Goal: Task Accomplishment & Management: Manage account settings

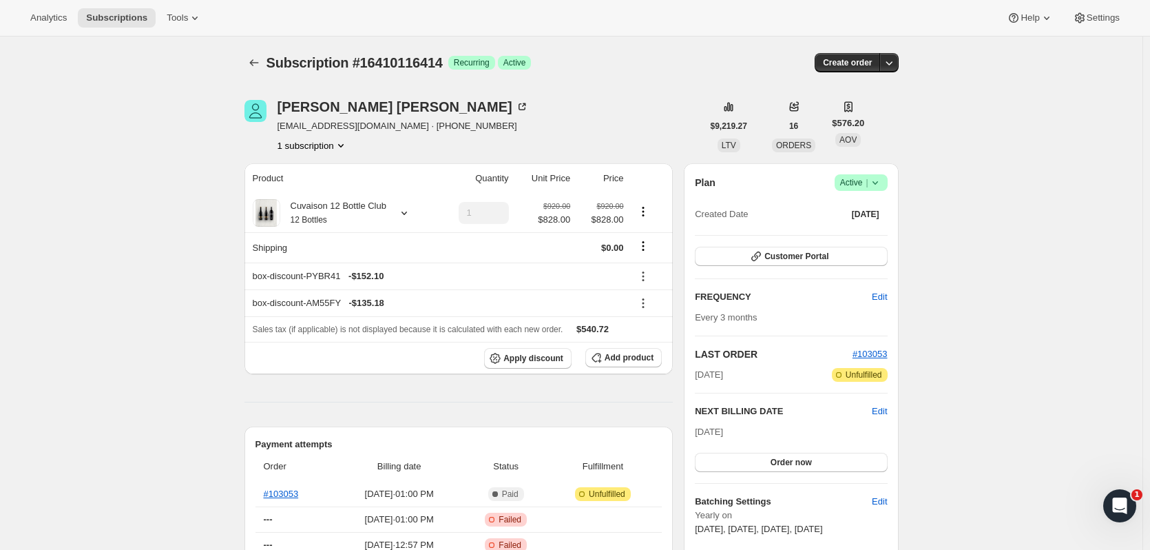
click at [105, 11] on button "Subscriptions" at bounding box center [117, 17] width 78 height 19
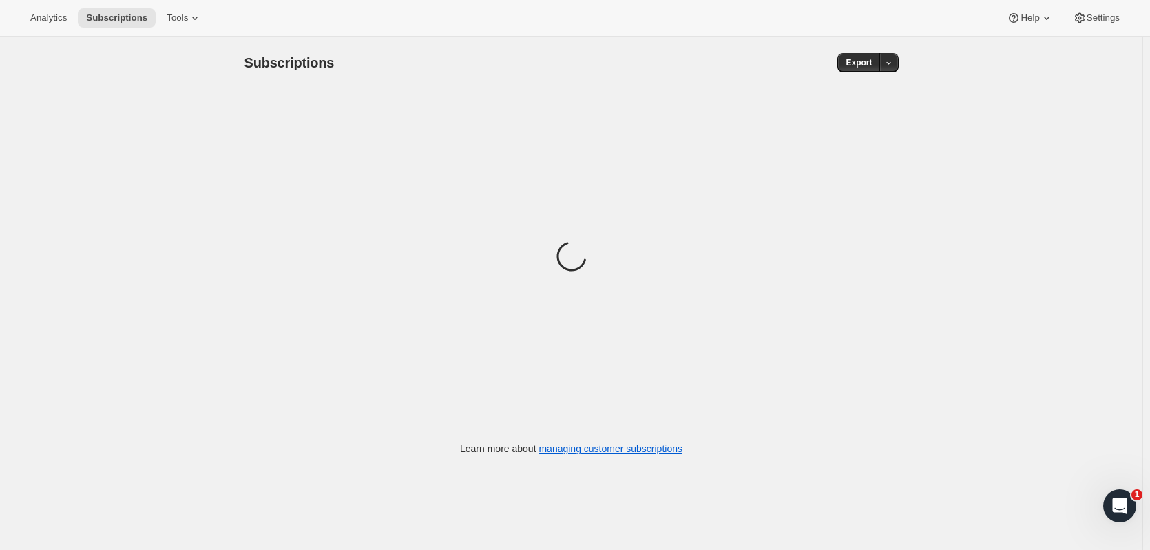
click at [99, 11] on button "Subscriptions" at bounding box center [117, 17] width 78 height 19
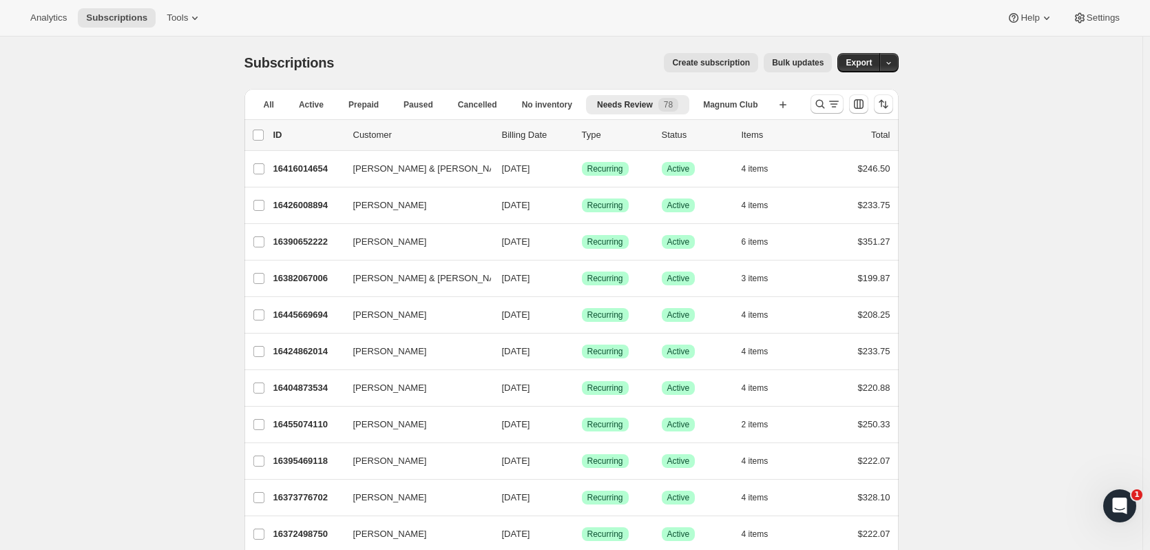
click at [816, 109] on button "Search and filter results" at bounding box center [827, 103] width 33 height 19
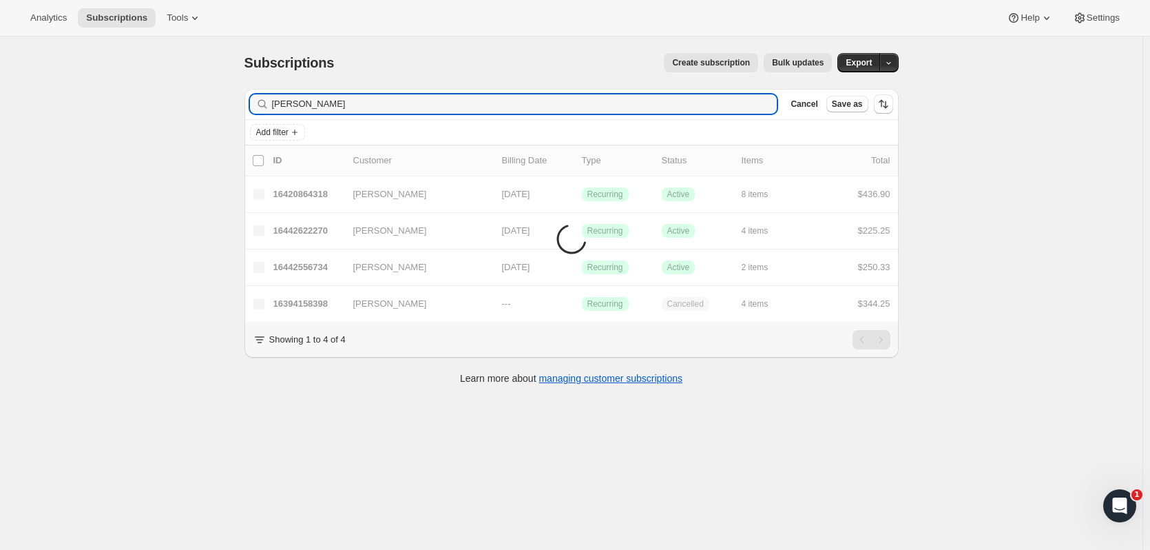
type input "whitney nagy"
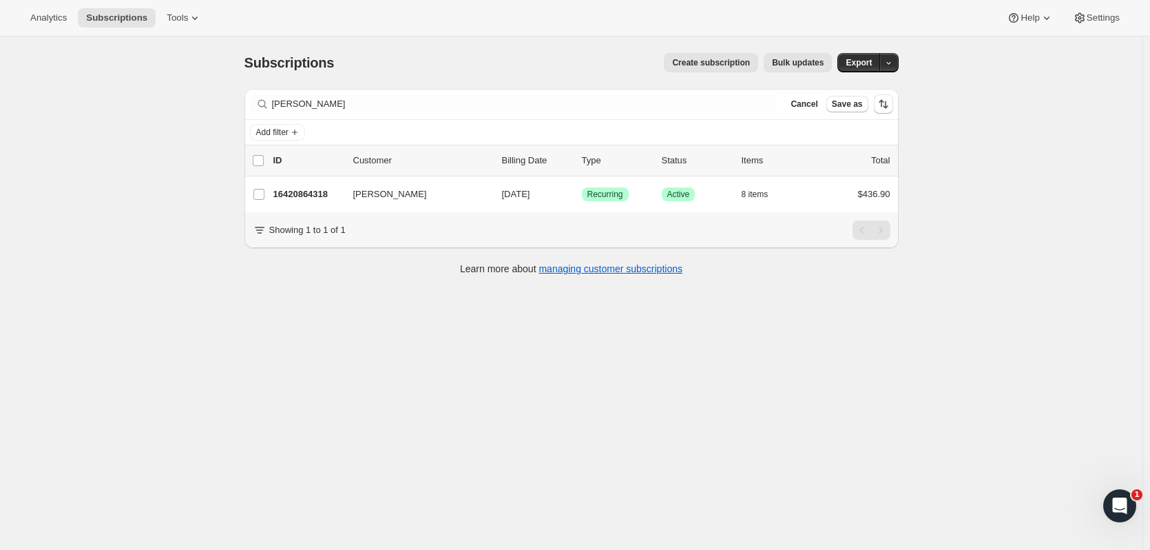
click at [313, 194] on p "16420864318" at bounding box center [307, 194] width 69 height 14
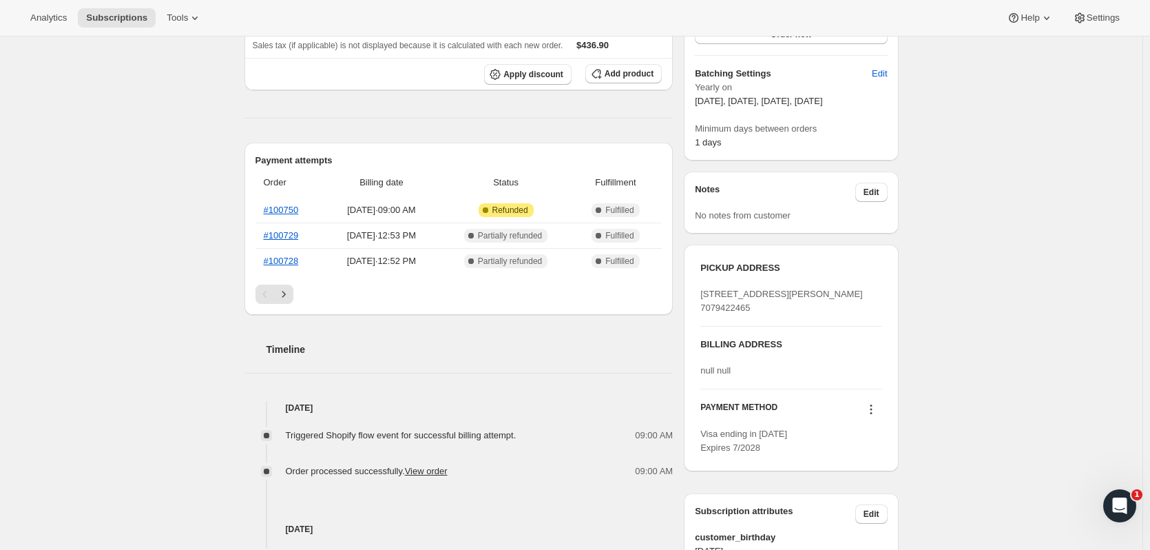
scroll to position [414, 0]
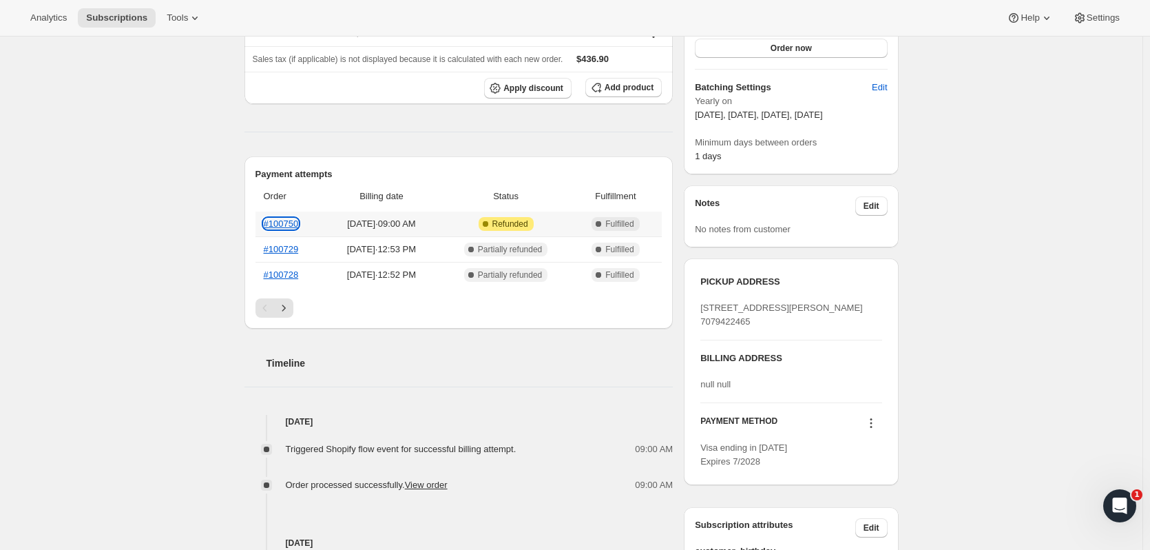
click at [277, 218] on link "#100750" at bounding box center [281, 223] width 35 height 10
click at [286, 244] on link "#100729" at bounding box center [281, 249] width 35 height 10
click at [298, 218] on link "#100750" at bounding box center [281, 223] width 35 height 10
click at [281, 244] on link "#100729" at bounding box center [281, 249] width 35 height 10
click at [298, 269] on link "#100728" at bounding box center [281, 274] width 35 height 10
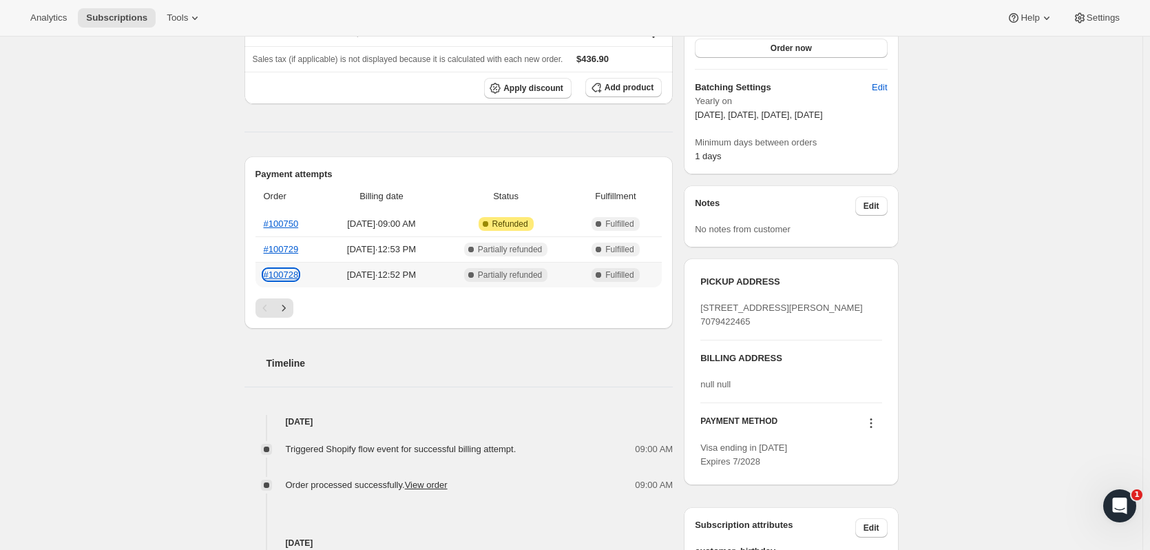
click at [278, 269] on link "#100728" at bounding box center [281, 274] width 35 height 10
click at [293, 244] on link "#100729" at bounding box center [281, 249] width 35 height 10
click at [283, 269] on link "#100728" at bounding box center [281, 274] width 35 height 10
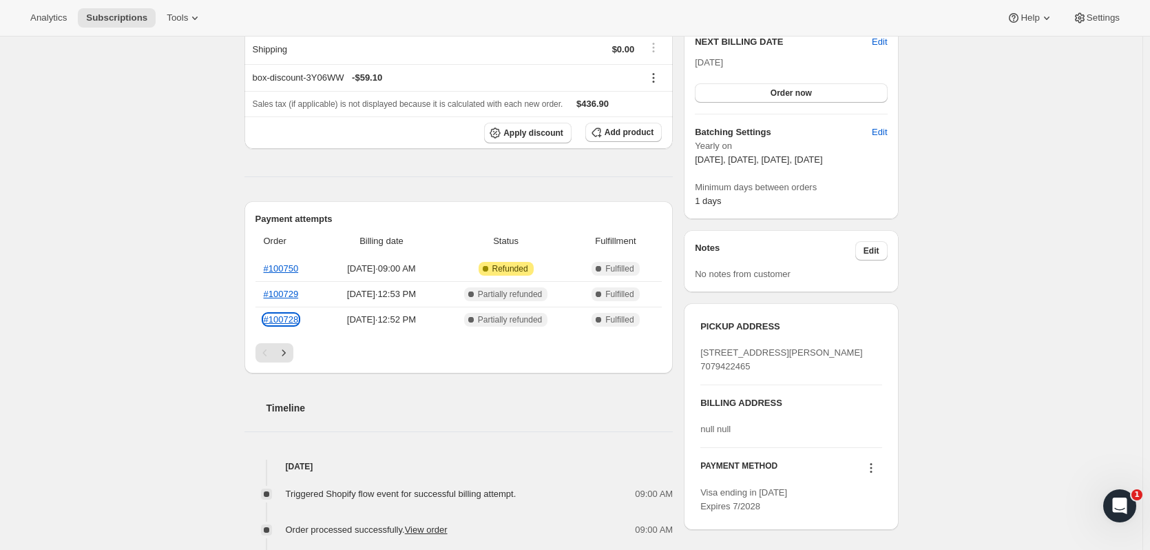
scroll to position [396, 0]
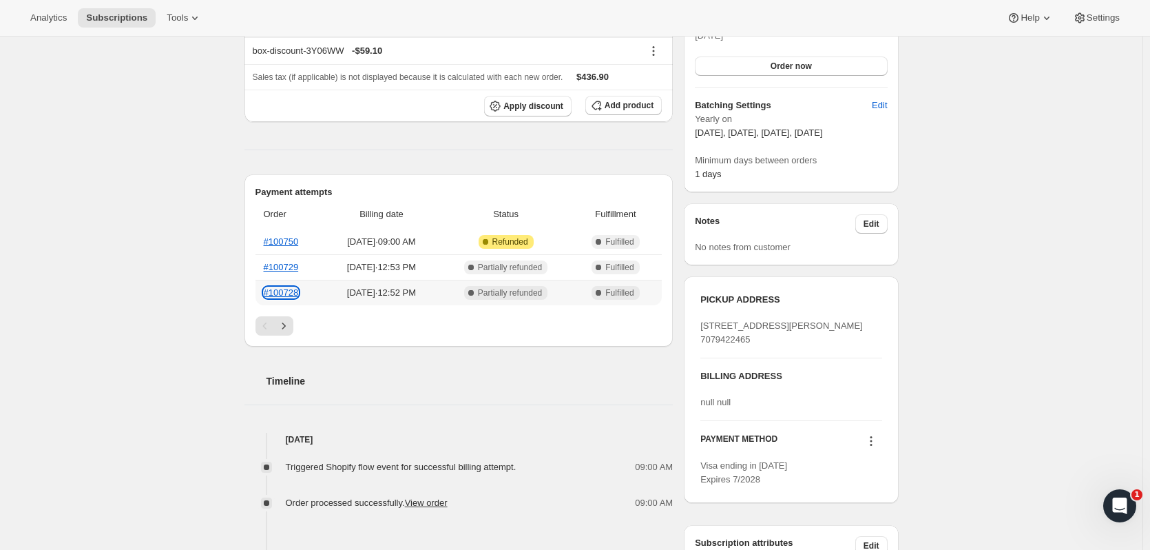
click at [293, 287] on link "#100728" at bounding box center [281, 292] width 35 height 10
click at [296, 262] on link "#100729" at bounding box center [281, 267] width 35 height 10
click at [298, 262] on link "#100729" at bounding box center [281, 267] width 35 height 10
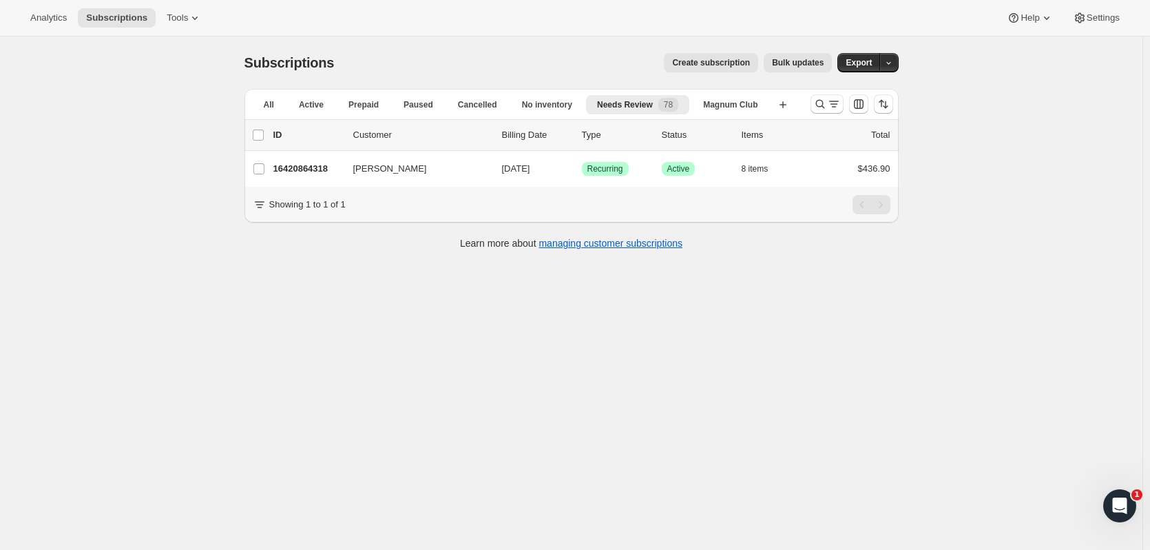
click at [822, 103] on icon "Search and filter results" at bounding box center [821, 104] width 14 height 14
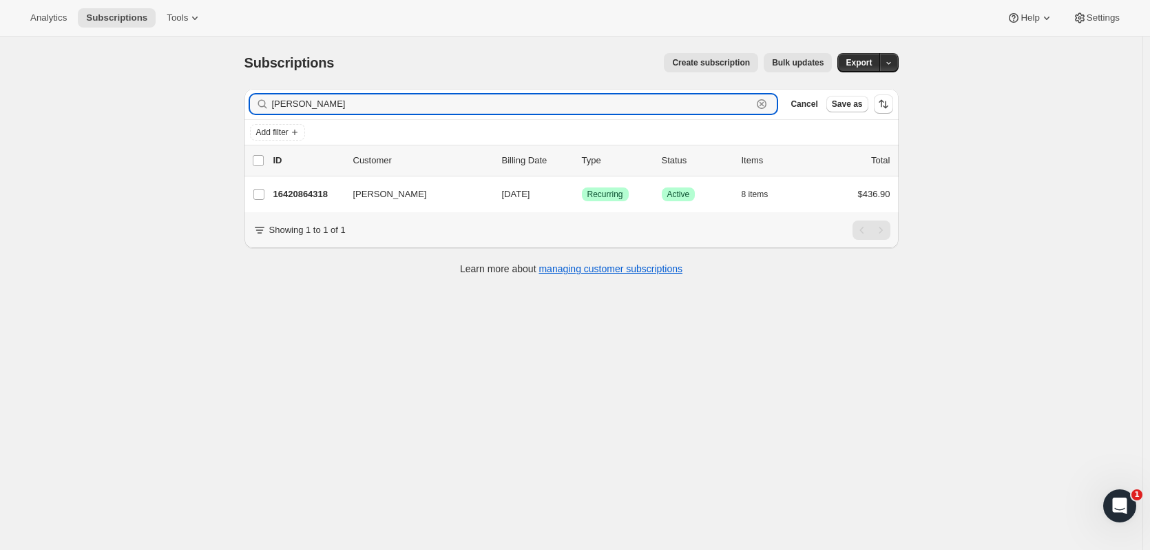
click at [767, 101] on icon "button" at bounding box center [762, 104] width 10 height 10
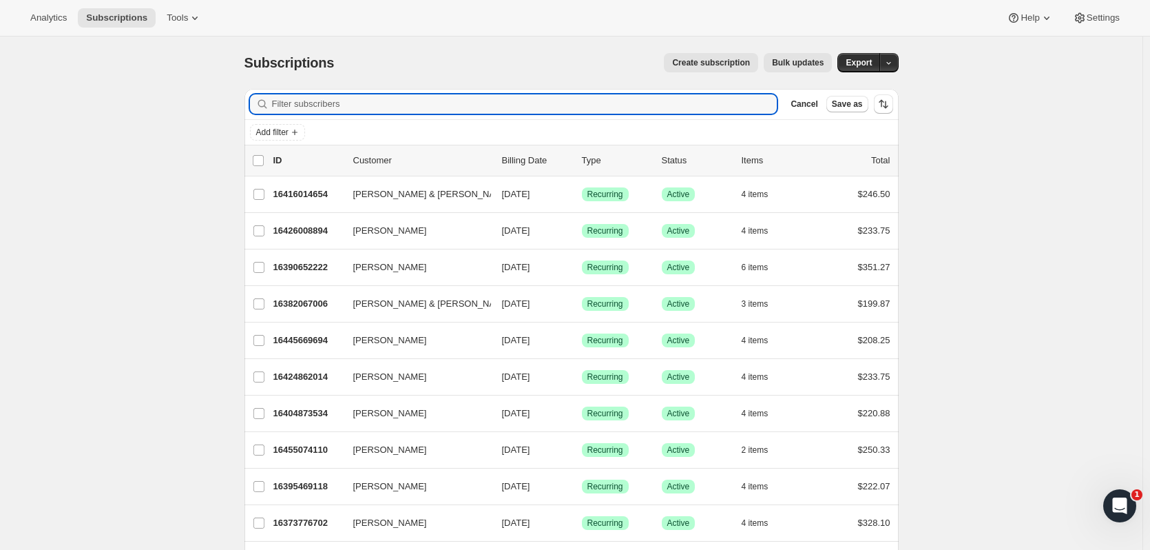
click at [807, 104] on span "Cancel" at bounding box center [804, 104] width 27 height 11
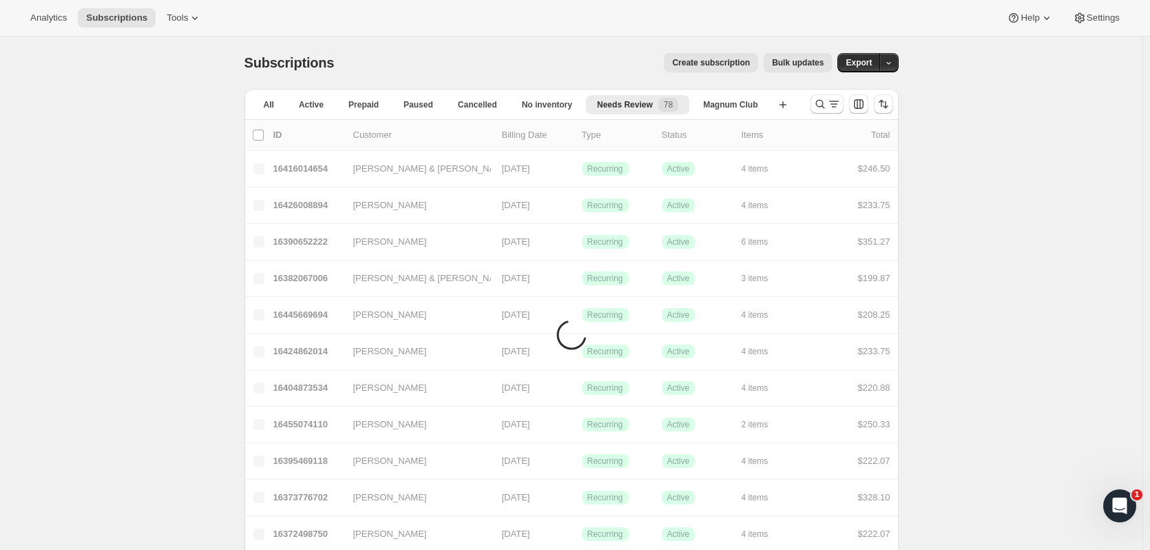
click at [645, 106] on span "Needs Review" at bounding box center [625, 104] width 56 height 11
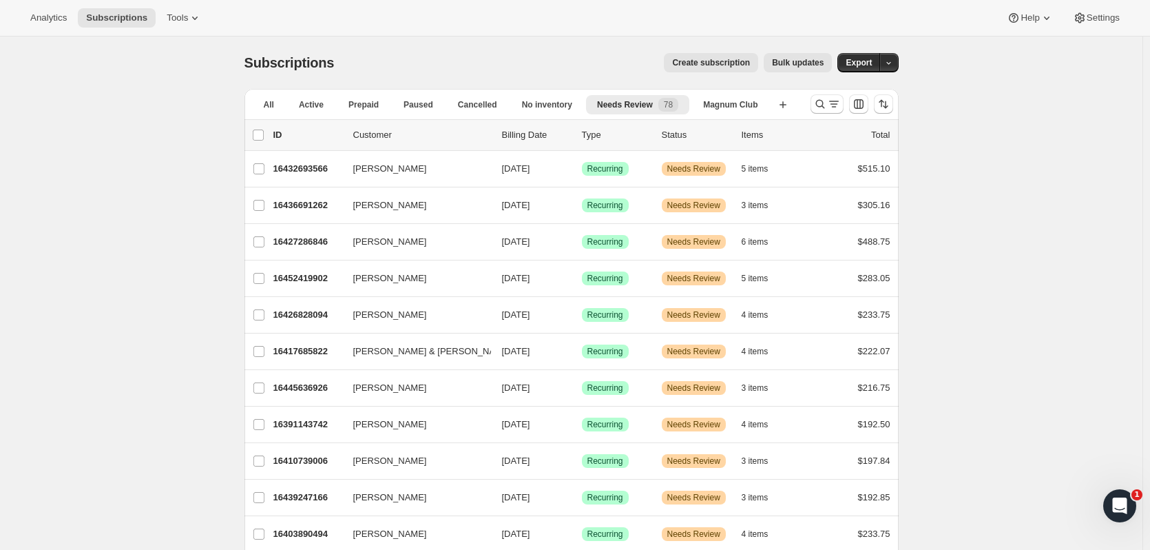
click at [302, 532] on p "16403890494" at bounding box center [307, 534] width 69 height 14
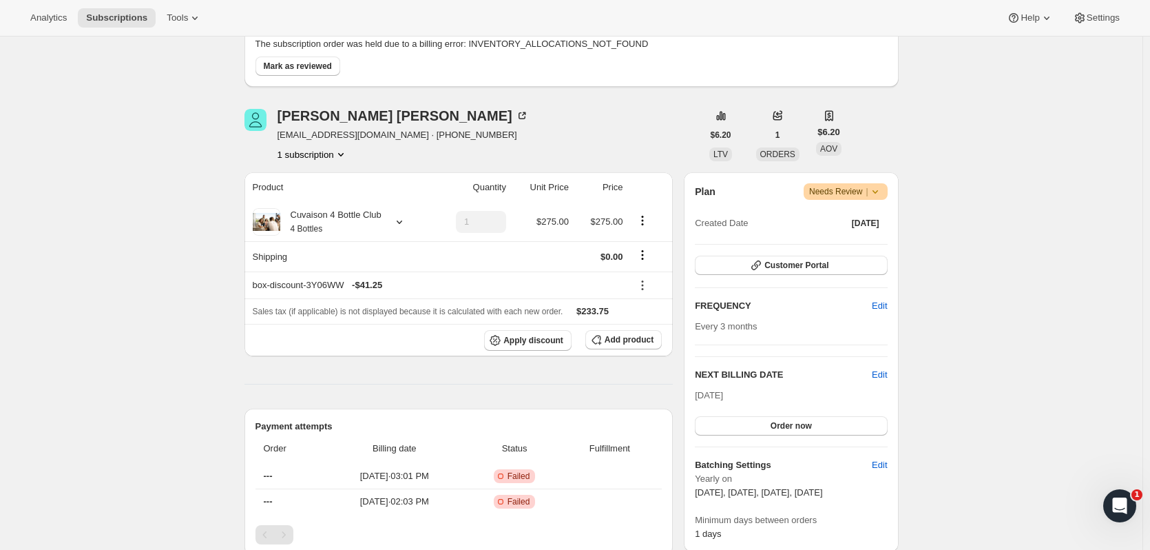
scroll to position [30, 0]
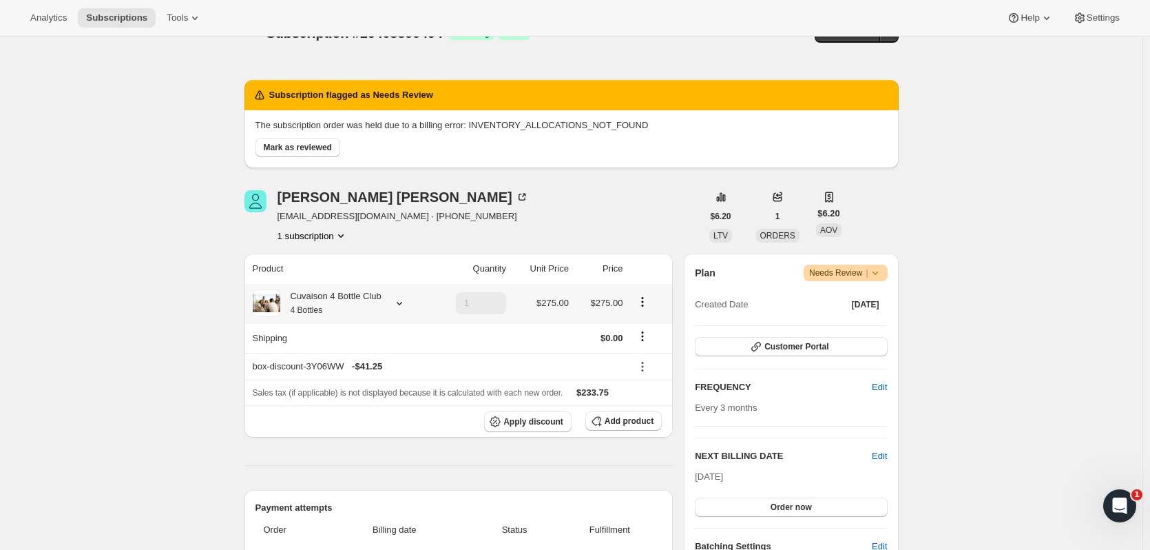
click at [400, 301] on icon at bounding box center [400, 303] width 14 height 14
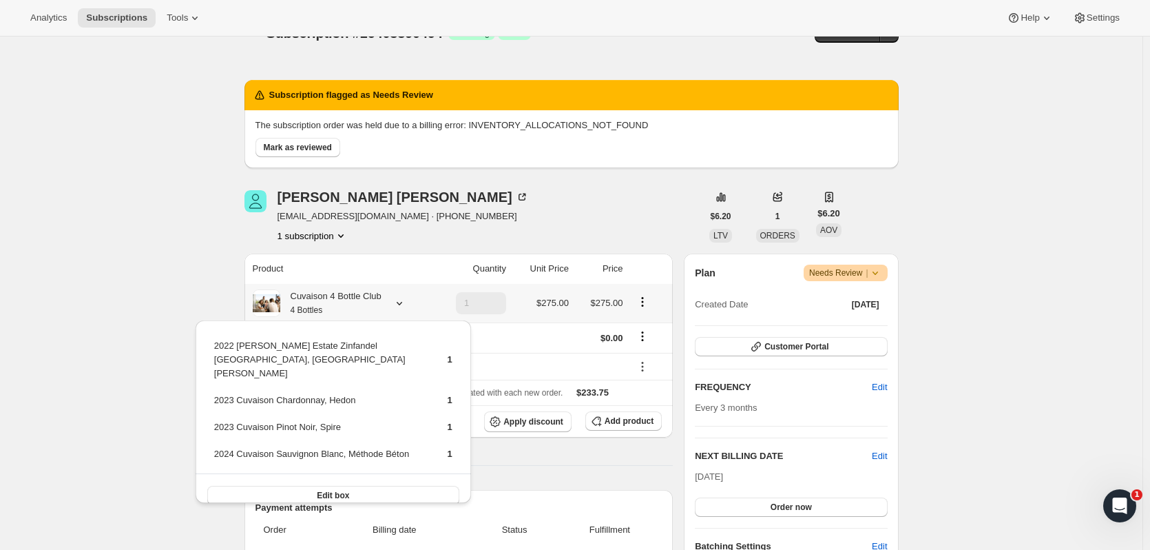
click at [400, 301] on icon at bounding box center [400, 303] width 14 height 14
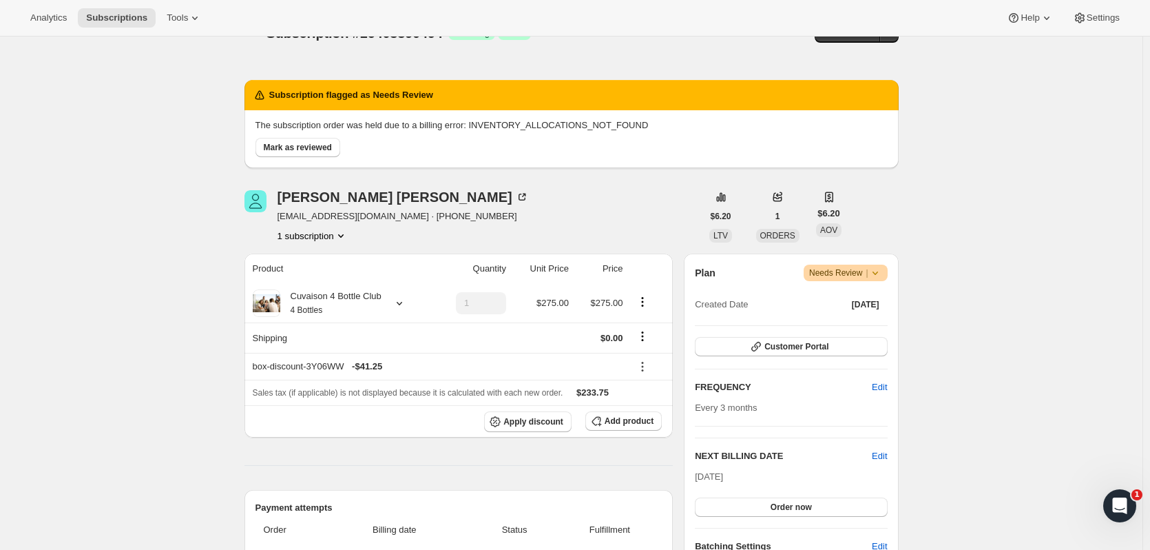
click at [853, 501] on button "Order now" at bounding box center [791, 506] width 192 height 19
click at [853, 501] on button "Click to confirm" at bounding box center [791, 506] width 192 height 19
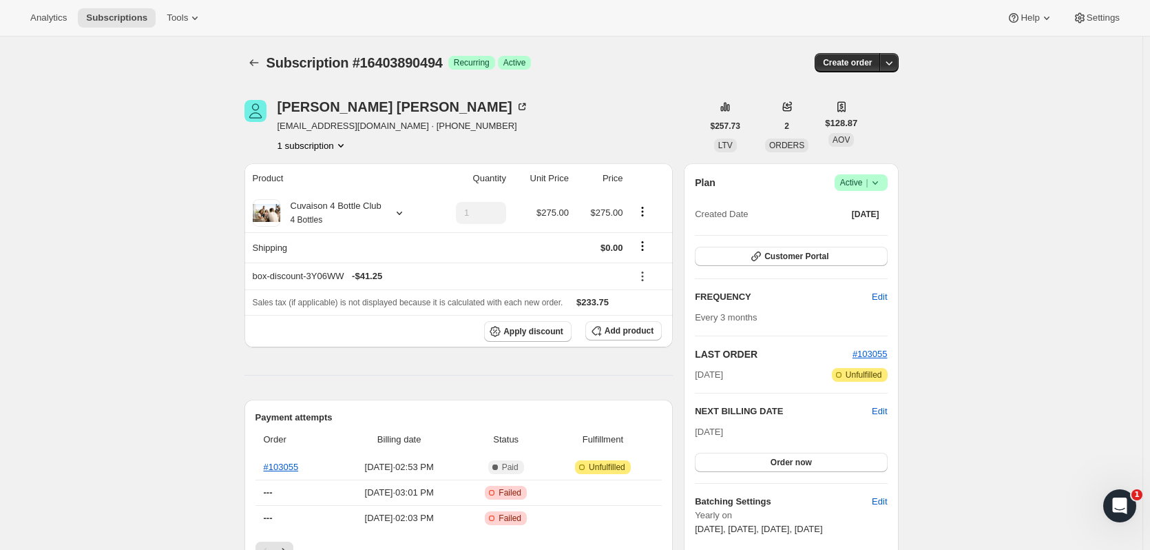
click at [261, 59] on icon "Subscriptions" at bounding box center [254, 63] width 14 height 14
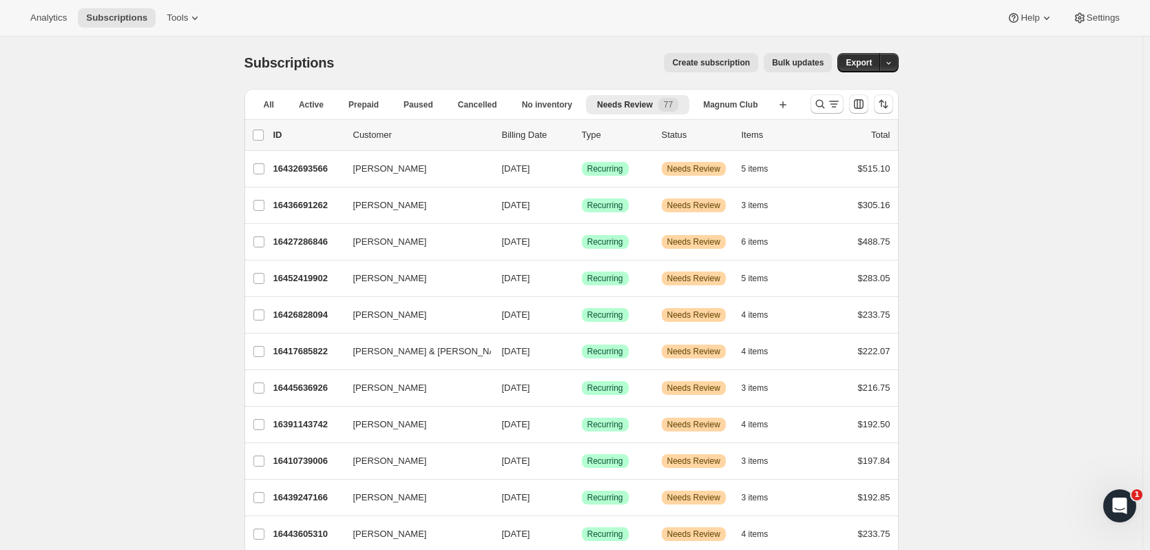
click at [331, 431] on div "16391143742 karen ellingson 11/01/2025 Success Recurring Warning Needs Review 4…" at bounding box center [581, 424] width 617 height 19
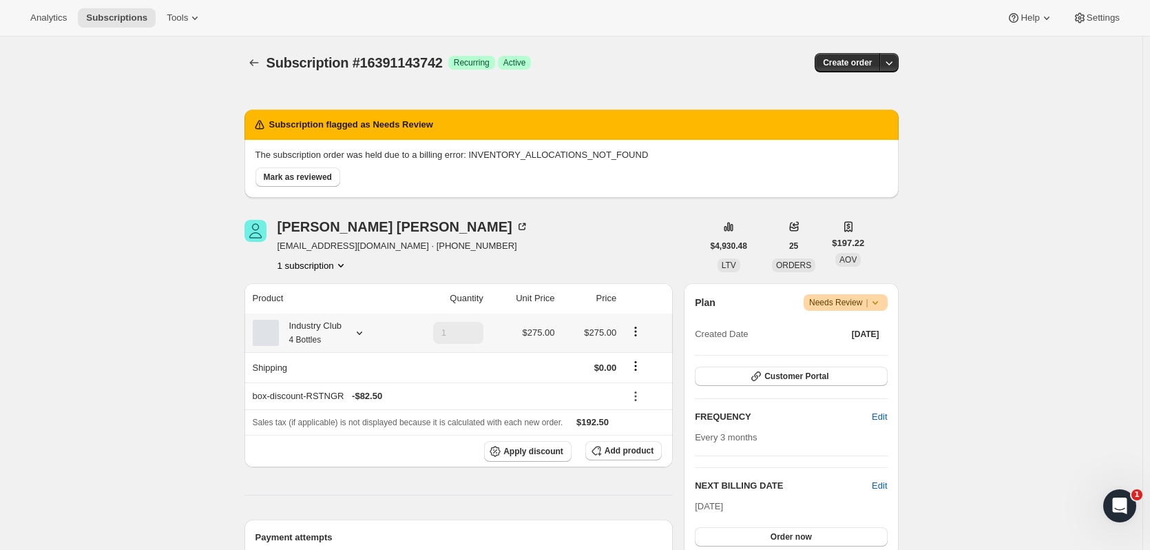
click at [365, 334] on icon at bounding box center [360, 333] width 14 height 14
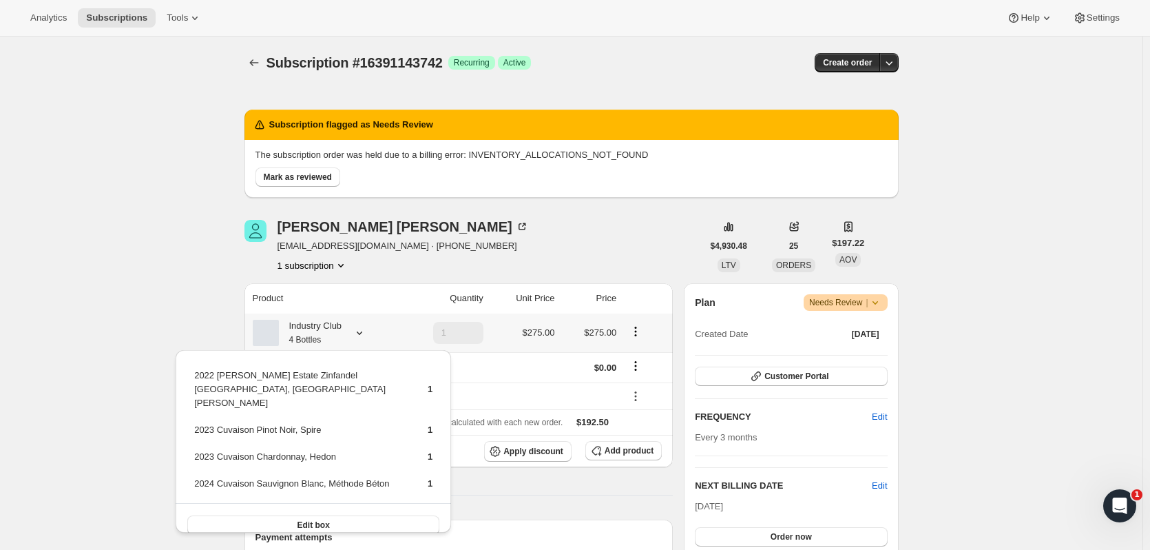
click at [365, 334] on icon at bounding box center [360, 333] width 14 height 14
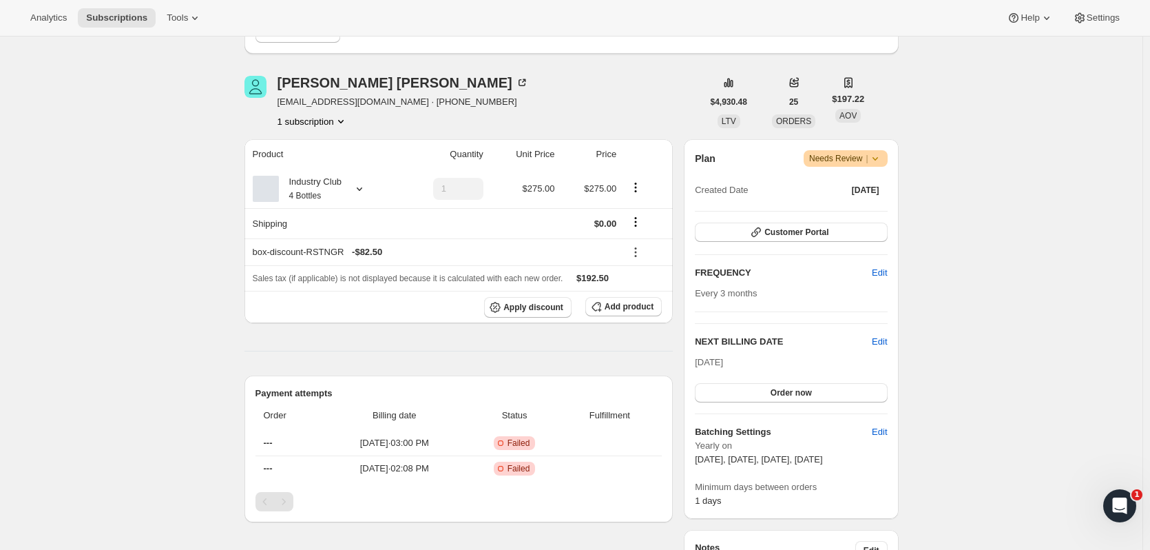
scroll to position [196, 0]
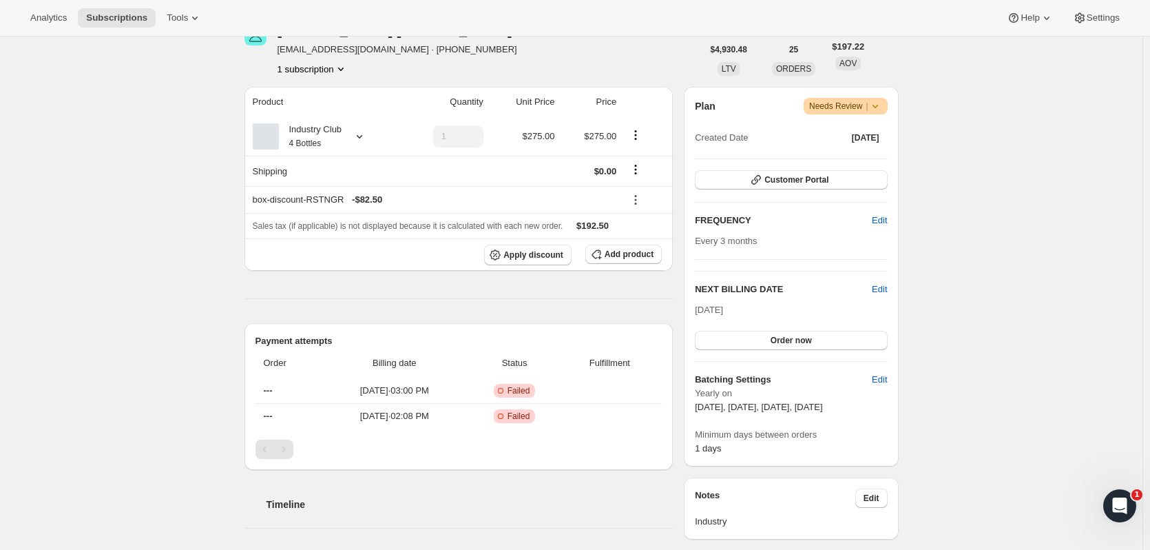
click at [826, 344] on button "Order now" at bounding box center [791, 340] width 192 height 19
click at [826, 344] on button "Click to confirm" at bounding box center [791, 340] width 192 height 19
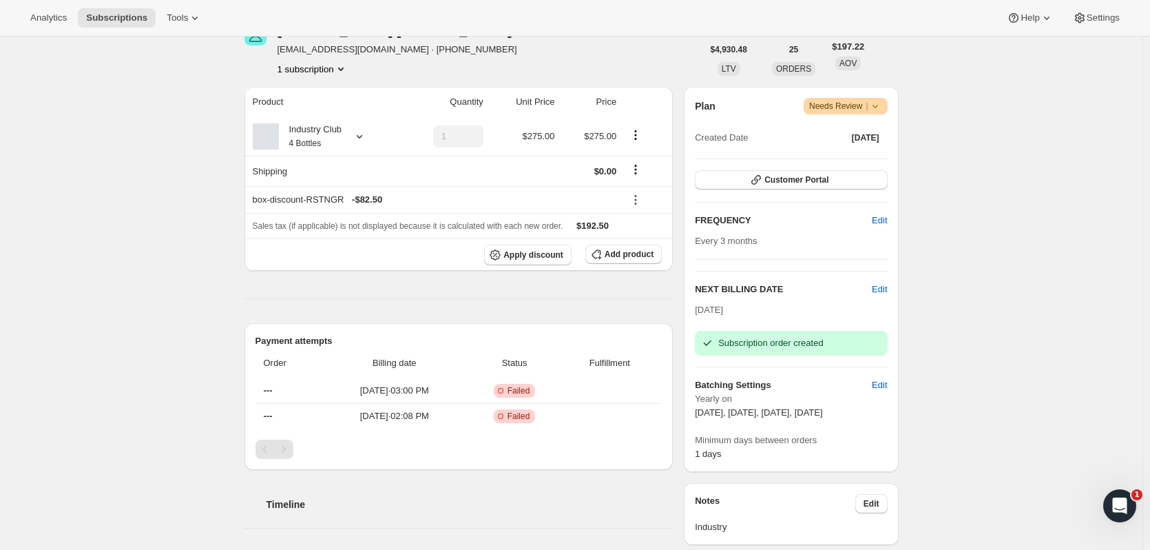
scroll to position [0, 0]
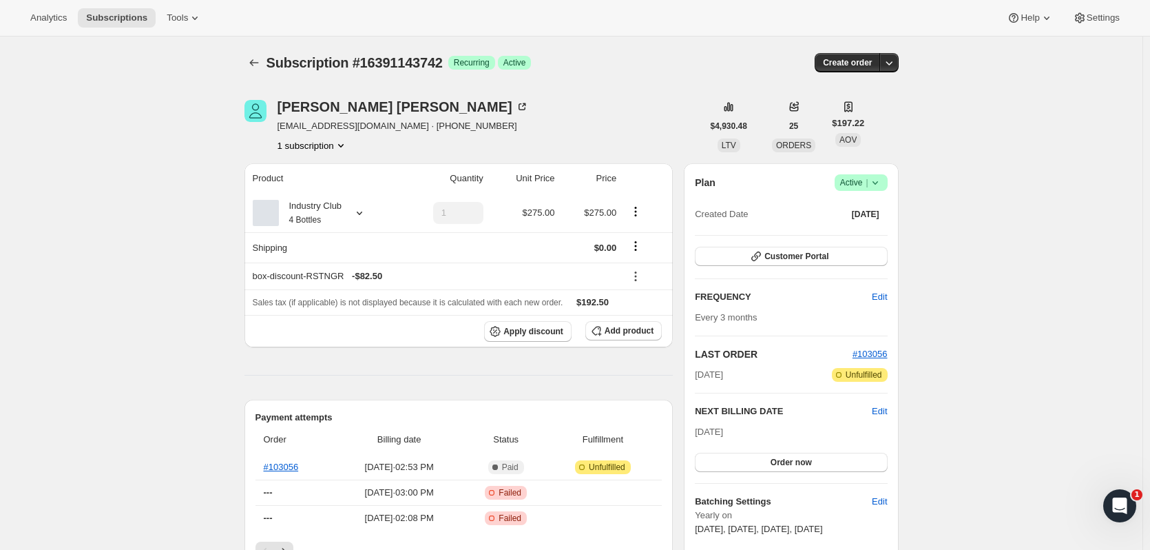
click at [259, 61] on icon "Subscriptions" at bounding box center [254, 63] width 14 height 14
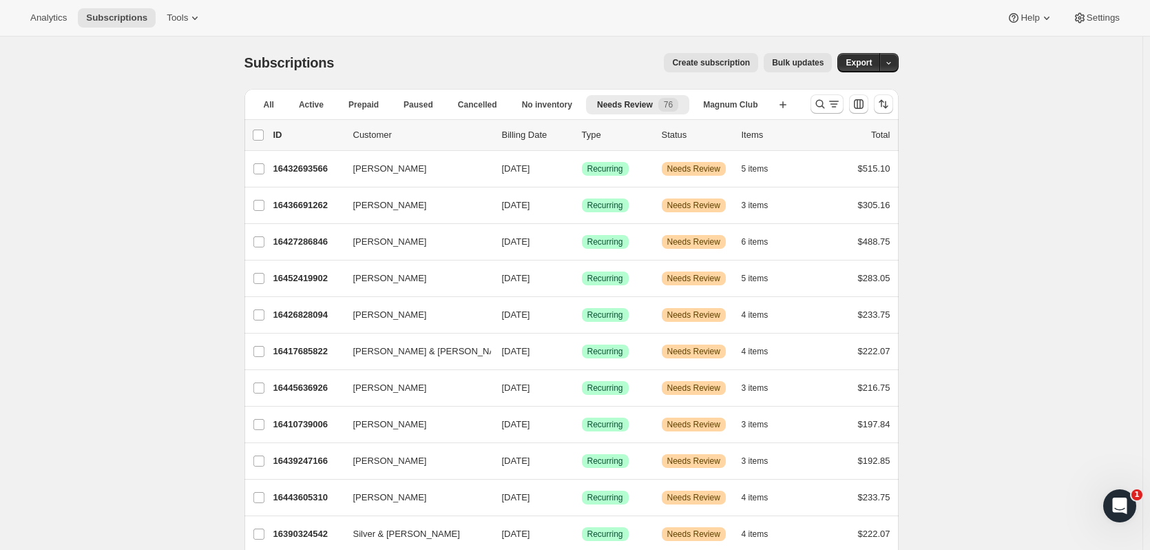
click at [307, 491] on p "16443605310" at bounding box center [307, 497] width 69 height 14
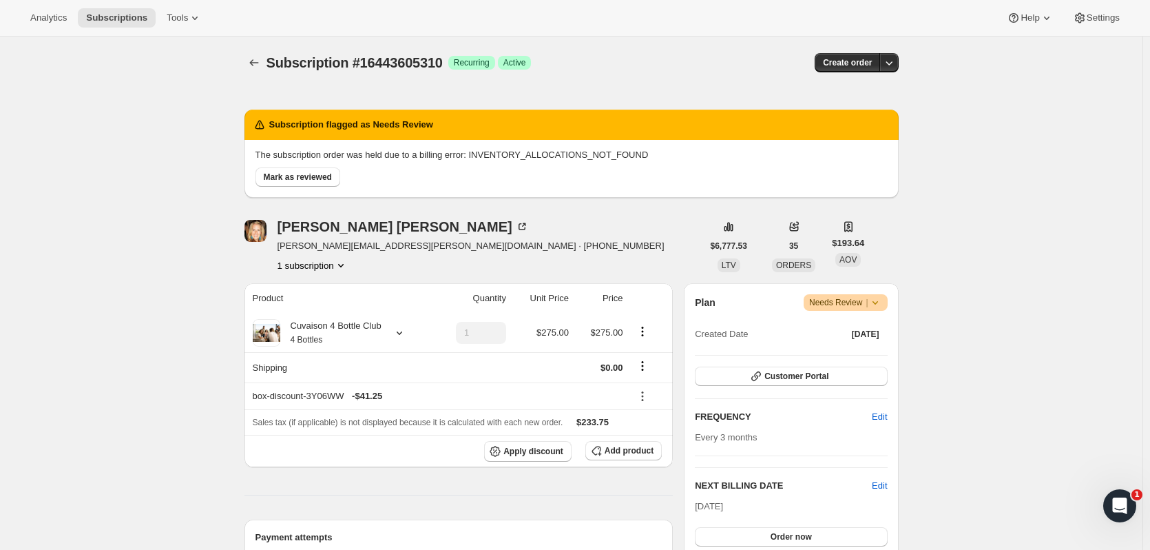
click at [768, 533] on button "Order now" at bounding box center [791, 536] width 192 height 19
click at [768, 533] on span "Click to confirm" at bounding box center [791, 536] width 63 height 11
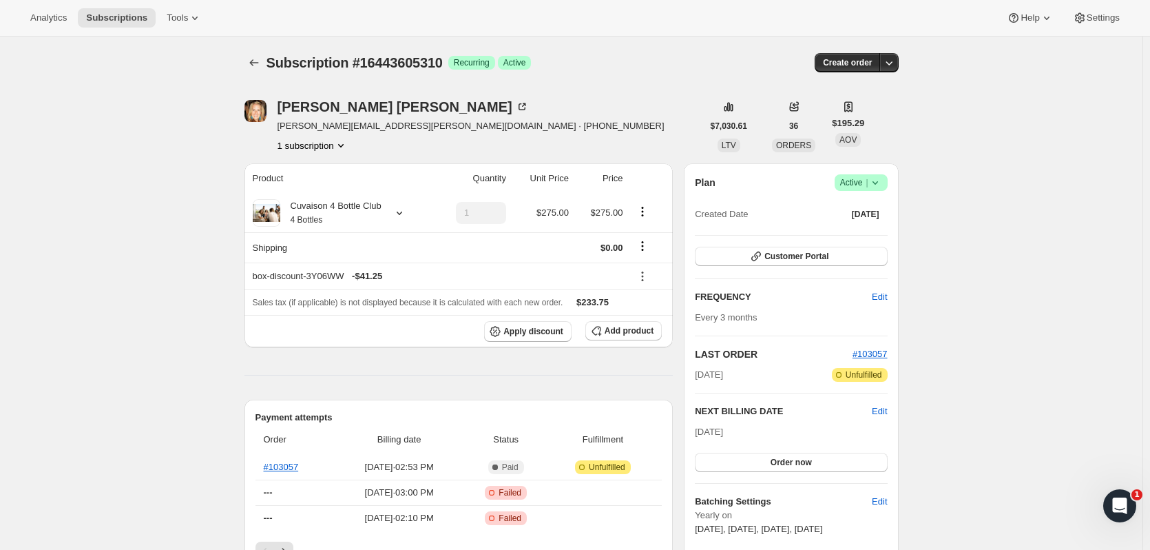
click at [253, 68] on icon "Subscriptions" at bounding box center [254, 63] width 14 height 14
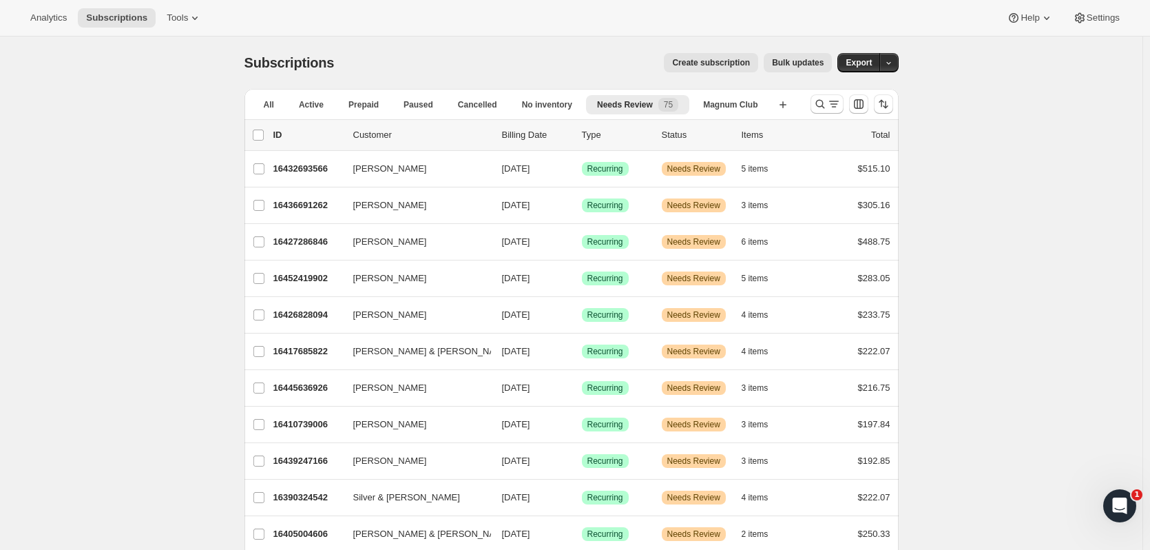
click at [396, 388] on span "[PERSON_NAME]" at bounding box center [390, 388] width 74 height 14
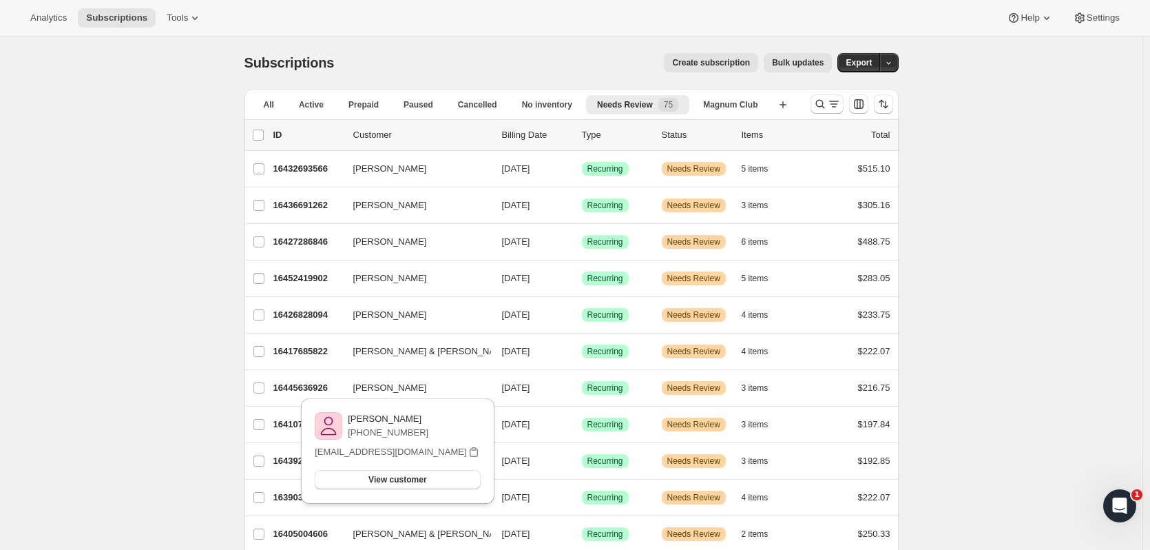
click at [395, 351] on span "Henry & Kimberly Mentink" at bounding box center [432, 351] width 158 height 14
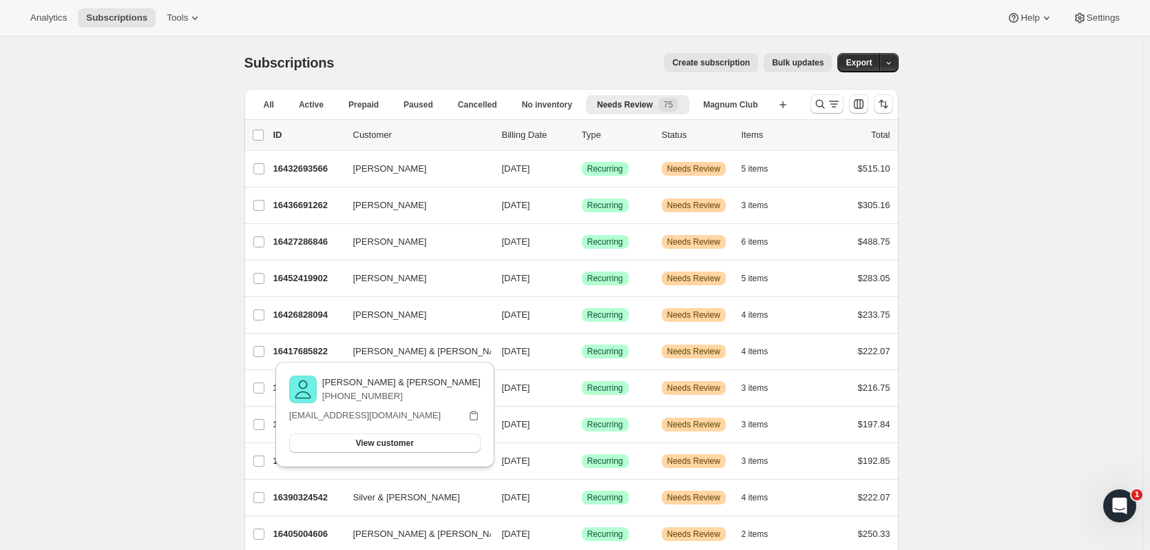
click at [322, 351] on p "16417685822" at bounding box center [307, 351] width 69 height 14
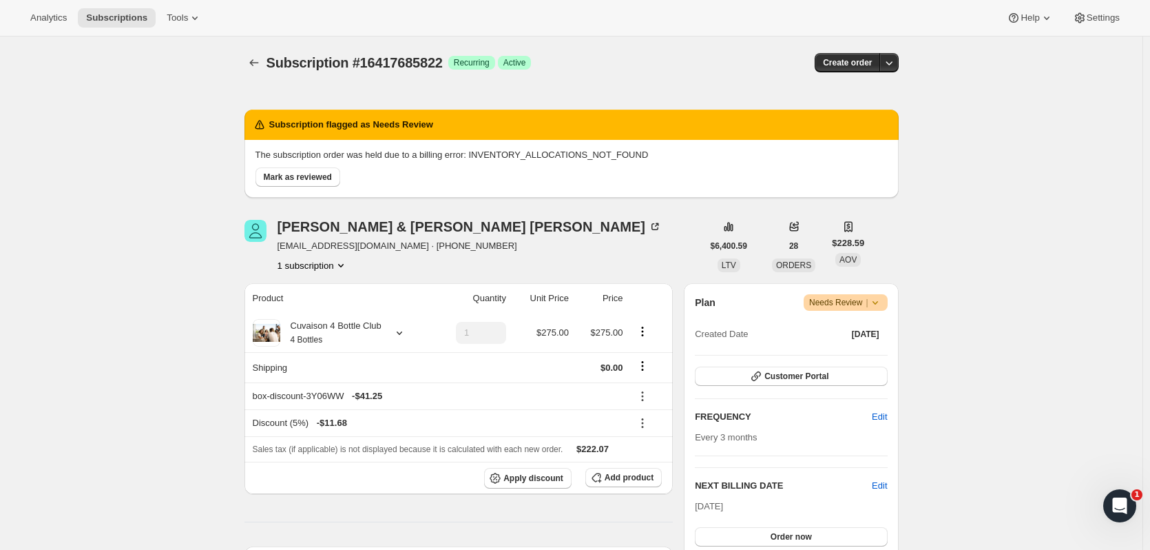
click at [809, 536] on span "Order now" at bounding box center [791, 536] width 41 height 11
click at [809, 536] on span "Click to confirm" at bounding box center [791, 536] width 63 height 11
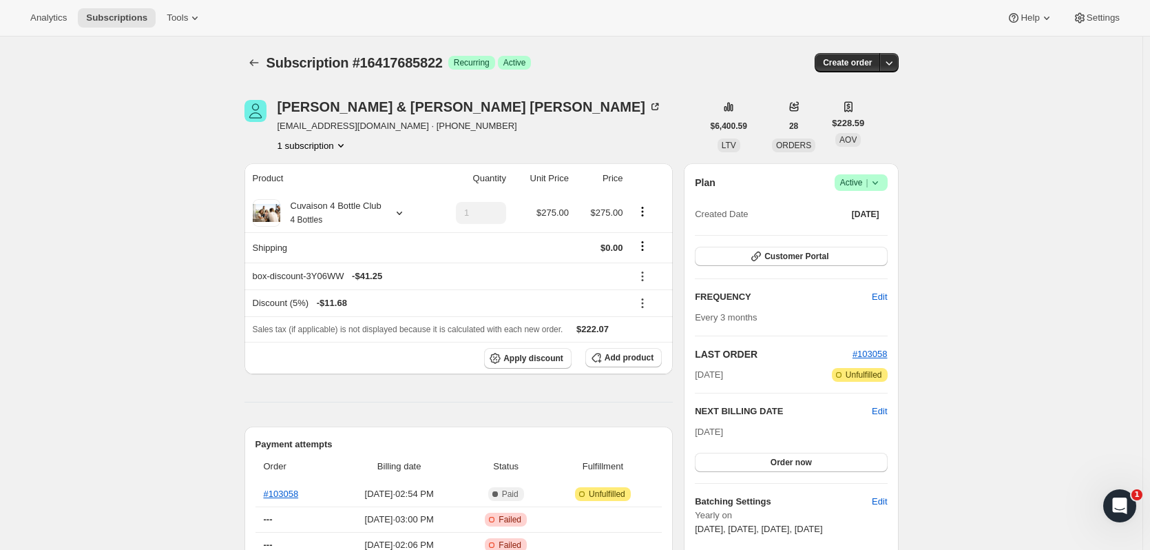
click at [250, 59] on icon "Subscriptions" at bounding box center [254, 63] width 14 height 14
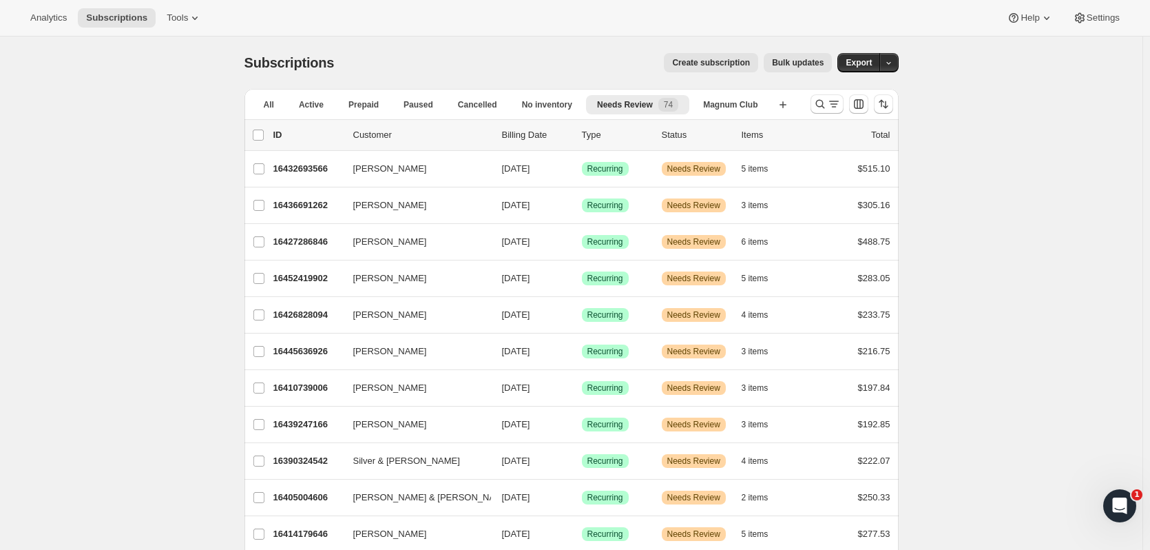
click at [392, 535] on span "[PERSON_NAME]" at bounding box center [390, 534] width 74 height 14
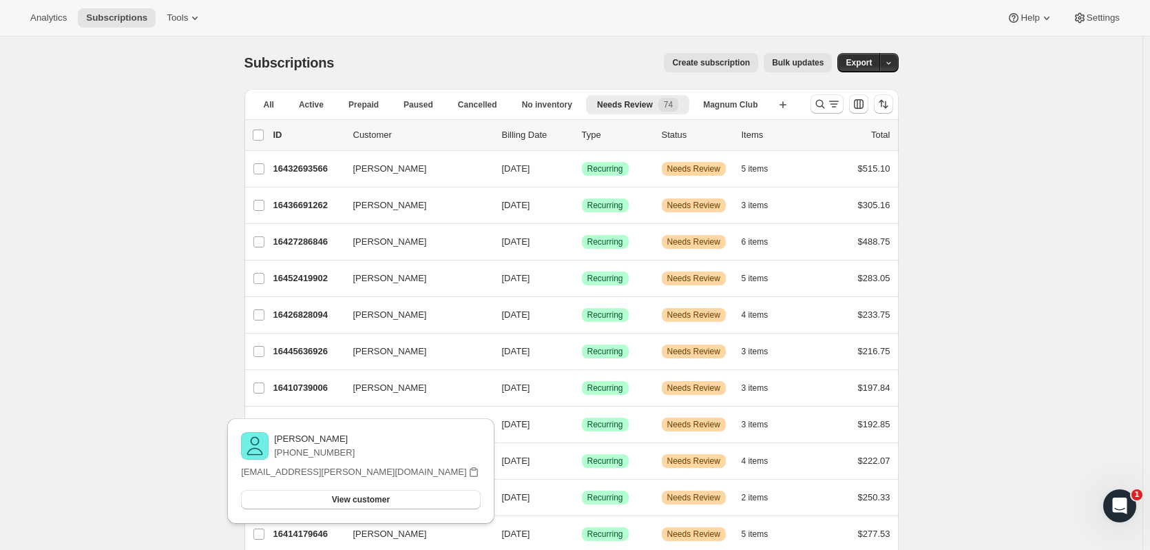
click at [278, 532] on p "16414179646" at bounding box center [307, 534] width 69 height 14
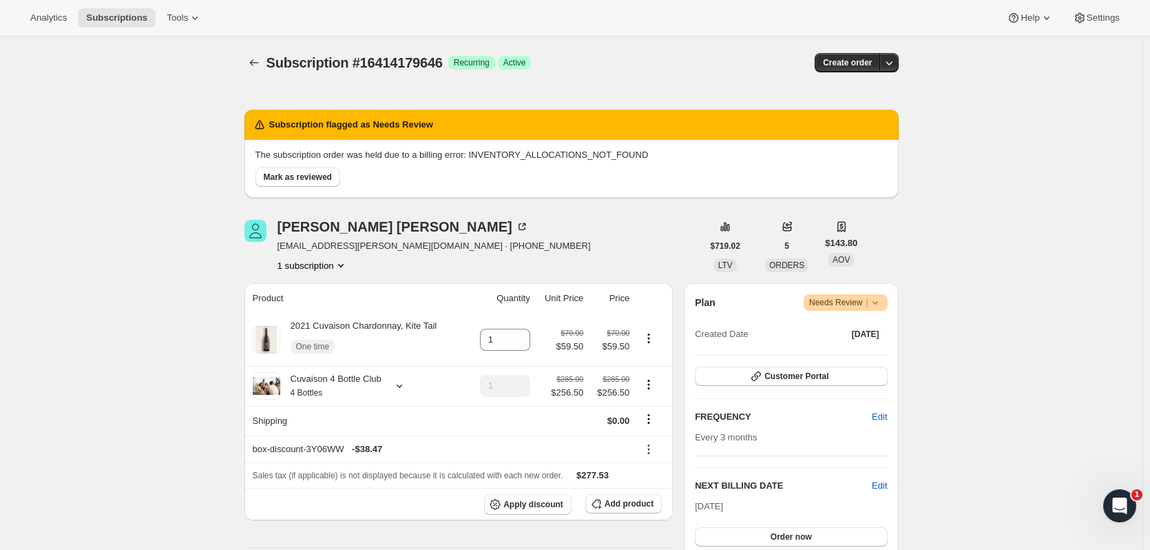
click at [811, 532] on span "Order now" at bounding box center [791, 536] width 41 height 11
click at [812, 532] on span "Click to confirm" at bounding box center [791, 536] width 63 height 11
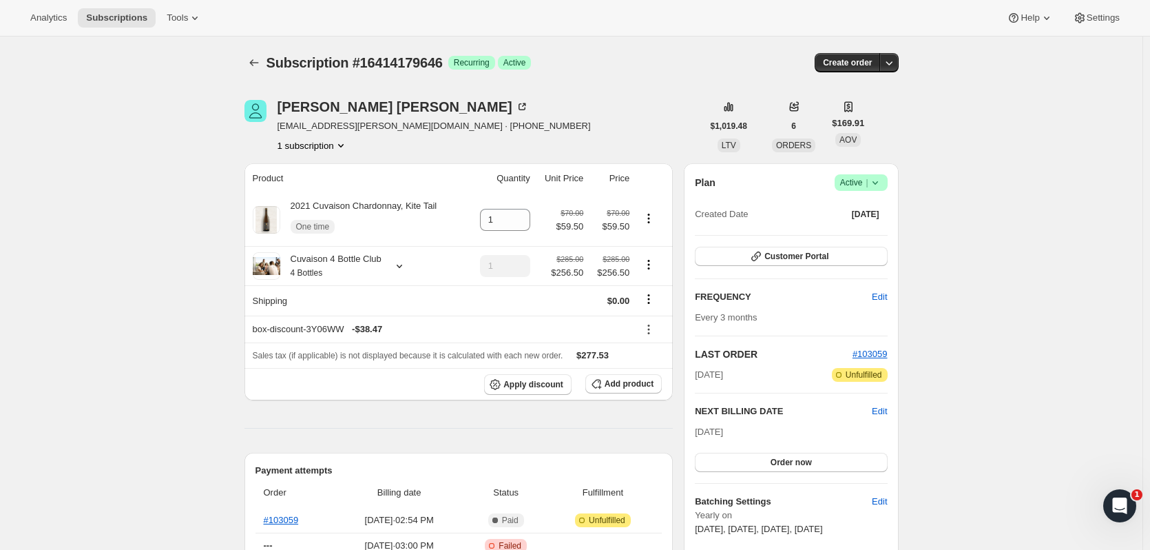
click at [259, 66] on icon "Subscriptions" at bounding box center [254, 63] width 14 height 14
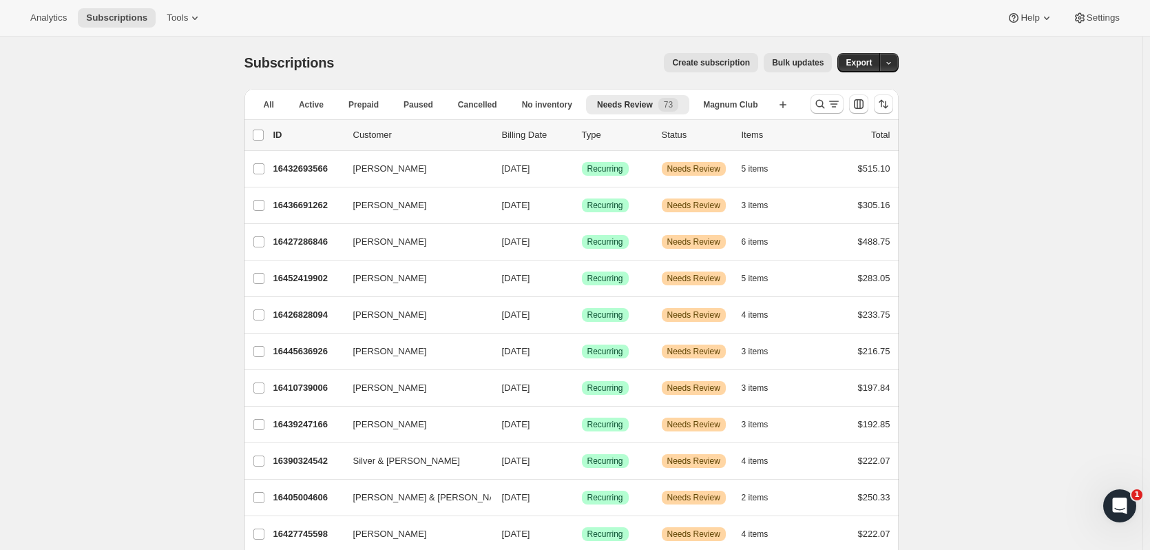
click at [320, 530] on p "16427745598" at bounding box center [307, 534] width 69 height 14
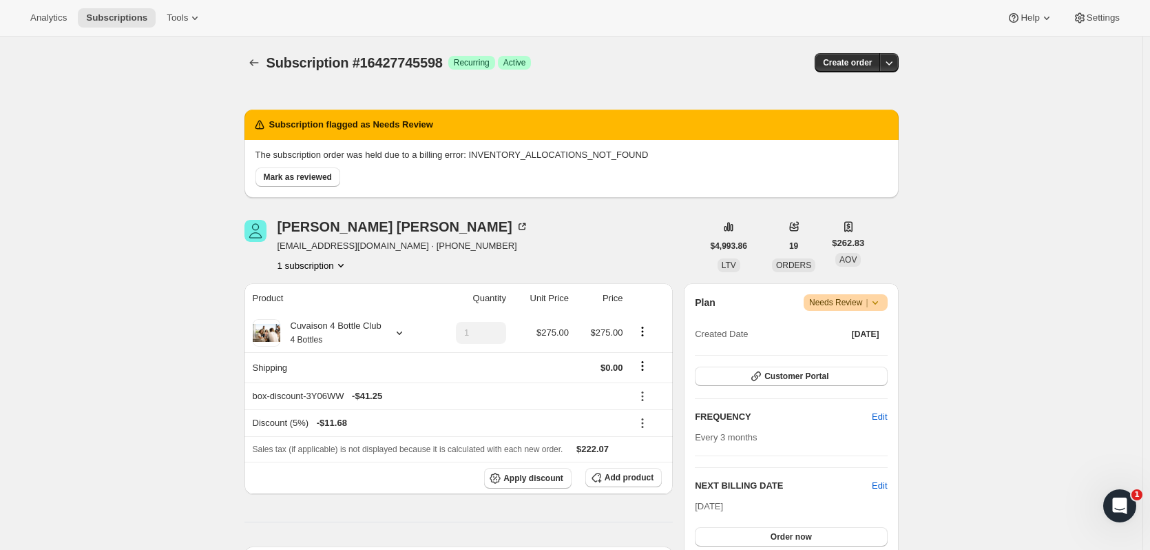
click at [747, 527] on button "Order now" at bounding box center [791, 536] width 192 height 19
click at [747, 528] on button "Click to confirm" at bounding box center [791, 536] width 192 height 19
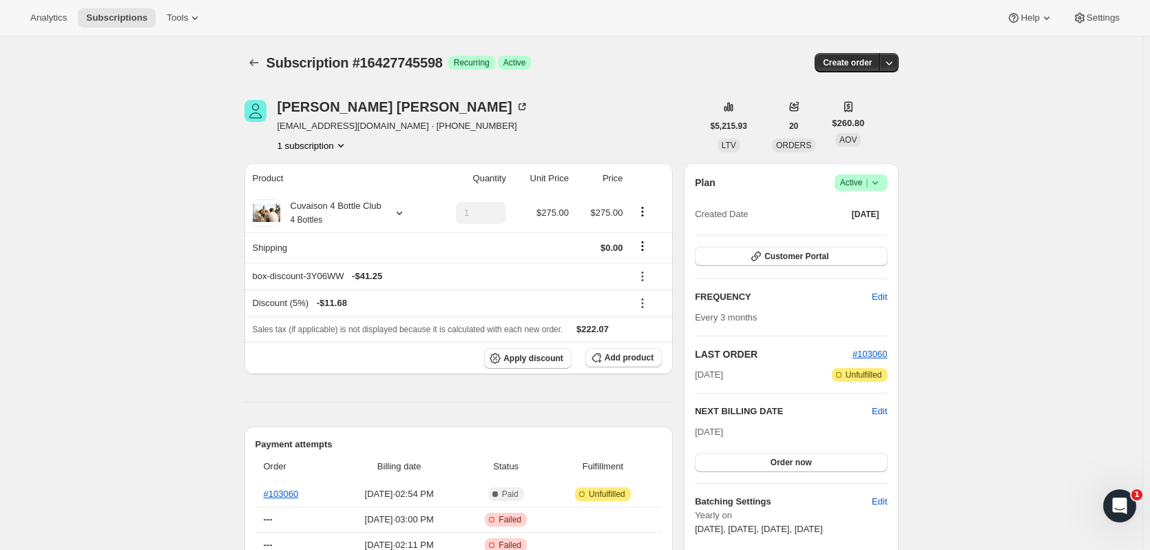
click at [262, 71] on button "Subscriptions" at bounding box center [254, 62] width 19 height 19
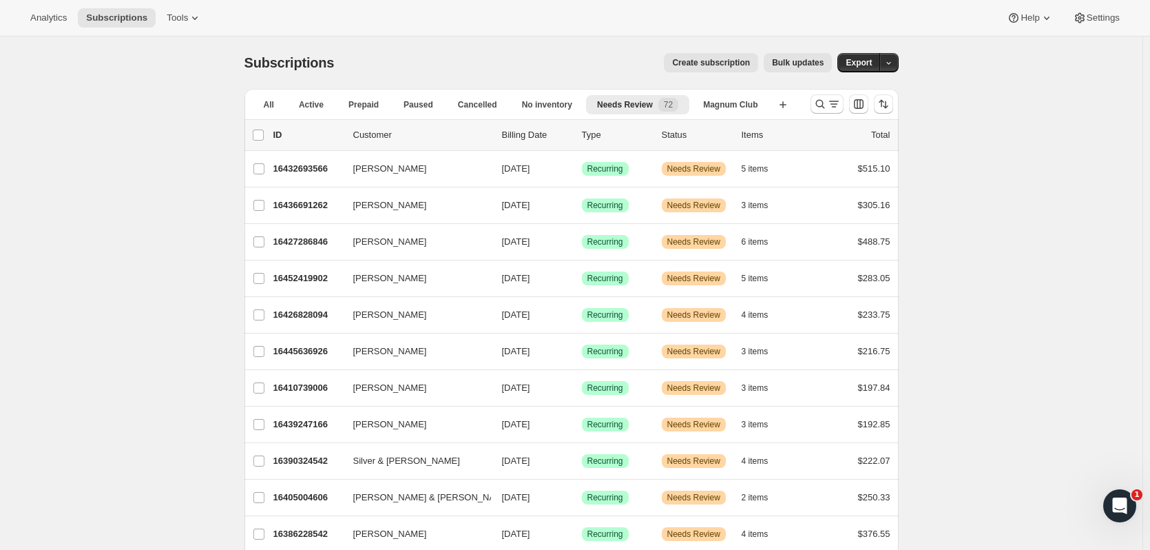
click at [262, 137] on input "0 selected" at bounding box center [258, 134] width 11 height 11
checkbox input "true"
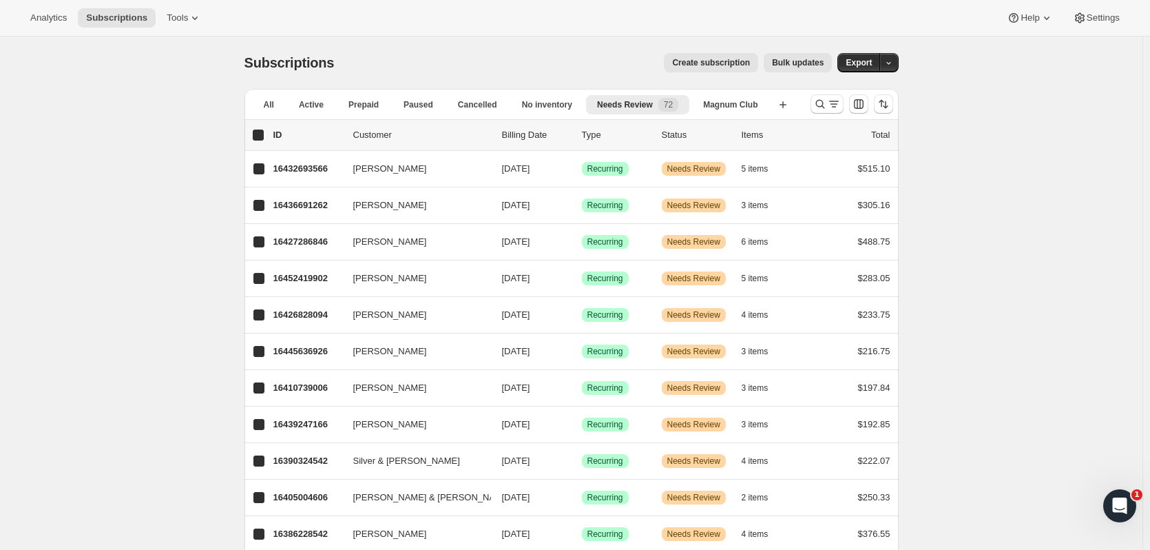
checkbox input "true"
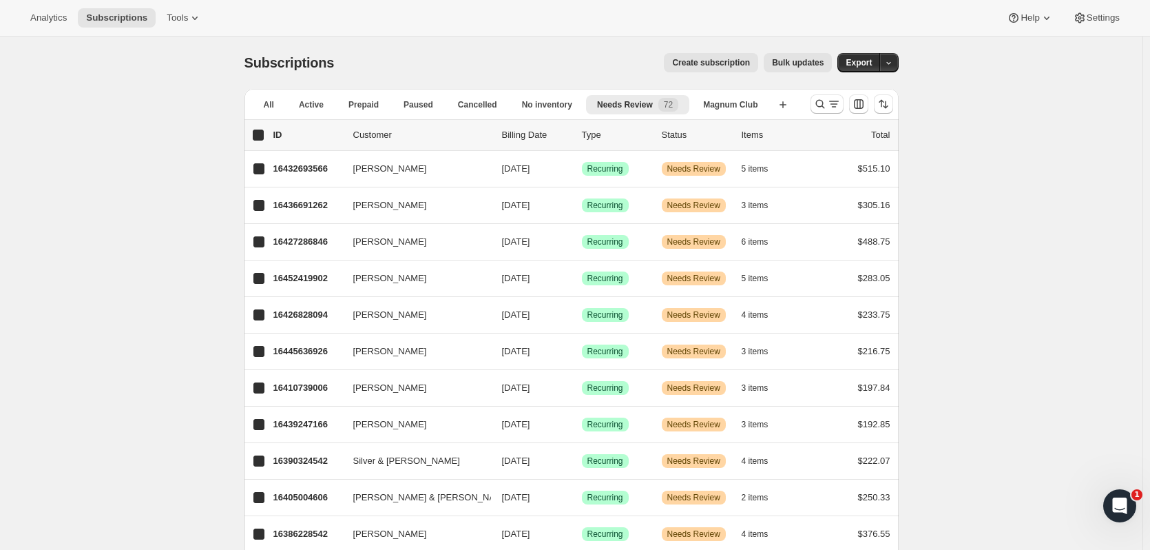
checkbox input "true"
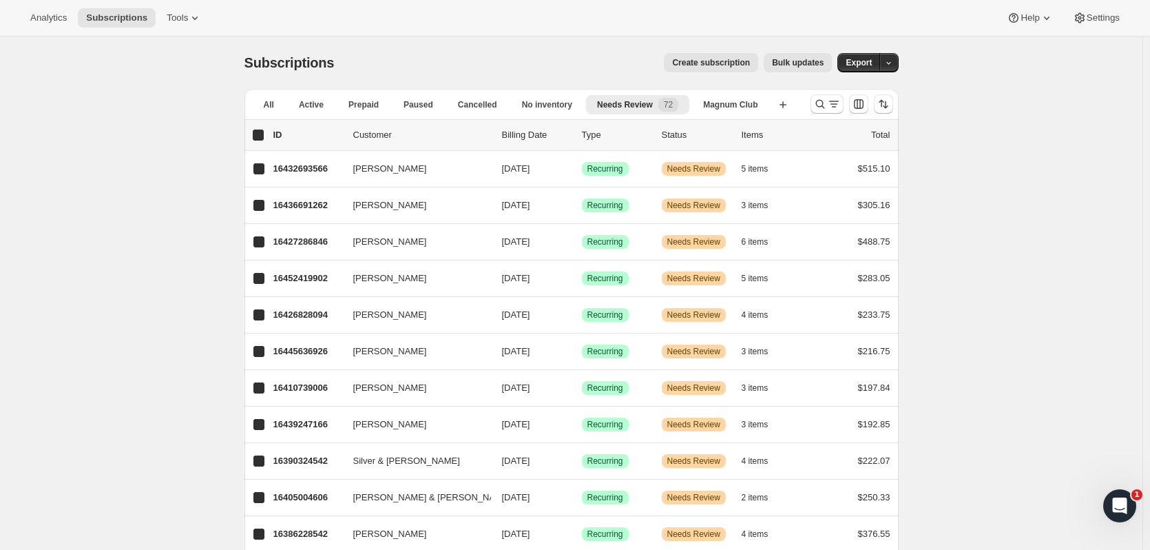
checkbox input "true"
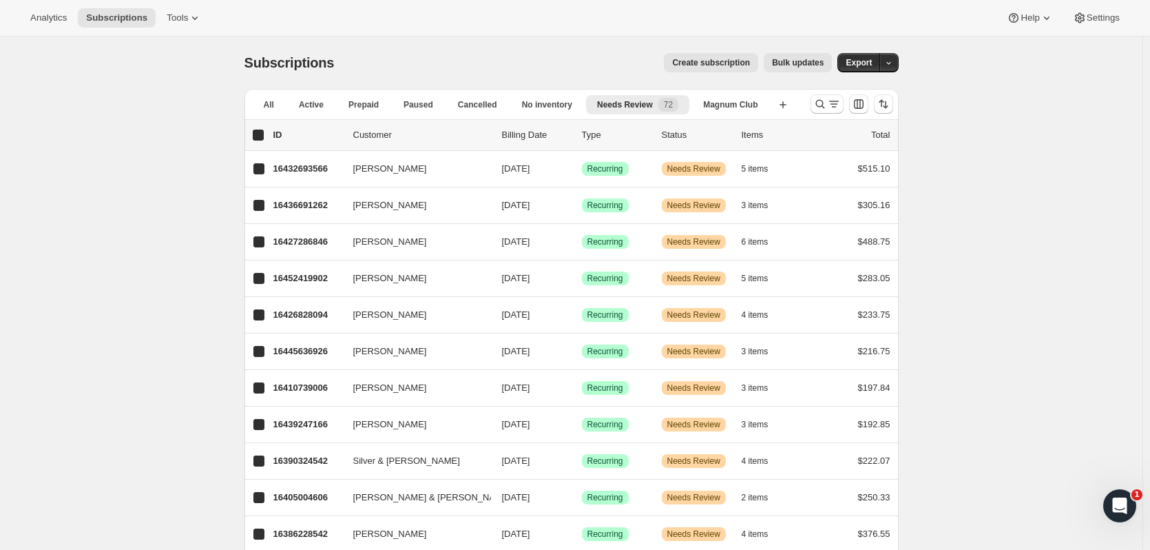
checkbox input "true"
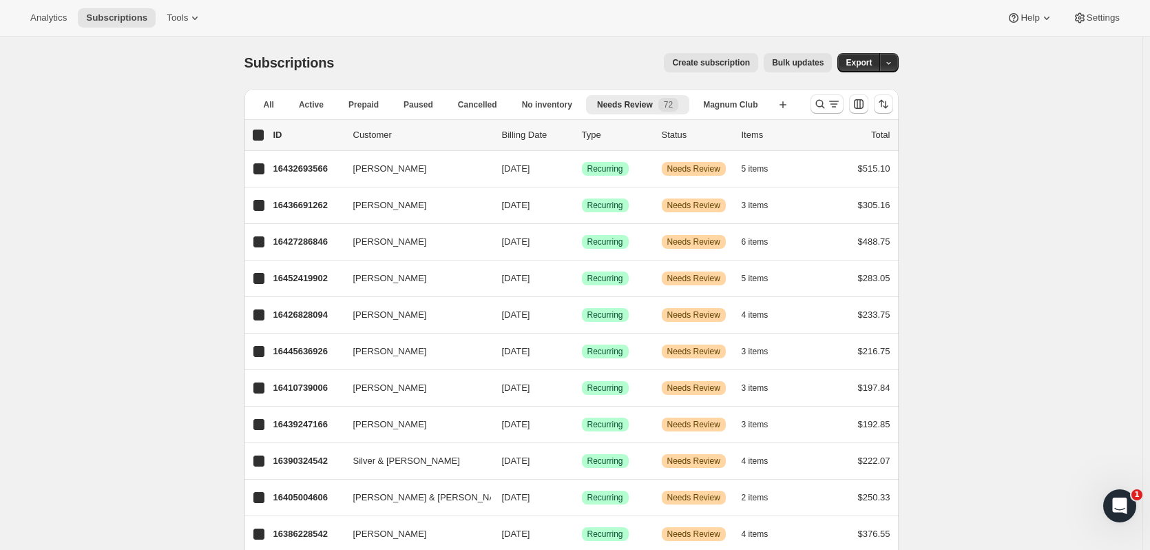
checkbox input "true"
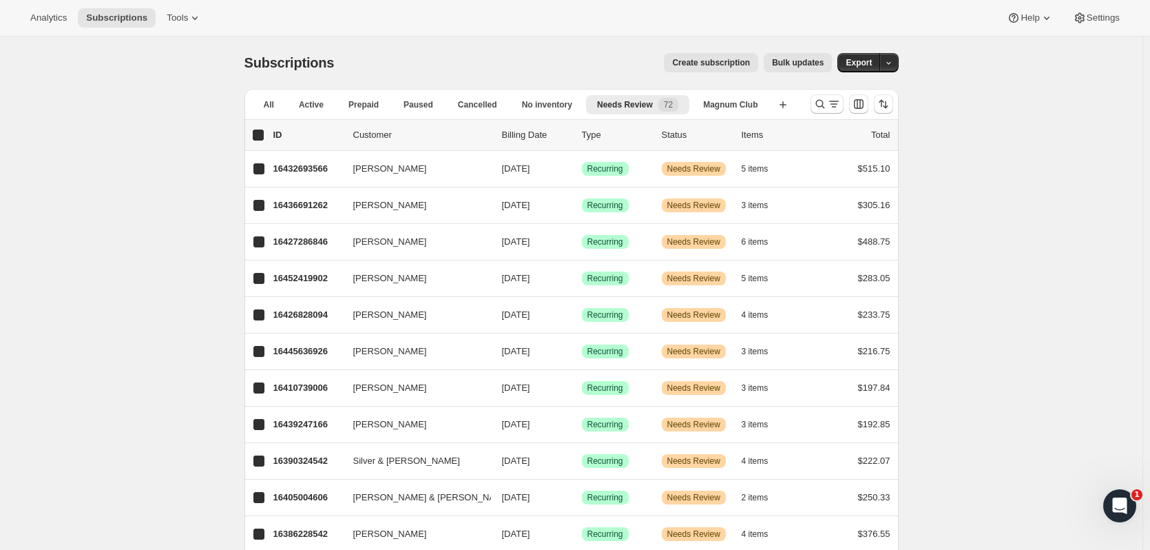
checkbox input "true"
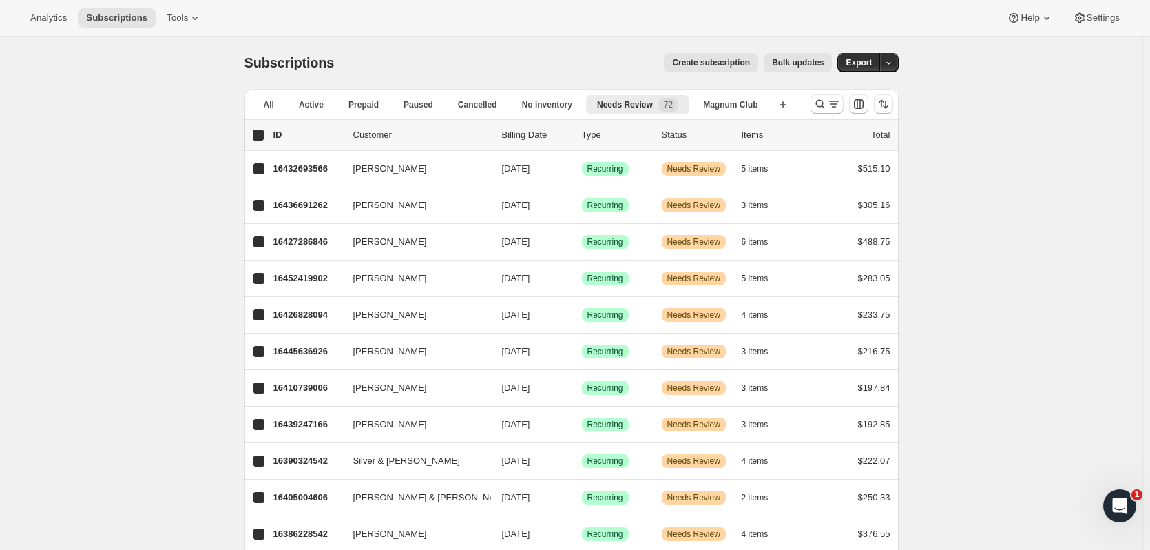
checkbox input "true"
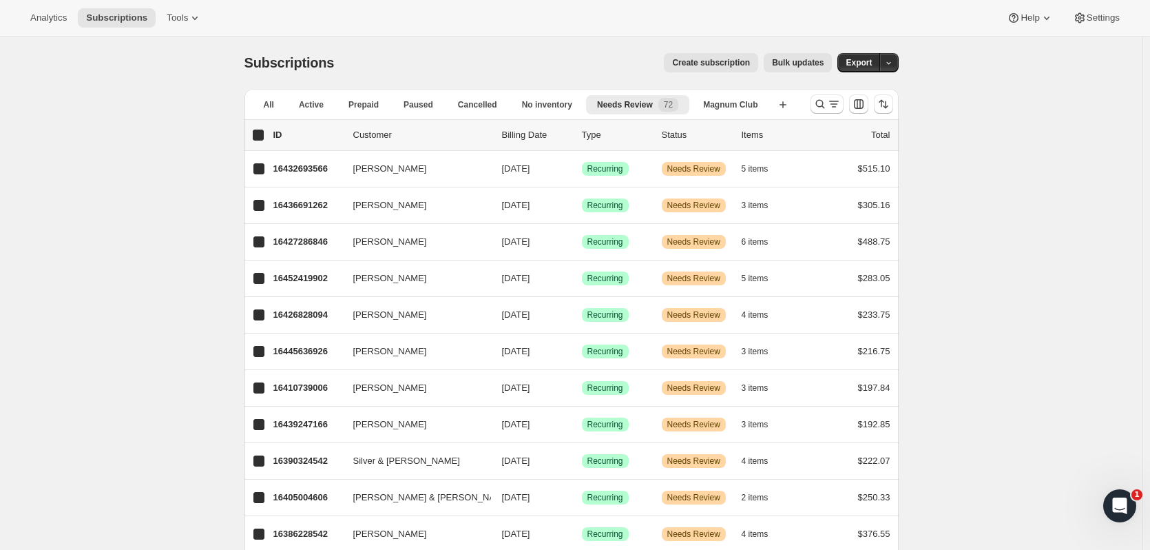
checkbox input "true"
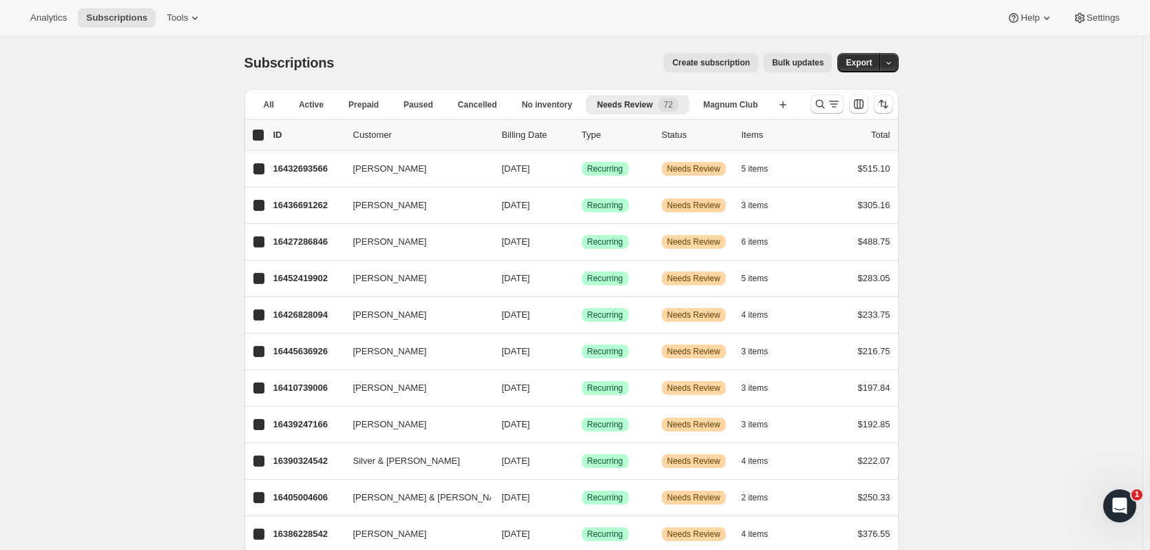
checkbox input "true"
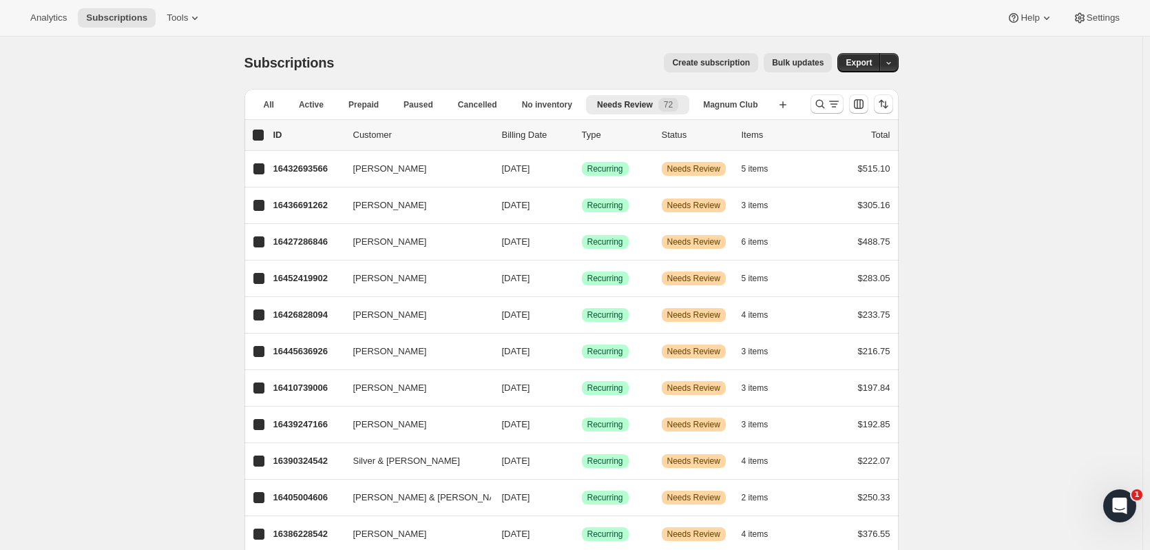
checkbox input "true"
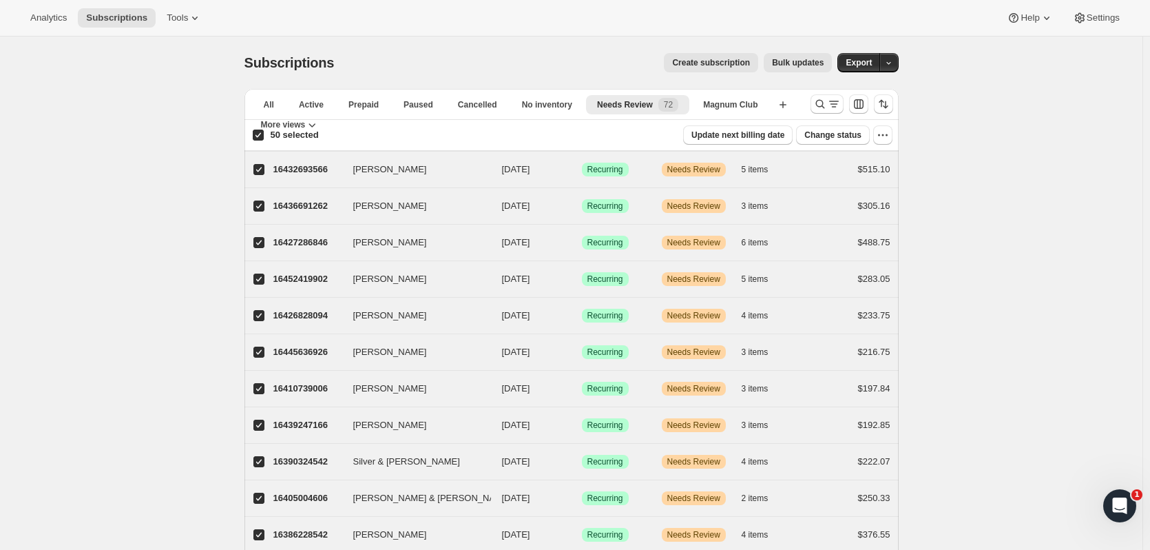
click at [882, 142] on button "button" at bounding box center [882, 134] width 19 height 19
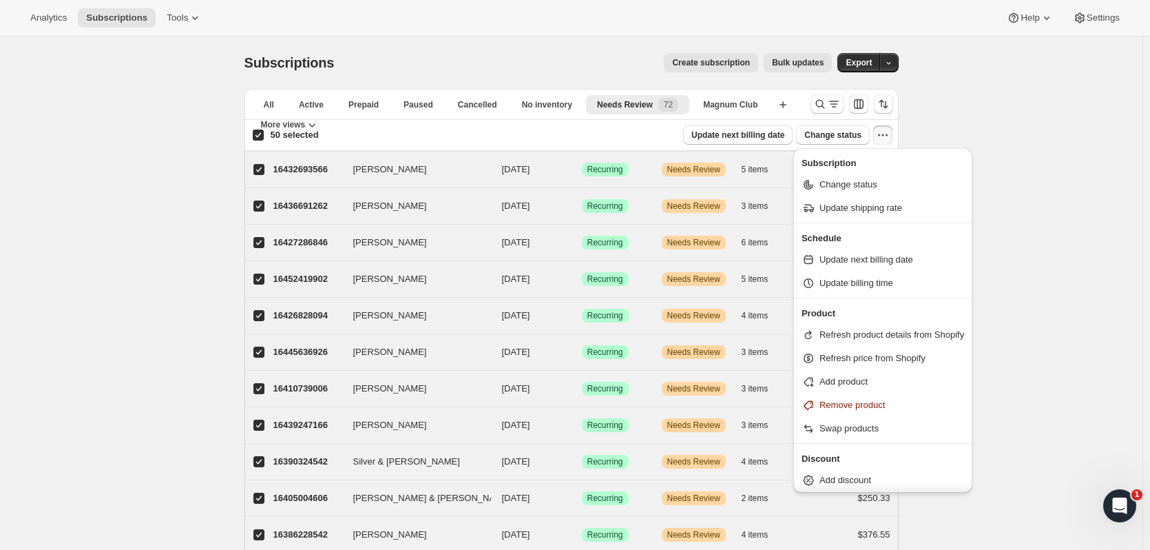
click at [882, 142] on button "button" at bounding box center [882, 134] width 19 height 19
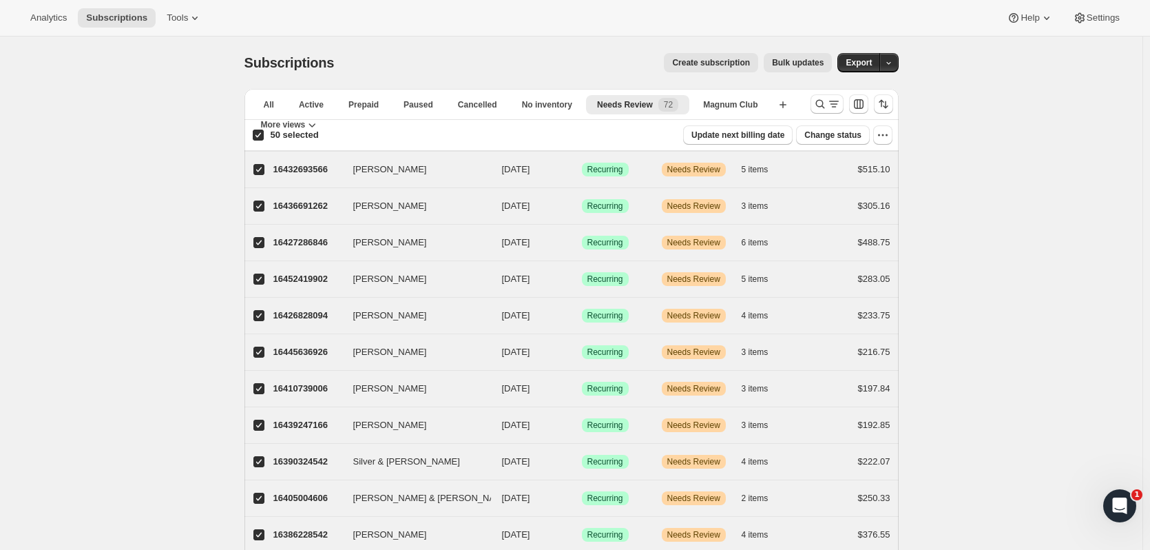
click at [264, 136] on input "50 selected" at bounding box center [258, 134] width 11 height 11
checkbox input "false"
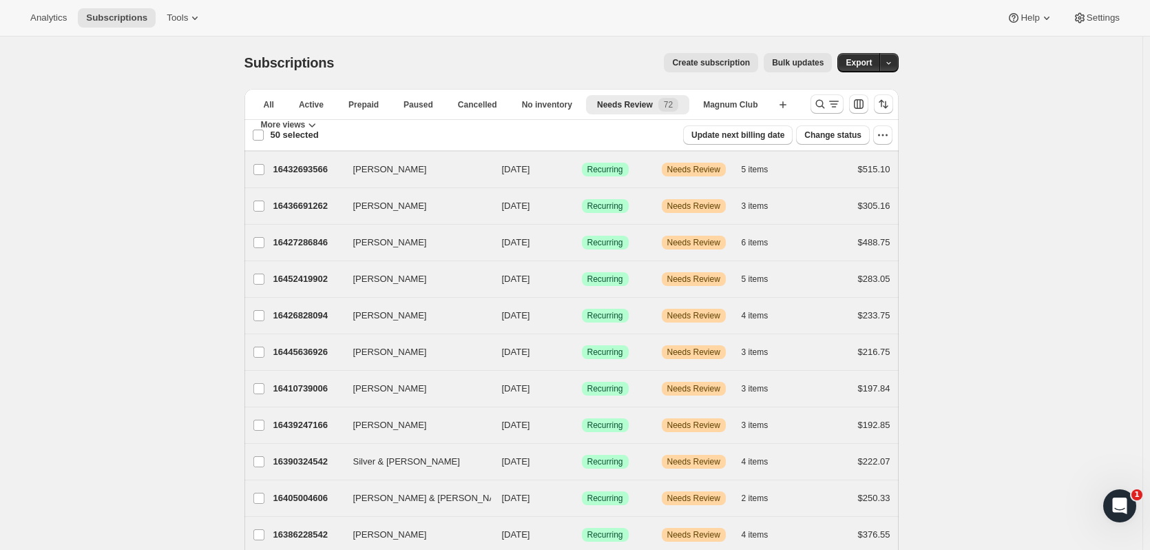
checkbox input "false"
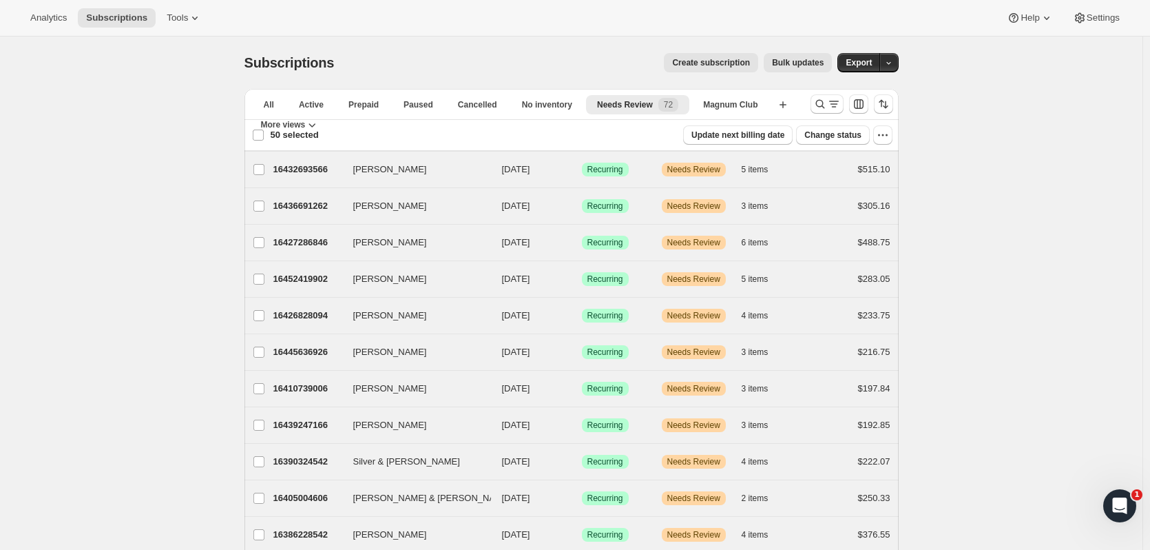
checkbox input "false"
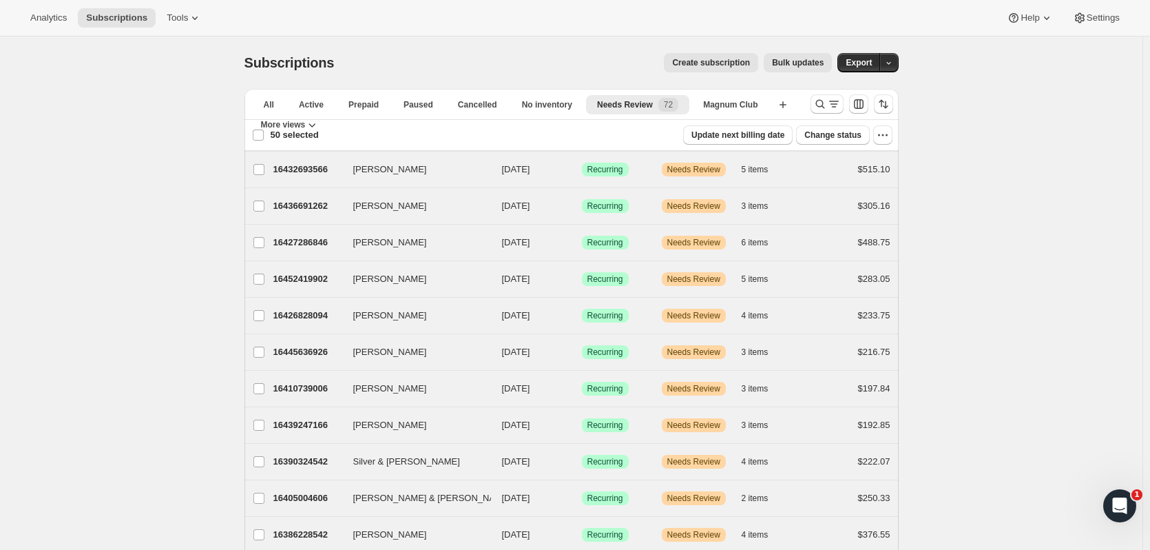
checkbox input "false"
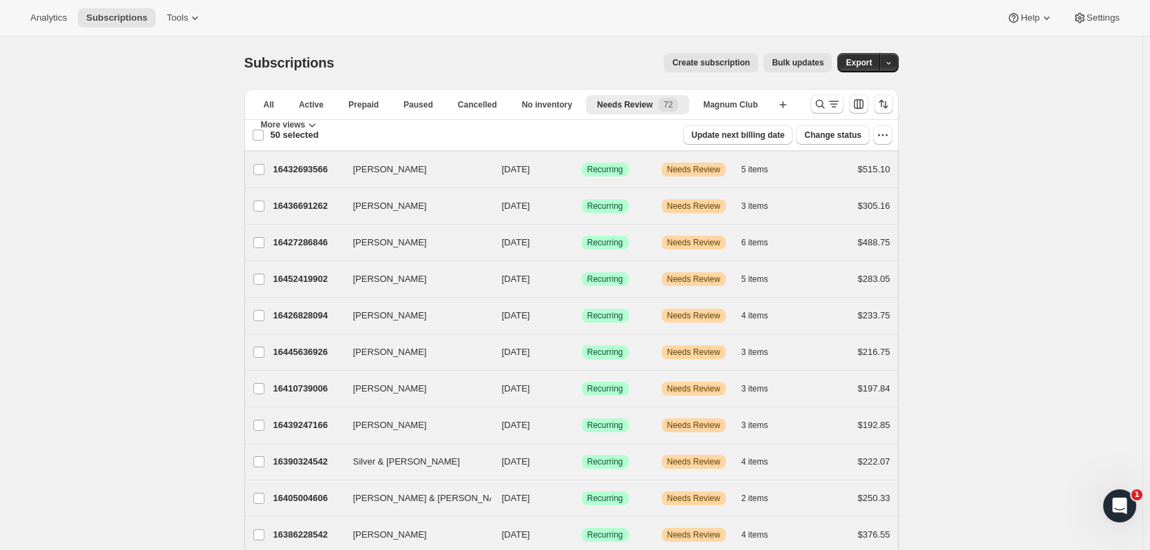
checkbox input "false"
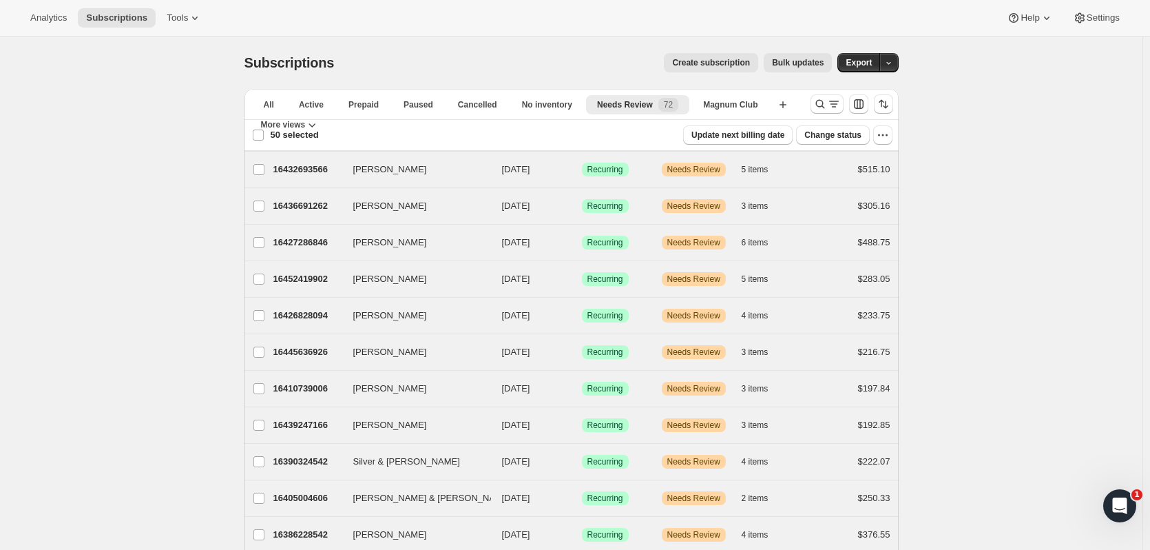
checkbox input "false"
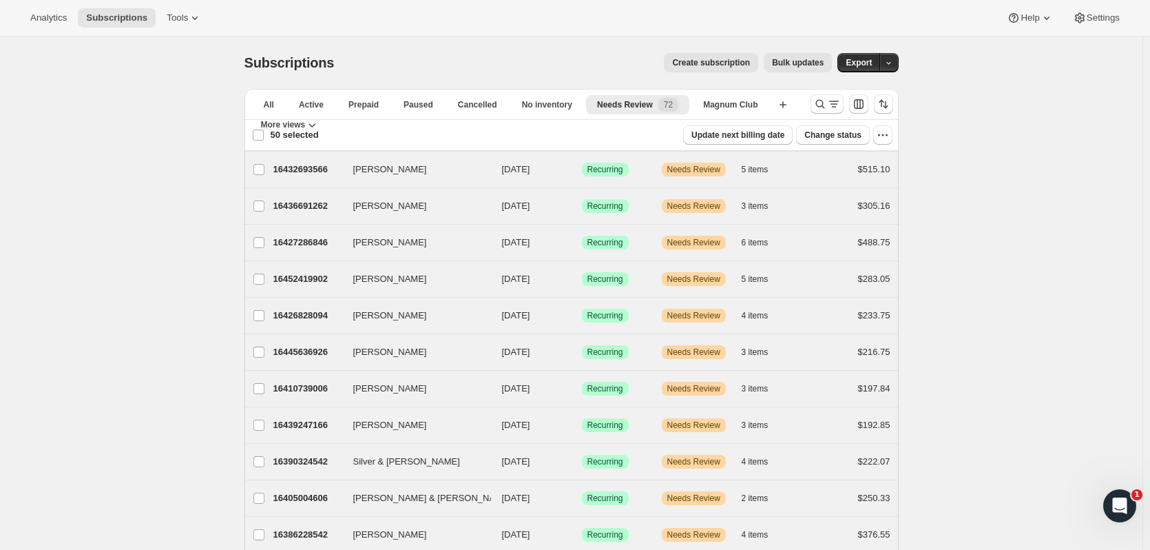
checkbox input "false"
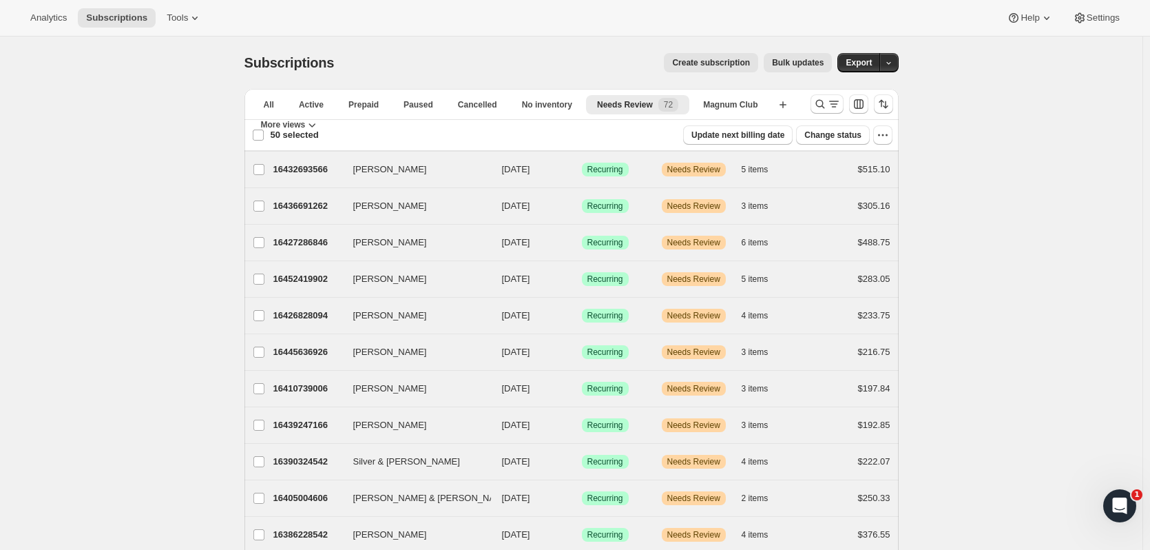
checkbox input "false"
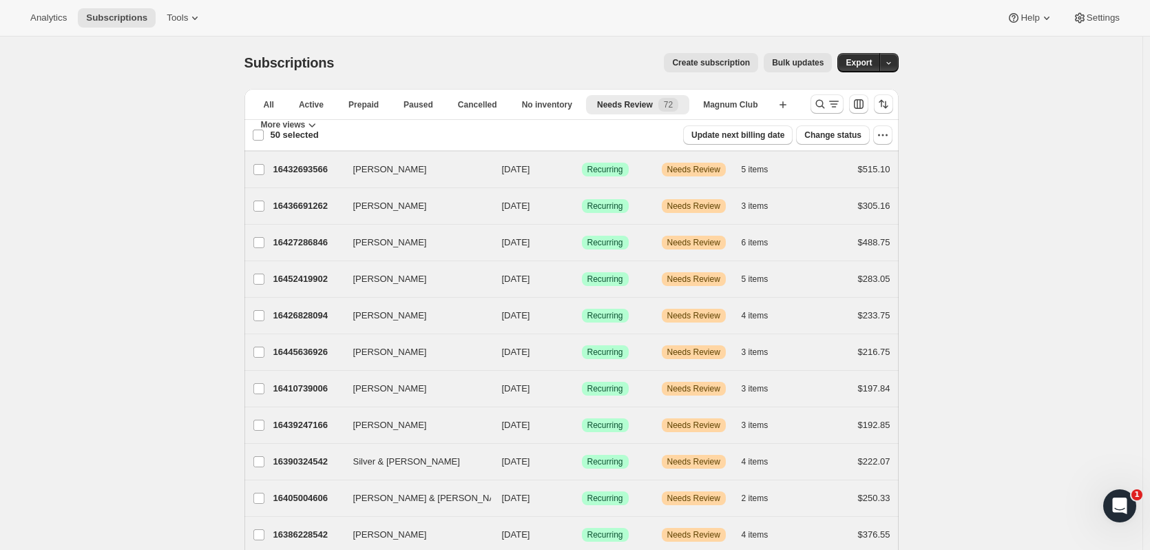
checkbox input "false"
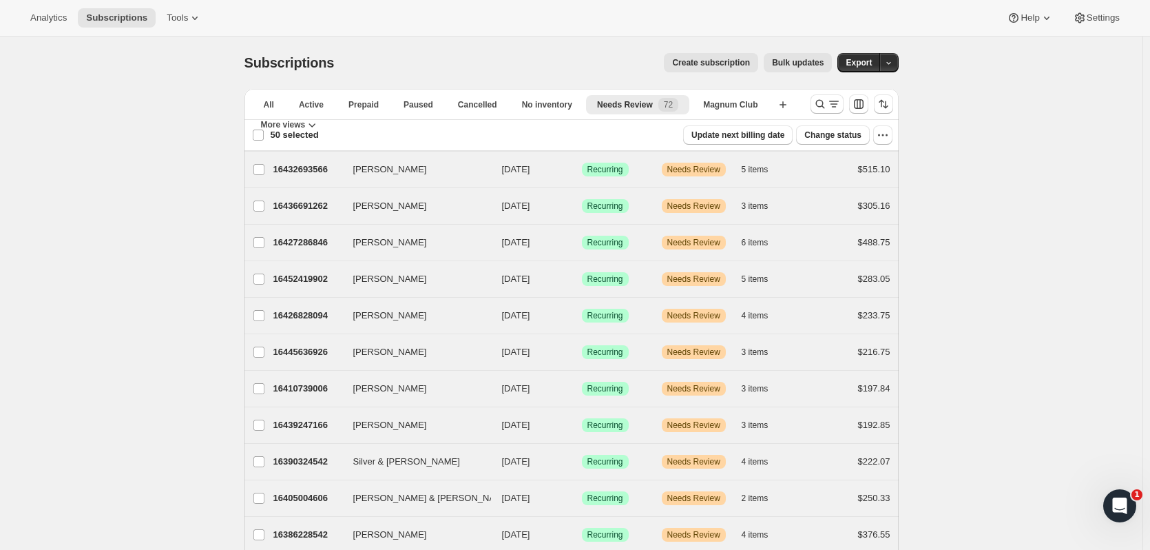
checkbox input "false"
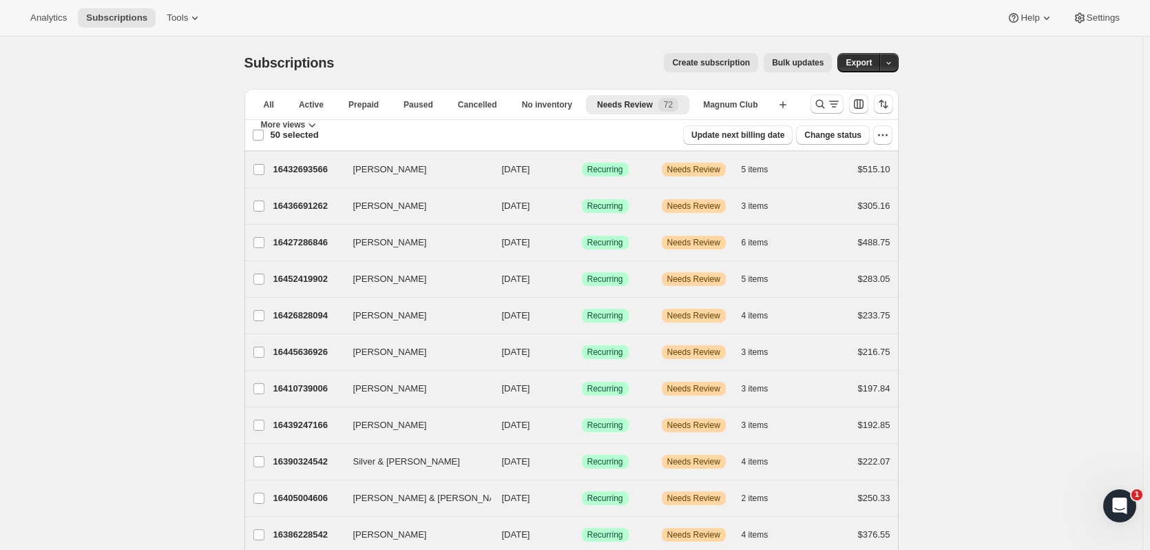
checkbox input "false"
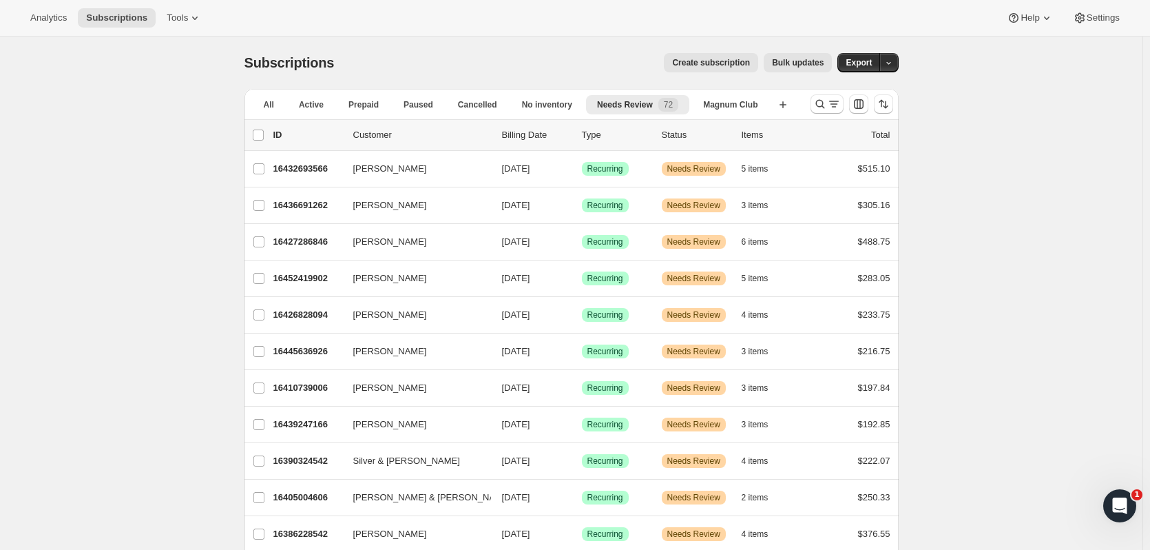
click at [307, 497] on p "16405004606" at bounding box center [307, 497] width 69 height 14
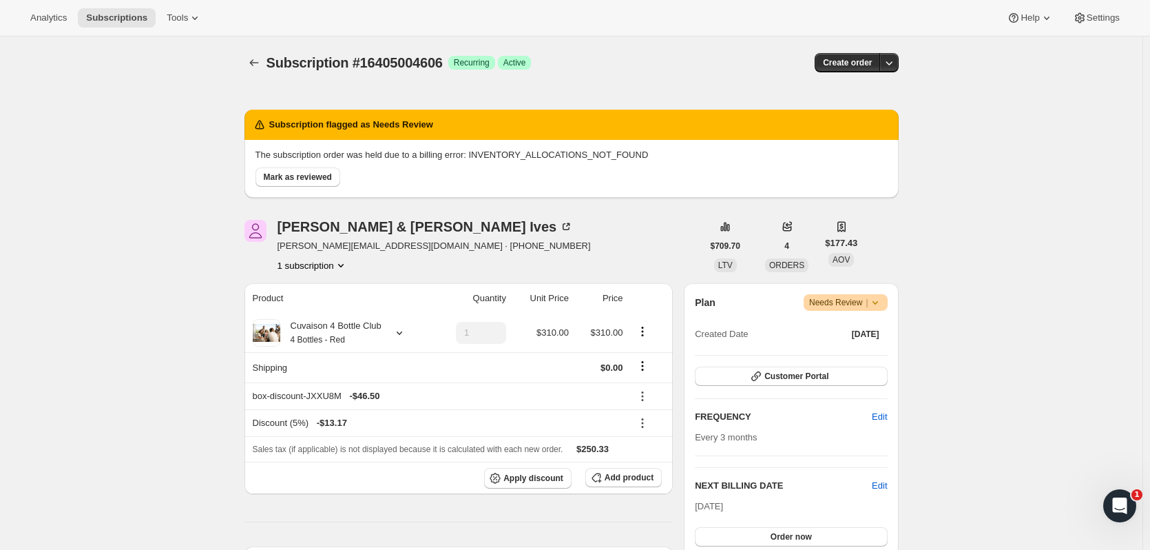
click at [786, 543] on button "Order now" at bounding box center [791, 536] width 192 height 19
click at [786, 543] on button "Click to confirm" at bounding box center [791, 536] width 192 height 19
click at [255, 65] on icon "Subscriptions" at bounding box center [254, 63] width 14 height 14
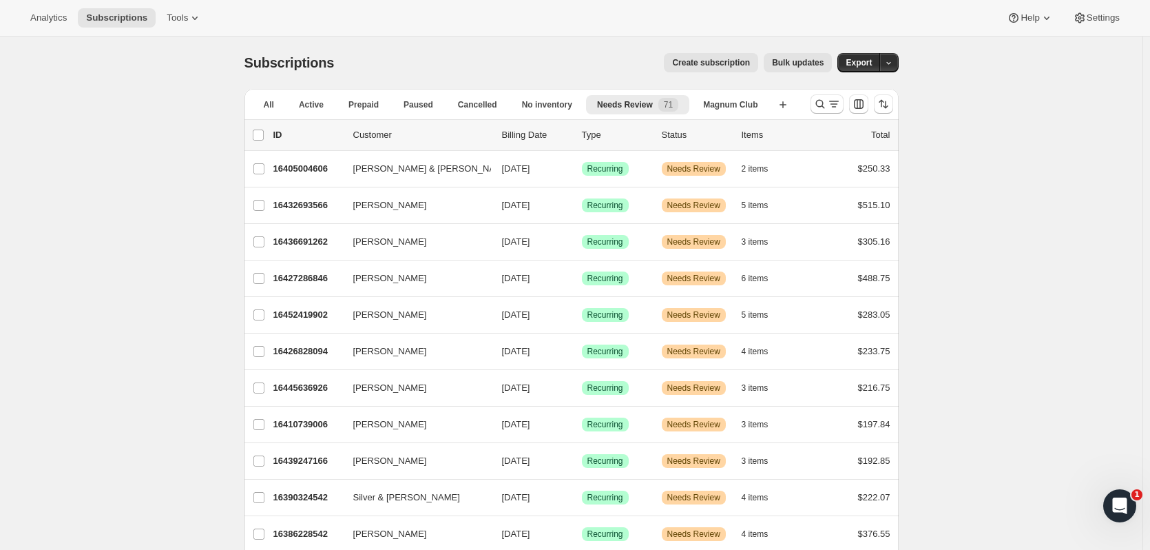
click at [317, 421] on p "16410739006" at bounding box center [307, 424] width 69 height 14
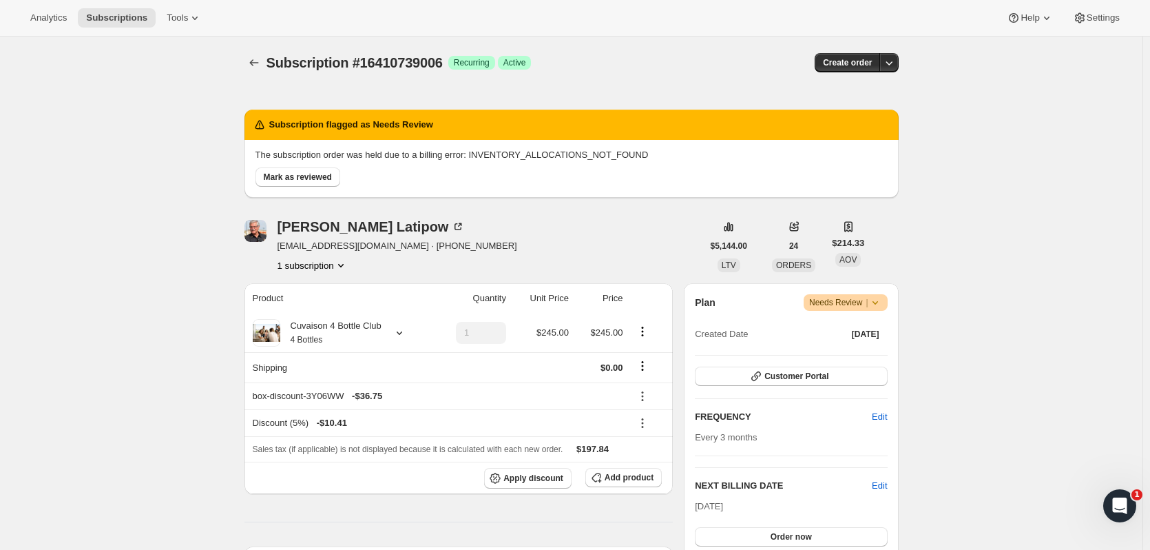
click at [784, 532] on span "Order now" at bounding box center [791, 536] width 41 height 11
click at [784, 532] on span "Click to confirm" at bounding box center [791, 536] width 63 height 11
click at [261, 61] on icon "Subscriptions" at bounding box center [254, 63] width 14 height 14
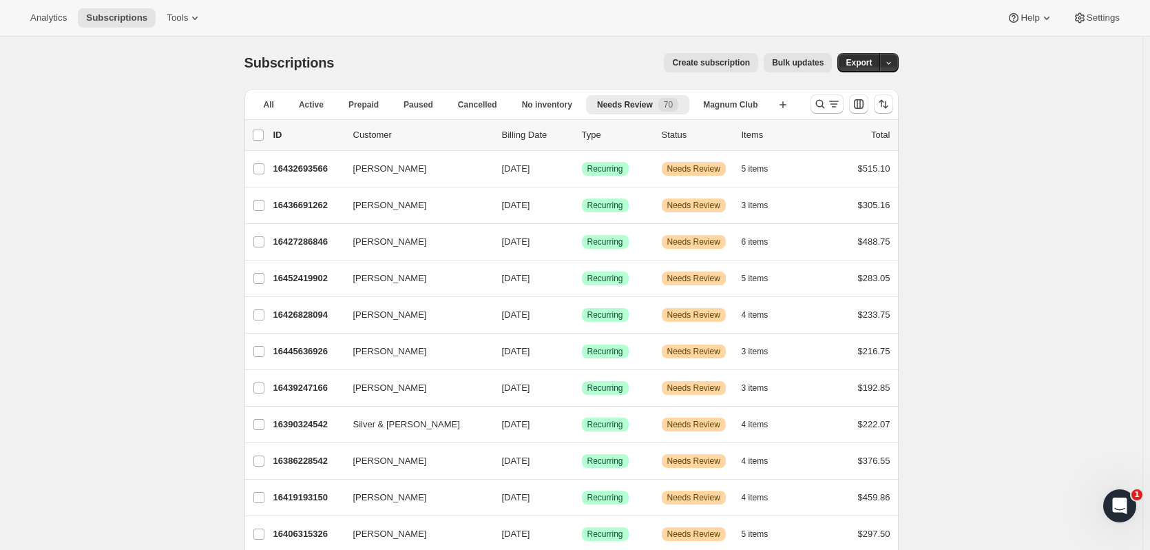
click at [311, 424] on p "16390324542" at bounding box center [307, 424] width 69 height 14
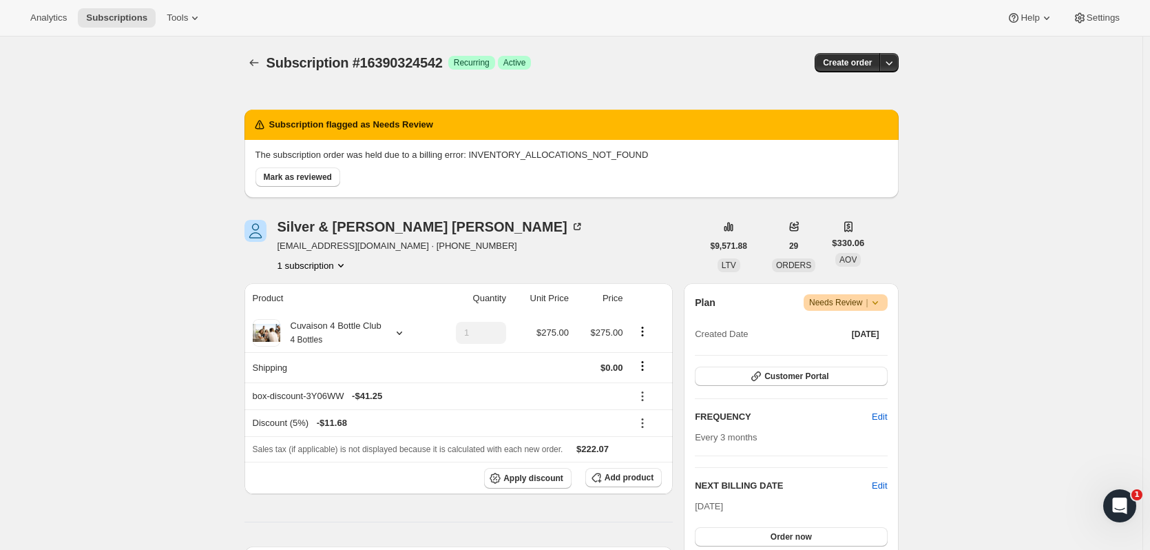
click at [732, 532] on button "Order now" at bounding box center [791, 536] width 192 height 19
click at [732, 532] on button "Click to confirm" at bounding box center [791, 536] width 192 height 19
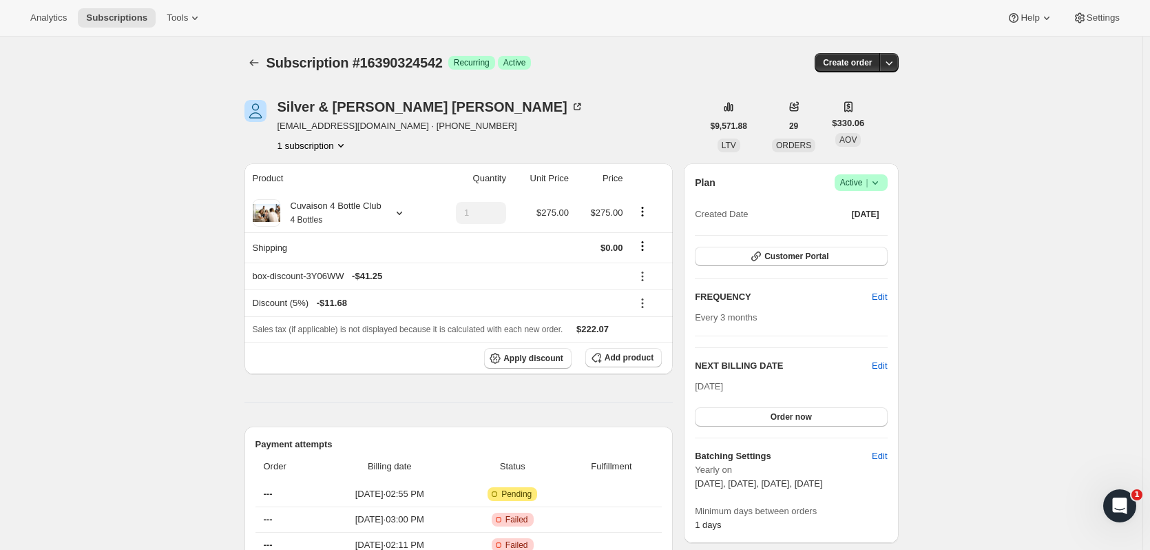
click at [257, 59] on icon "Subscriptions" at bounding box center [254, 63] width 14 height 14
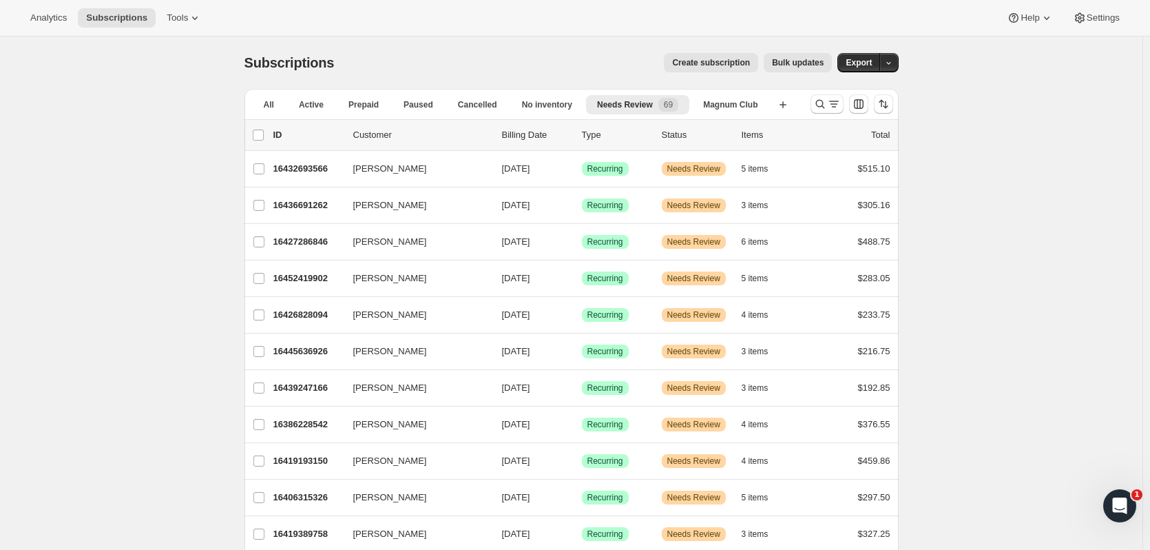
click at [265, 424] on input "[PERSON_NAME]" at bounding box center [258, 424] width 11 height 11
checkbox input "true"
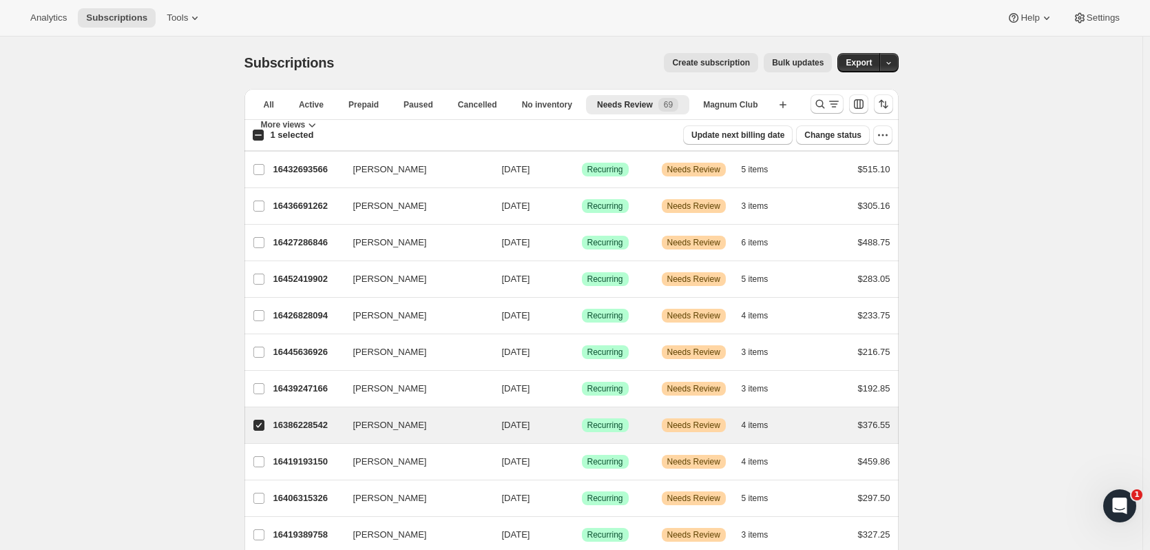
click at [265, 456] on input "[PERSON_NAME]" at bounding box center [258, 461] width 11 height 11
checkbox input "true"
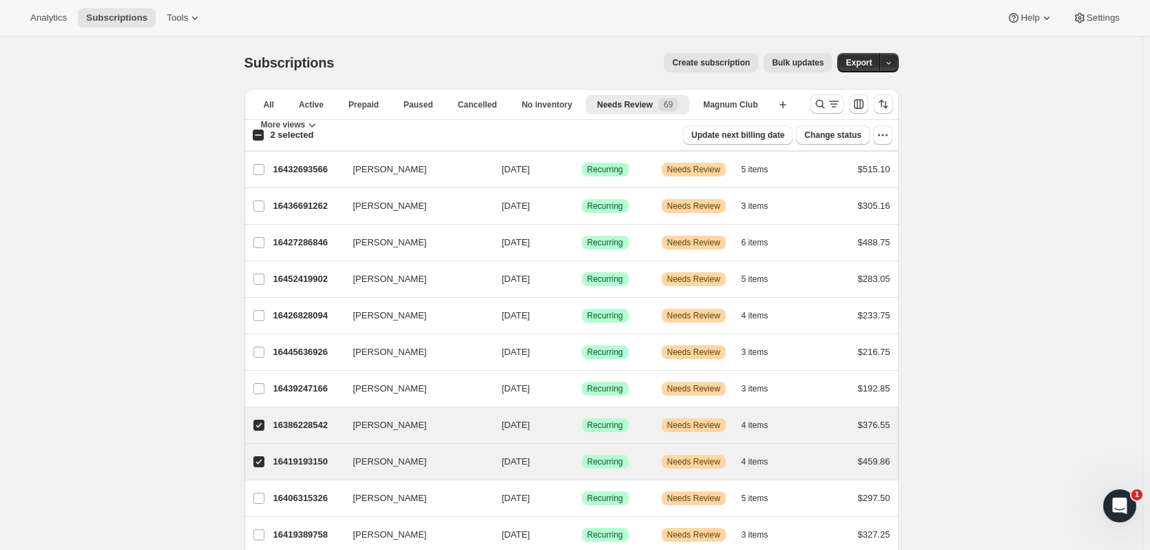
click at [265, 498] on input "[PERSON_NAME]" at bounding box center [258, 498] width 11 height 11
checkbox input "true"
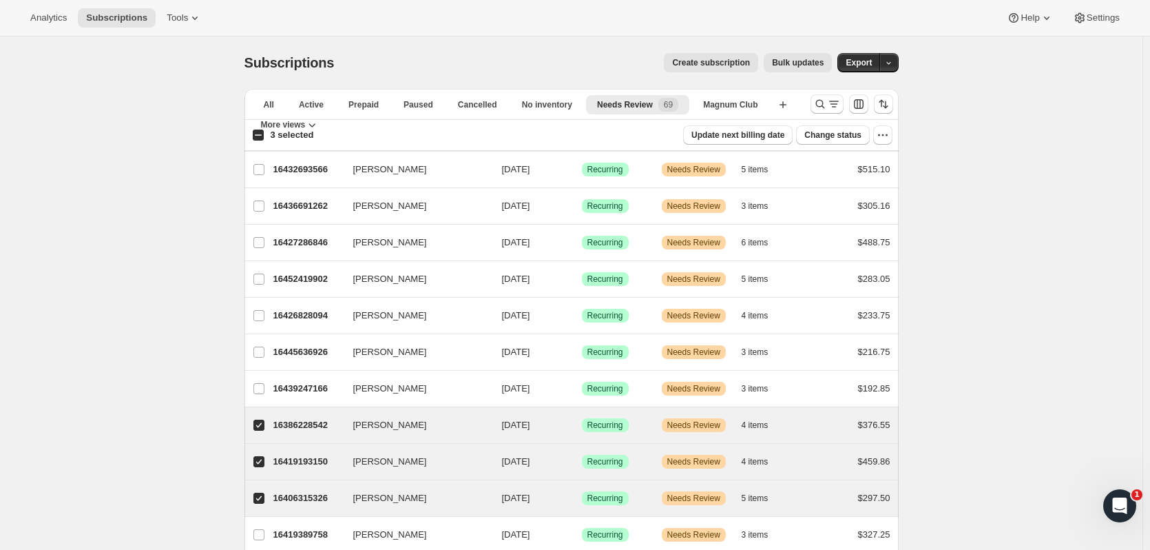
click at [265, 534] on span at bounding box center [259, 534] width 12 height 12
click at [265, 534] on input "[PERSON_NAME]" at bounding box center [258, 534] width 11 height 11
checkbox input "true"
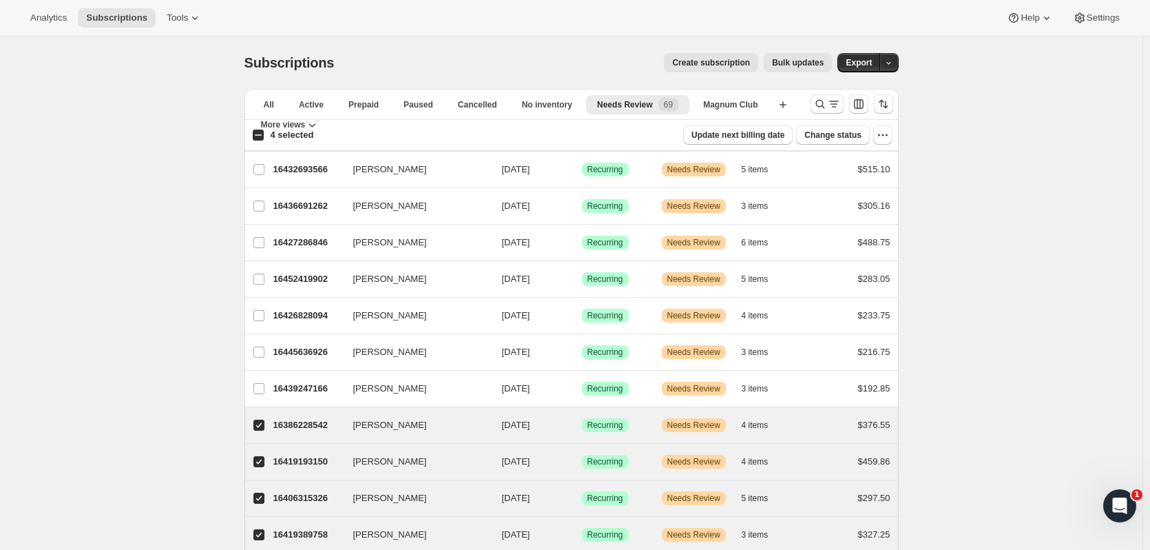
click at [820, 67] on span "Bulk updates" at bounding box center [798, 62] width 52 height 11
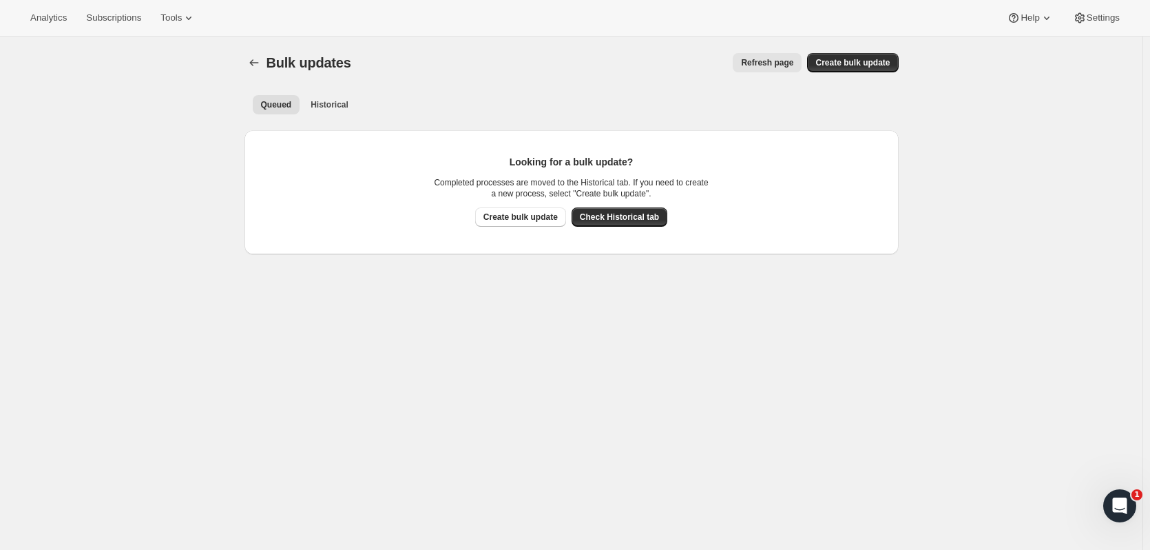
click at [255, 62] on icon "Bulk updates" at bounding box center [254, 63] width 14 height 14
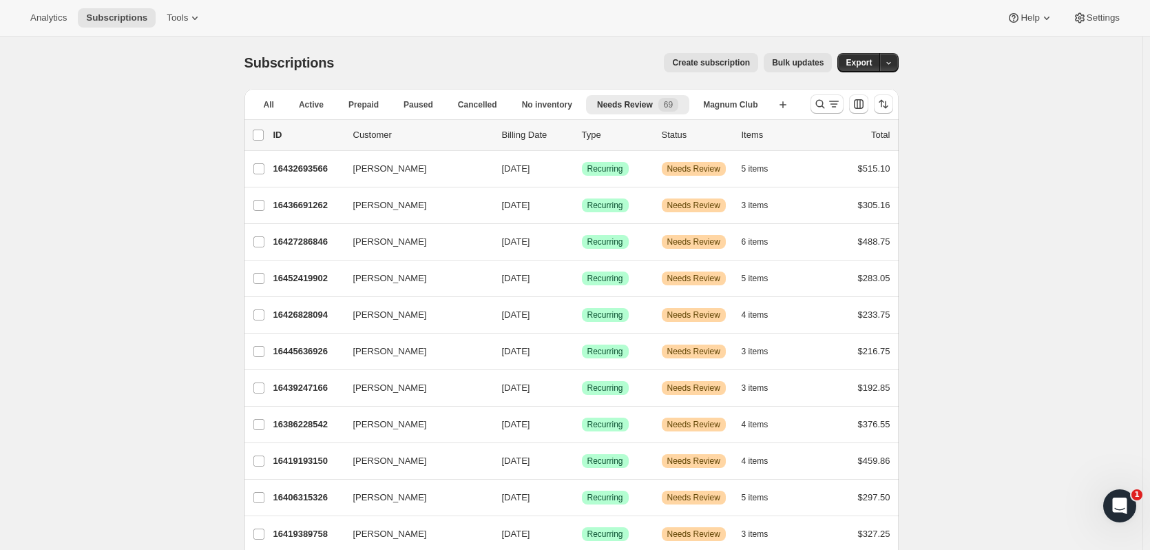
click at [899, 66] on button "button" at bounding box center [889, 62] width 19 height 19
click at [313, 422] on p "16386228542" at bounding box center [307, 424] width 69 height 14
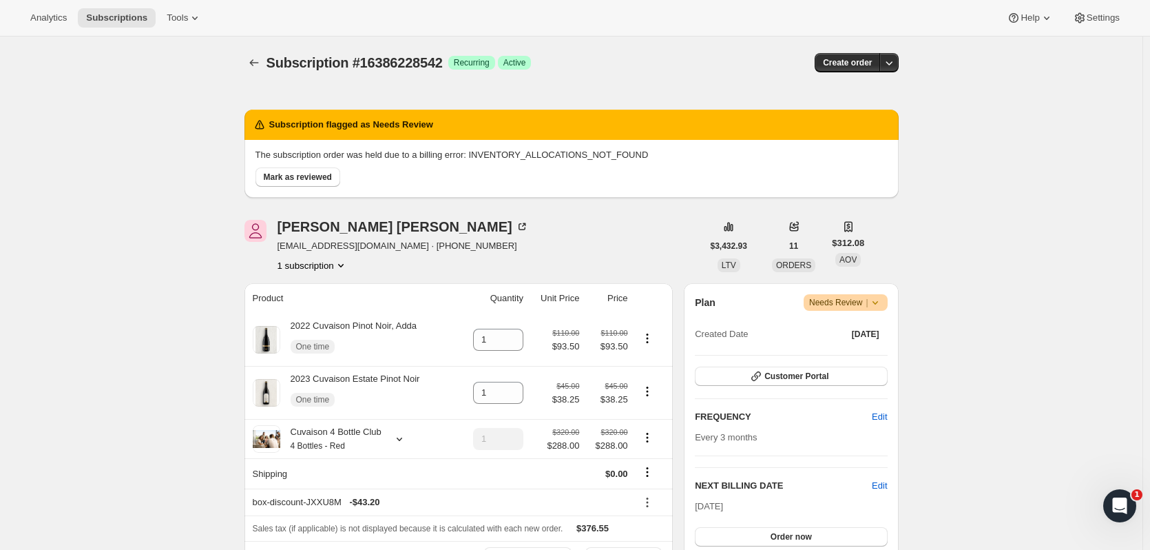
click at [775, 541] on button "Order now" at bounding box center [791, 536] width 192 height 19
click at [775, 541] on button "Click to confirm" at bounding box center [791, 536] width 192 height 19
click at [251, 62] on icon "Subscriptions" at bounding box center [254, 63] width 14 height 14
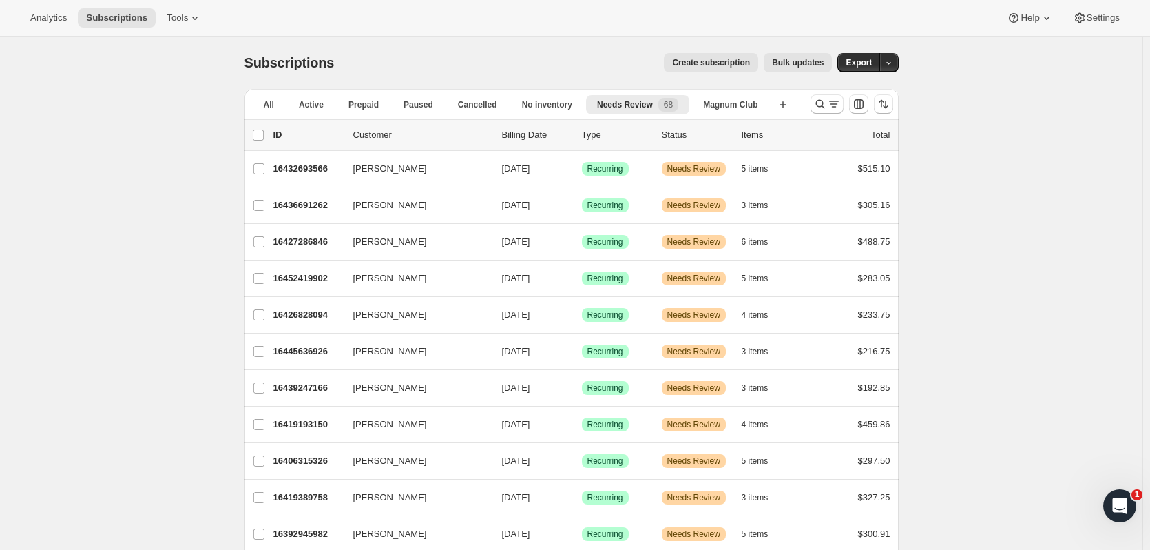
click at [324, 430] on p "16419193150" at bounding box center [307, 424] width 69 height 14
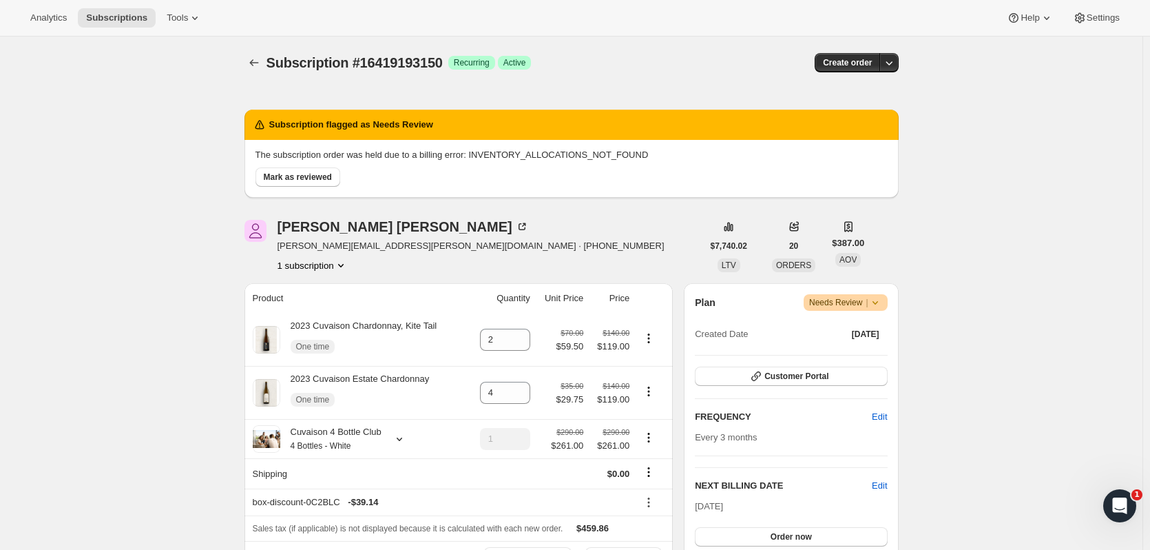
click at [812, 532] on span "Order now" at bounding box center [791, 536] width 41 height 11
click at [814, 532] on span "Click to confirm" at bounding box center [791, 536] width 63 height 11
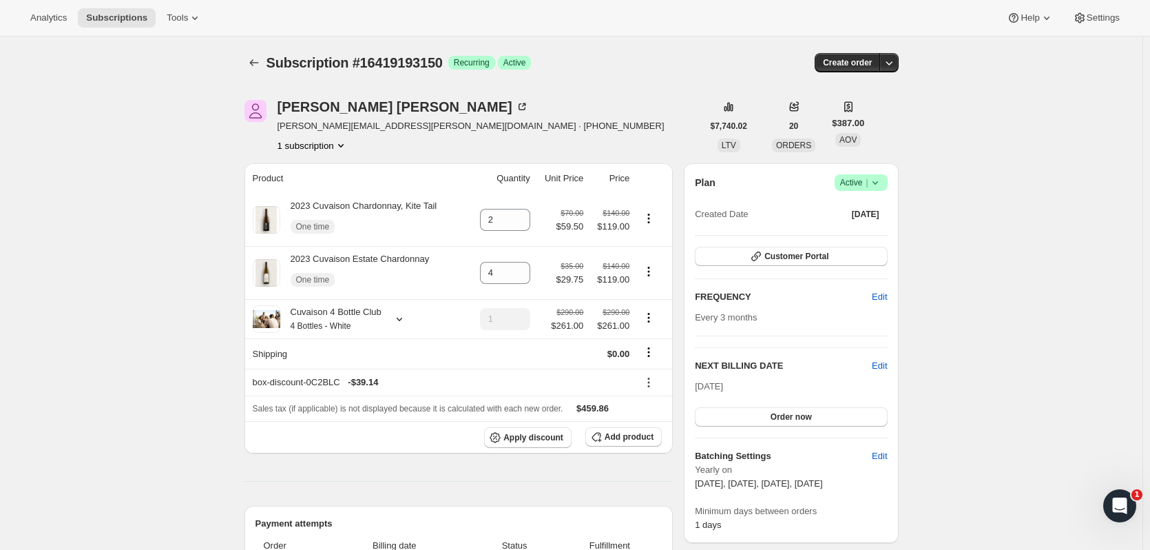
click at [255, 62] on icon "Subscriptions" at bounding box center [254, 63] width 14 height 14
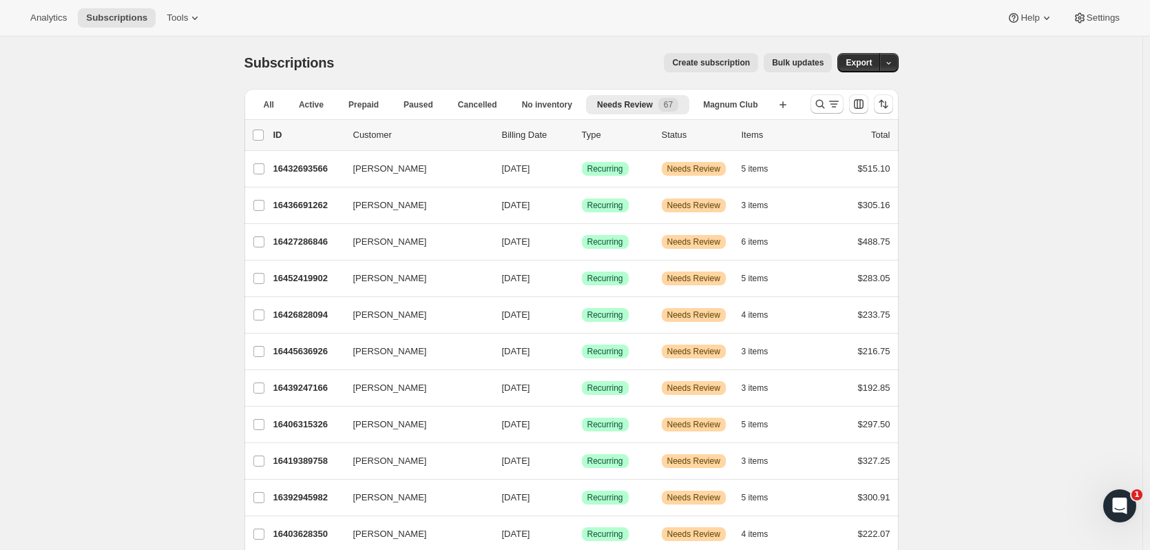
click at [320, 456] on p "16419389758" at bounding box center [307, 461] width 69 height 14
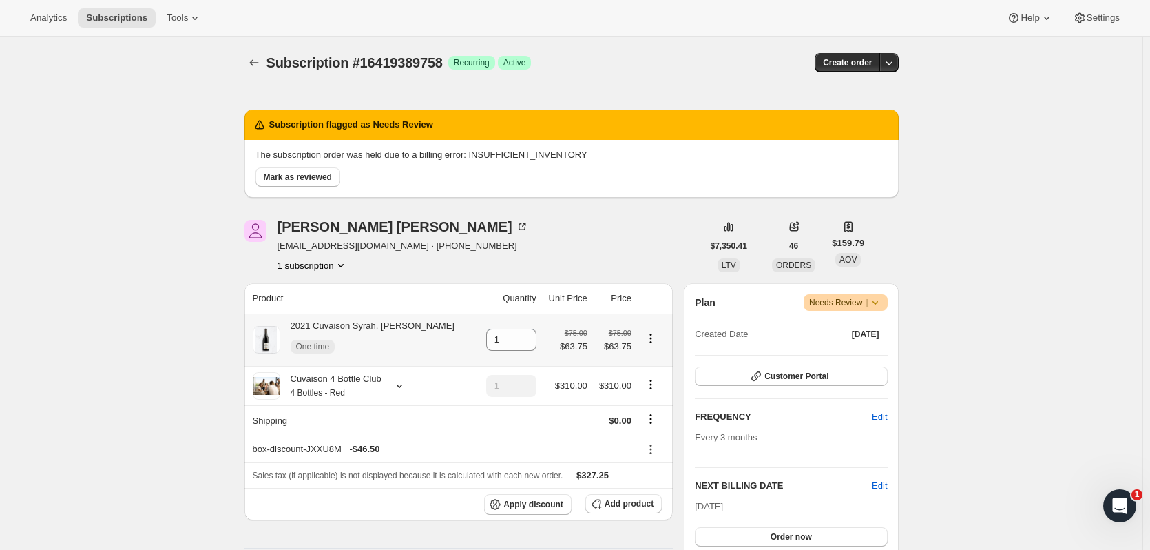
click at [657, 339] on icon "Product actions" at bounding box center [651, 338] width 14 height 14
click at [654, 360] on span "Remove" at bounding box center [643, 365] width 33 height 10
type input "0"
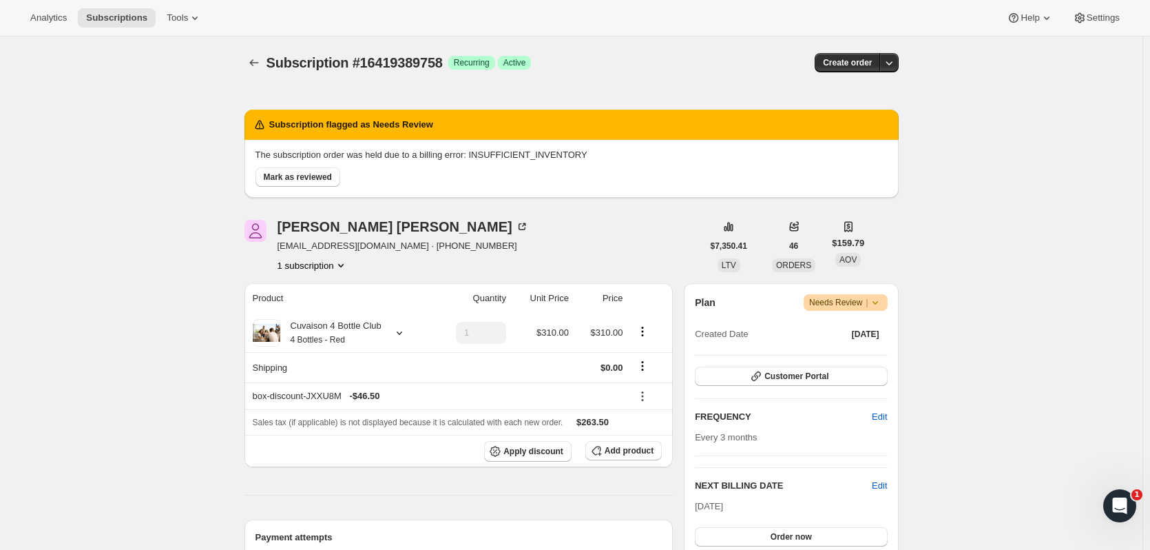
click at [767, 541] on button "Order now" at bounding box center [791, 536] width 192 height 19
click at [767, 541] on button "Click to confirm" at bounding box center [791, 536] width 192 height 19
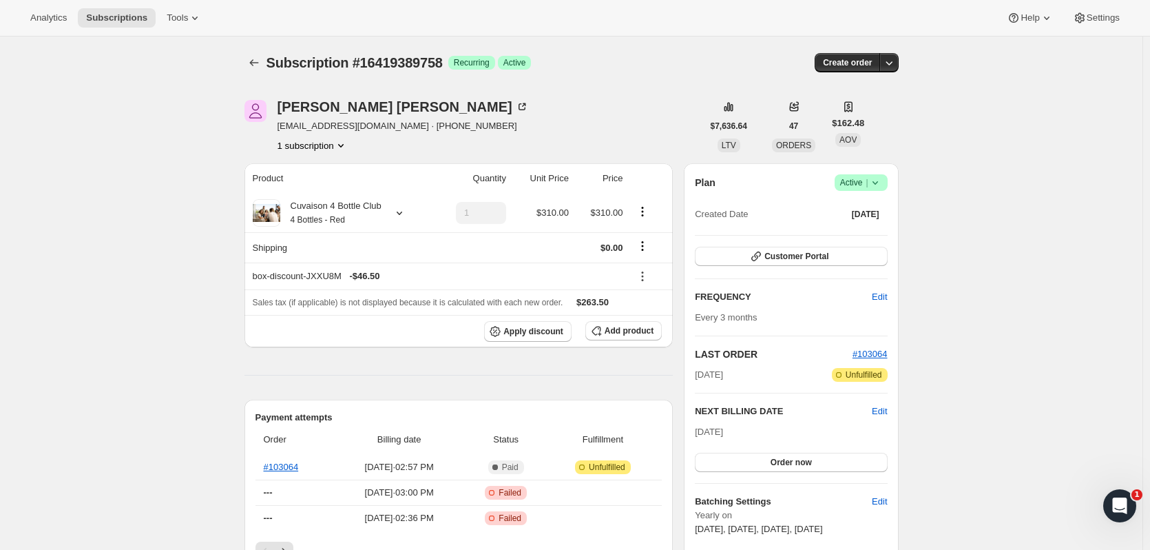
click at [254, 62] on icon "Subscriptions" at bounding box center [253, 62] width 9 height 7
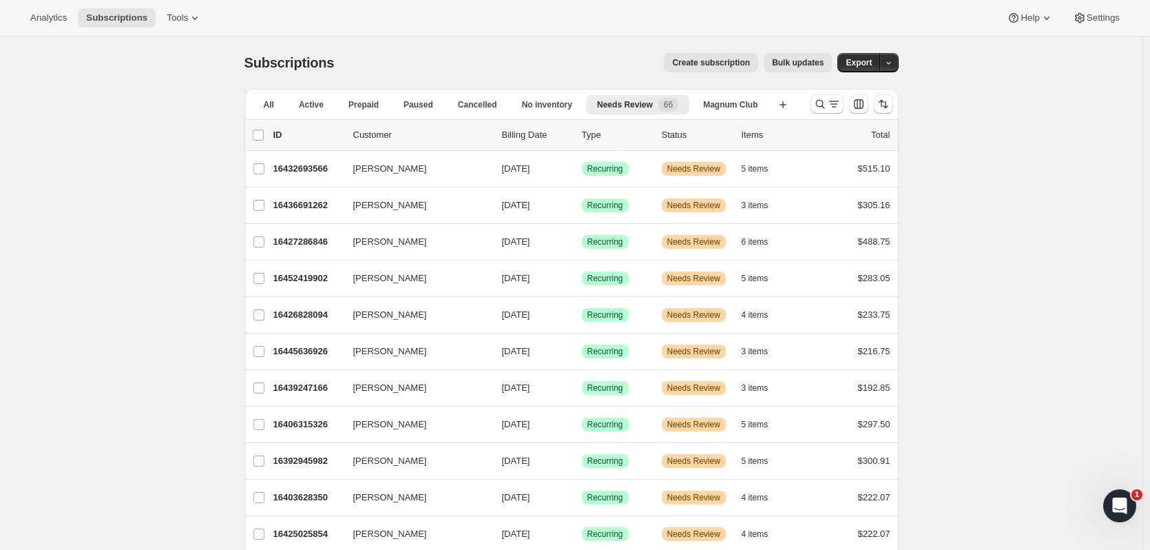
click at [320, 468] on div "16392945982 [PERSON_NAME] [DATE] Success Recurring Warning Needs Review 5 items…" at bounding box center [581, 460] width 617 height 19
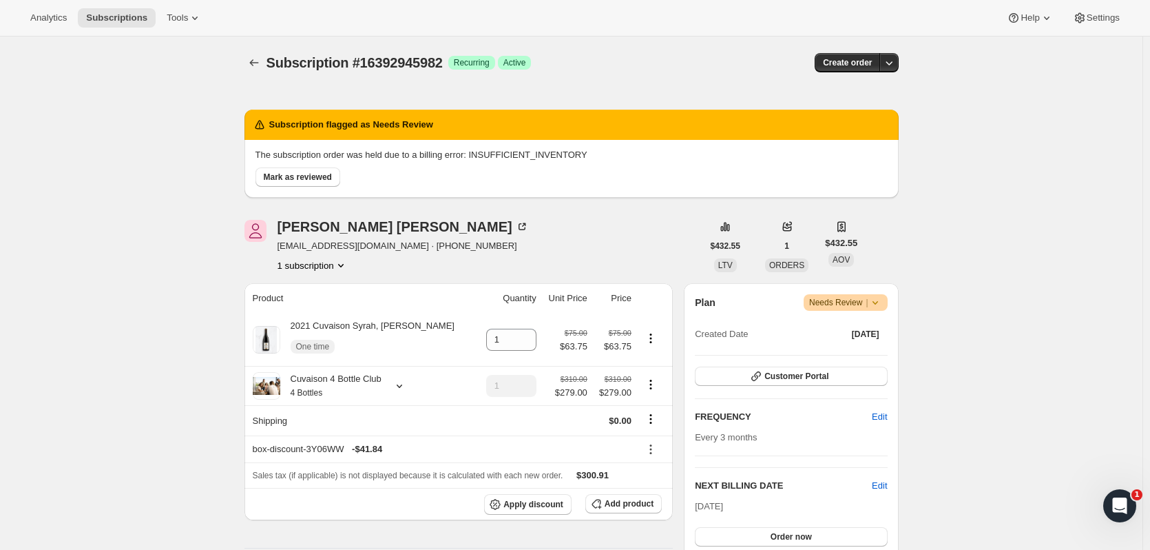
click at [719, 535] on button "Order now" at bounding box center [791, 536] width 192 height 19
click at [719, 535] on button "Click to confirm" at bounding box center [791, 536] width 192 height 19
click at [653, 340] on icon "Product actions" at bounding box center [651, 338] width 14 height 14
click at [653, 362] on span "Remove" at bounding box center [643, 365] width 33 height 10
type input "0"
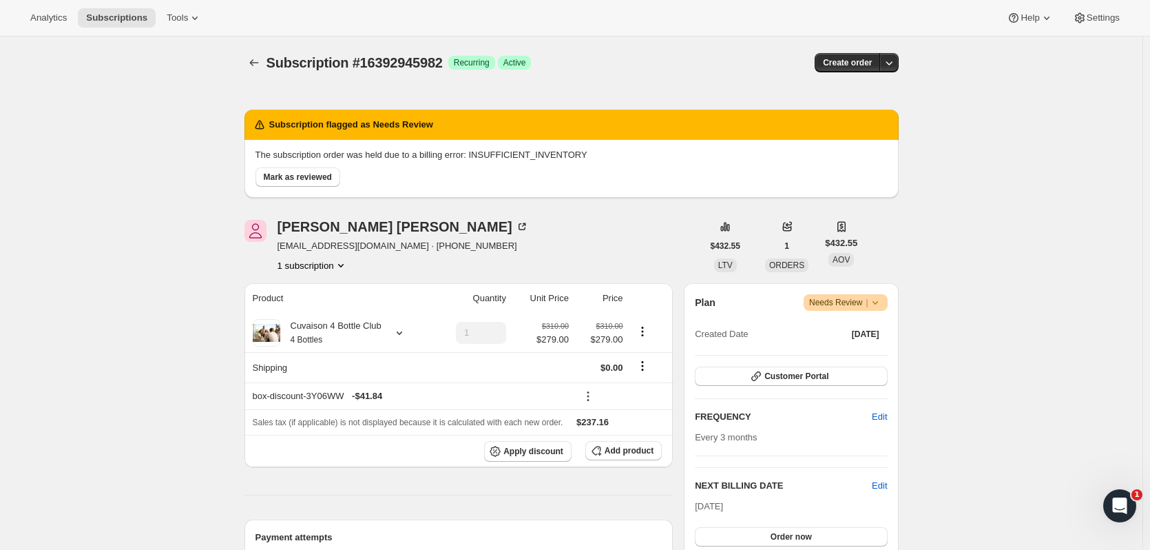
click at [744, 529] on button "Order now" at bounding box center [791, 536] width 192 height 19
click at [744, 529] on button "Click to confirm" at bounding box center [791, 536] width 192 height 19
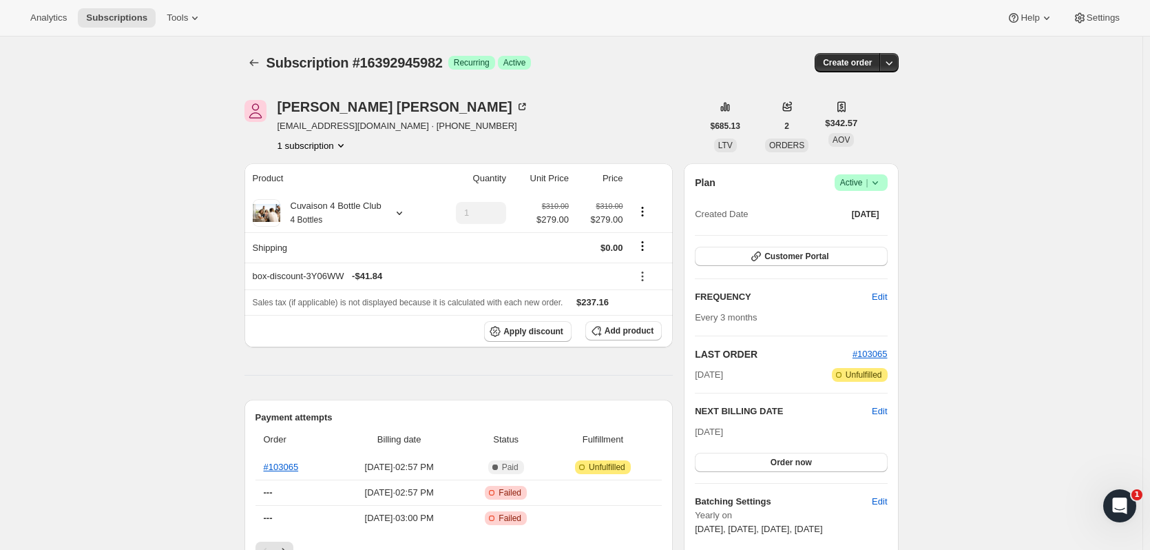
click at [261, 59] on icon "Subscriptions" at bounding box center [254, 63] width 14 height 14
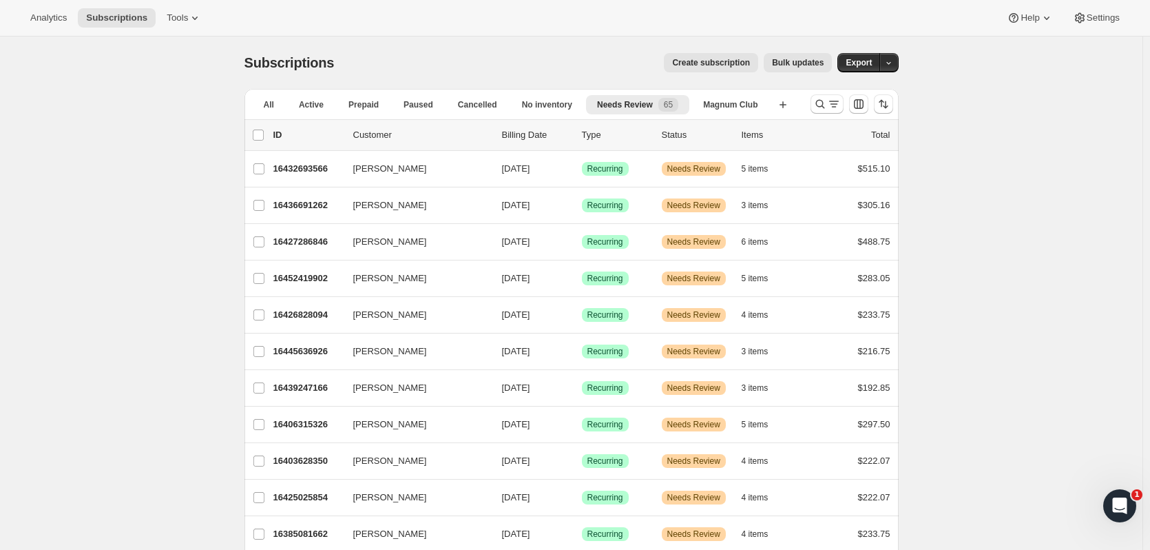
click at [327, 341] on div "[PERSON_NAME] 16445636926 [PERSON_NAME] [DATE] Success Recurring Warning Needs …" at bounding box center [572, 351] width 654 height 36
click at [327, 344] on p "16445636926" at bounding box center [307, 351] width 69 height 14
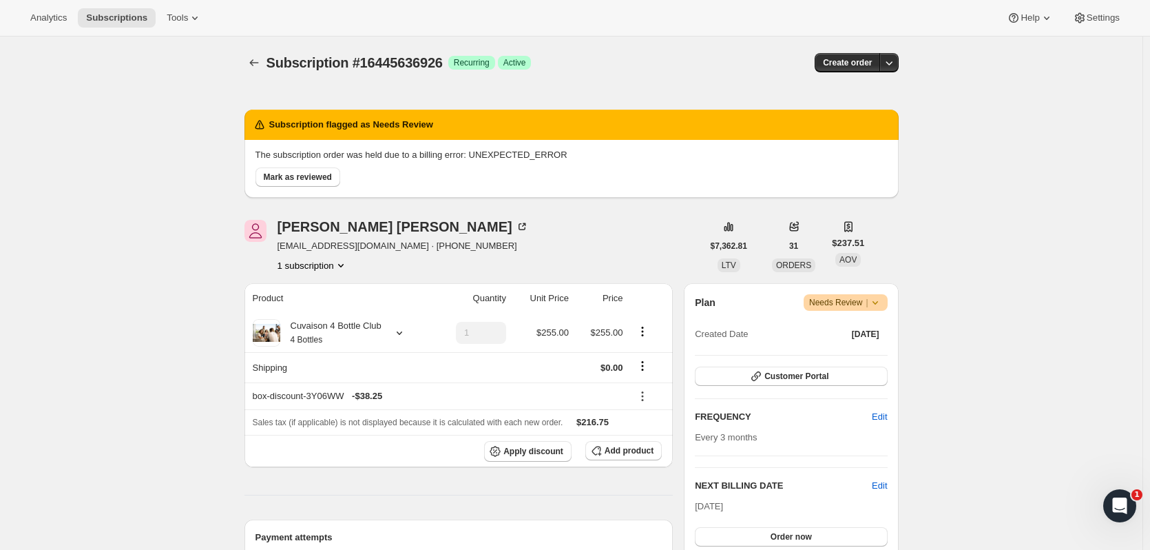
click at [249, 57] on button "Subscriptions" at bounding box center [254, 62] width 19 height 19
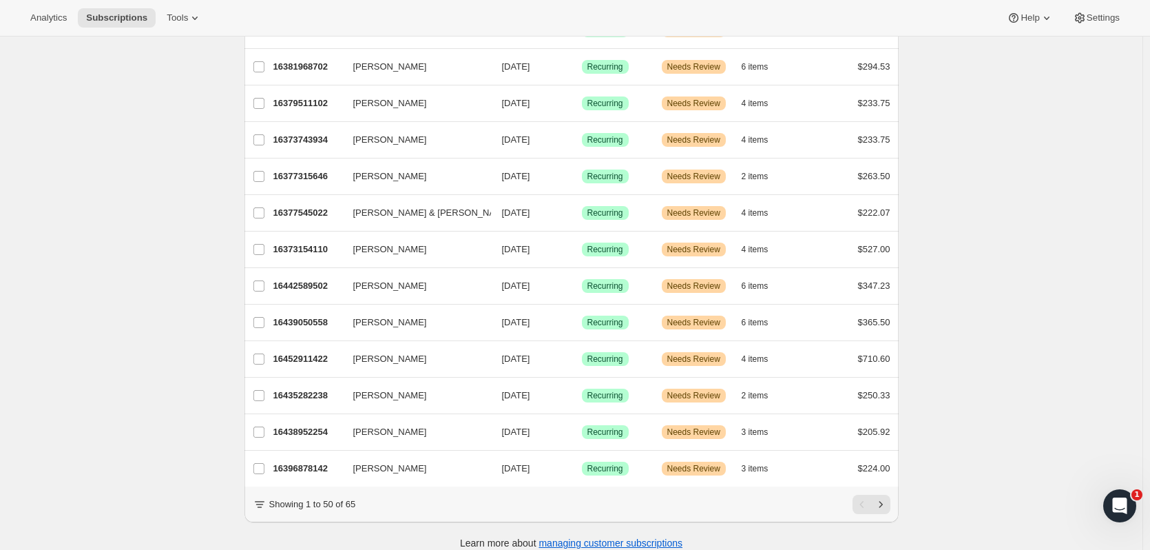
scroll to position [1513, 0]
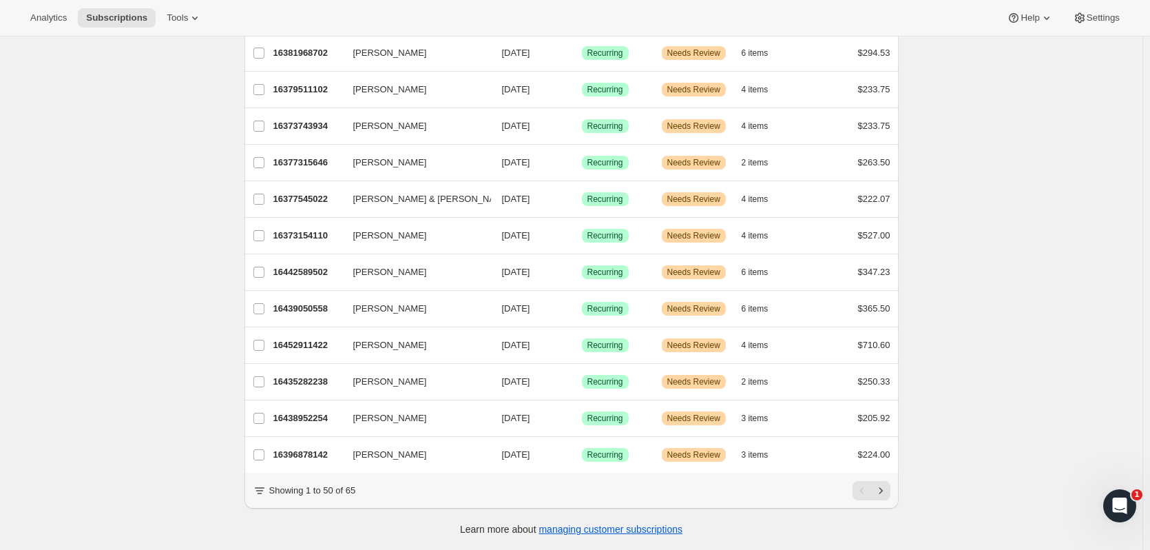
click at [880, 490] on icon "Next" at bounding box center [881, 491] width 14 height 14
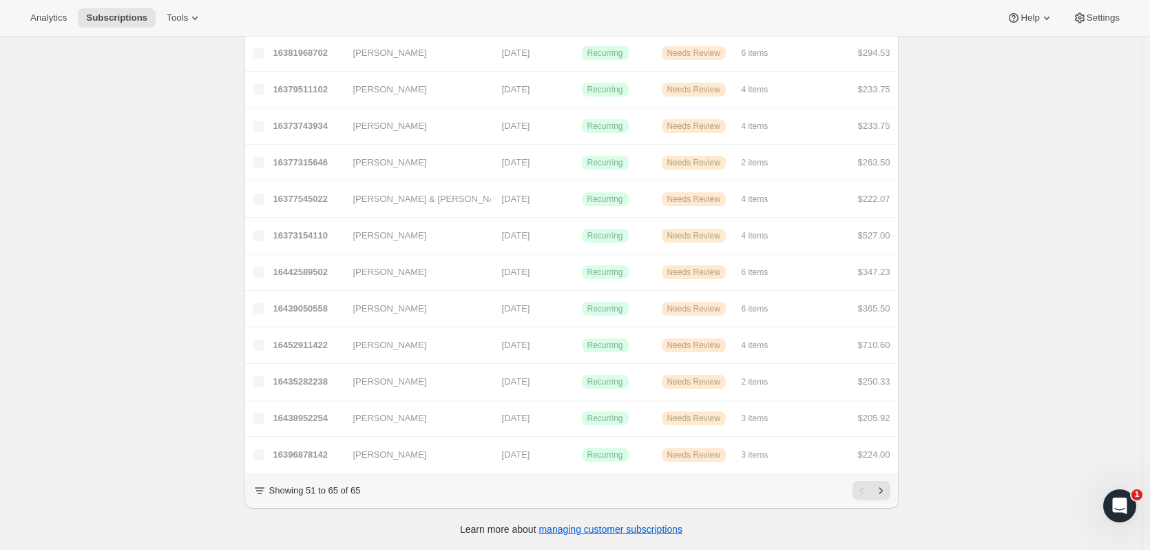
scroll to position [236, 0]
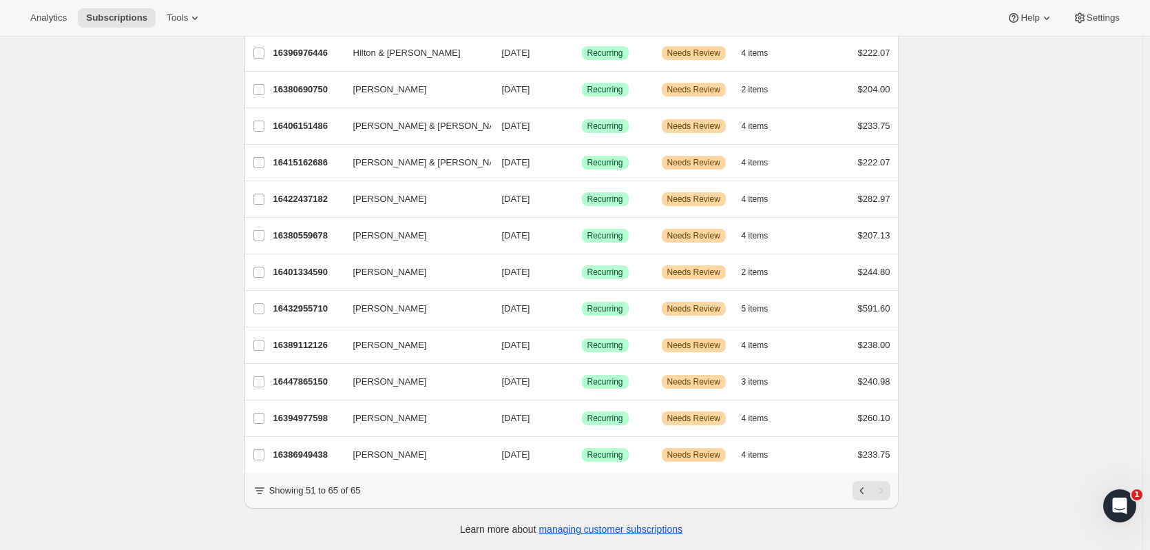
click at [315, 448] on p "16386949438" at bounding box center [307, 455] width 69 height 14
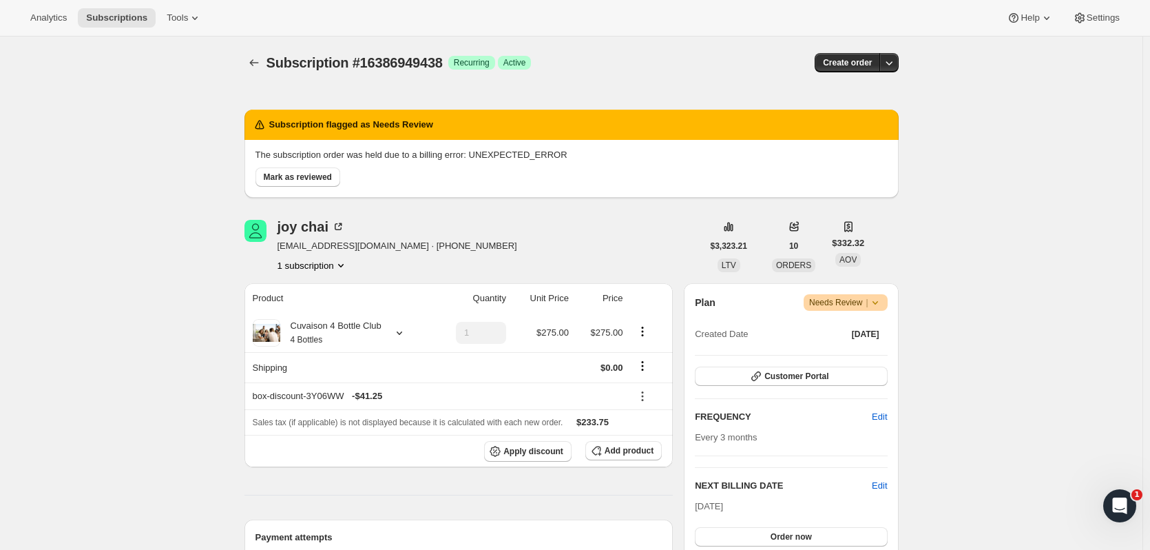
click at [251, 64] on icon "Subscriptions" at bounding box center [254, 63] width 14 height 14
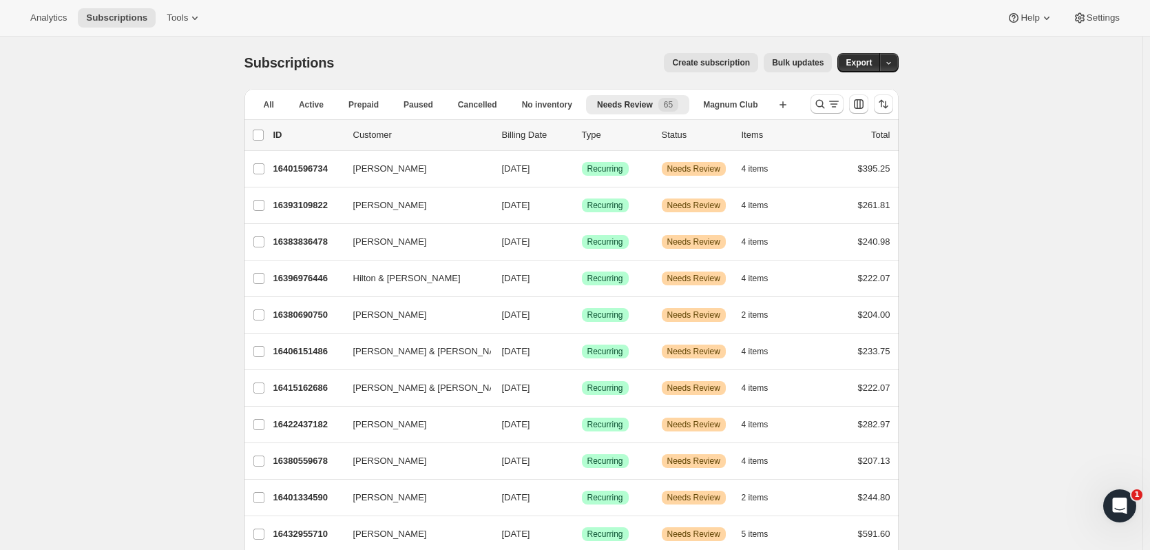
click at [323, 459] on p "16380559678" at bounding box center [307, 461] width 69 height 14
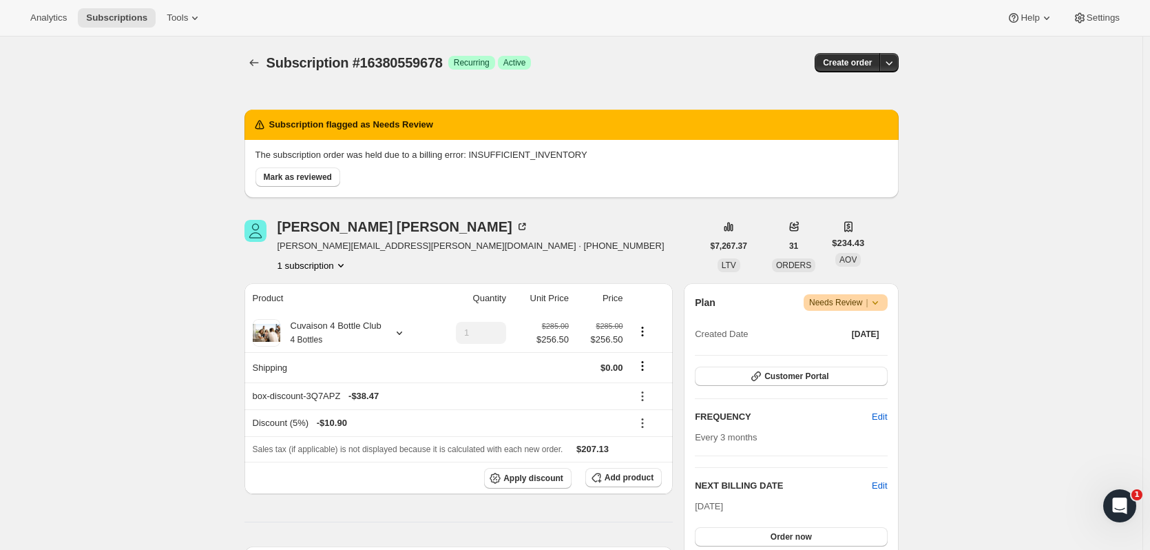
click at [774, 537] on span "Order now" at bounding box center [791, 536] width 41 height 11
click at [774, 537] on span "Click to confirm" at bounding box center [791, 536] width 63 height 11
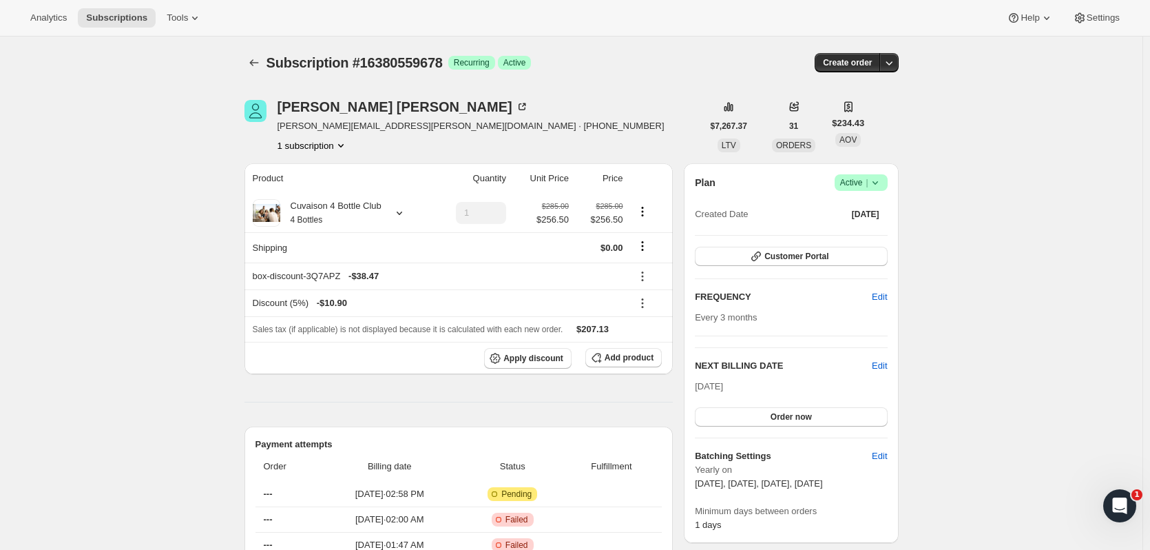
click at [249, 65] on button "Subscriptions" at bounding box center [254, 62] width 19 height 19
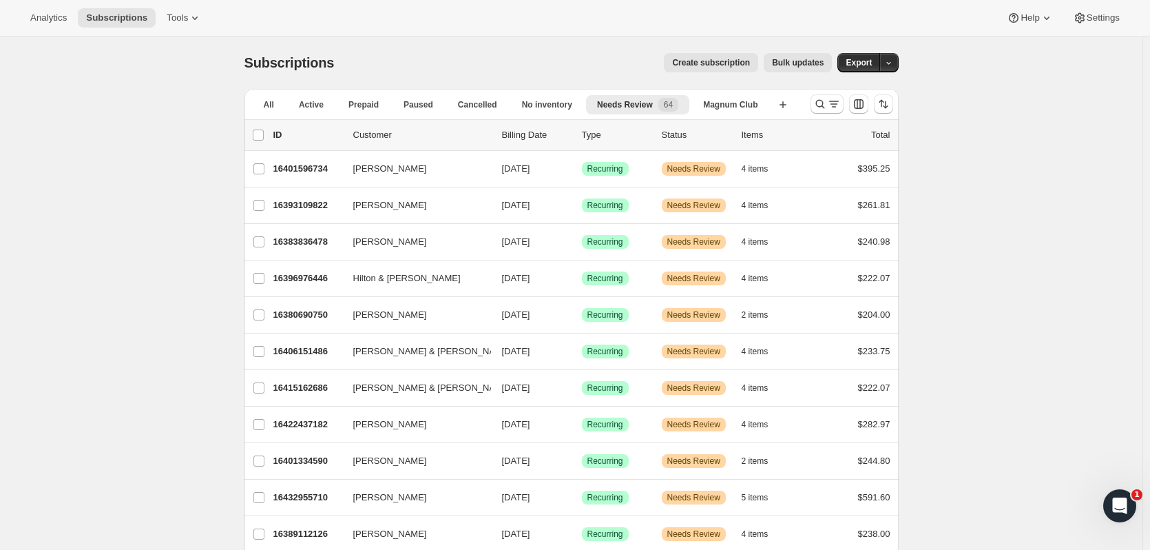
click at [327, 490] on p "16432955710" at bounding box center [307, 497] width 69 height 14
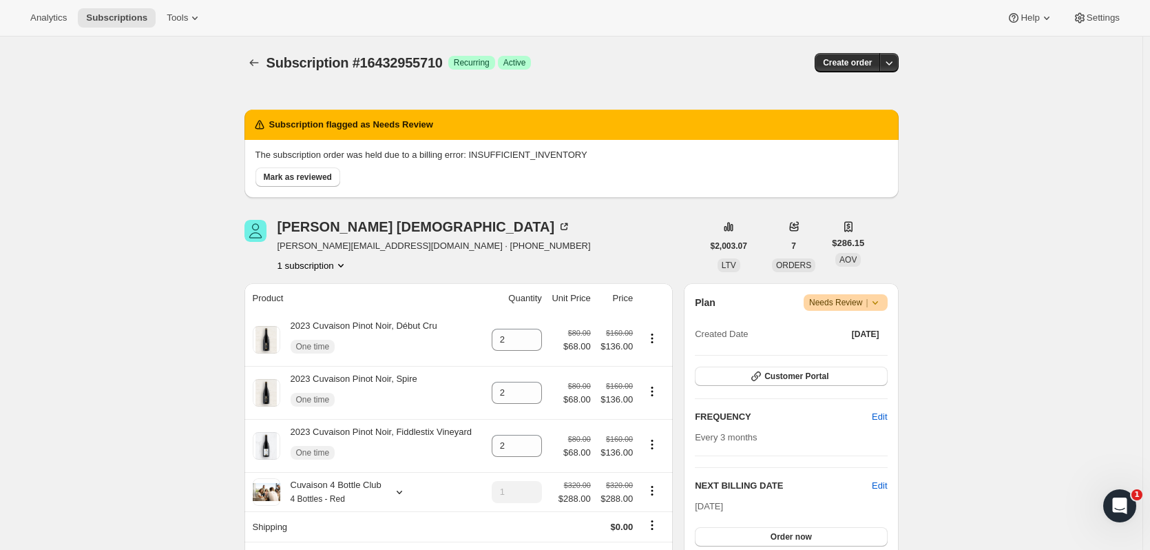
click at [751, 532] on button "Order now" at bounding box center [791, 536] width 192 height 19
click at [751, 532] on button "Click to confirm" at bounding box center [791, 536] width 192 height 19
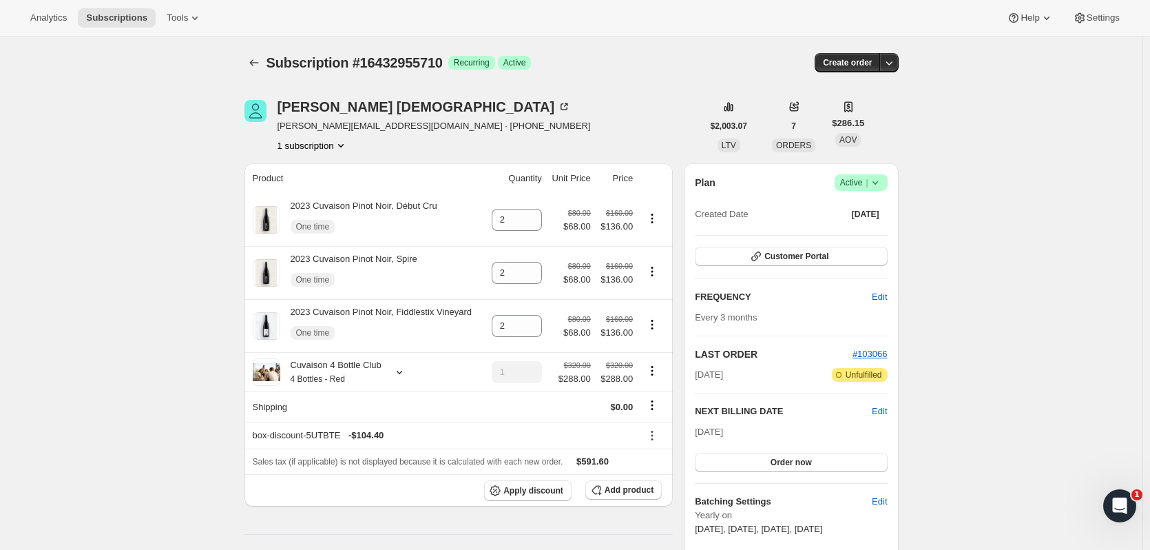
click at [252, 61] on icon "Subscriptions" at bounding box center [254, 63] width 14 height 14
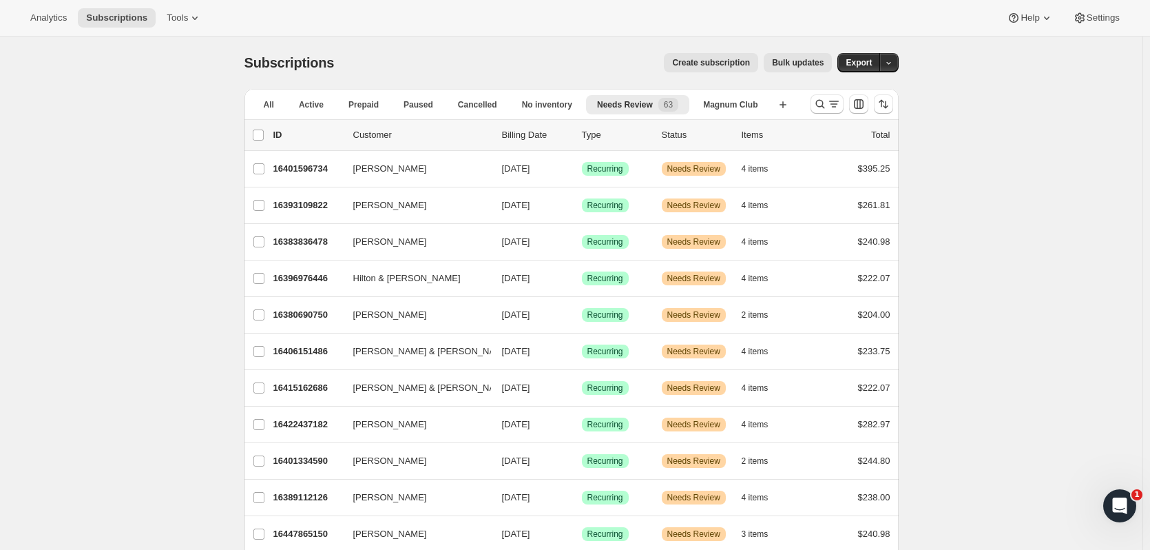
click at [322, 498] on p "16389112126" at bounding box center [307, 497] width 69 height 14
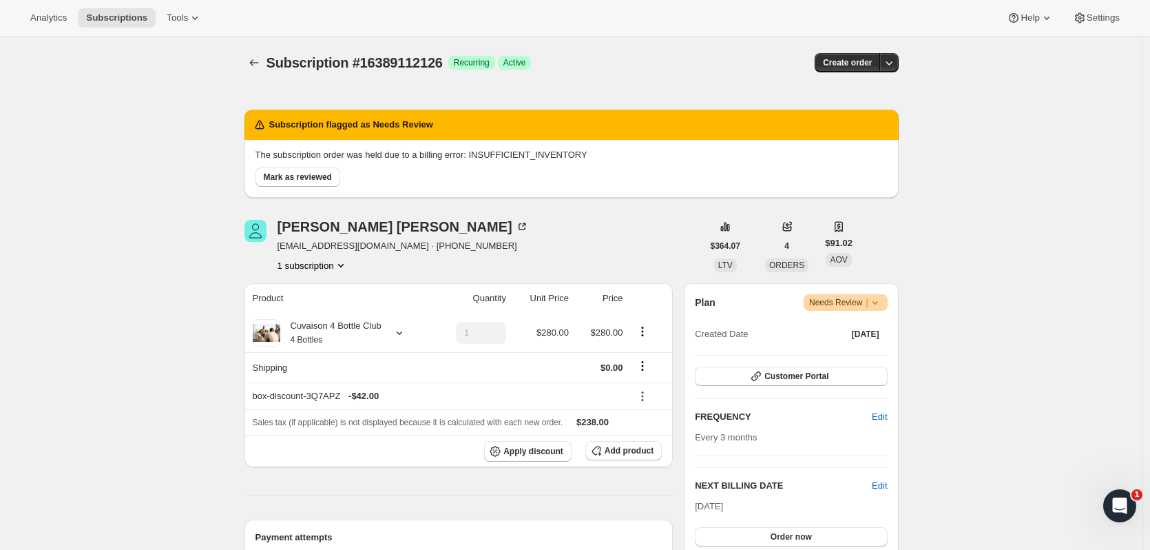
click at [856, 539] on button "Order now" at bounding box center [791, 536] width 192 height 19
click at [856, 539] on button "Click to confirm" at bounding box center [791, 536] width 192 height 19
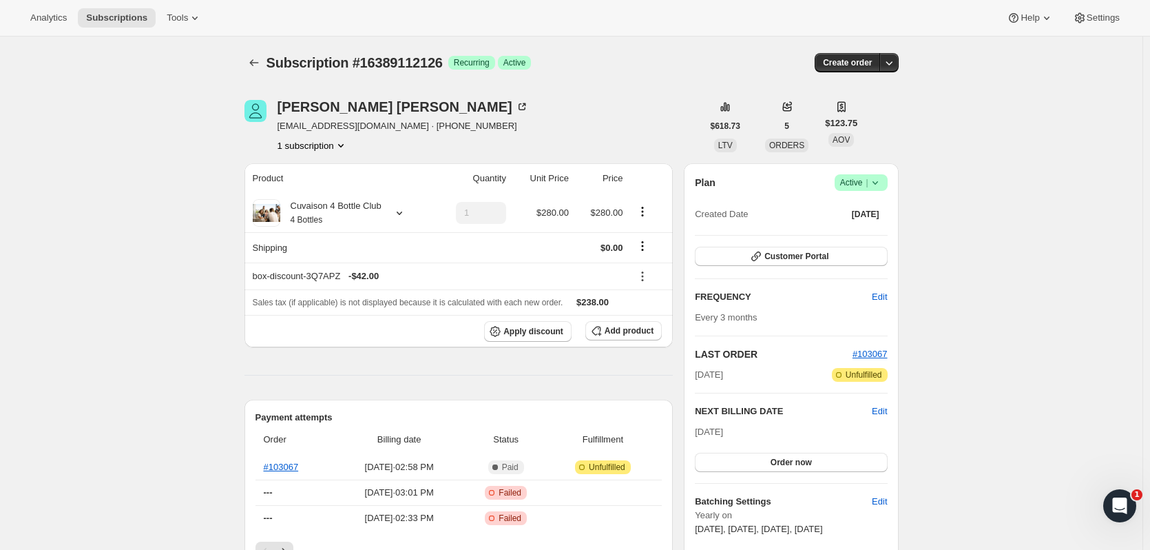
click at [258, 65] on icon "Subscriptions" at bounding box center [254, 63] width 14 height 14
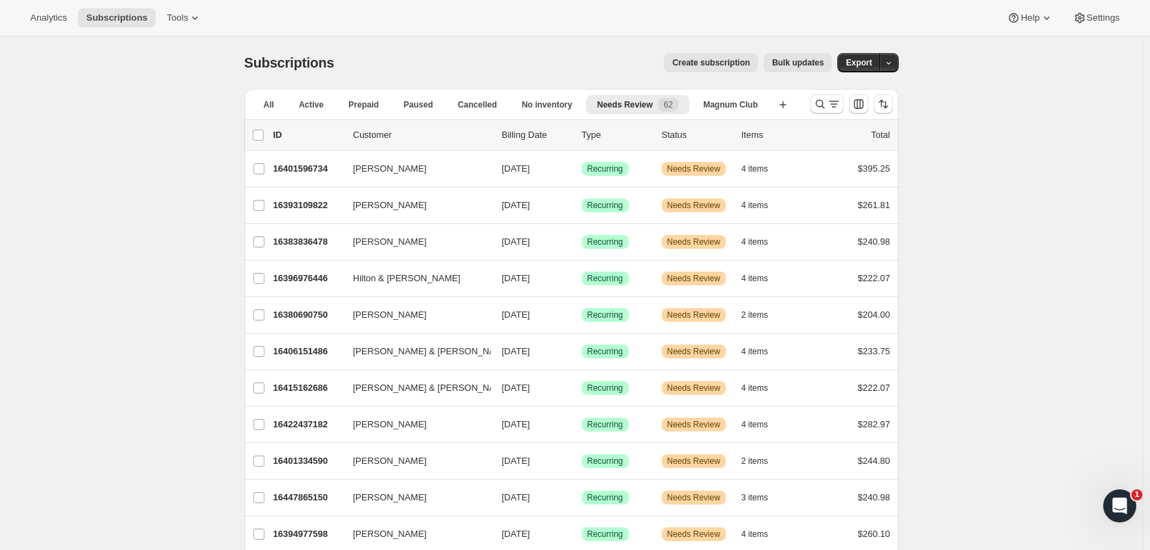
click at [260, 391] on input "Bill & Susan Marvin" at bounding box center [258, 387] width 11 height 11
checkbox input "true"
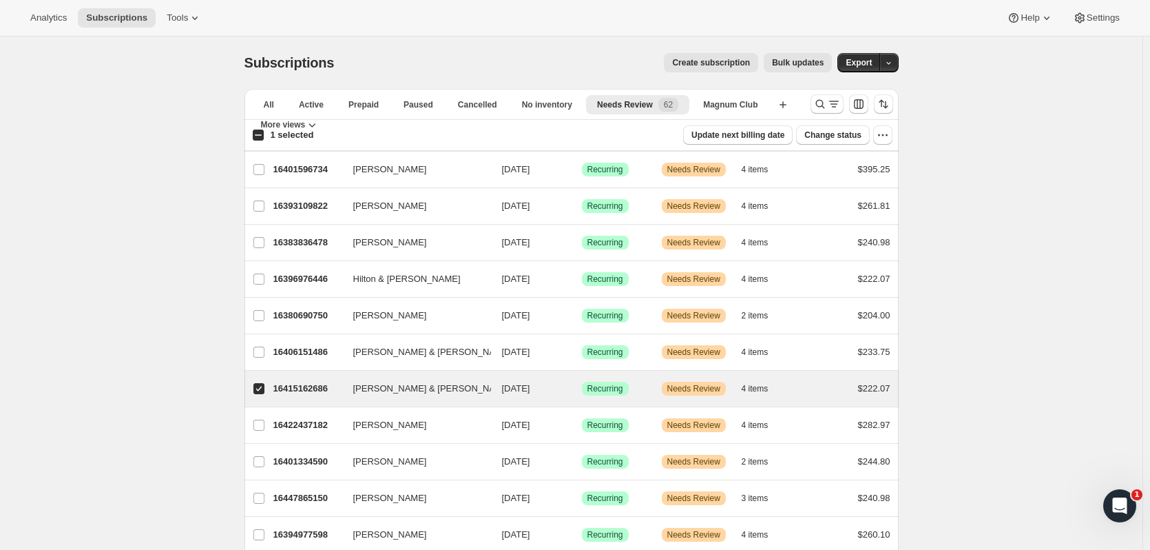
click at [260, 356] on input "Greg & Jill Jones" at bounding box center [258, 351] width 11 height 11
checkbox input "true"
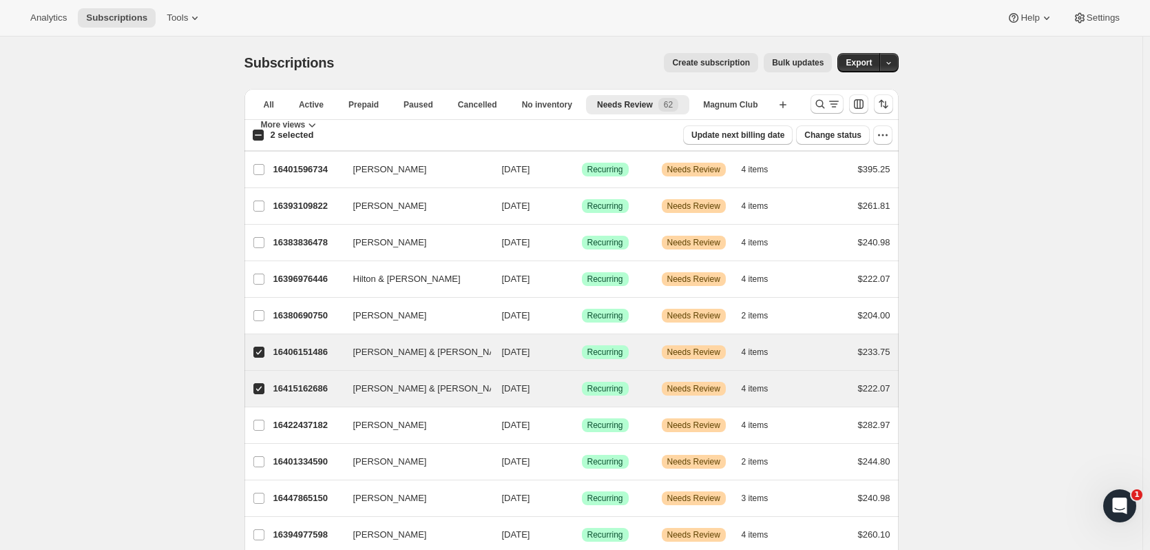
click at [263, 319] on input "Nicole Cavenagh" at bounding box center [258, 315] width 11 height 11
checkbox input "true"
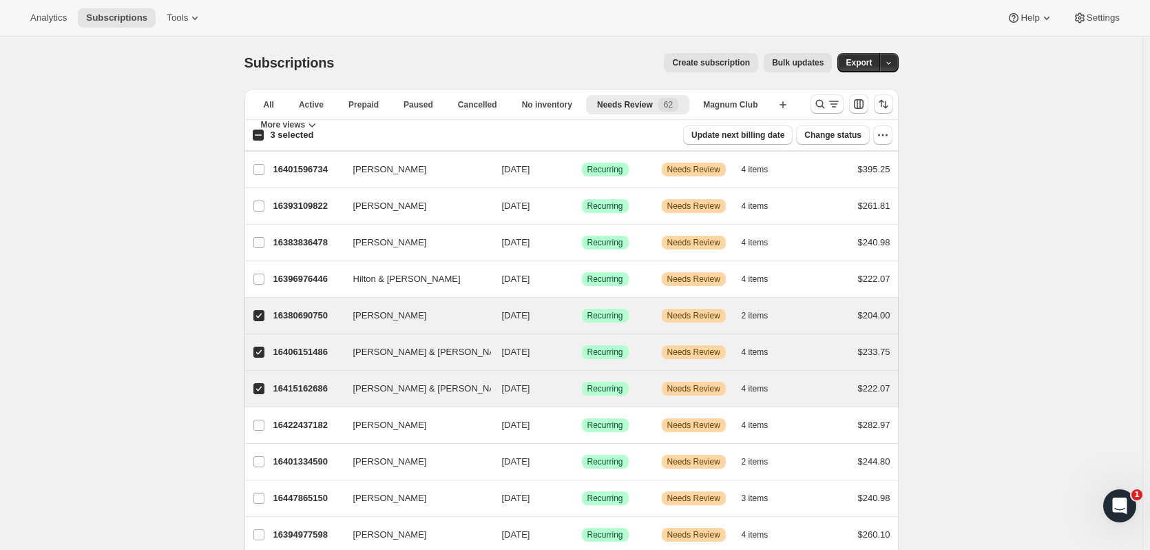
click at [260, 282] on input "Hilton & Barbara Glavish" at bounding box center [258, 278] width 11 height 11
checkbox input "true"
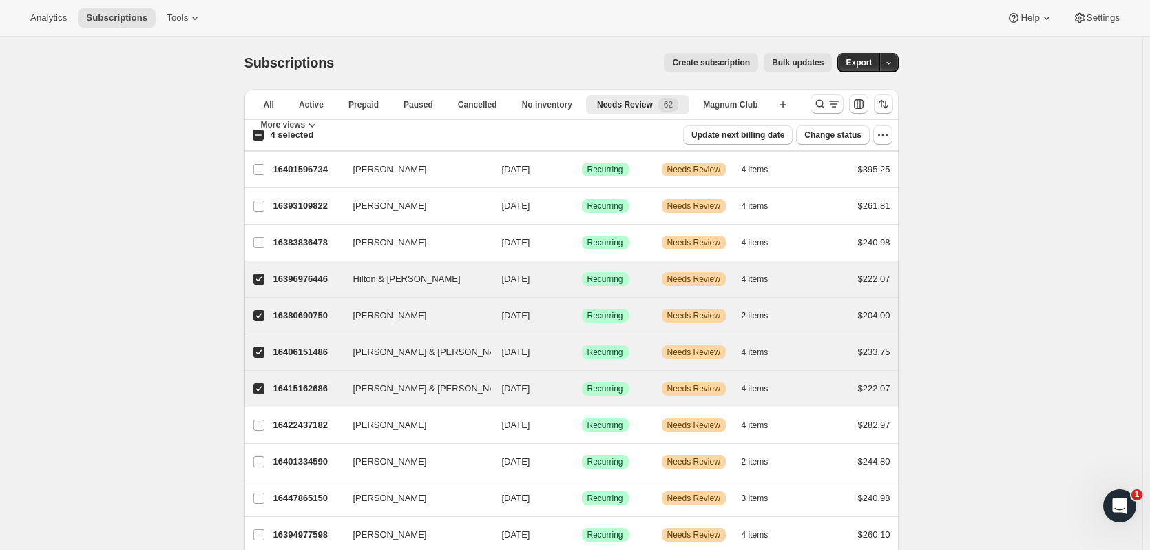
click at [264, 426] on input "Janine O'Connor" at bounding box center [258, 424] width 11 height 11
checkbox input "true"
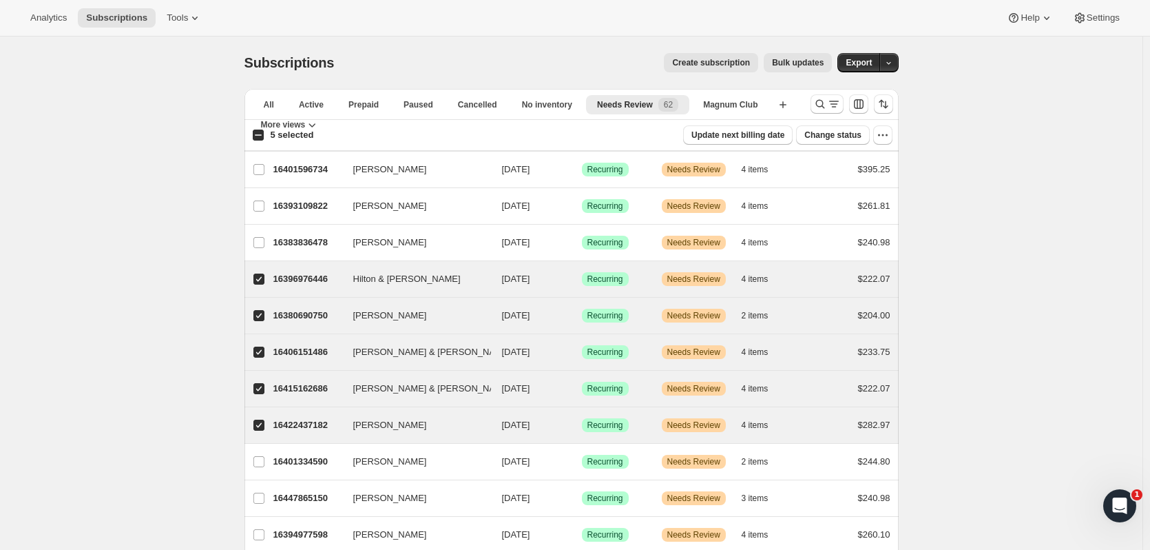
click at [264, 454] on label "Sean Helle" at bounding box center [259, 462] width 29 height 36
click at [264, 456] on input "Sean Helle" at bounding box center [258, 461] width 11 height 11
checkbox input "true"
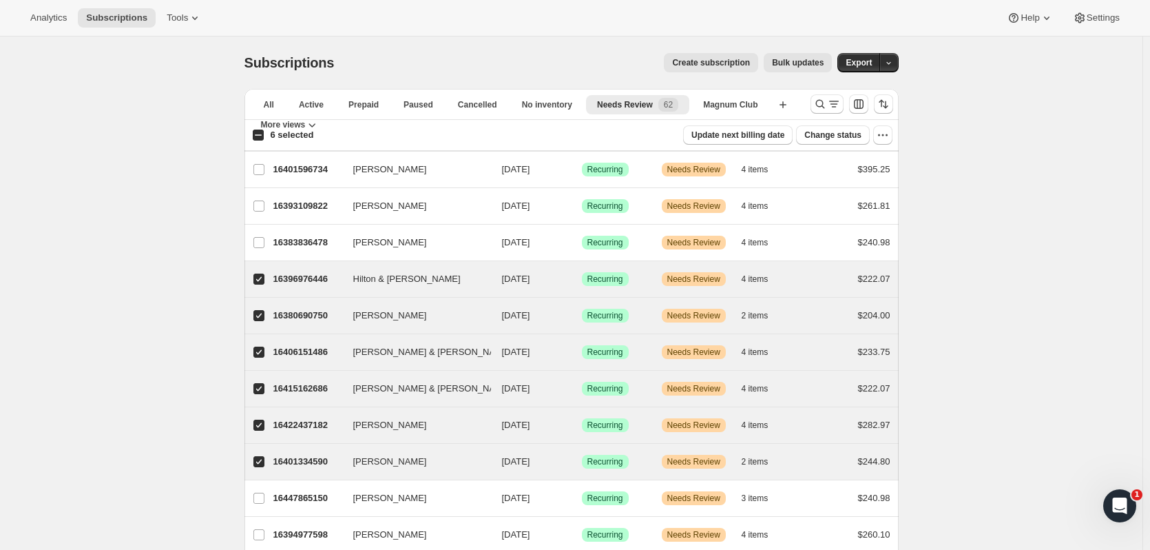
click at [884, 136] on icon "button" at bounding box center [883, 135] width 2 height 2
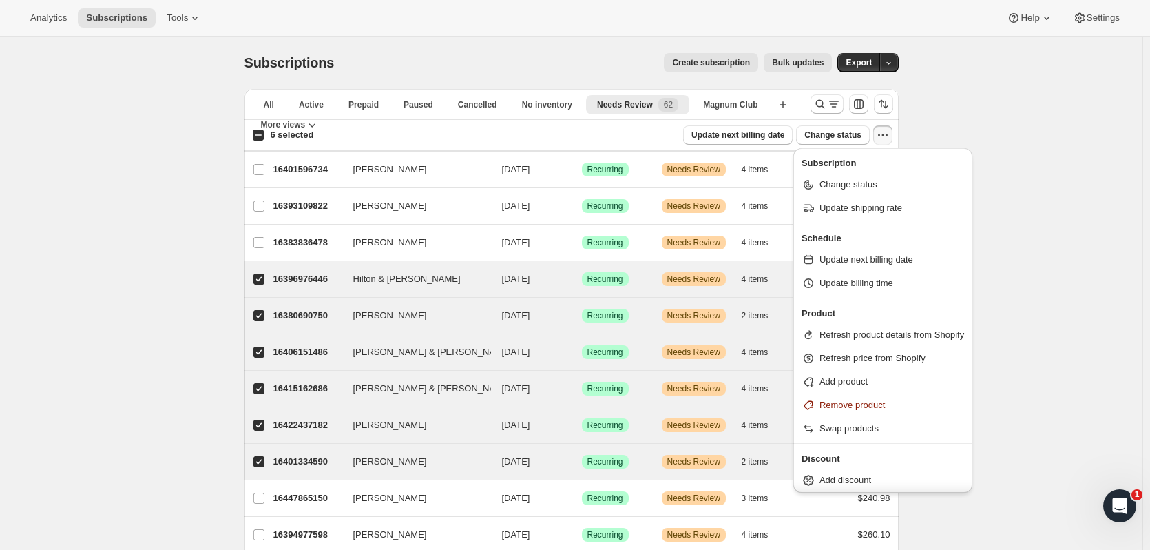
click at [884, 136] on icon "button" at bounding box center [883, 135] width 2 height 2
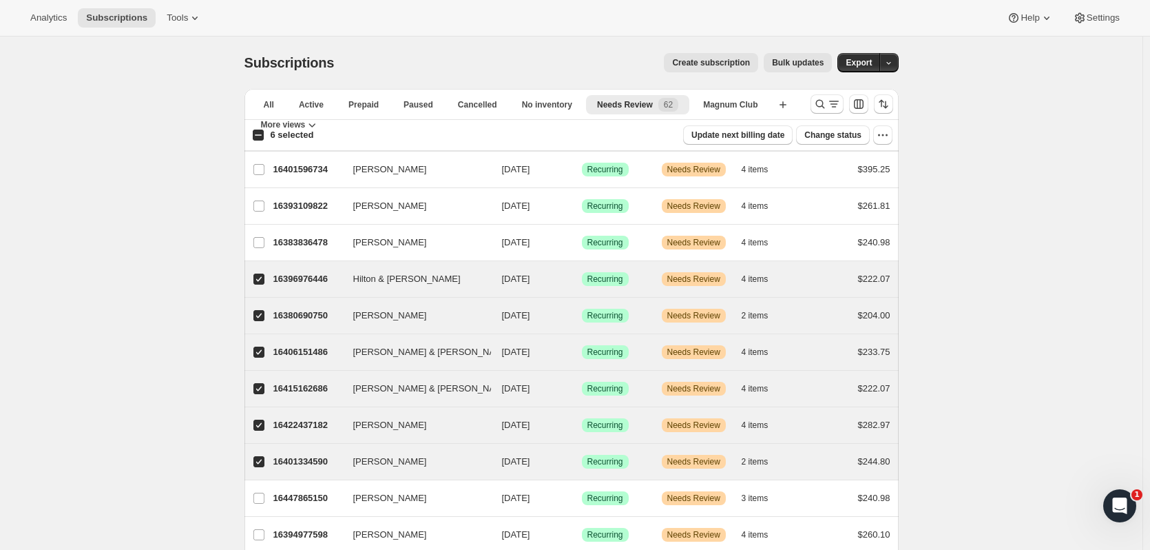
click at [1035, 238] on div "Subscriptions. This page is ready Subscriptions Create subscription Bulk update…" at bounding box center [571, 352] width 1143 height 630
click at [90, 14] on span "Subscriptions" at bounding box center [116, 17] width 61 height 11
click at [816, 107] on icon "Search and filter results" at bounding box center [821, 104] width 14 height 14
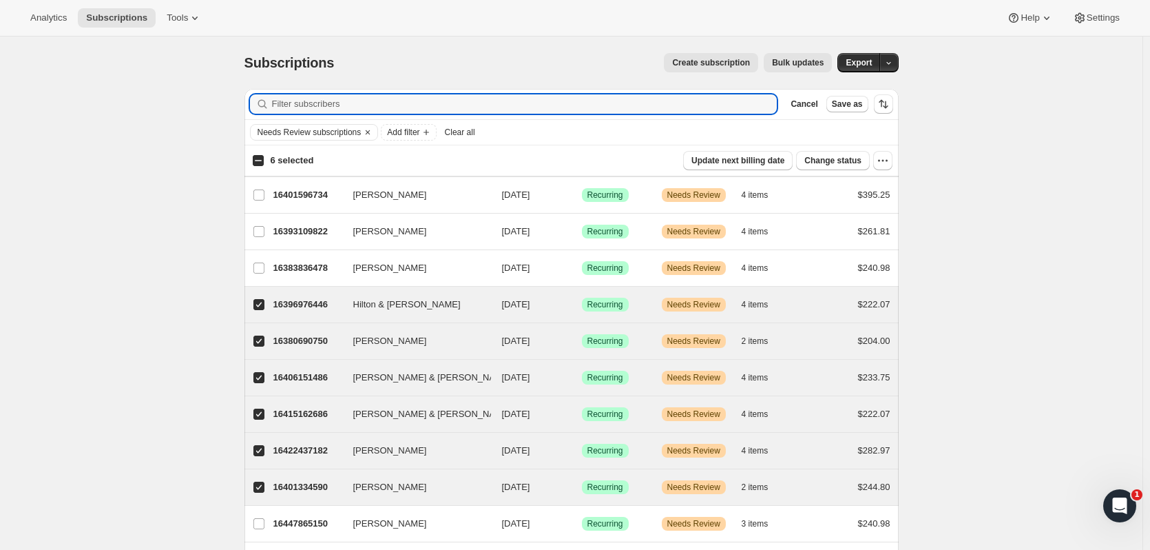
click at [473, 140] on button "Clear all" at bounding box center [459, 132] width 41 height 17
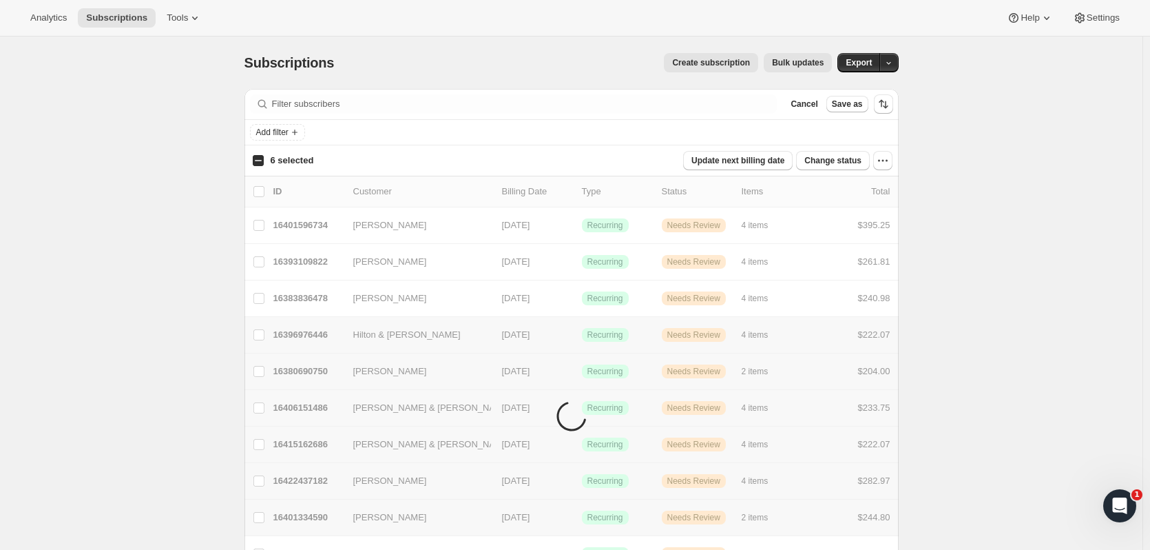
checkbox input "false"
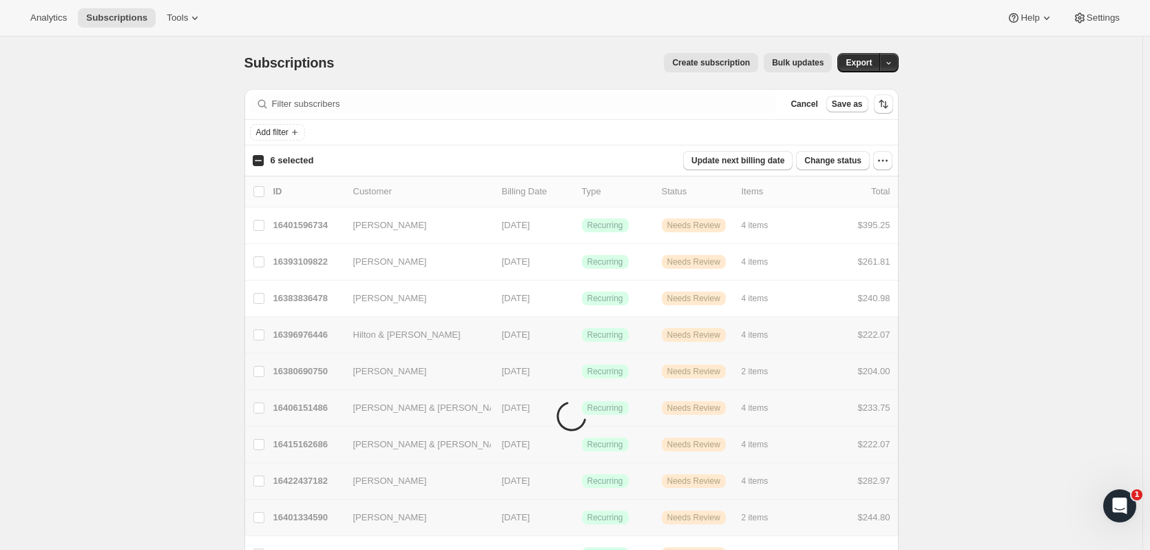
checkbox input "false"
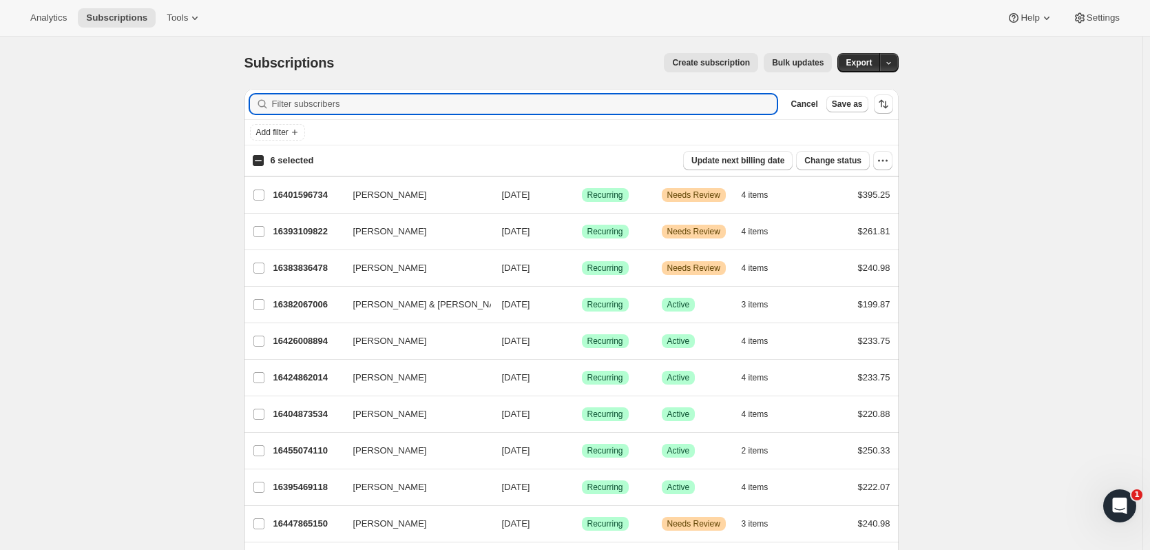
click at [375, 107] on input "Filter subscribers" at bounding box center [525, 103] width 506 height 19
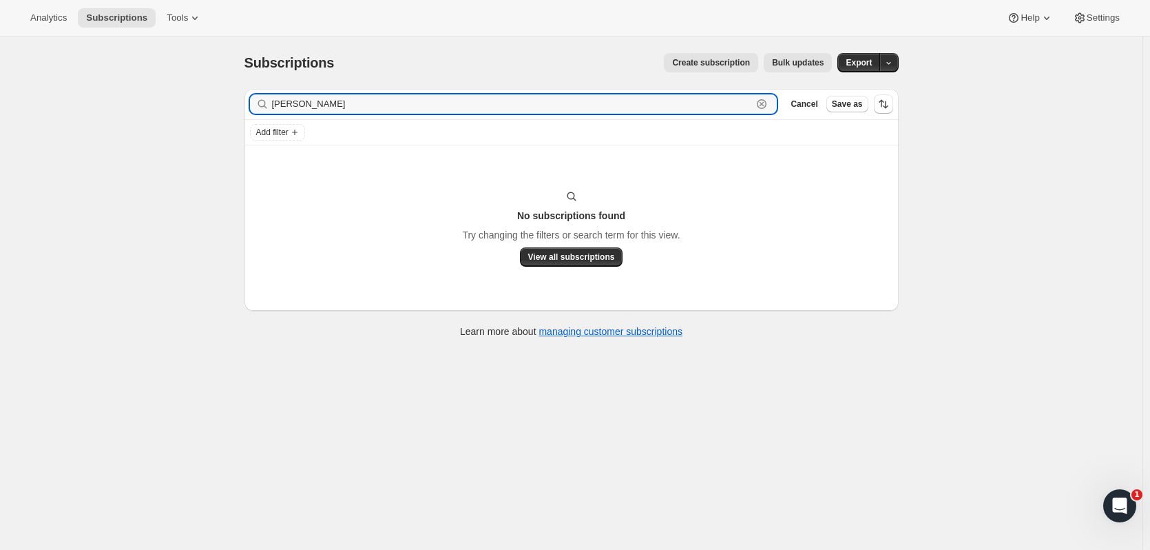
type input "james lapit"
click at [769, 105] on icon "button" at bounding box center [762, 104] width 14 height 14
type input "lapito"
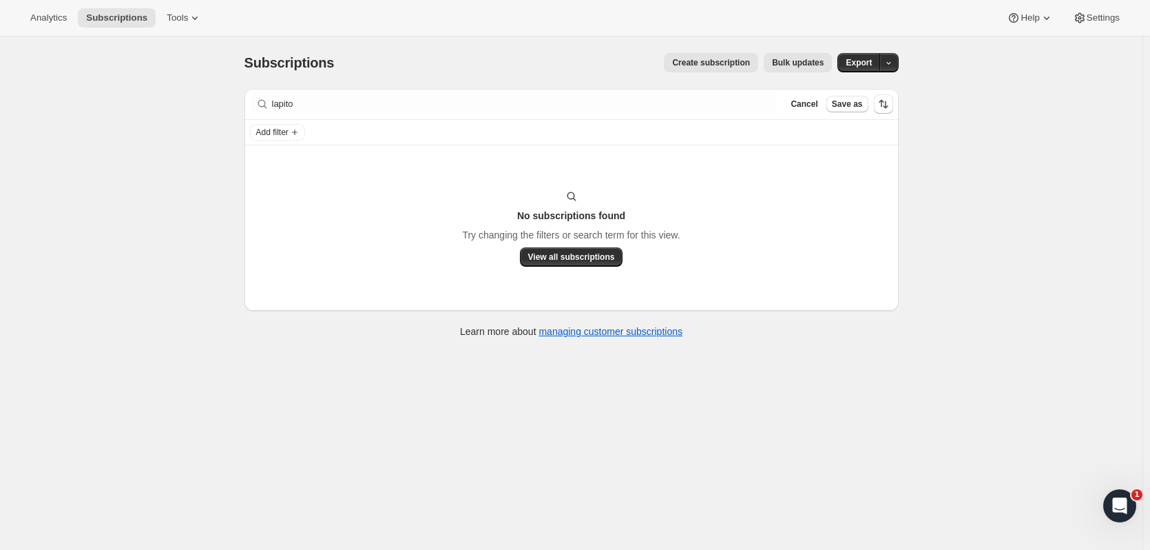
click at [110, 6] on div "Analytics Subscriptions Tools Help Settings" at bounding box center [575, 18] width 1150 height 37
click at [109, 14] on span "Subscriptions" at bounding box center [116, 17] width 61 height 11
click at [541, 257] on span "View all subscriptions" at bounding box center [571, 256] width 87 height 11
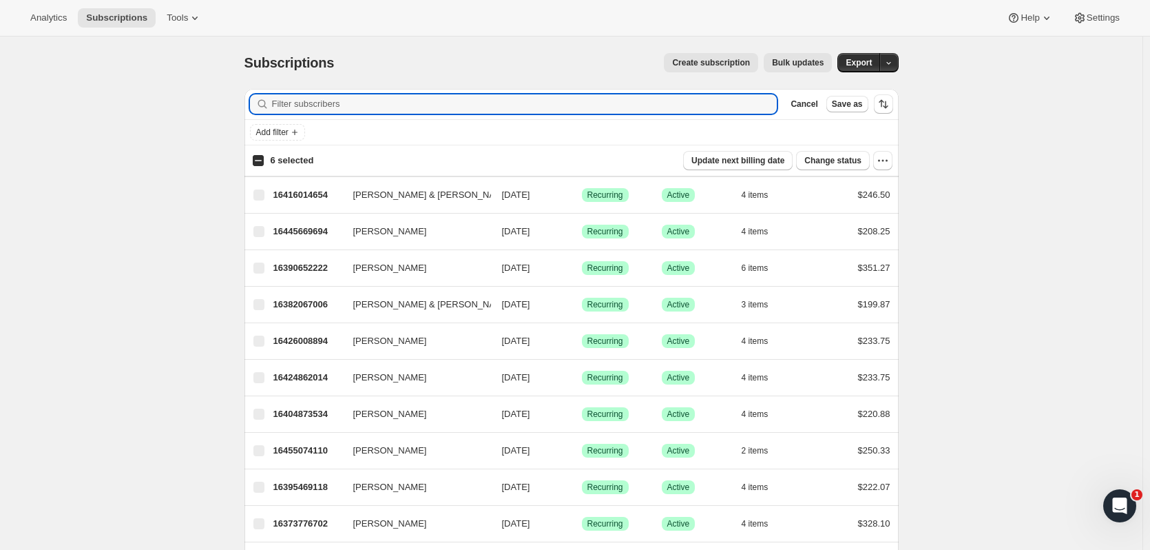
click at [486, 99] on input "Filter subscribers" at bounding box center [525, 103] width 506 height 19
type input "lapitow"
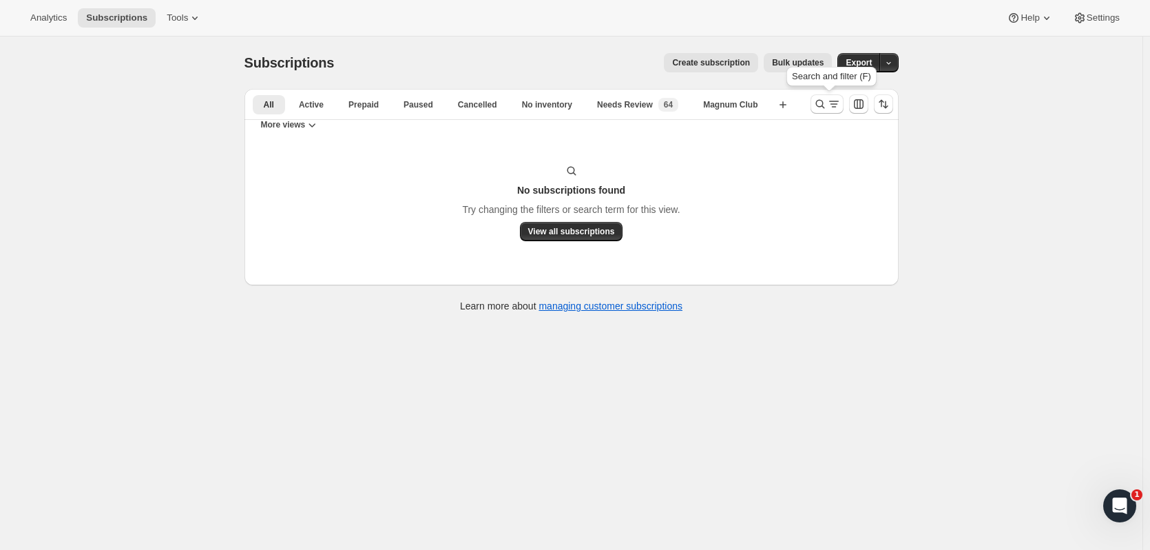
click at [819, 107] on icon "Search and filter results" at bounding box center [821, 104] width 14 height 14
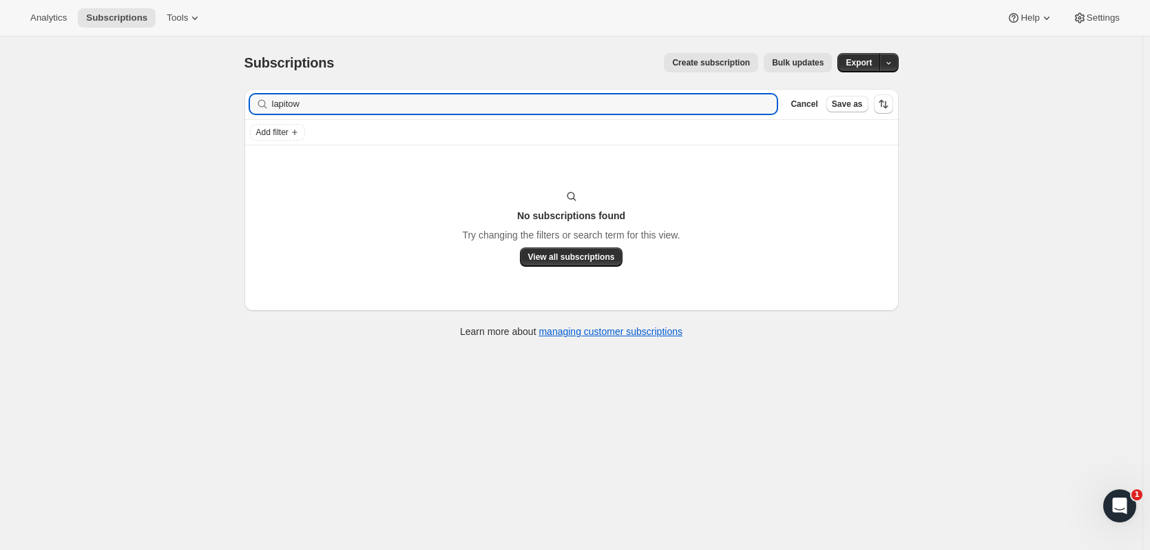
drag, startPoint x: 386, startPoint y: 112, endPoint x: 207, endPoint y: 112, distance: 179.1
click at [207, 114] on div "Subscriptions. This page is ready Subscriptions Create subscription Bulk update…" at bounding box center [571, 312] width 1143 height 550
type input "[PERSON_NAME] la"
click at [577, 256] on span "View all subscriptions" at bounding box center [571, 256] width 87 height 11
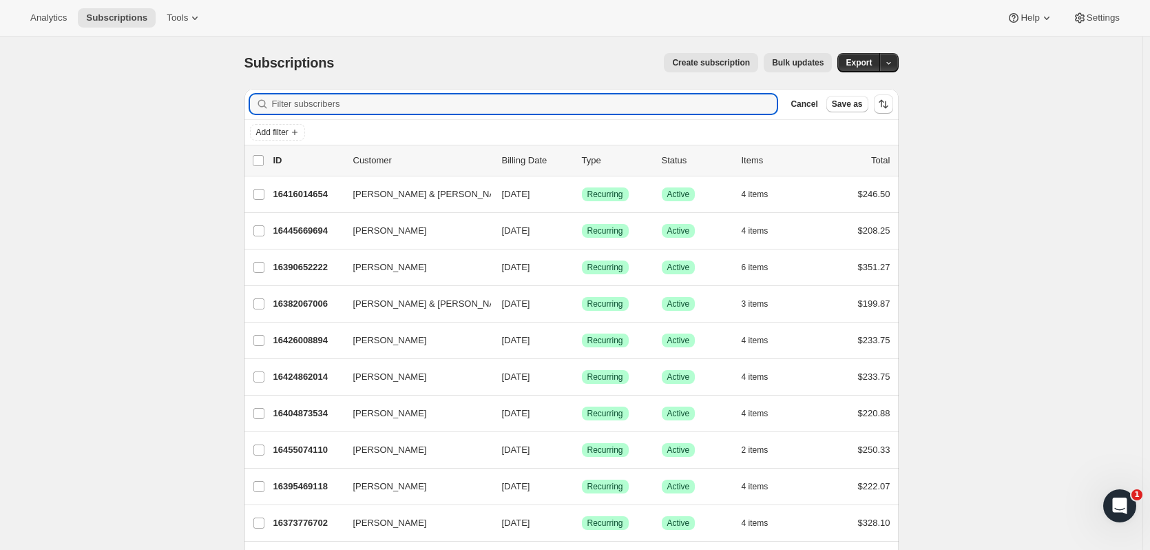
click at [343, 110] on input "Filter subscribers" at bounding box center [525, 103] width 506 height 19
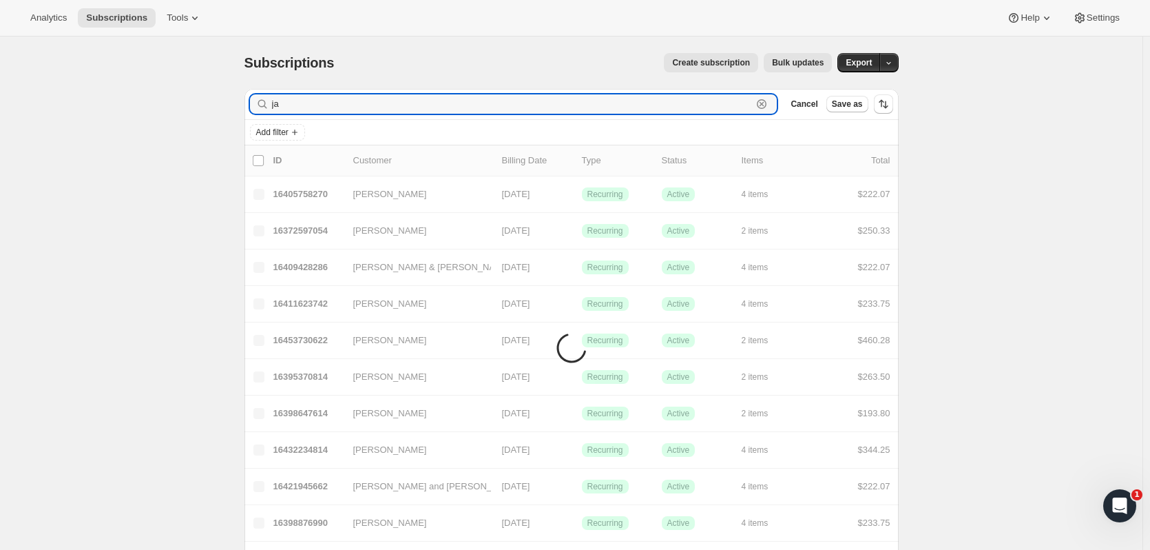
type input "j"
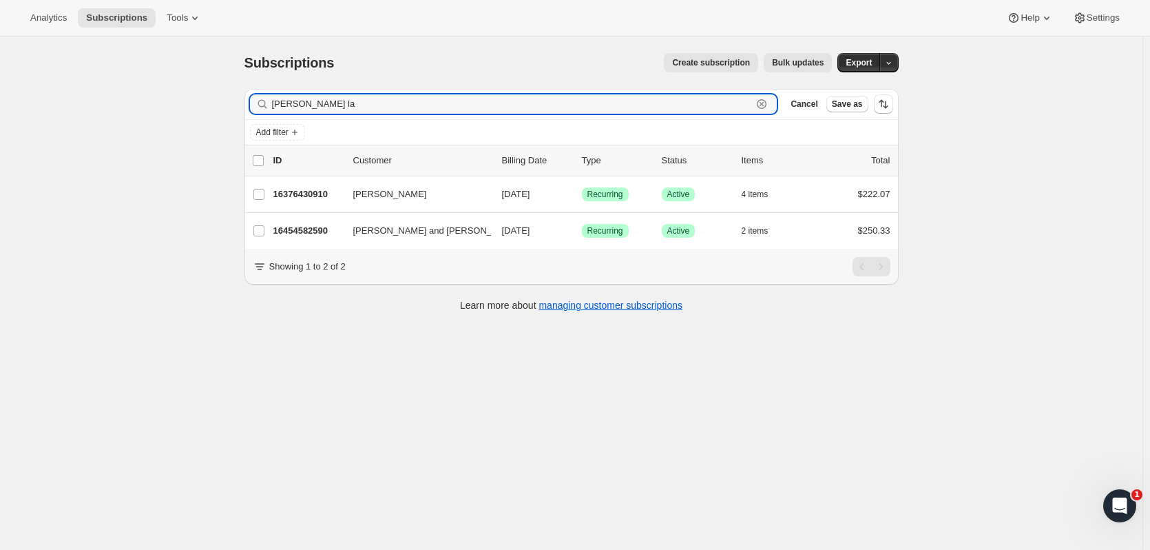
drag, startPoint x: 343, startPoint y: 110, endPoint x: 217, endPoint y: 110, distance: 126.1
click at [217, 110] on div "Subscriptions. This page is ready Subscriptions Create subscription Bulk update…" at bounding box center [571, 312] width 1143 height 550
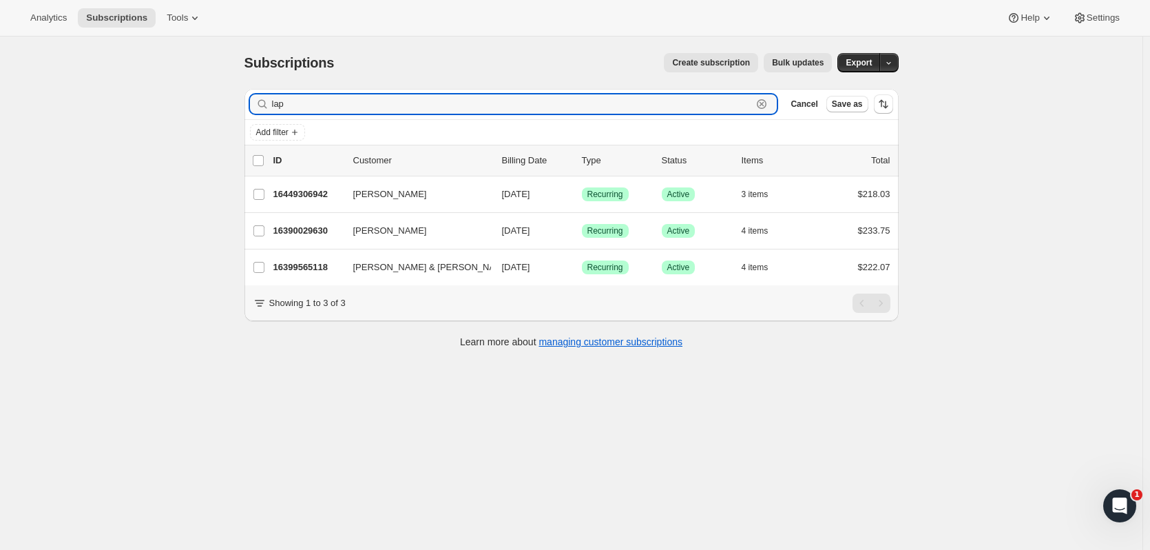
type input "lap"
click at [769, 103] on icon "button" at bounding box center [762, 104] width 14 height 14
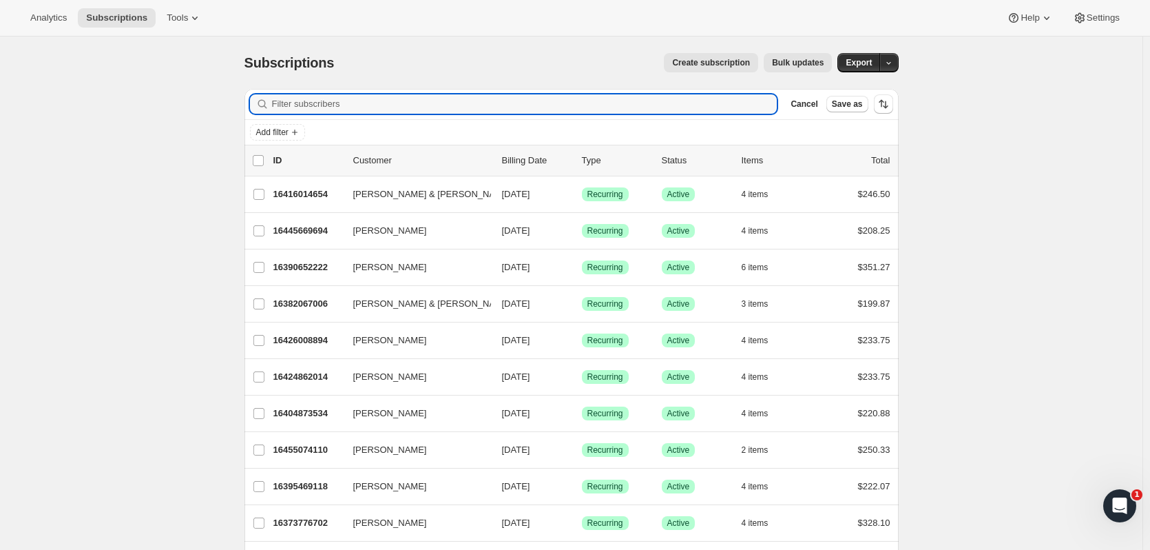
click at [300, 127] on icon "Add filter" at bounding box center [294, 132] width 11 height 11
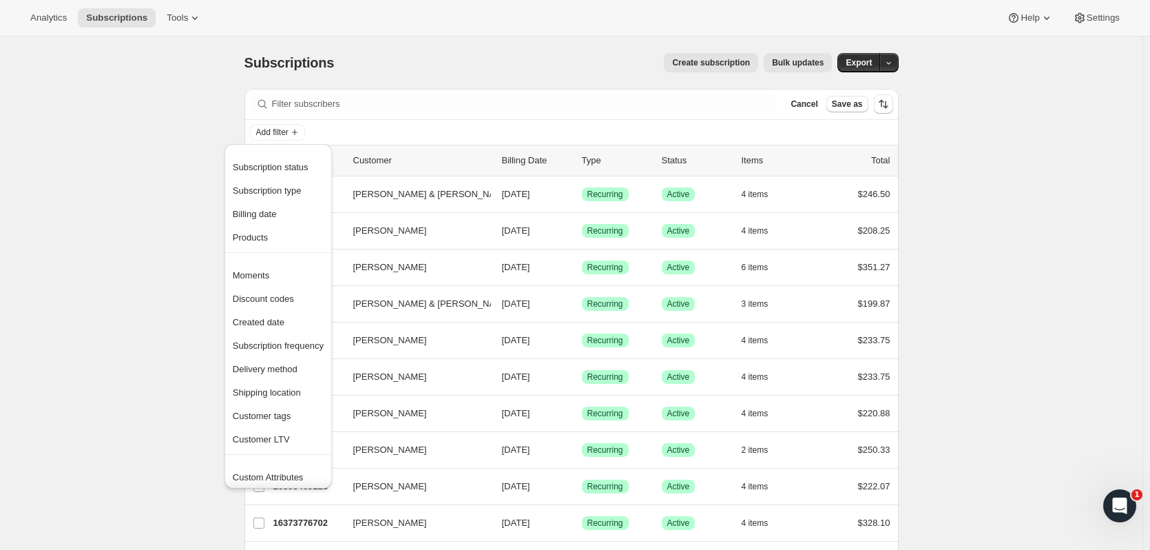
click at [256, 217] on span "Billing date" at bounding box center [255, 214] width 44 height 10
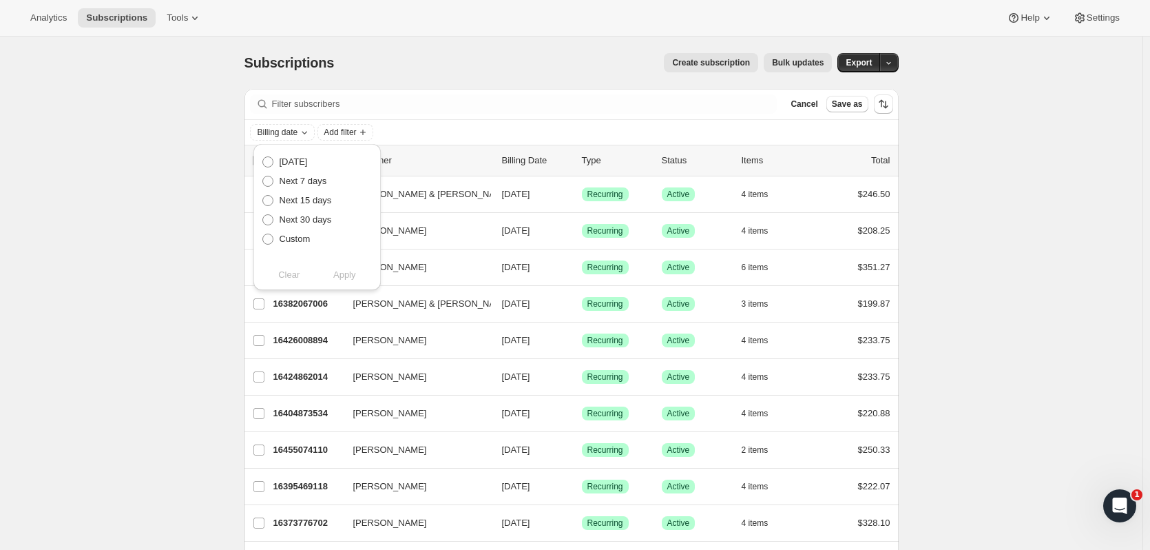
click at [280, 167] on span "Today" at bounding box center [294, 161] width 28 height 10
click at [263, 157] on input "Today" at bounding box center [262, 156] width 1 height 1
radio input "true"
click at [334, 279] on span "Apply" at bounding box center [344, 275] width 23 height 14
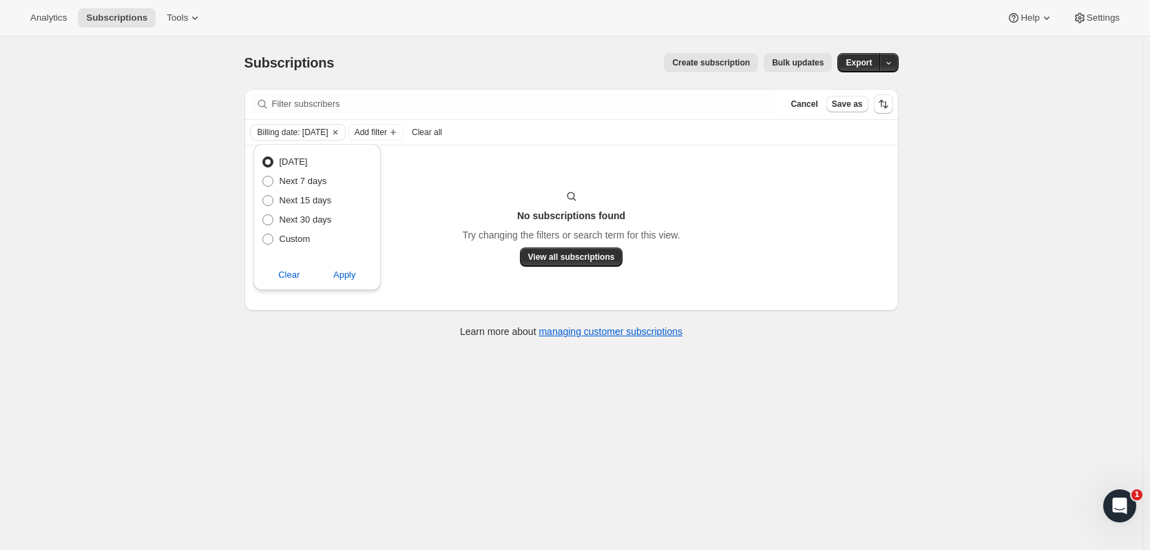
click at [88, 253] on div "Subscriptions. This page is ready Subscriptions Create subscription Bulk update…" at bounding box center [571, 312] width 1143 height 550
click at [337, 129] on icon "Clear" at bounding box center [335, 132] width 11 height 11
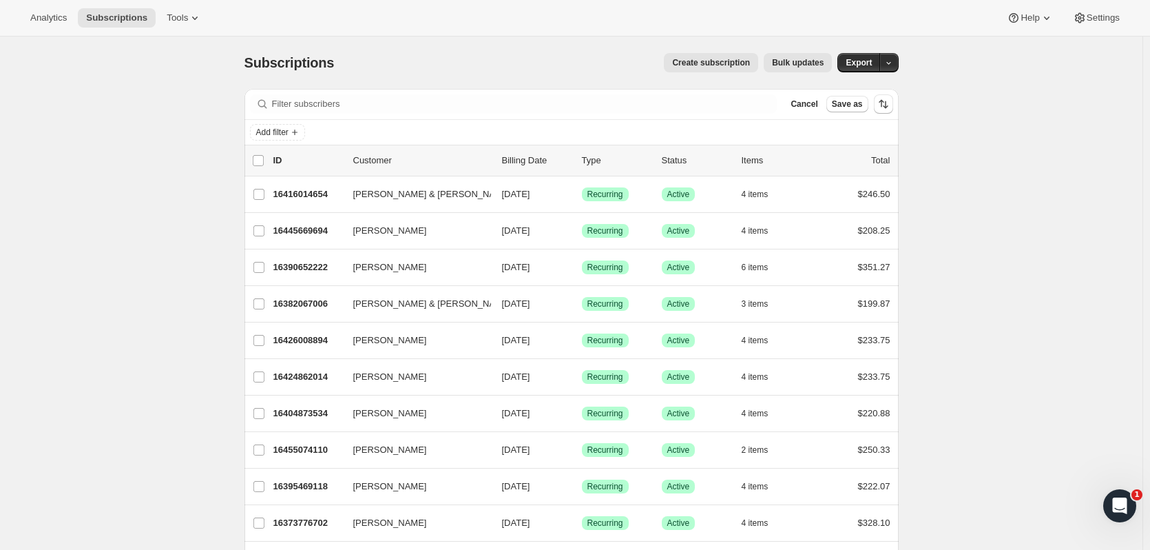
click at [373, 157] on p "Customer" at bounding box center [422, 161] width 138 height 14
click at [887, 108] on icon "Sort the results" at bounding box center [884, 104] width 14 height 14
click at [840, 160] on label "Status" at bounding box center [824, 167] width 43 height 19
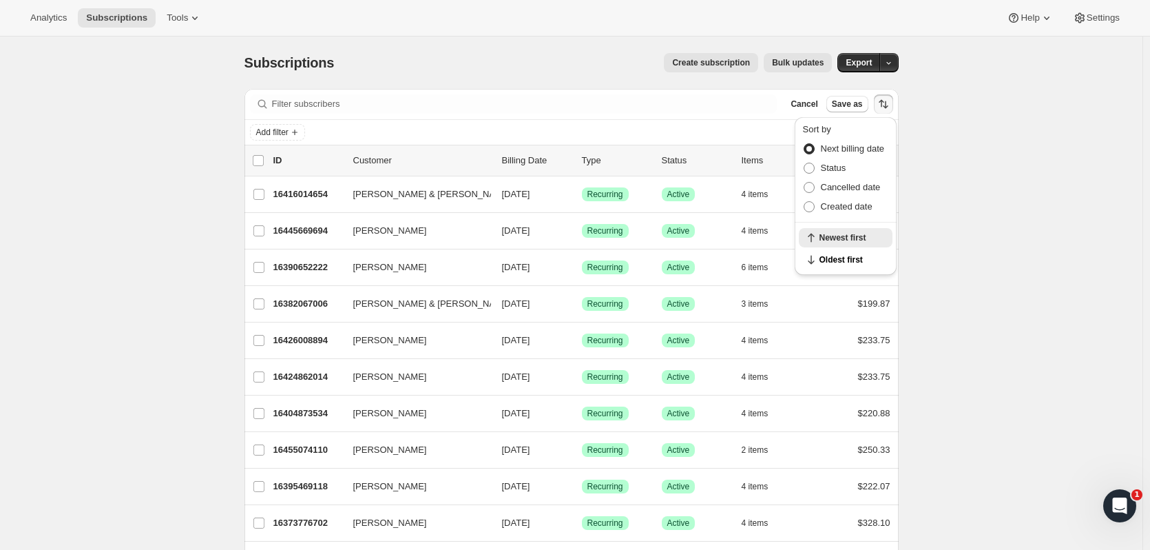
click at [805, 163] on input "Status" at bounding box center [804, 163] width 1 height 1
radio input "true"
click at [814, 147] on span at bounding box center [809, 148] width 11 height 11
click at [805, 144] on input "Next billing date" at bounding box center [804, 143] width 1 height 1
radio input "true"
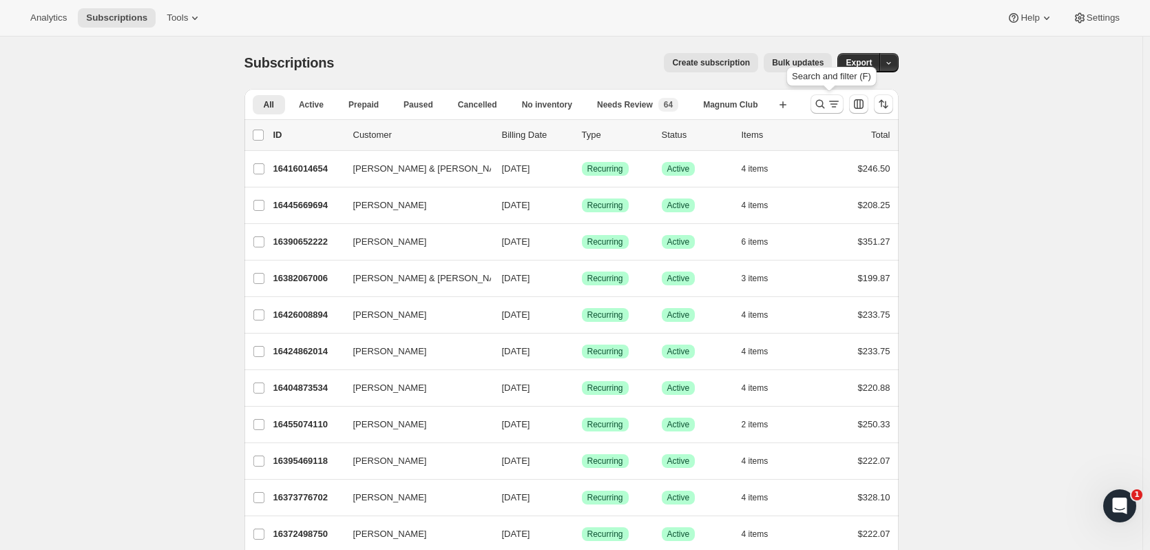
click at [822, 105] on icon "Search and filter results" at bounding box center [821, 104] width 14 height 14
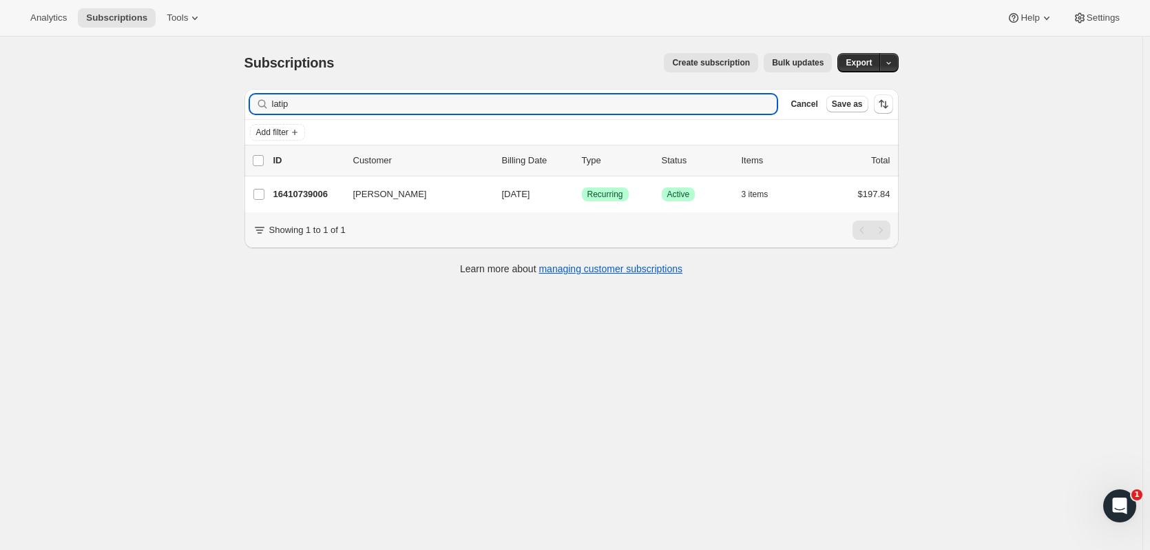
type input "latip"
click at [316, 182] on div "Kurt Latipow 16410739006 Kurt Latipow 11/01/2025 Success Recurring Success Acti…" at bounding box center [572, 194] width 654 height 36
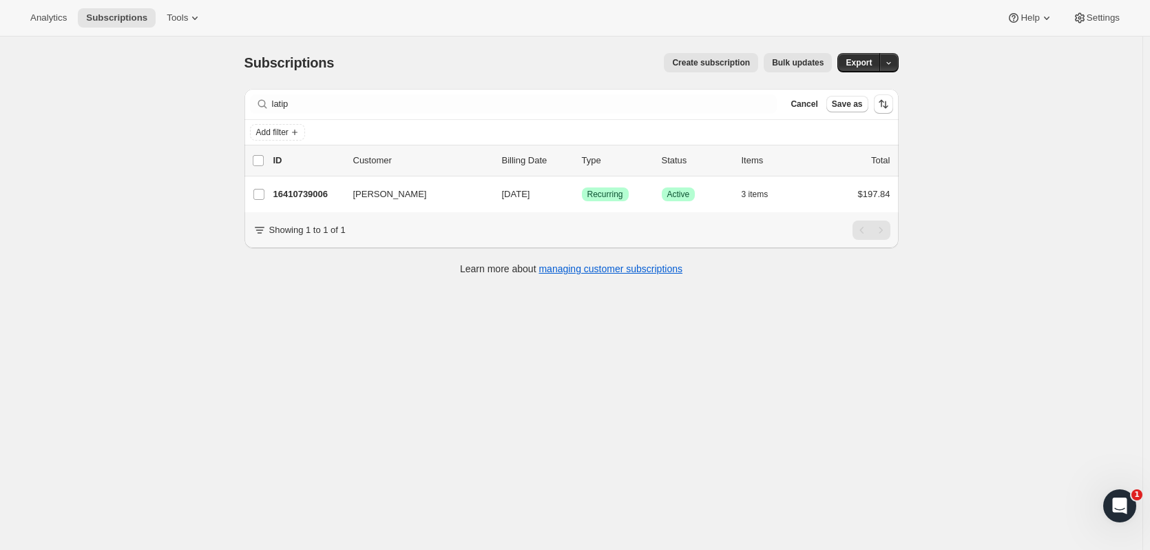
click at [324, 194] on p "16410739006" at bounding box center [307, 194] width 69 height 14
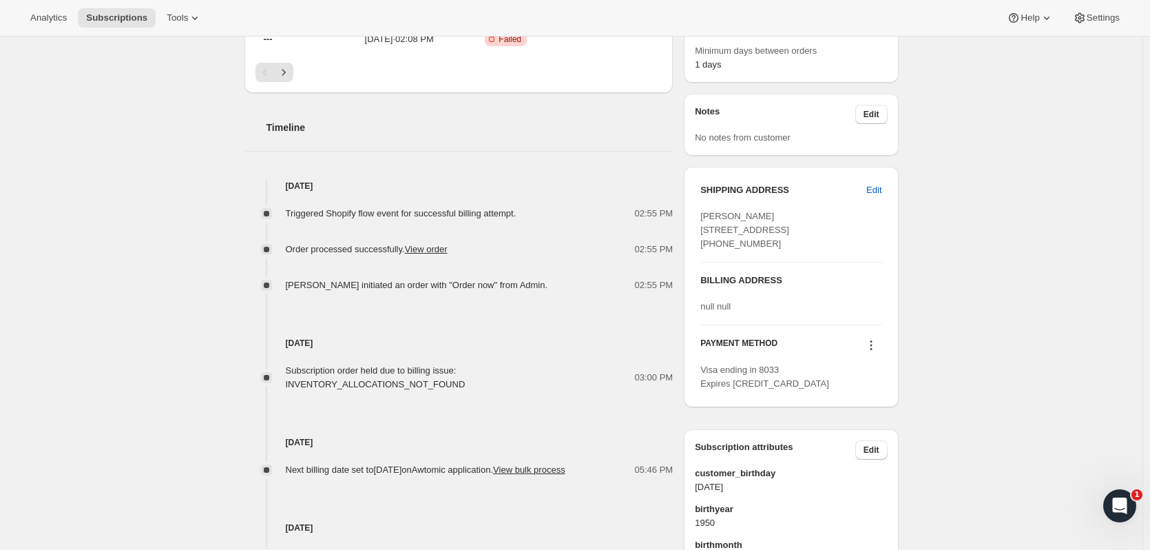
scroll to position [244, 0]
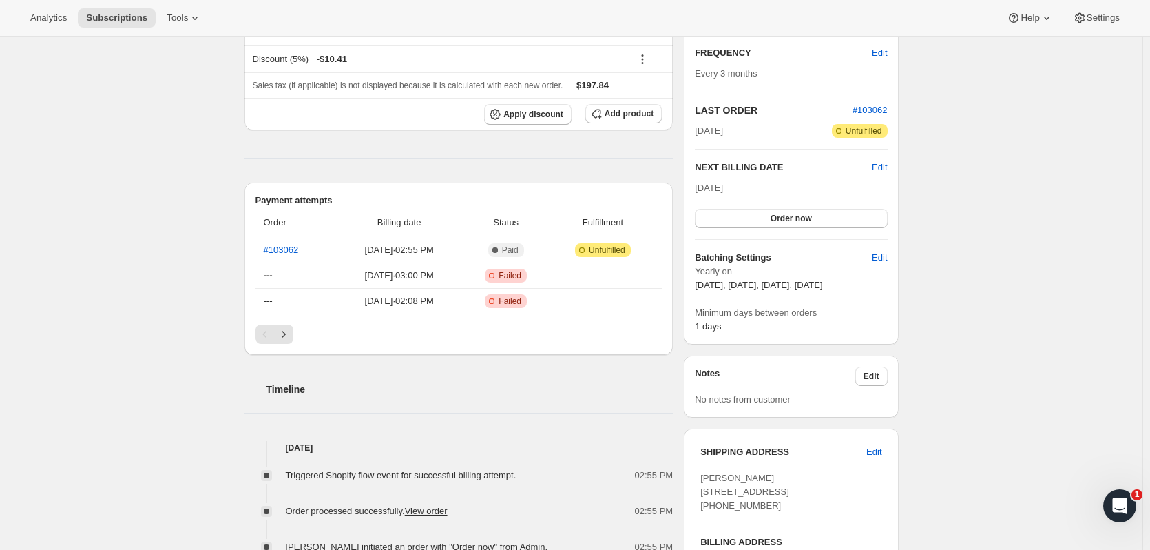
click at [887, 458] on button "Edit" at bounding box center [874, 452] width 32 height 22
select select "NV"
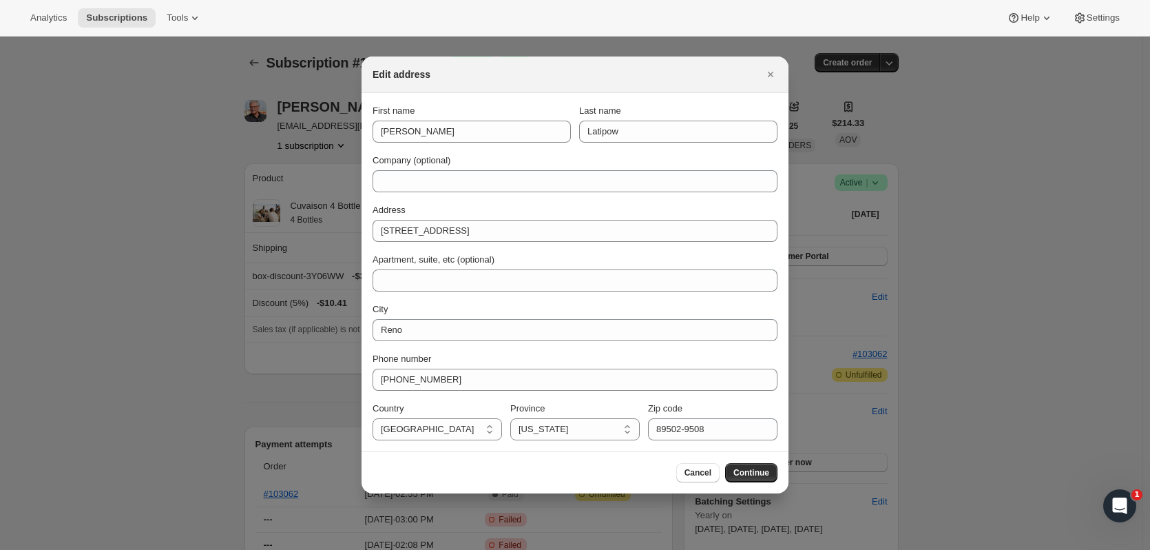
scroll to position [0, 0]
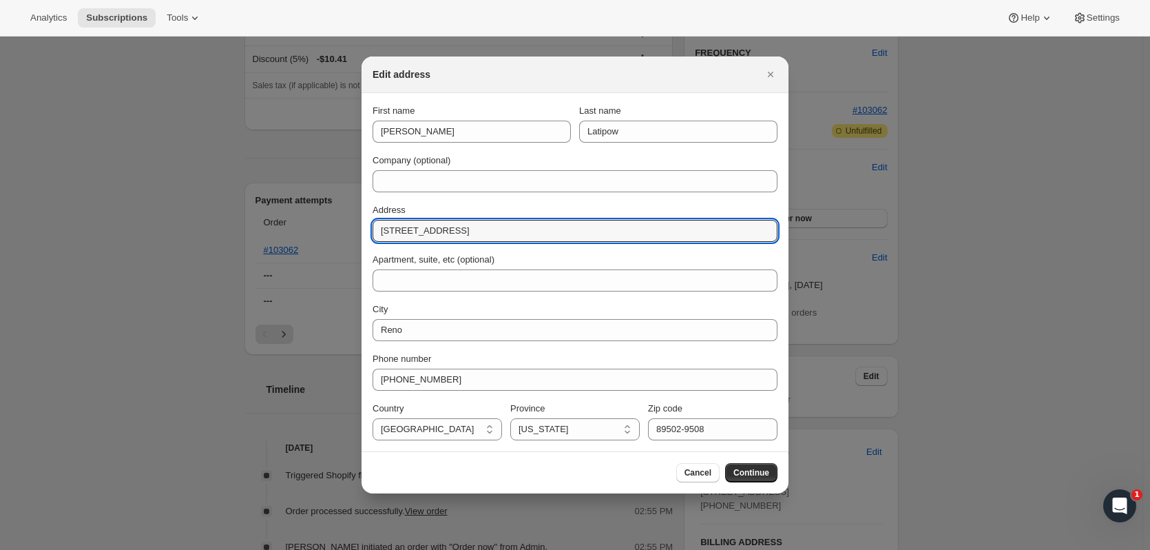
drag, startPoint x: 522, startPoint y: 225, endPoint x: 305, endPoint y: 229, distance: 217.0
type input "403 Montabello Oaks Dr"
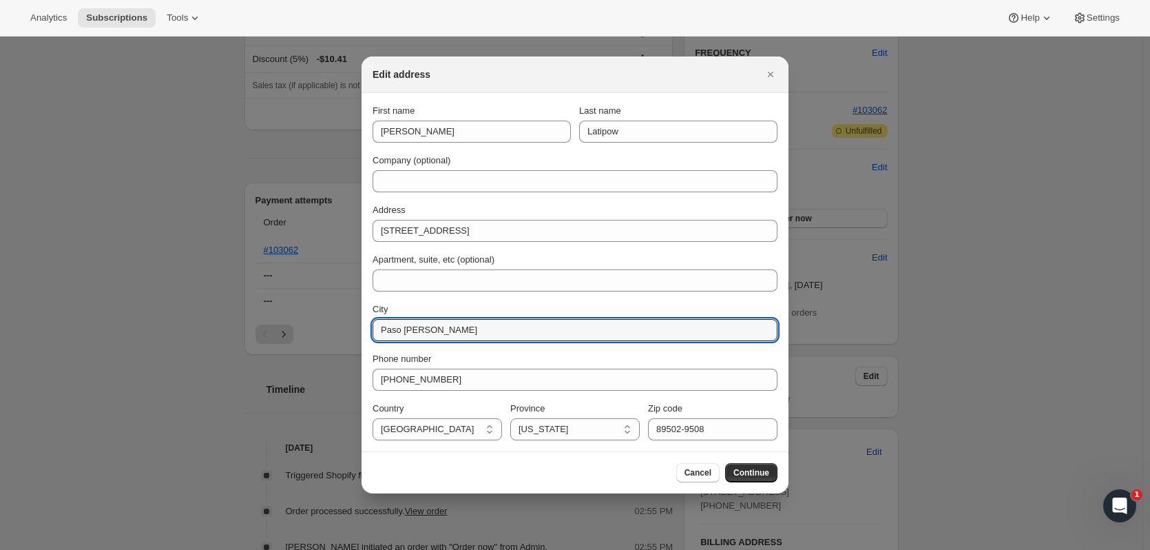
type input "Paso Robles"
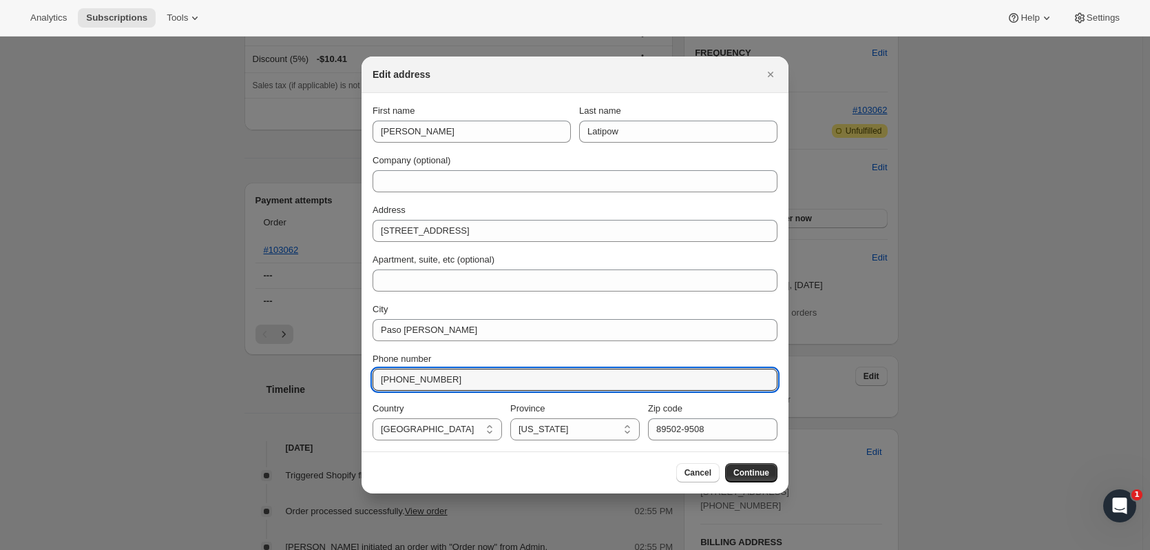
click at [555, 430] on select "California Arizona Colorado Idaho Montana Washington Wyoming Nevada Oregon New …" at bounding box center [574, 429] width 129 height 22
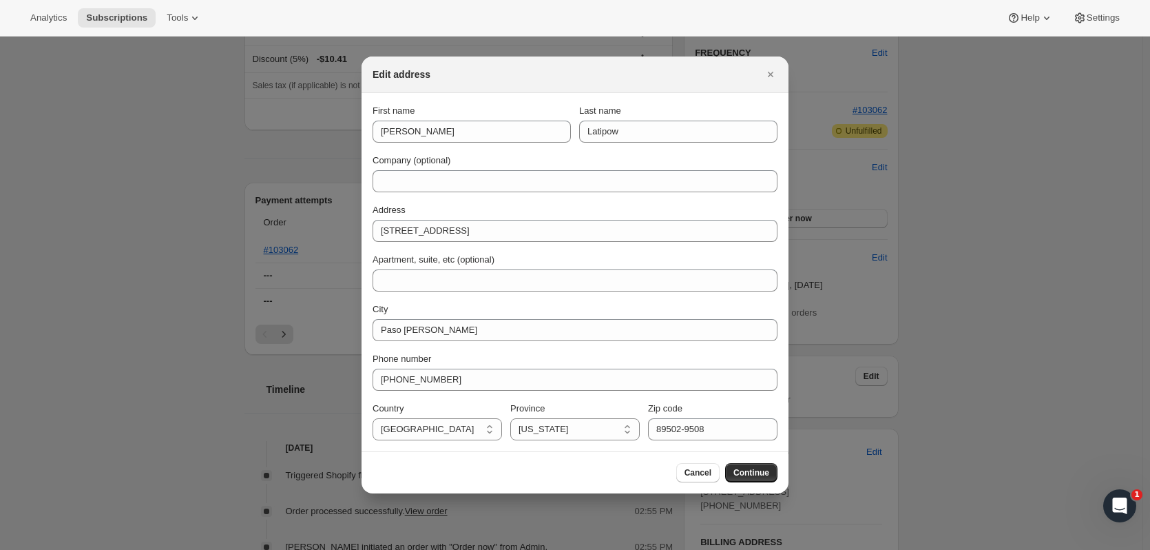
select select "CA"
click at [510, 418] on select "California Arizona Colorado Idaho Montana Washington Wyoming Nevada Oregon New …" at bounding box center [574, 429] width 129 height 22
drag, startPoint x: 755, startPoint y: 432, endPoint x: 607, endPoint y: 428, distance: 148.2
click at [607, 428] on div "Country United States United States Province California Arizona Colorado Idaho …" at bounding box center [575, 421] width 405 height 39
type input "93466"
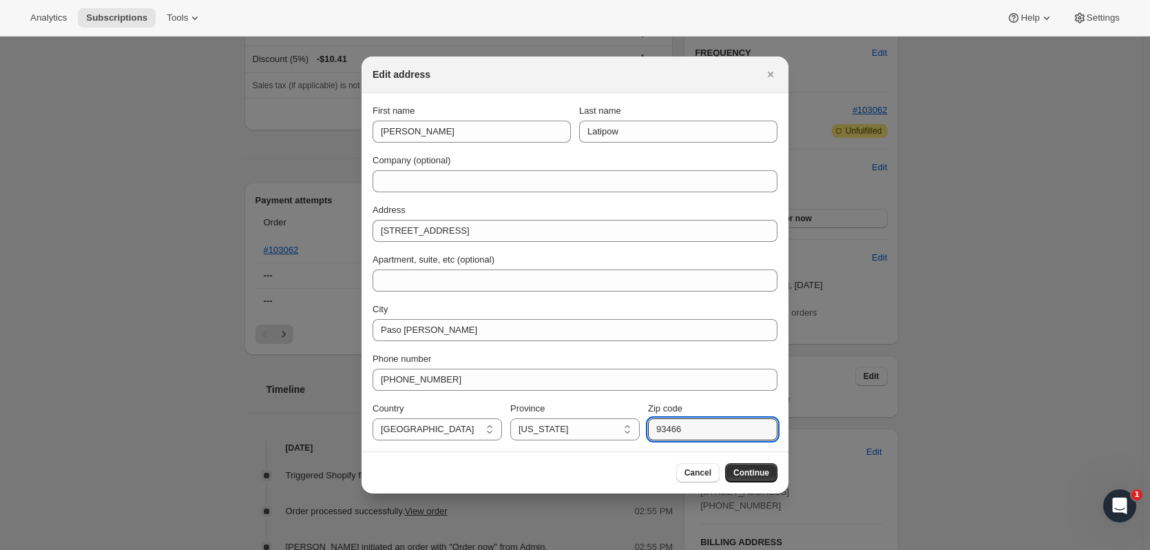
click at [747, 467] on button "Continue" at bounding box center [751, 472] width 52 height 19
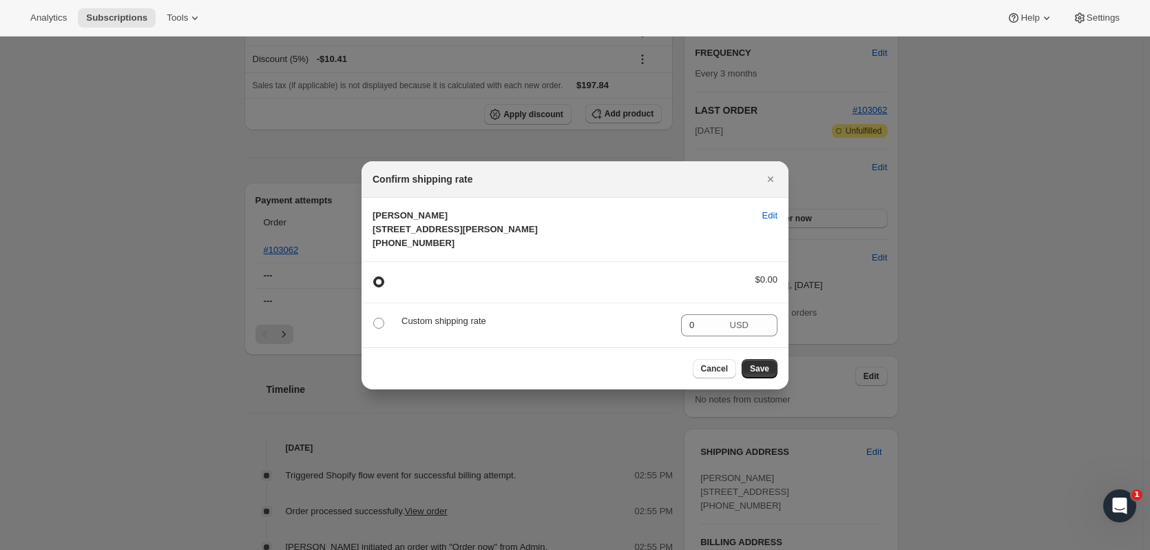
click at [762, 374] on span "Save" at bounding box center [759, 368] width 19 height 11
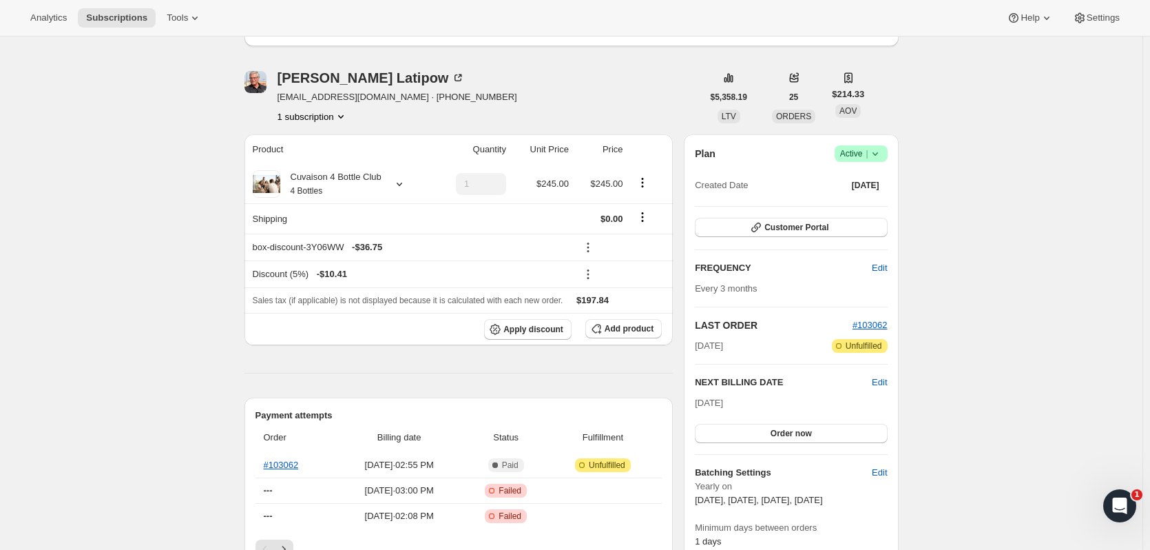
scroll to position [98, 0]
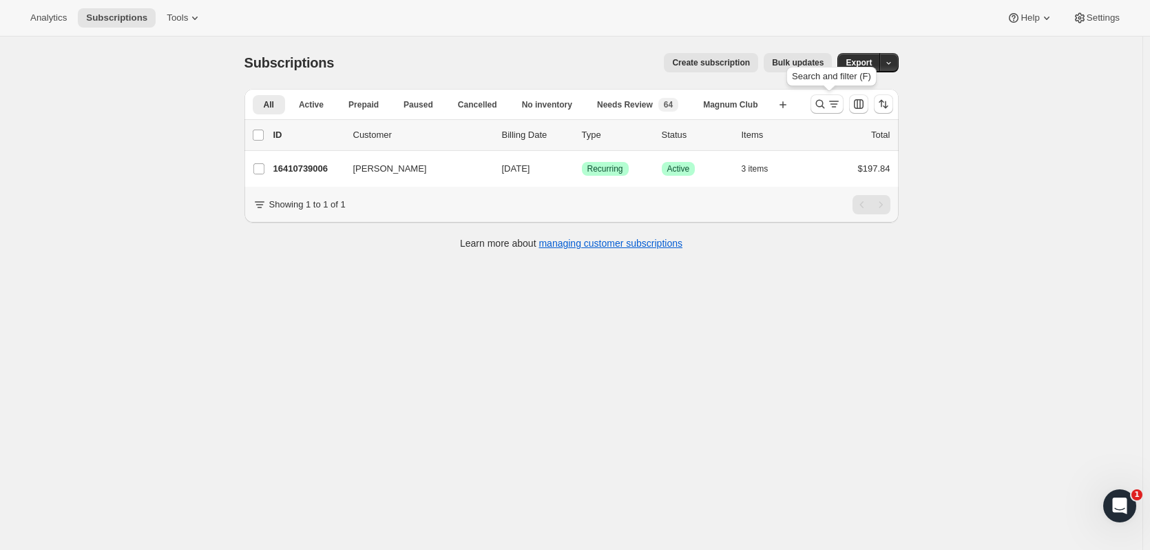
click at [821, 103] on icon "Search and filter results" at bounding box center [821, 104] width 14 height 14
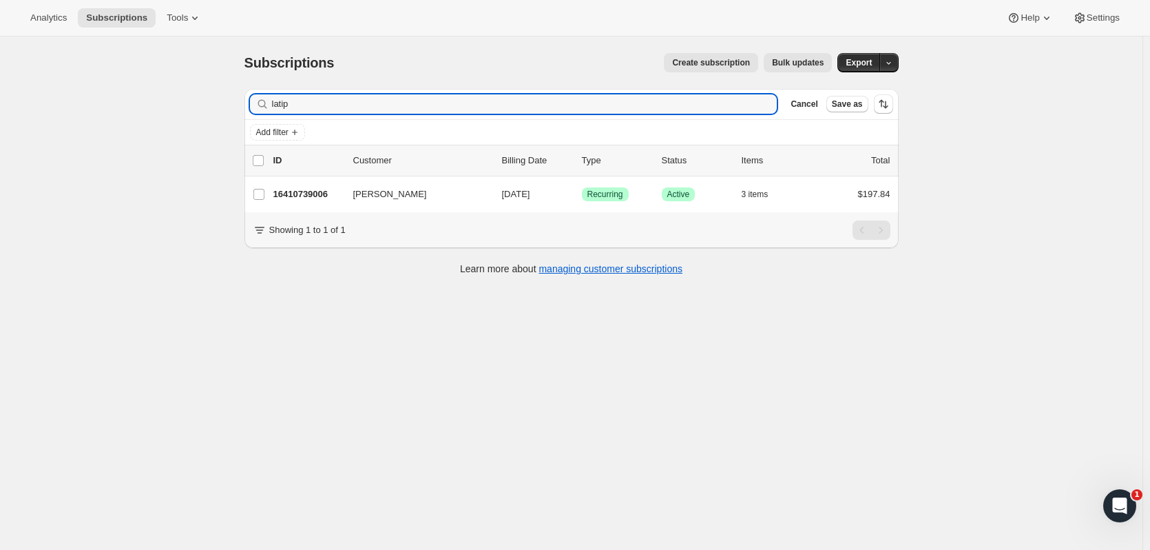
click at [763, 109] on div "latip Clear" at bounding box center [514, 103] width 528 height 19
click at [769, 107] on icon "button" at bounding box center [762, 104] width 14 height 14
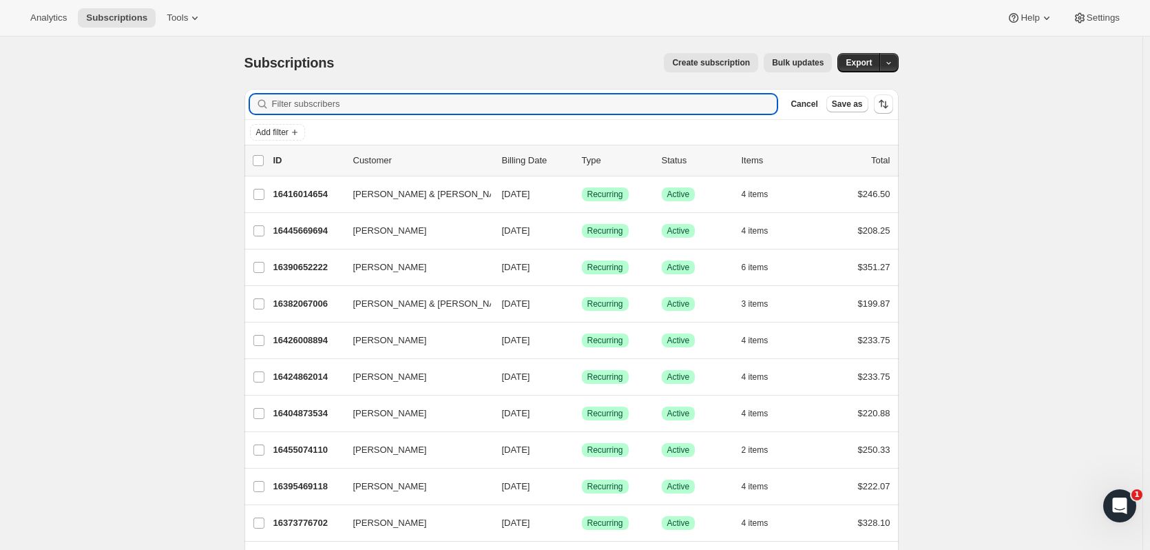
click at [818, 104] on span "Cancel" at bounding box center [804, 104] width 27 height 11
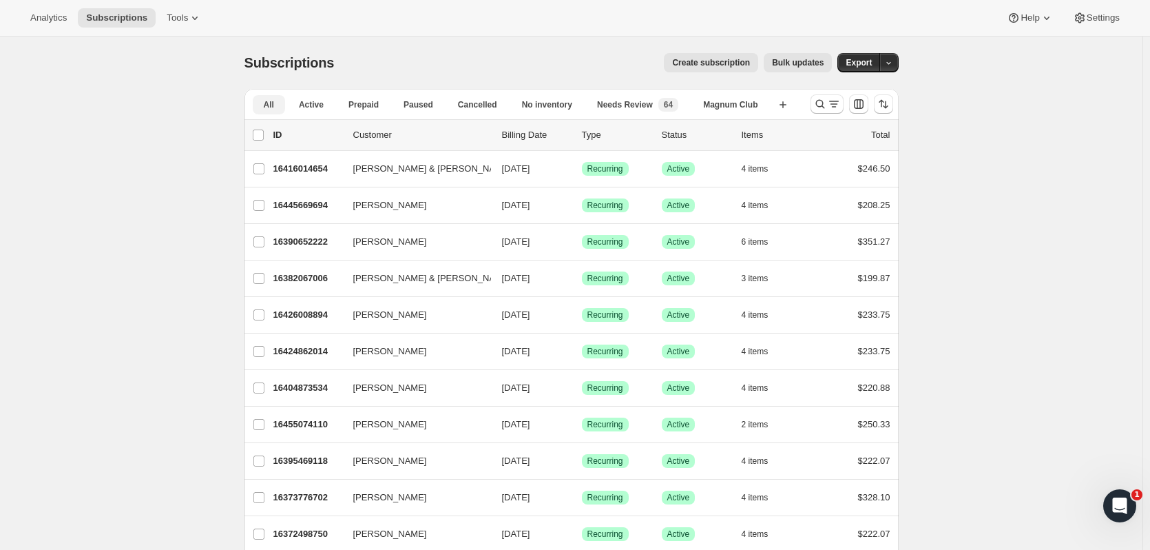
click at [653, 105] on span "Needs Review" at bounding box center [625, 104] width 56 height 11
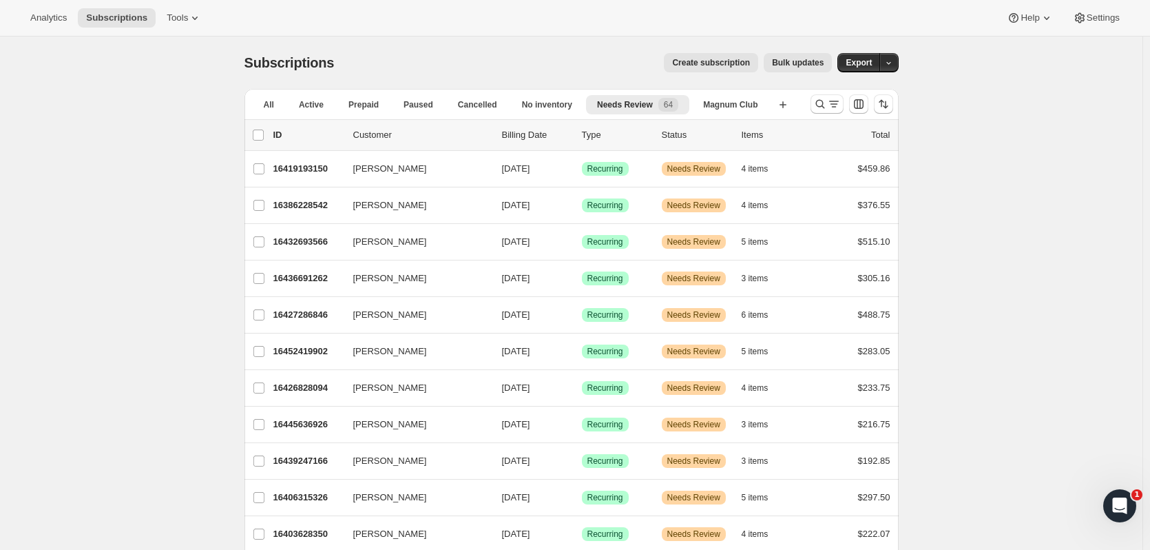
click at [304, 348] on p "16452419902" at bounding box center [307, 351] width 69 height 14
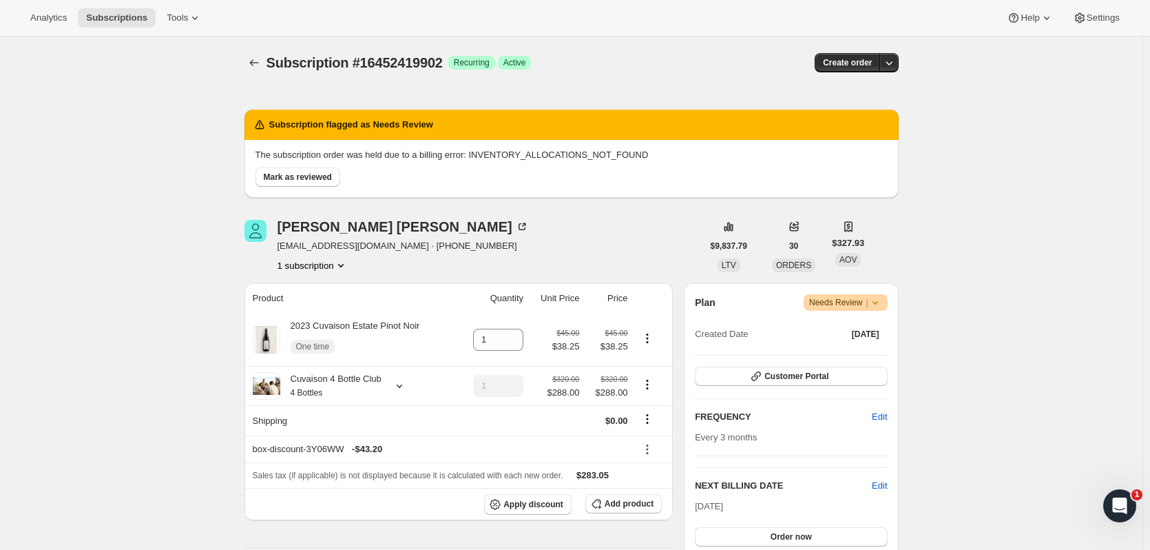
click at [805, 530] on button "Order now" at bounding box center [791, 536] width 192 height 19
click at [805, 530] on button "Click to confirm" at bounding box center [791, 536] width 192 height 19
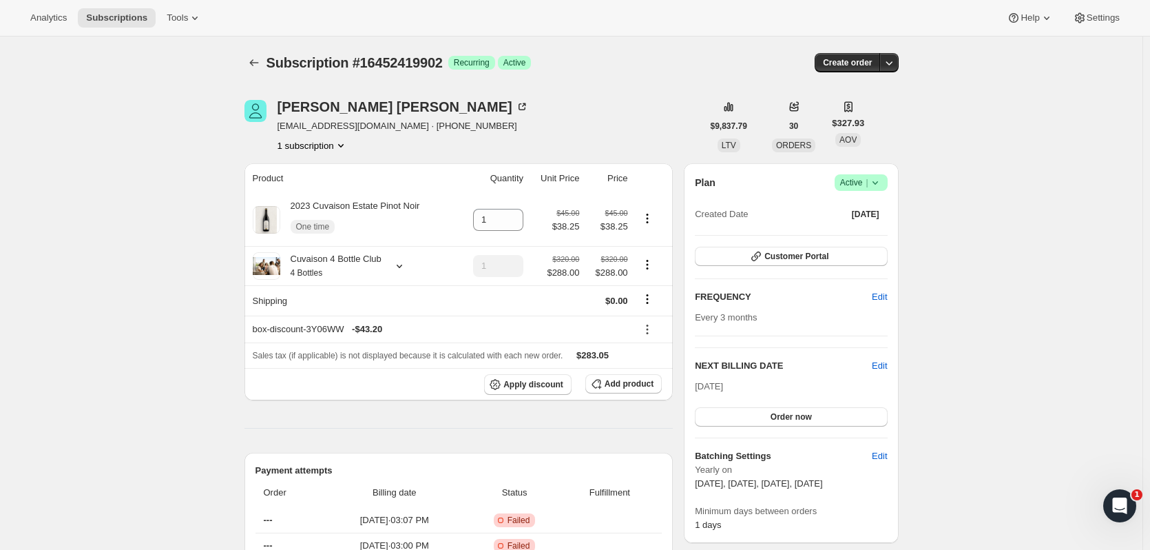
click at [255, 64] on icon "Subscriptions" at bounding box center [254, 63] width 14 height 14
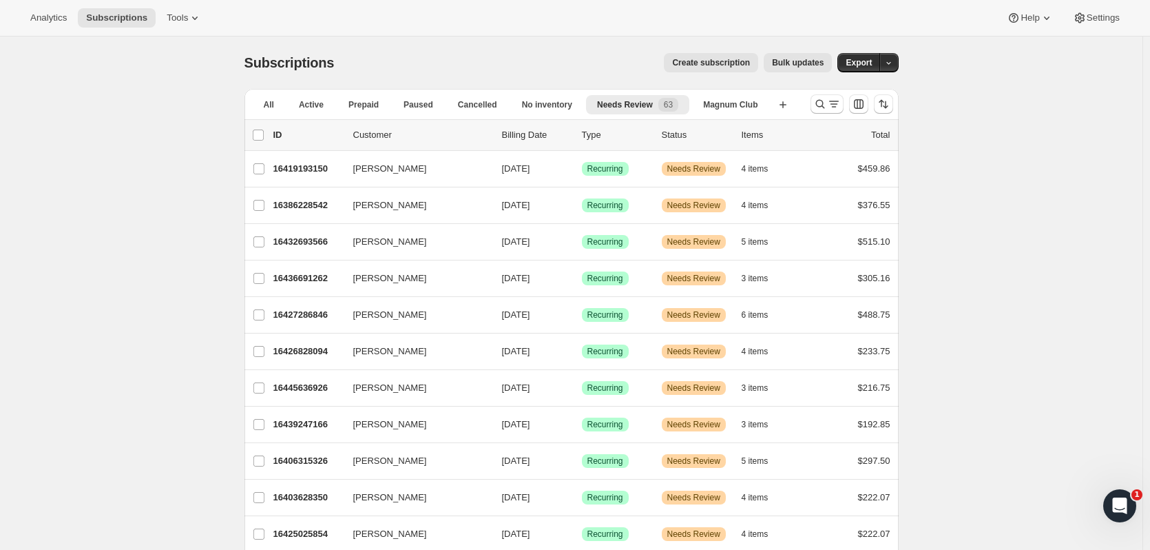
scroll to position [67, 0]
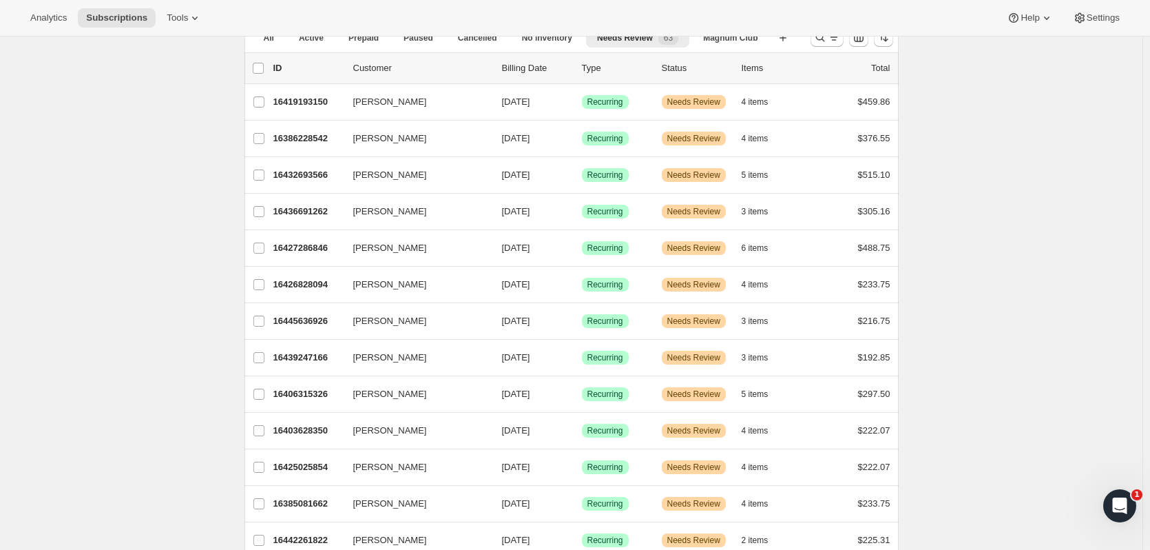
click at [322, 501] on p "16385081662" at bounding box center [307, 504] width 69 height 14
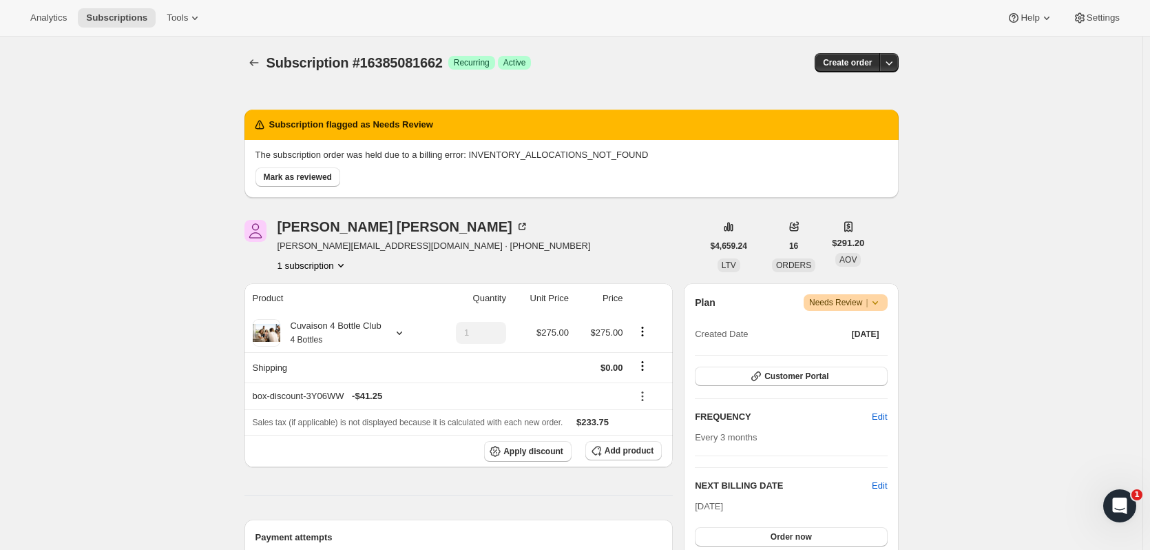
click at [752, 533] on button "Order now" at bounding box center [791, 536] width 192 height 19
click at [752, 533] on button "Click to confirm" at bounding box center [791, 536] width 192 height 19
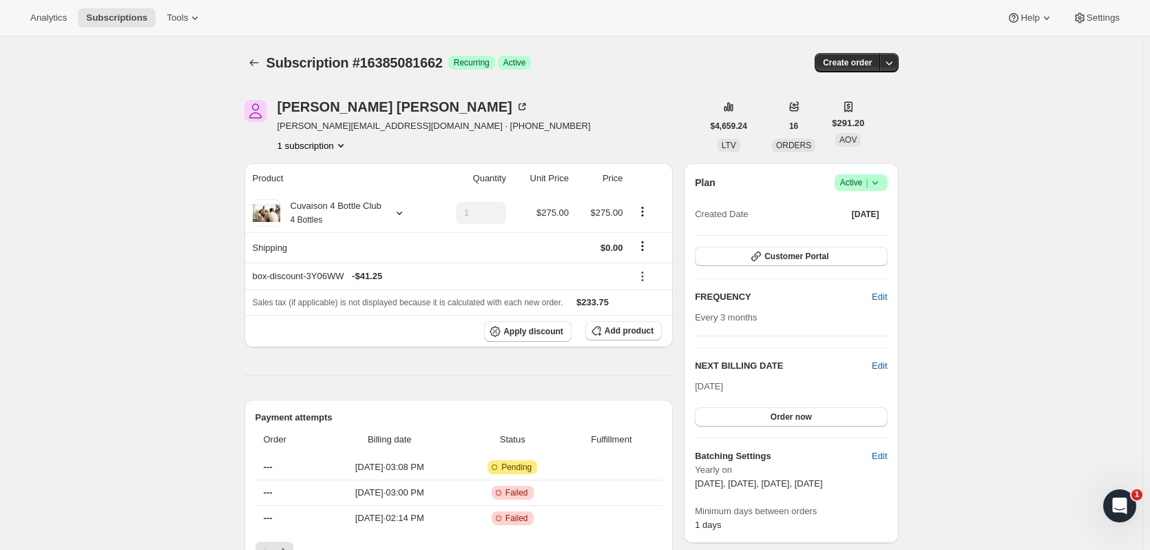
click at [257, 59] on icon "Subscriptions" at bounding box center [254, 63] width 14 height 14
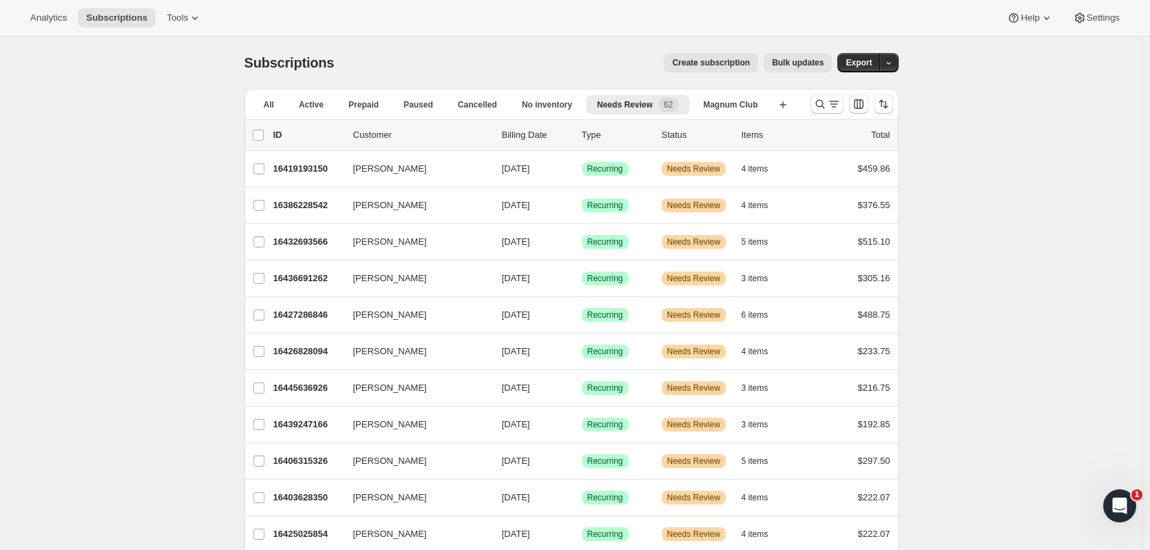
click at [307, 504] on div "16403628350 [PERSON_NAME] [DATE] Success Recurring Warning Needs Review 4 items…" at bounding box center [581, 497] width 617 height 19
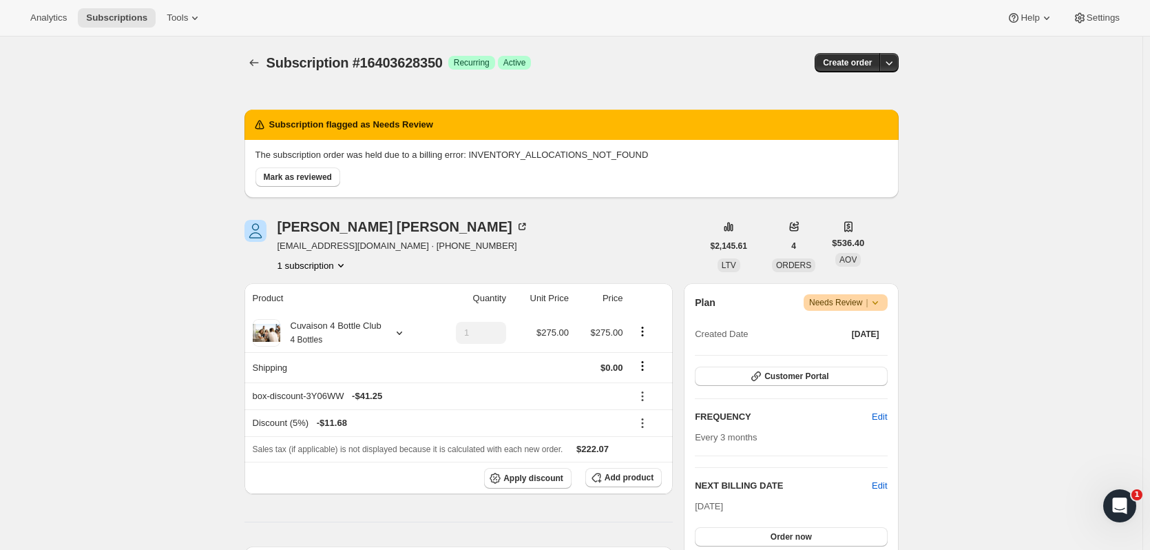
click at [735, 540] on button "Order now" at bounding box center [791, 536] width 192 height 19
click at [735, 540] on button "Click to confirm" at bounding box center [791, 536] width 192 height 19
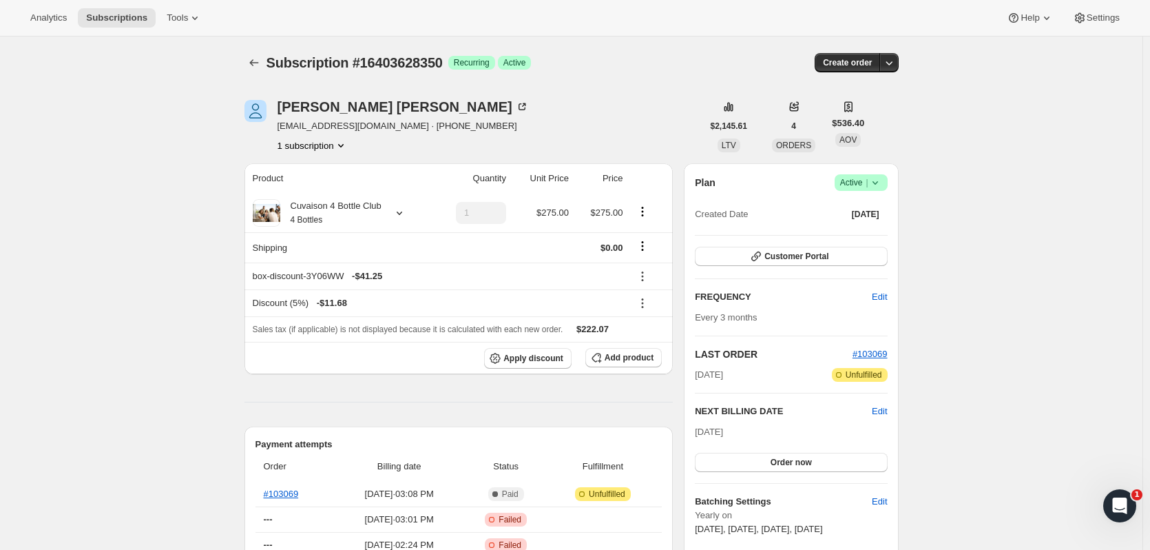
click at [253, 61] on icon "Subscriptions" at bounding box center [254, 63] width 14 height 14
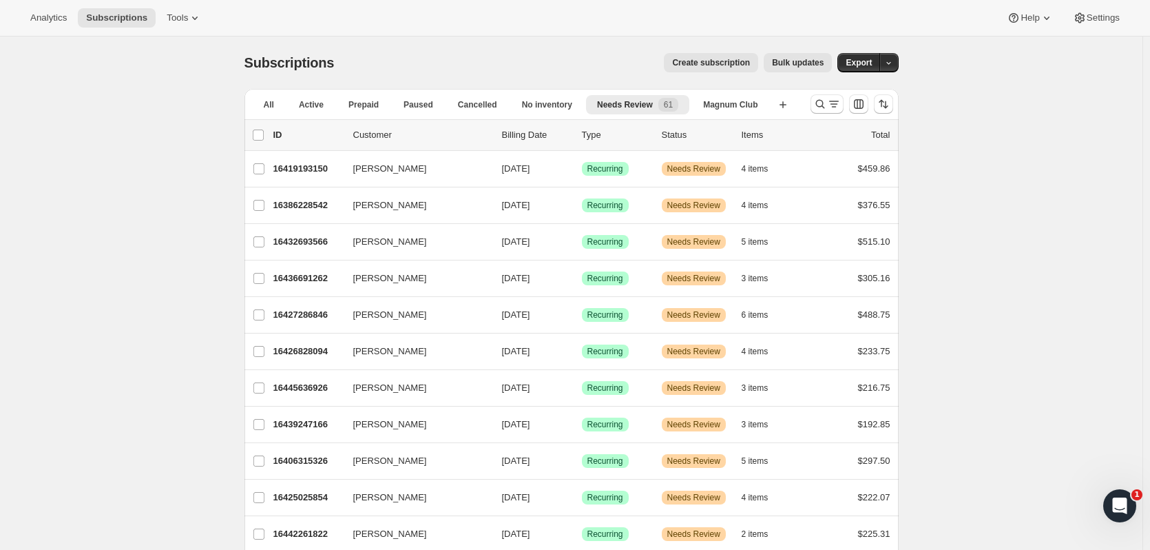
click at [322, 459] on p "16406315326" at bounding box center [307, 461] width 69 height 14
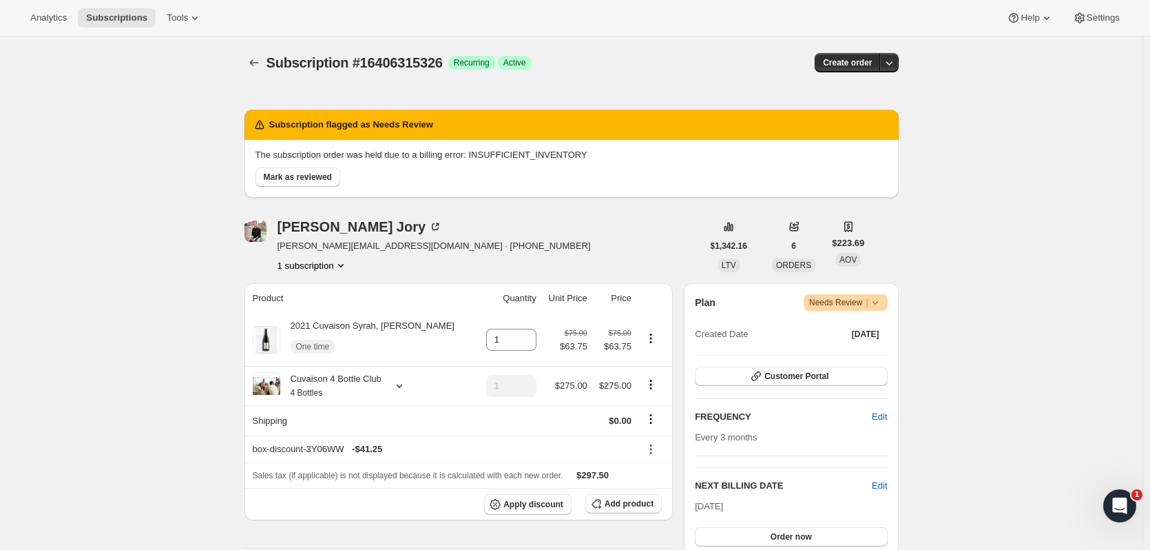
click at [786, 532] on span "Order now" at bounding box center [791, 536] width 41 height 11
click at [786, 532] on span "Click to confirm" at bounding box center [791, 536] width 63 height 11
click at [653, 338] on icon "Product actions" at bounding box center [651, 338] width 14 height 14
click at [651, 362] on span "Remove" at bounding box center [643, 365] width 33 height 10
type input "0"
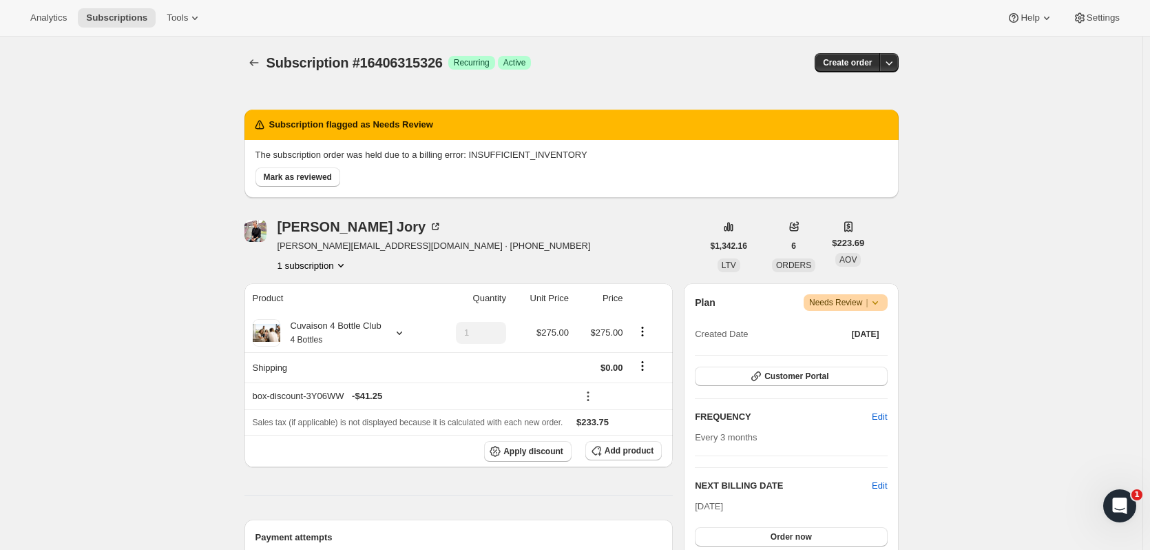
click at [777, 532] on span "Order now" at bounding box center [791, 536] width 41 height 11
click at [776, 528] on button "Click to confirm" at bounding box center [791, 536] width 192 height 19
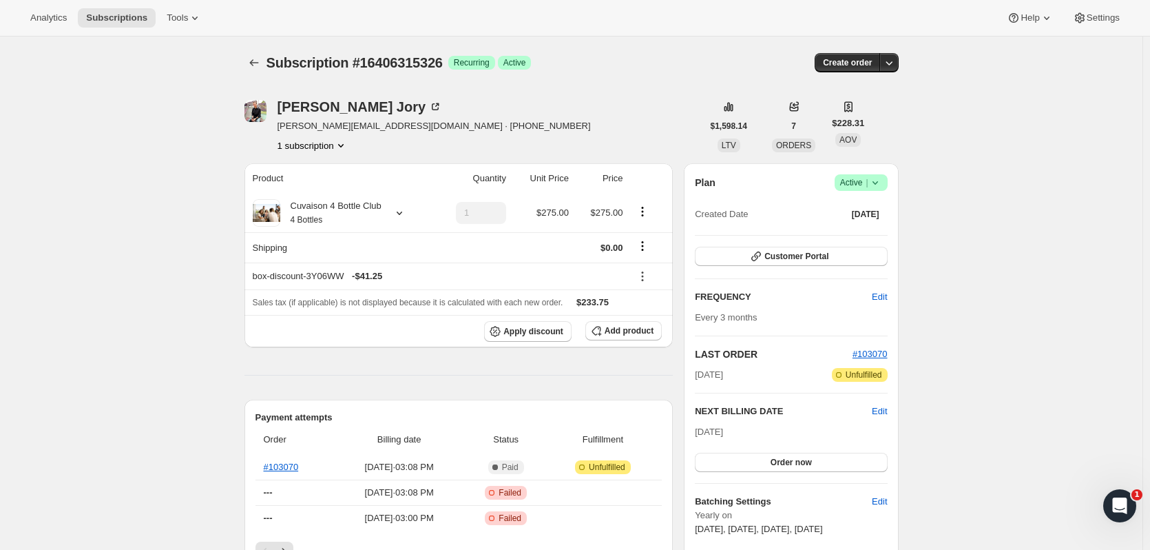
click at [262, 56] on button "Subscriptions" at bounding box center [254, 62] width 19 height 19
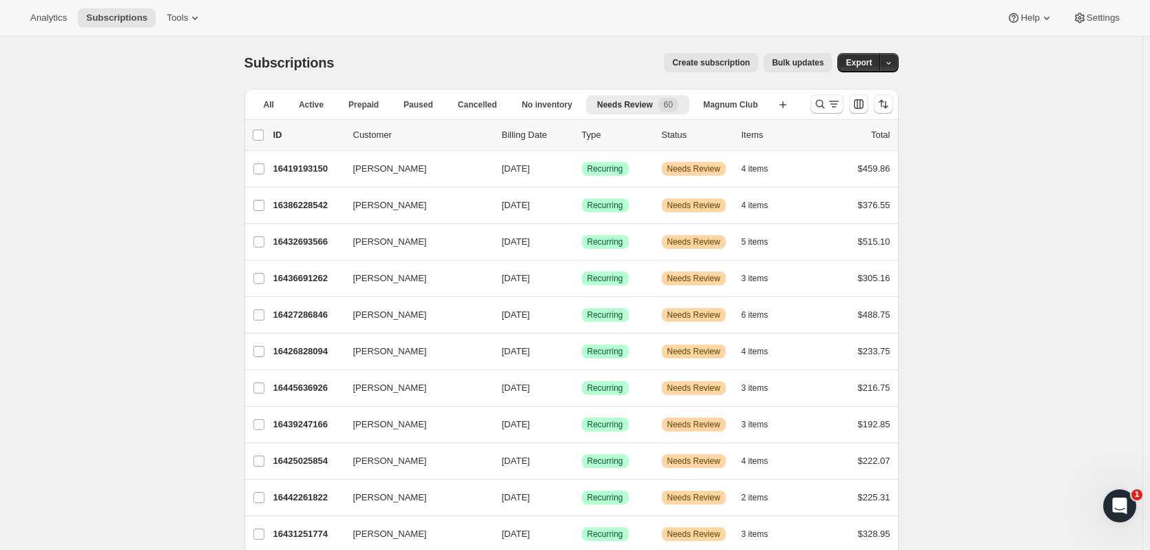
click at [318, 490] on p "16442261822" at bounding box center [307, 497] width 69 height 14
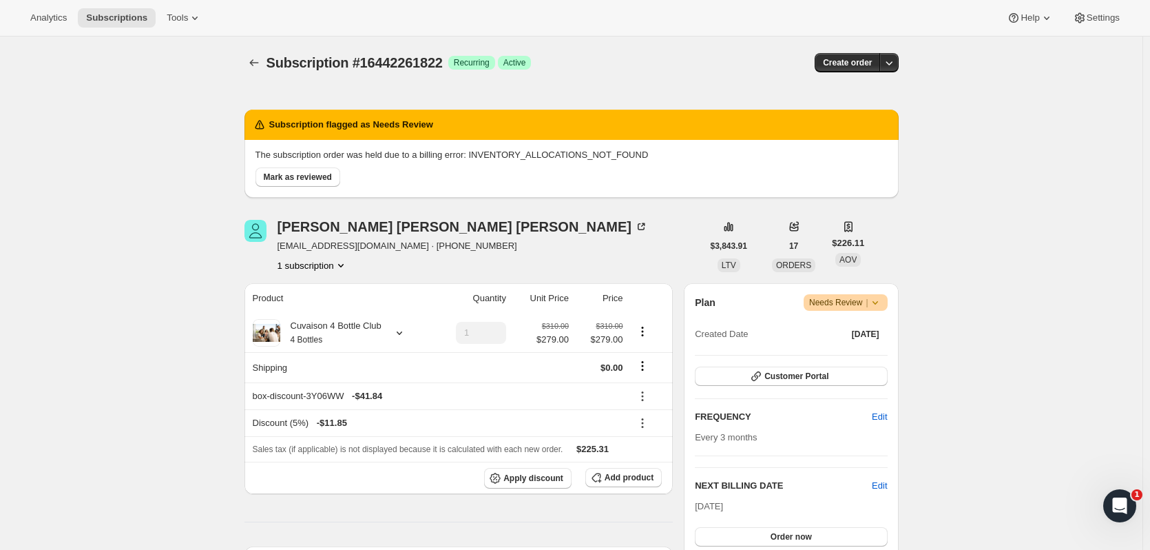
click at [795, 532] on span "Order now" at bounding box center [791, 536] width 41 height 11
click at [795, 532] on span "Click to confirm" at bounding box center [791, 536] width 63 height 11
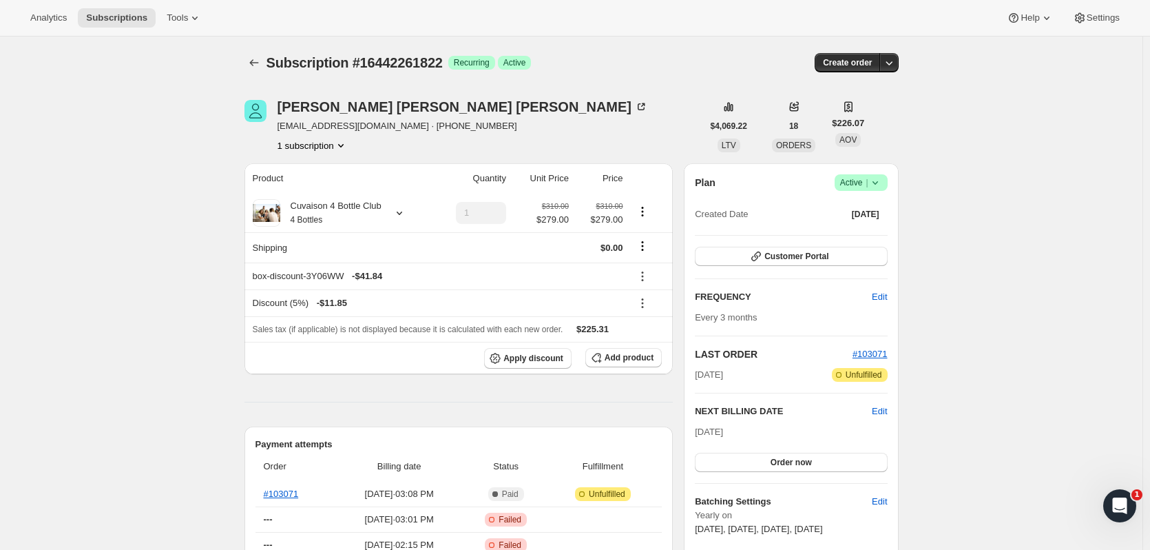
click at [253, 66] on icon "Subscriptions" at bounding box center [254, 63] width 14 height 14
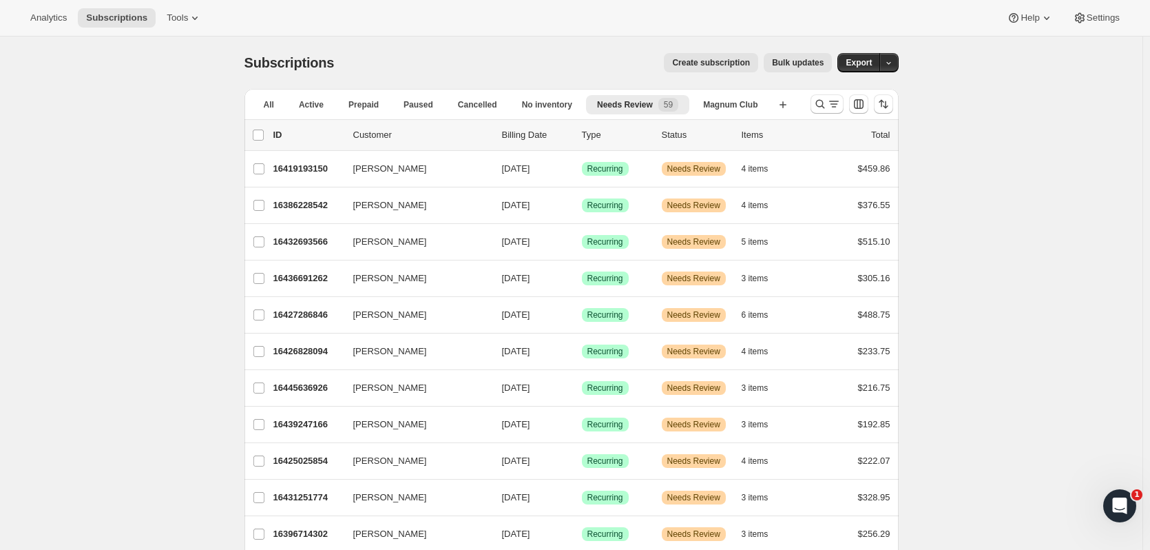
click at [301, 490] on div "16431251774 [PERSON_NAME] [DATE] Success Recurring Warning Needs Review 3 items…" at bounding box center [581, 497] width 617 height 19
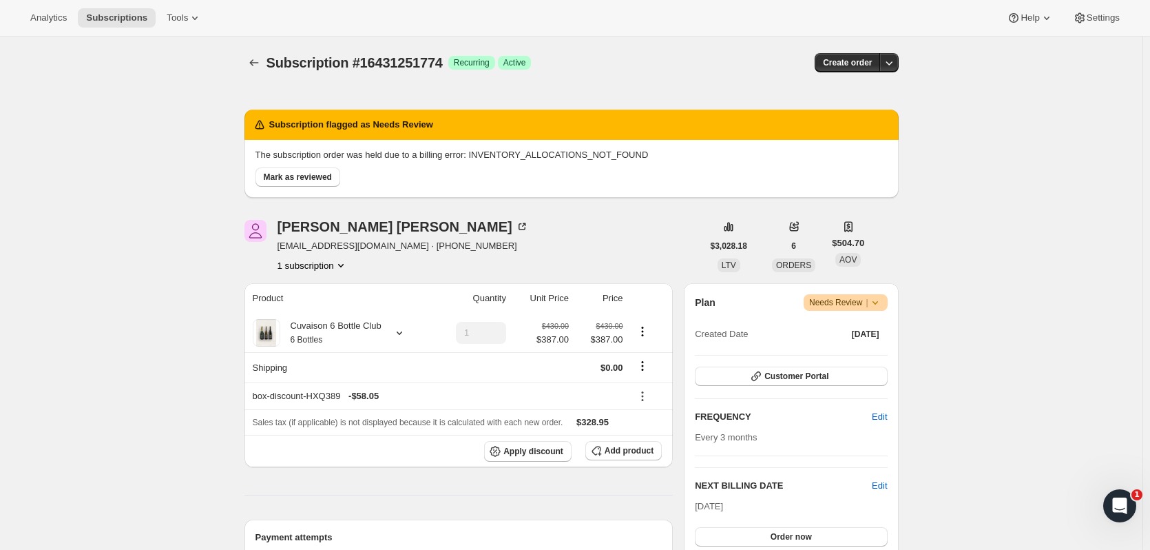
click at [873, 537] on button "Order now" at bounding box center [791, 536] width 192 height 19
click at [873, 537] on button "Click to confirm" at bounding box center [791, 536] width 192 height 19
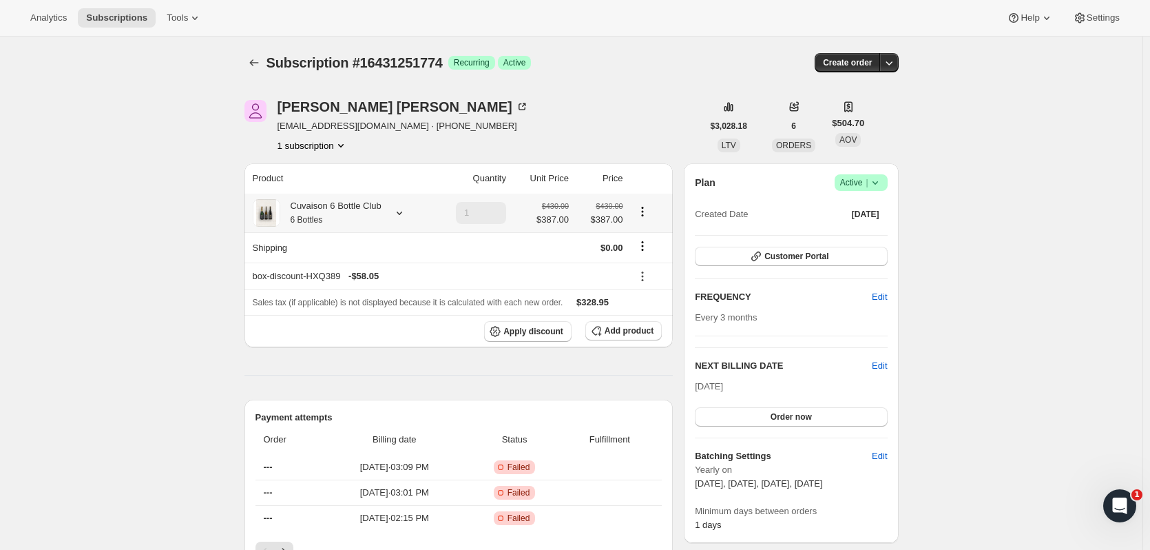
click at [397, 209] on icon at bounding box center [400, 213] width 14 height 14
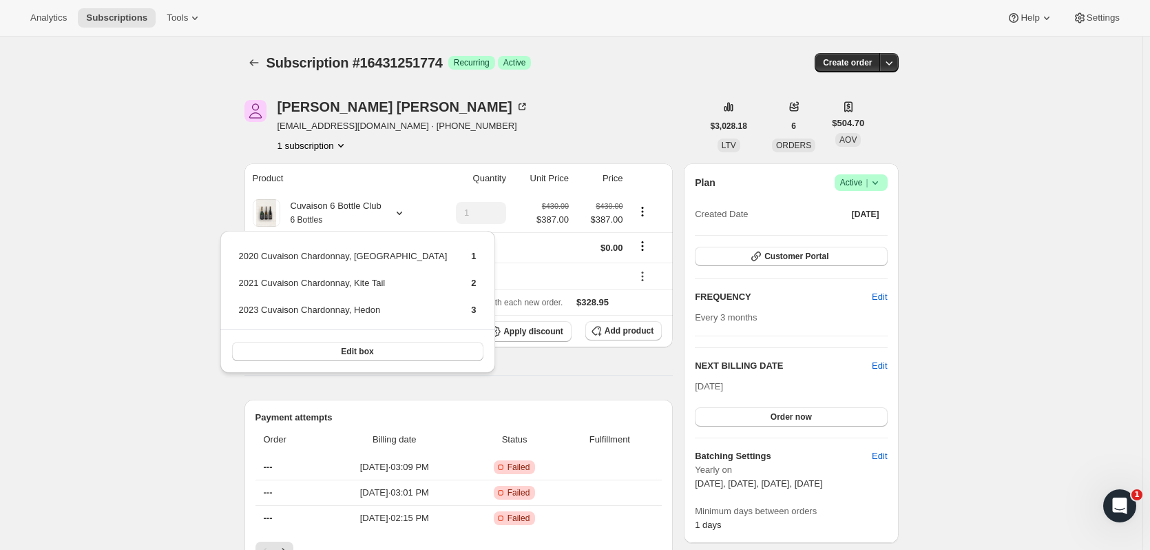
click at [256, 61] on icon "Subscriptions" at bounding box center [254, 63] width 14 height 14
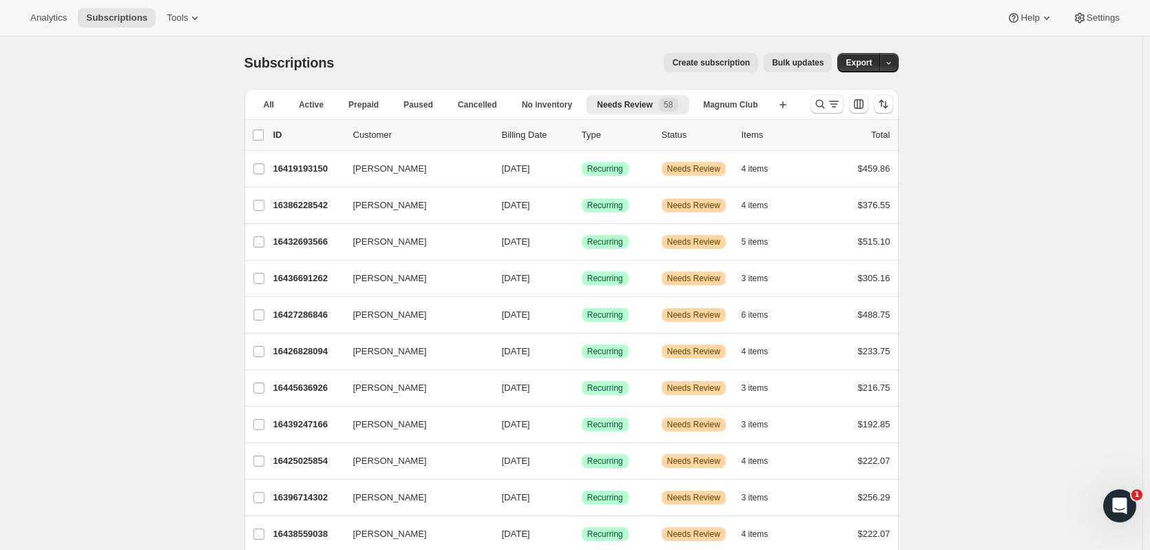
click at [304, 533] on p "16438559038" at bounding box center [307, 534] width 69 height 14
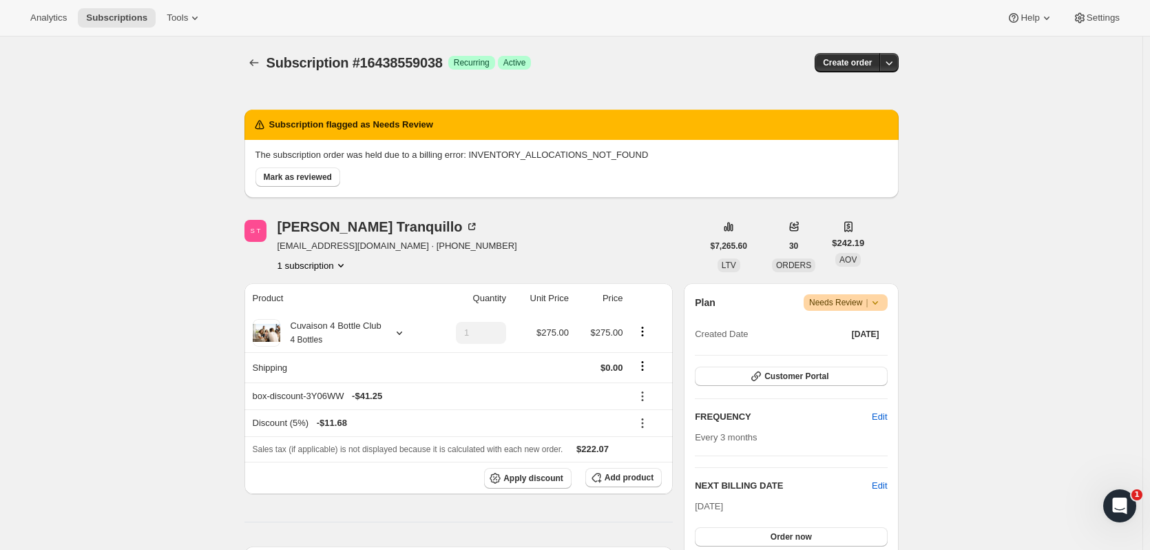
click at [784, 543] on button "Order now" at bounding box center [791, 536] width 192 height 19
click at [784, 543] on button "Click to confirm" at bounding box center [791, 536] width 192 height 19
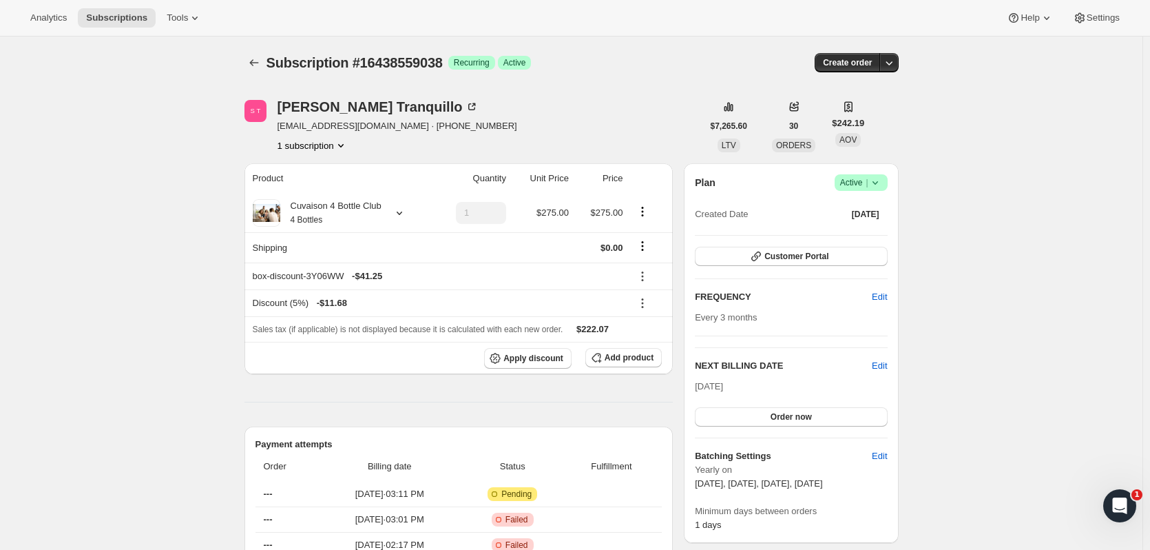
click at [261, 64] on icon "Subscriptions" at bounding box center [254, 63] width 14 height 14
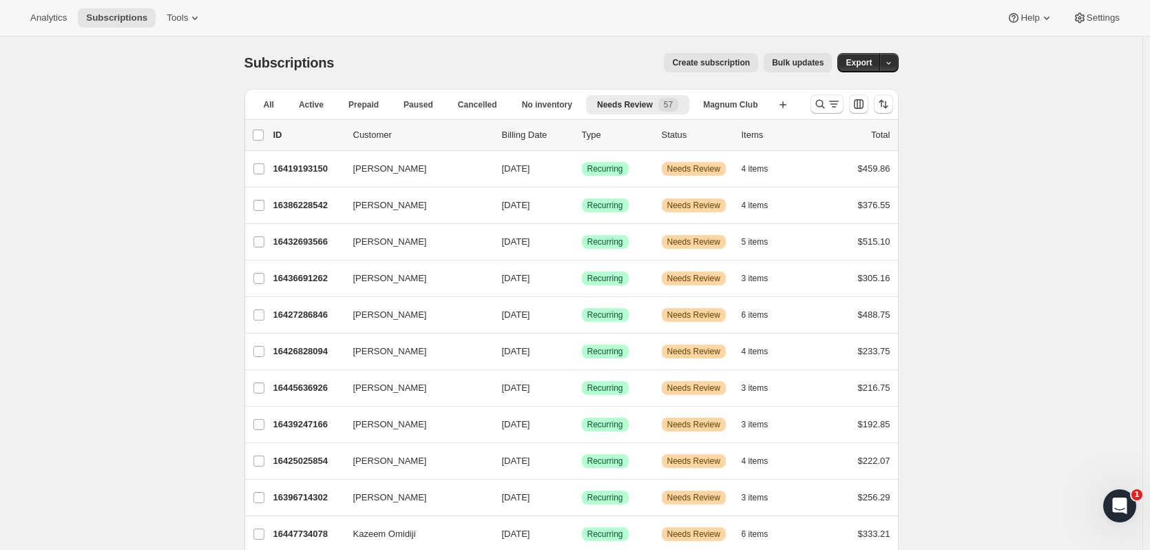
click at [313, 539] on p "16447734078" at bounding box center [307, 534] width 69 height 14
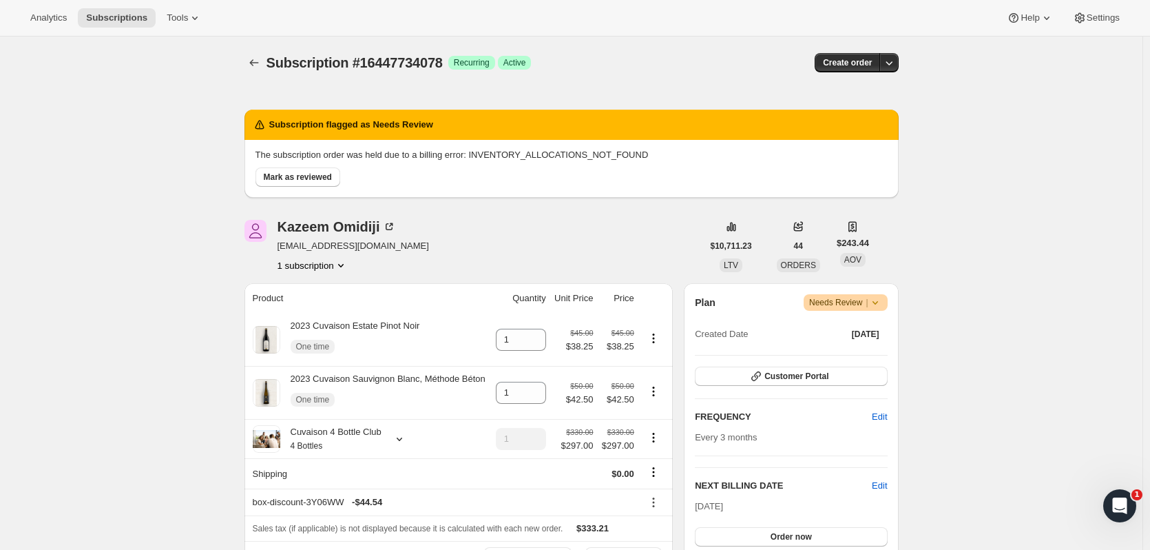
click at [711, 523] on div "Nov 1, 2025 Order now" at bounding box center [791, 522] width 192 height 47
click at [711, 531] on button "Order now" at bounding box center [791, 536] width 192 height 19
click at [711, 531] on button "Click to confirm" at bounding box center [791, 536] width 192 height 19
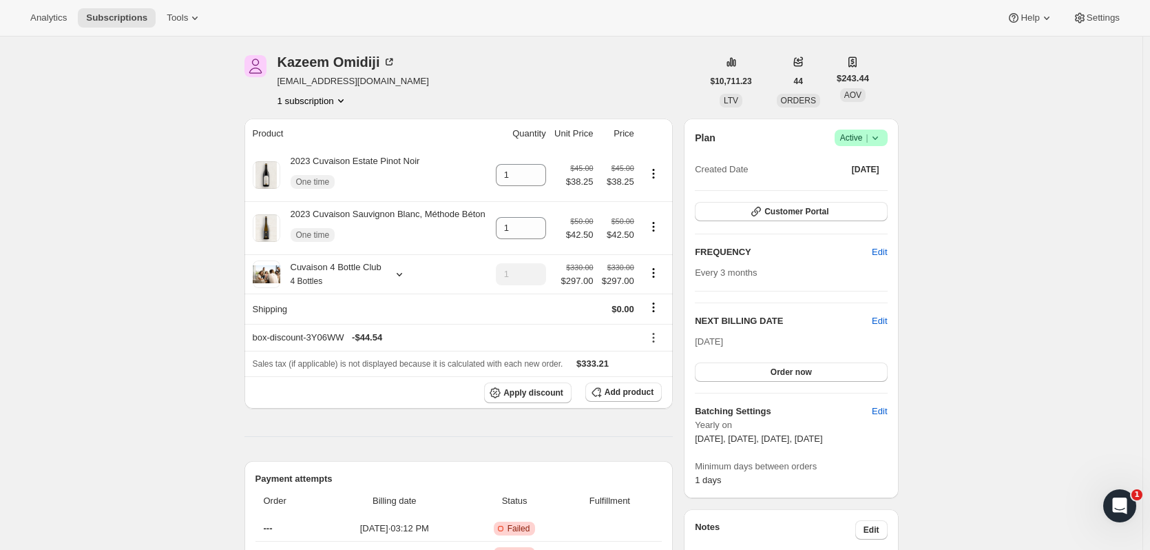
scroll to position [70, 0]
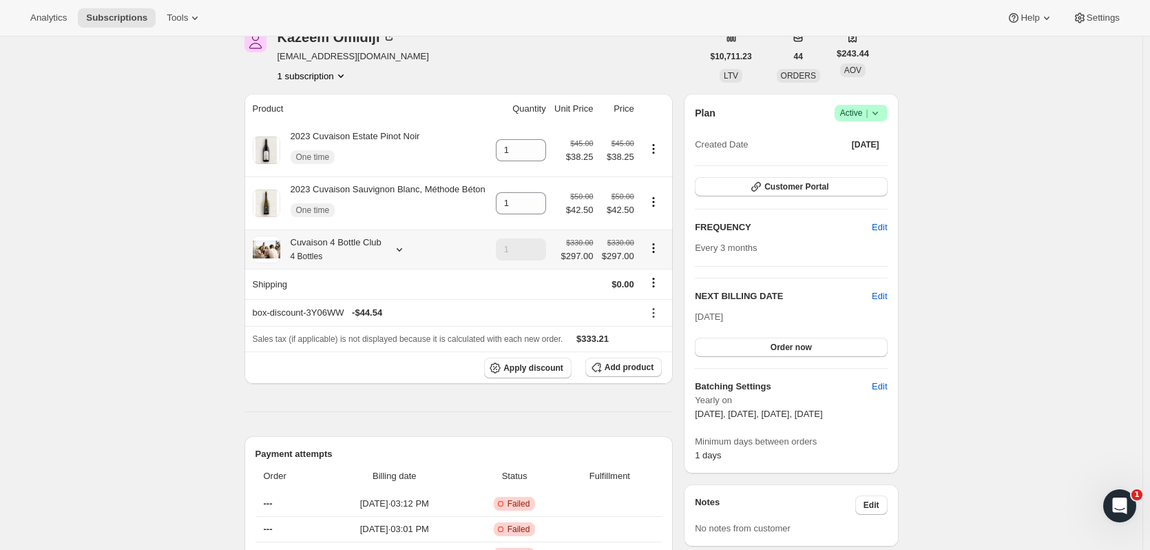
click at [395, 245] on icon at bounding box center [400, 249] width 14 height 14
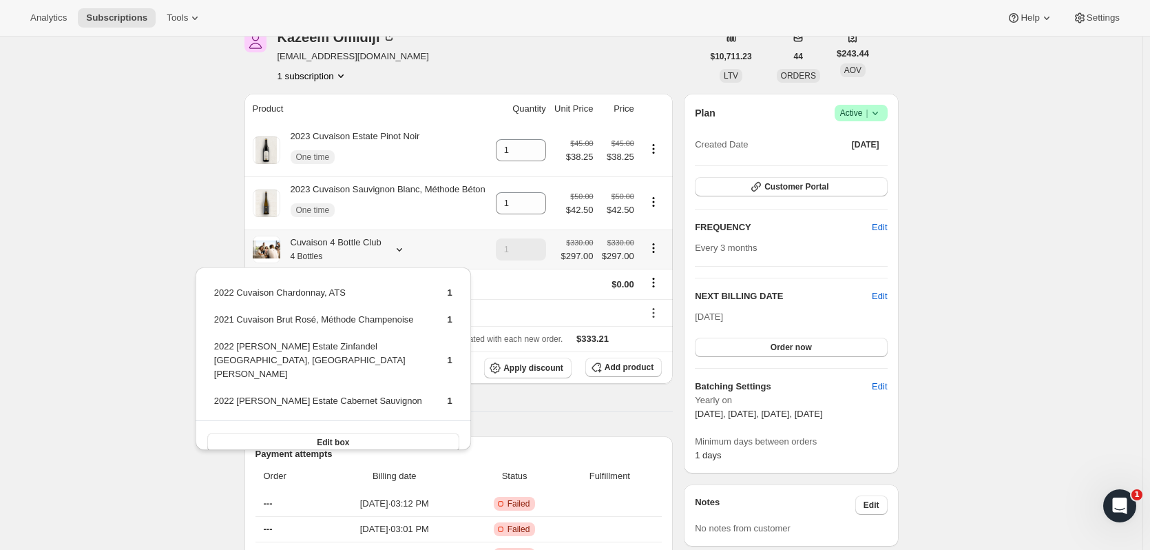
click at [395, 245] on icon at bounding box center [400, 249] width 14 height 14
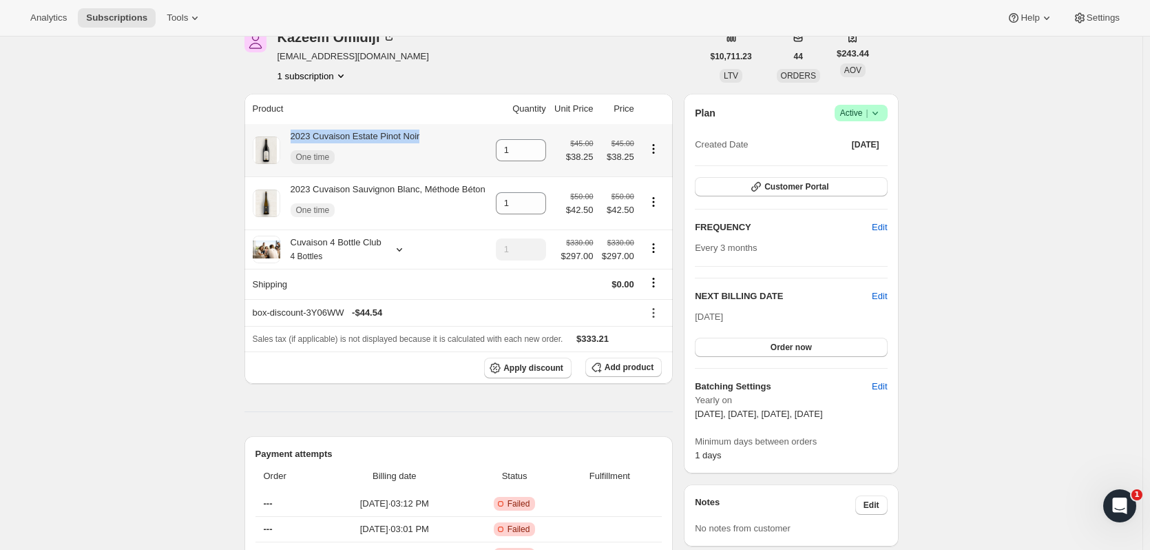
drag, startPoint x: 433, startPoint y: 132, endPoint x: 294, endPoint y: 126, distance: 139.3
click at [294, 126] on th "2023 Cuvaison Estate Pinot Noir One time" at bounding box center [368, 150] width 247 height 52
copy div "2023 Cuvaison Estate Pinot Noir"
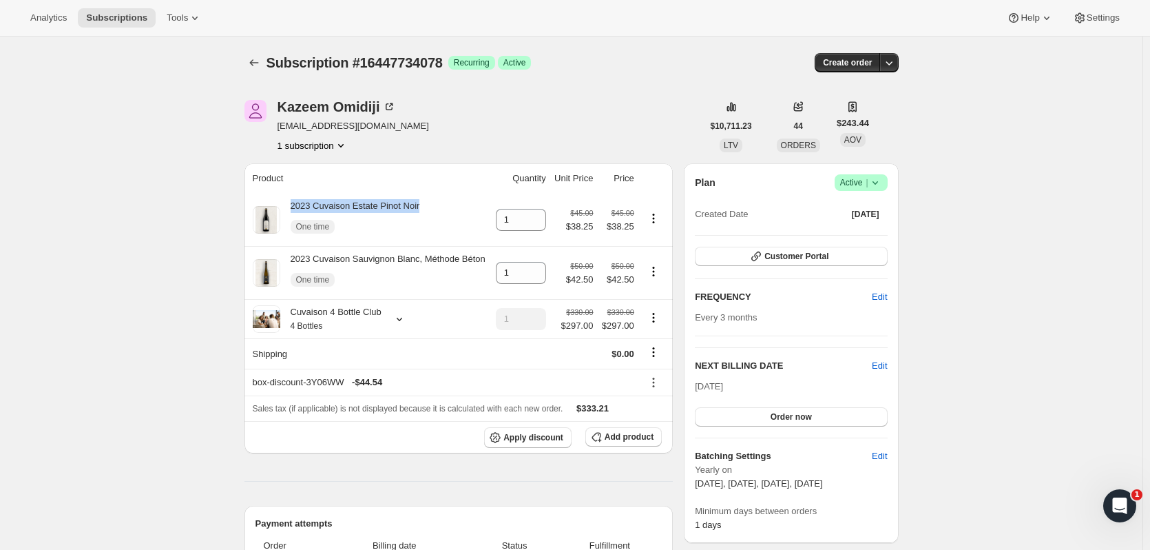
click at [250, 59] on icon "Subscriptions" at bounding box center [254, 63] width 14 height 14
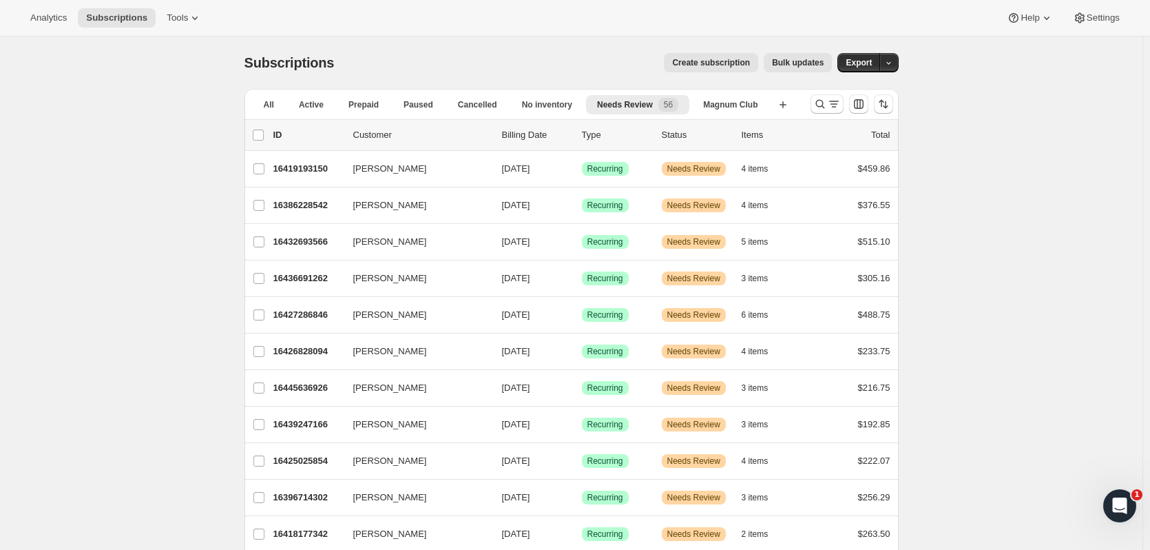
click at [308, 534] on p "16418177342" at bounding box center [307, 534] width 69 height 14
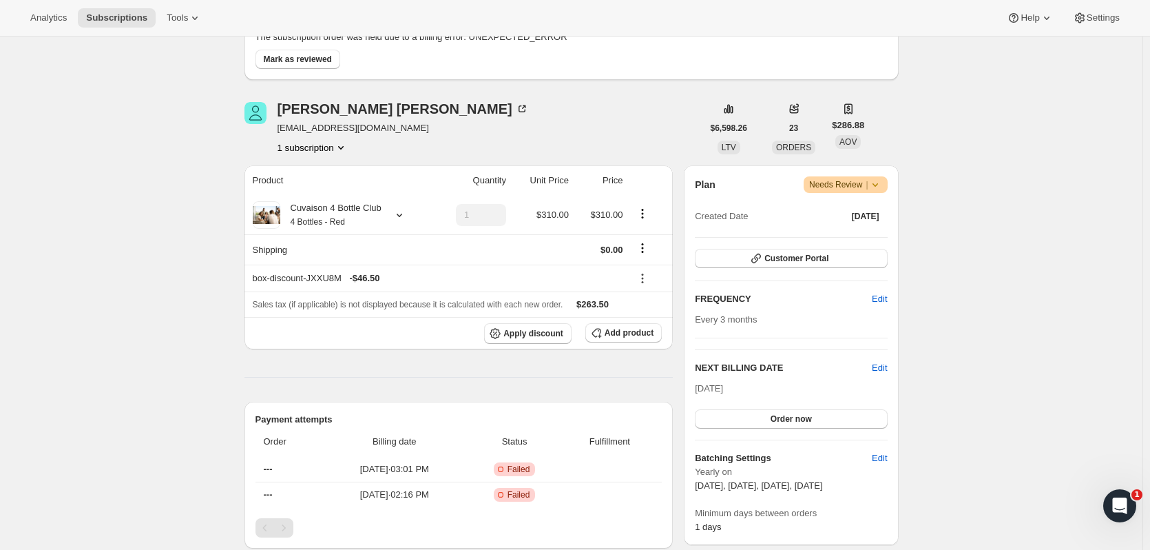
scroll to position [147, 0]
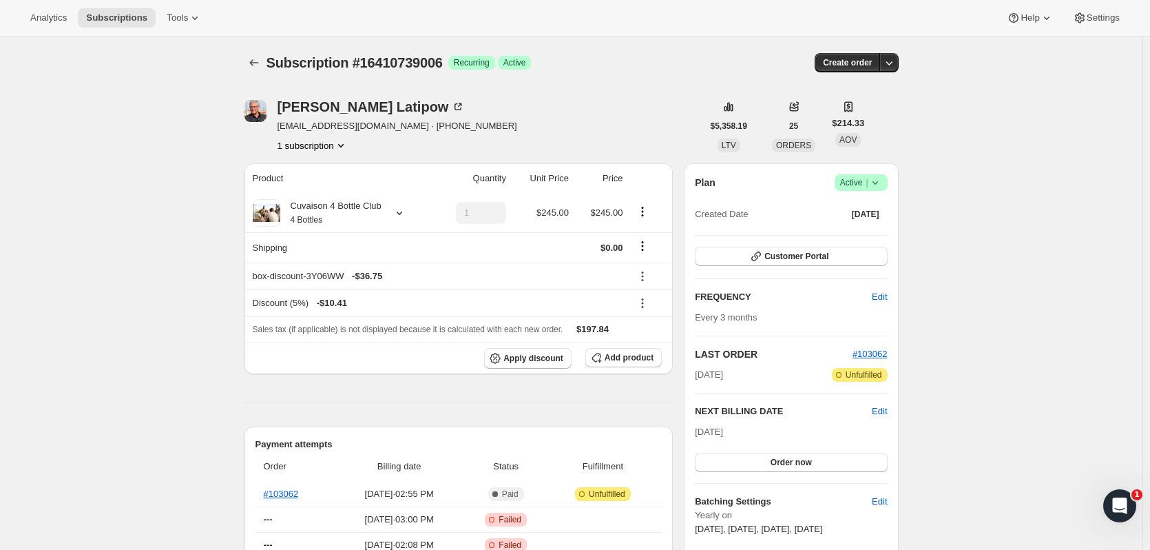
click at [257, 61] on icon "Subscriptions" at bounding box center [254, 63] width 14 height 14
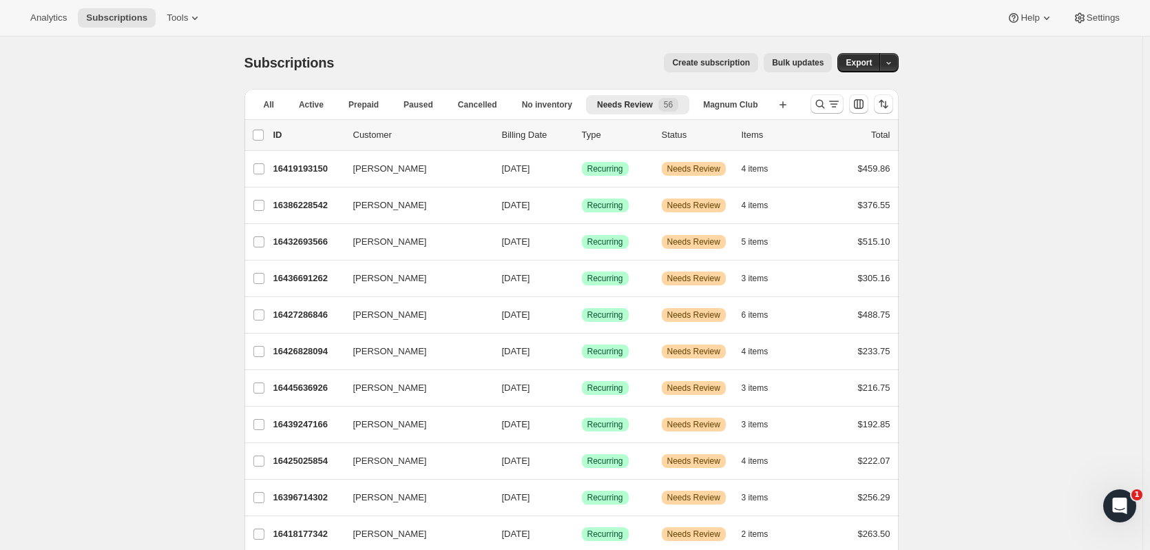
click at [819, 96] on button "Search and filter results" at bounding box center [827, 103] width 33 height 19
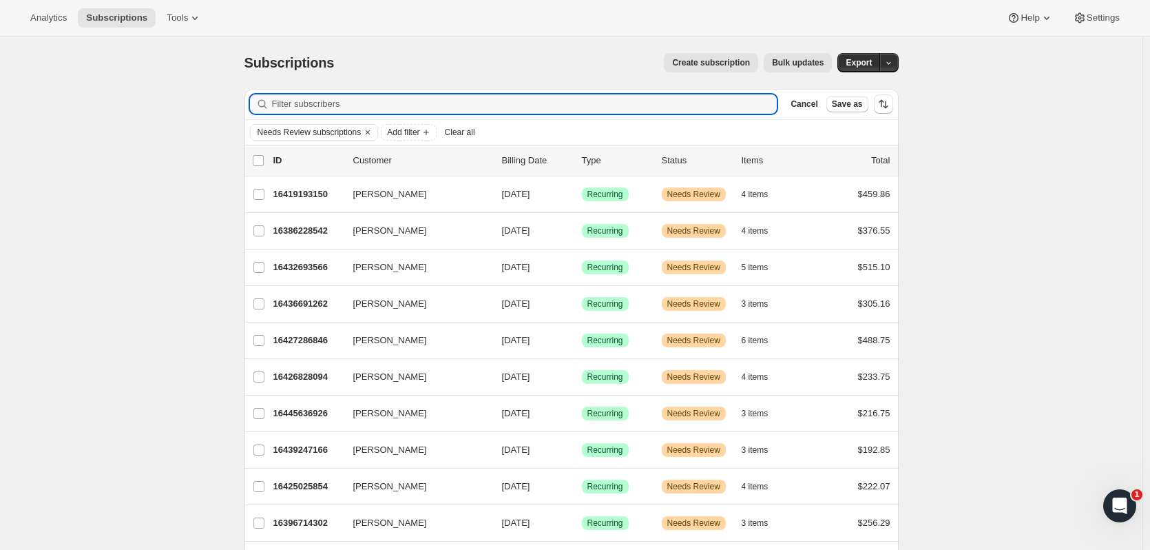
click at [397, 97] on input "Filter subscribers" at bounding box center [525, 103] width 506 height 19
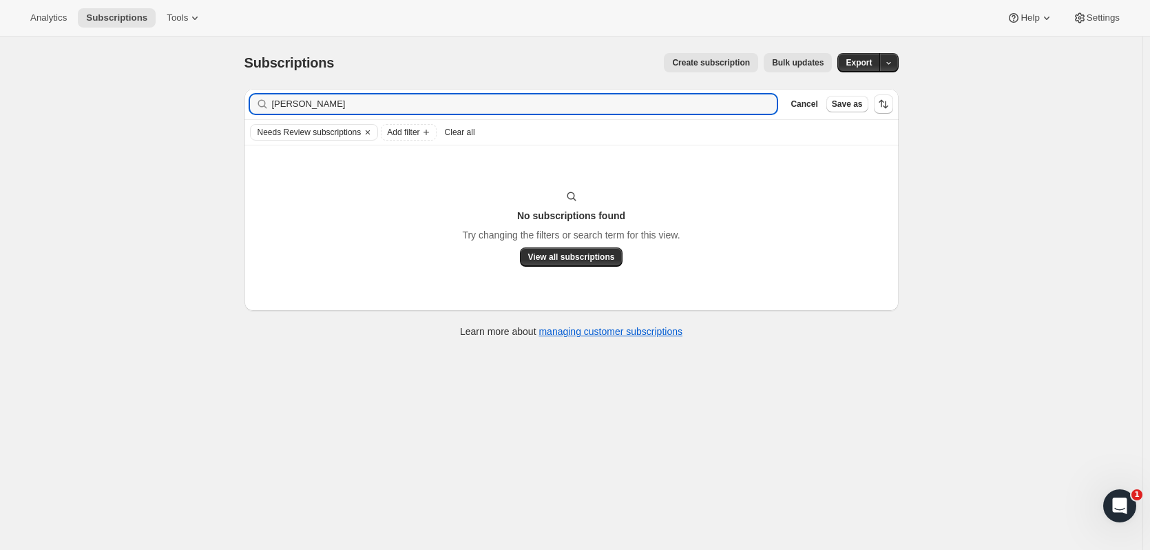
drag, startPoint x: 290, startPoint y: 97, endPoint x: 251, endPoint y: 97, distance: 39.3
click at [251, 97] on div "Filter subscribers [PERSON_NAME] Cancel Save as" at bounding box center [572, 104] width 654 height 30
type input "[PERSON_NAME]"
click at [769, 105] on icon "button" at bounding box center [762, 104] width 14 height 14
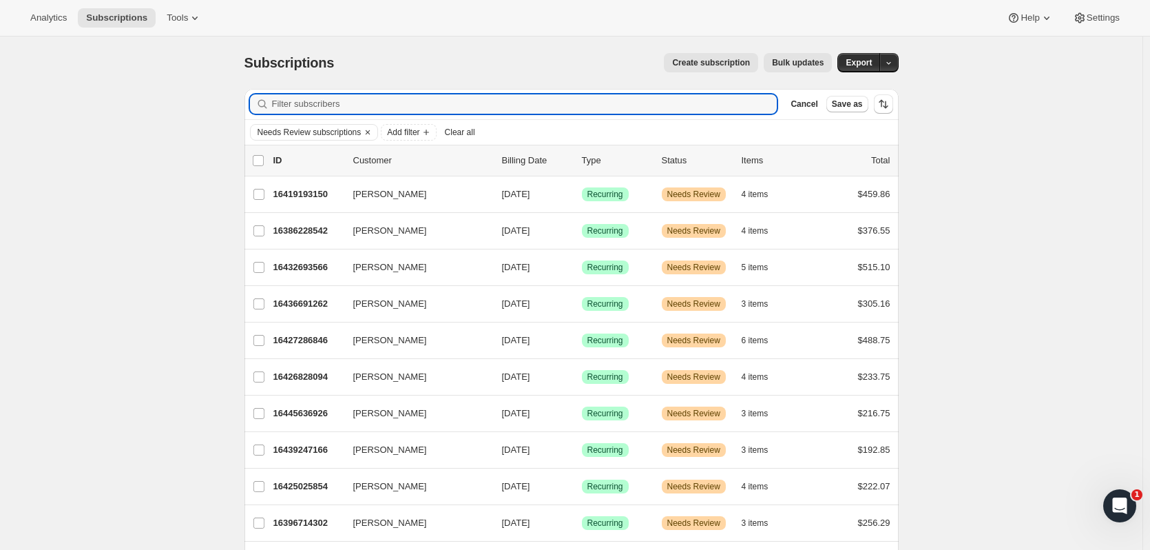
click at [369, 136] on icon "Clear" at bounding box center [367, 132] width 11 height 11
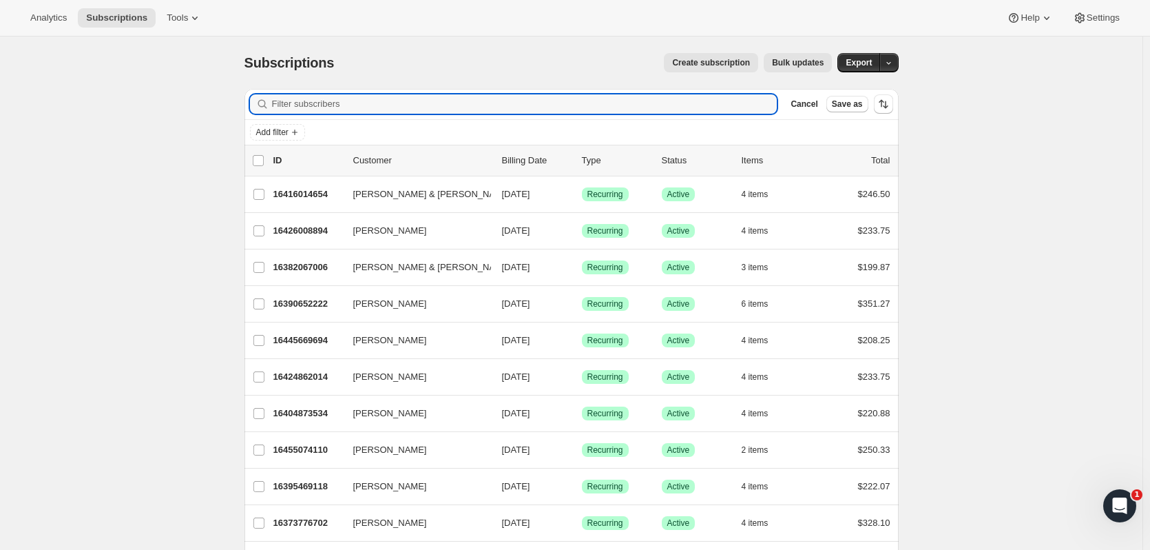
click at [355, 100] on input "Filter subscribers" at bounding box center [525, 103] width 506 height 19
drag, startPoint x: 342, startPoint y: 104, endPoint x: 264, endPoint y: 105, distance: 77.8
click at [264, 105] on div "sar Clear" at bounding box center [514, 103] width 528 height 19
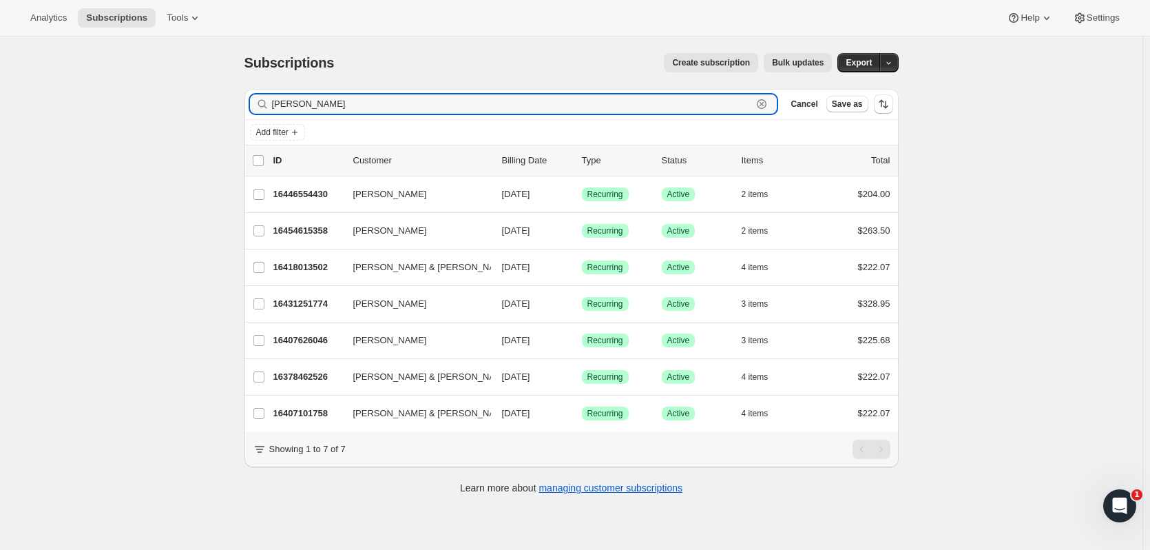
type input "[PERSON_NAME]"
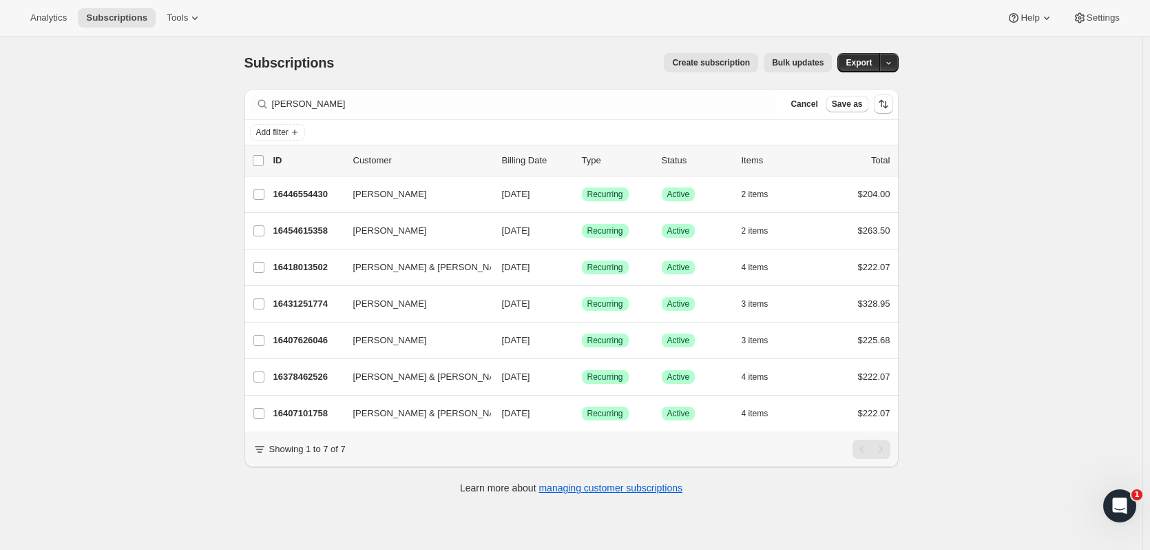
click at [300, 300] on p "16431251774" at bounding box center [307, 304] width 69 height 14
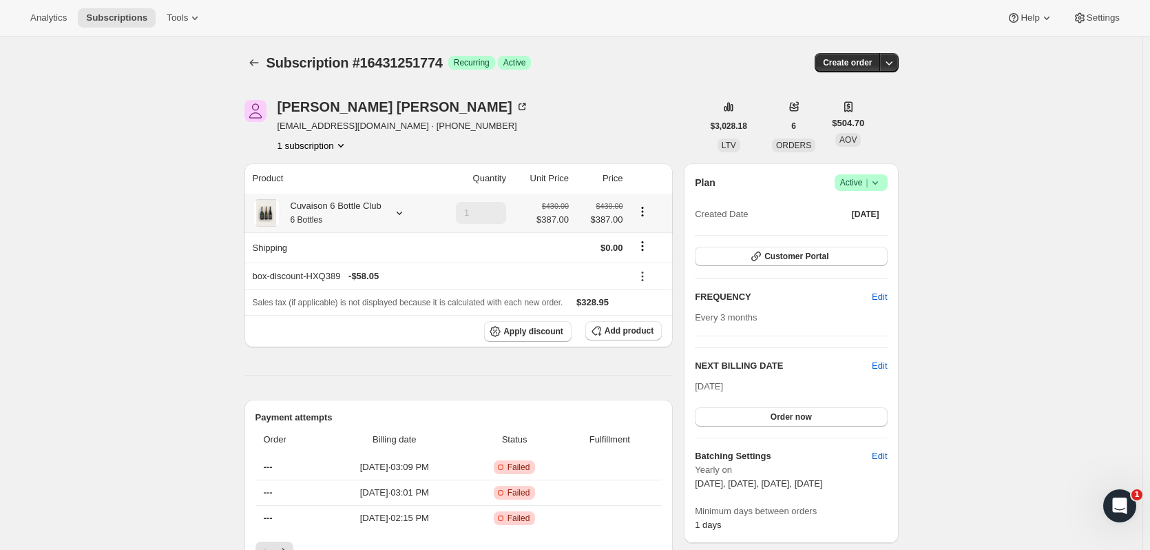
click at [403, 214] on icon at bounding box center [400, 213] width 14 height 14
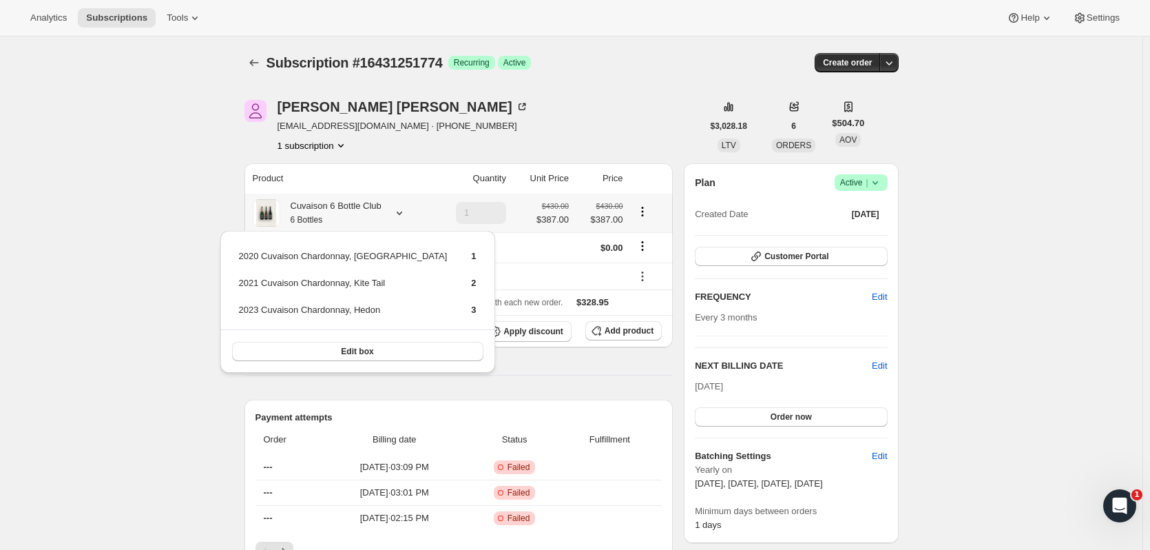
click at [368, 351] on button "Edit box" at bounding box center [357, 351] width 251 height 19
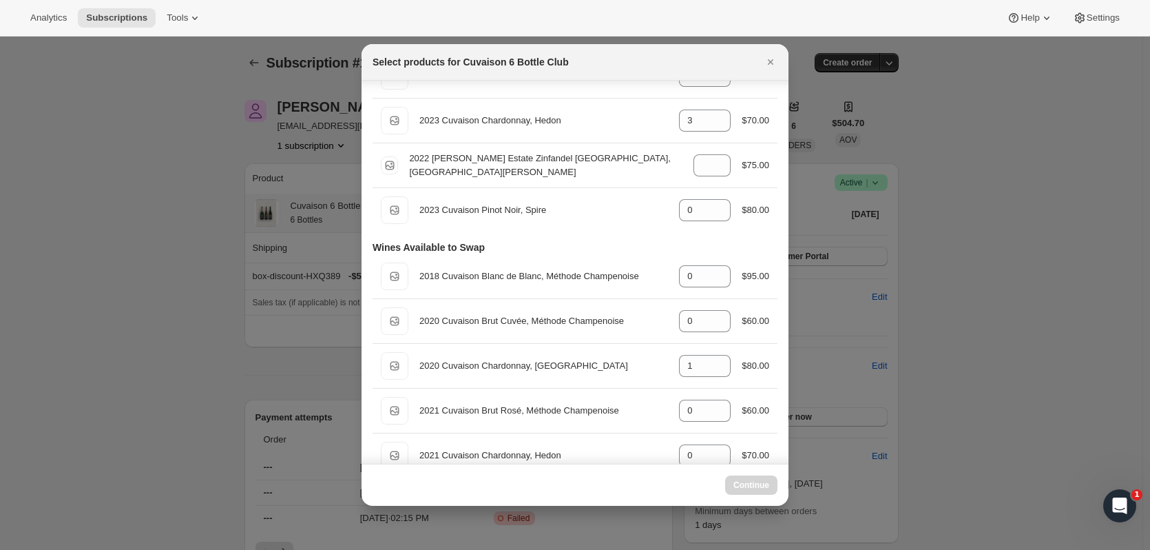
scroll to position [83, 0]
click at [718, 371] on icon ":r1e8:" at bounding box center [721, 369] width 14 height 14
type input "0"
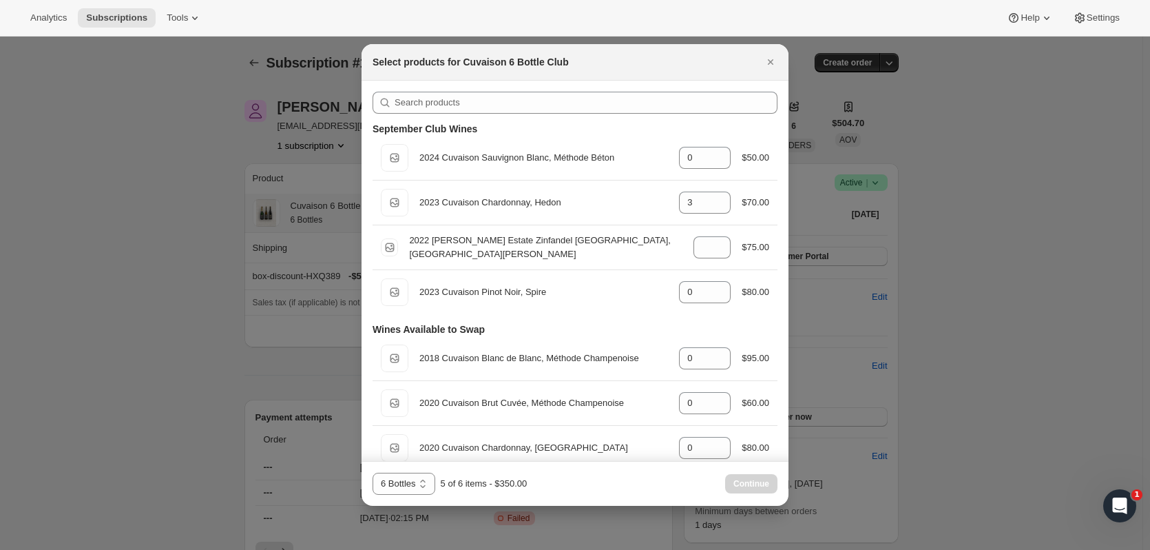
scroll to position [199, 0]
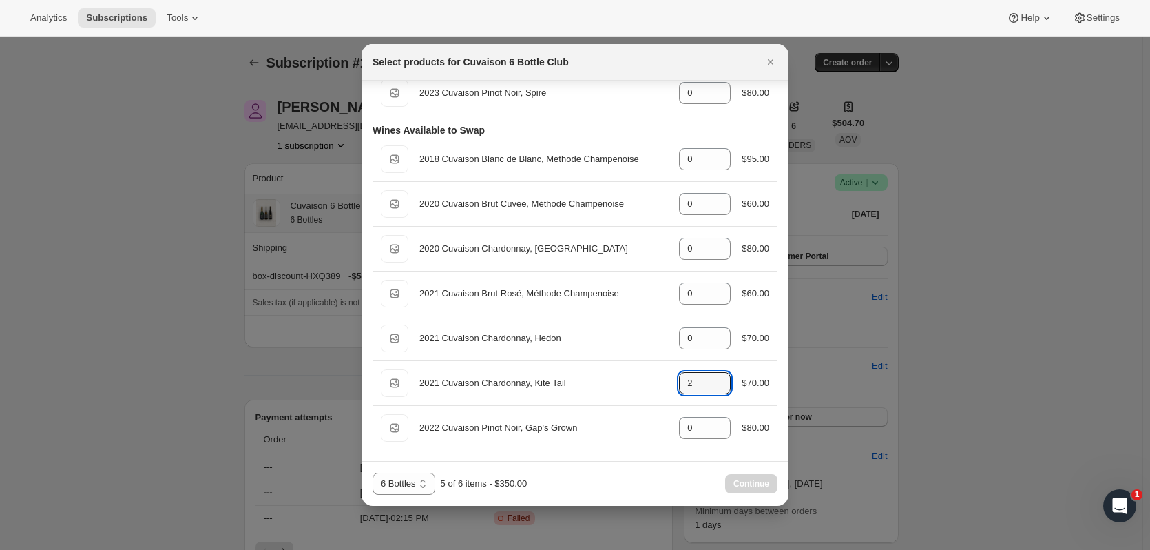
click at [719, 375] on icon ":r1e8:" at bounding box center [721, 379] width 14 height 14
type input "3"
click at [757, 491] on button "Continue" at bounding box center [751, 483] width 52 height 19
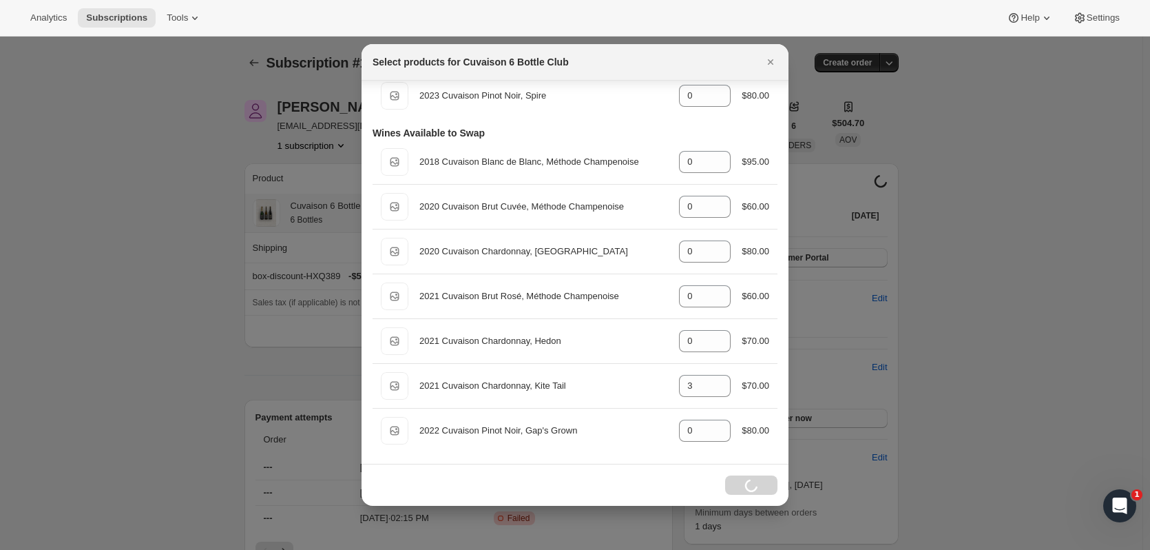
scroll to position [196, 0]
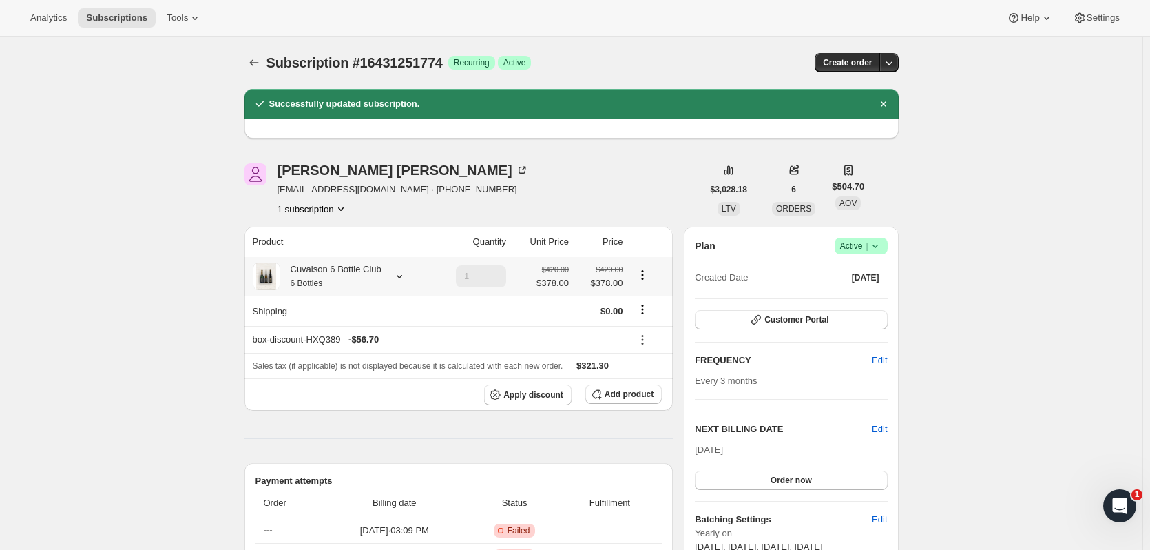
click at [398, 280] on icon at bounding box center [400, 276] width 14 height 14
click at [864, 489] on div "Plan Success Active | Created Date Apr 3, 2025 Customer Portal FREQUENCY Edit E…" at bounding box center [791, 417] width 192 height 358
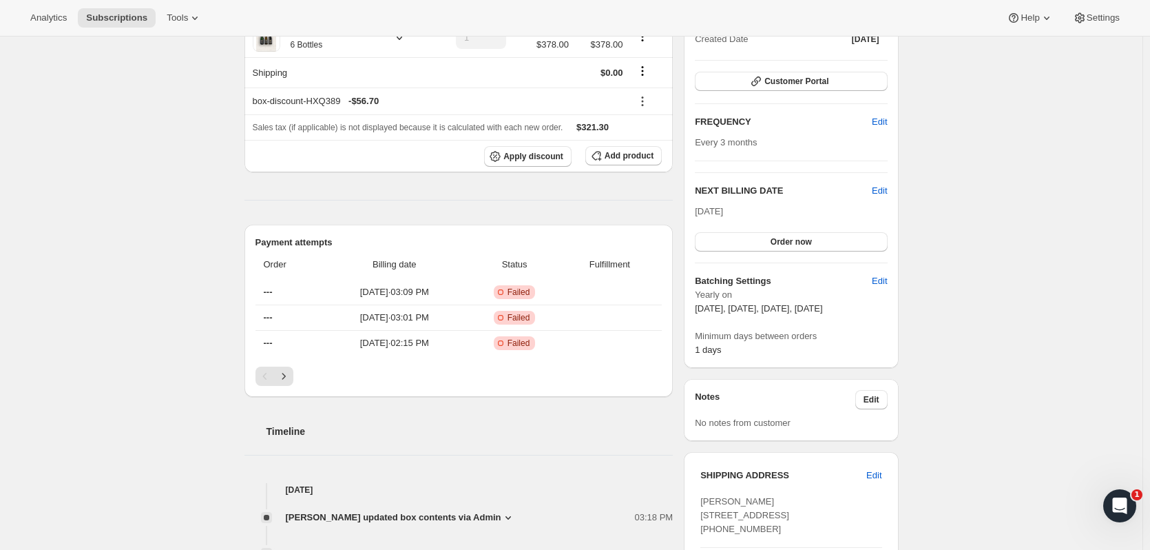
scroll to position [54, 0]
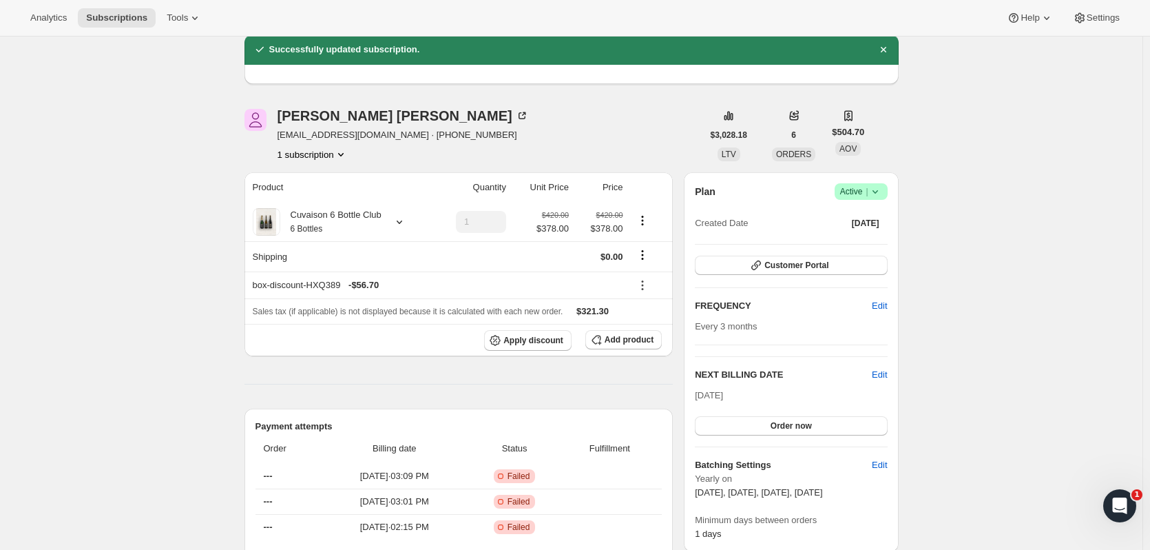
click at [862, 425] on button "Order now" at bounding box center [791, 425] width 192 height 19
click at [862, 425] on button "Click to confirm" at bounding box center [791, 425] width 192 height 19
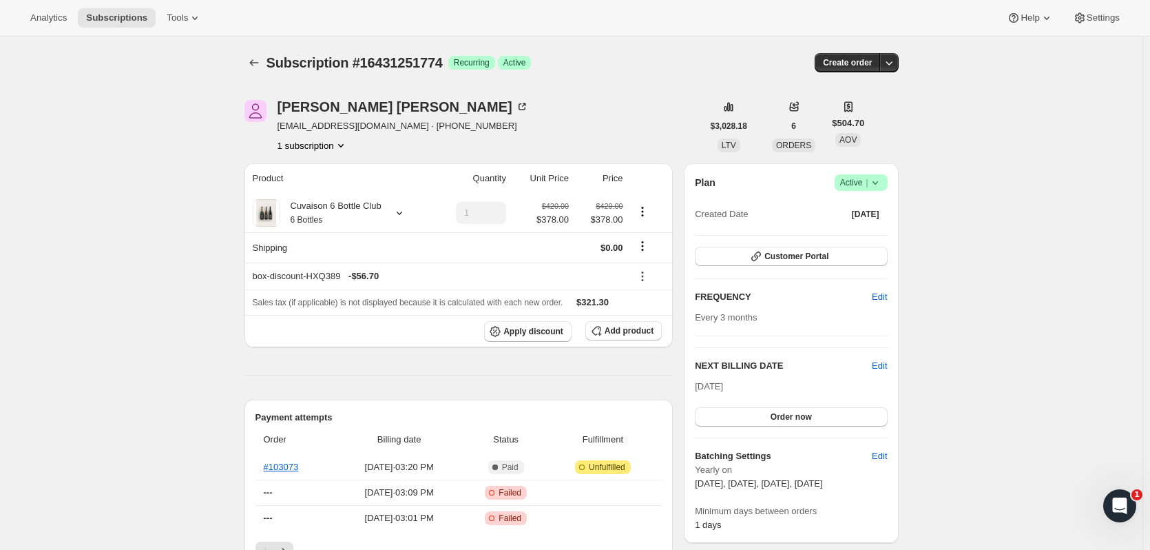
click at [260, 55] on button "Subscriptions" at bounding box center [254, 62] width 19 height 19
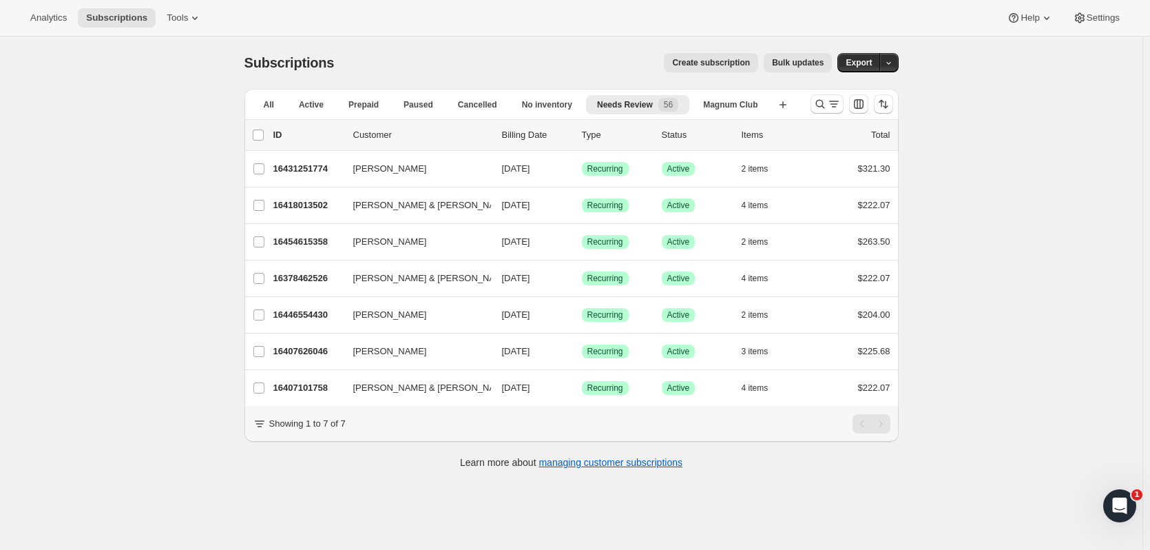
click at [313, 240] on p "16454615358" at bounding box center [307, 242] width 69 height 14
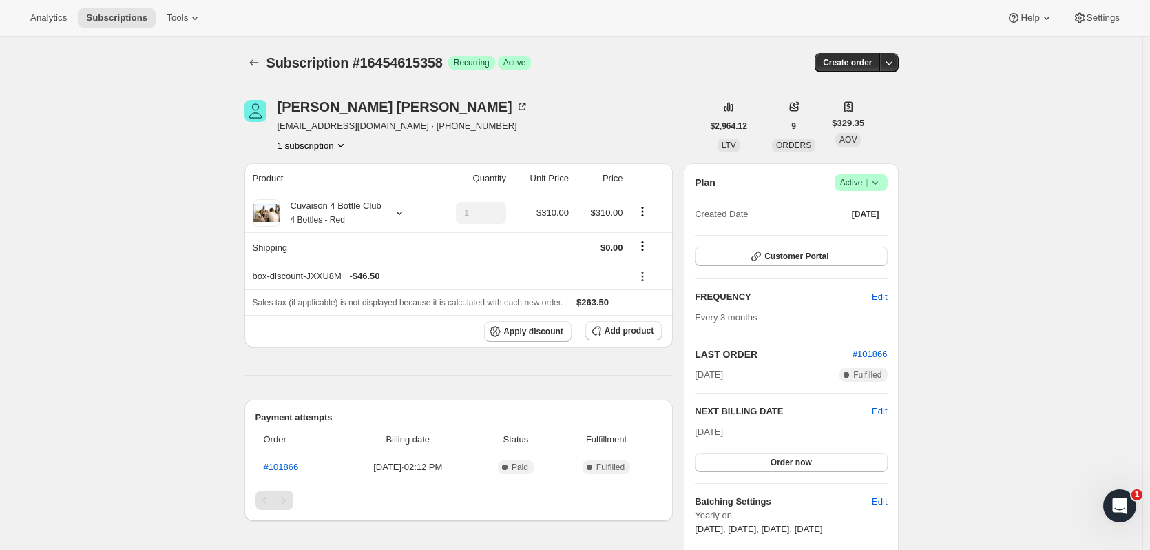
click at [253, 65] on icon "Subscriptions" at bounding box center [254, 63] width 14 height 14
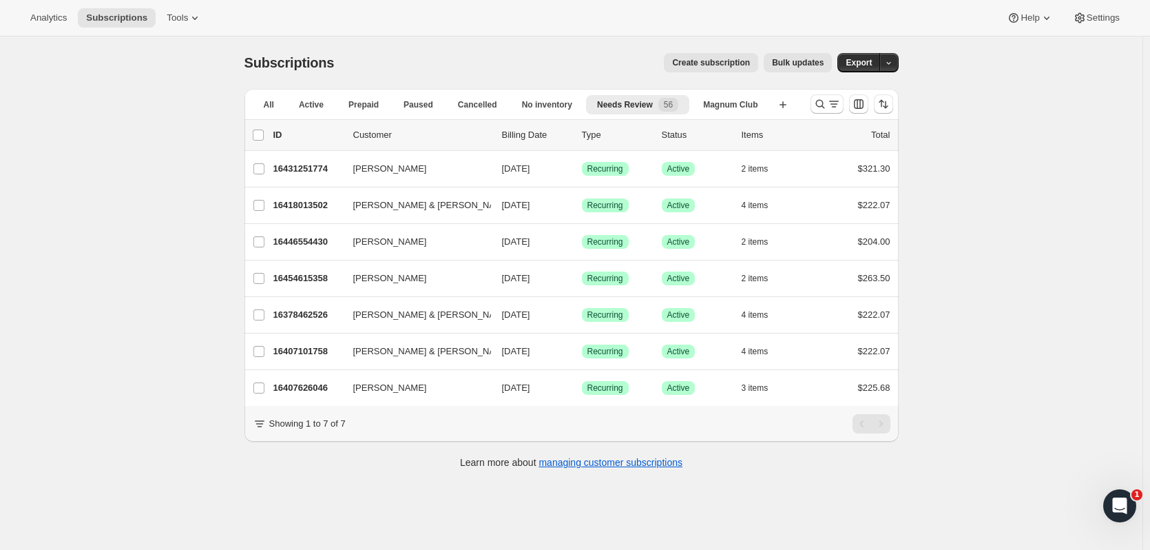
click at [678, 101] on span "56" at bounding box center [669, 105] width 20 height 14
click at [665, 101] on span "56" at bounding box center [668, 104] width 9 height 11
click at [819, 99] on icon "Search and filter results" at bounding box center [821, 104] width 14 height 14
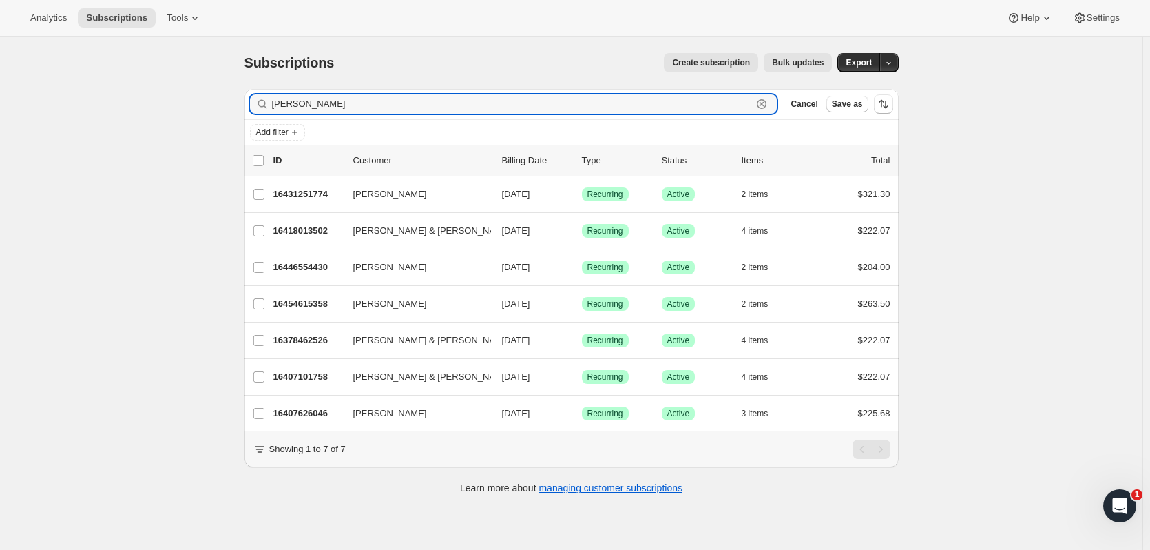
click at [768, 105] on icon "button" at bounding box center [762, 104] width 14 height 14
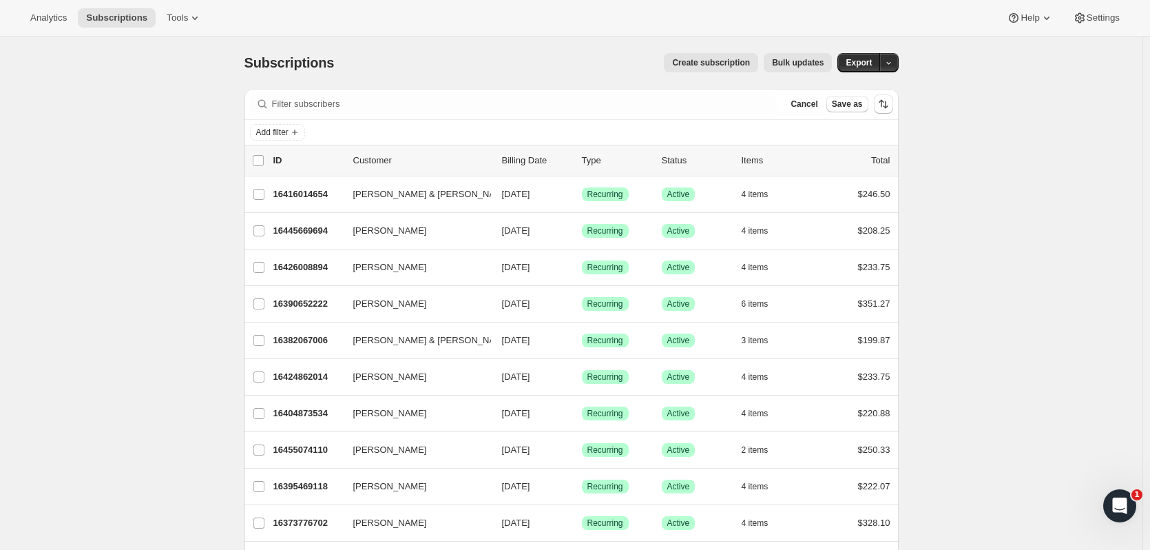
click at [802, 110] on button "Cancel" at bounding box center [804, 104] width 38 height 17
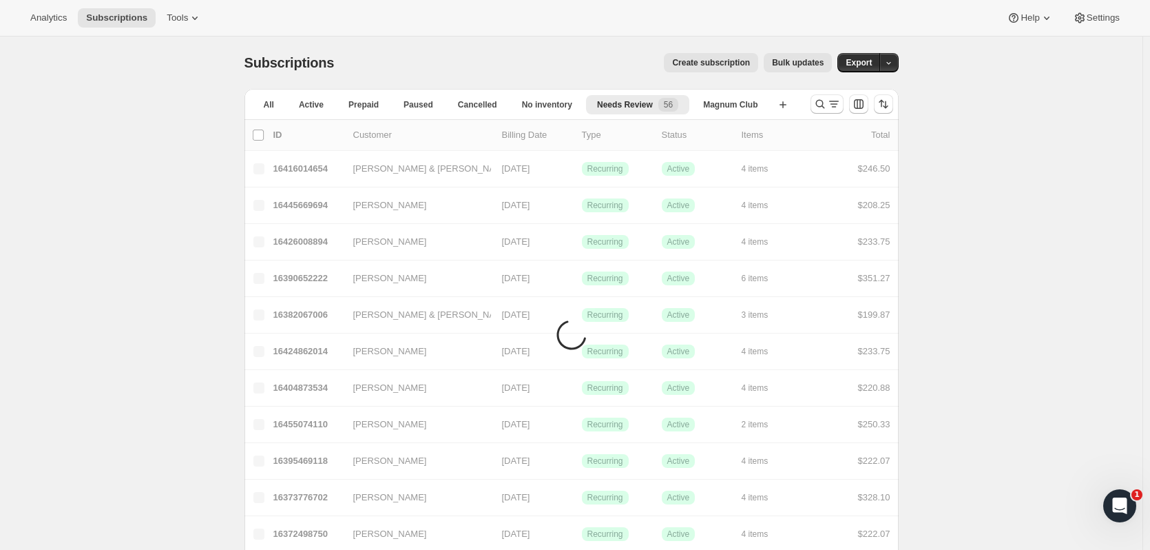
click at [650, 104] on span "Needs Review" at bounding box center [625, 104] width 56 height 11
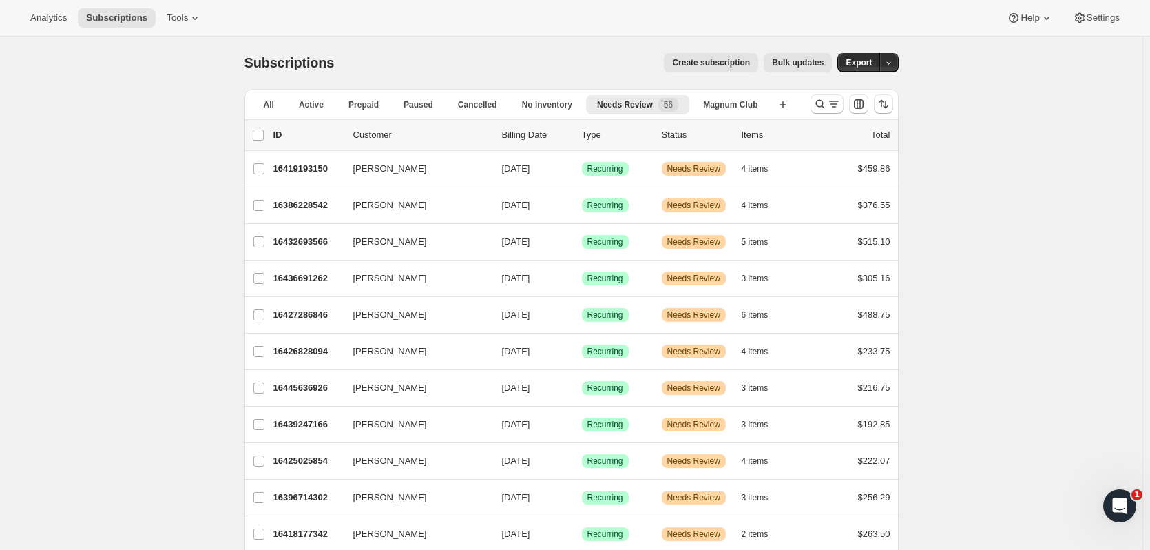
click at [300, 500] on p "16396714302" at bounding box center [307, 497] width 69 height 14
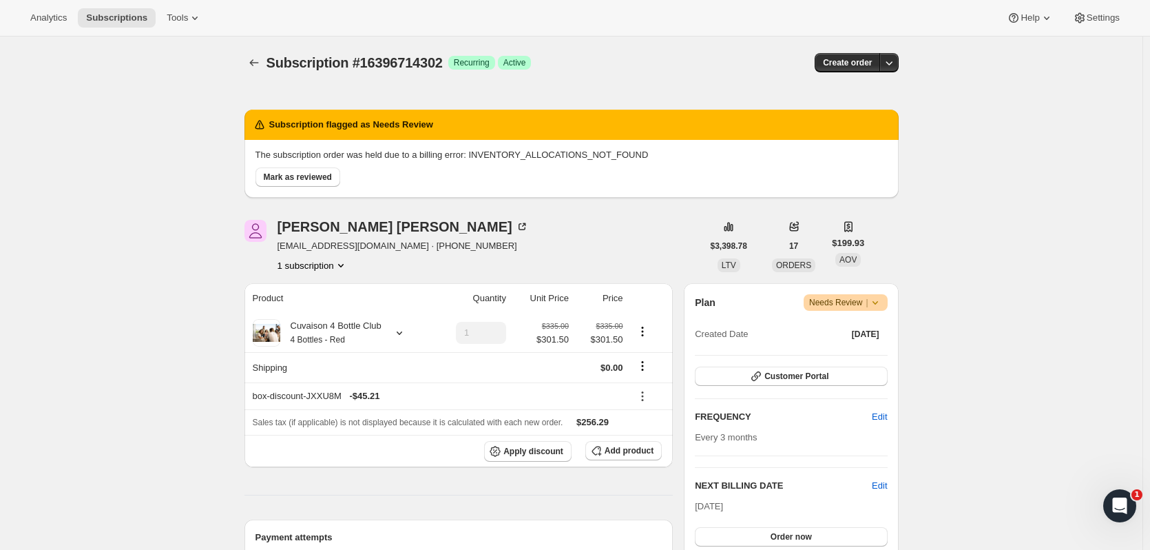
click at [778, 535] on span "Order now" at bounding box center [791, 536] width 41 height 11
click at [778, 535] on span "Click to confirm" at bounding box center [791, 536] width 63 height 11
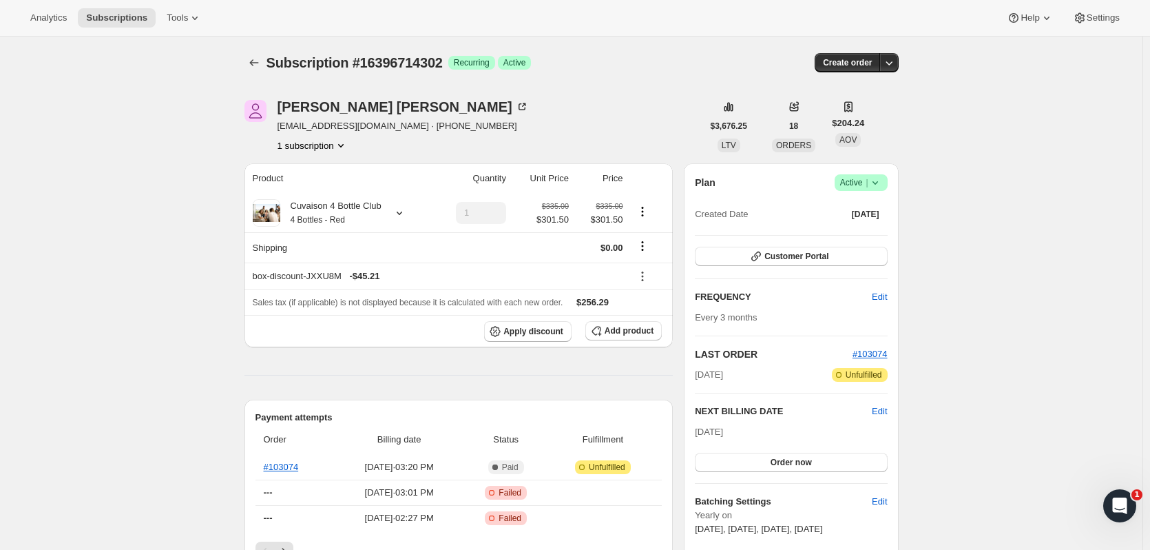
click at [253, 64] on icon "Subscriptions" at bounding box center [254, 63] width 14 height 14
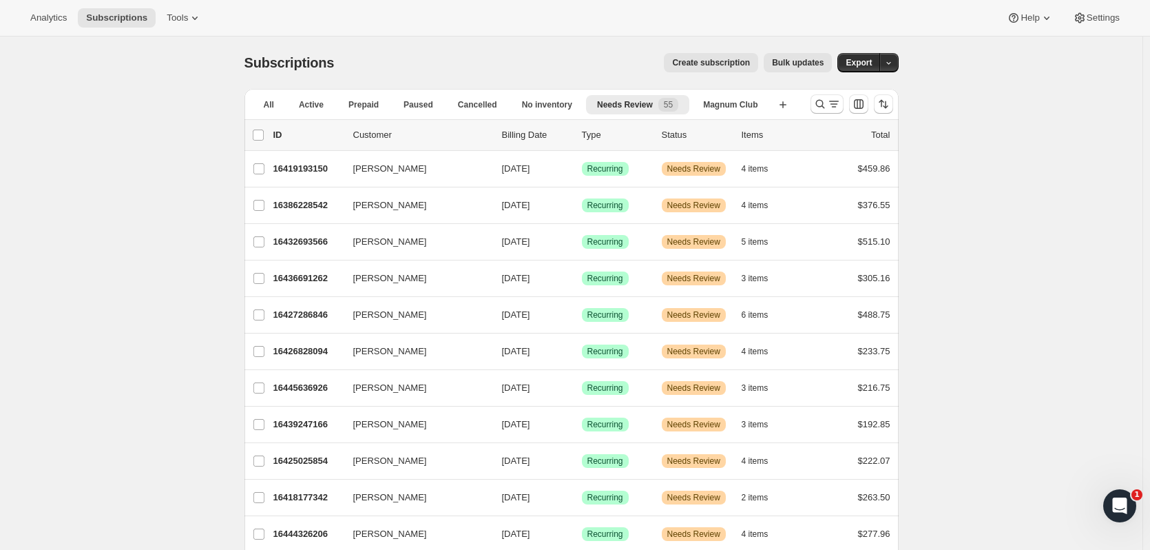
click at [320, 532] on p "16444326206" at bounding box center [307, 534] width 69 height 14
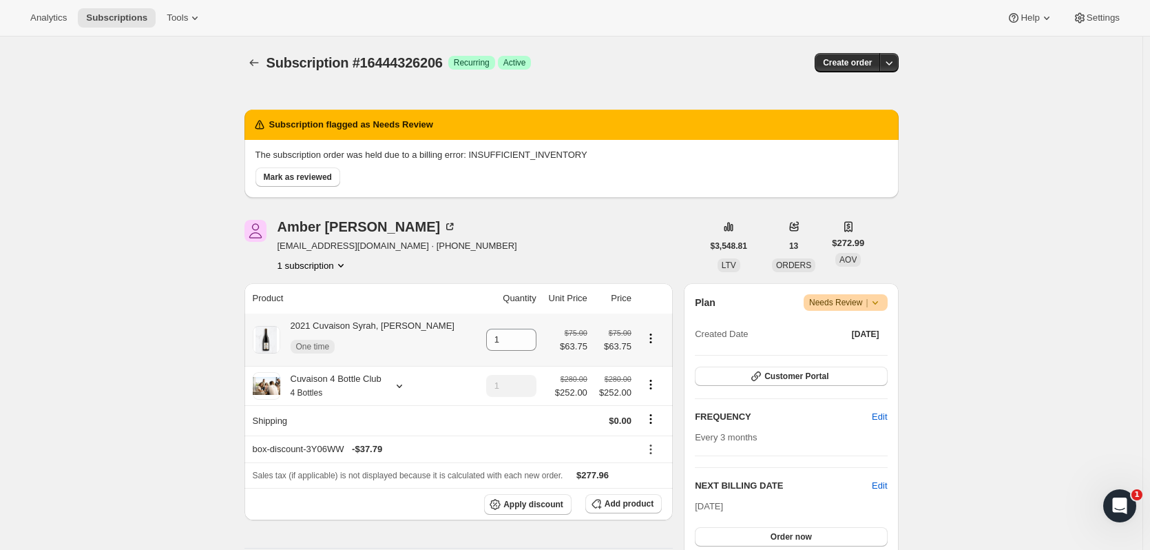
click at [647, 340] on icon "Product actions" at bounding box center [651, 338] width 14 height 14
click at [644, 370] on span "Remove" at bounding box center [643, 365] width 33 height 10
type input "0"
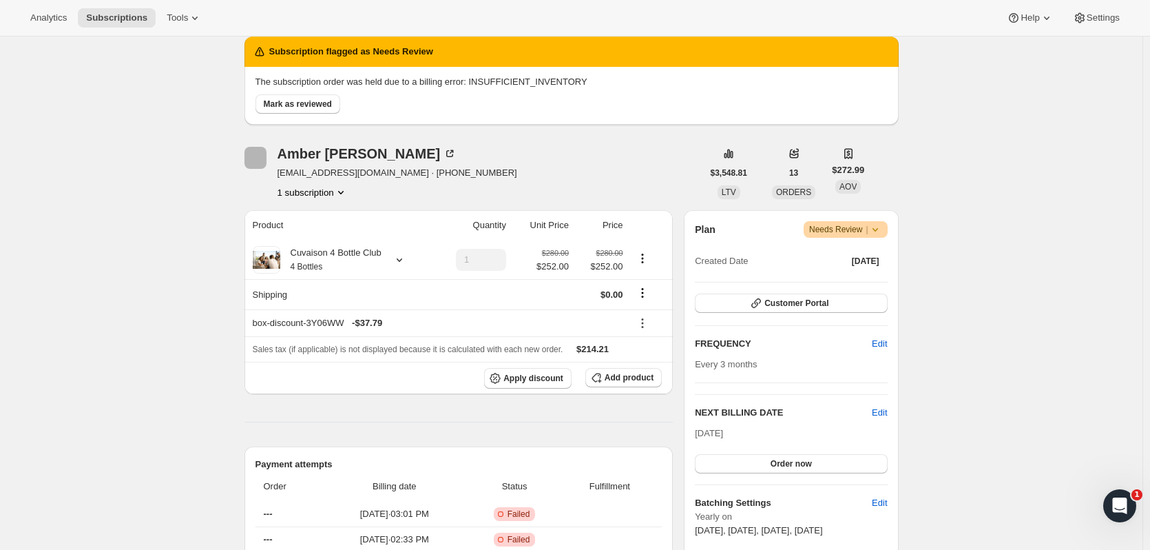
scroll to position [113, 0]
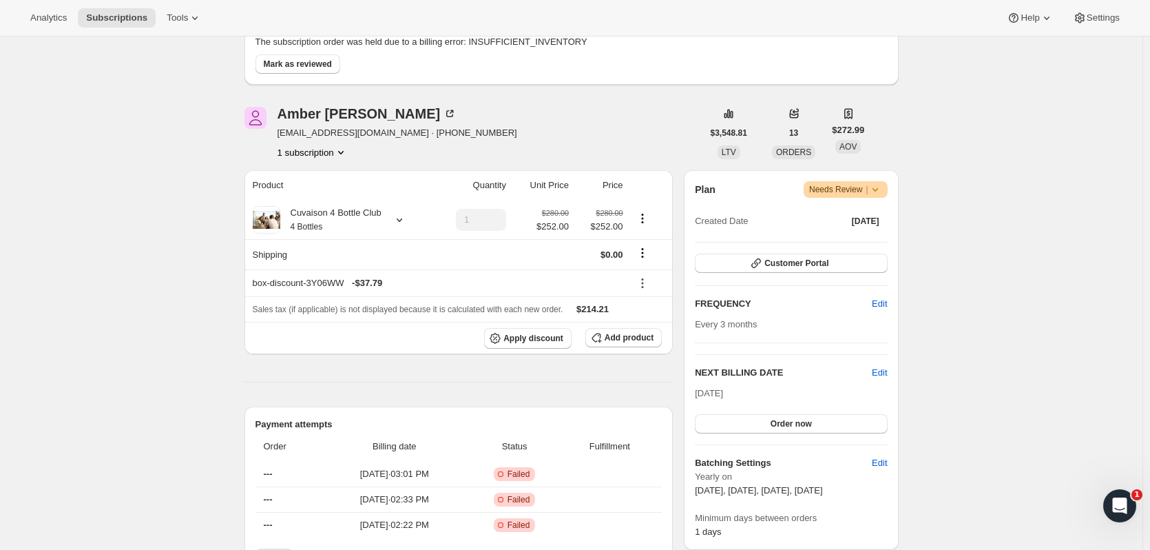
click at [825, 425] on button "Order now" at bounding box center [791, 423] width 192 height 19
click at [825, 425] on button "Click to confirm" at bounding box center [791, 423] width 192 height 19
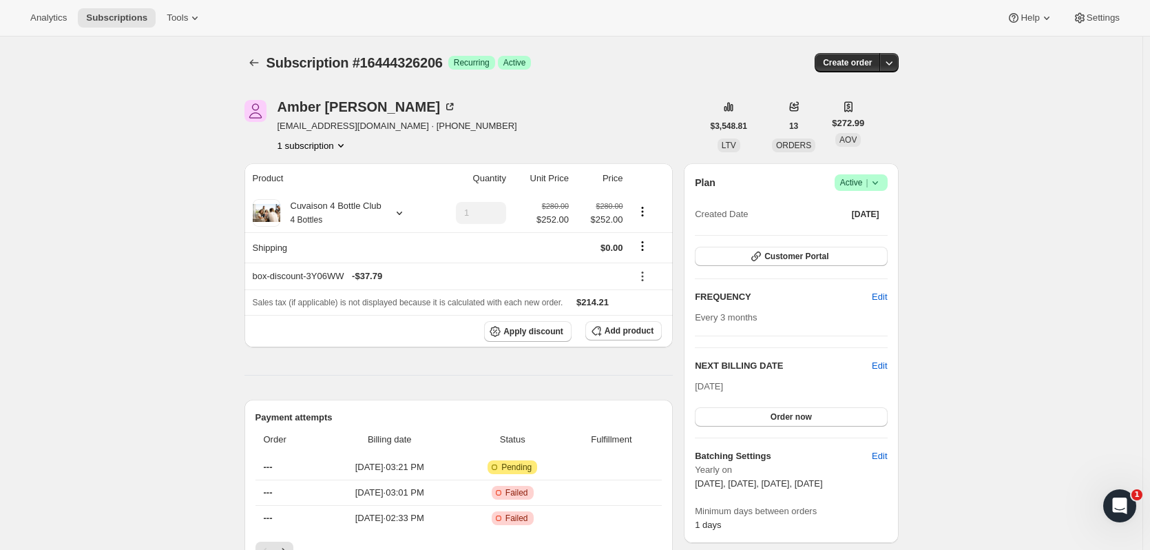
click at [255, 61] on icon "Subscriptions" at bounding box center [254, 63] width 14 height 14
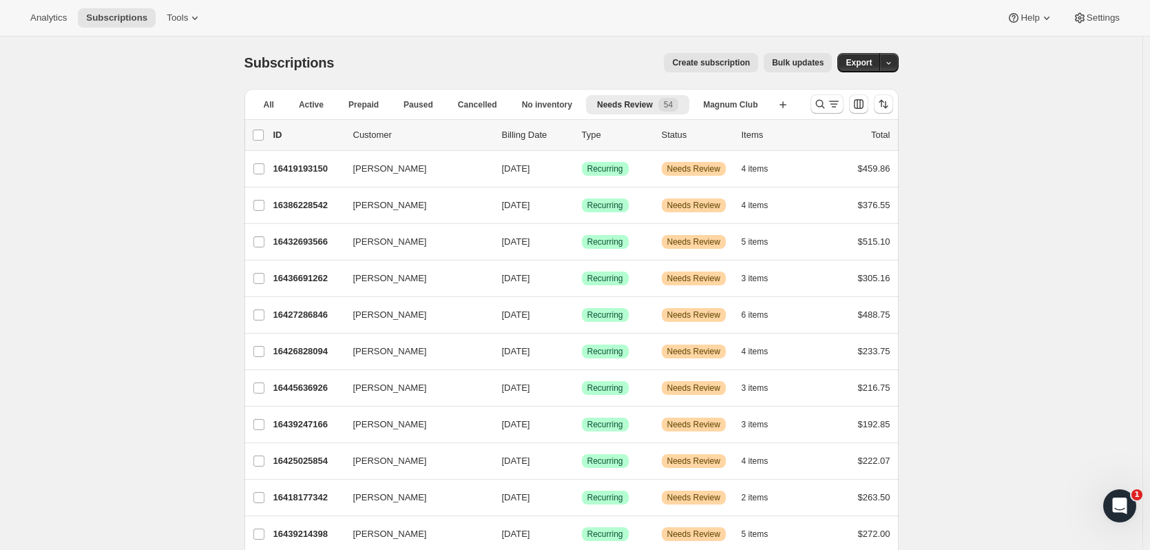
click at [300, 530] on p "16439214398" at bounding box center [307, 534] width 69 height 14
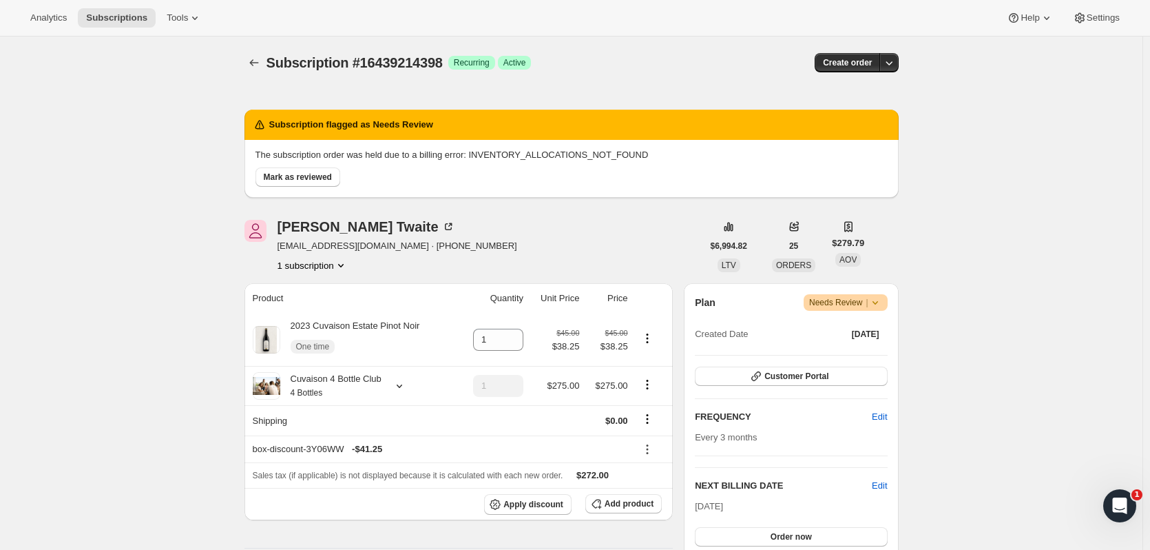
click at [862, 536] on button "Order now" at bounding box center [791, 536] width 192 height 19
click at [651, 340] on icon "Product actions" at bounding box center [648, 338] width 14 height 14
click at [669, 361] on span "Remove" at bounding box center [651, 365] width 52 height 14
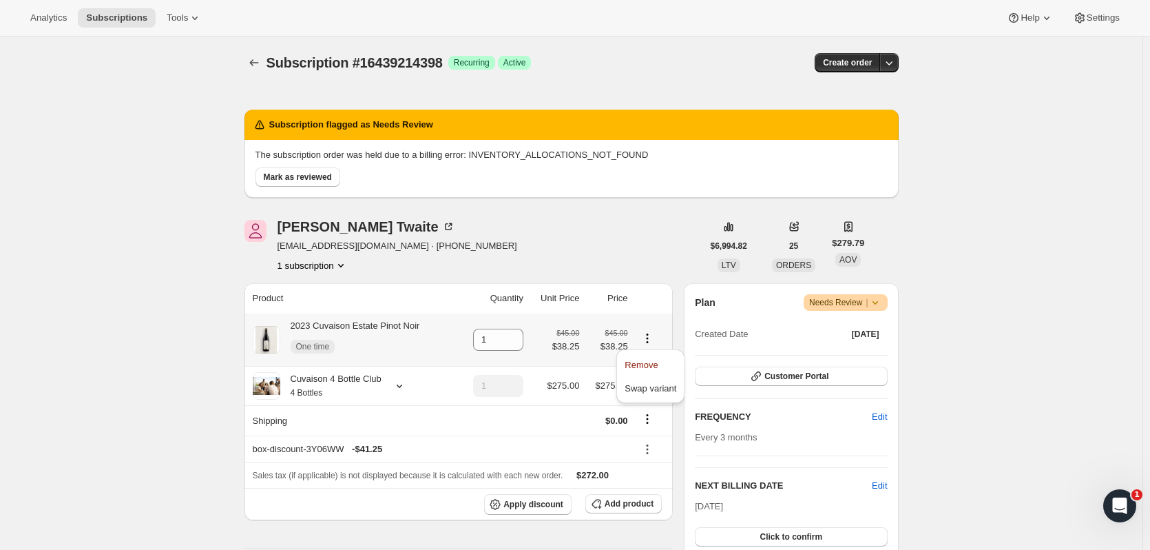
type input "0"
click at [601, 503] on icon "button" at bounding box center [596, 503] width 9 height 9
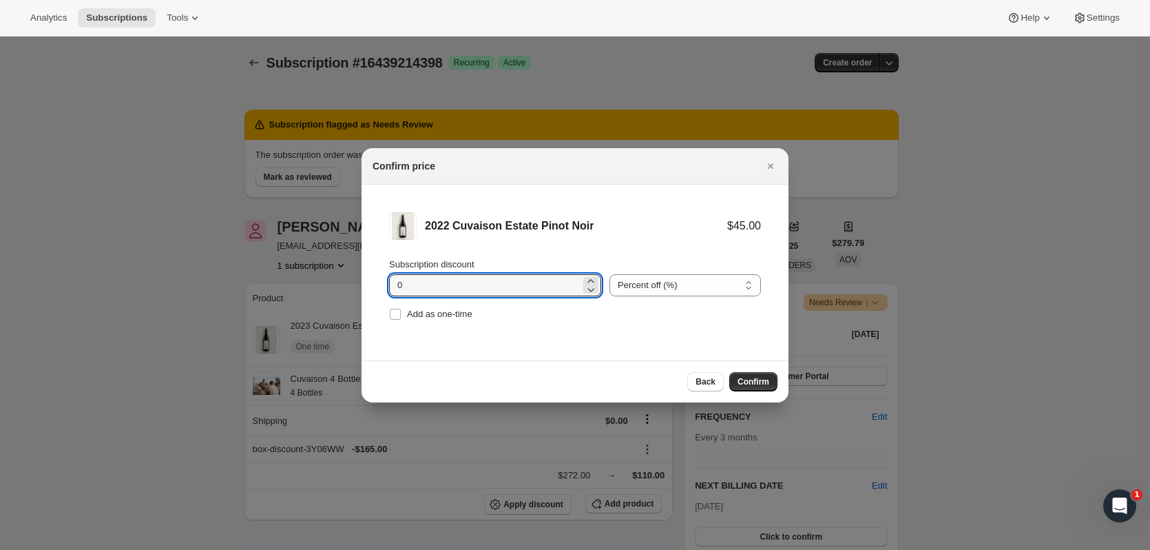
drag, startPoint x: 473, startPoint y: 284, endPoint x: 226, endPoint y: 284, distance: 246.6
type input "15"
click at [754, 372] on button "Confirm" at bounding box center [753, 381] width 48 height 19
type input "1"
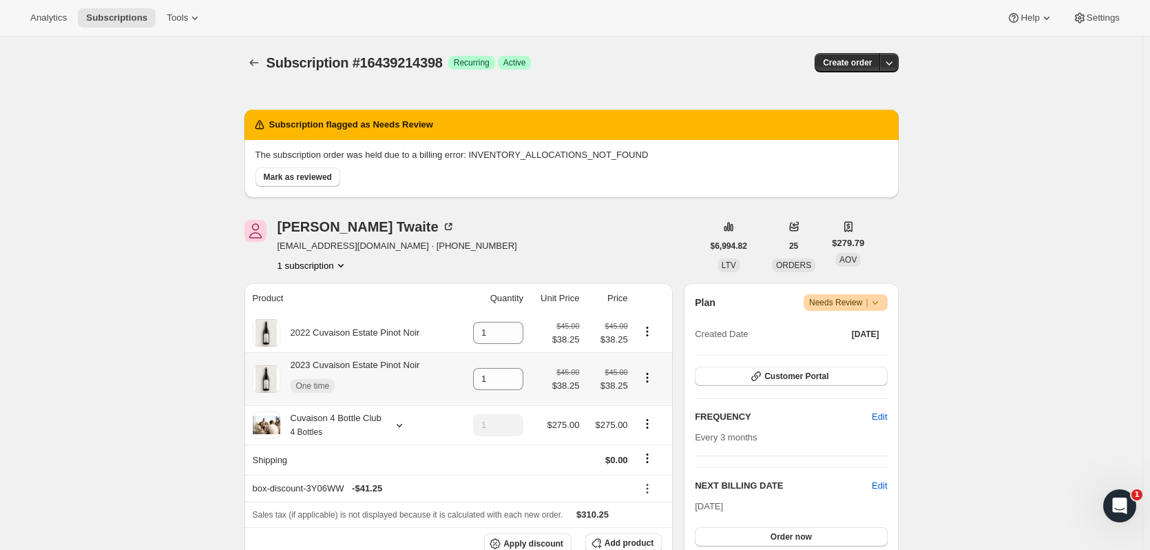
click at [644, 372] on icon "Product actions" at bounding box center [648, 378] width 14 height 14
click at [648, 400] on span "Remove" at bounding box center [641, 405] width 33 height 10
type input "0"
click at [652, 334] on icon "Product actions" at bounding box center [648, 331] width 14 height 14
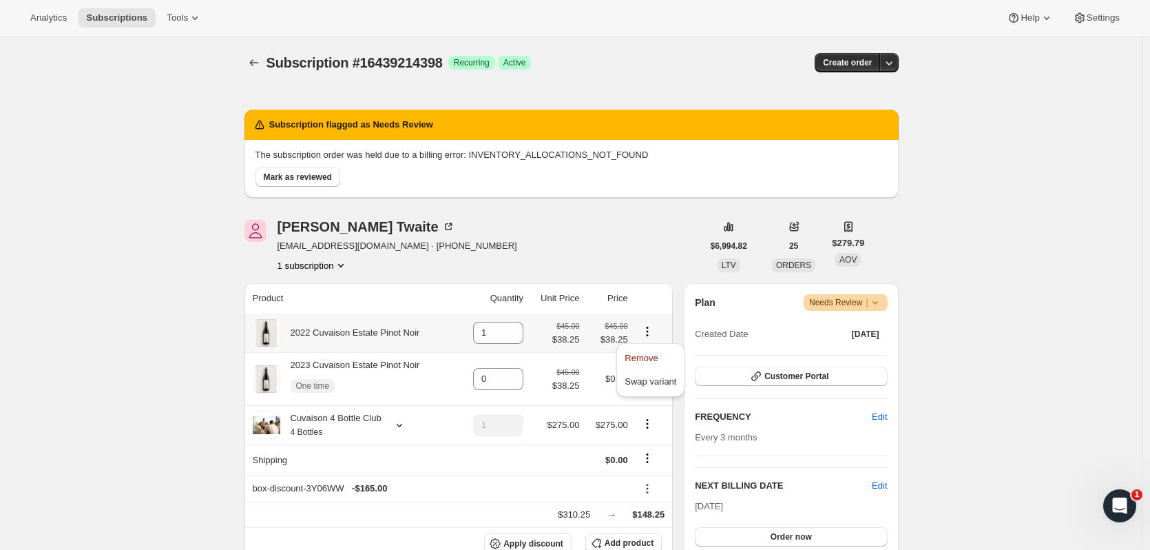
click at [652, 334] on icon "Product actions" at bounding box center [648, 331] width 14 height 14
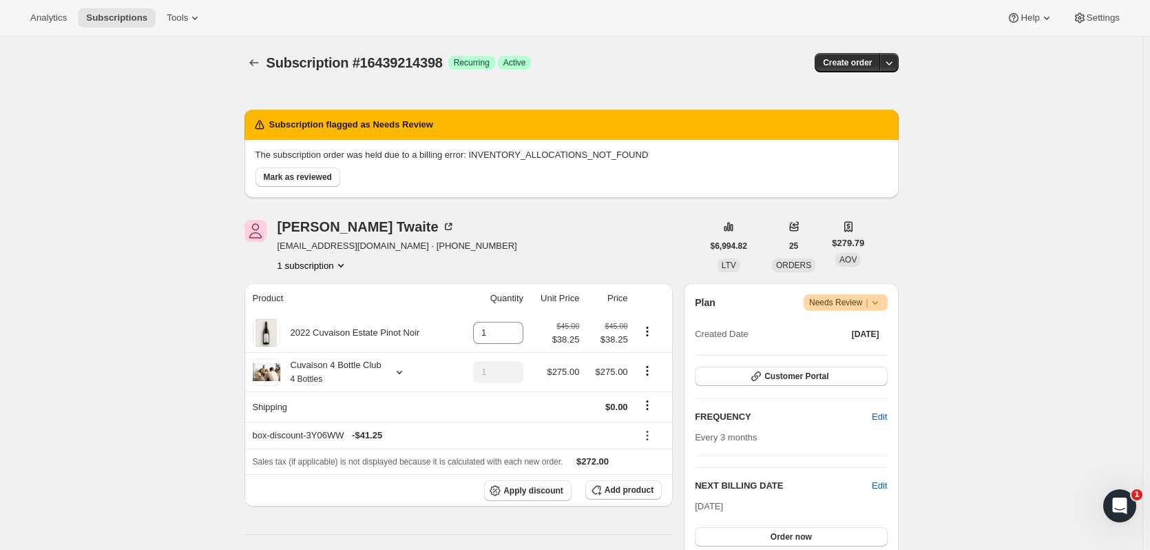
click at [827, 528] on button "Order now" at bounding box center [791, 536] width 192 height 19
click at [827, 528] on button "Click to confirm" at bounding box center [791, 536] width 192 height 19
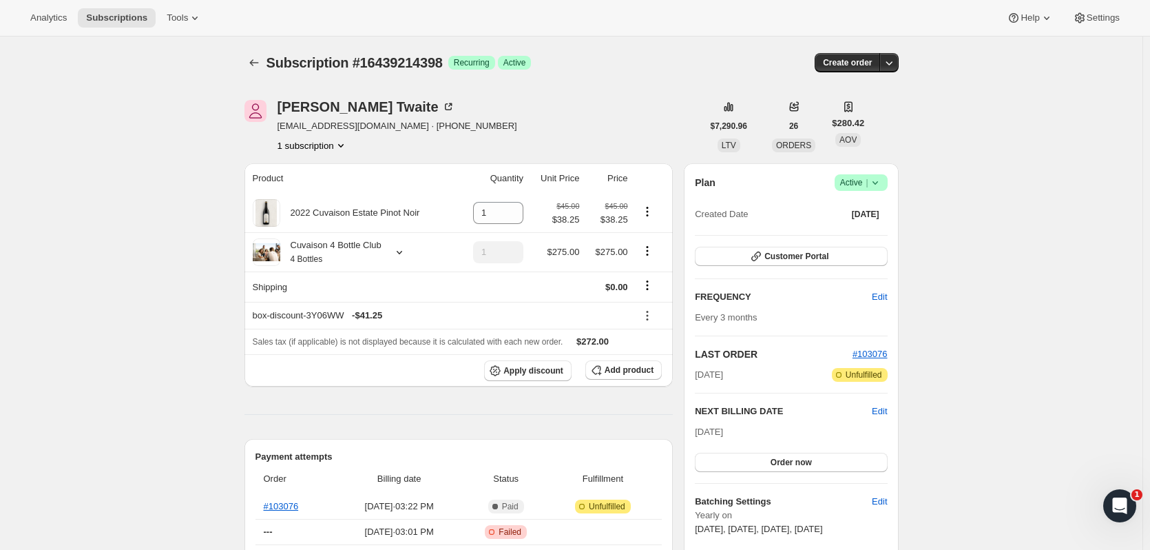
click at [253, 61] on icon "Subscriptions" at bounding box center [254, 63] width 14 height 14
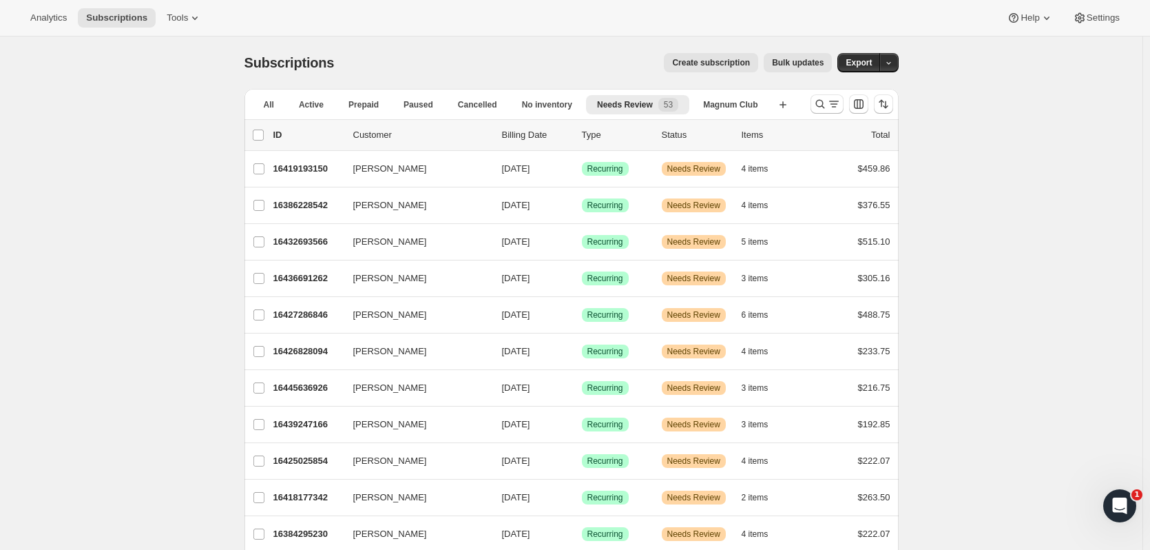
click at [340, 535] on p "16384295230" at bounding box center [307, 534] width 69 height 14
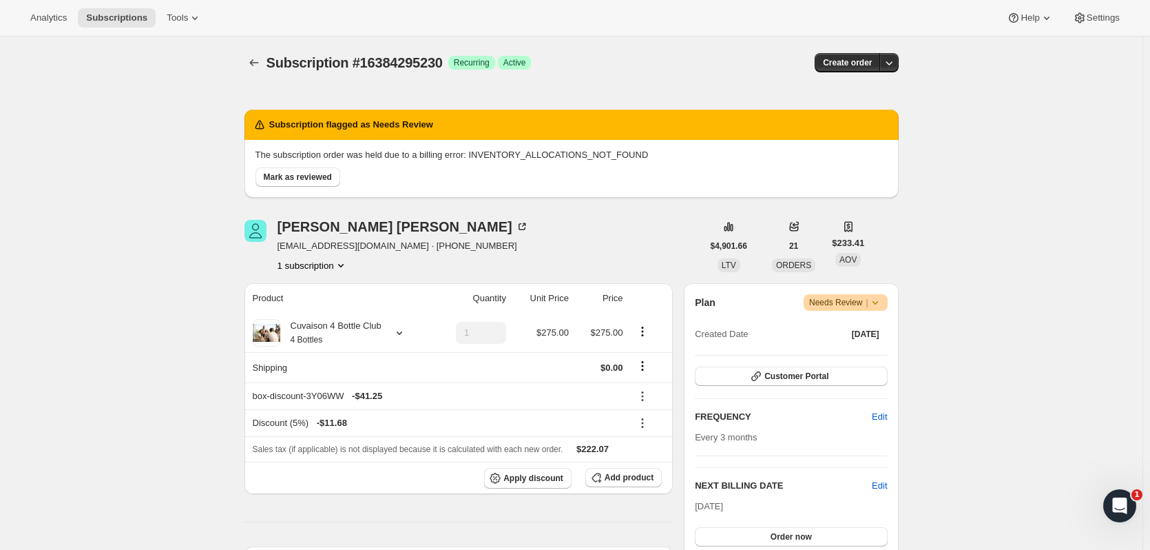
click at [853, 544] on button "Order now" at bounding box center [791, 536] width 192 height 19
click at [853, 544] on button "Click to confirm" at bounding box center [791, 536] width 192 height 19
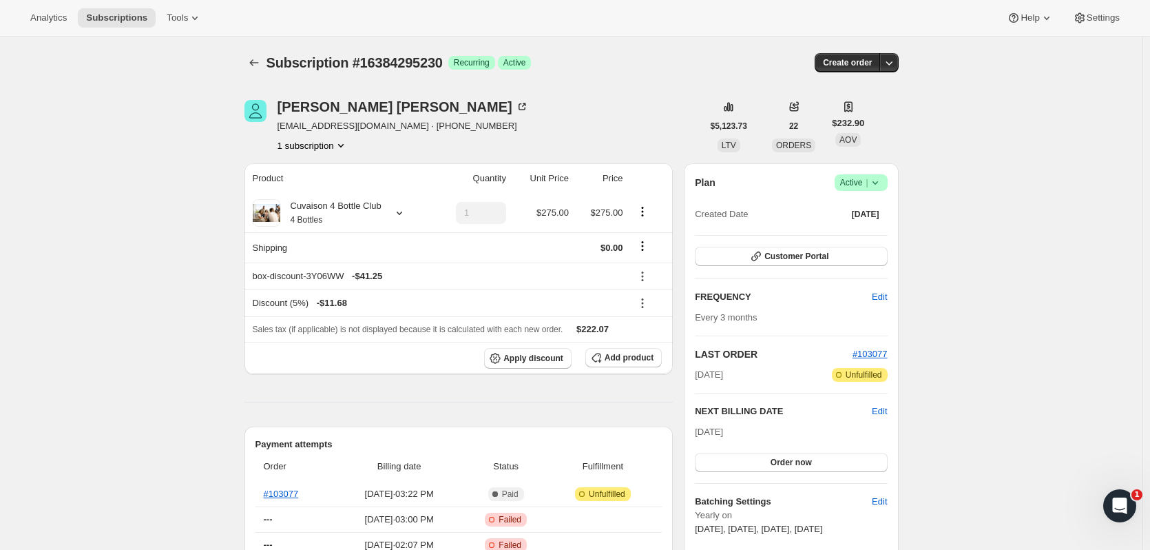
click at [258, 58] on icon "Subscriptions" at bounding box center [254, 63] width 14 height 14
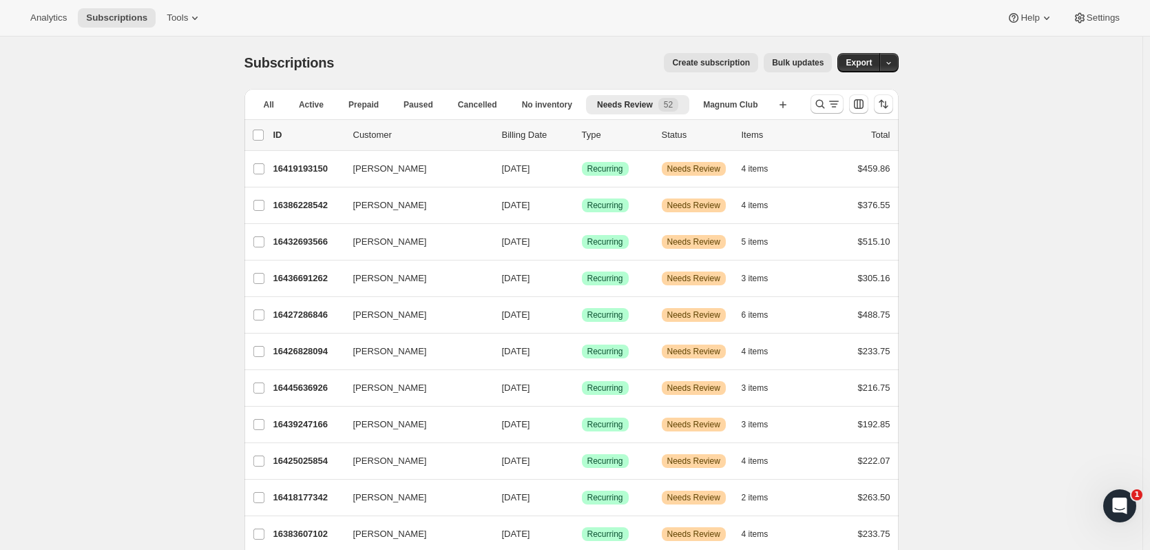
click at [313, 537] on p "16383607102" at bounding box center [307, 534] width 69 height 14
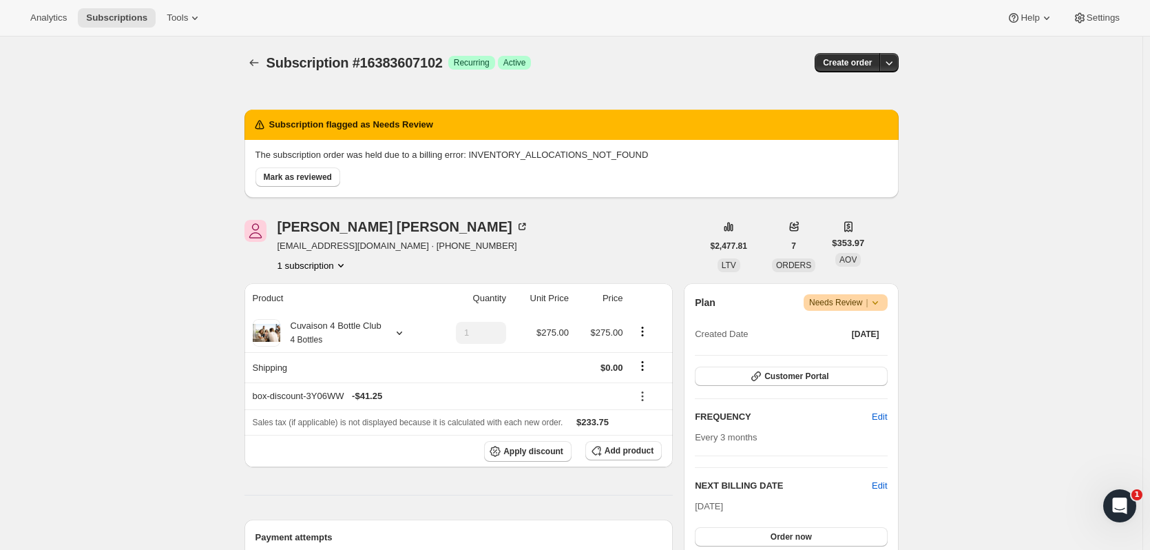
click at [767, 537] on button "Order now" at bounding box center [791, 536] width 192 height 19
click at [767, 537] on span "Click to confirm" at bounding box center [791, 536] width 63 height 11
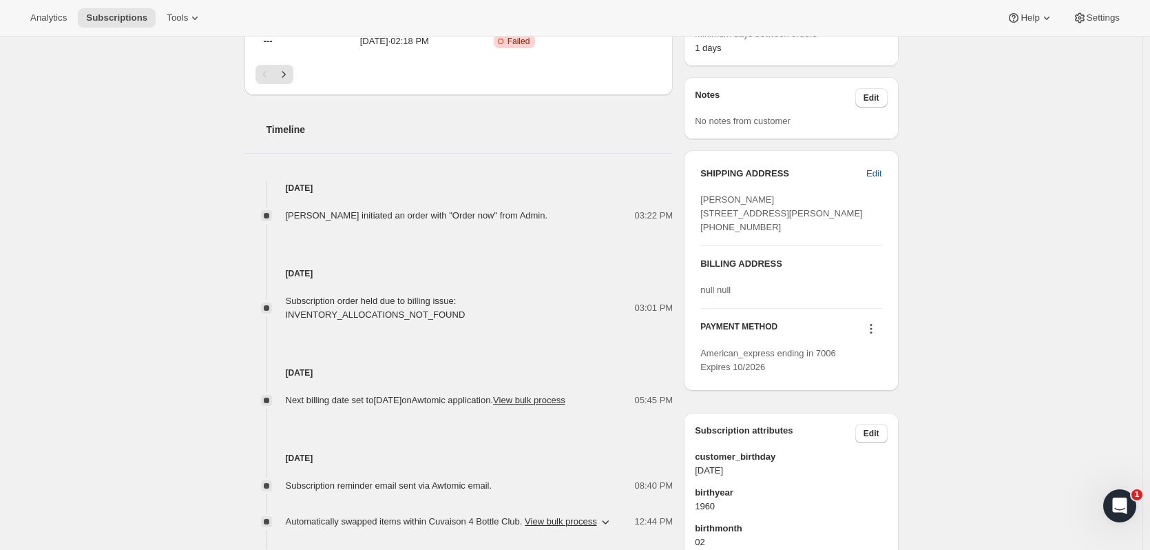
scroll to position [486, 0]
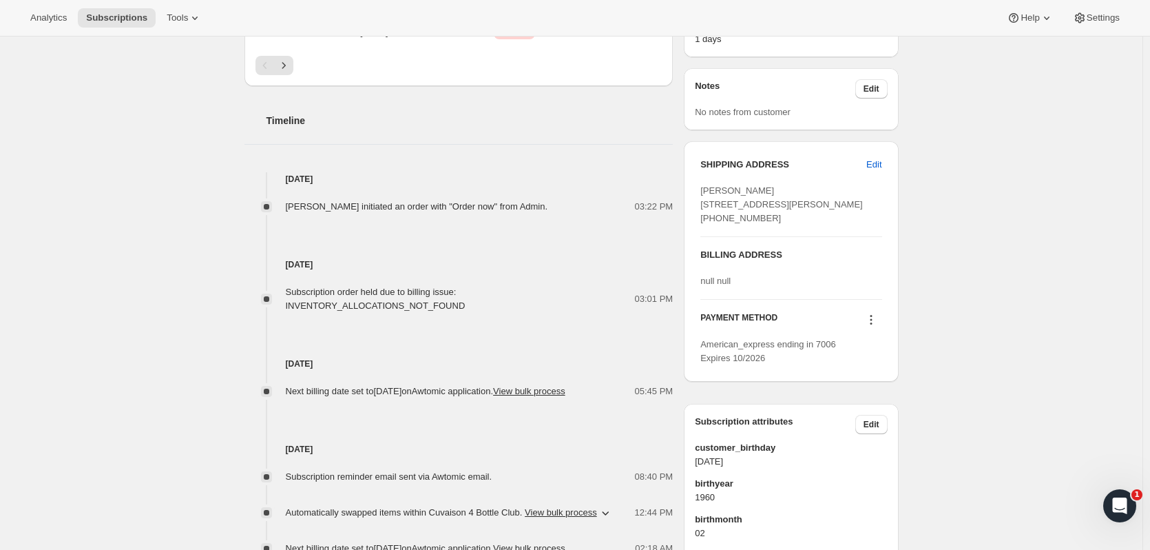
click at [867, 327] on icon at bounding box center [871, 320] width 14 height 14
click at [864, 386] on span "Send link to update card" at bounding box center [874, 387] width 96 height 10
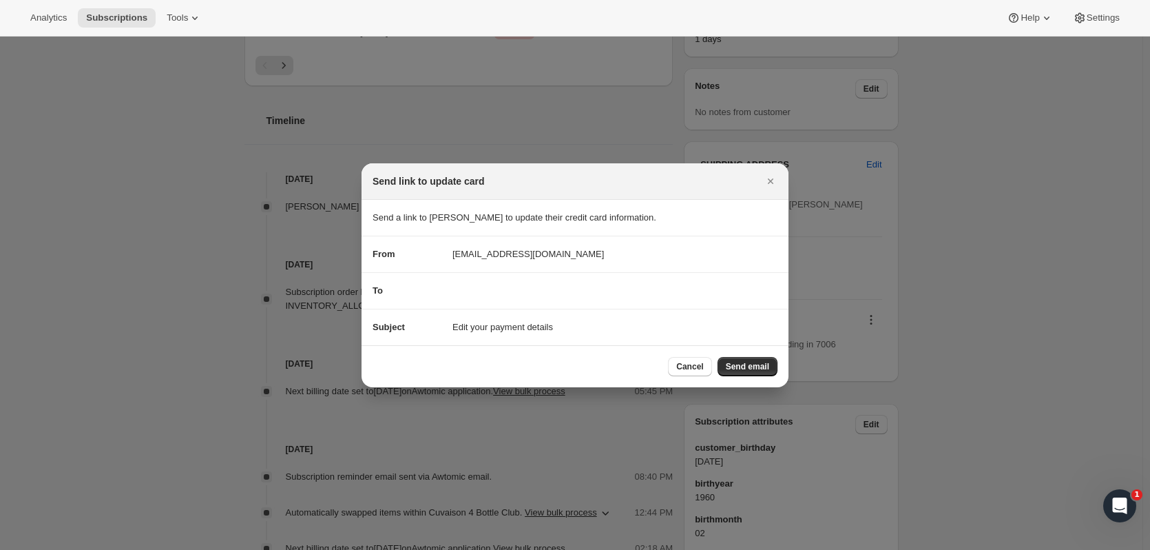
click at [746, 362] on span "Send email" at bounding box center [747, 366] width 43 height 11
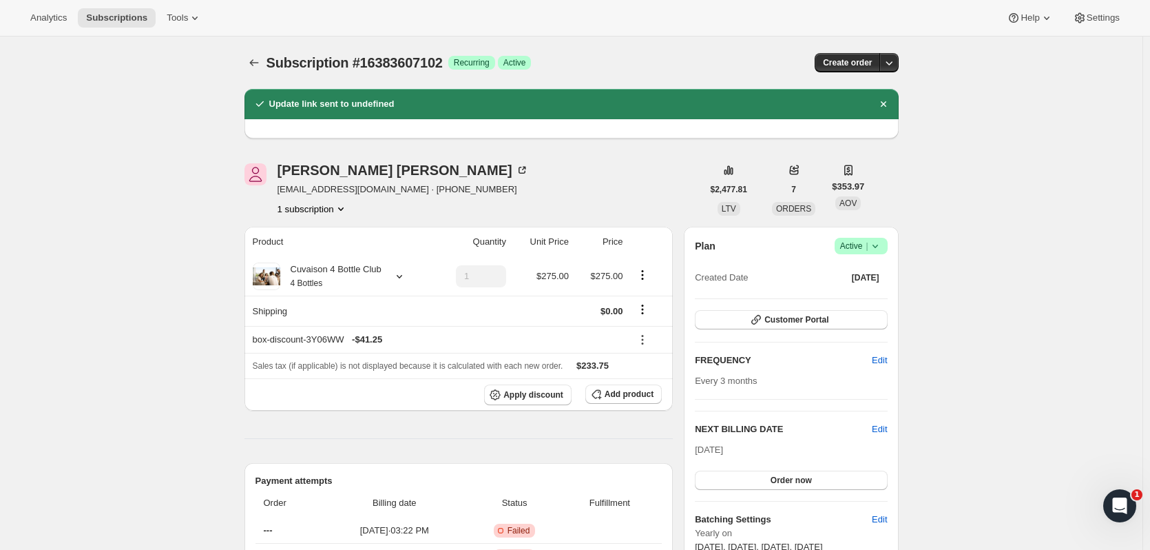
click at [249, 59] on button "Subscriptions" at bounding box center [254, 62] width 19 height 19
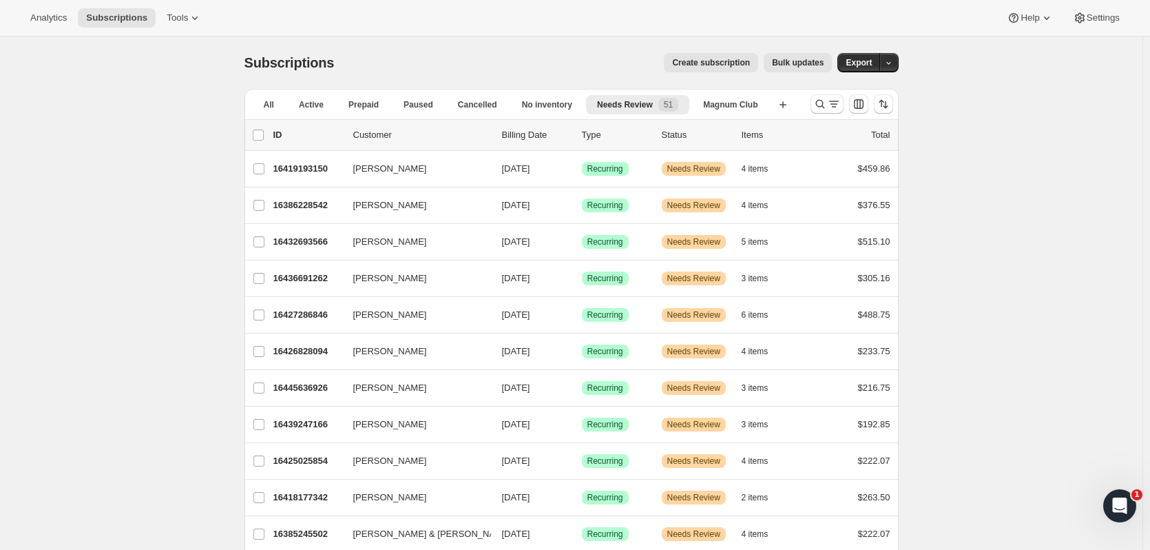
click at [302, 523] on div "Paul & Pam DeBoni 16385245502 Paul & Pam DeBoni 11/01/2025 Success Recurring Wa…" at bounding box center [572, 534] width 654 height 36
click at [297, 533] on p "16385245502" at bounding box center [307, 534] width 69 height 14
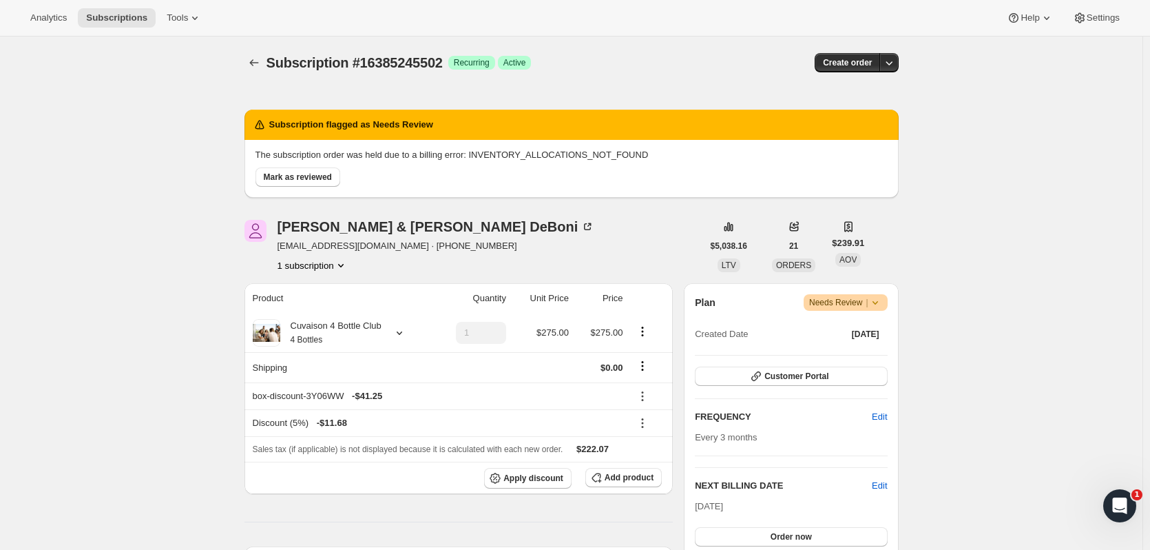
click at [849, 541] on button "Order now" at bounding box center [791, 536] width 192 height 19
click at [849, 541] on button "Click to confirm" at bounding box center [791, 536] width 192 height 19
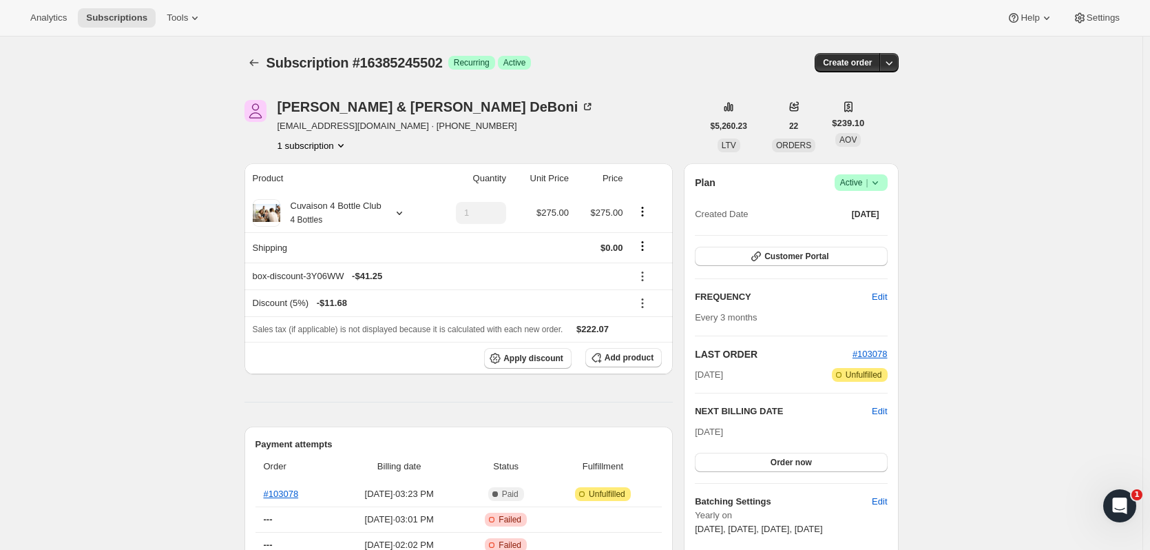
click at [253, 63] on icon "Subscriptions" at bounding box center [253, 62] width 9 height 7
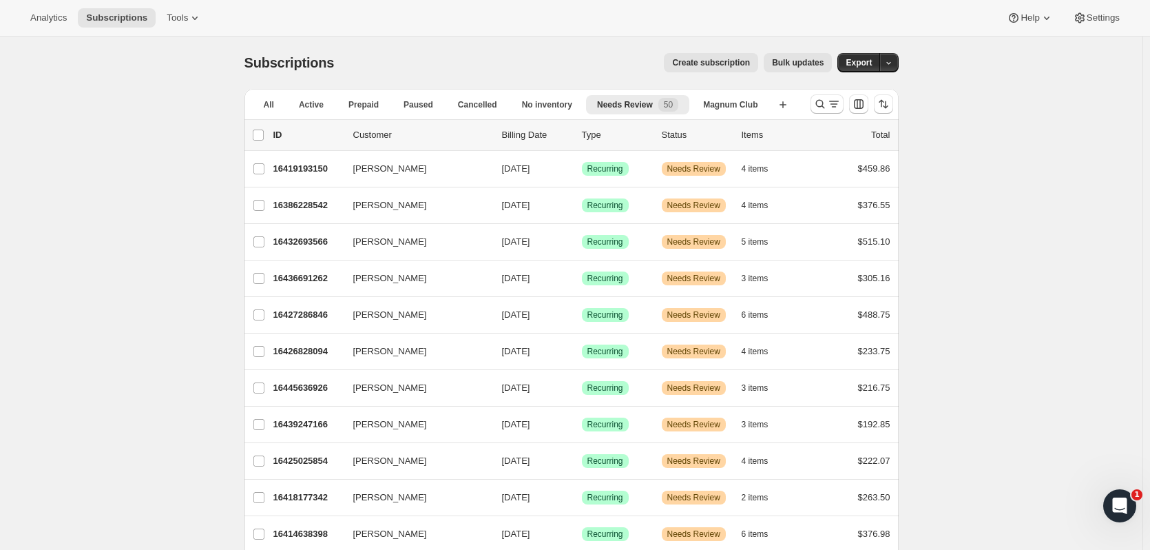
click at [329, 527] on p "16414638398" at bounding box center [307, 534] width 69 height 14
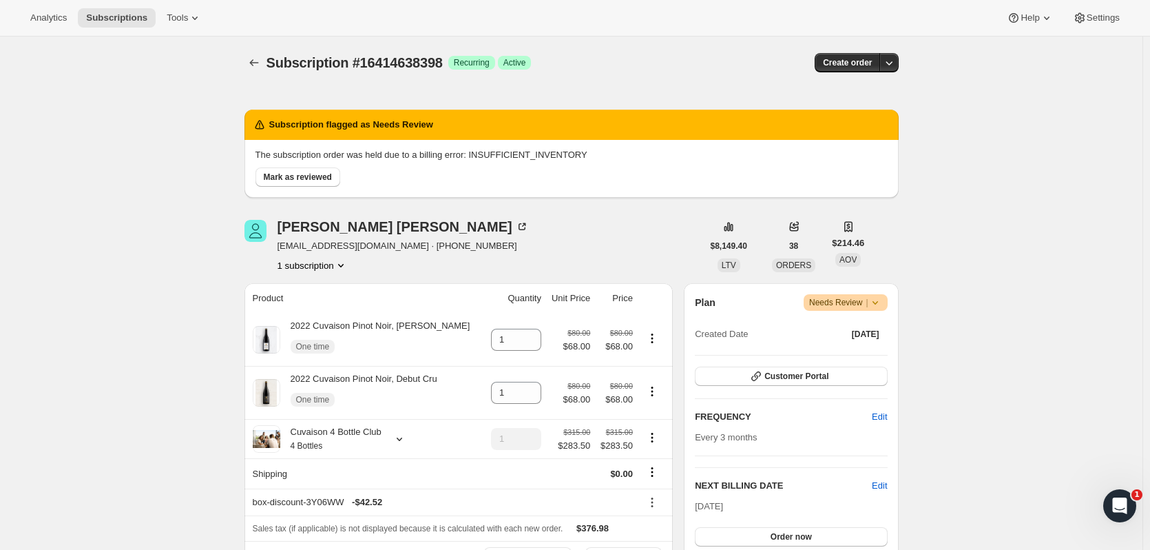
click at [712, 536] on button "Order now" at bounding box center [791, 536] width 192 height 19
click at [712, 536] on button "Click to confirm" at bounding box center [791, 536] width 192 height 19
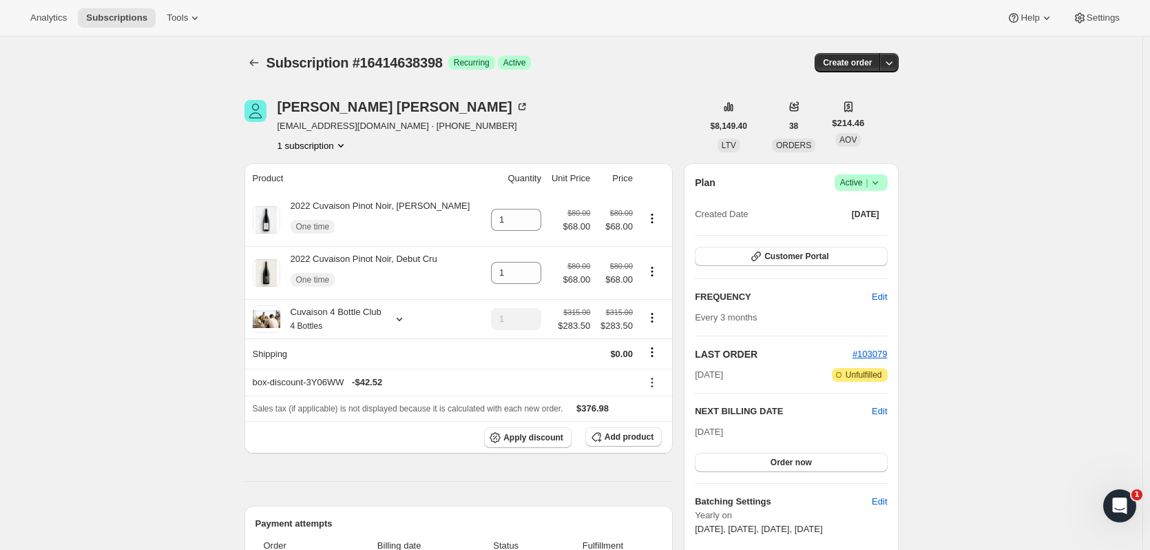
click at [258, 67] on icon "Subscriptions" at bounding box center [254, 63] width 14 height 14
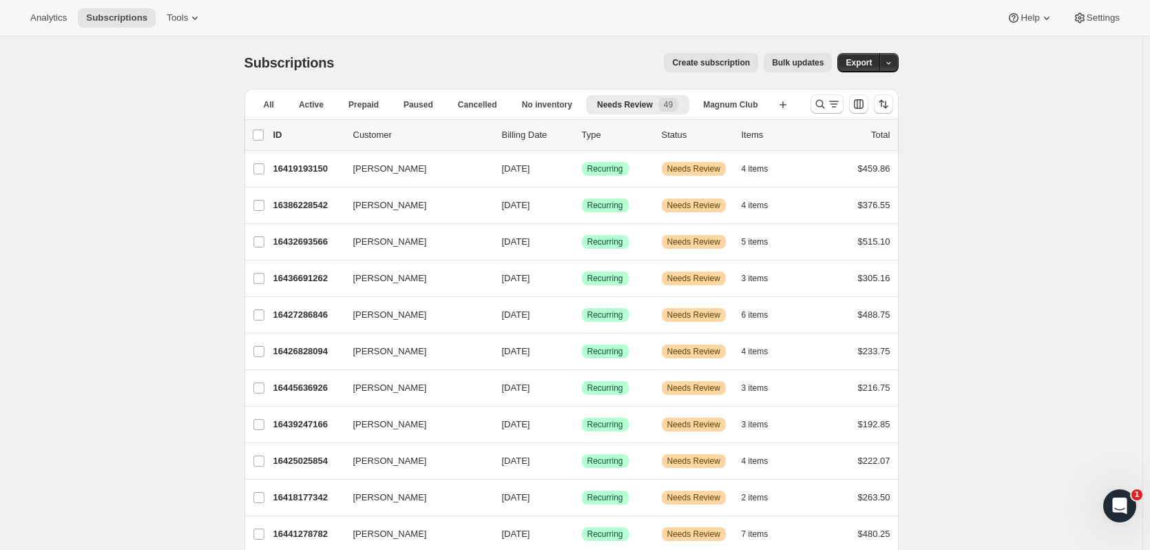
click at [332, 537] on p "16441278782" at bounding box center [307, 534] width 69 height 14
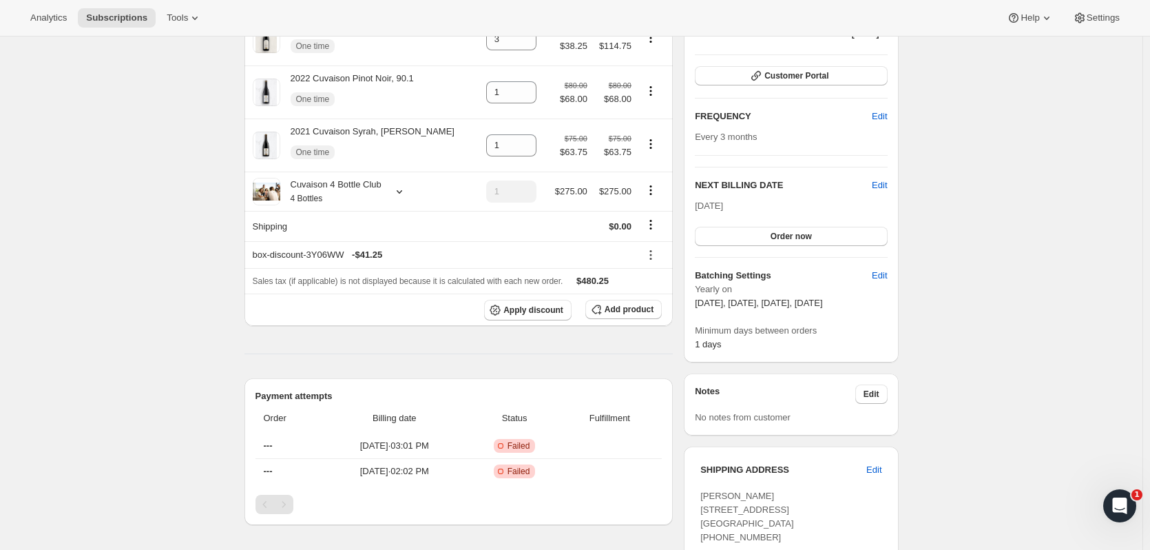
scroll to position [101, 0]
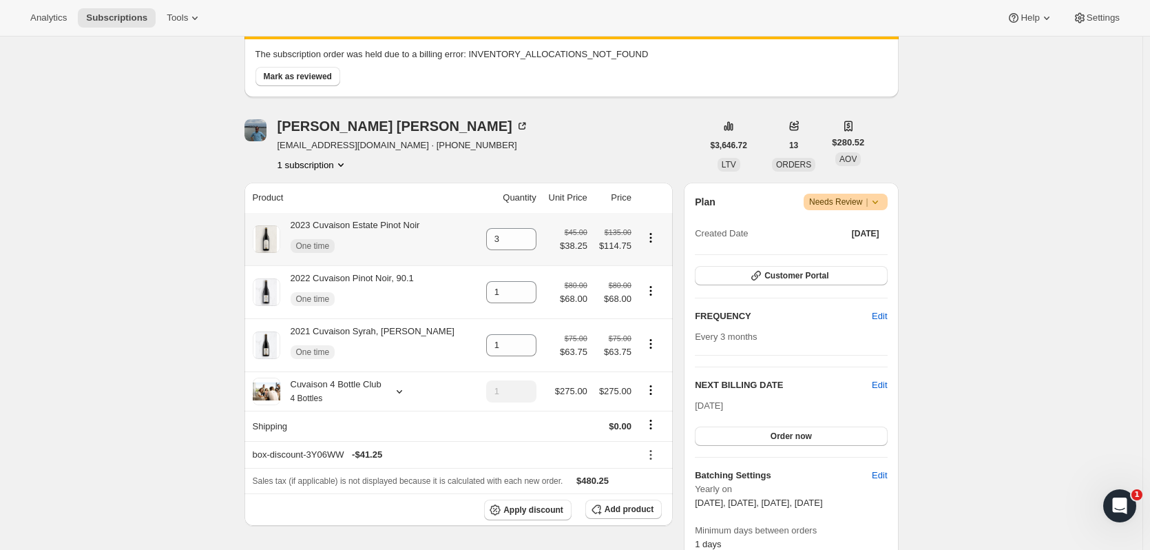
click at [652, 238] on icon "Product actions" at bounding box center [651, 237] width 2 height 2
click at [659, 260] on span "Remove" at bounding box center [643, 264] width 33 height 10
type input "0"
click at [652, 346] on icon "Product actions" at bounding box center [651, 344] width 14 height 14
click at [648, 367] on span "Remove" at bounding box center [643, 370] width 33 height 10
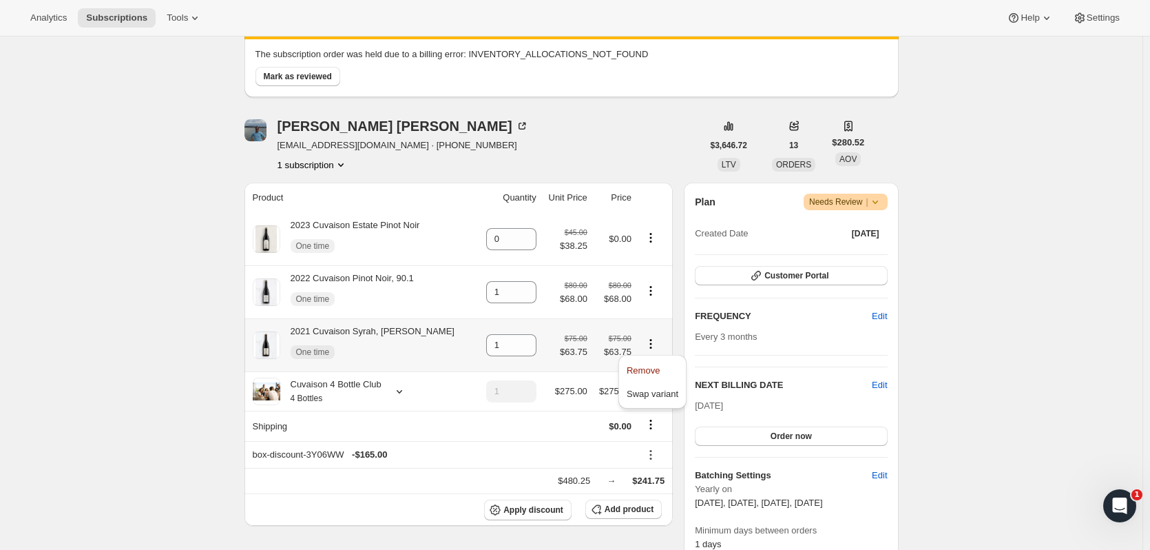
type input "0"
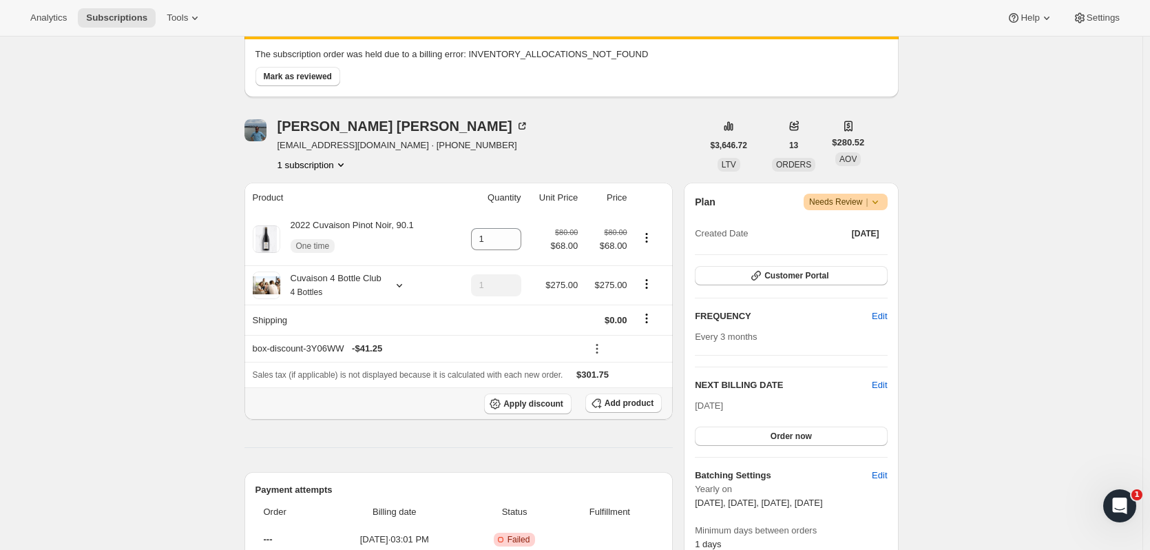
click at [617, 410] on button "Add product" at bounding box center [624, 402] width 76 height 19
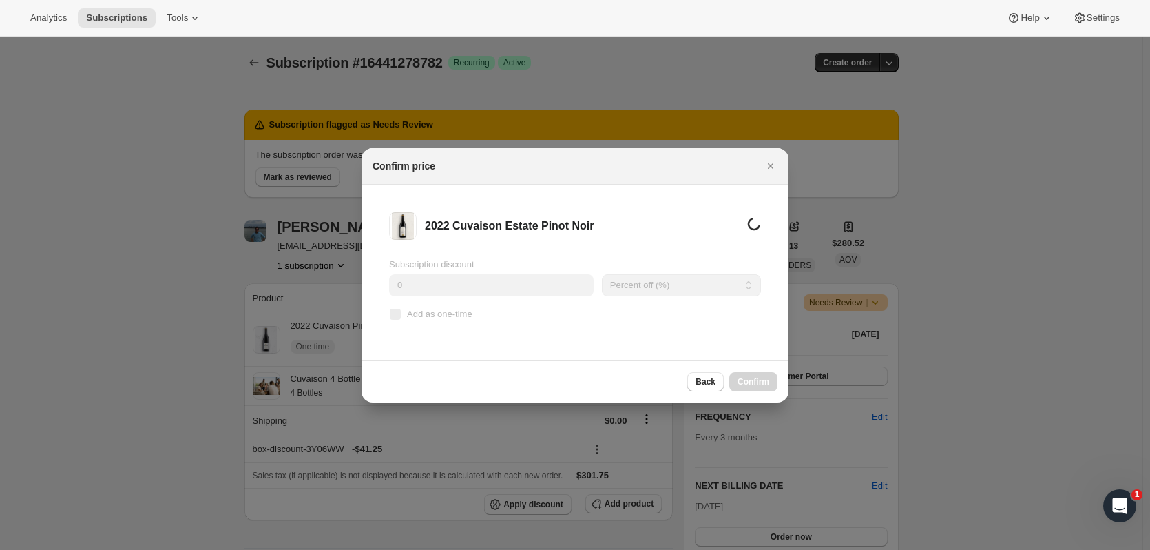
scroll to position [0, 0]
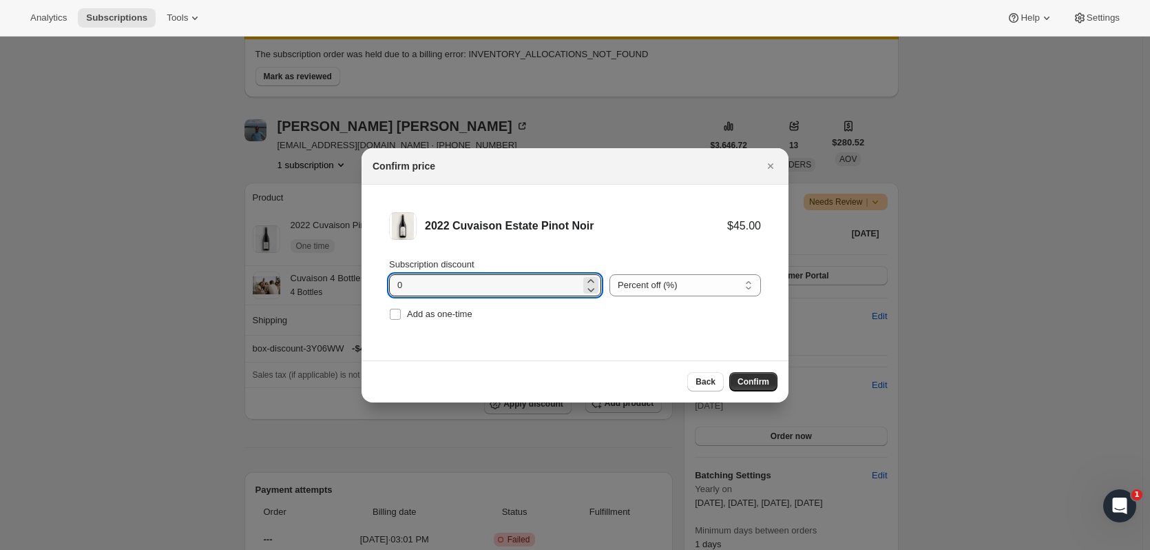
drag, startPoint x: 466, startPoint y: 283, endPoint x: 366, endPoint y: 281, distance: 99.2
click at [366, 282] on li "2022 Cuvaison Estate Pinot Noir $45.00 Subscription discount 0 Percent off (%) …" at bounding box center [575, 268] width 427 height 167
type input "15"
click at [408, 311] on span "Add as one-time" at bounding box center [439, 314] width 65 height 10
click at [401, 311] on input "Add as one-time" at bounding box center [395, 314] width 11 height 11
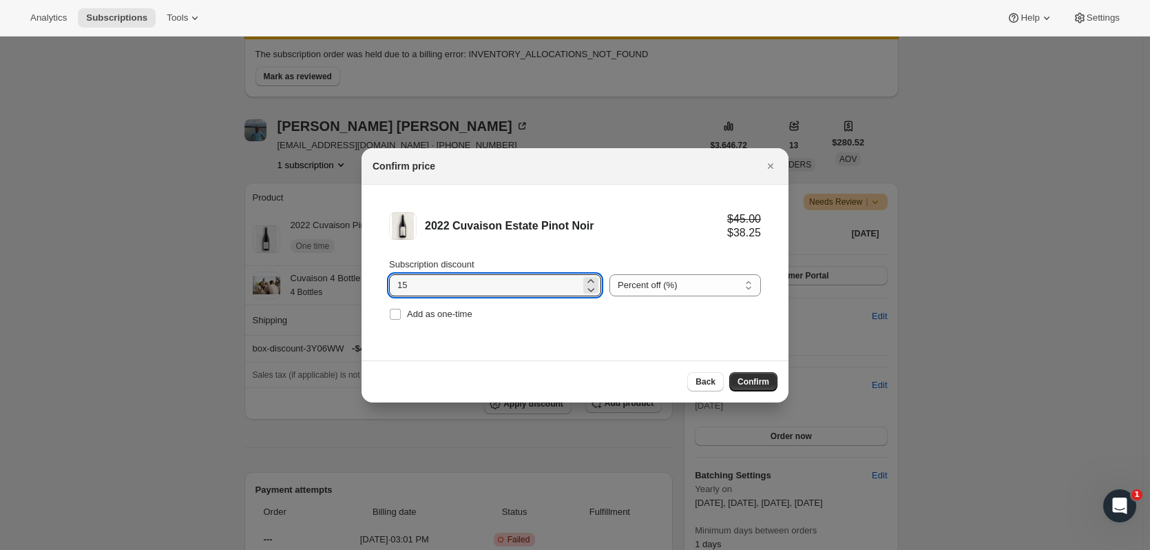
checkbox input "true"
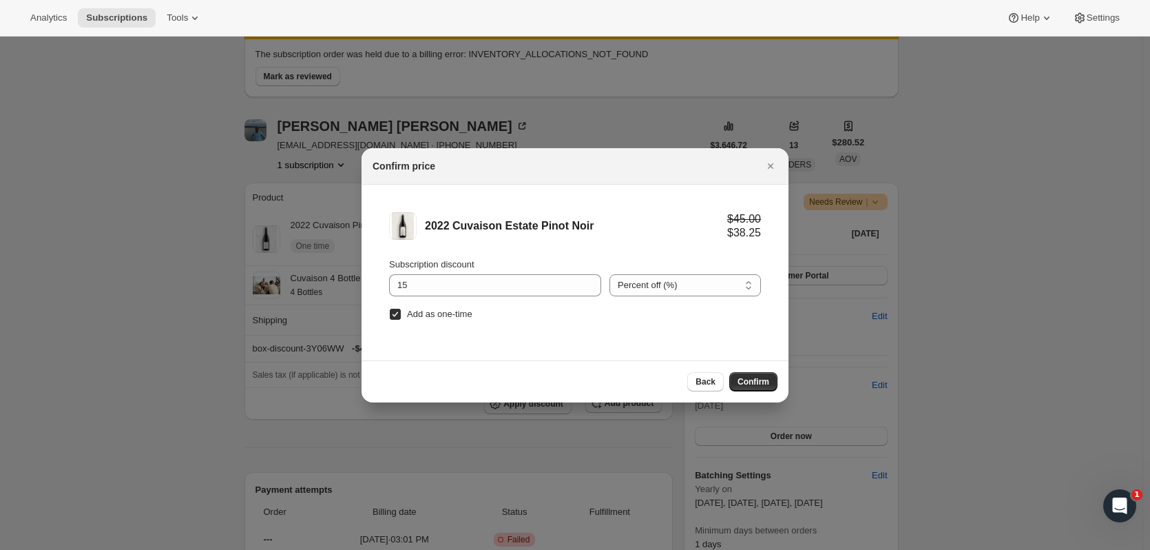
click at [773, 373] on button "Confirm" at bounding box center [753, 381] width 48 height 19
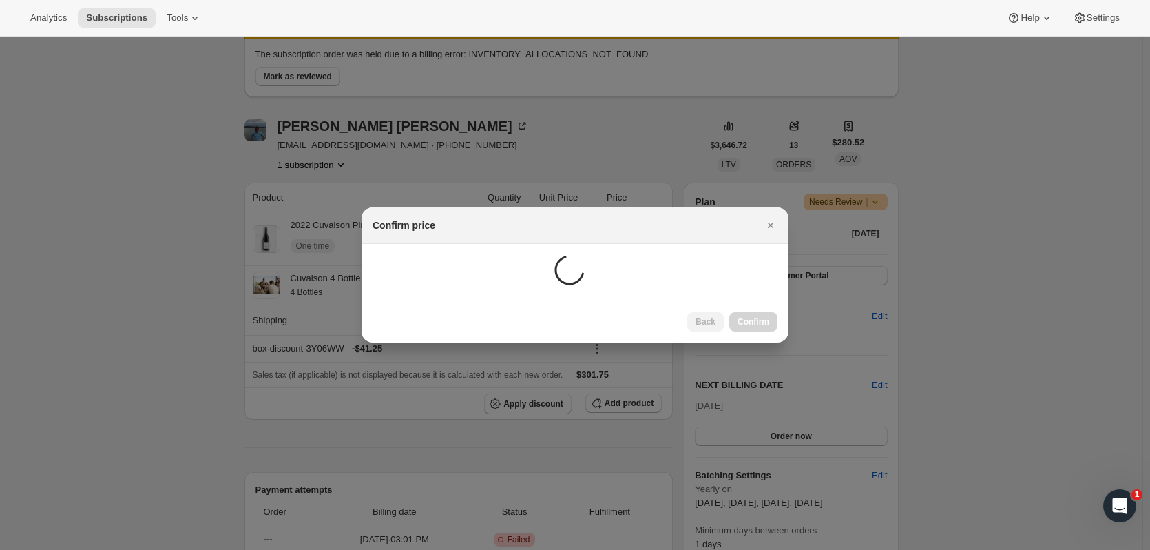
scroll to position [73, 0]
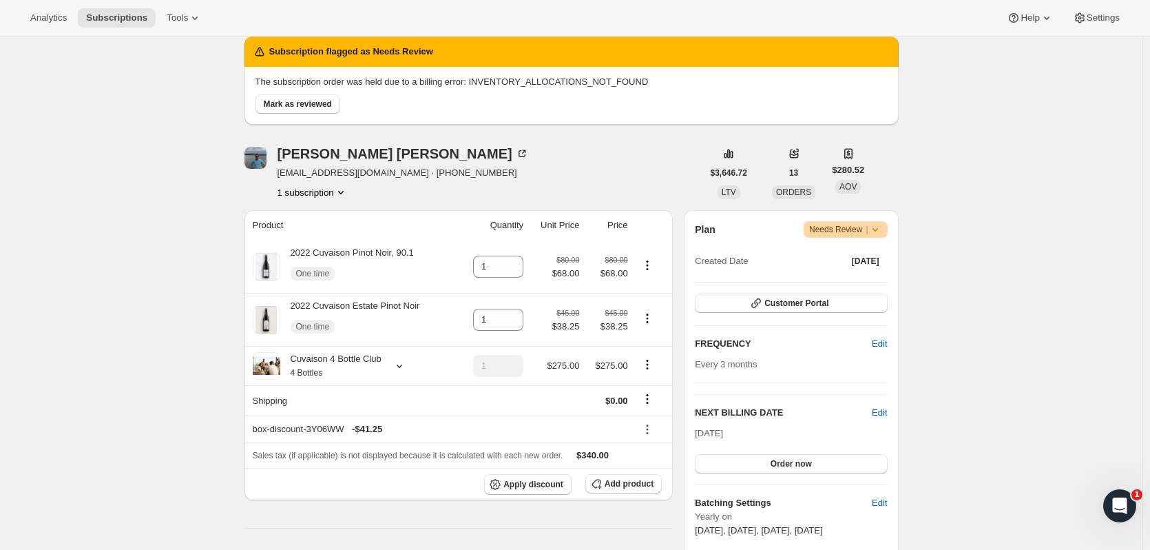
click at [800, 468] on button "Order now" at bounding box center [791, 463] width 192 height 19
click at [800, 468] on button "Click to confirm" at bounding box center [791, 463] width 192 height 19
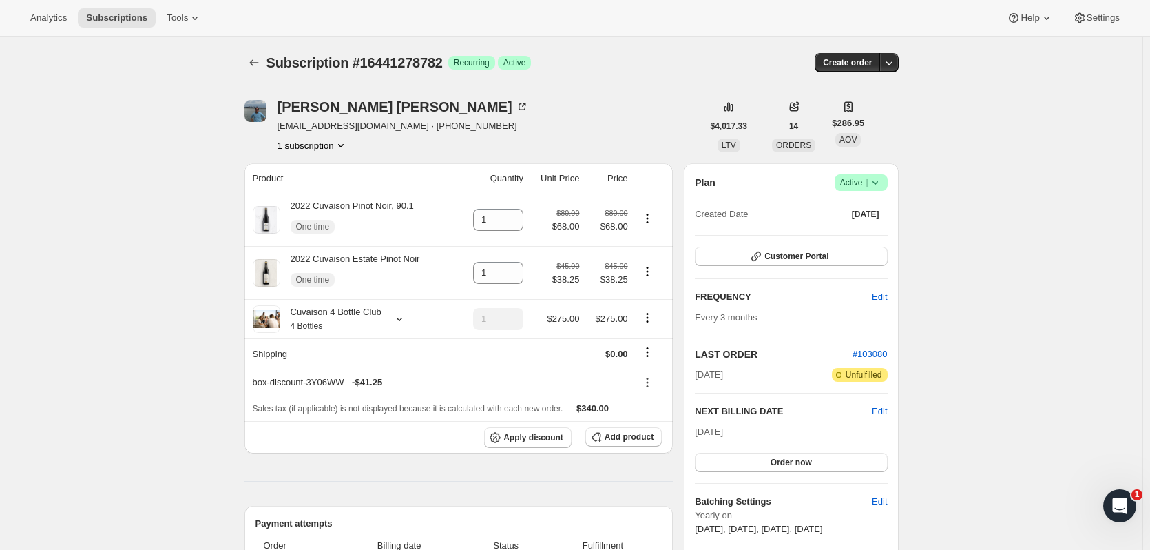
click at [256, 60] on icon "Subscriptions" at bounding box center [254, 63] width 14 height 14
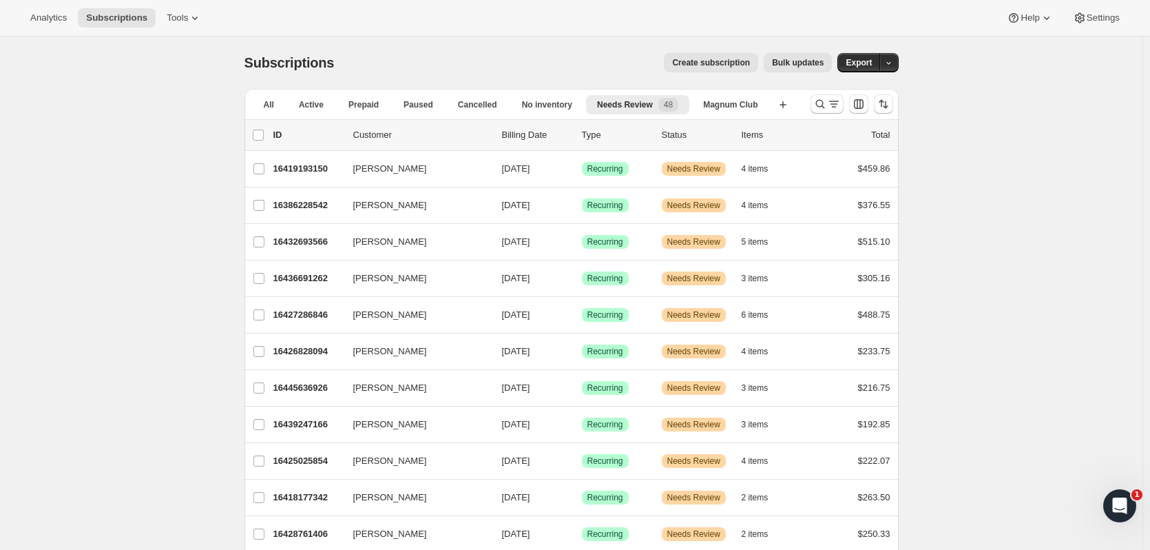
click at [315, 492] on p "16418177342" at bounding box center [307, 497] width 69 height 14
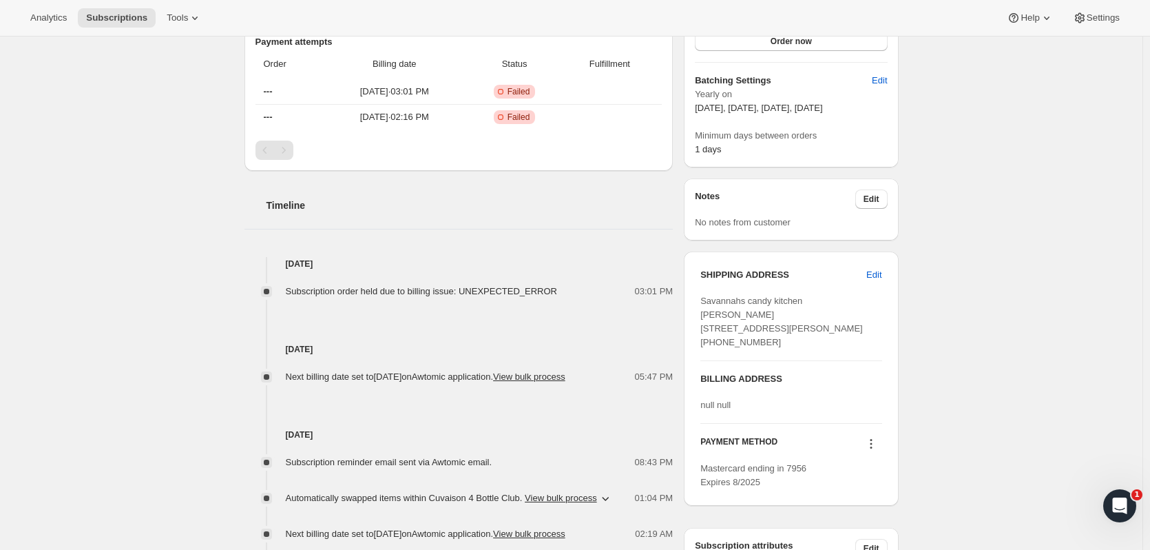
scroll to position [535, 0]
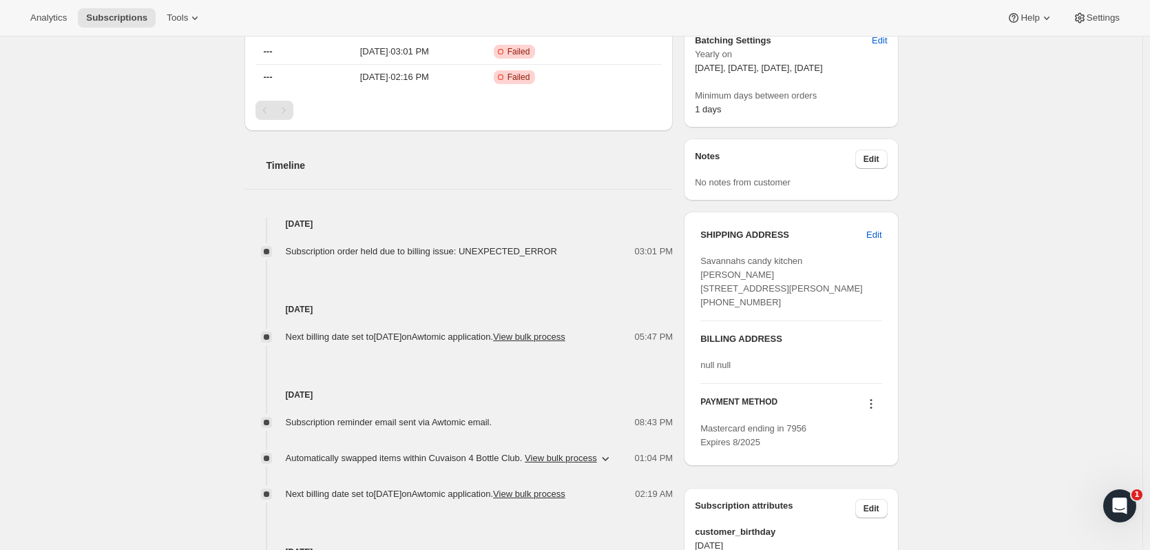
click at [886, 449] on div "SHIPPING ADDRESS Edit Savannahs candy kitchen Megan Meyer 242 E Lathrop ave Sav…" at bounding box center [791, 338] width 214 height 254
click at [878, 411] on icon at bounding box center [871, 404] width 14 height 14
click at [882, 466] on span "Send link to update card" at bounding box center [874, 471] width 96 height 10
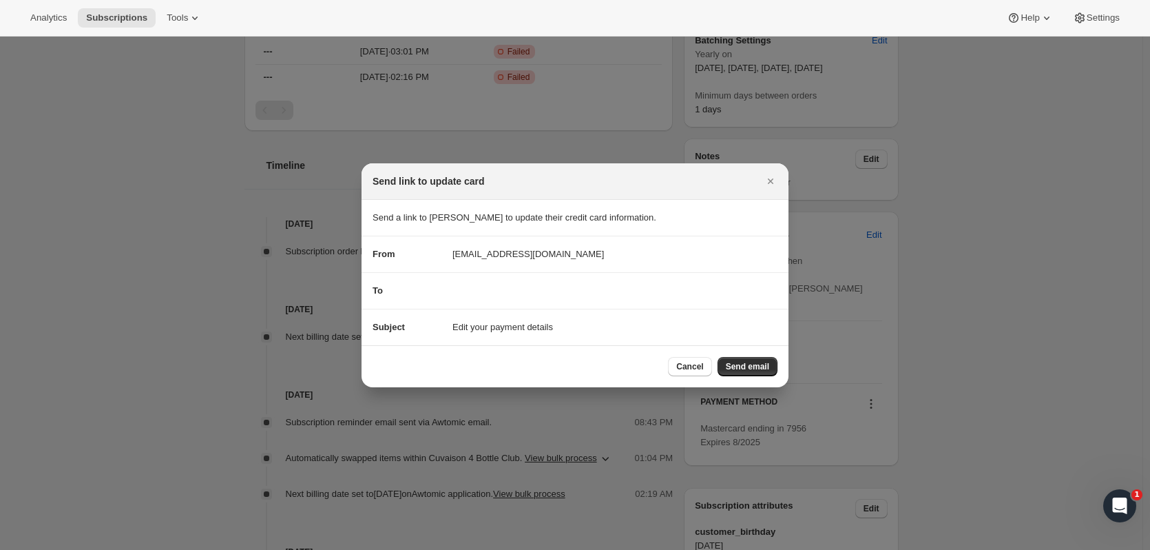
click at [771, 374] on button "Send email" at bounding box center [748, 366] width 60 height 19
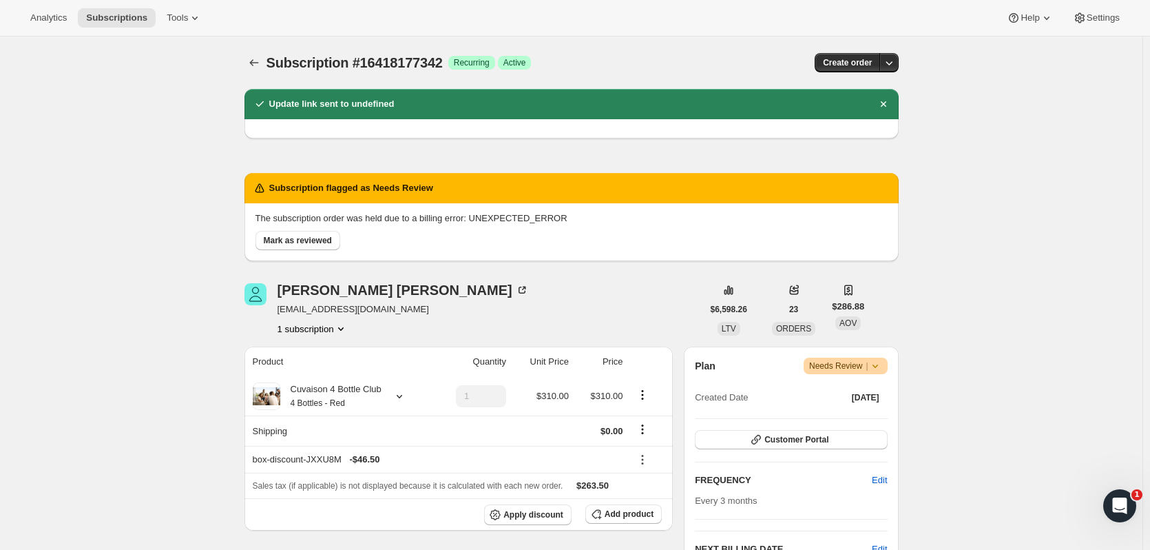
click at [249, 60] on button "Subscriptions" at bounding box center [254, 62] width 19 height 19
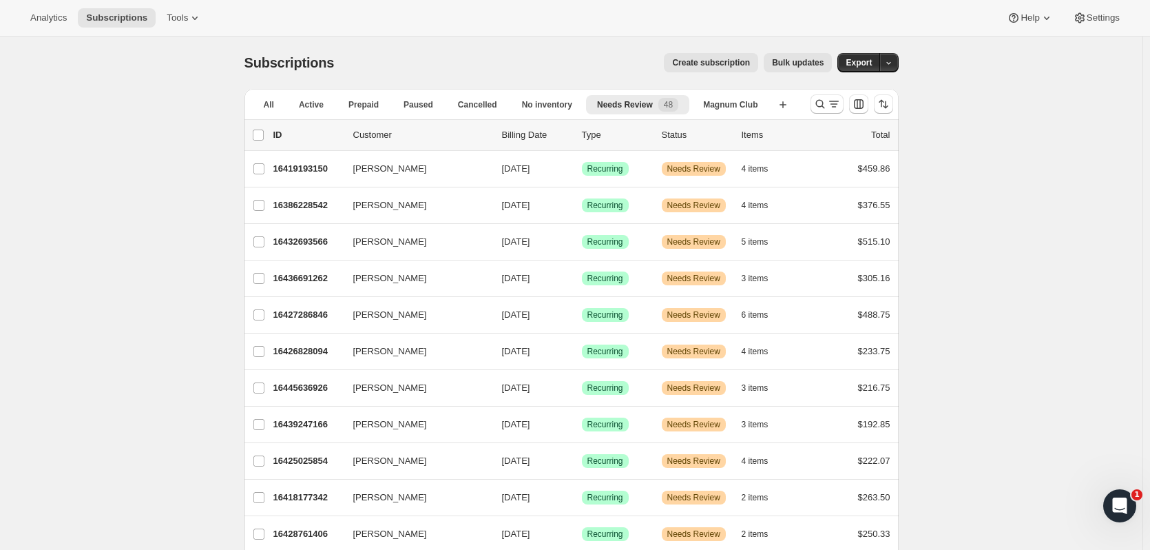
scroll to position [1440, 0]
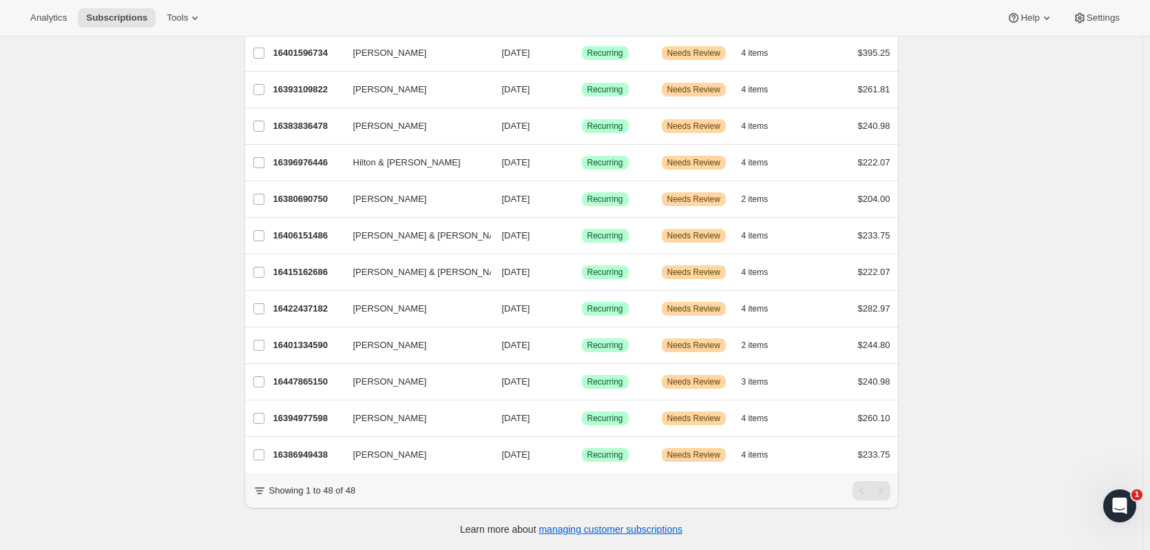
click at [323, 408] on div "16394977598 chad friedman 11/01/2025 Success Recurring Warning Needs Review 4 i…" at bounding box center [581, 417] width 617 height 19
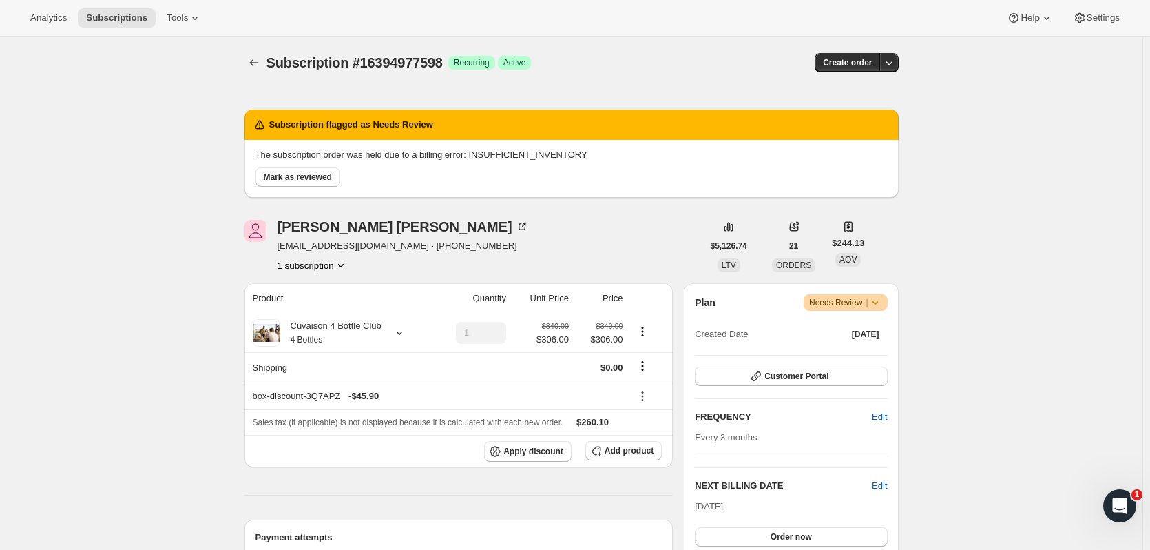
click at [787, 530] on button "Order now" at bounding box center [791, 536] width 192 height 19
click at [787, 530] on button "Click to confirm" at bounding box center [791, 536] width 192 height 19
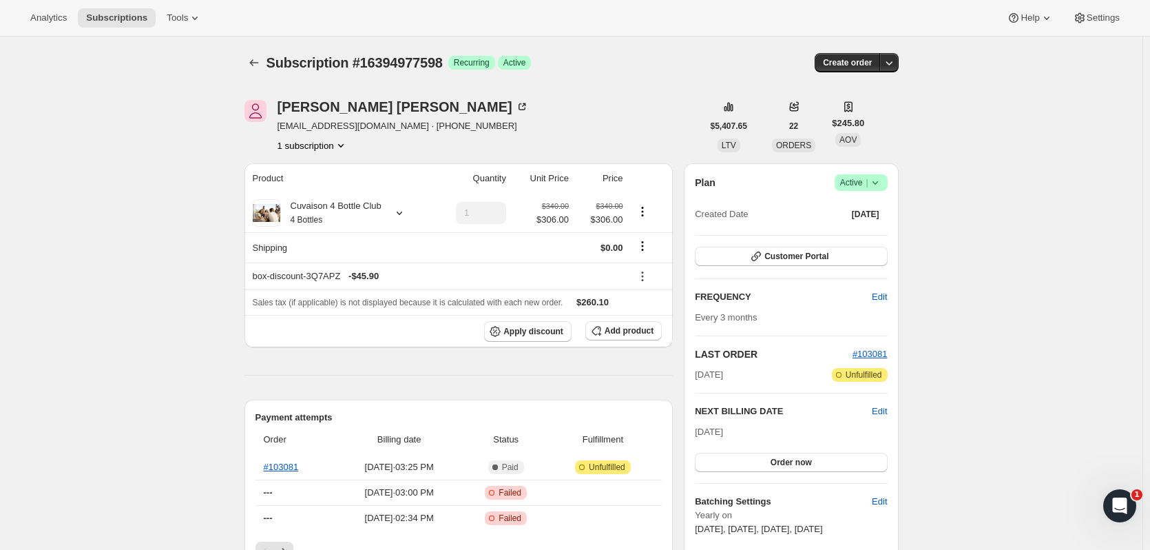
click at [264, 67] on button "Subscriptions" at bounding box center [254, 62] width 19 height 19
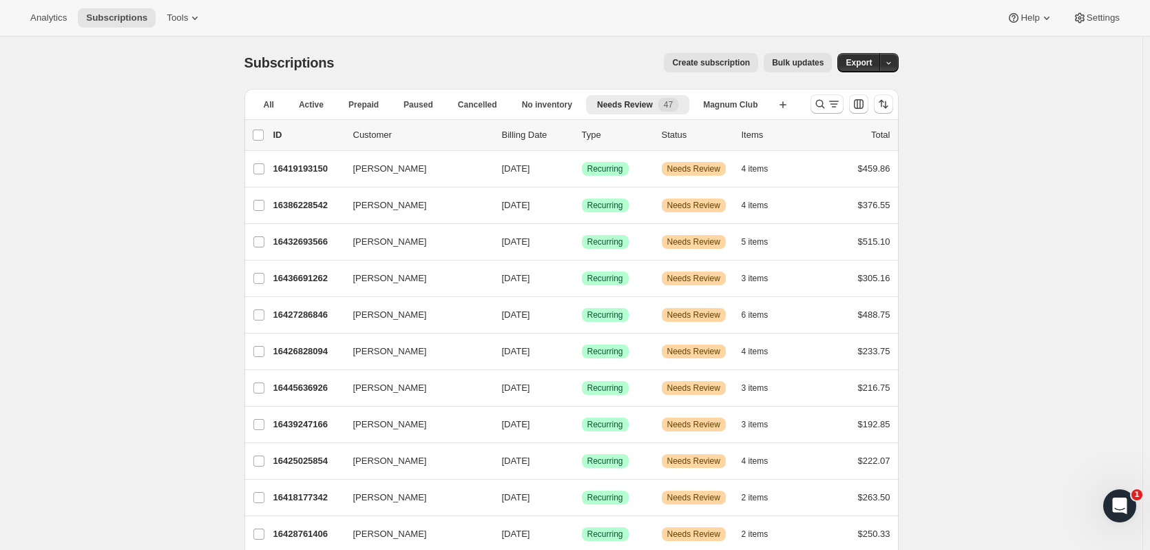
click at [319, 419] on p "16439247166" at bounding box center [307, 424] width 69 height 14
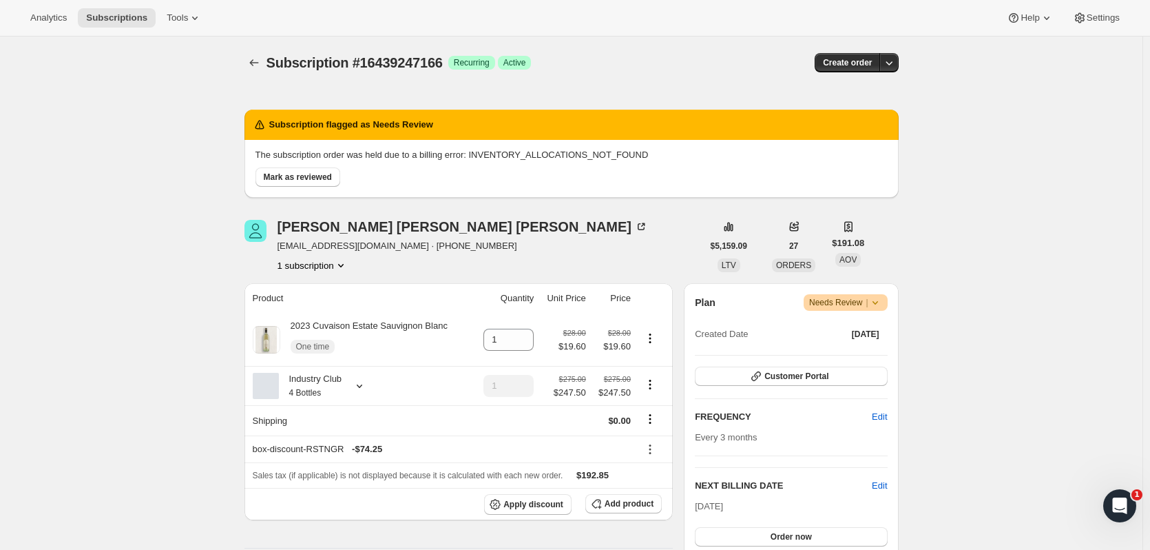
click at [723, 538] on button "Order now" at bounding box center [791, 536] width 192 height 19
click at [723, 538] on button "Click to confirm" at bounding box center [791, 536] width 192 height 19
click at [262, 71] on button "Subscriptions" at bounding box center [254, 62] width 19 height 19
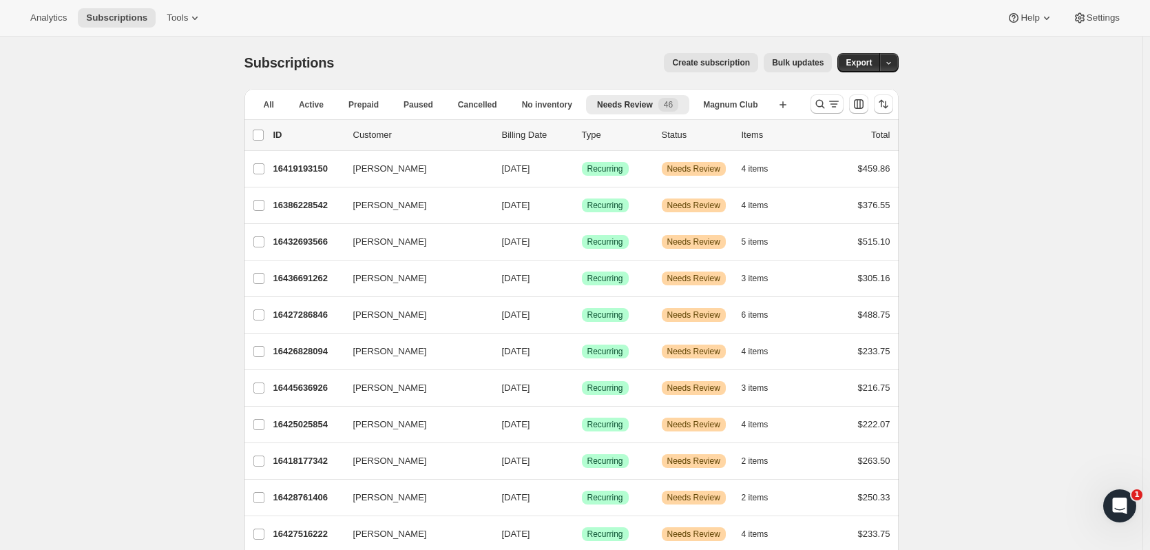
click at [330, 362] on div "[PERSON_NAME] 16426828094 [PERSON_NAME] [DATE] Success Recurring Warning Needs …" at bounding box center [572, 351] width 654 height 36
click at [318, 355] on p "16426828094" at bounding box center [307, 351] width 69 height 14
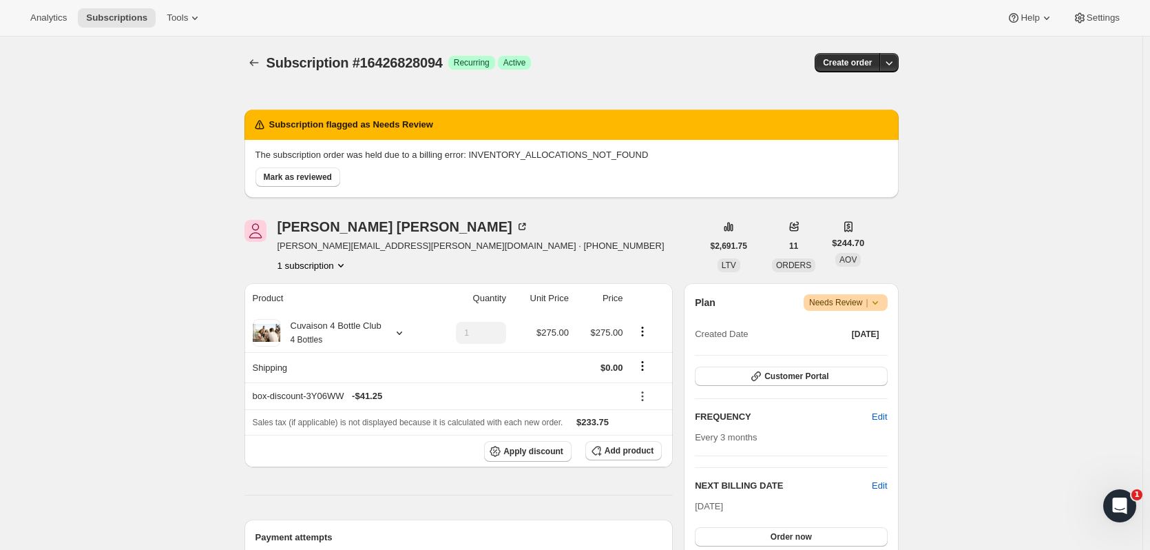
click at [833, 541] on button "Order now" at bounding box center [791, 536] width 192 height 19
click at [833, 541] on button "Click to confirm" at bounding box center [791, 536] width 192 height 19
click at [261, 64] on icon "Subscriptions" at bounding box center [254, 63] width 14 height 14
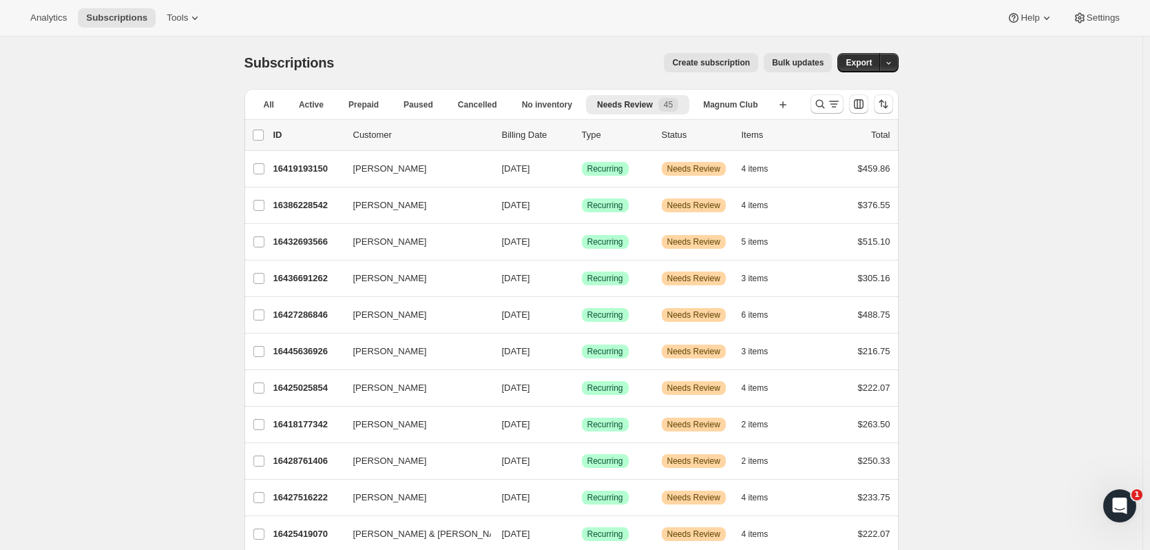
click at [323, 540] on p "16425419070" at bounding box center [307, 534] width 69 height 14
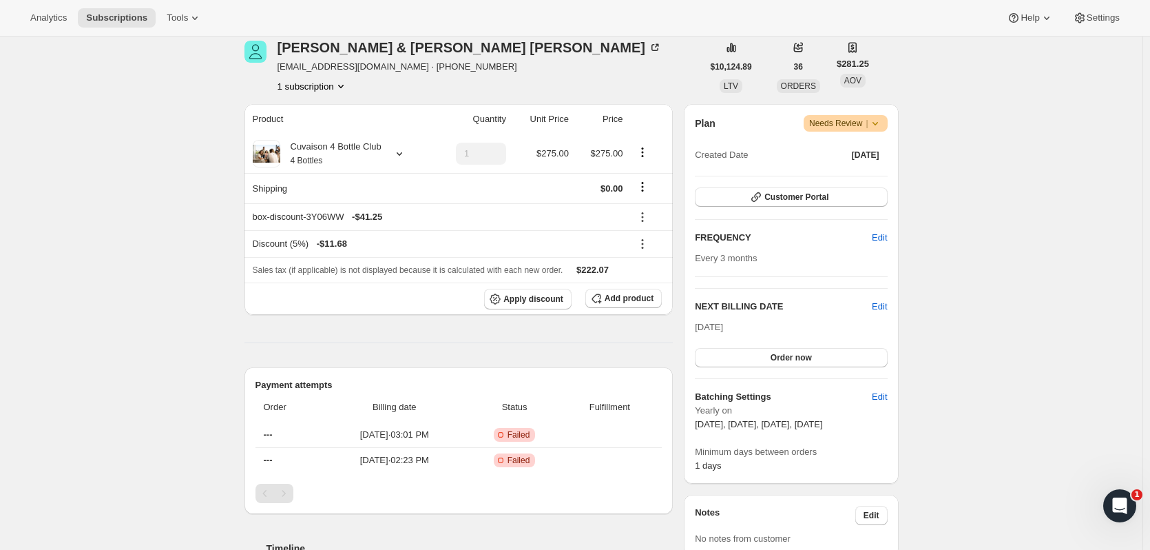
scroll to position [180, 0]
click at [772, 362] on button "Order now" at bounding box center [791, 355] width 192 height 19
click at [772, 362] on button "Click to confirm" at bounding box center [791, 355] width 192 height 19
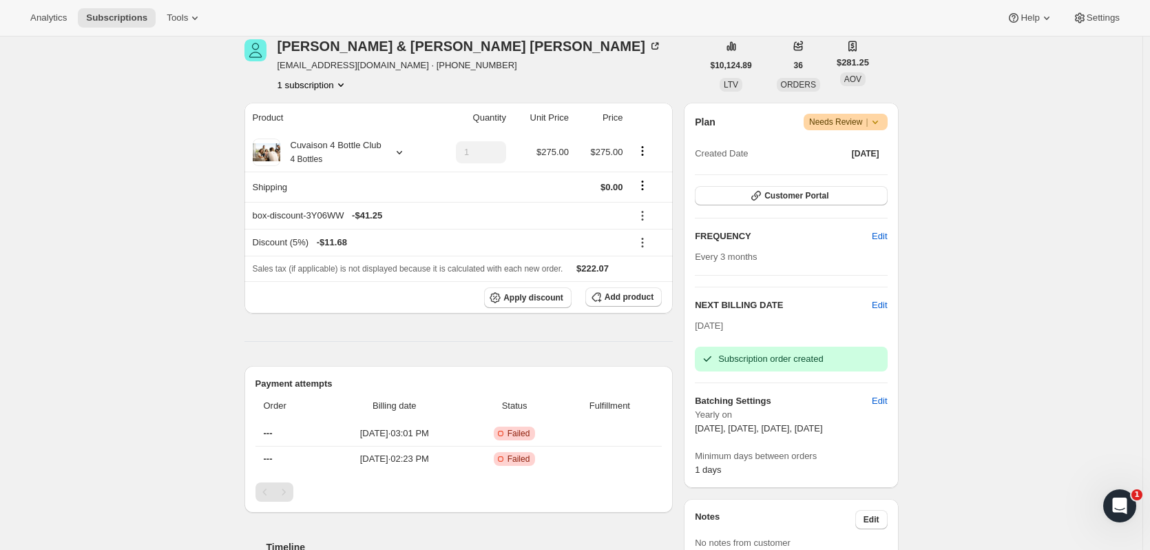
scroll to position [0, 0]
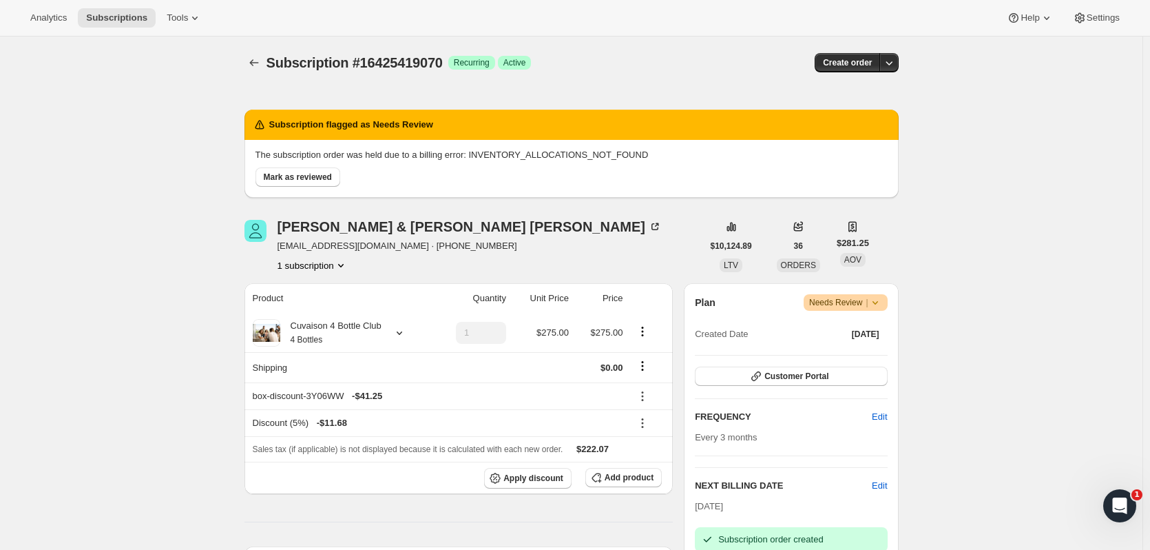
click at [249, 63] on button "Subscriptions" at bounding box center [254, 62] width 19 height 19
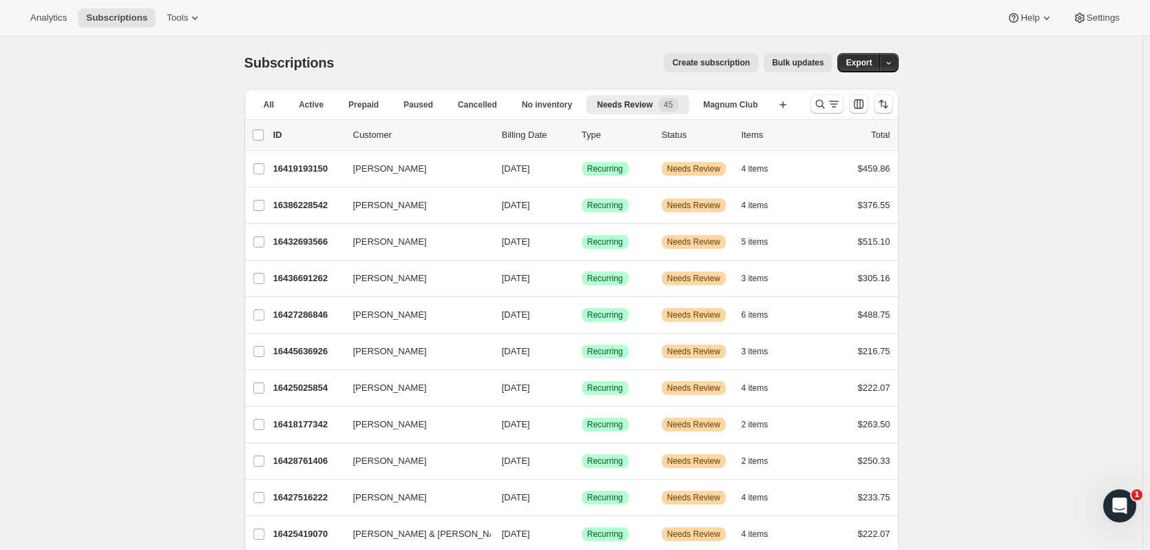
click at [318, 535] on p "16425419070" at bounding box center [307, 534] width 69 height 14
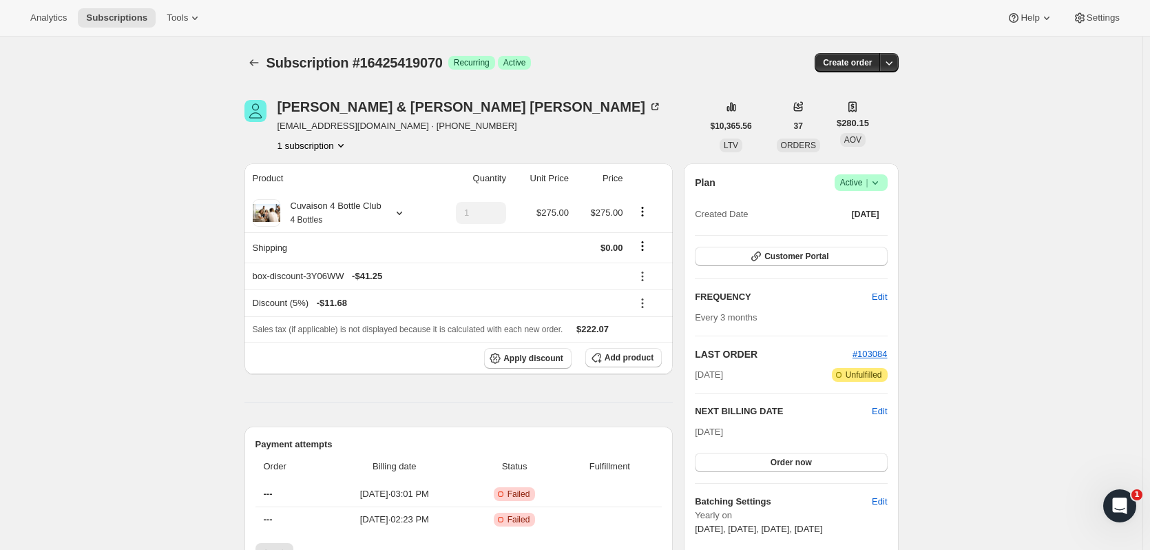
click at [847, 467] on button "Order now" at bounding box center [791, 462] width 192 height 19
click at [847, 467] on button "Click to confirm" at bounding box center [791, 462] width 192 height 19
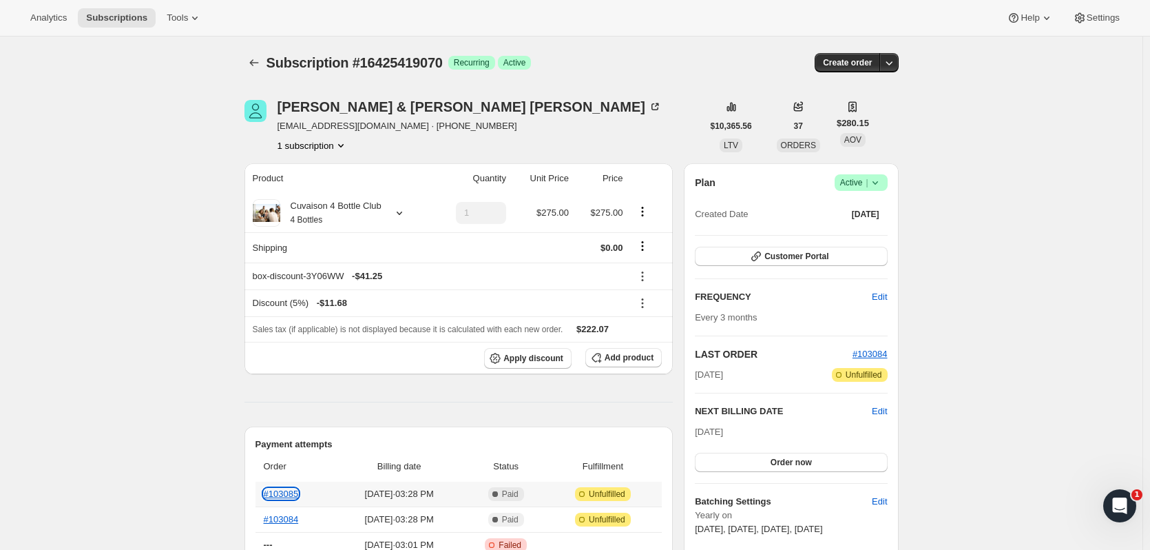
click at [284, 490] on link "#103085" at bounding box center [281, 493] width 35 height 10
click at [256, 63] on icon "Subscriptions" at bounding box center [254, 63] width 14 height 14
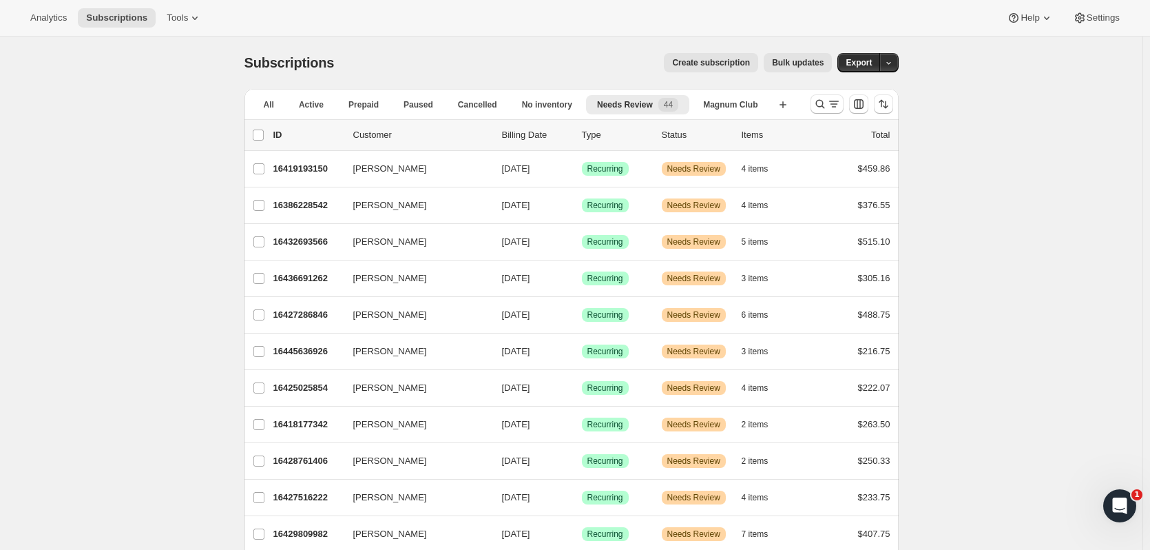
scroll to position [1294, 0]
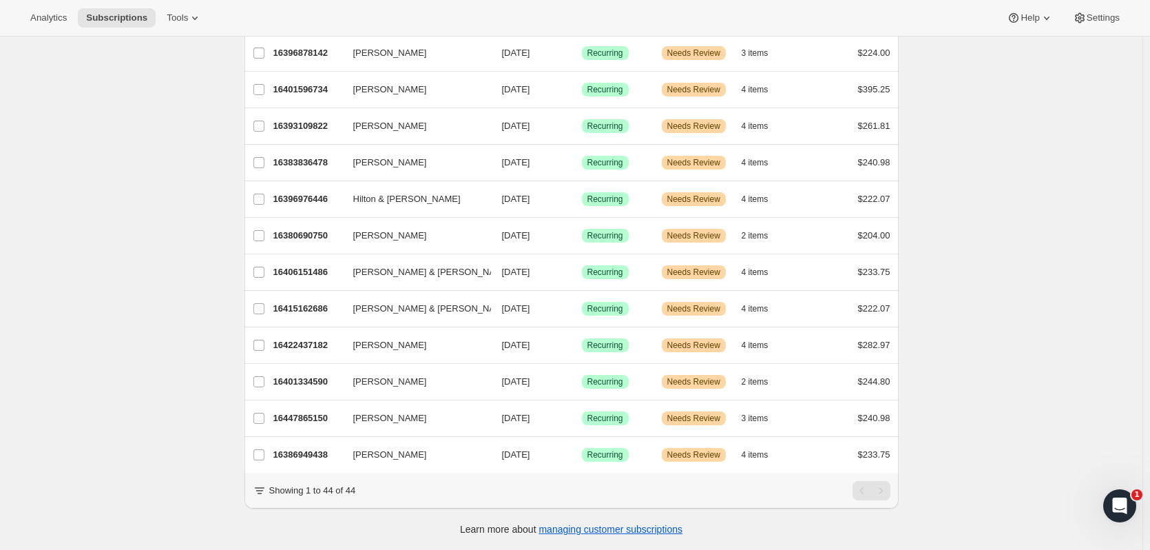
click at [315, 411] on p "16447865150" at bounding box center [307, 418] width 69 height 14
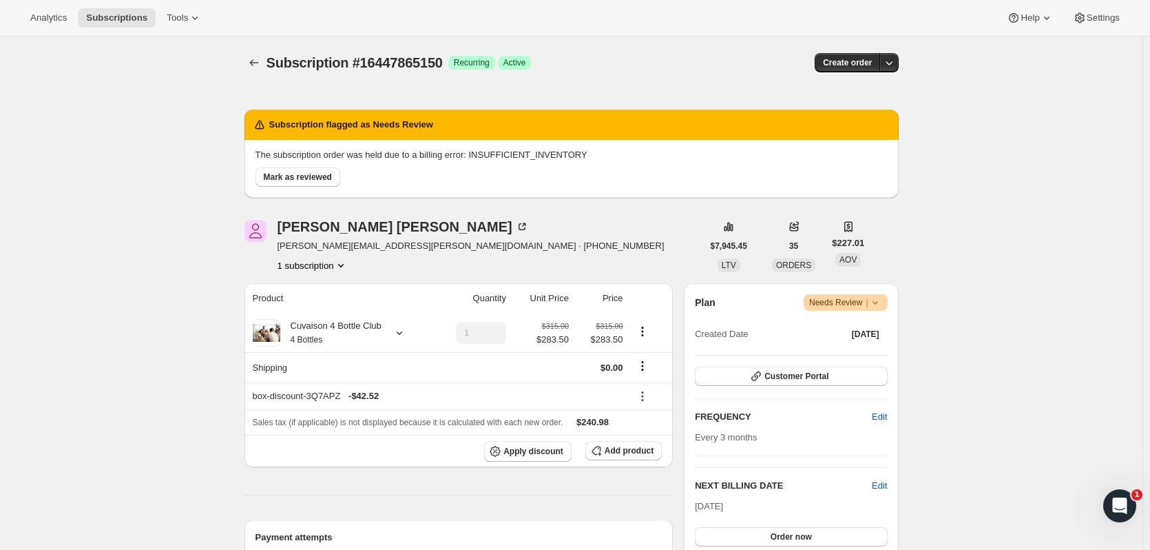
click at [743, 535] on button "Order now" at bounding box center [791, 536] width 192 height 19
click at [743, 535] on button "Click to confirm" at bounding box center [791, 536] width 192 height 19
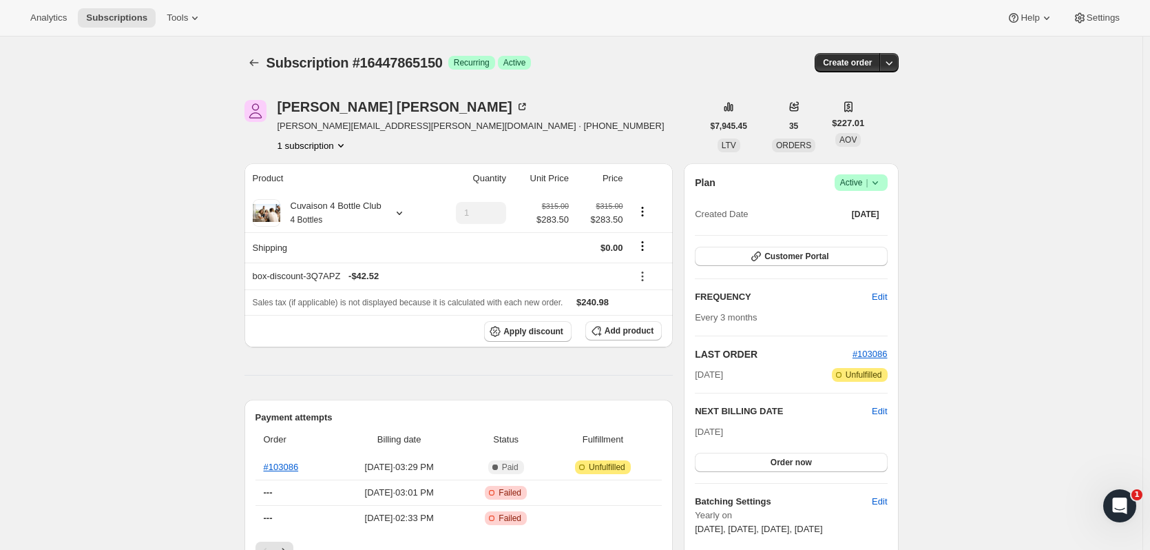
click at [257, 61] on icon "Subscriptions" at bounding box center [254, 63] width 14 height 14
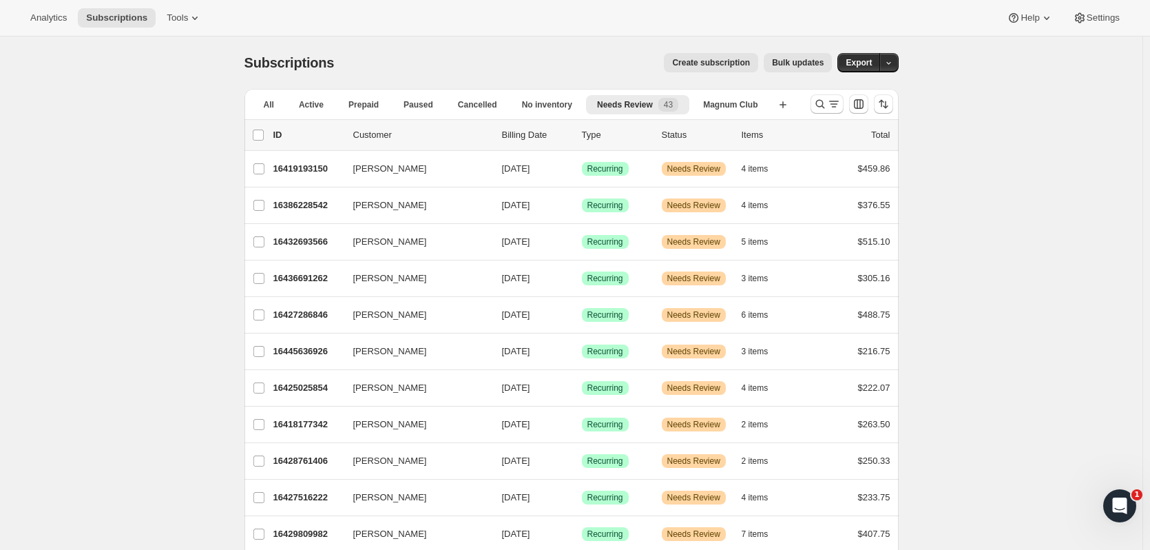
click at [331, 490] on div "16427516222 [PERSON_NAME] [DATE] Success Recurring Warning Needs Review 4 items…" at bounding box center [581, 497] width 617 height 19
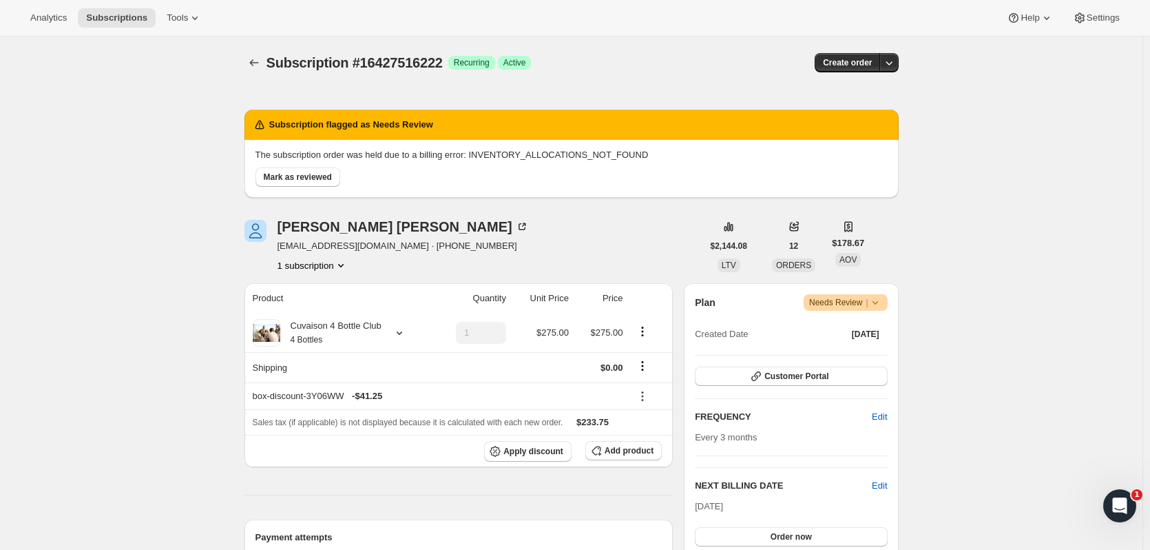
click at [740, 534] on button "Order now" at bounding box center [791, 536] width 192 height 19
click at [740, 534] on button "Click to confirm" at bounding box center [791, 536] width 192 height 19
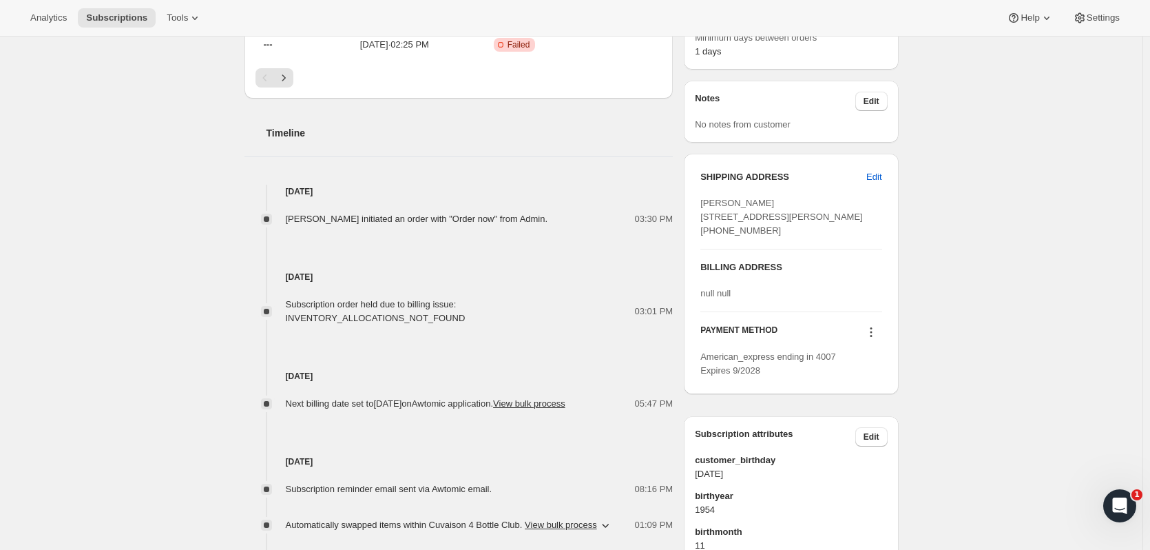
scroll to position [486, 0]
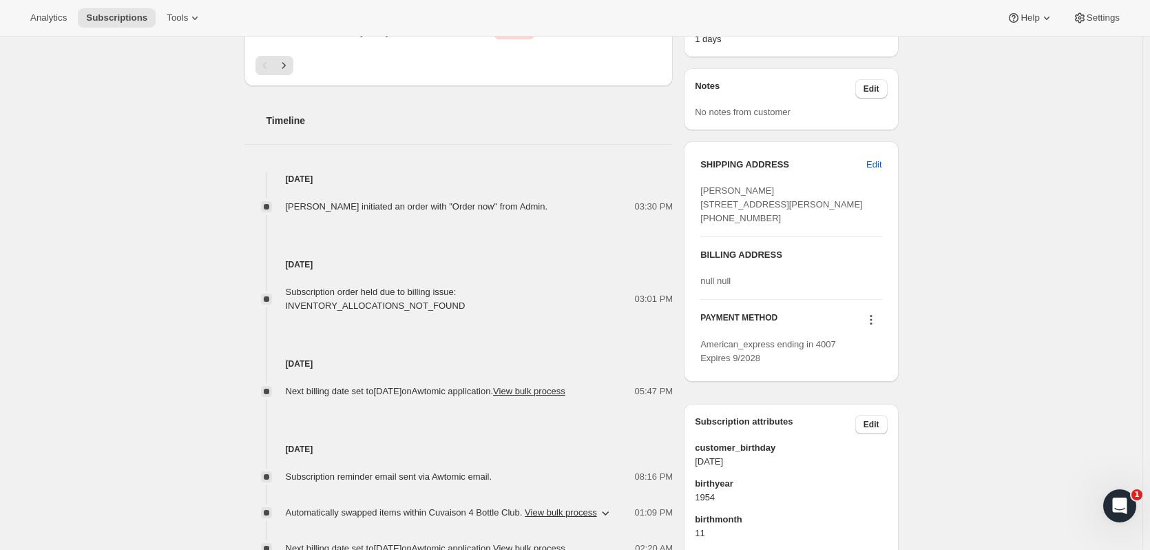
click at [875, 327] on icon at bounding box center [871, 320] width 14 height 14
click at [878, 386] on span "Send link to update card" at bounding box center [874, 387] width 96 height 10
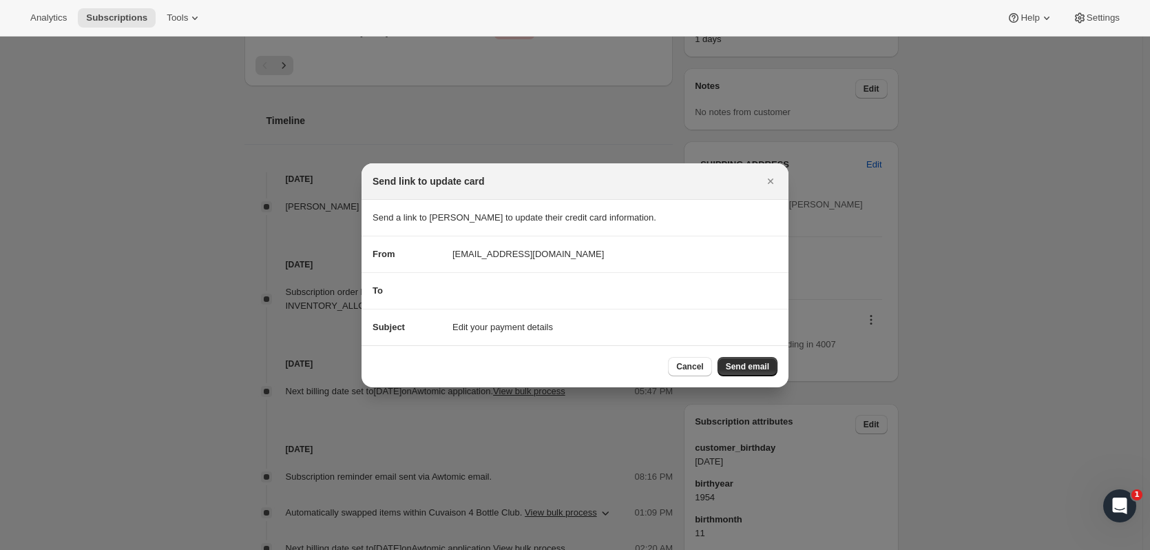
click at [765, 369] on span "Send email" at bounding box center [747, 366] width 43 height 11
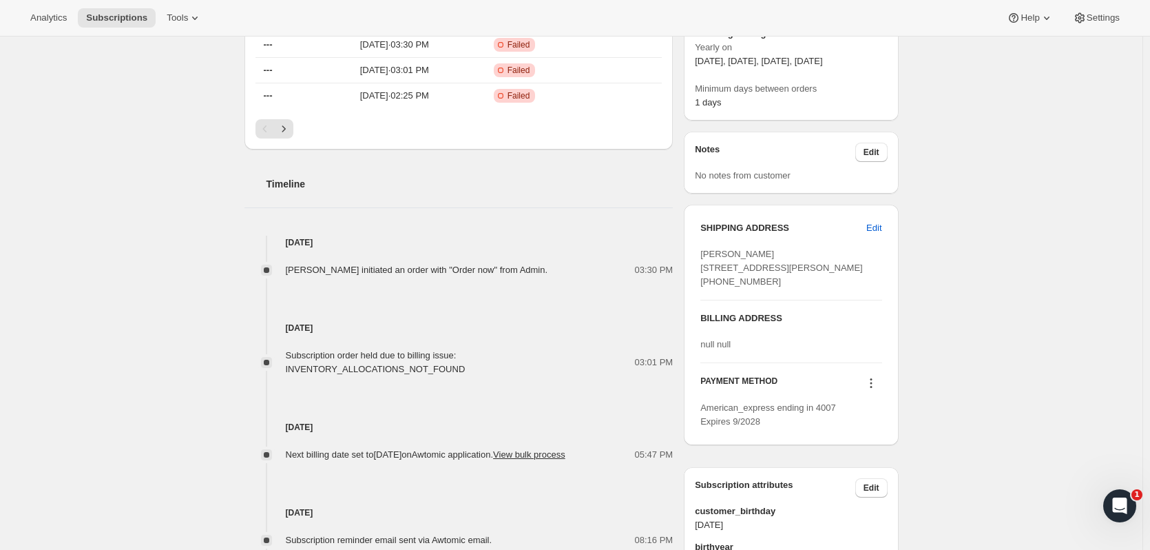
scroll to position [0, 0]
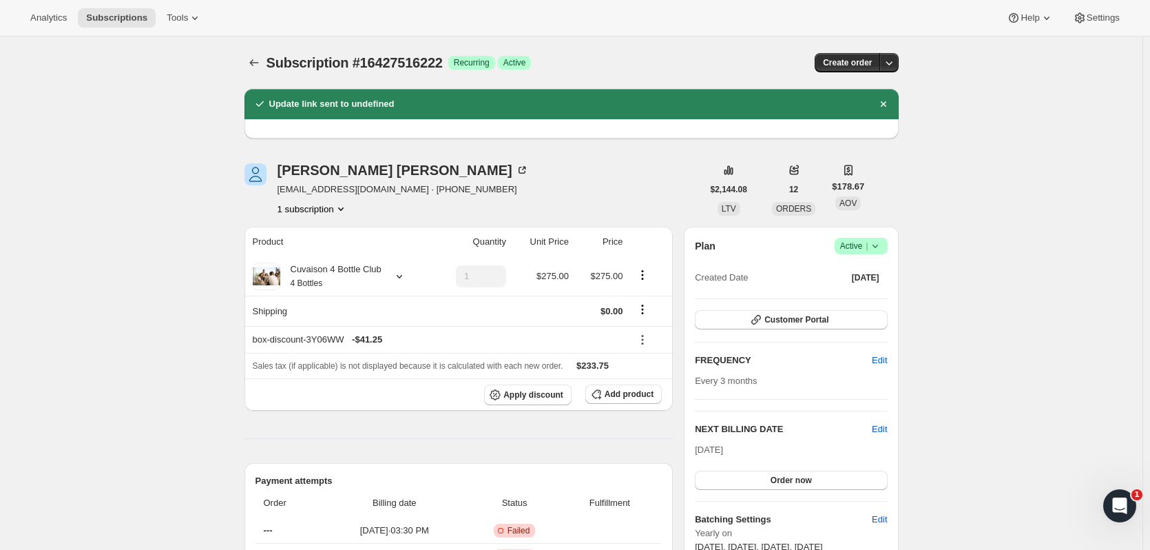
click at [260, 62] on icon "Subscriptions" at bounding box center [254, 63] width 14 height 14
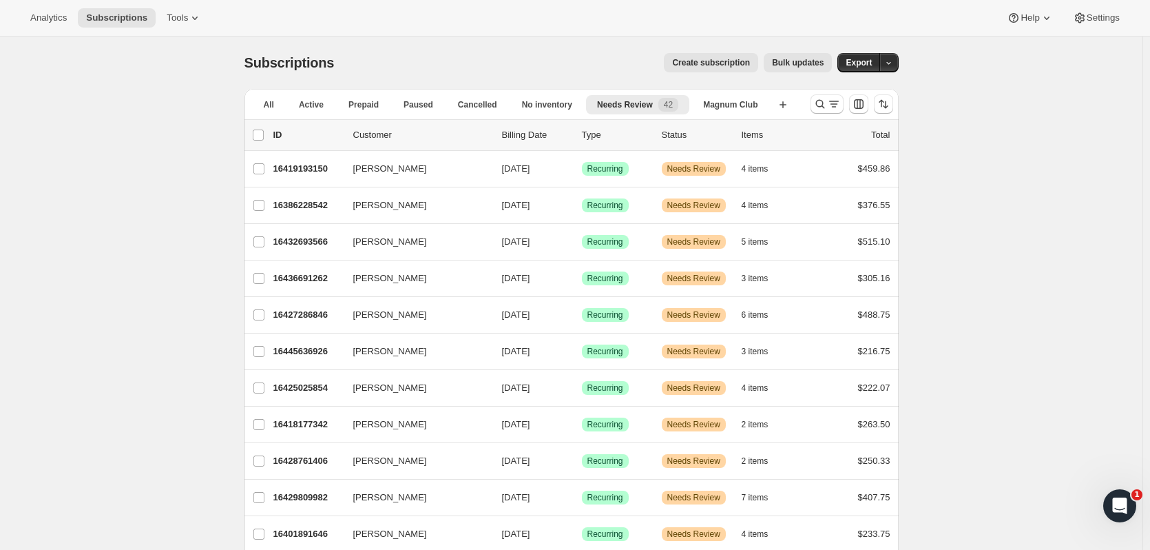
scroll to position [481, 0]
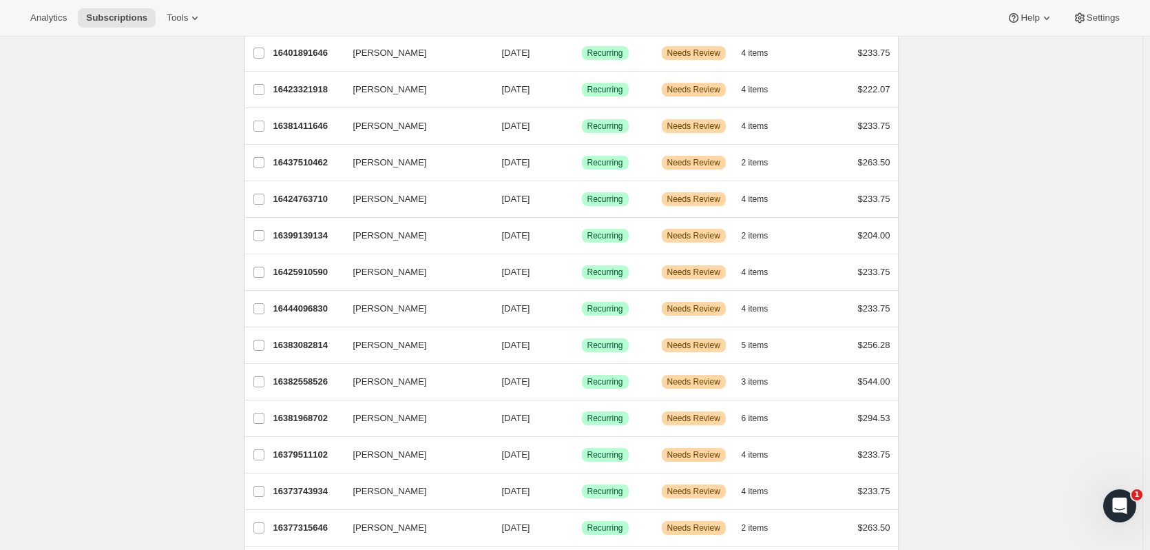
click at [304, 459] on p "16379511102" at bounding box center [307, 455] width 69 height 14
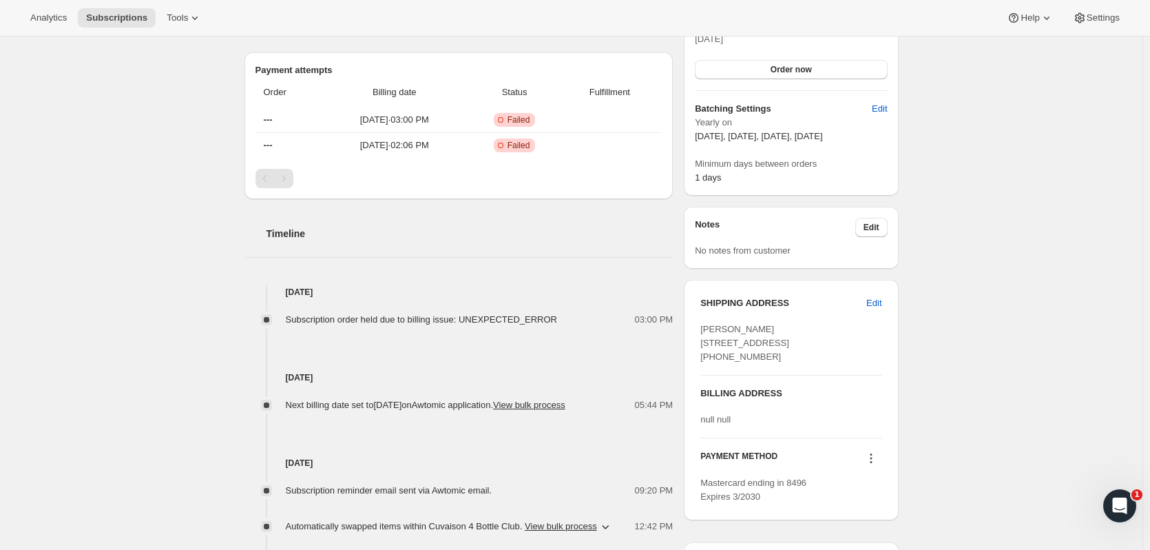
scroll to position [478, 0]
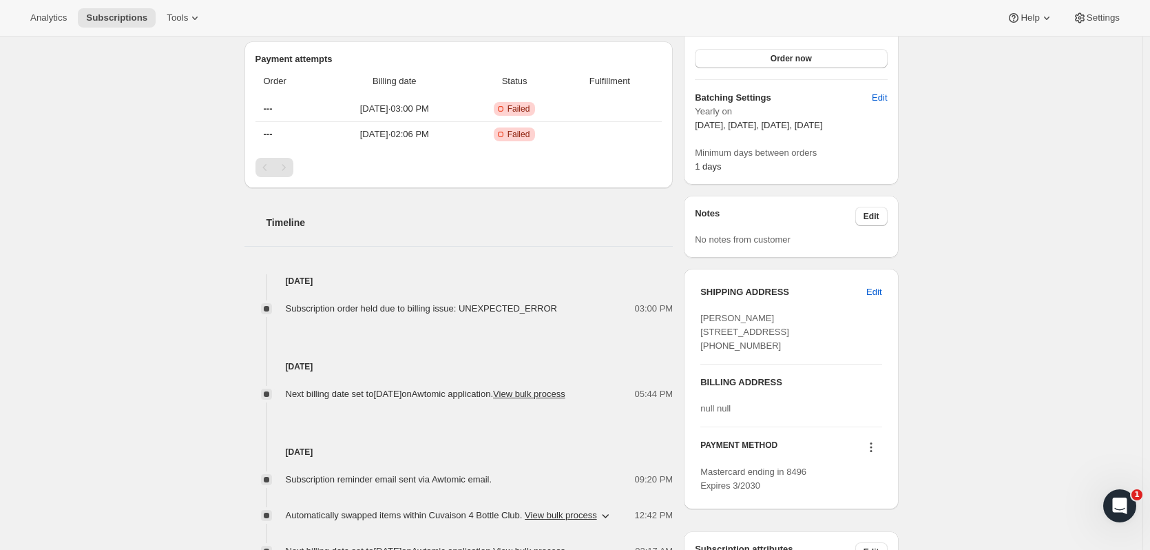
click at [875, 454] on icon at bounding box center [871, 447] width 14 height 14
click at [869, 418] on span "Send link to update card" at bounding box center [874, 415] width 96 height 10
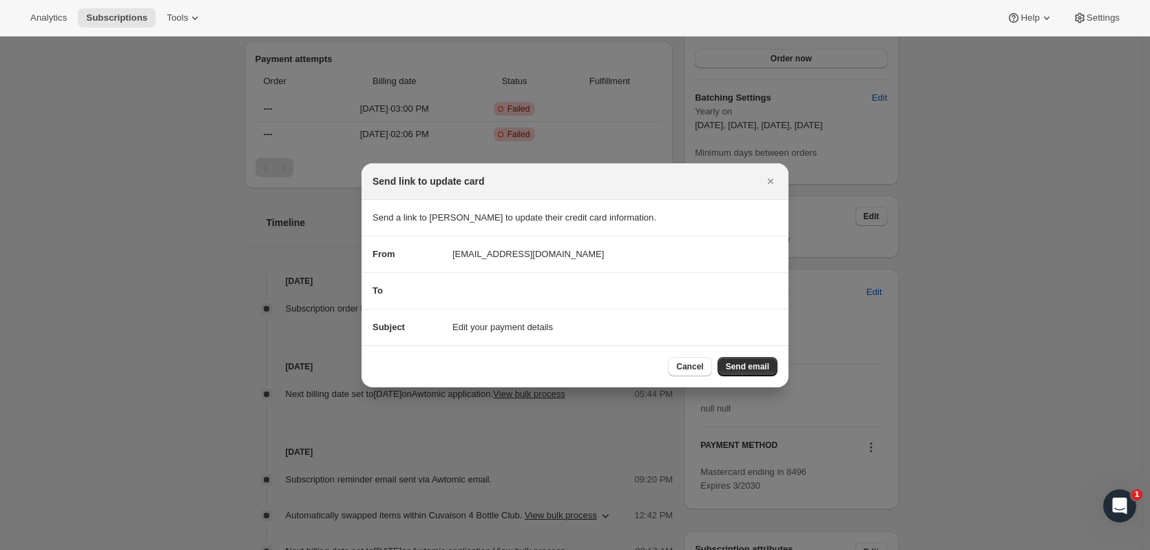
click at [776, 367] on button "Send email" at bounding box center [748, 366] width 60 height 19
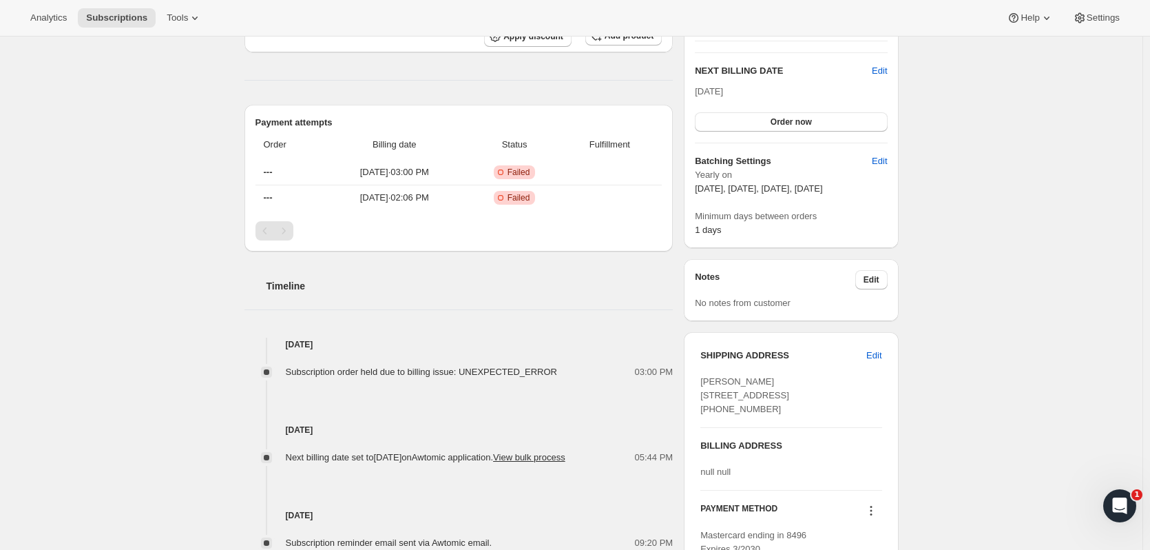
scroll to position [0, 0]
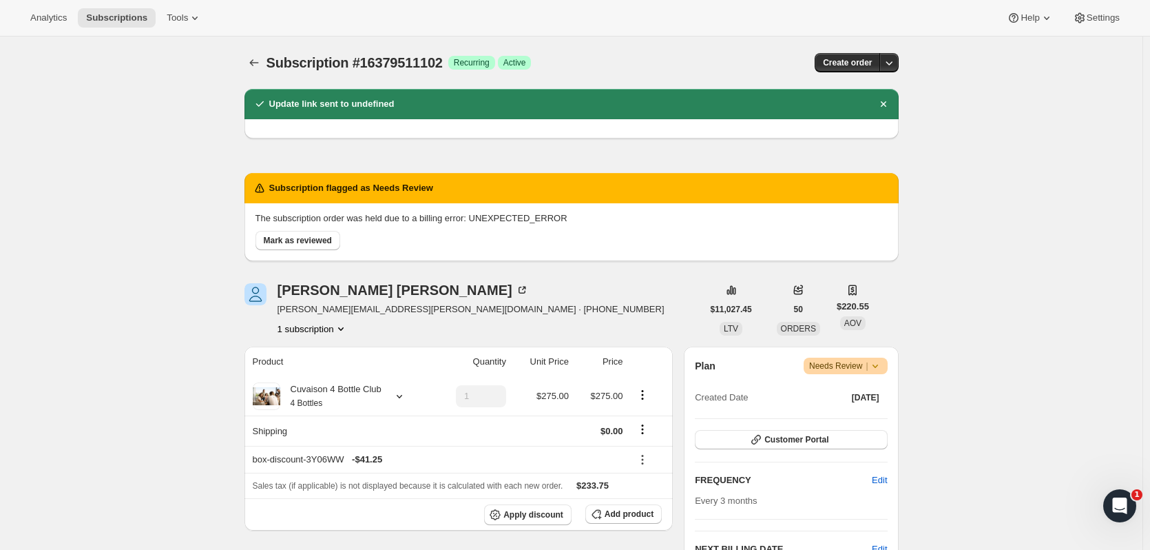
click at [287, 61] on span "Subscription #16379511102" at bounding box center [355, 62] width 176 height 15
click at [260, 59] on icon "Subscriptions" at bounding box center [254, 63] width 14 height 14
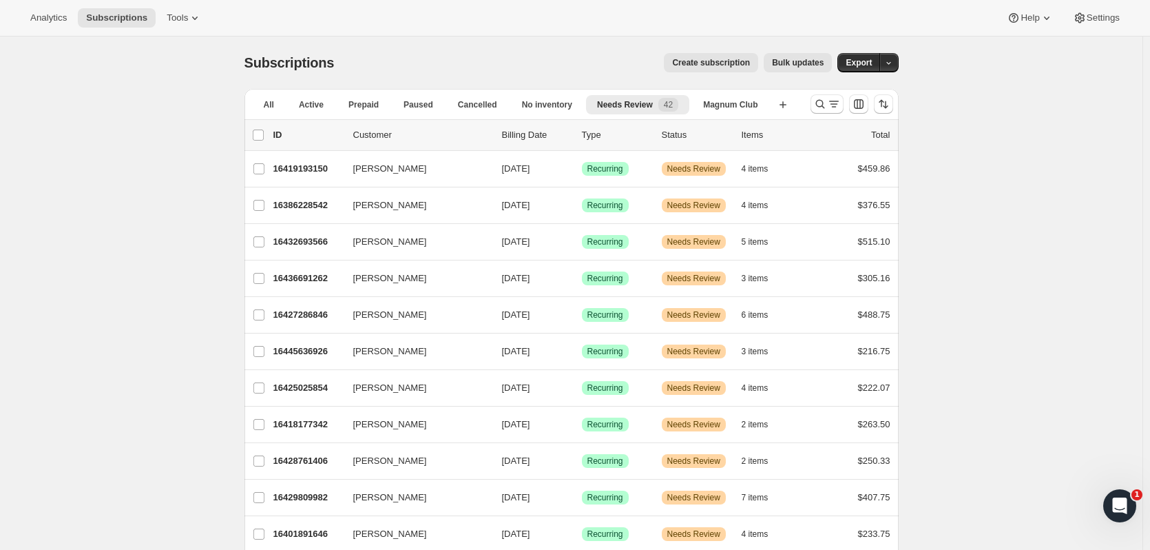
drag, startPoint x: 1028, startPoint y: 358, endPoint x: 1051, endPoint y: 345, distance: 26.2
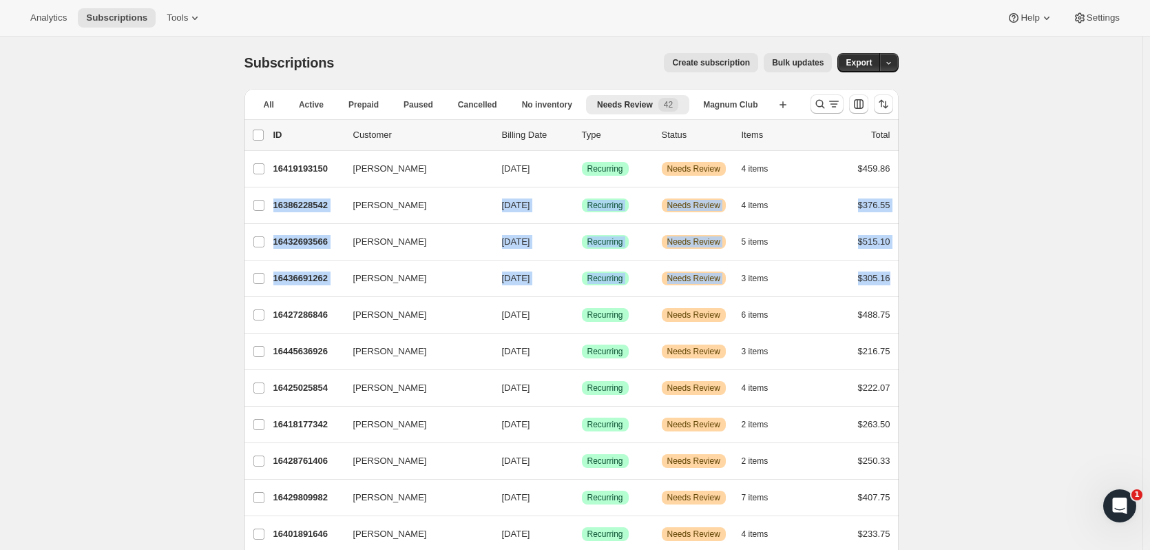
drag, startPoint x: 1142, startPoint y: 172, endPoint x: 1156, endPoint y: 287, distance: 115.9
click at [1150, 287] on html "Analytics Subscriptions Tools Help Settings Skip to content Subscriptions. This…" at bounding box center [575, 275] width 1150 height 550
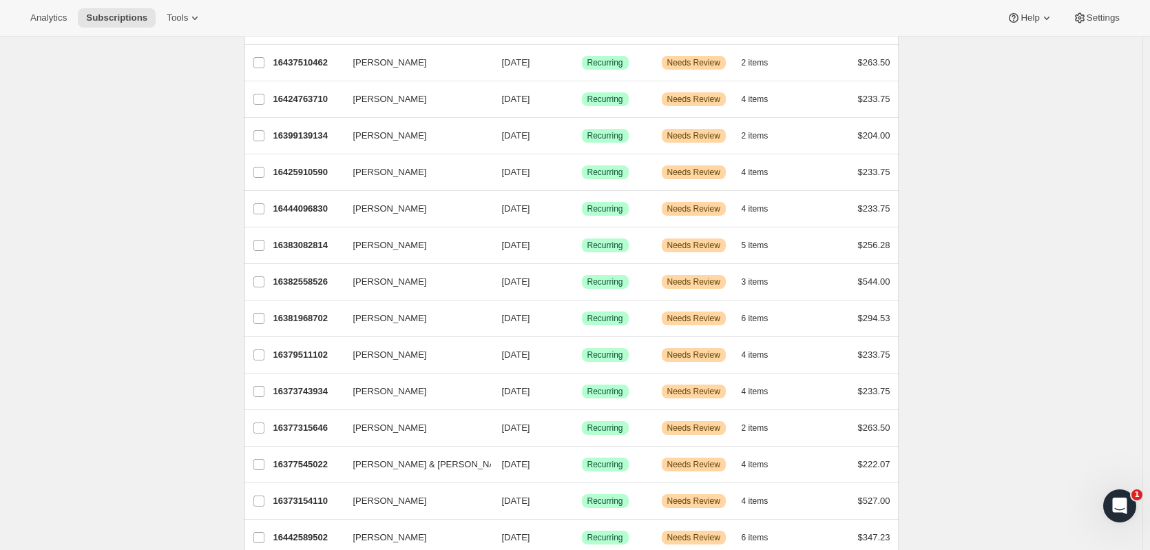
scroll to position [769, 0]
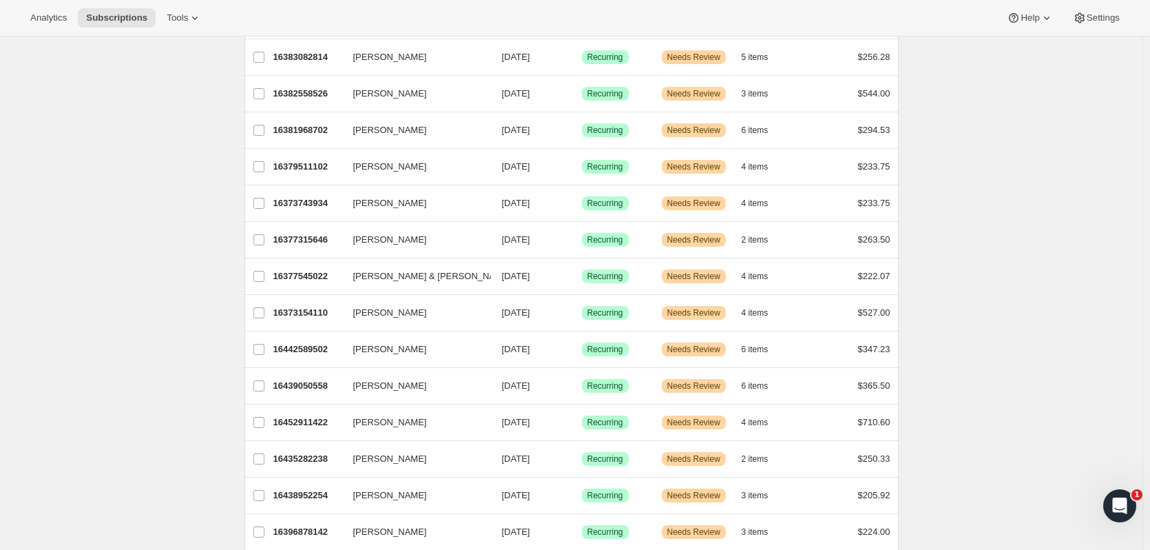
click at [305, 449] on div "16435282238 Carrie Stewart 11/01/2025 Success Recurring Warning Needs Review 2 …" at bounding box center [581, 458] width 617 height 19
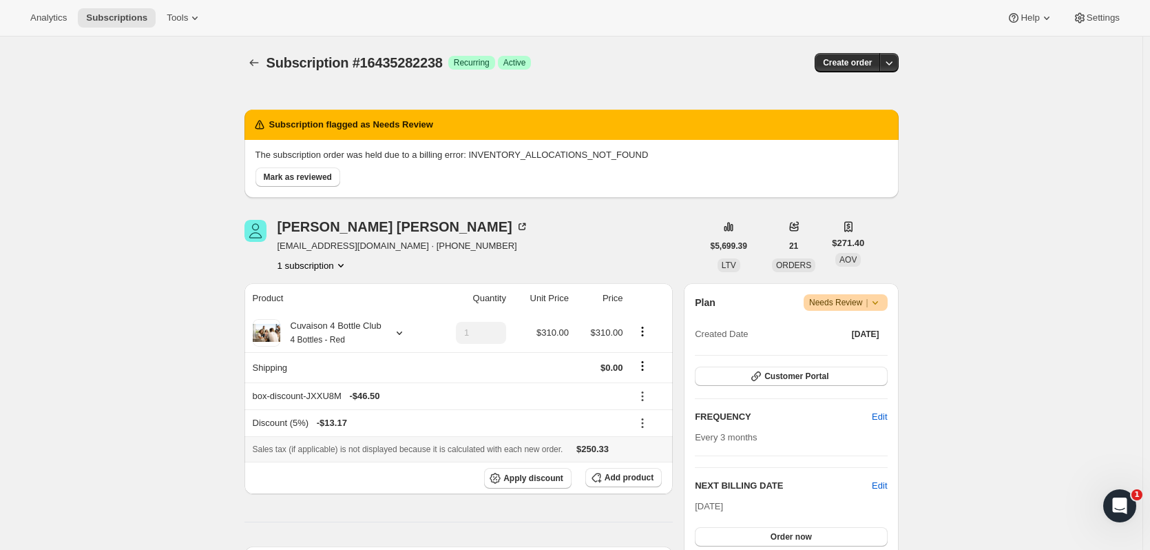
drag, startPoint x: 305, startPoint y: 449, endPoint x: 121, endPoint y: 400, distance: 191.0
drag, startPoint x: 121, startPoint y: 400, endPoint x: 131, endPoint y: 449, distance: 50.0
click at [778, 535] on span "Order now" at bounding box center [791, 536] width 41 height 11
click at [778, 535] on span "Click to confirm" at bounding box center [791, 536] width 63 height 11
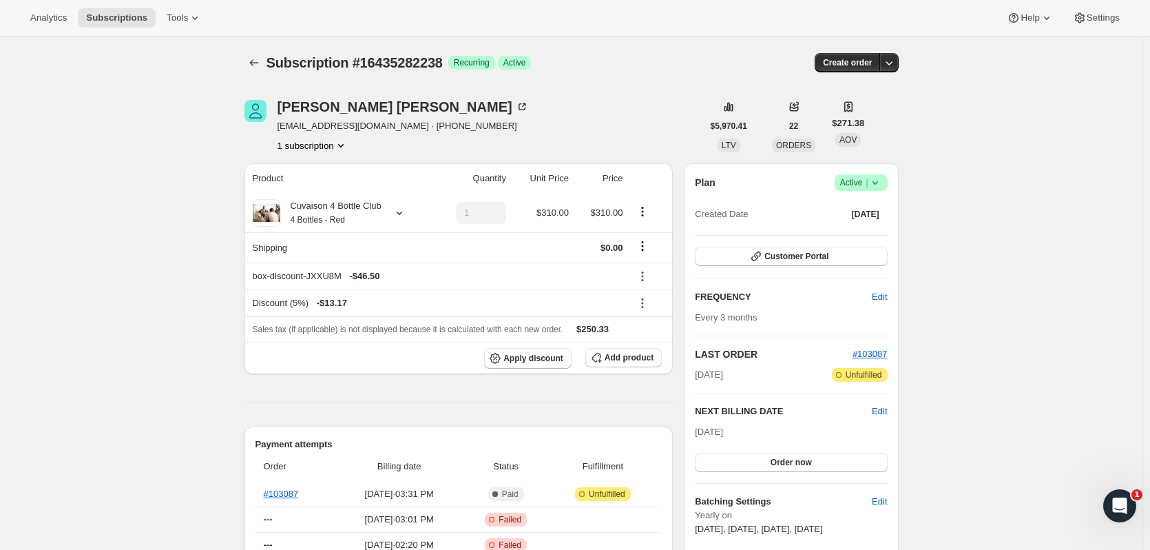
click at [262, 55] on button "Subscriptions" at bounding box center [254, 62] width 19 height 19
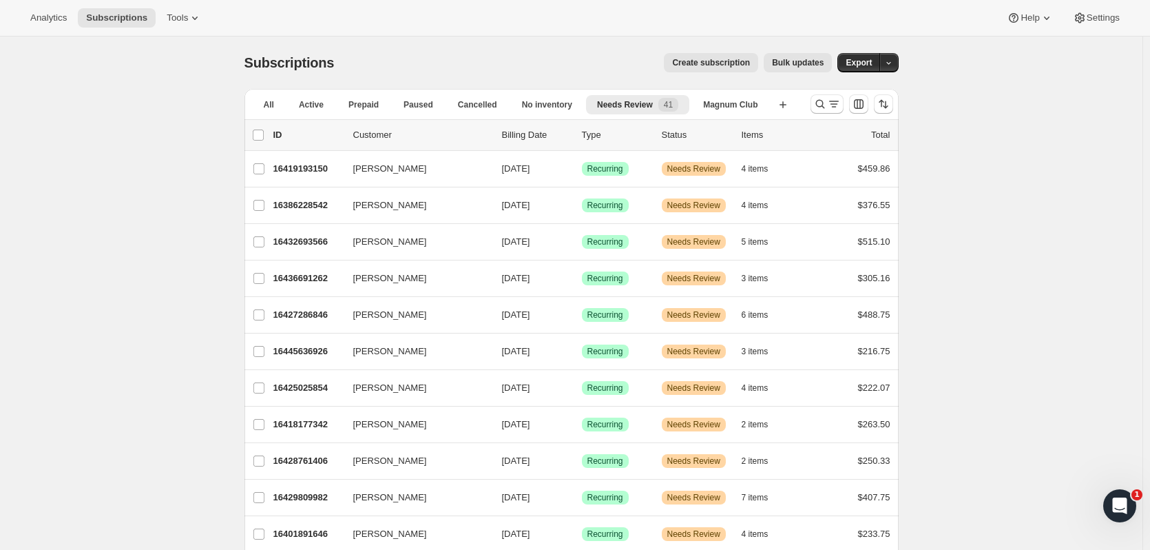
click at [308, 499] on p "16429809982" at bounding box center [307, 497] width 69 height 14
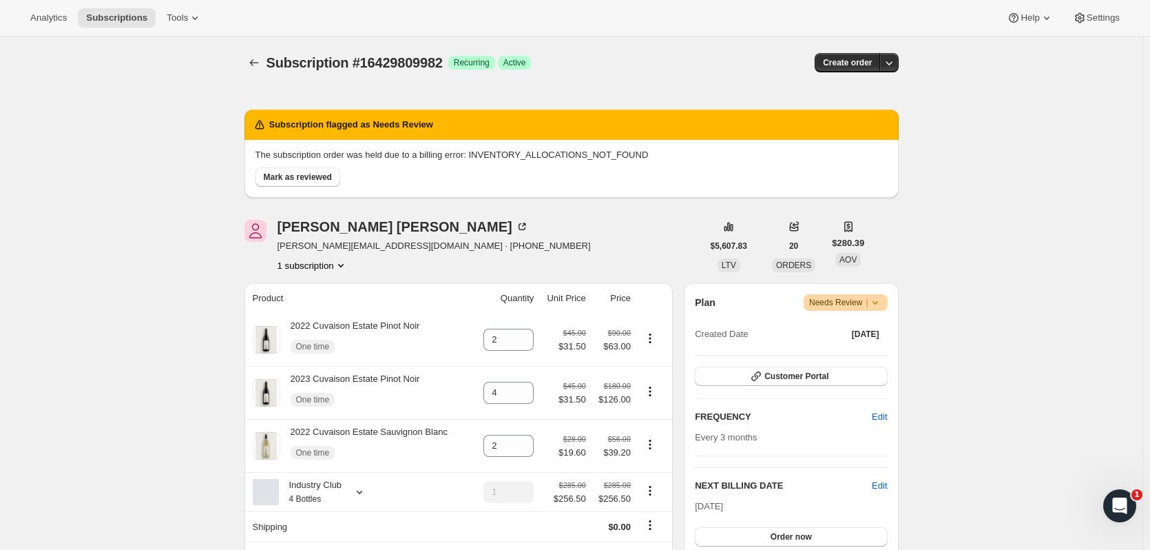
click at [264, 58] on button "Subscriptions" at bounding box center [254, 62] width 19 height 19
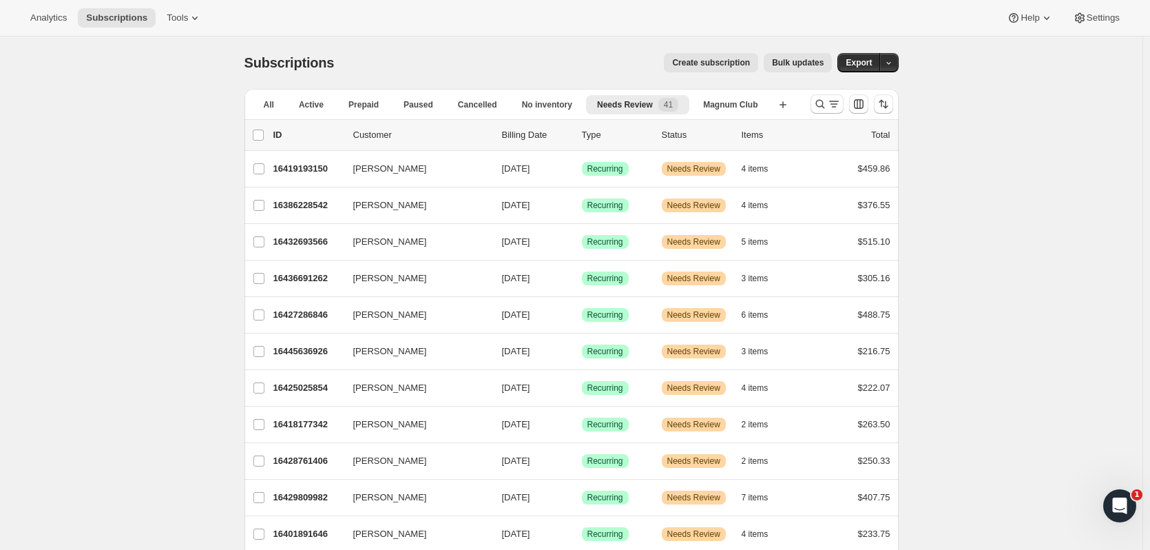
click at [678, 108] on span "41" at bounding box center [669, 105] width 20 height 14
click at [659, 110] on div "Needs Review 41" at bounding box center [637, 105] width 81 height 14
click at [632, 81] on div "Subscriptions. This page is ready Subscriptions Create subscription Bulk update…" at bounding box center [572, 63] width 654 height 52
click at [826, 96] on button "Search and filter results" at bounding box center [827, 103] width 33 height 19
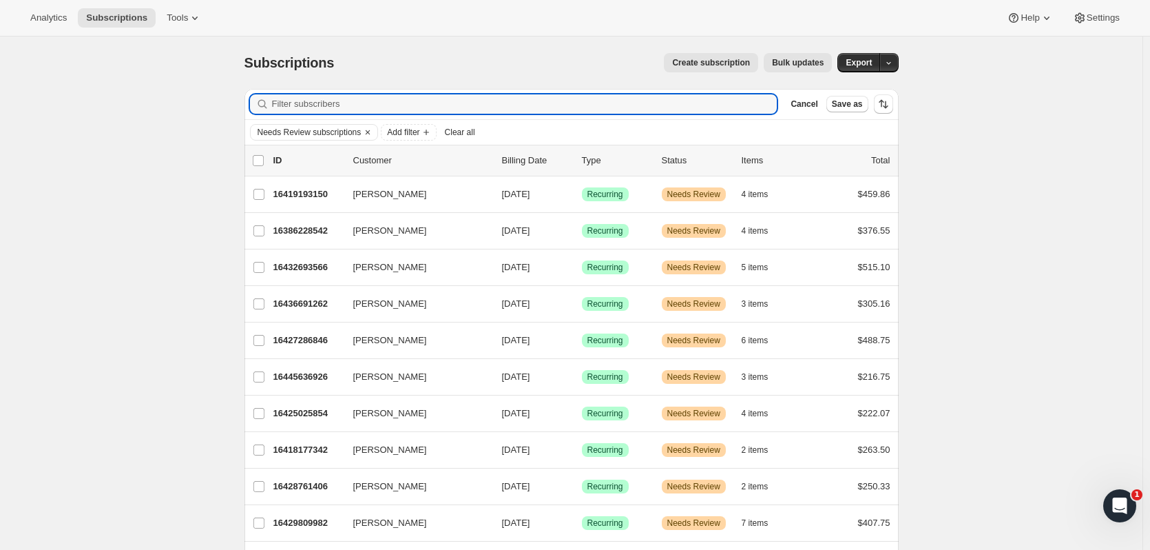
drag, startPoint x: 369, startPoint y: 131, endPoint x: 362, endPoint y: 134, distance: 7.7
click at [369, 132] on icon "Clear" at bounding box center [367, 132] width 11 height 11
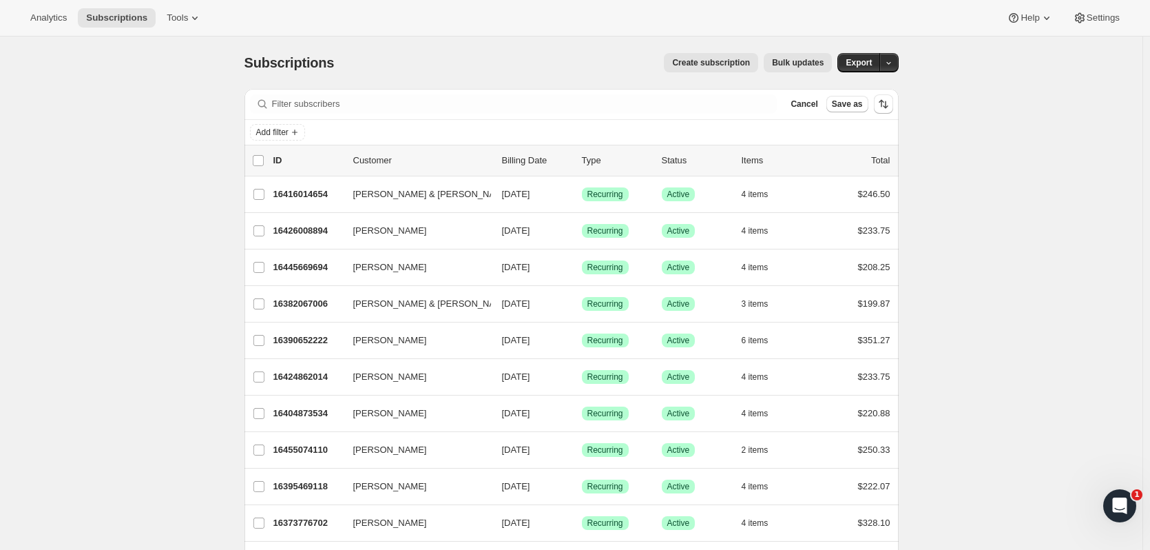
click at [265, 103] on icon at bounding box center [263, 104] width 14 height 14
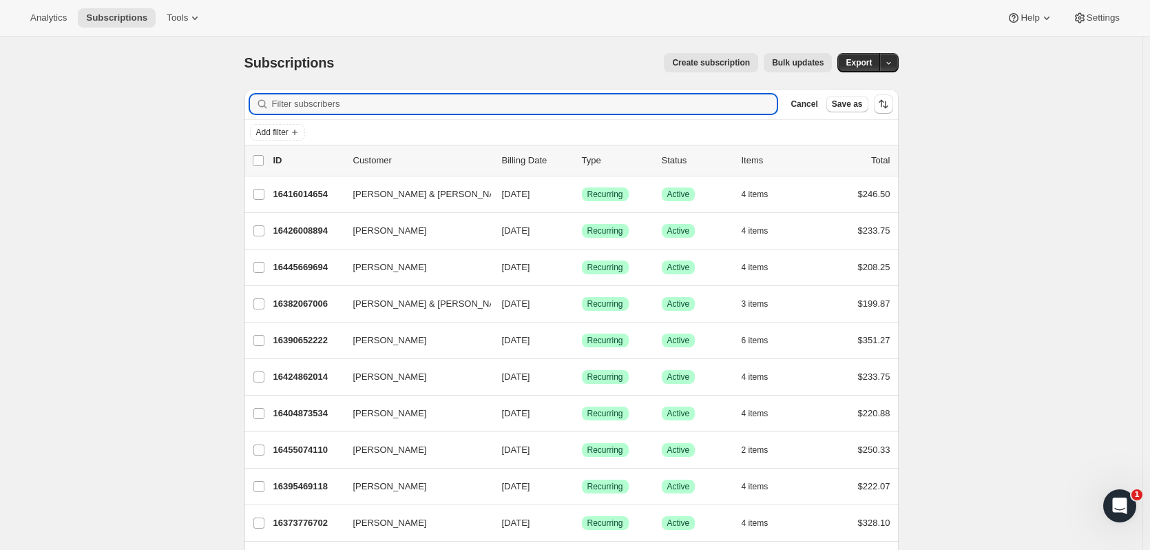
click at [754, 110] on input "Filter subscribers" at bounding box center [525, 103] width 506 height 19
click at [368, 98] on input "Filter subscribers" at bounding box center [525, 103] width 506 height 19
click at [359, 103] on input "Filter subscribers" at bounding box center [525, 103] width 506 height 19
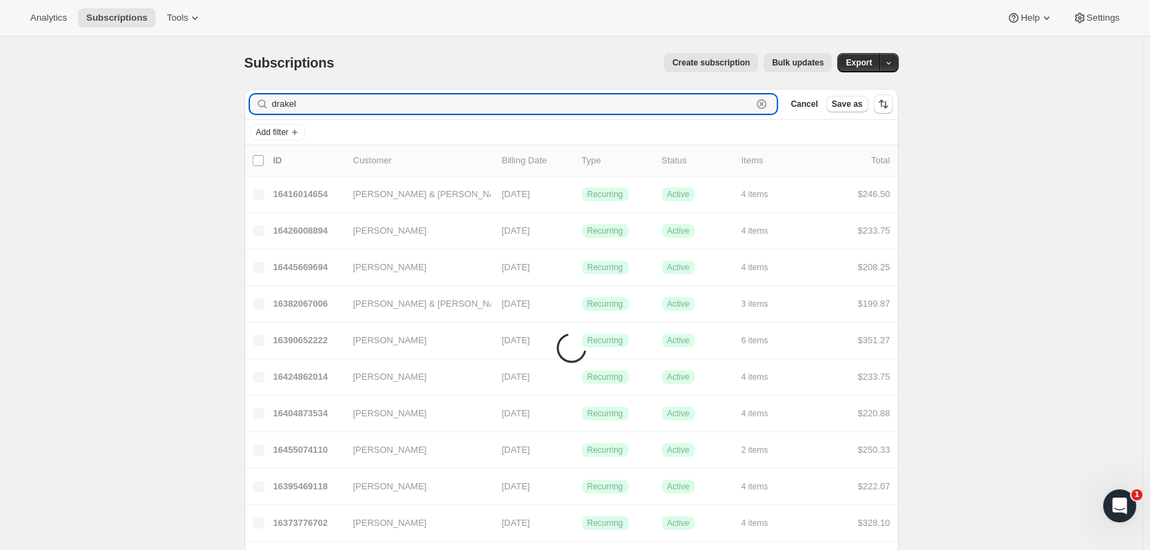
type input "drakel"
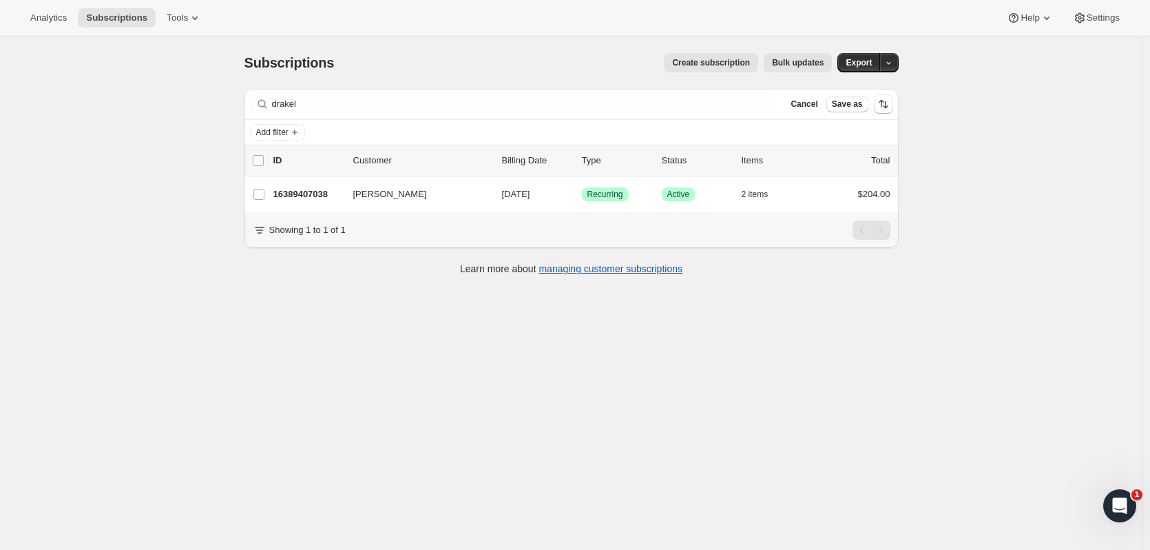
click at [320, 188] on p "16389407038" at bounding box center [307, 194] width 69 height 14
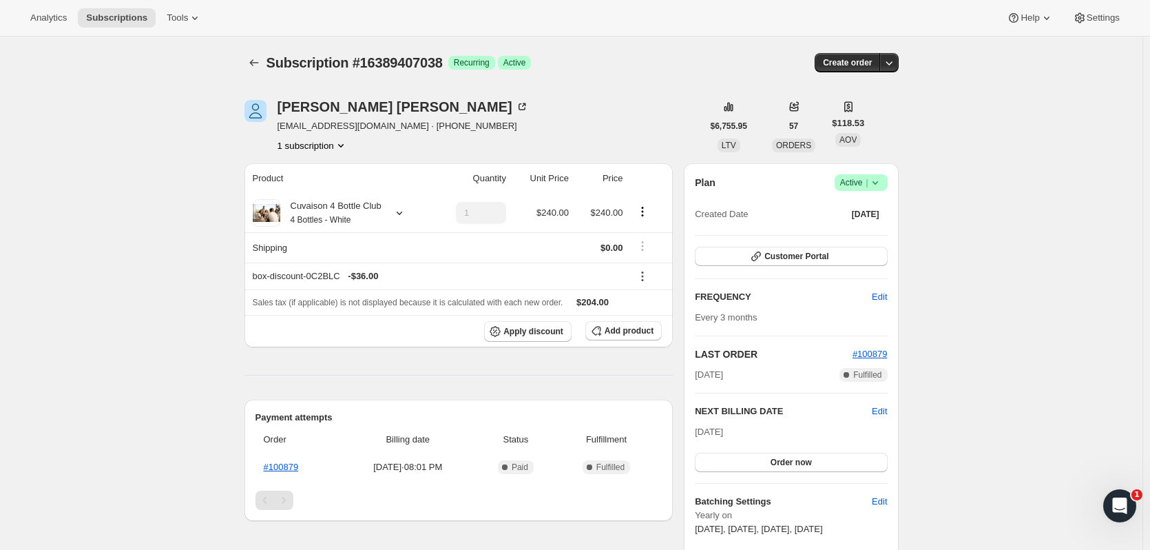
click at [261, 66] on icon "Subscriptions" at bounding box center [254, 63] width 14 height 14
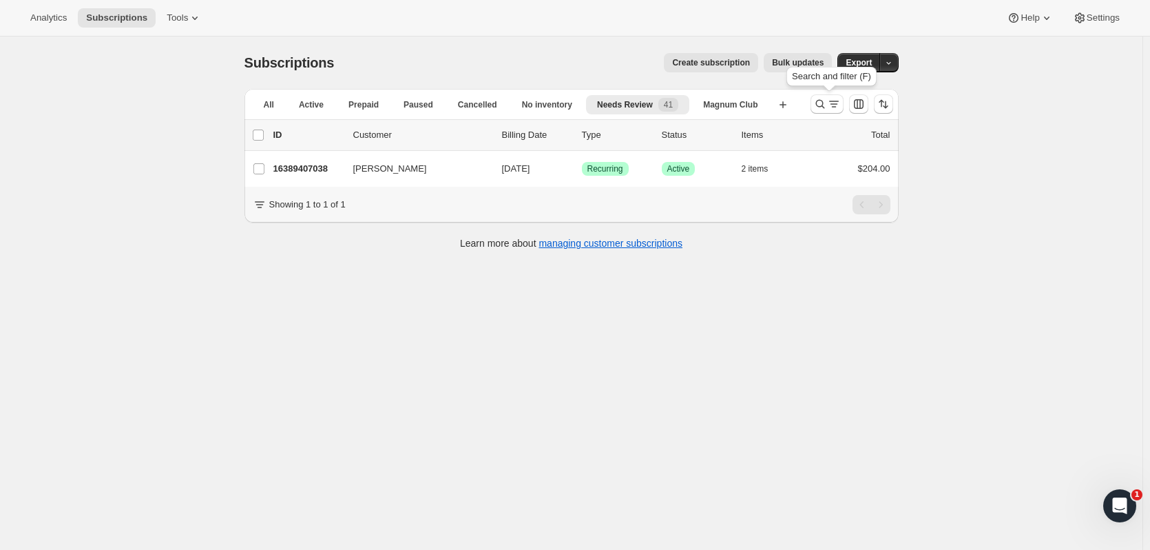
click at [821, 103] on icon "Search and filter results" at bounding box center [821, 104] width 14 height 14
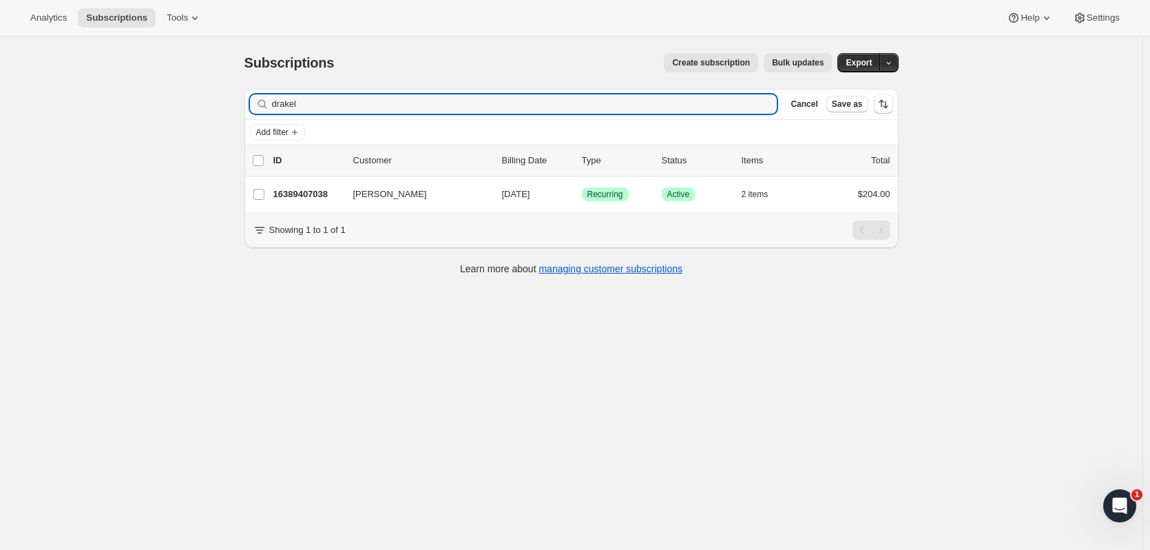
click at [761, 101] on input "drakel" at bounding box center [525, 103] width 506 height 19
click at [767, 102] on icon "button" at bounding box center [762, 104] width 10 height 10
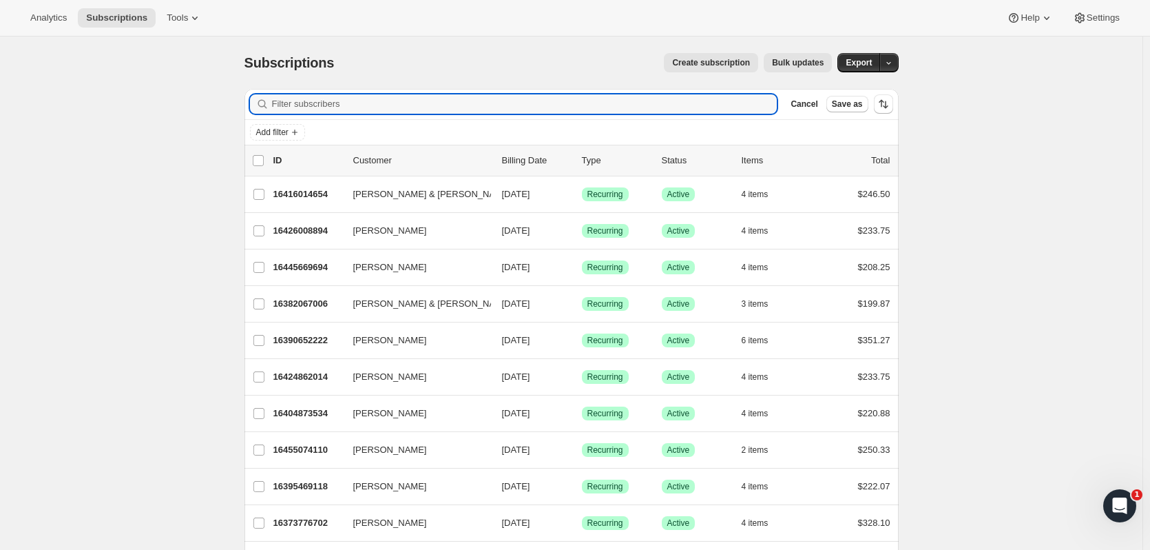
click at [813, 105] on span "Cancel" at bounding box center [804, 104] width 27 height 11
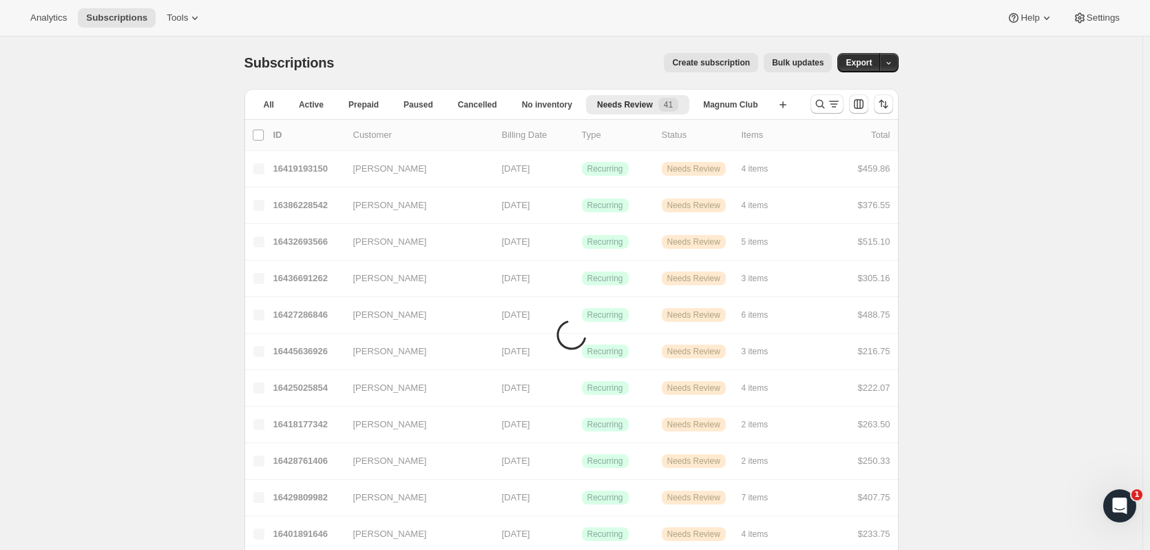
click at [643, 101] on span "Needs Review" at bounding box center [625, 104] width 56 height 11
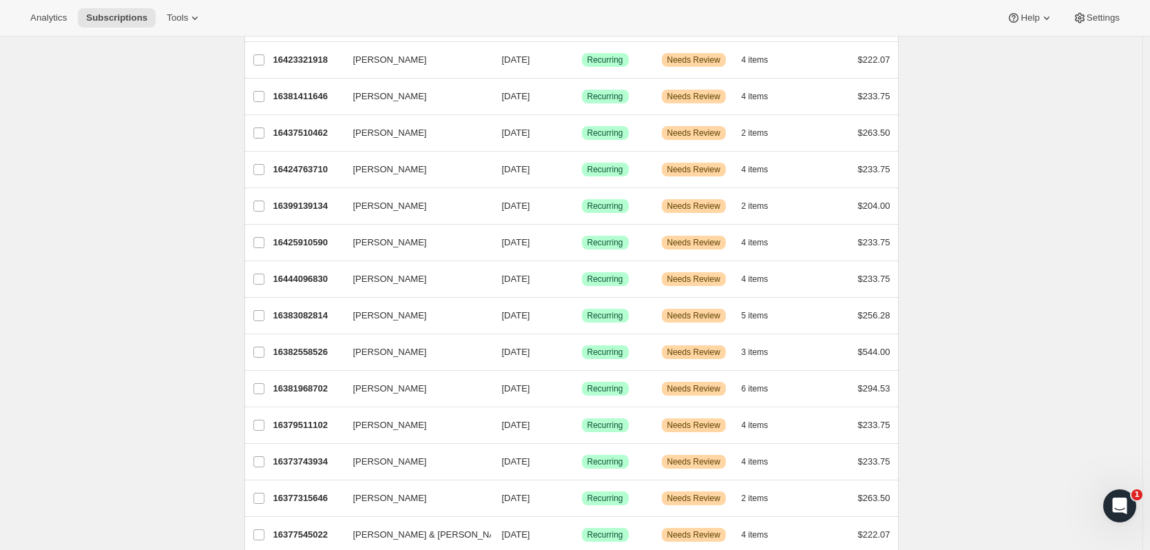
scroll to position [1185, 0]
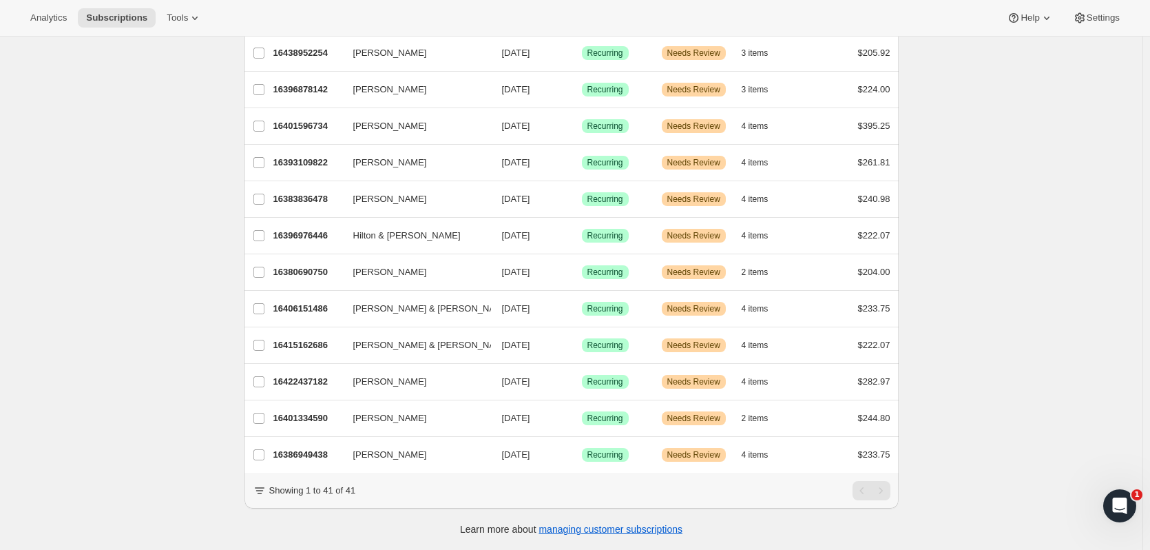
click at [307, 340] on p "16415162686" at bounding box center [307, 345] width 69 height 14
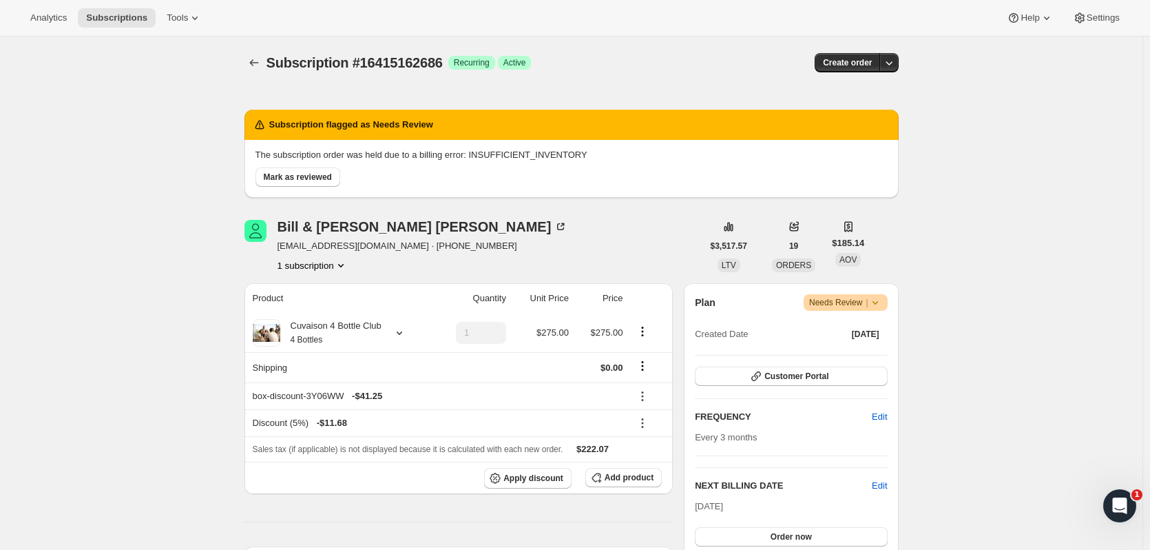
click at [808, 533] on span "Order now" at bounding box center [791, 536] width 41 height 11
click at [808, 533] on span "Click to confirm" at bounding box center [791, 536] width 63 height 11
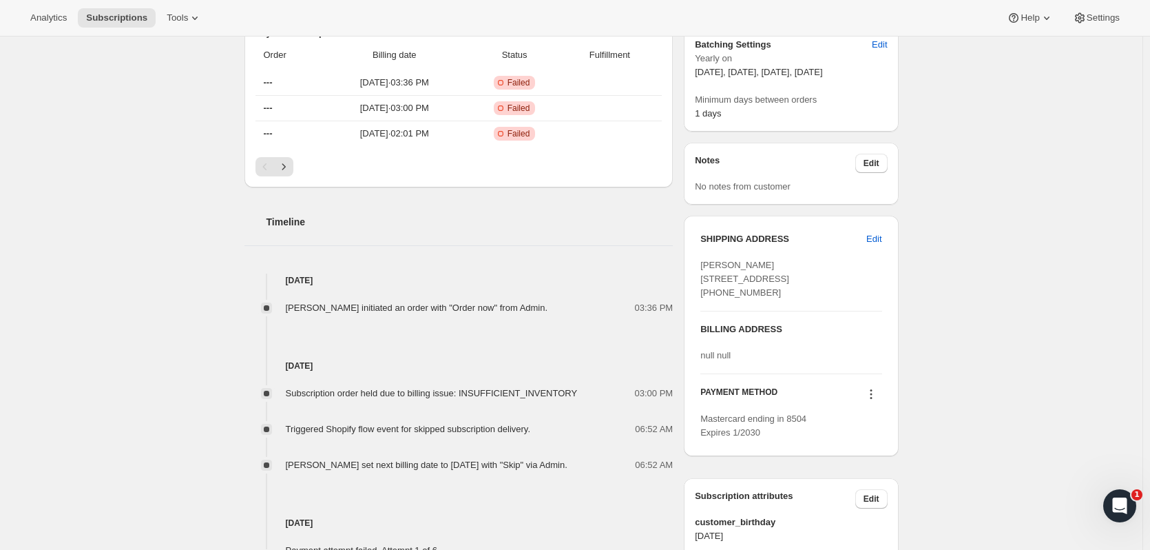
scroll to position [422, 0]
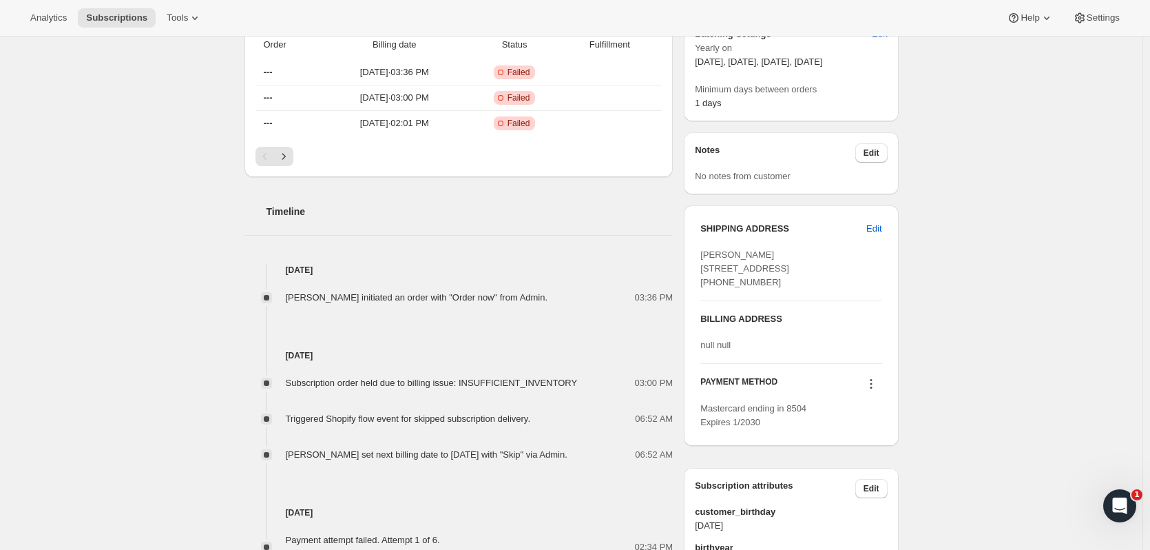
click at [872, 388] on icon at bounding box center [871, 387] width 2 height 2
click at [875, 451] on span "Send link to update card" at bounding box center [874, 451] width 96 height 10
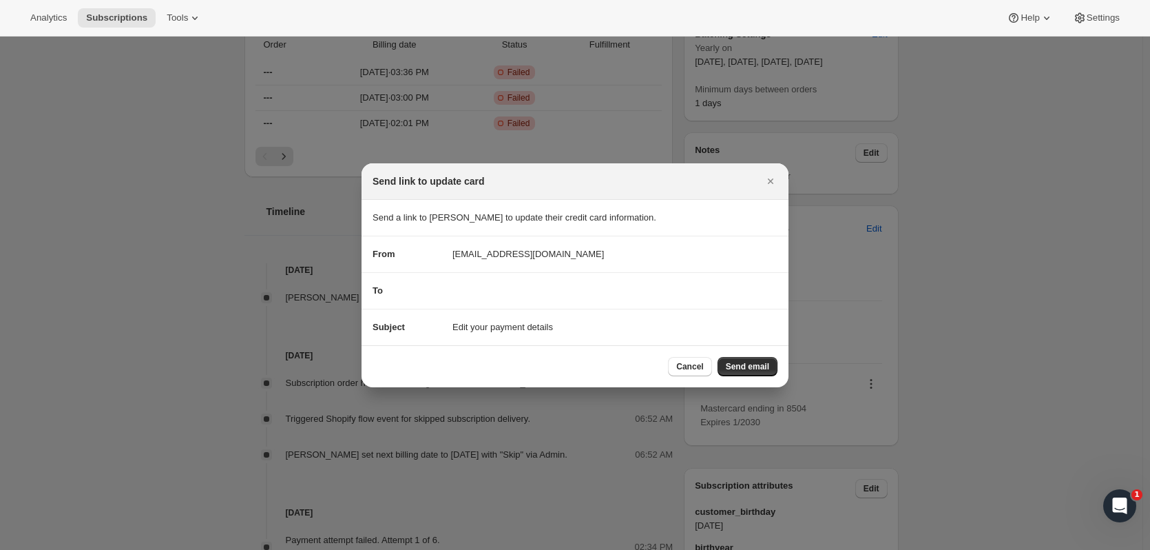
click at [749, 369] on span "Send email" at bounding box center [747, 366] width 43 height 11
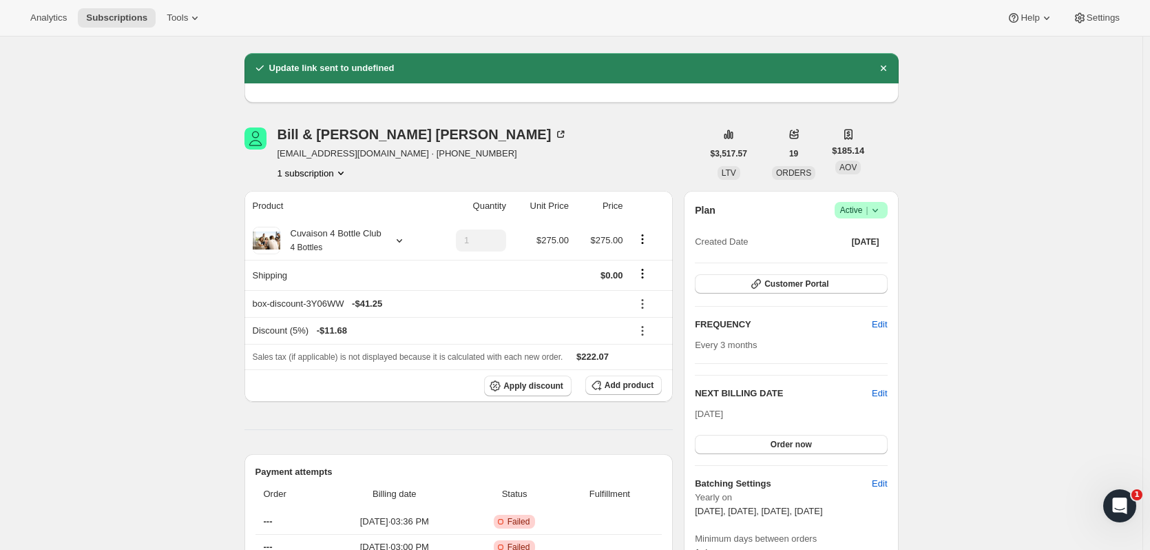
scroll to position [0, 0]
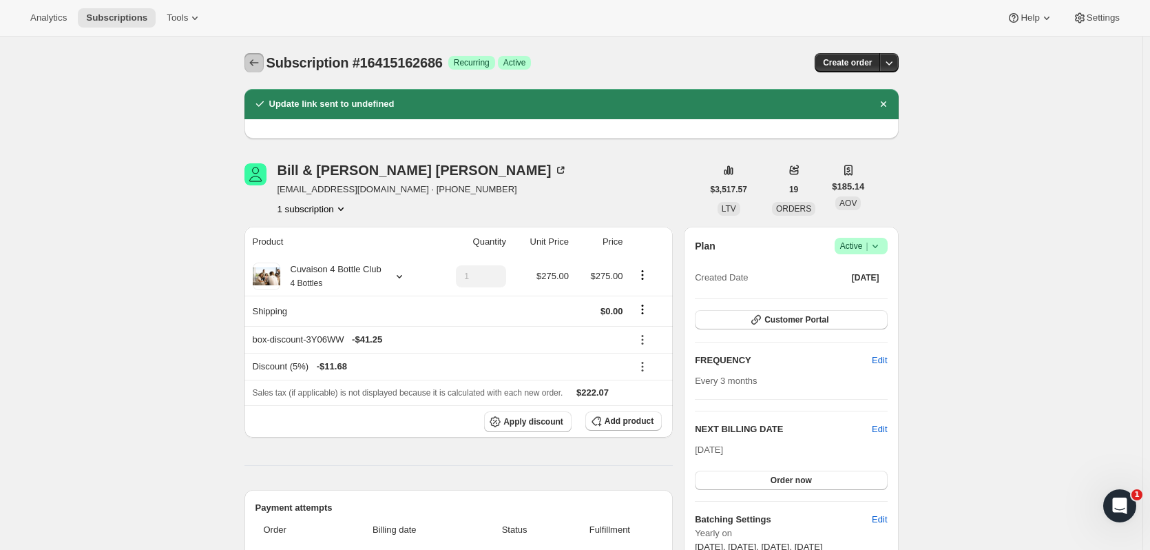
click at [251, 55] on button "Subscriptions" at bounding box center [254, 62] width 19 height 19
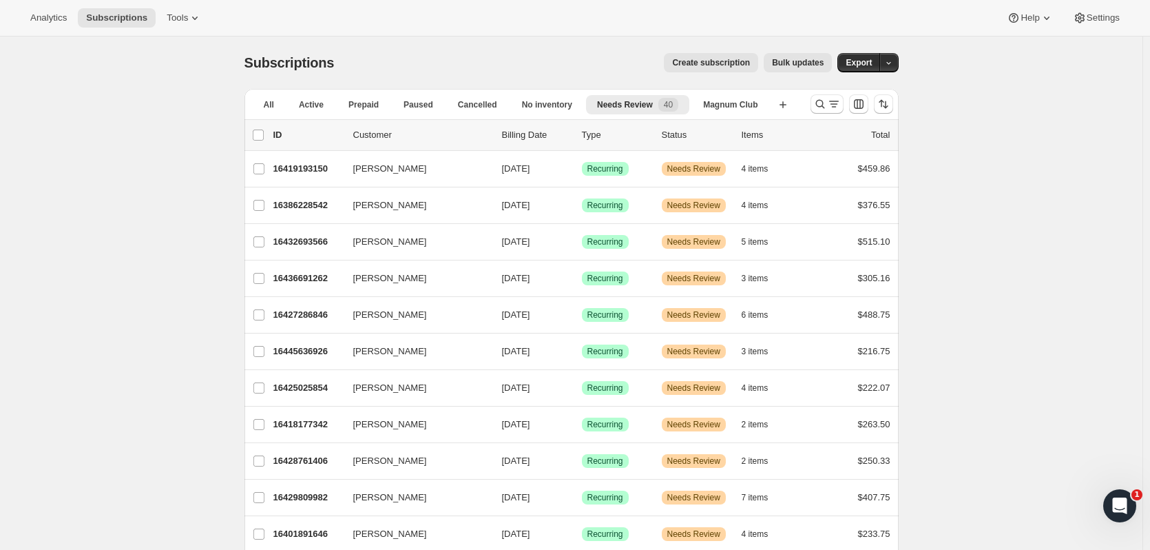
click at [295, 467] on p "16428761406" at bounding box center [307, 461] width 69 height 14
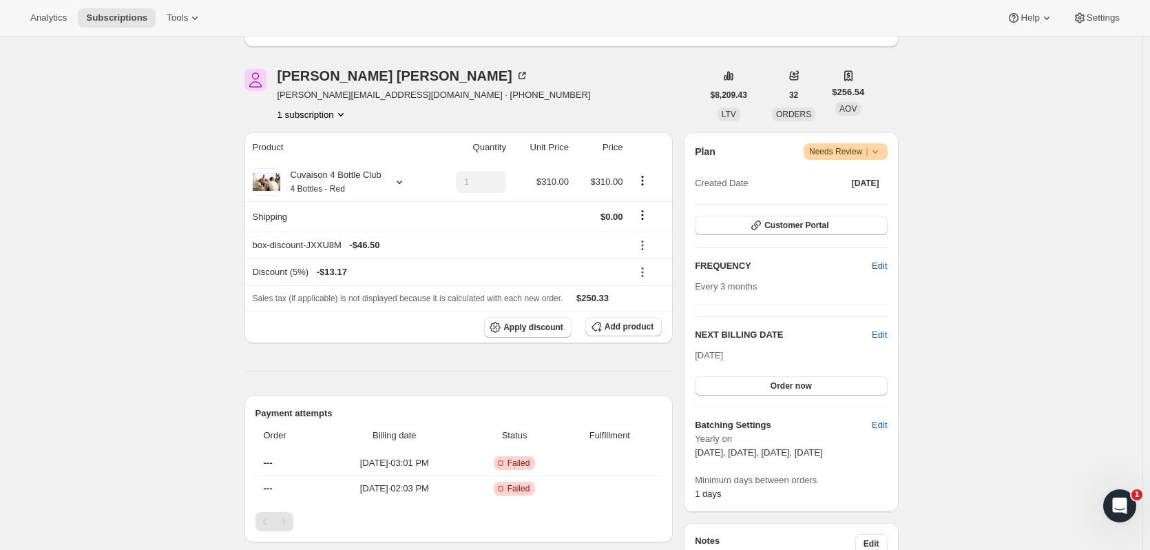
scroll to position [184, 0]
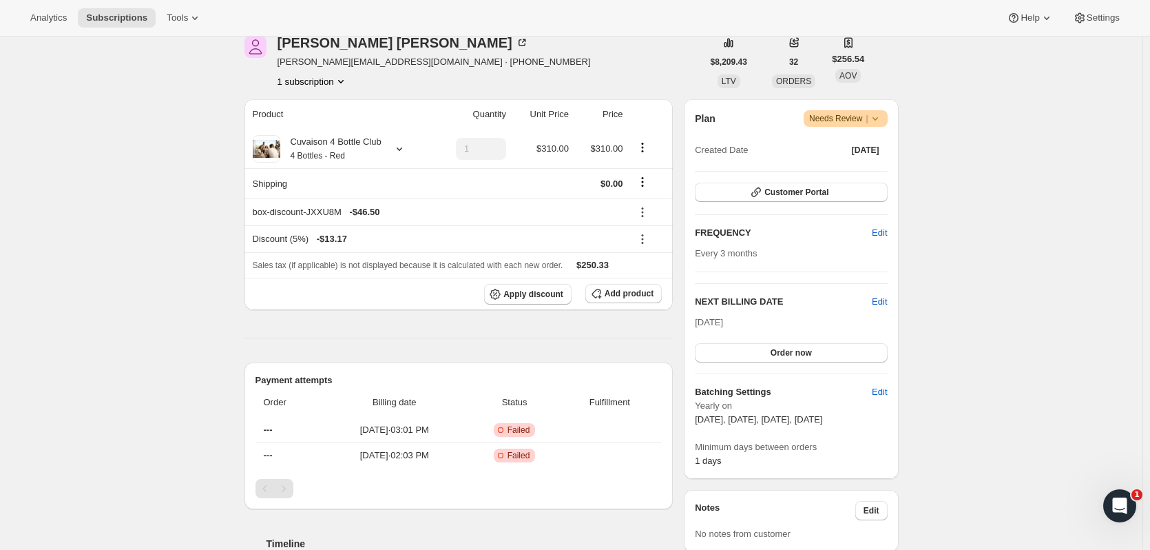
click at [863, 357] on button "Order now" at bounding box center [791, 352] width 192 height 19
click at [863, 357] on button "Click to confirm" at bounding box center [791, 352] width 192 height 19
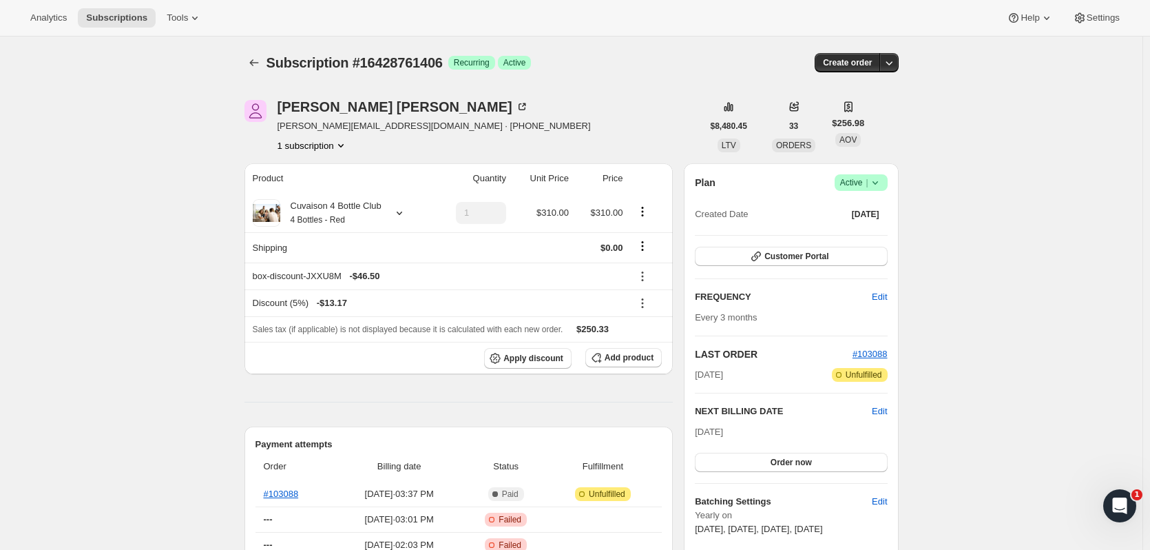
click at [255, 68] on icon "Subscriptions" at bounding box center [254, 63] width 14 height 14
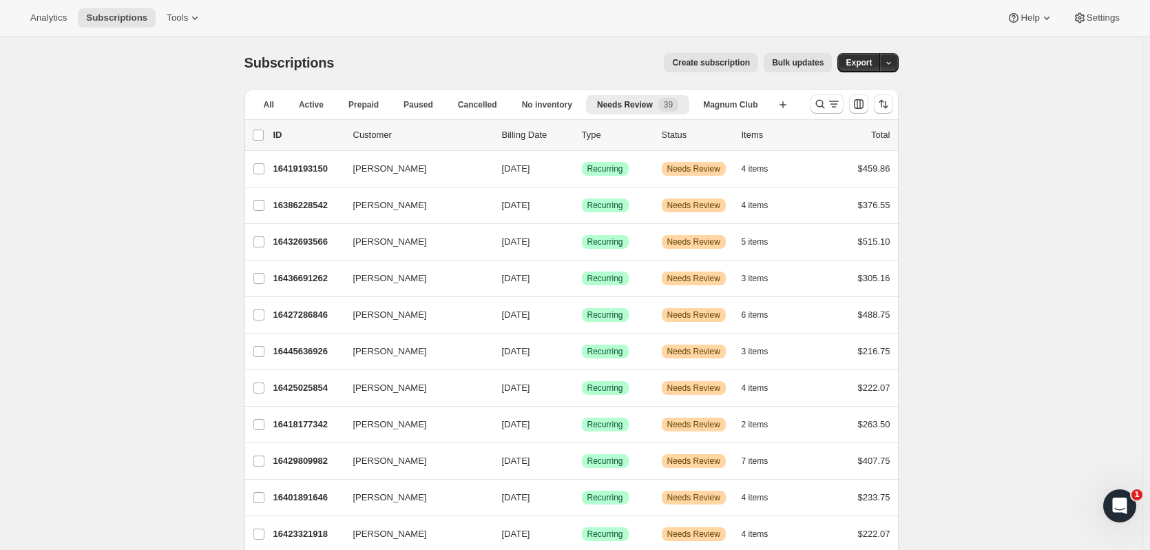
click at [325, 488] on div "16401891646 [PERSON_NAME] [DATE] Success Recurring Warning Needs Review 4 items…" at bounding box center [581, 497] width 617 height 19
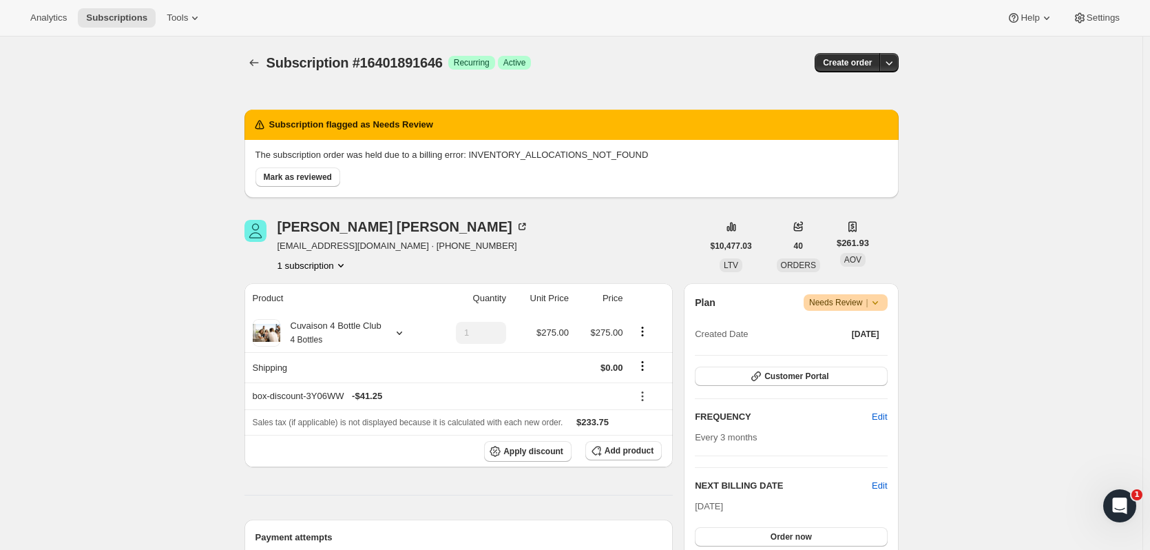
click at [698, 536] on button "Order now" at bounding box center [791, 536] width 192 height 19
click at [698, 536] on button "Click to confirm" at bounding box center [791, 536] width 192 height 19
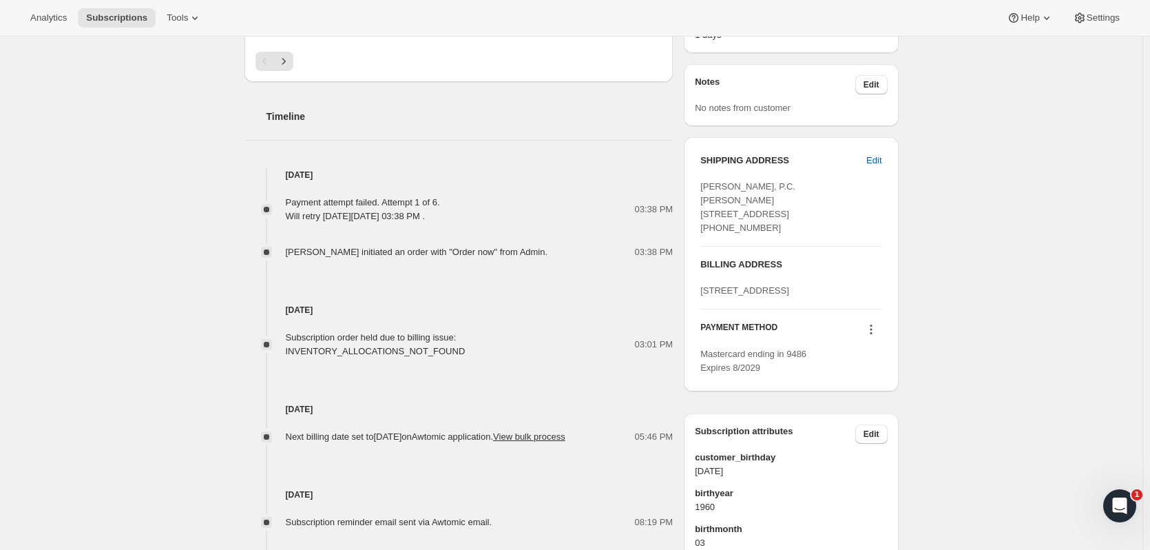
scroll to position [628, 0]
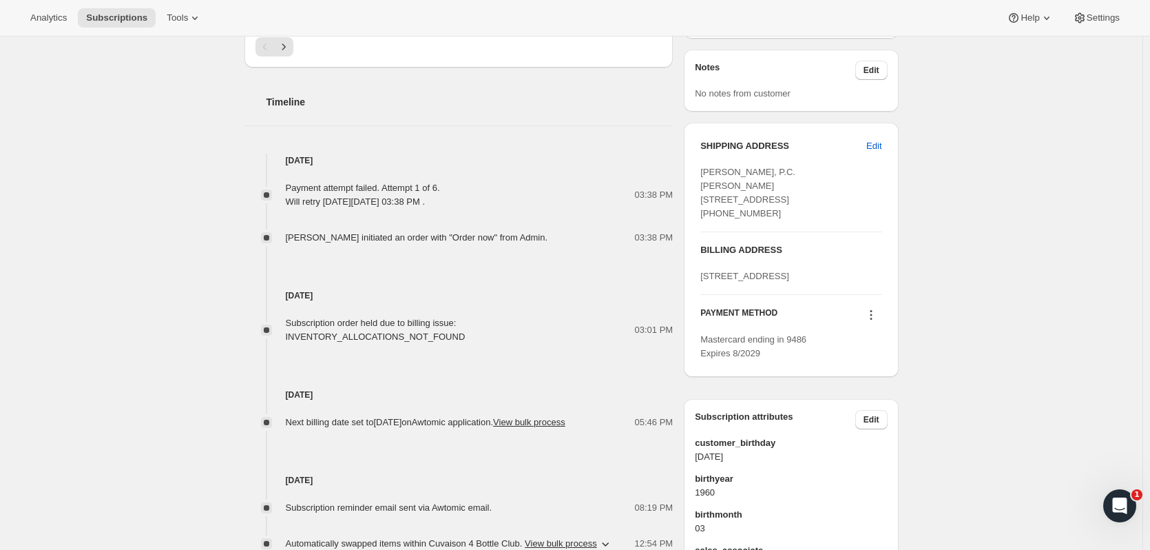
click at [875, 322] on icon at bounding box center [871, 315] width 14 height 14
click at [878, 398] on span "Send link to update card" at bounding box center [874, 396] width 96 height 10
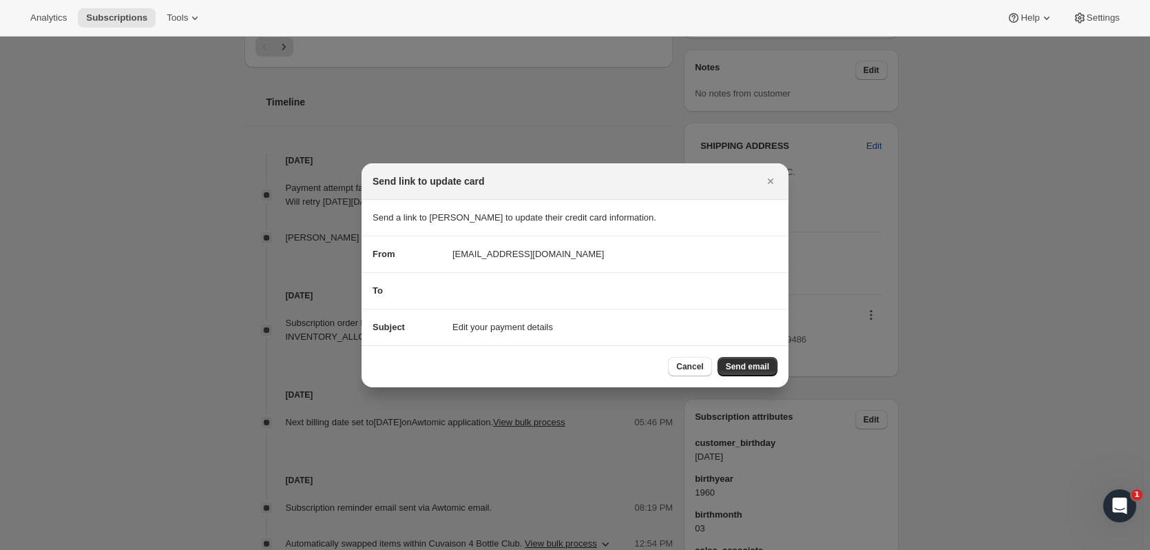
click at [752, 380] on div "Cancel Send email" at bounding box center [575, 366] width 427 height 42
click at [749, 372] on button "Send email" at bounding box center [748, 366] width 60 height 19
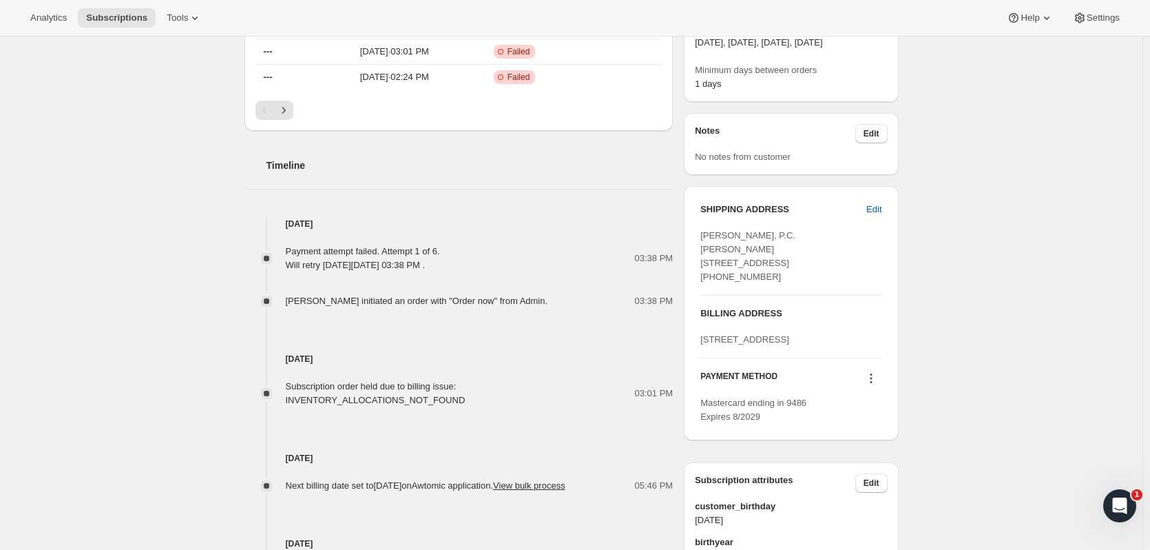
scroll to position [0, 0]
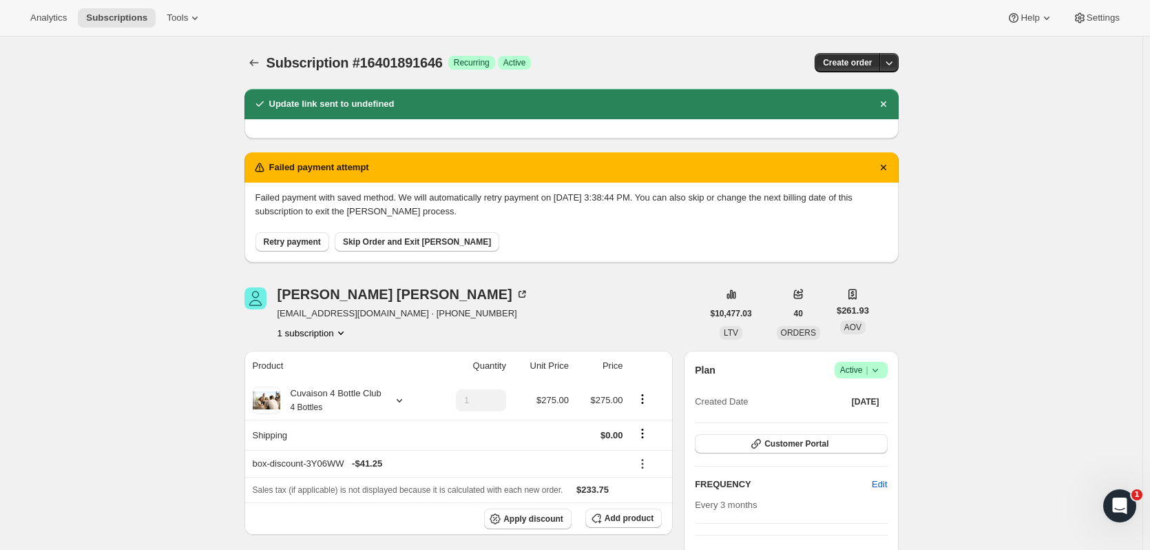
click at [253, 61] on icon "Subscriptions" at bounding box center [254, 63] width 14 height 14
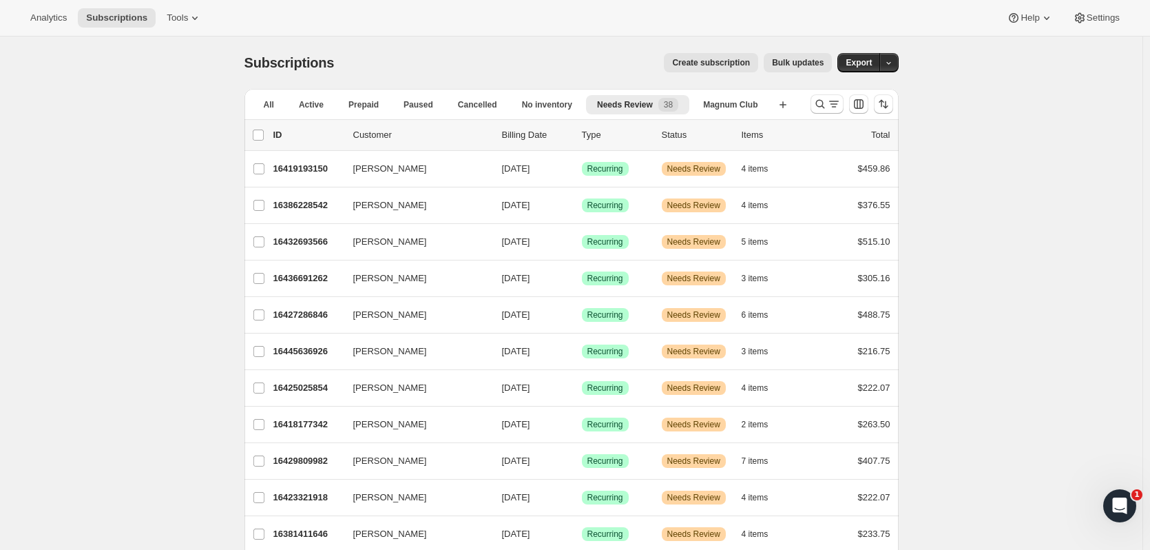
click at [311, 498] on p "16423321918" at bounding box center [307, 497] width 69 height 14
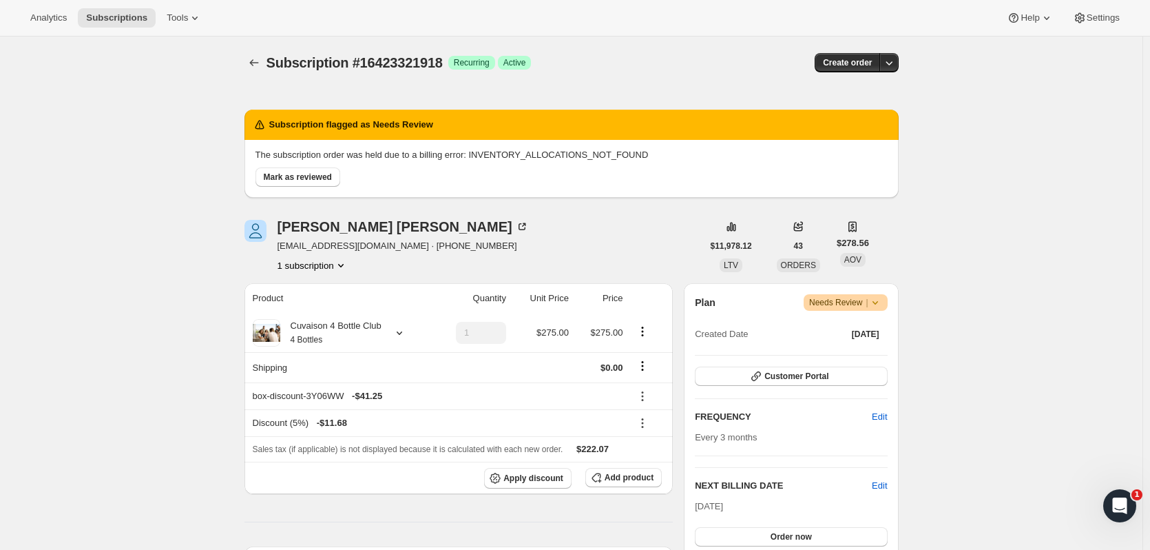
click at [843, 542] on button "Order now" at bounding box center [791, 536] width 192 height 19
click at [843, 542] on button "Click to confirm" at bounding box center [791, 536] width 192 height 19
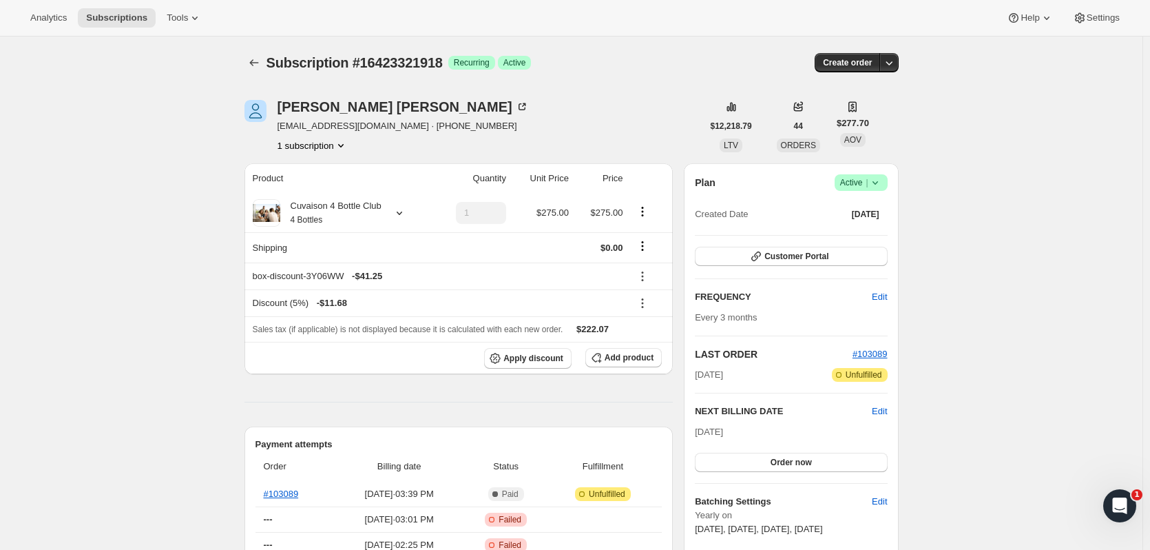
click at [251, 66] on icon "Subscriptions" at bounding box center [254, 63] width 14 height 14
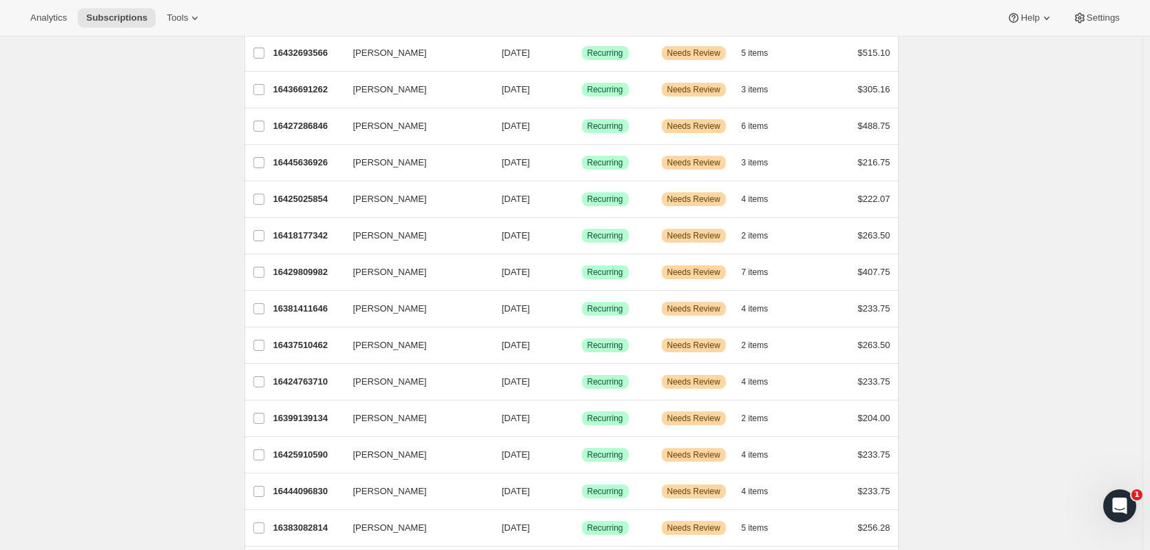
scroll to position [224, 0]
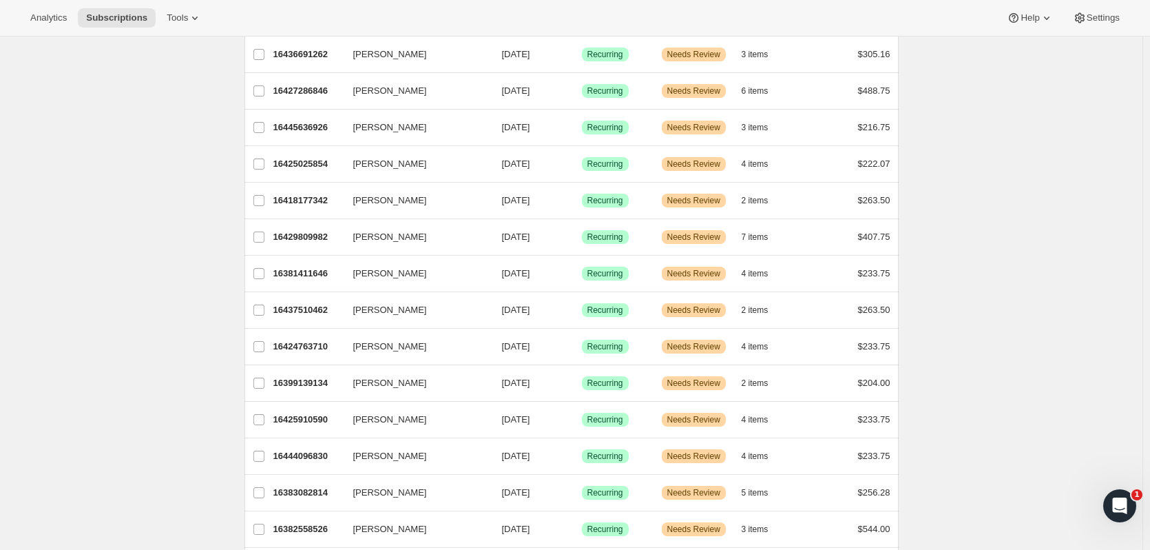
click at [324, 453] on p "16444096830" at bounding box center [307, 456] width 69 height 14
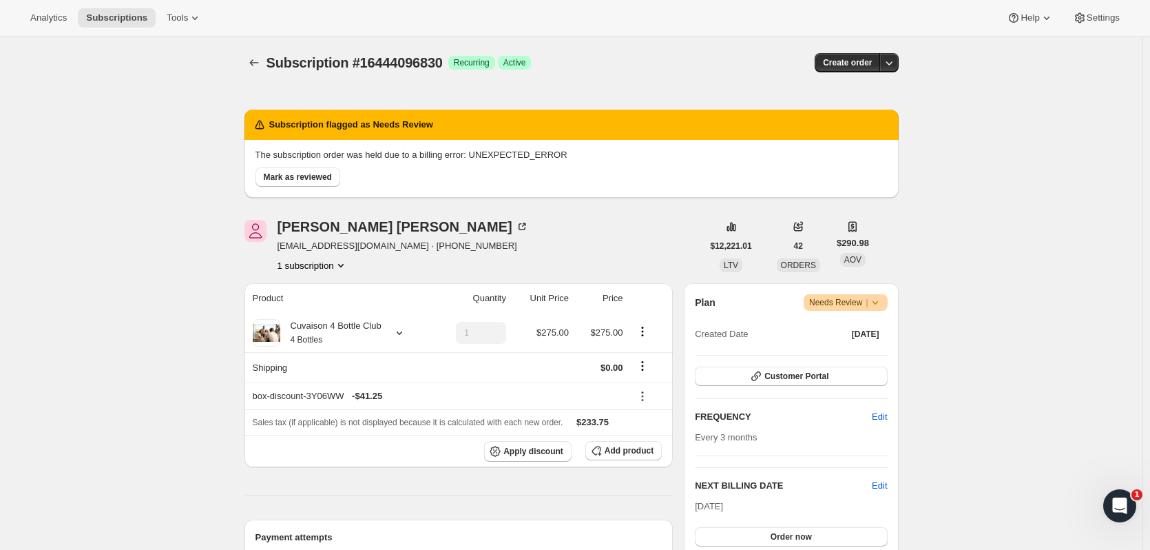
scroll to position [134, 0]
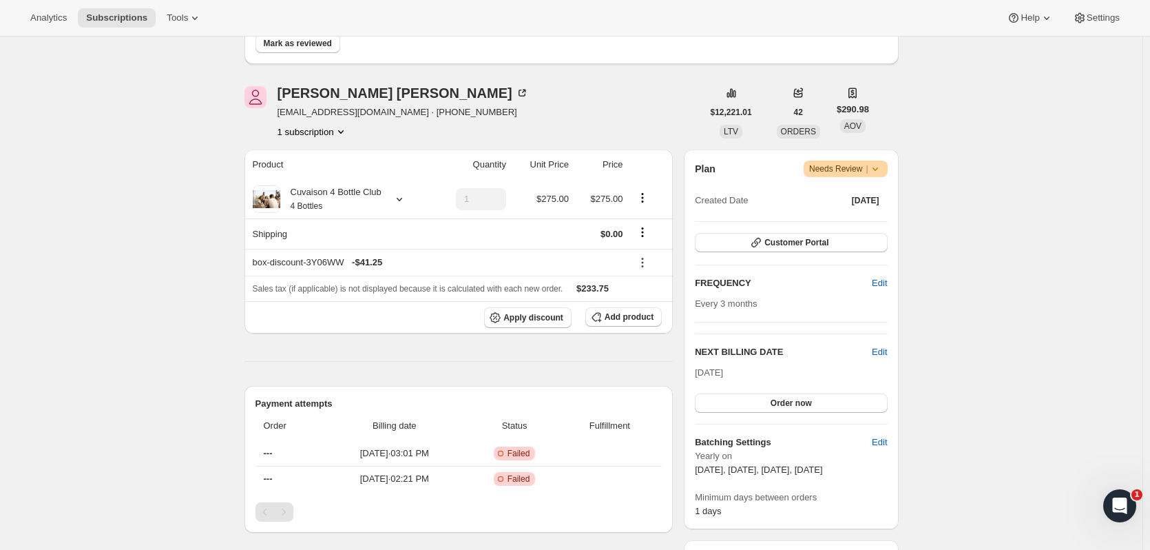
click at [750, 400] on button "Order now" at bounding box center [791, 402] width 192 height 19
click at [750, 400] on button "Click to confirm" at bounding box center [791, 402] width 192 height 19
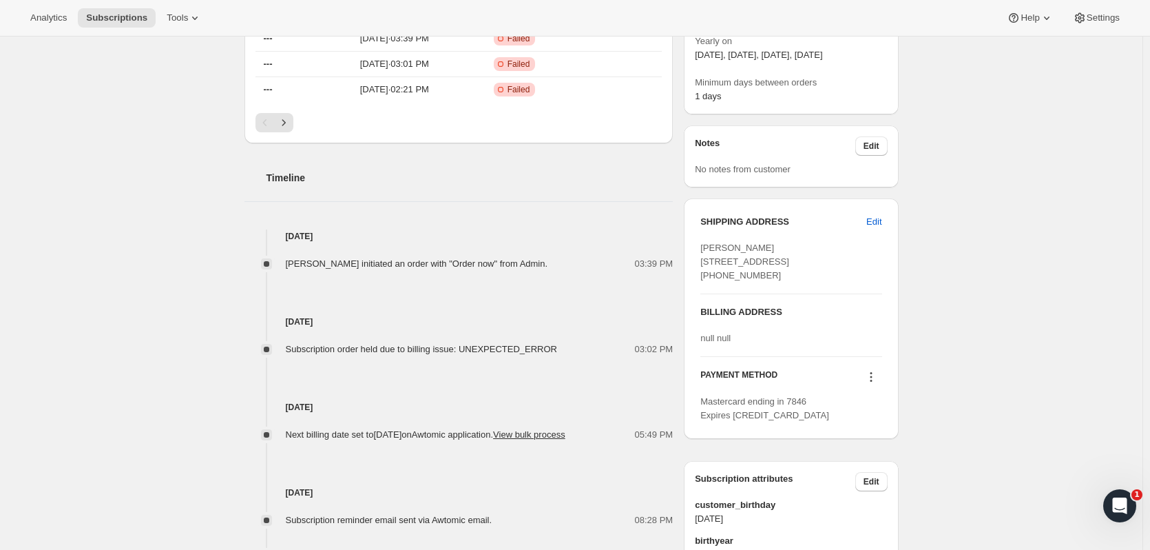
scroll to position [431, 0]
click at [882, 382] on button at bounding box center [871, 374] width 22 height 15
click at [882, 461] on span "Send link to update card" at bounding box center [874, 455] width 96 height 10
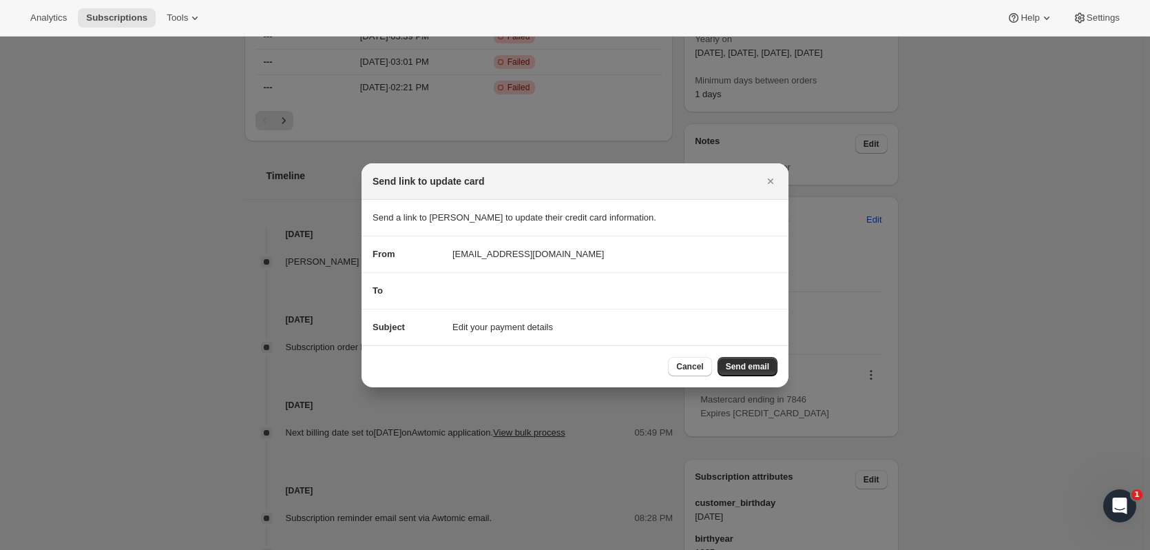
click at [754, 366] on span "Send email" at bounding box center [747, 366] width 43 height 11
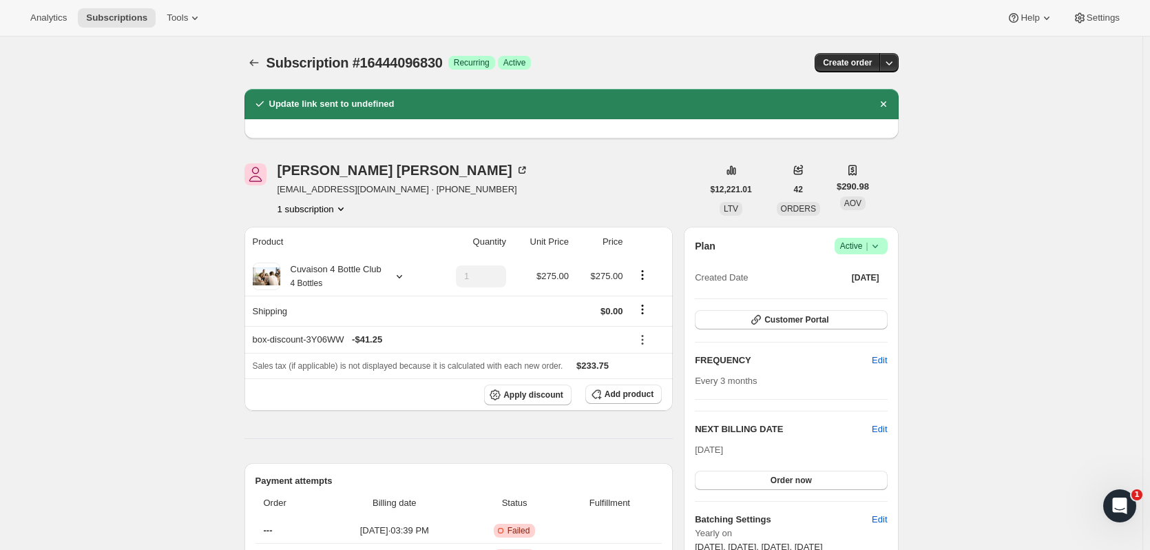
click at [258, 64] on icon "Subscriptions" at bounding box center [254, 63] width 14 height 14
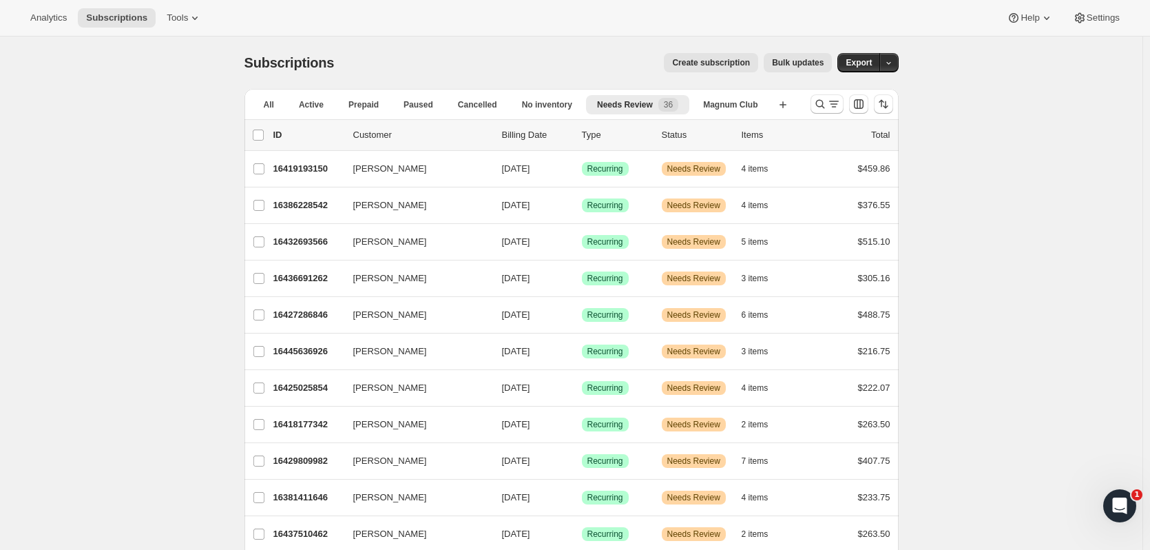
click at [320, 499] on p "16381411646" at bounding box center [307, 497] width 69 height 14
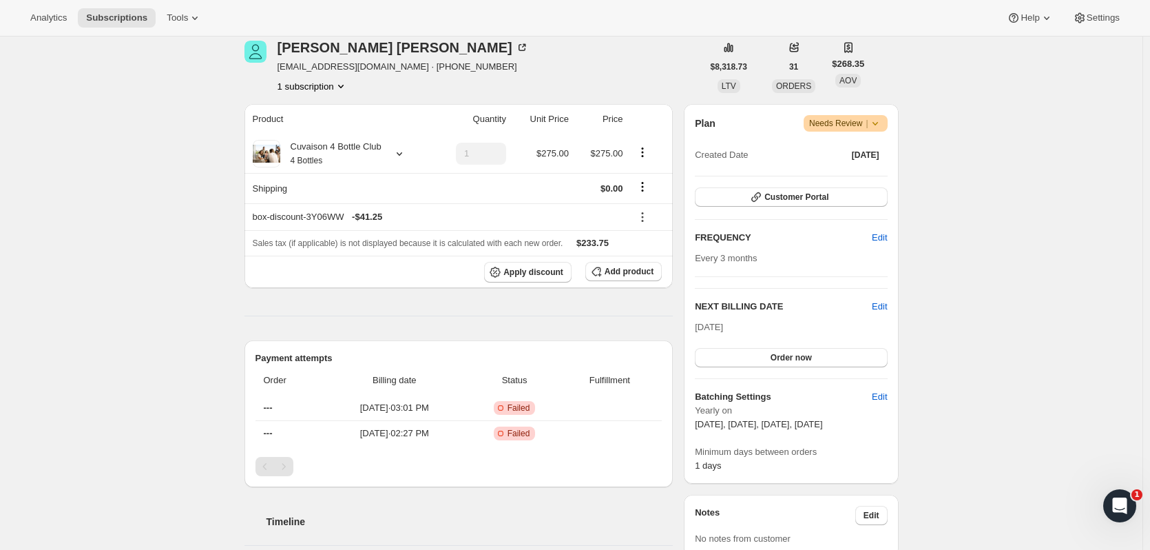
scroll to position [216, 0]
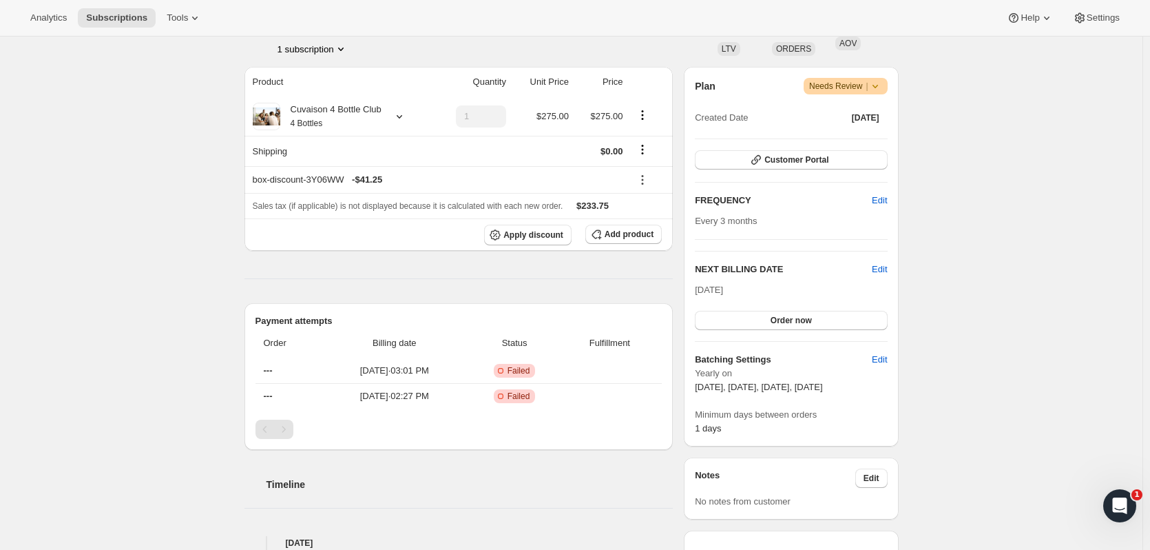
click at [796, 320] on span "Order now" at bounding box center [791, 320] width 41 height 11
click at [796, 320] on span "Click to confirm" at bounding box center [791, 320] width 63 height 11
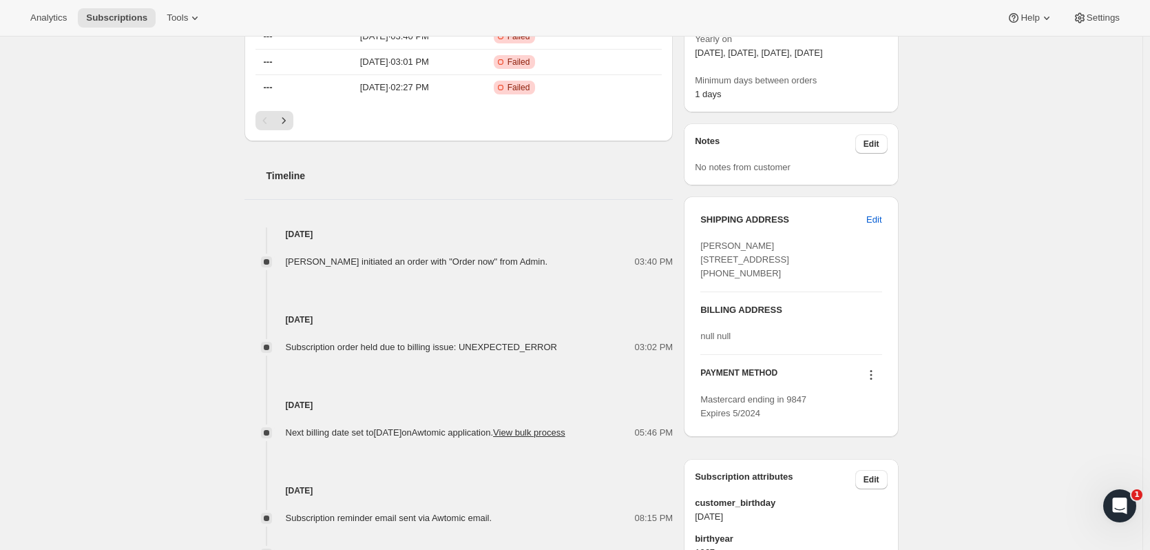
scroll to position [512, 0]
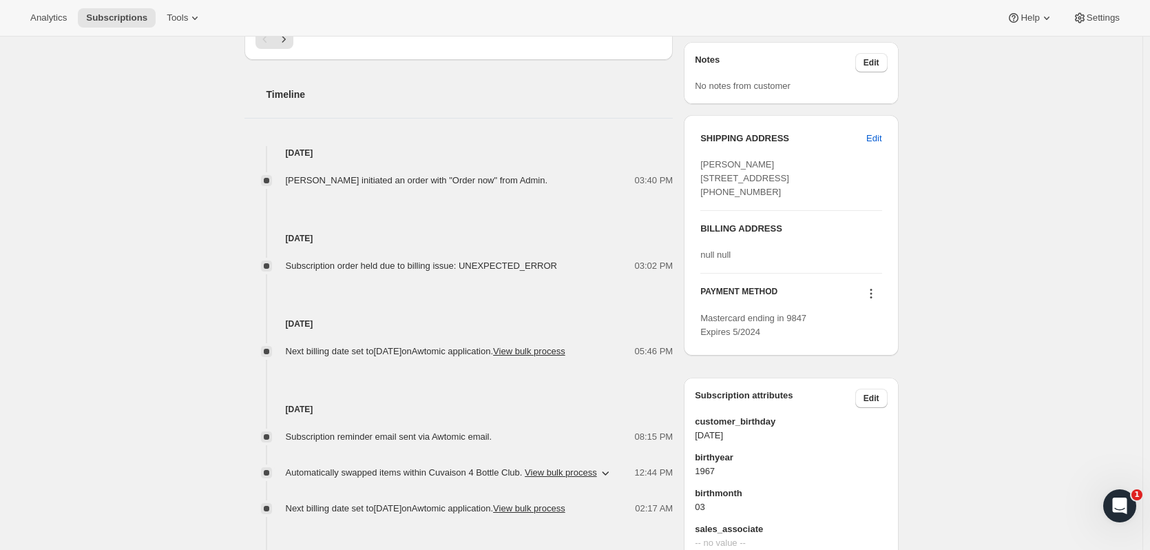
click at [873, 300] on icon at bounding box center [871, 294] width 14 height 14
click at [880, 376] on span "Send link to update card" at bounding box center [874, 374] width 96 height 10
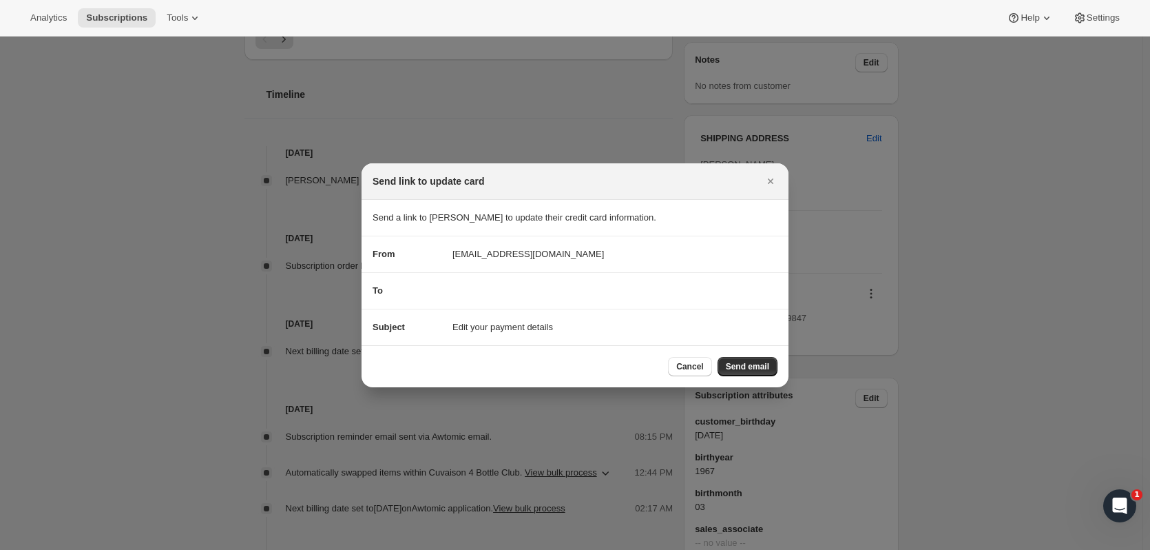
click at [772, 371] on button "Send email" at bounding box center [748, 366] width 60 height 19
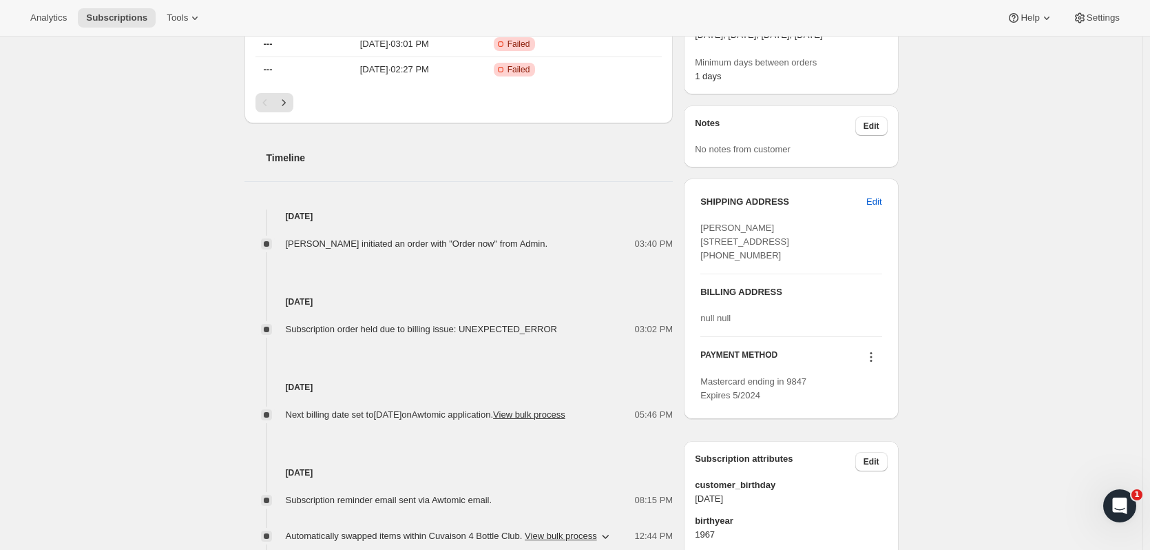
scroll to position [0, 0]
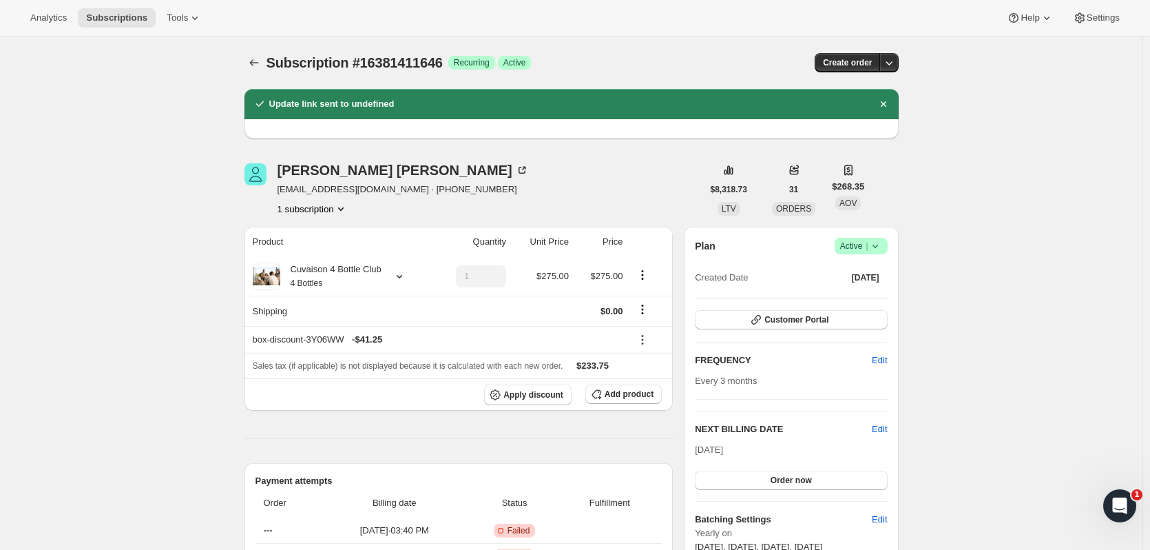
click at [264, 63] on button "Subscriptions" at bounding box center [254, 62] width 19 height 19
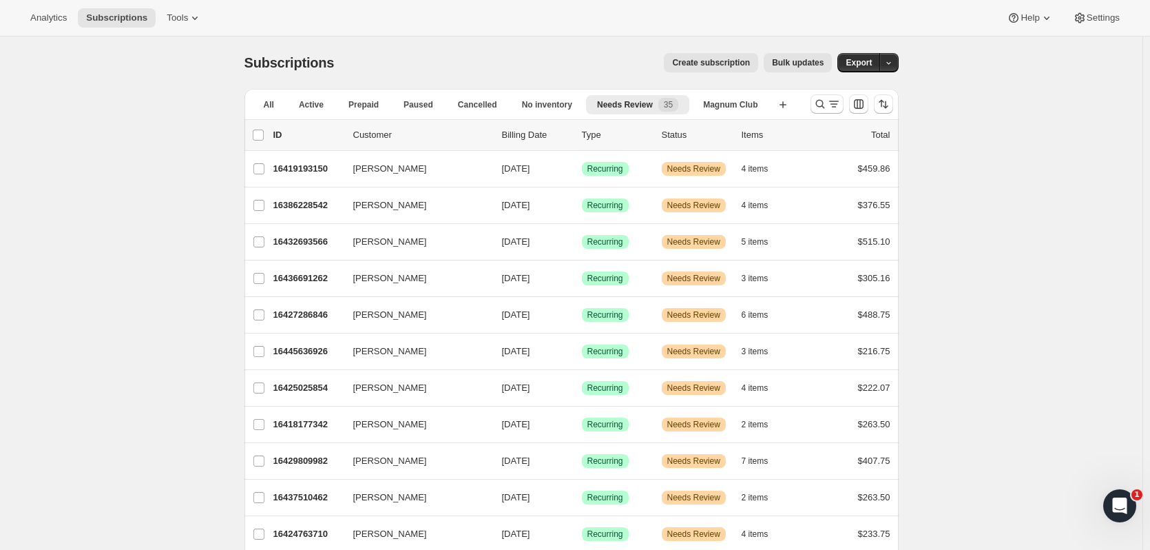
click at [293, 493] on p "16437510462" at bounding box center [307, 497] width 69 height 14
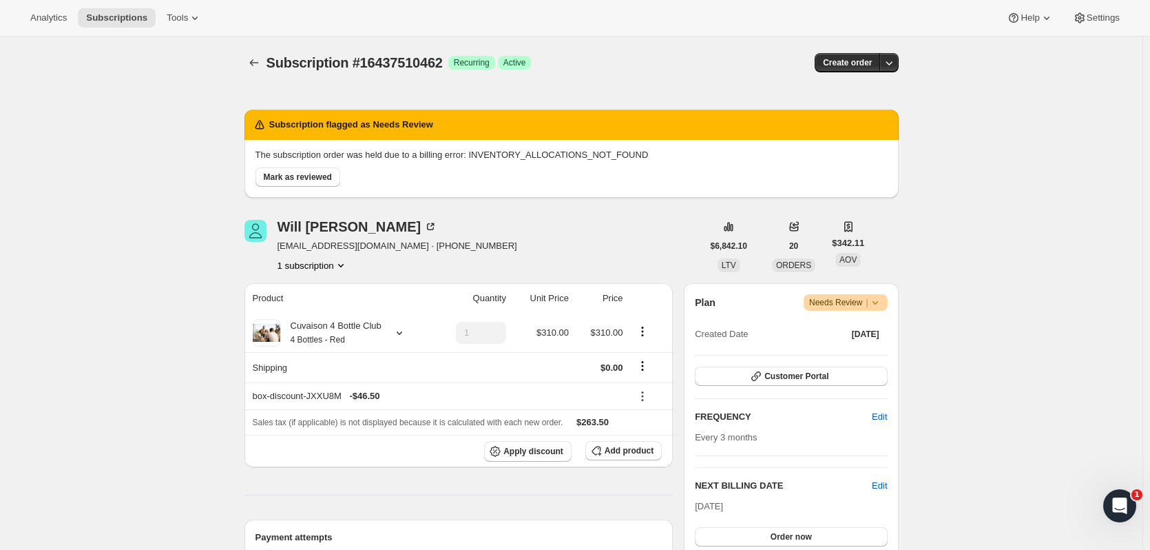
scroll to position [481, 0]
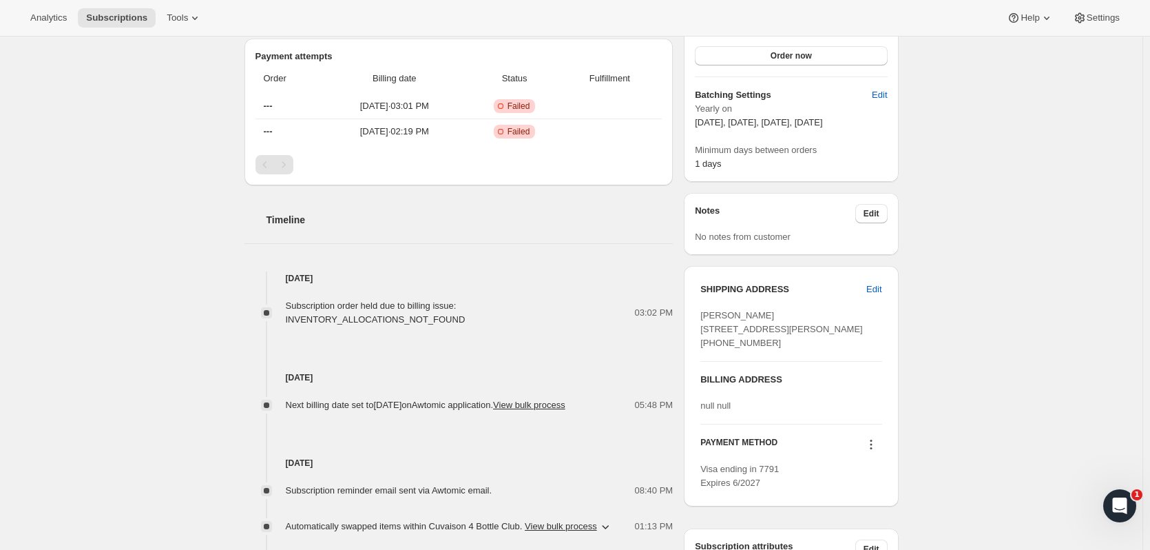
click at [800, 49] on button "Order now" at bounding box center [791, 55] width 192 height 19
click at [800, 49] on button "Click to confirm" at bounding box center [791, 55] width 192 height 19
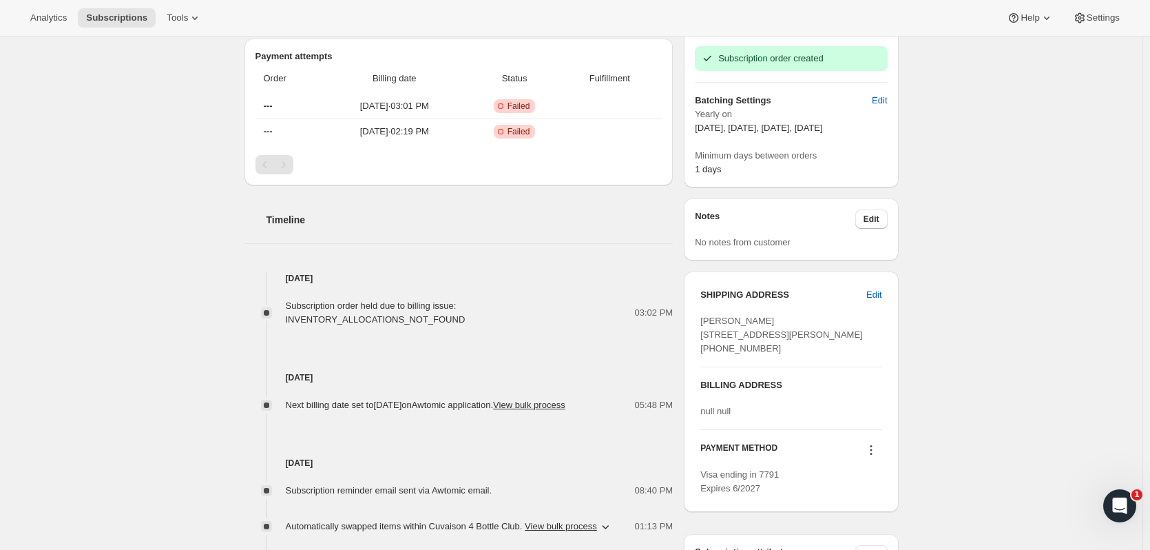
scroll to position [0, 0]
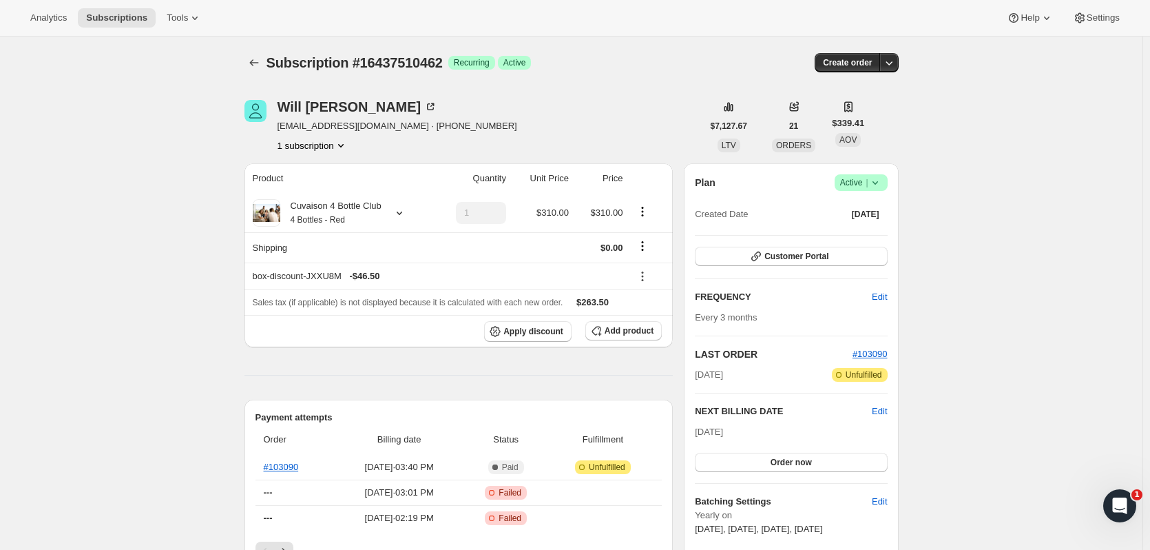
click at [253, 63] on icon "Subscriptions" at bounding box center [254, 63] width 14 height 14
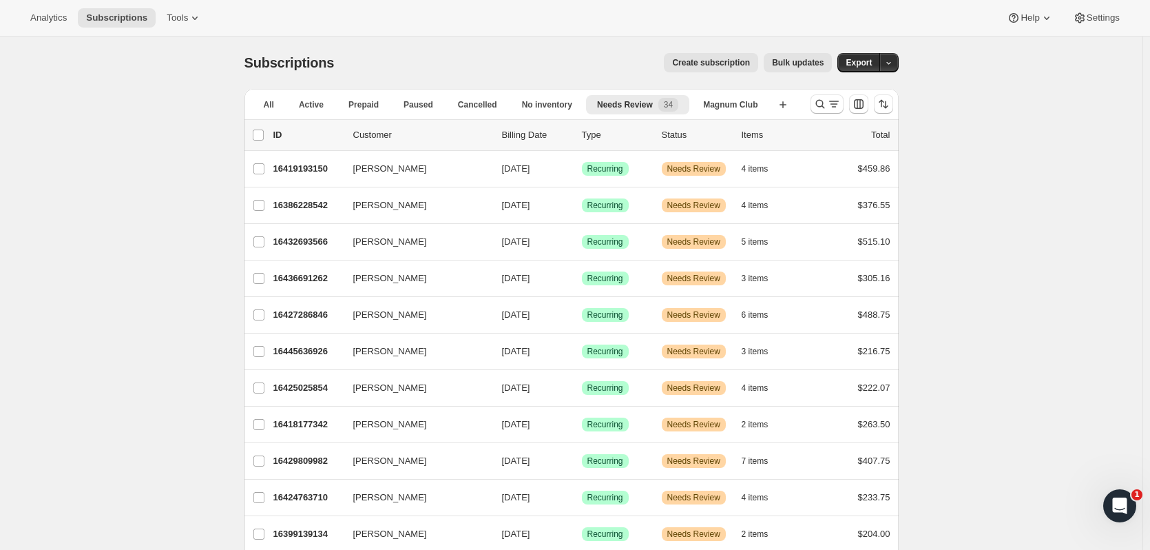
click at [325, 526] on div "16399139134 [PERSON_NAME] [DATE] Success Recurring Warning Needs Review 2 items…" at bounding box center [581, 533] width 617 height 19
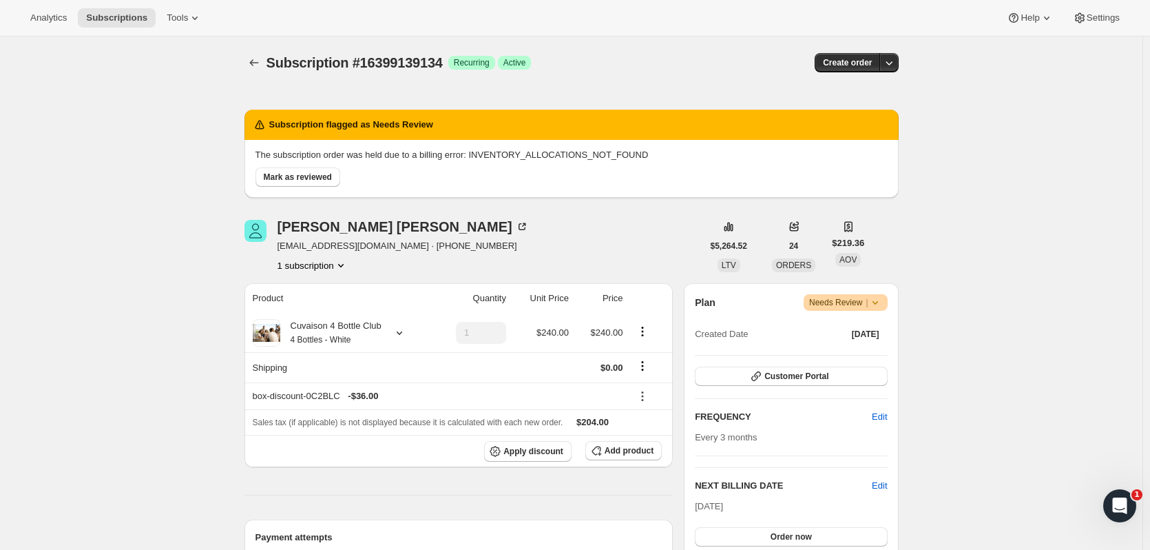
click at [726, 532] on button "Order now" at bounding box center [791, 536] width 192 height 19
click at [726, 532] on button "Click to confirm" at bounding box center [791, 536] width 192 height 19
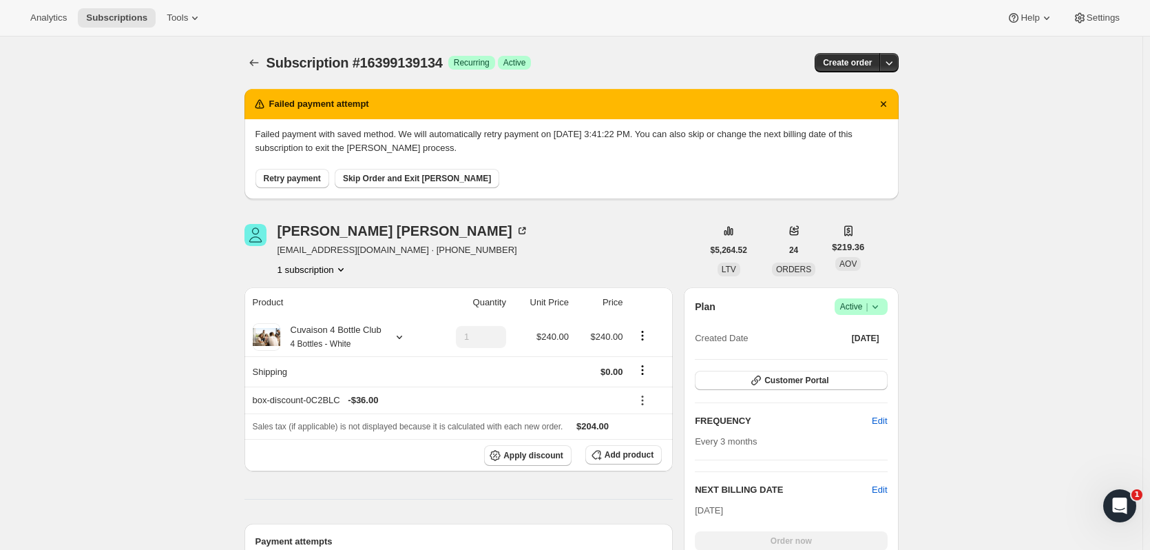
click at [255, 63] on icon "Subscriptions" at bounding box center [254, 63] width 14 height 14
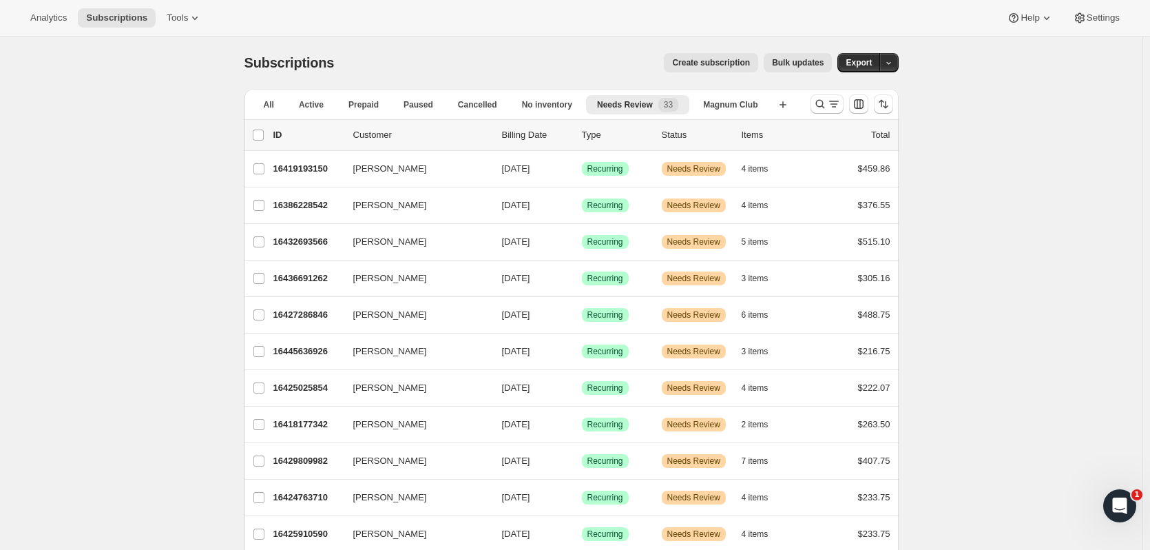
click at [327, 534] on p "16425910590" at bounding box center [307, 534] width 69 height 14
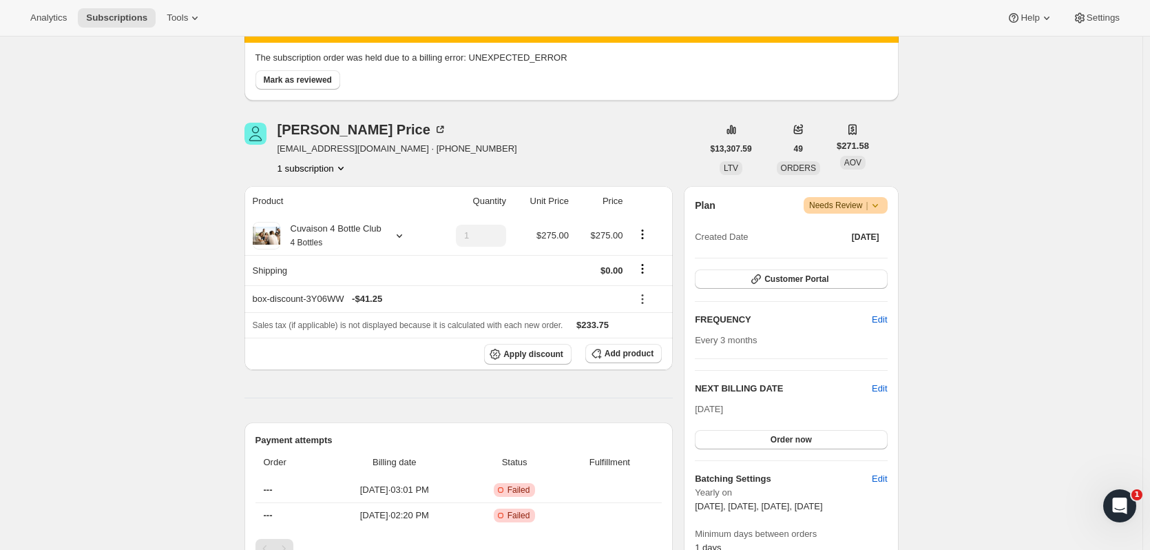
scroll to position [103, 0]
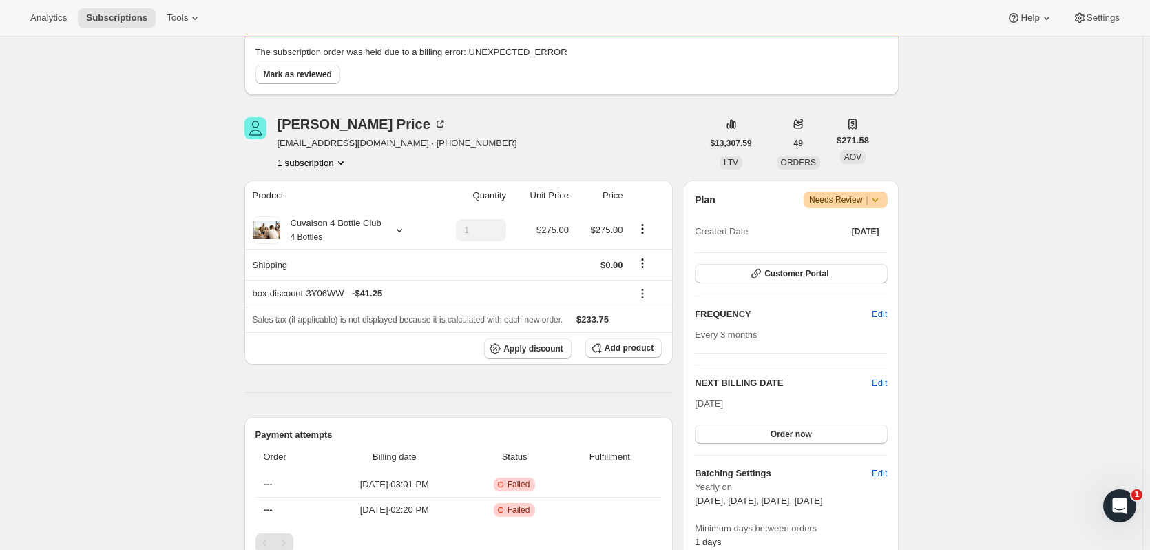
click at [807, 442] on button "Order now" at bounding box center [791, 433] width 192 height 19
click at [807, 442] on button "Click to confirm" at bounding box center [791, 433] width 192 height 19
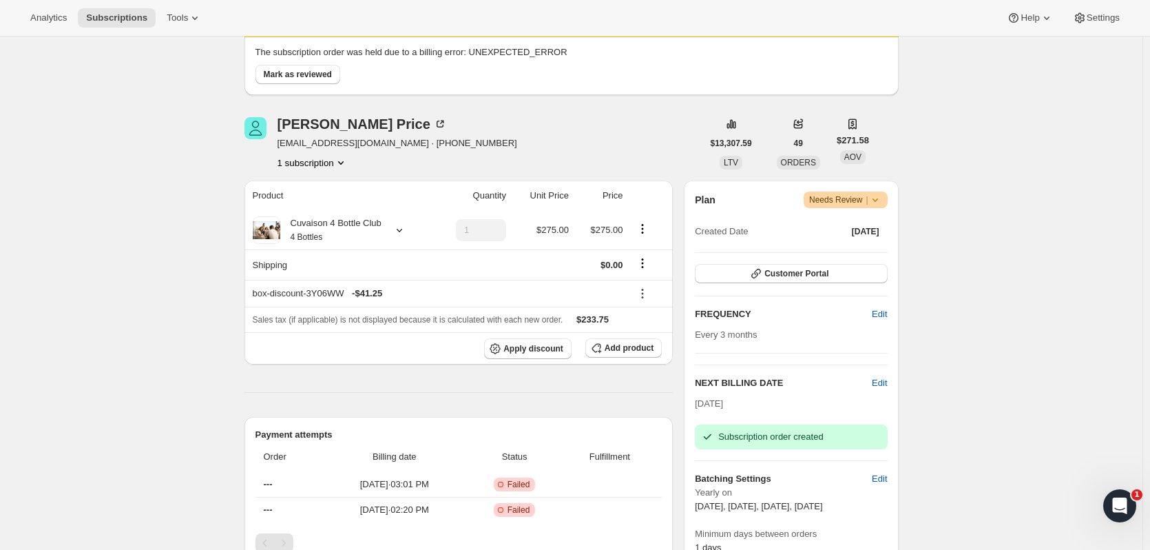
scroll to position [0, 0]
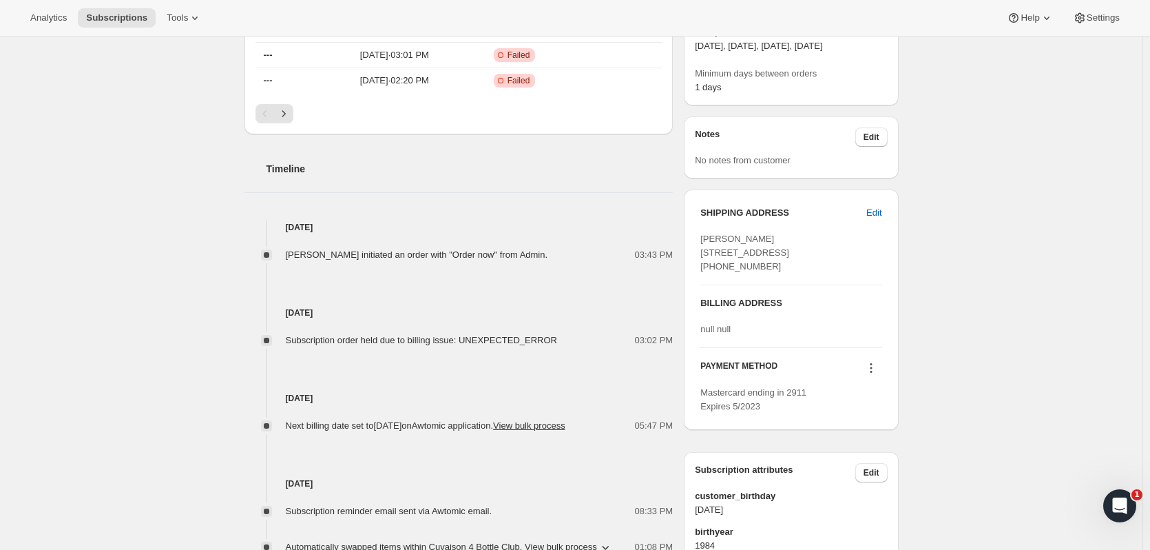
scroll to position [461, 0]
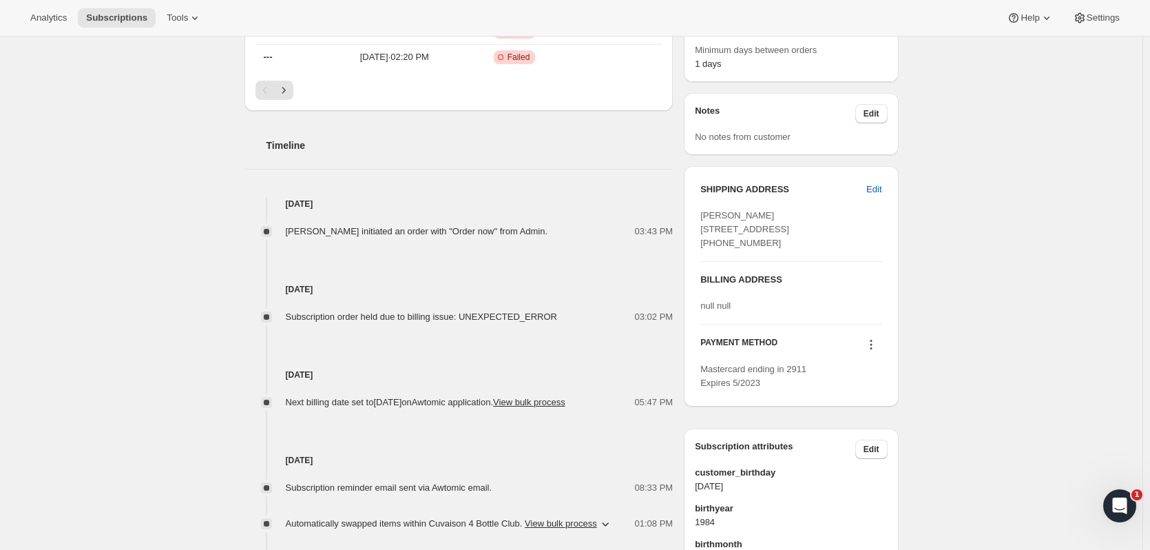
click at [877, 351] on icon at bounding box center [871, 345] width 14 height 14
click at [884, 419] on button "Send link to update card" at bounding box center [874, 411] width 105 height 22
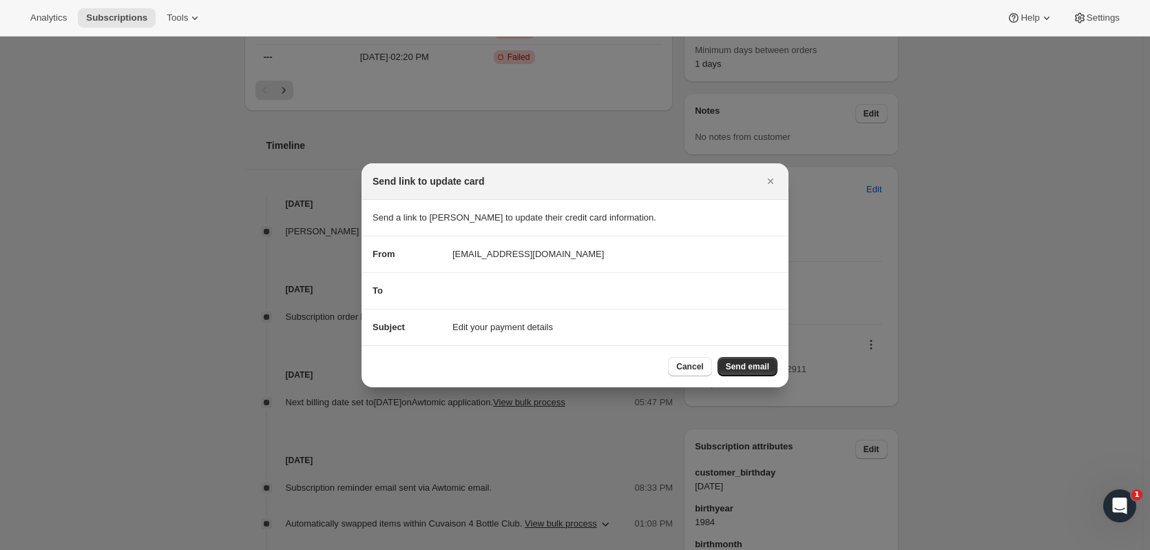
click at [760, 358] on button "Send email" at bounding box center [748, 366] width 60 height 19
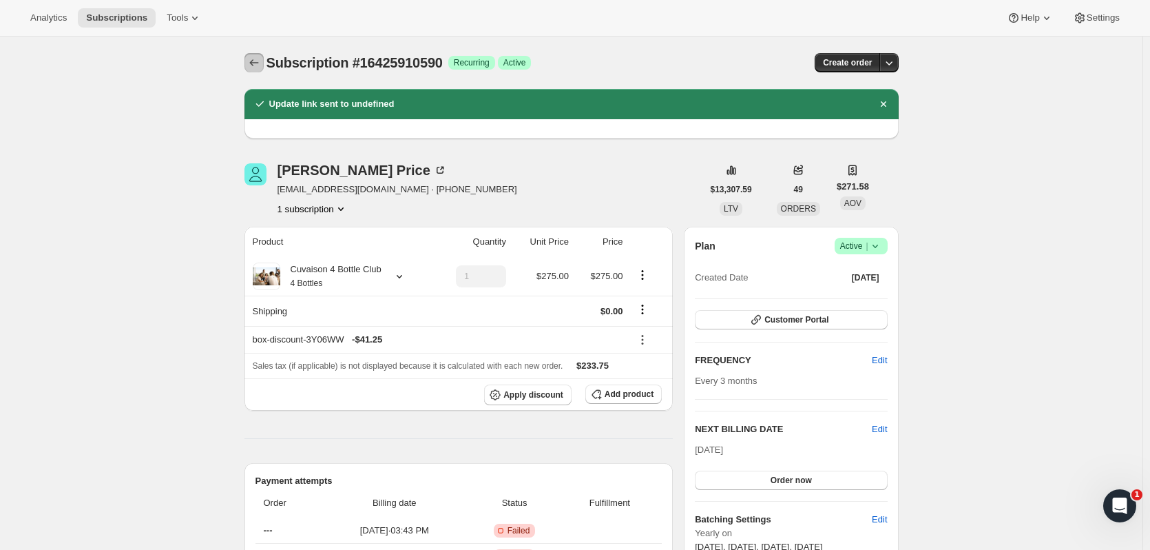
click at [250, 61] on icon "Subscriptions" at bounding box center [254, 63] width 14 height 14
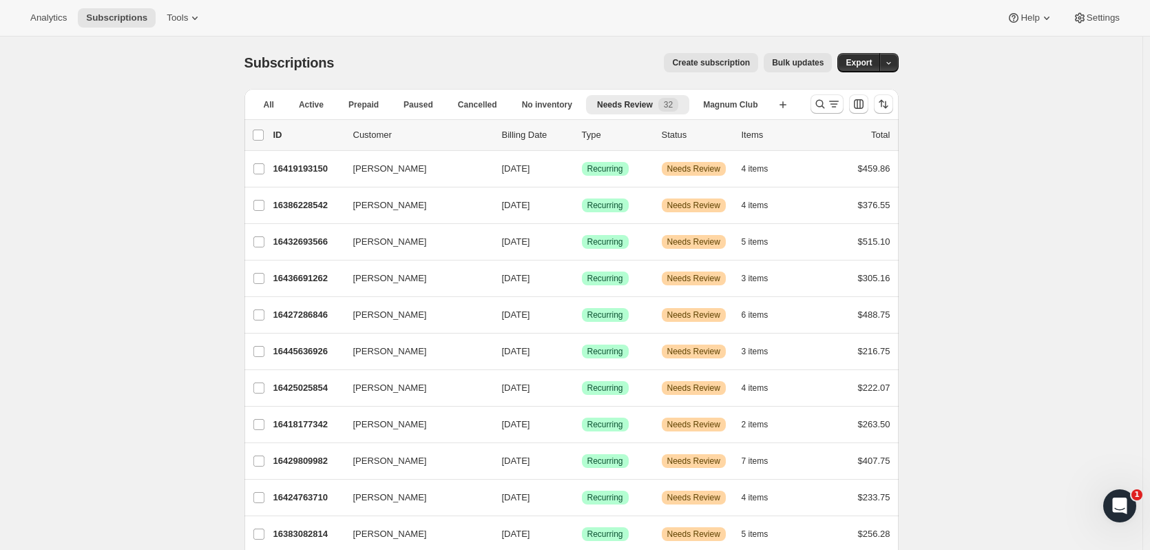
click at [783, 347] on icon "button" at bounding box center [776, 351] width 14 height 14
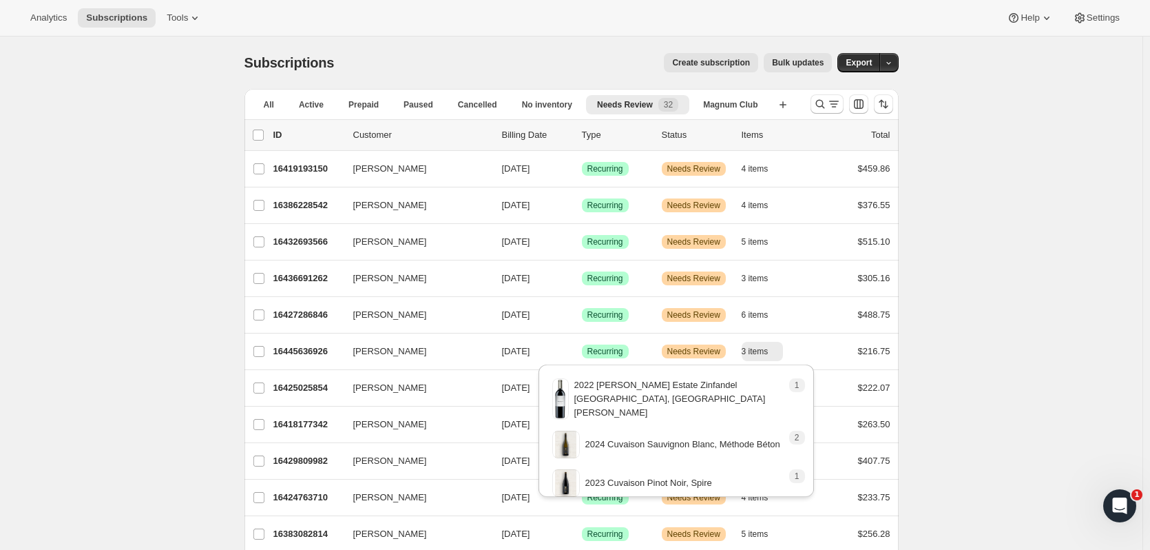
click at [783, 347] on icon "button" at bounding box center [776, 351] width 14 height 14
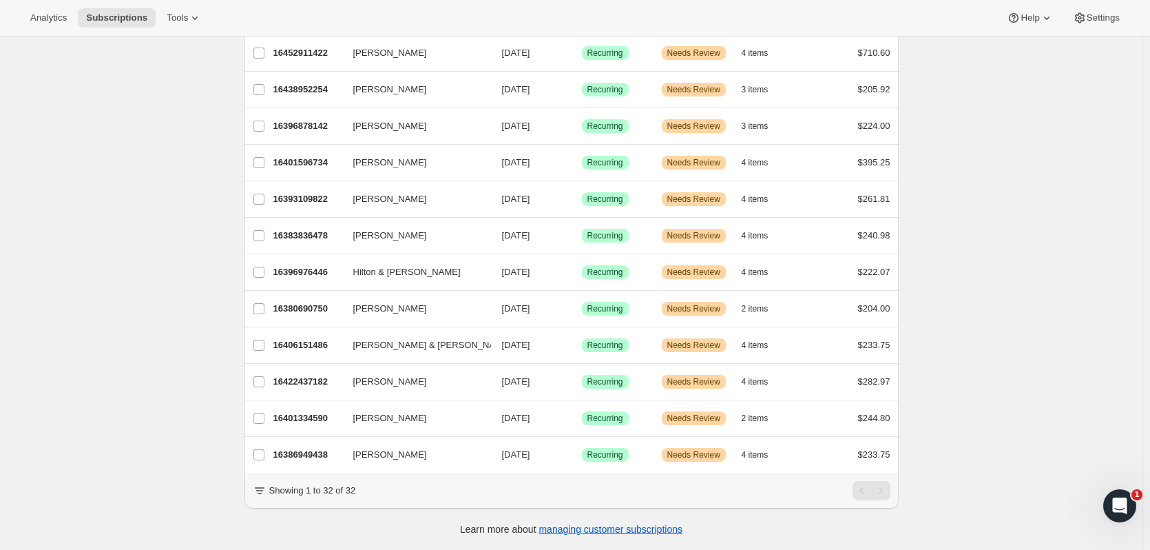
scroll to position [856, 0]
click at [324, 307] on div "16380690750 [PERSON_NAME] [DATE] Success Recurring Warning Needs Review 2 items…" at bounding box center [581, 308] width 617 height 19
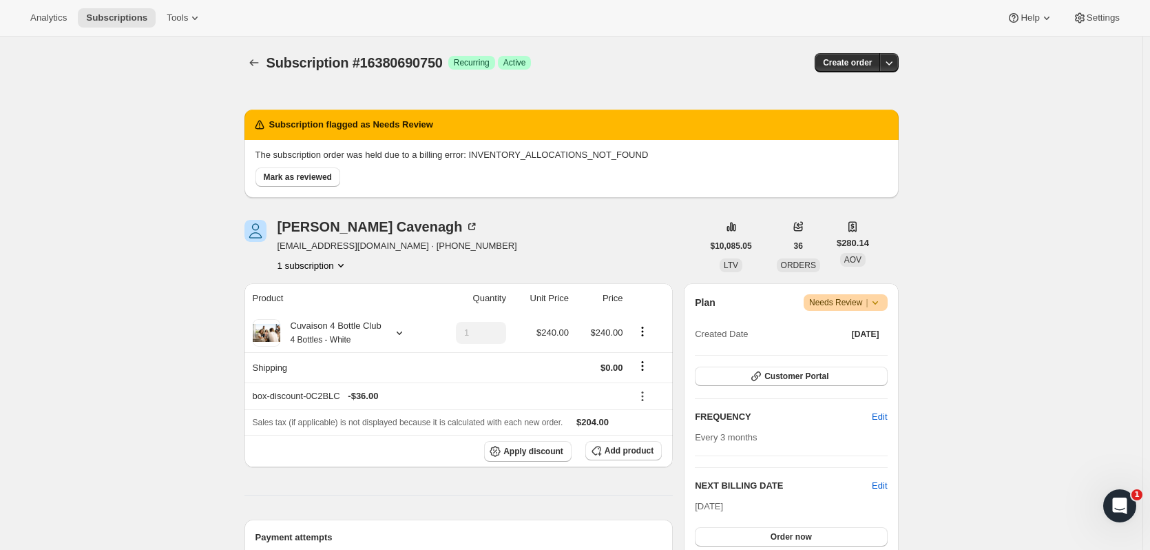
click at [851, 530] on button "Order now" at bounding box center [791, 536] width 192 height 19
click at [851, 530] on button "Click to confirm" at bounding box center [791, 536] width 192 height 19
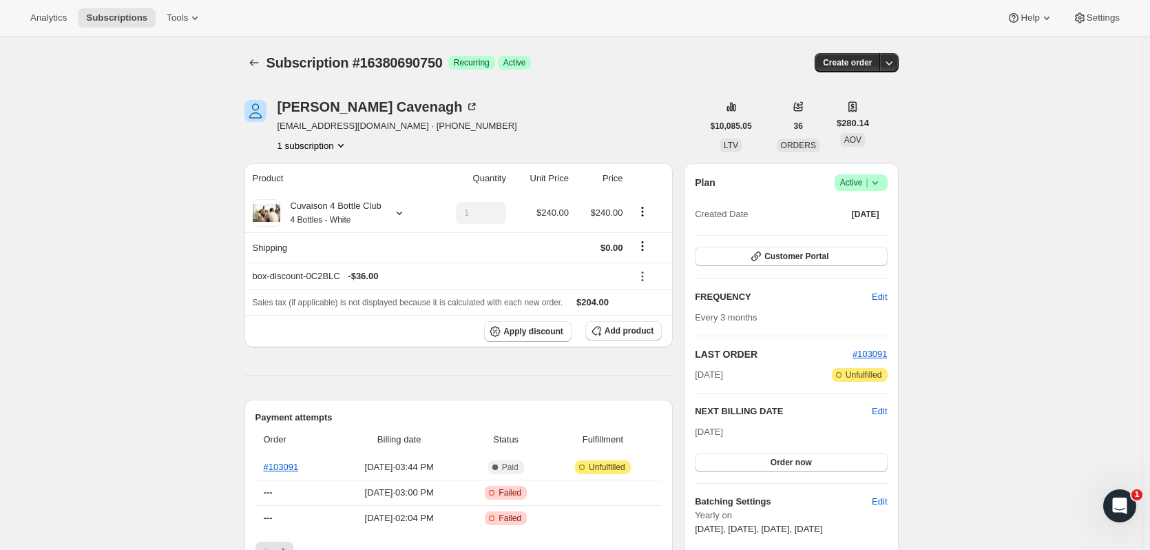
click at [256, 56] on icon "Subscriptions" at bounding box center [254, 63] width 14 height 14
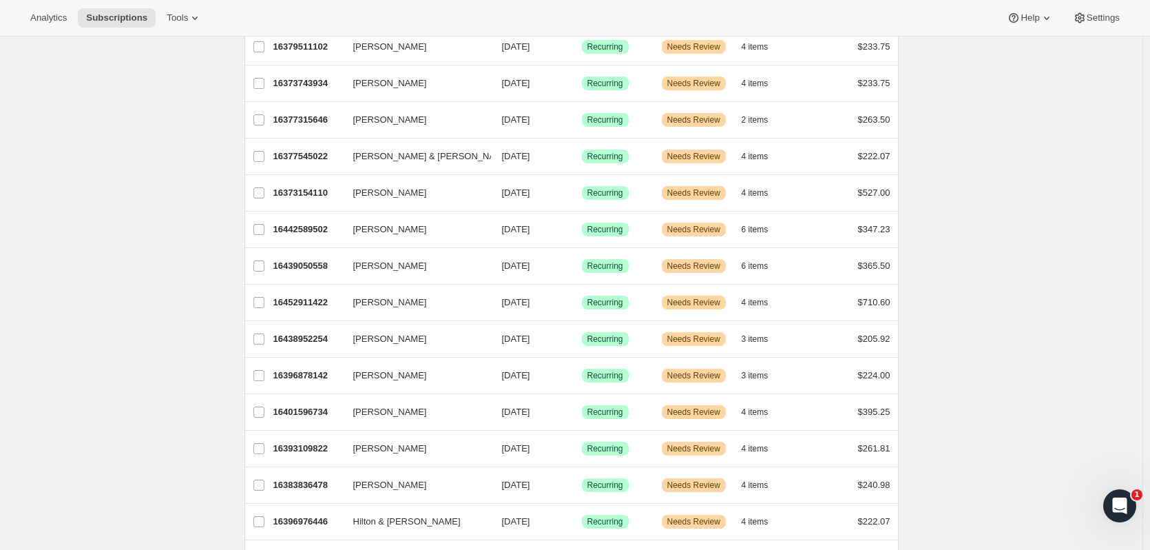
scroll to position [605, 0]
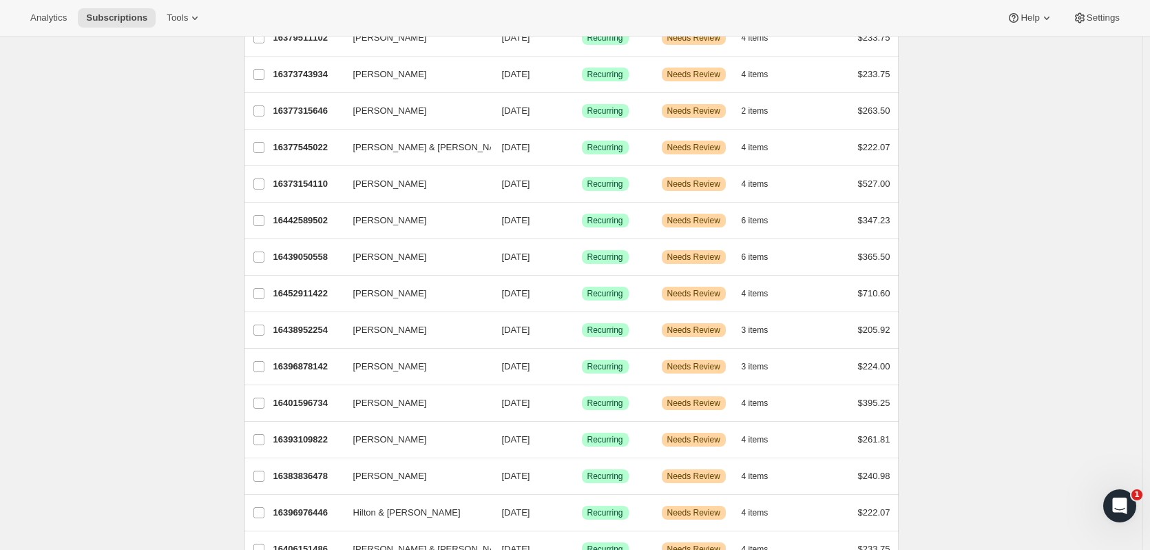
click at [391, 476] on span "Deanna Cully" at bounding box center [390, 476] width 74 height 14
click at [411, 474] on button "Deanna Cully" at bounding box center [414, 476] width 138 height 22
click at [283, 475] on p "16383836478" at bounding box center [307, 476] width 69 height 14
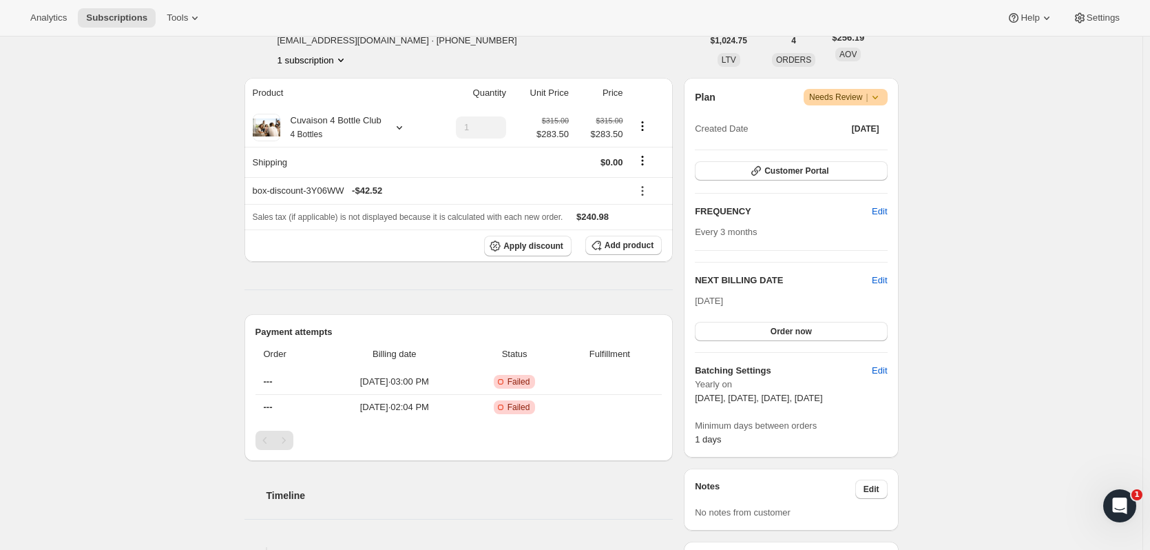
scroll to position [347, 0]
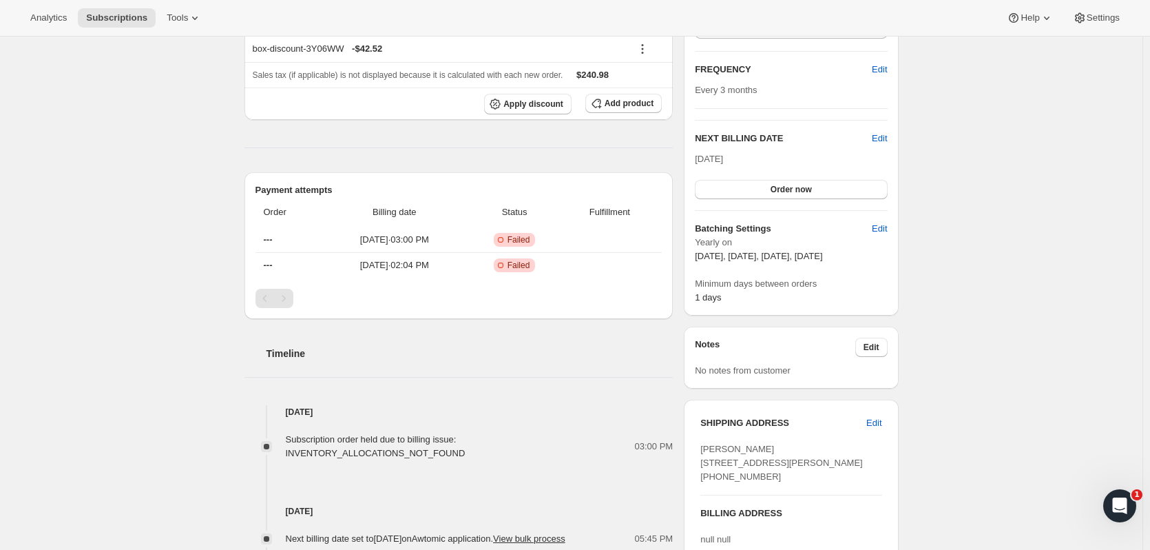
click at [829, 197] on button "Order now" at bounding box center [791, 189] width 192 height 19
click at [829, 197] on button "Click to confirm" at bounding box center [791, 189] width 192 height 19
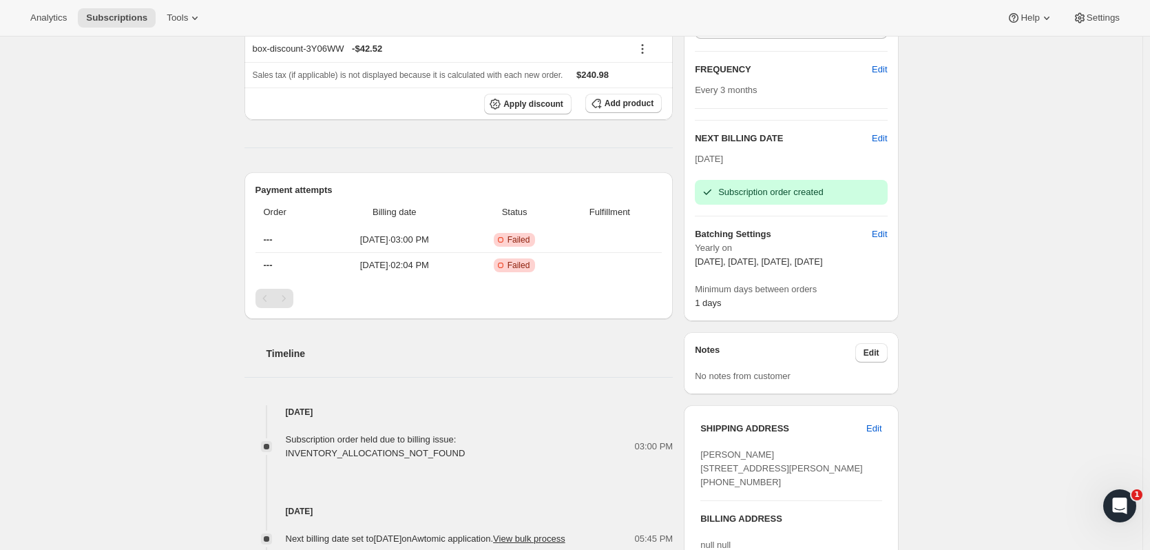
scroll to position [0, 0]
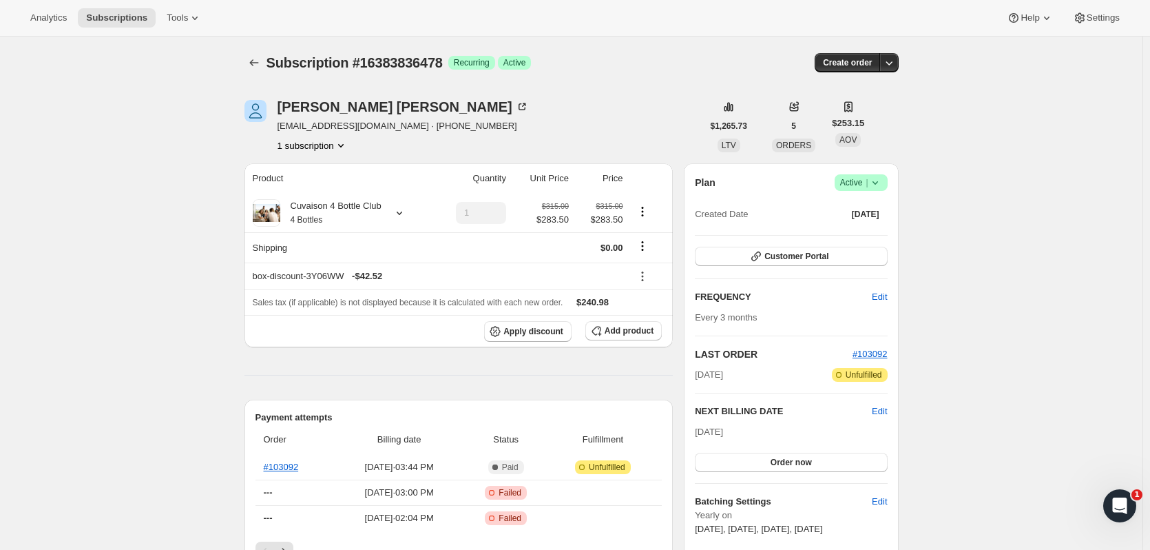
click at [256, 63] on icon "Subscriptions" at bounding box center [254, 63] width 14 height 14
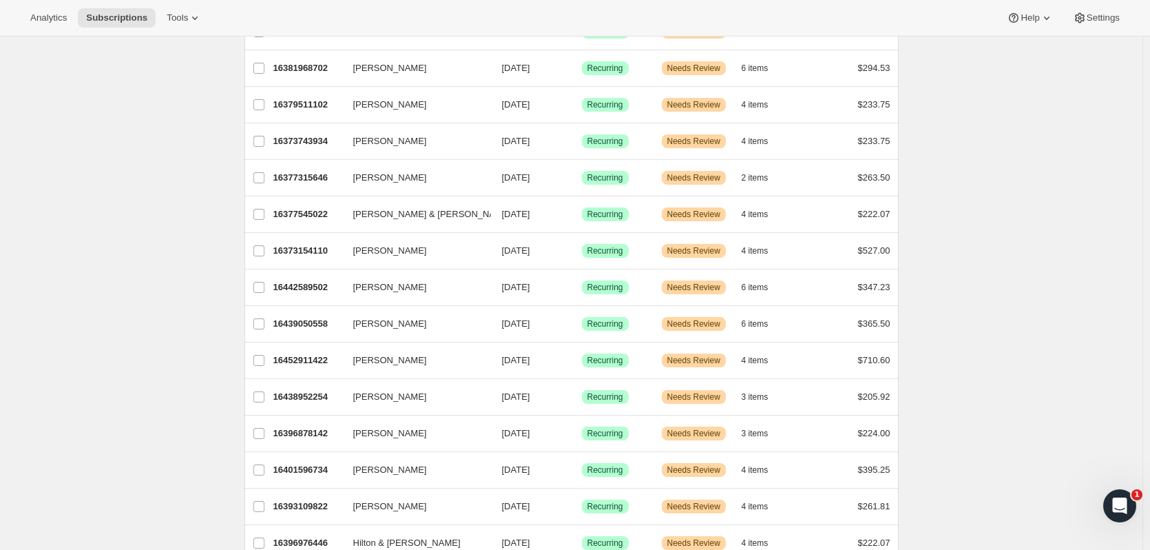
scroll to position [680, 0]
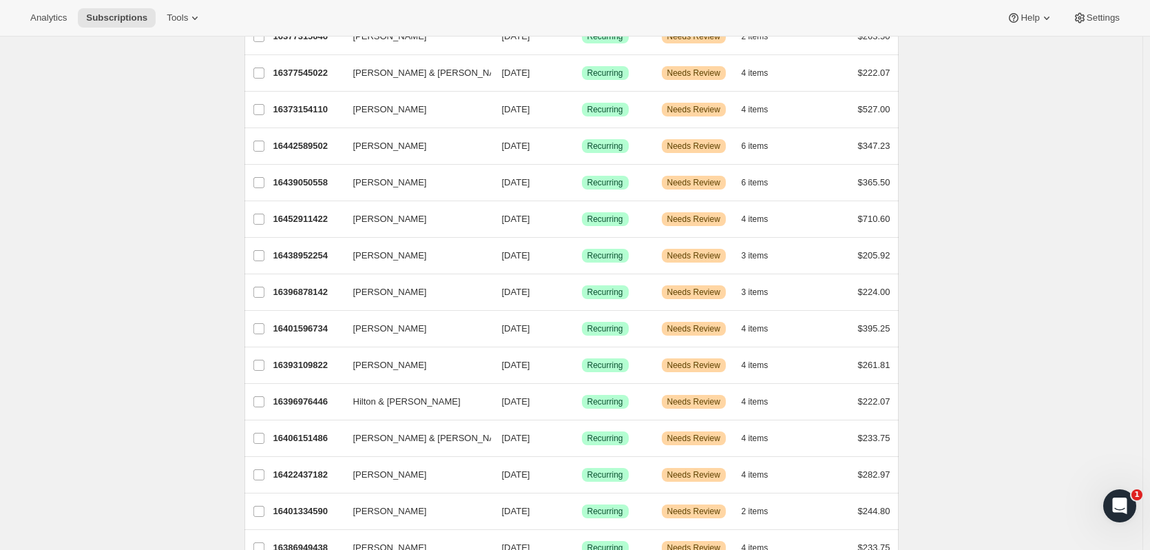
click at [317, 402] on p "16396976446" at bounding box center [307, 402] width 69 height 14
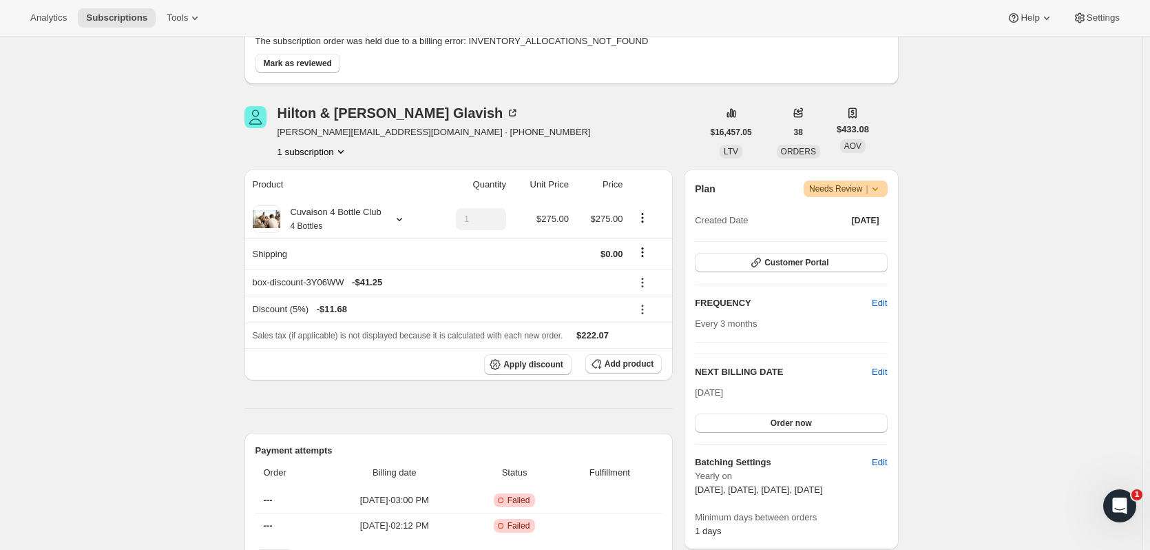
scroll to position [6, 0]
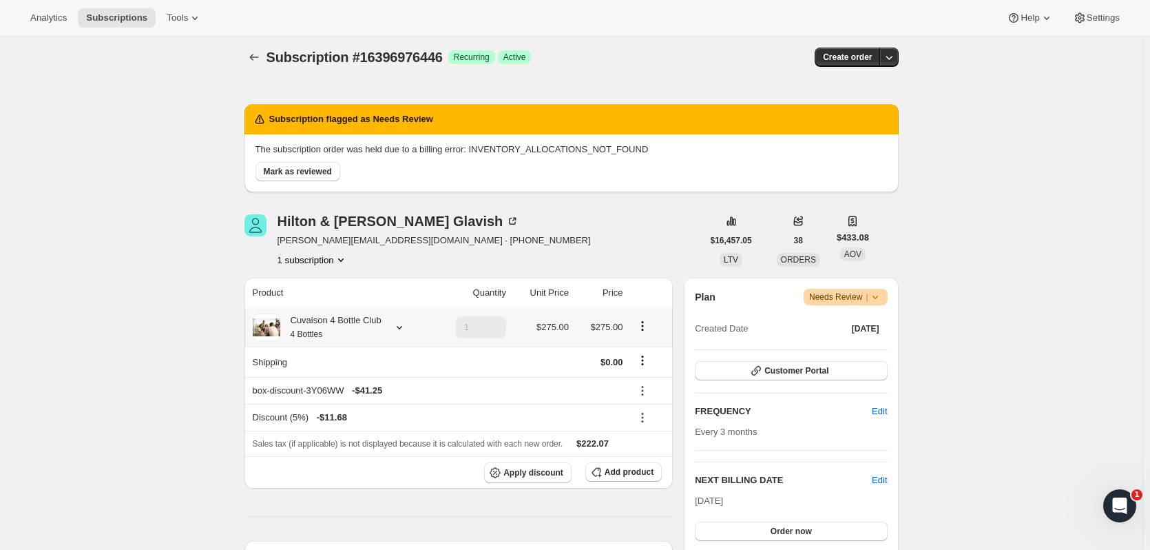
click at [398, 320] on icon at bounding box center [400, 327] width 14 height 14
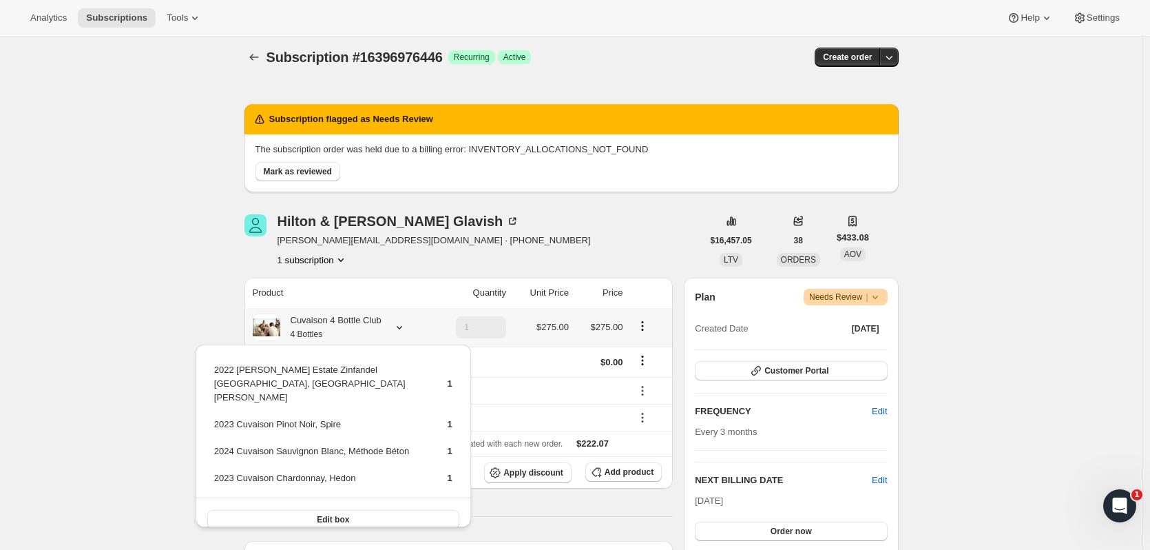
click at [398, 320] on icon at bounding box center [400, 327] width 14 height 14
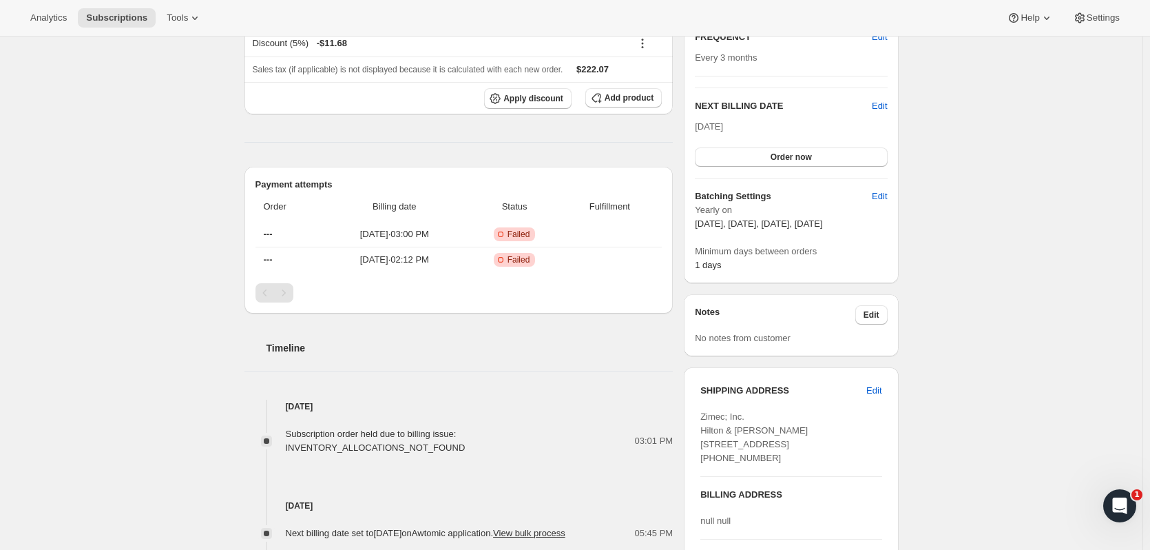
scroll to position [220, 0]
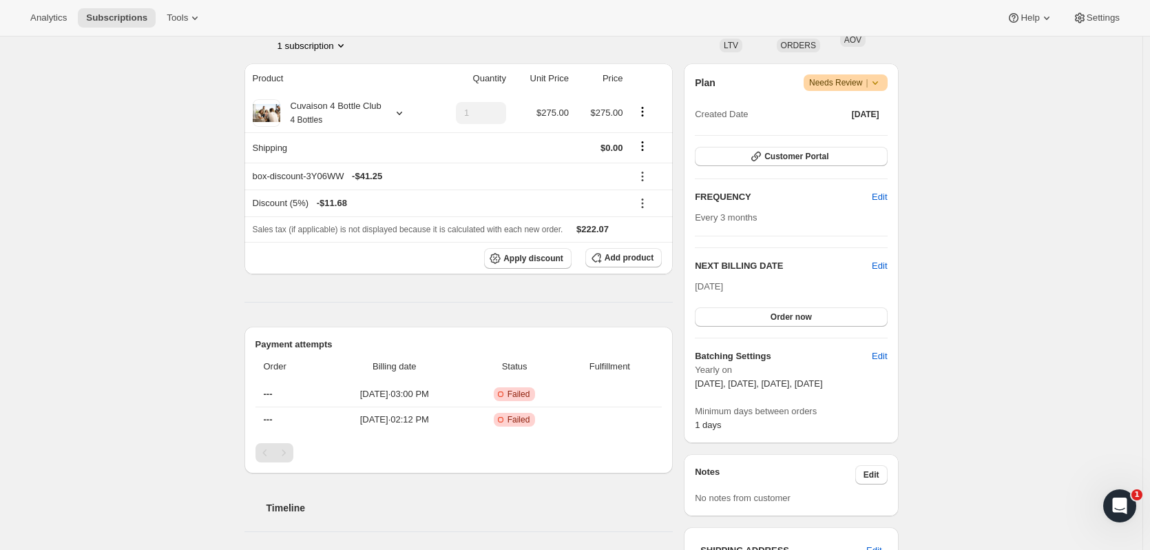
click at [865, 311] on button "Order now" at bounding box center [791, 316] width 192 height 19
click at [865, 311] on button "Click to confirm" at bounding box center [791, 316] width 192 height 19
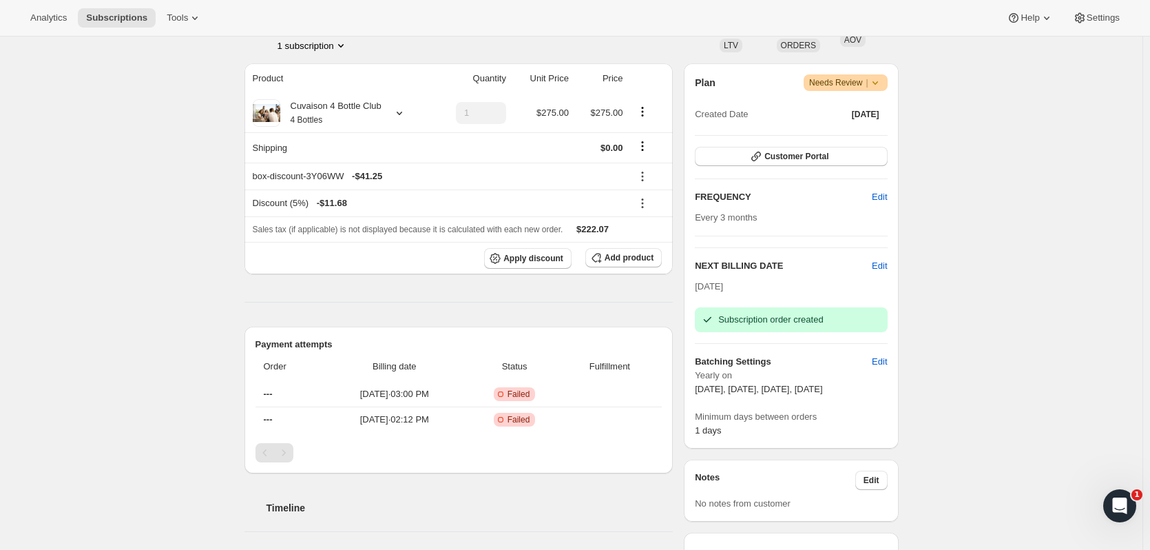
scroll to position [0, 0]
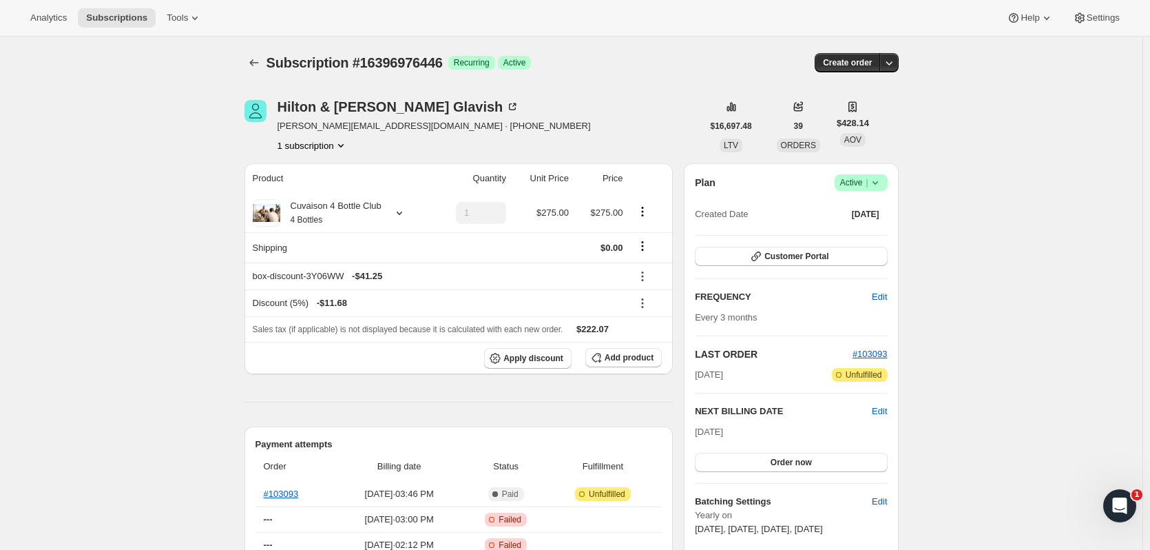
click at [259, 59] on icon "Subscriptions" at bounding box center [254, 63] width 14 height 14
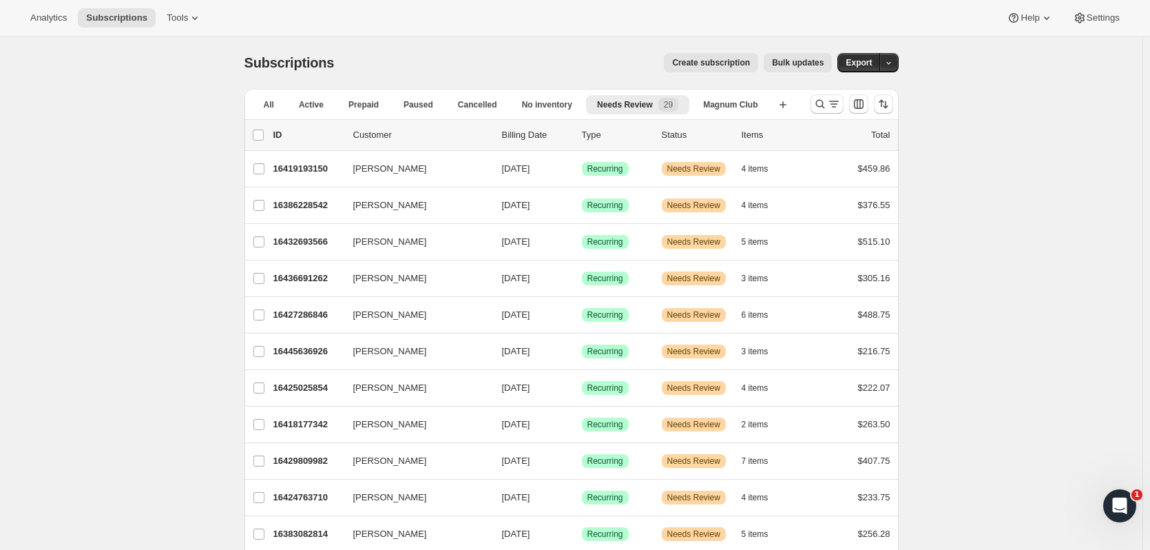
click at [331, 539] on p "16383082814" at bounding box center [307, 534] width 69 height 14
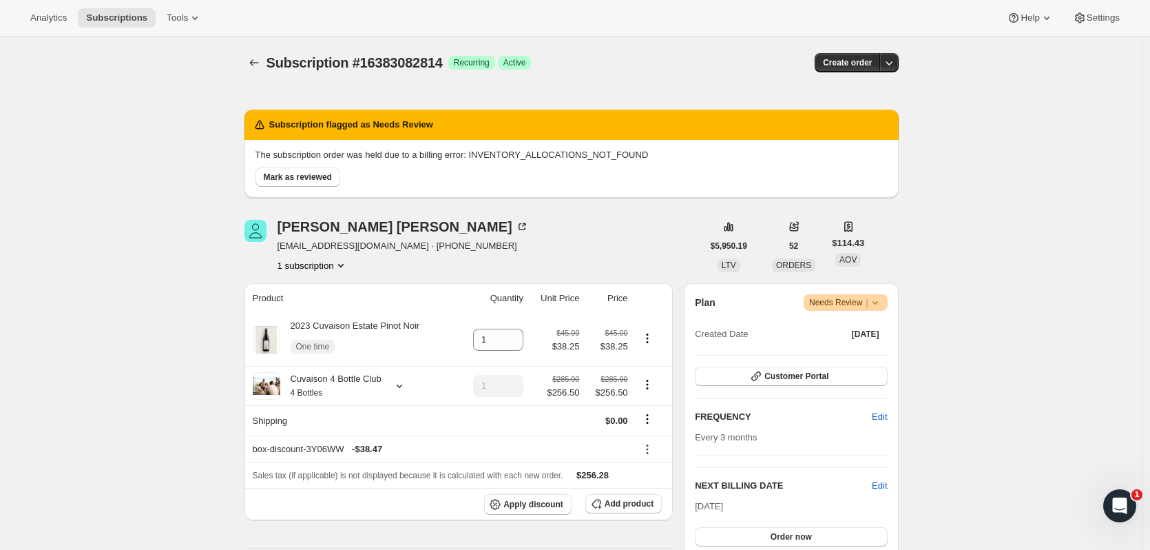
click at [261, 58] on icon "Subscriptions" at bounding box center [254, 63] width 14 height 14
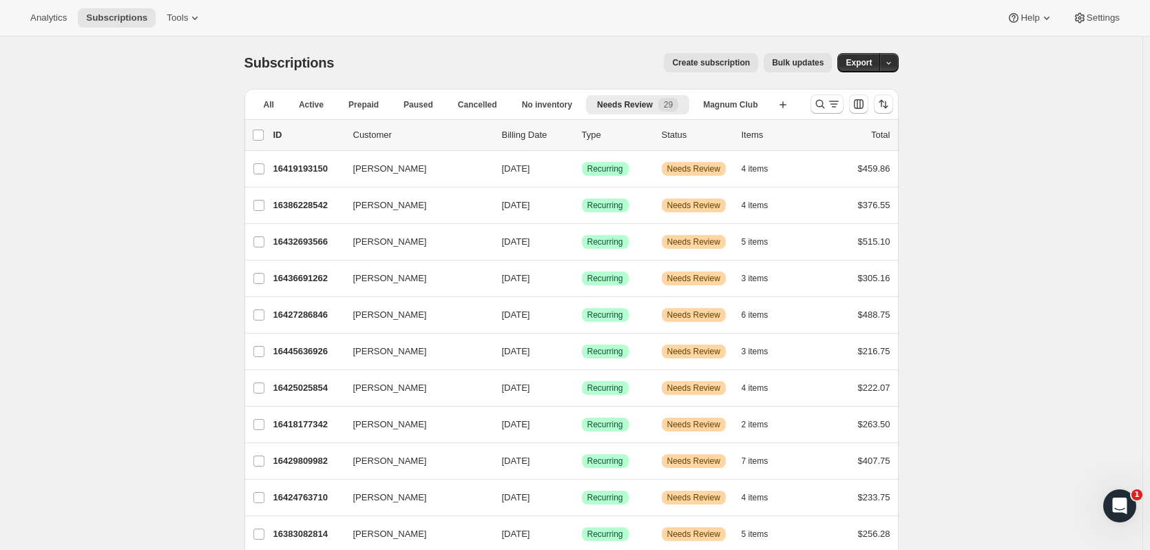
click at [820, 103] on icon "Search and filter results" at bounding box center [821, 104] width 14 height 14
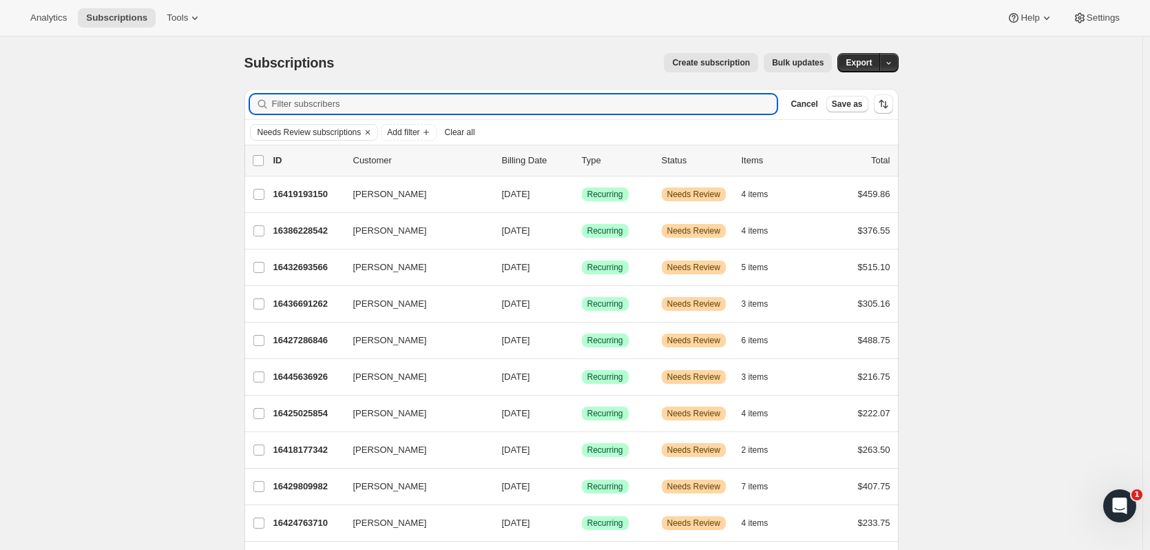
click at [369, 105] on input "Filter subscribers" at bounding box center [525, 103] width 506 height 19
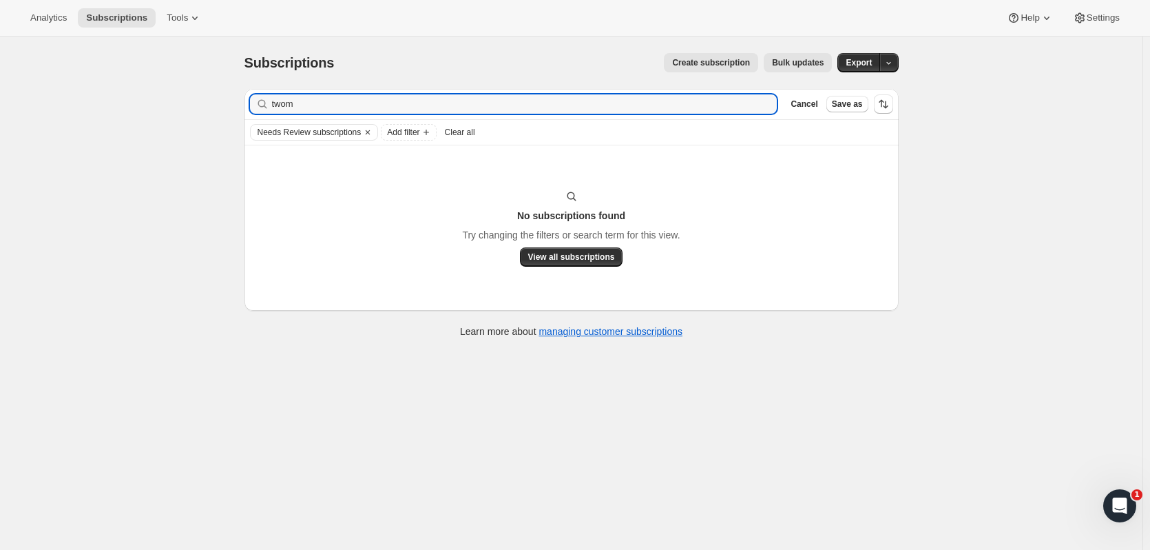
type input "twom"
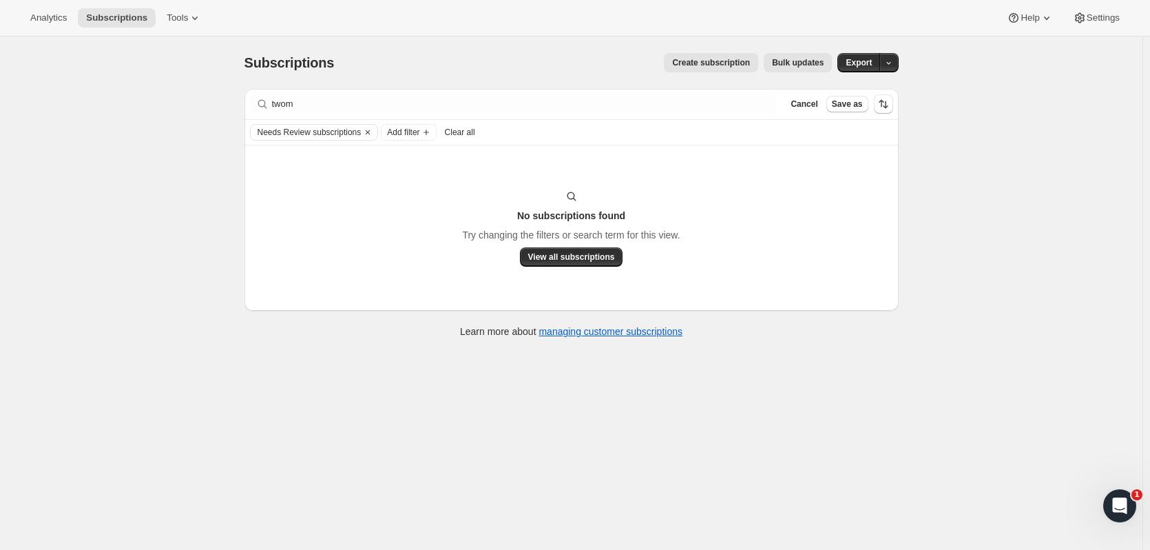
click at [374, 136] on button "Clear" at bounding box center [368, 132] width 14 height 15
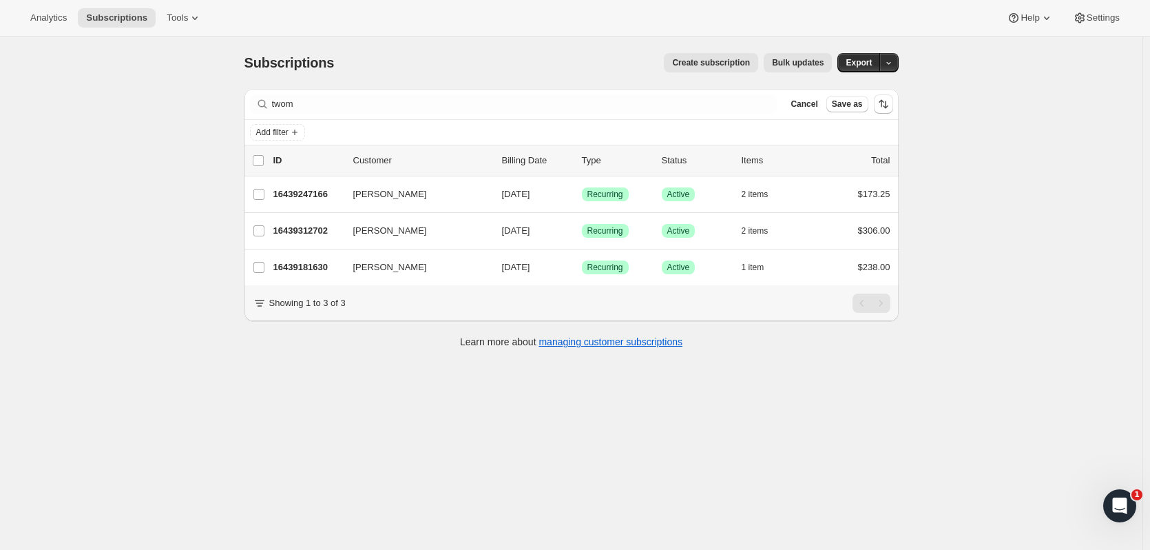
click at [302, 229] on p "16439312702" at bounding box center [307, 231] width 69 height 14
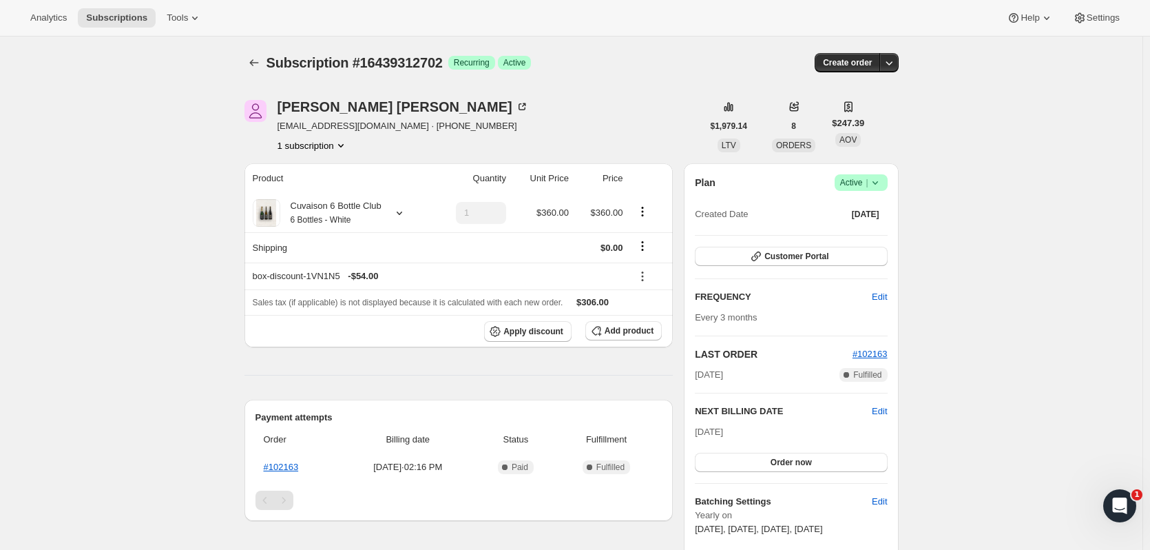
click at [800, 255] on span "Customer Portal" at bounding box center [797, 256] width 64 height 11
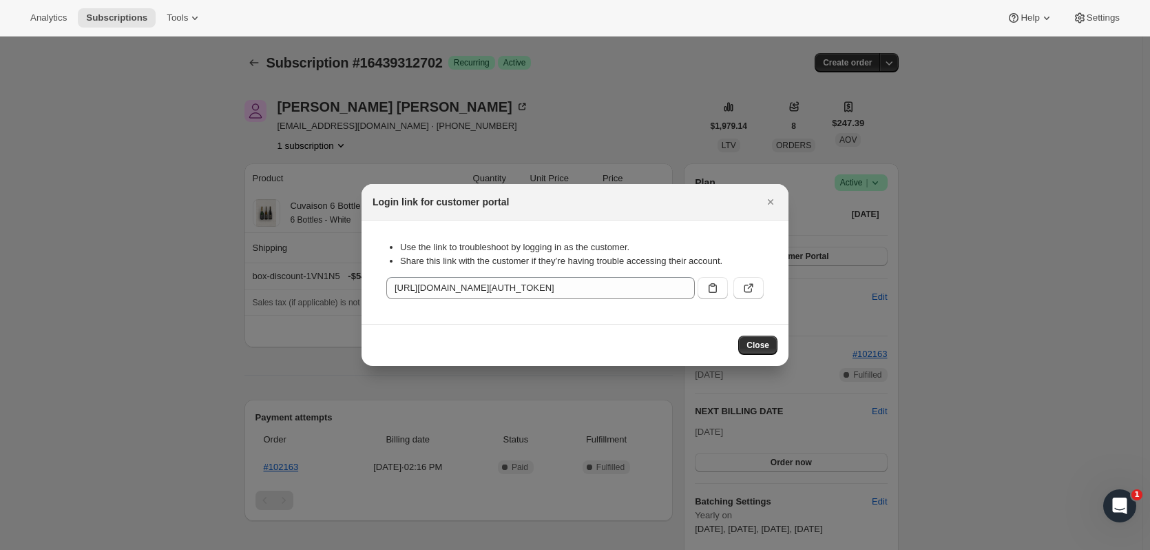
click at [772, 199] on icon "Close" at bounding box center [771, 202] width 14 height 14
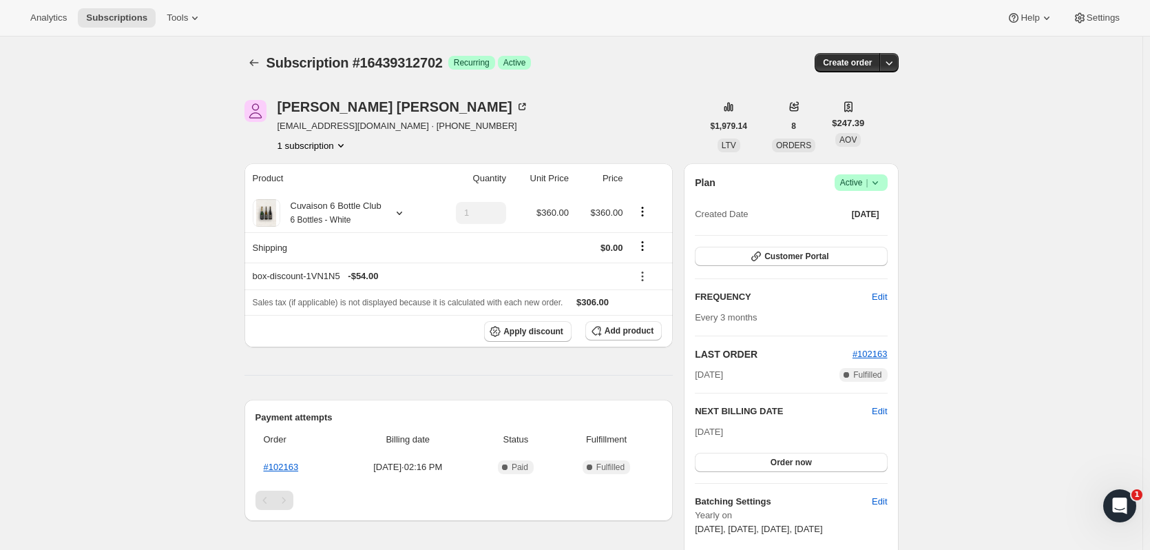
click at [878, 180] on icon at bounding box center [876, 183] width 14 height 14
click at [865, 231] on span "Cancel subscription" at bounding box center [866, 233] width 78 height 10
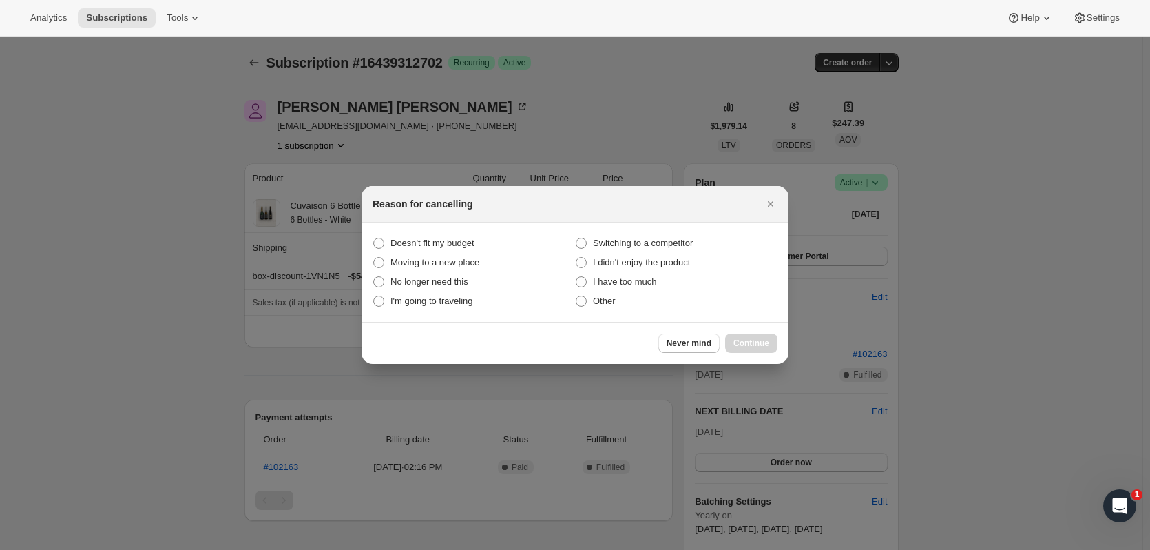
click at [619, 276] on span "I have too much" at bounding box center [625, 281] width 64 height 10
click at [577, 276] on much "I have too much" at bounding box center [576, 276] width 1 height 1
radio much "true"
click at [743, 337] on button "Continue" at bounding box center [751, 342] width 52 height 19
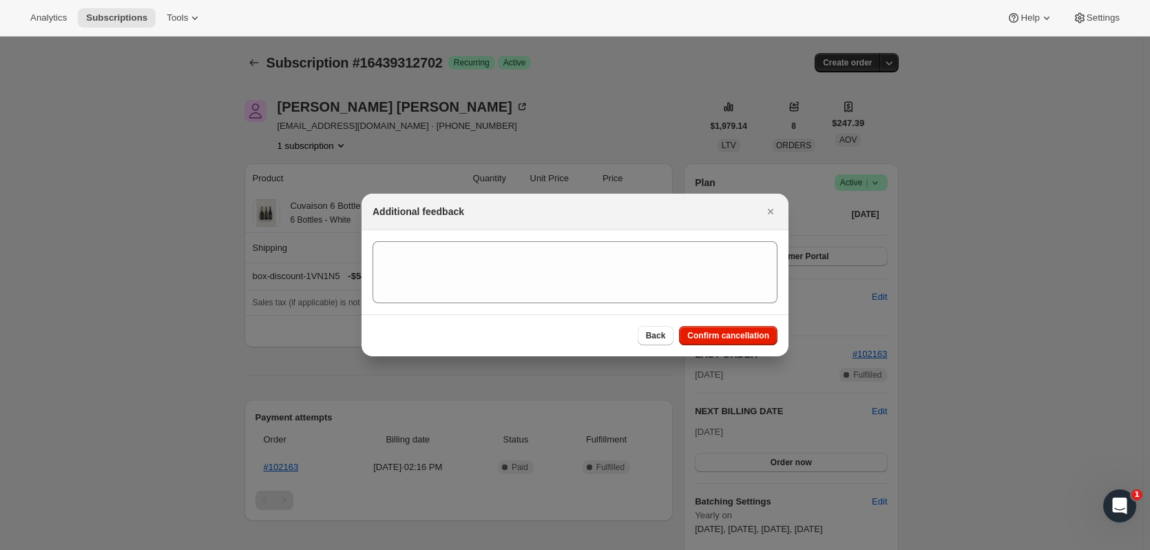
click at [743, 337] on span "Confirm cancellation" at bounding box center [728, 335] width 82 height 11
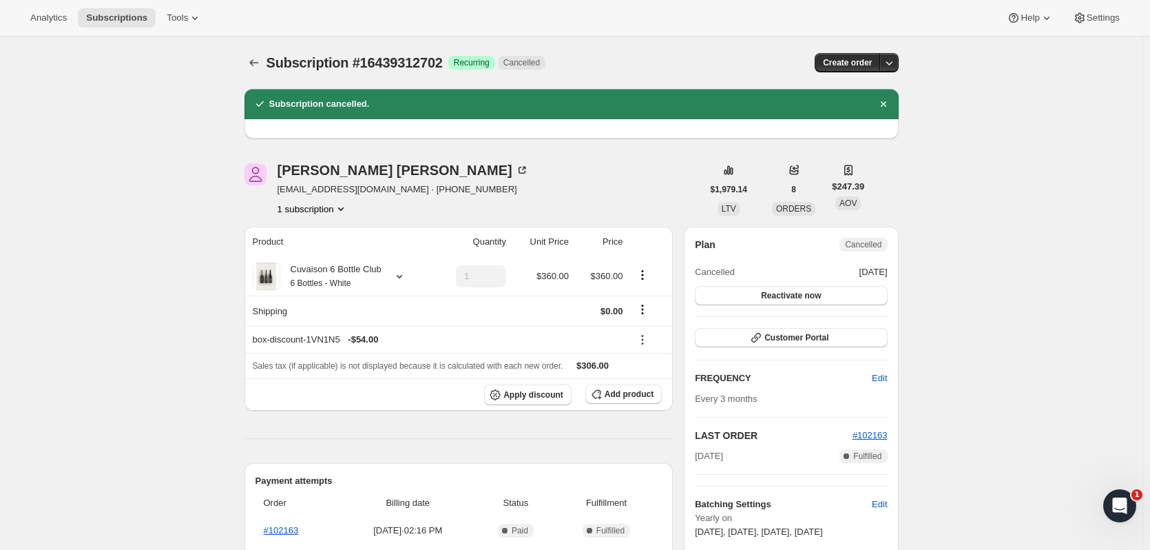
click at [256, 63] on icon "Subscriptions" at bounding box center [254, 63] width 14 height 14
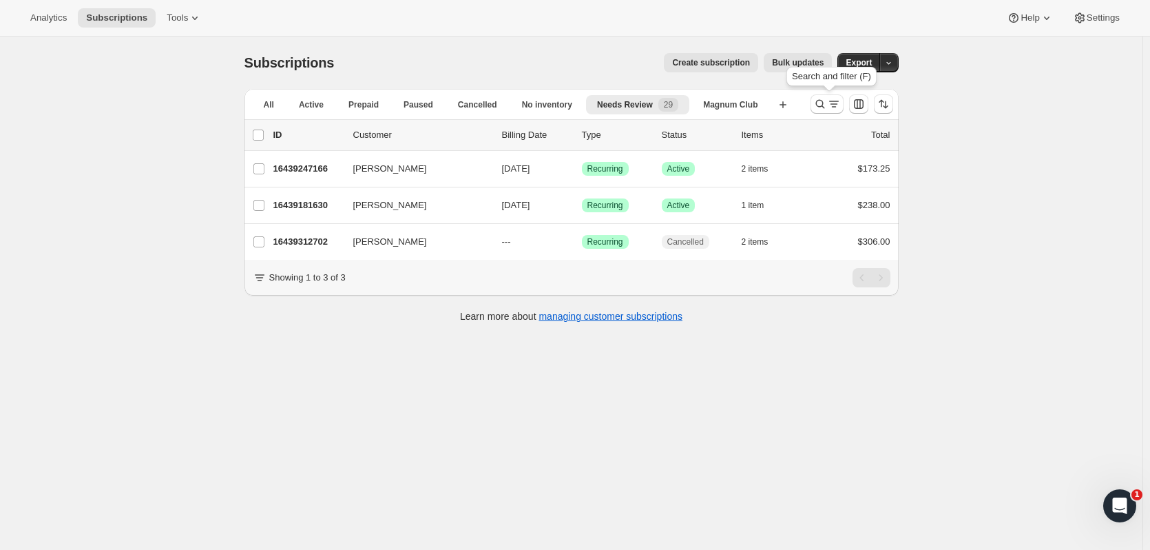
click at [827, 110] on icon "Search and filter results" at bounding box center [821, 104] width 14 height 14
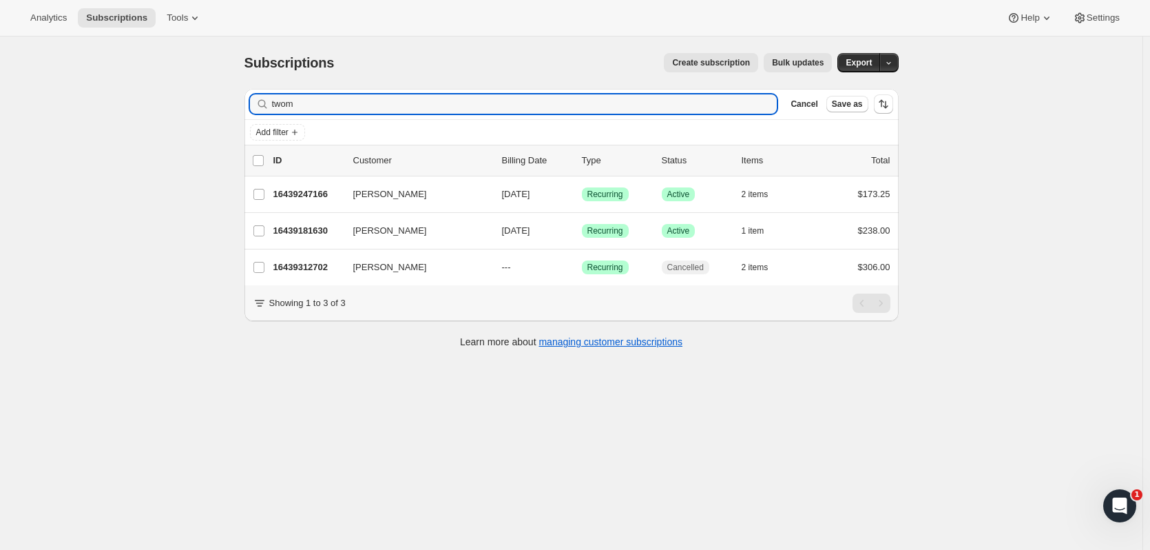
drag, startPoint x: 327, startPoint y: 105, endPoint x: 169, endPoint y: 73, distance: 161.0
click at [169, 77] on div "Subscriptions. This page is ready Subscriptions Create subscription Bulk update…" at bounding box center [571, 312] width 1143 height 550
type input "[PERSON_NAME]"
click at [304, 188] on p "16432202046" at bounding box center [307, 194] width 69 height 14
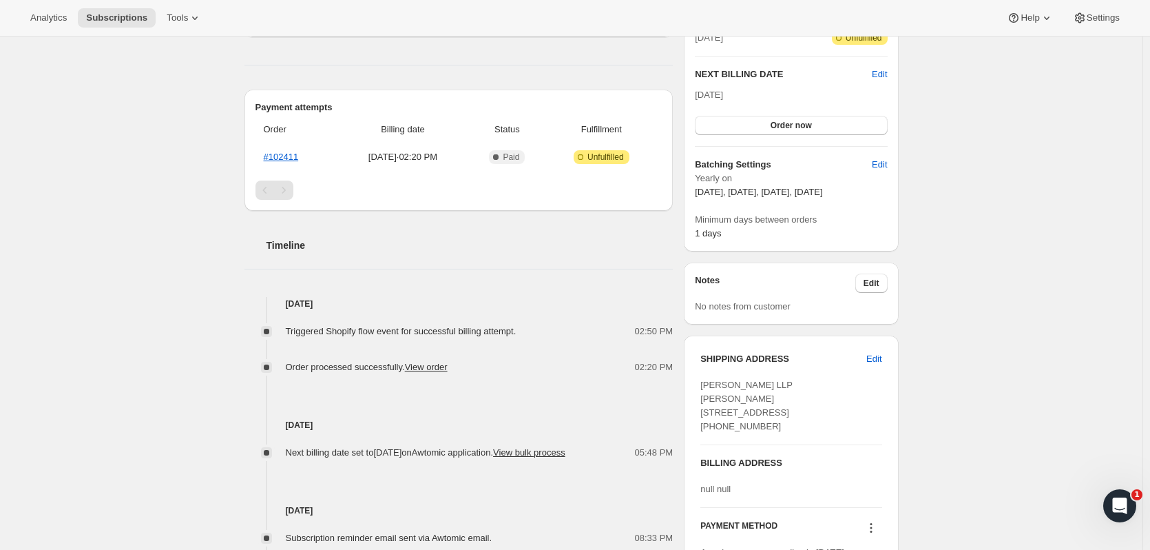
scroll to position [375, 0]
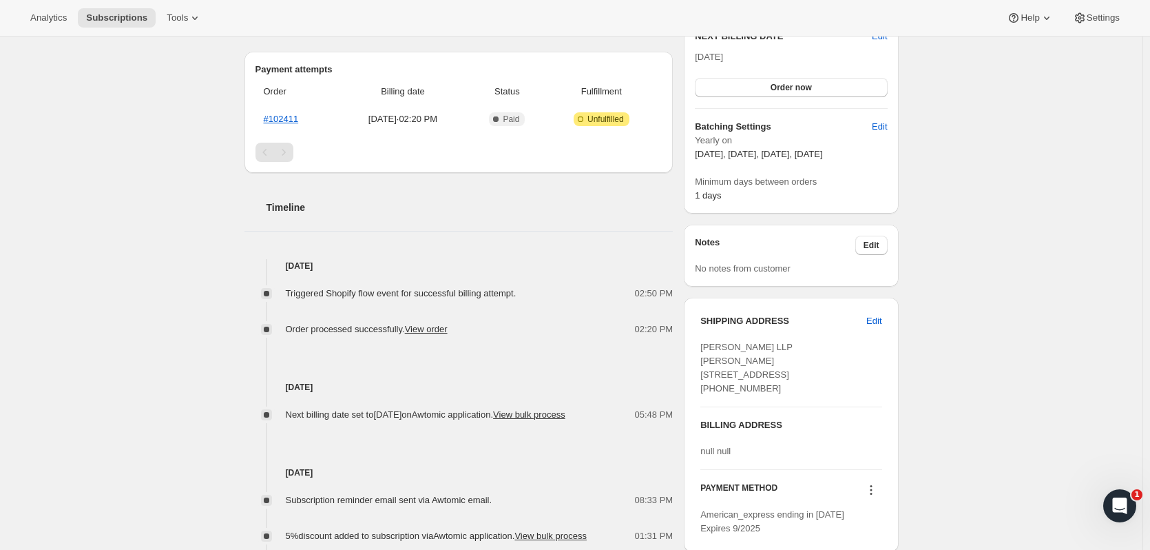
click at [878, 321] on span "Edit" at bounding box center [874, 321] width 15 height 14
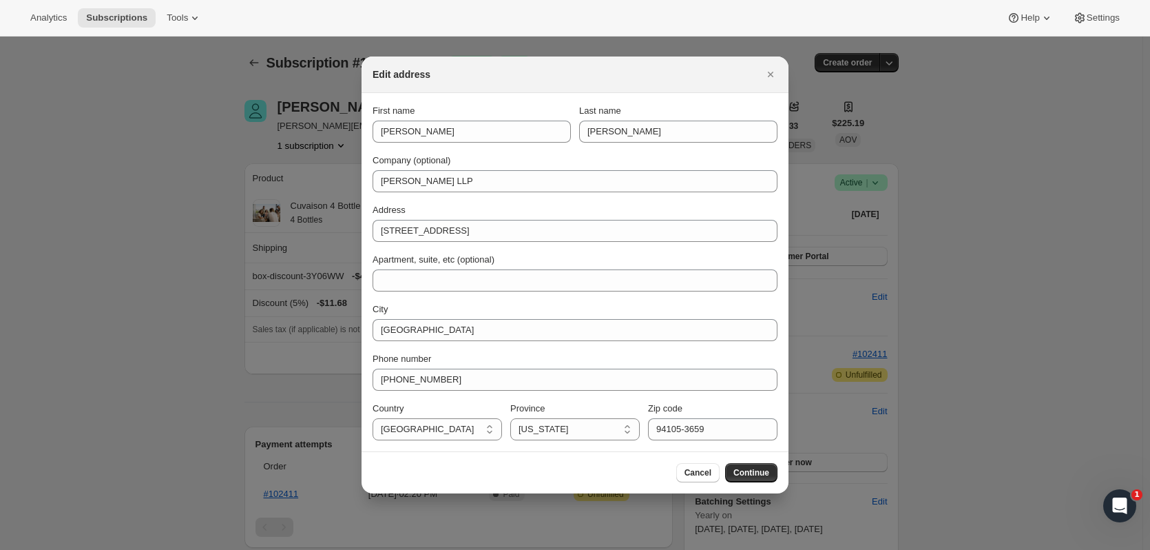
scroll to position [0, 0]
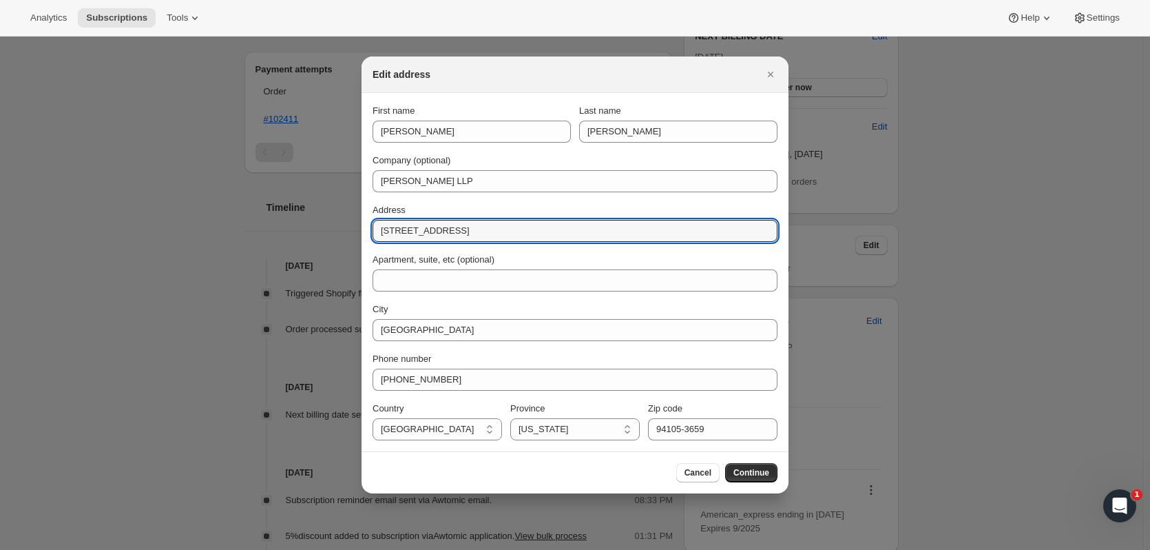
drag, startPoint x: 417, startPoint y: 231, endPoint x: 344, endPoint y: 229, distance: 73.0
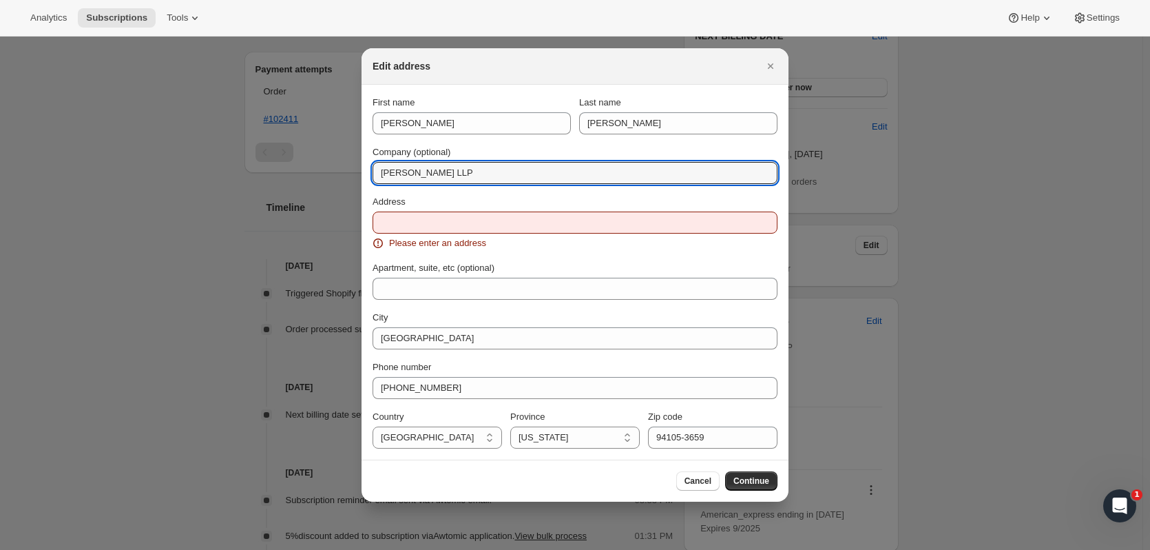
drag, startPoint x: 468, startPoint y: 189, endPoint x: 304, endPoint y: 186, distance: 164.7
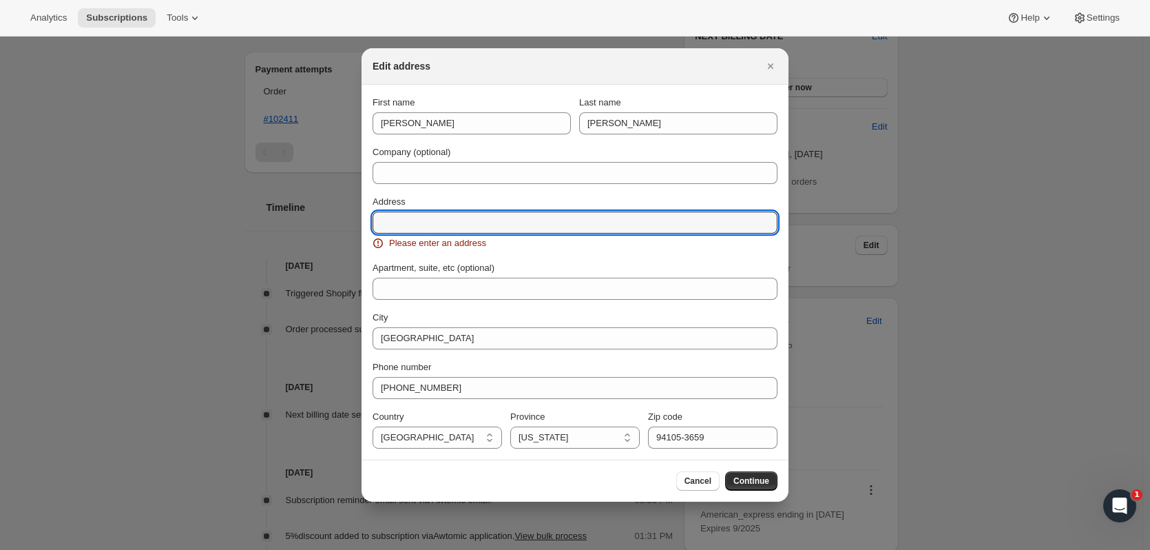
paste input "[STREET_ADDRESS][PERSON_NAME]"
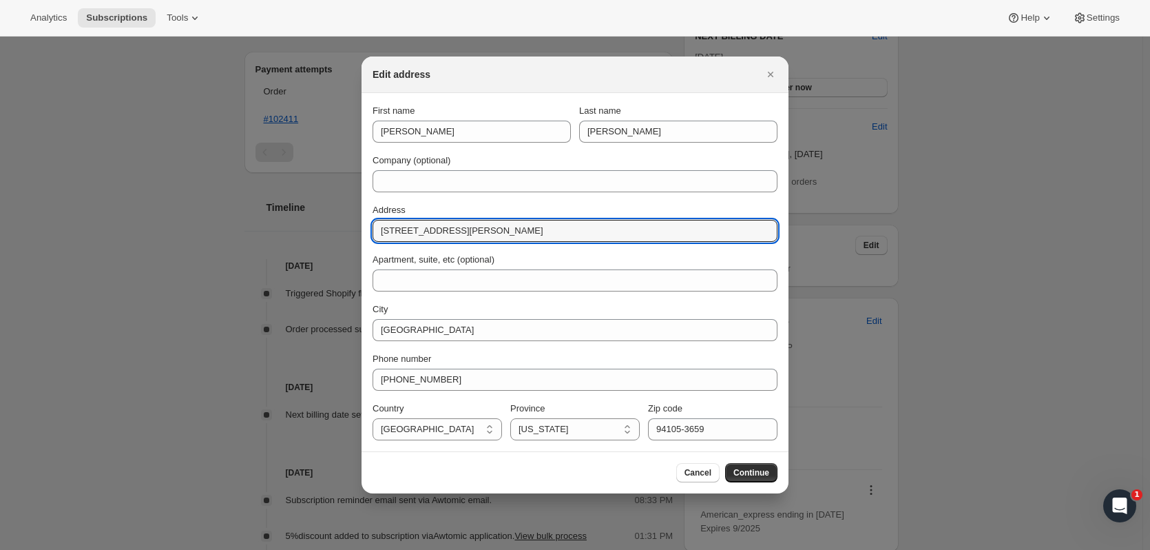
type input "[STREET_ADDRESS][PERSON_NAME]"
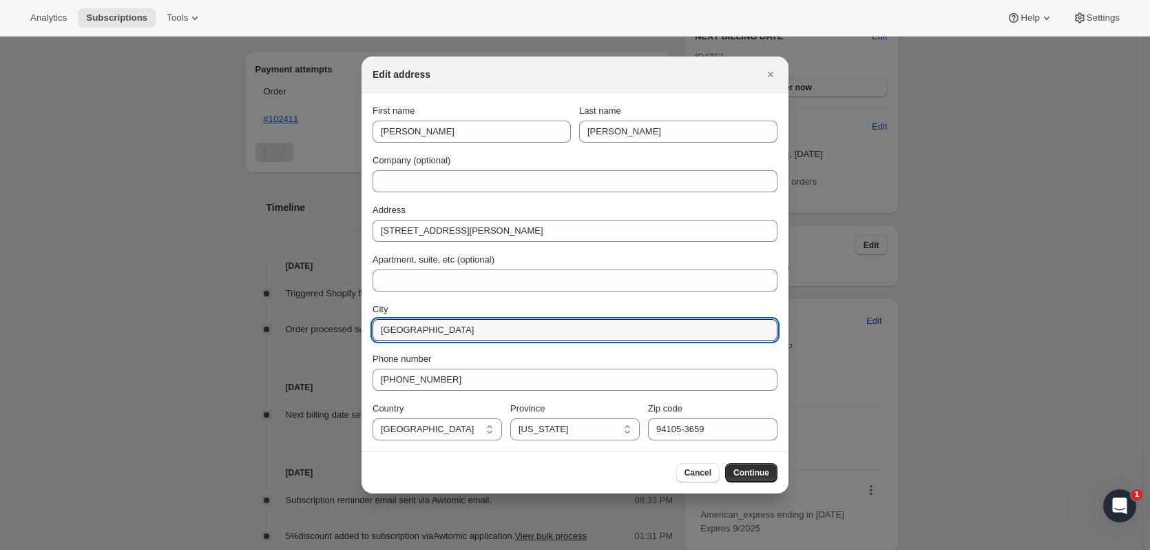
drag, startPoint x: 453, startPoint y: 333, endPoint x: 310, endPoint y: 331, distance: 143.3
type input "[GEOGRAPHIC_DATA]"
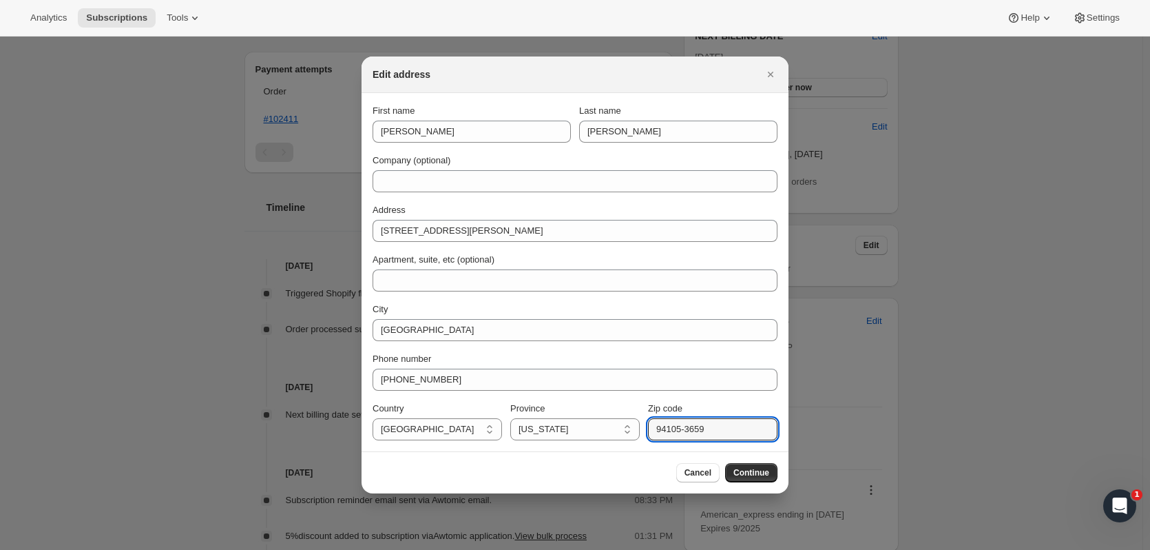
drag, startPoint x: 714, startPoint y: 427, endPoint x: 670, endPoint y: 428, distance: 44.1
click at [670, 428] on input "94105-3659" at bounding box center [712, 429] width 129 height 22
type input "94619"
click at [749, 474] on span "Continue" at bounding box center [752, 472] width 36 height 11
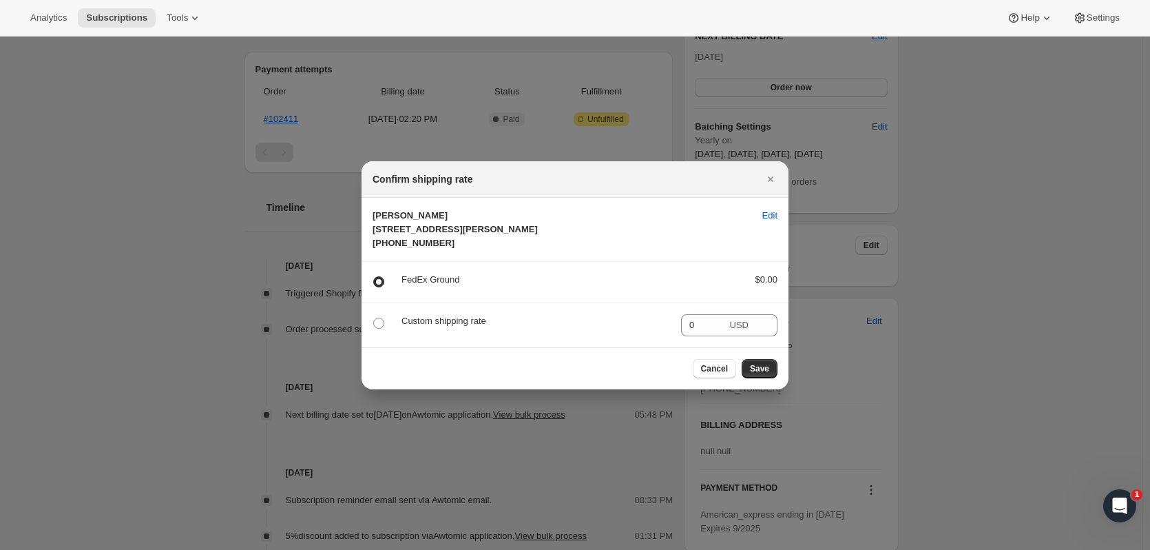
click at [757, 374] on span "Save" at bounding box center [759, 368] width 19 height 11
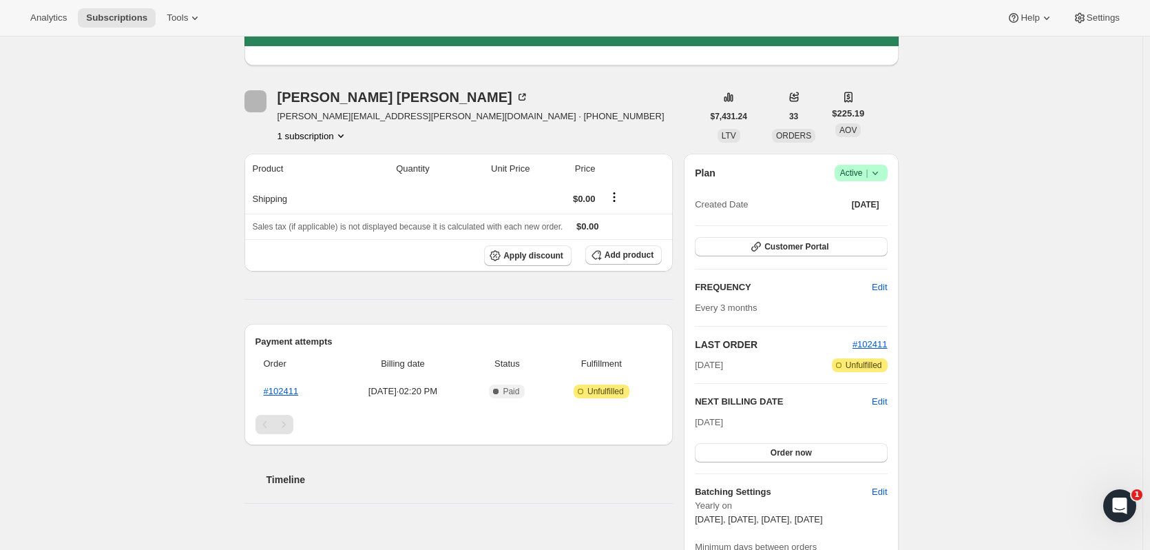
scroll to position [375, 0]
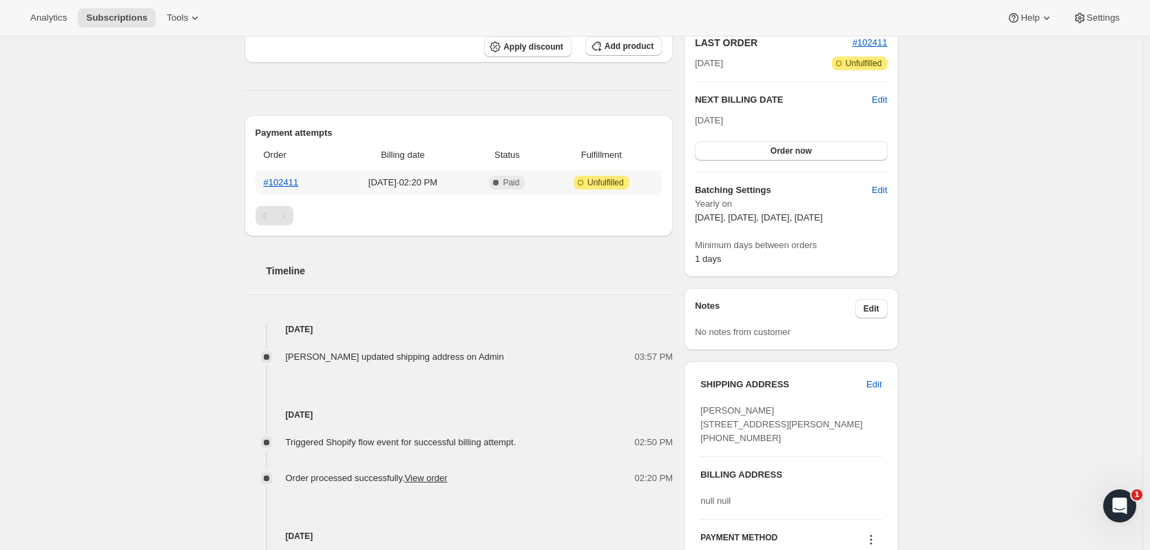
click at [300, 179] on th "#102411" at bounding box center [296, 182] width 81 height 25
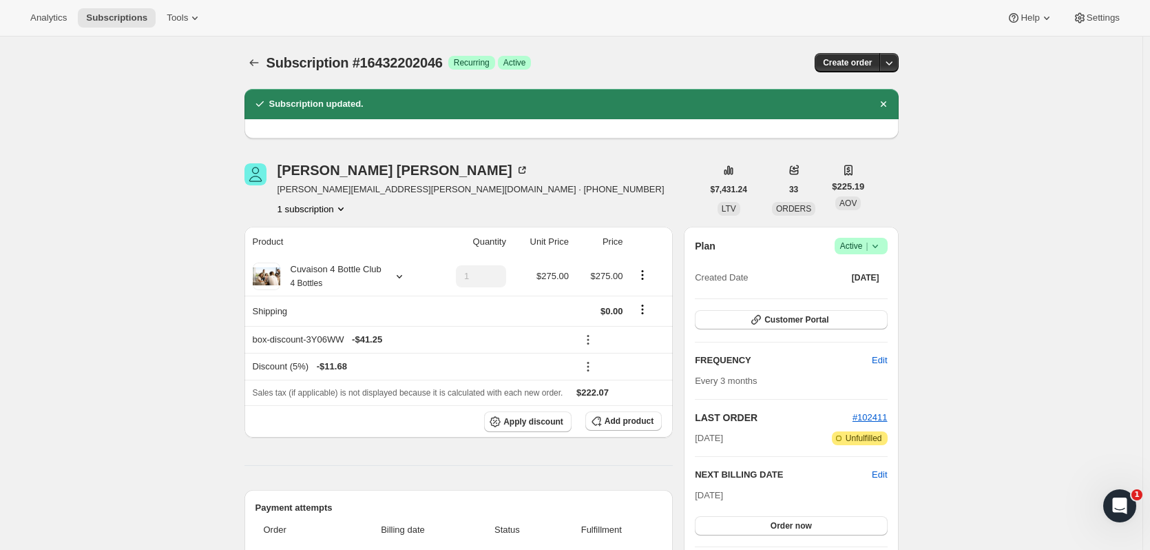
click at [258, 68] on icon "Subscriptions" at bounding box center [254, 63] width 14 height 14
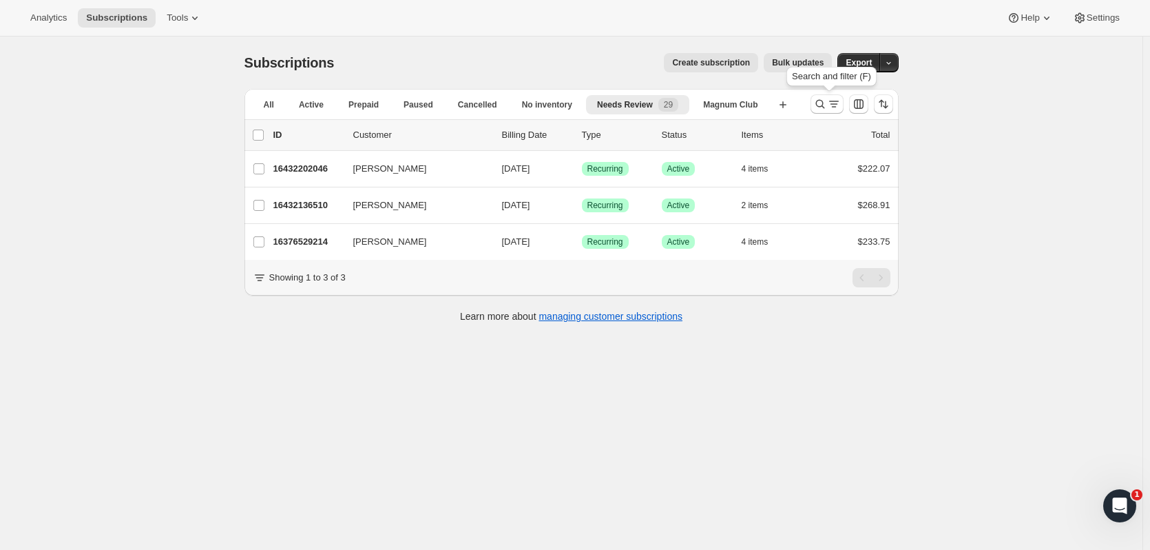
click at [823, 103] on icon "Search and filter results" at bounding box center [821, 104] width 14 height 14
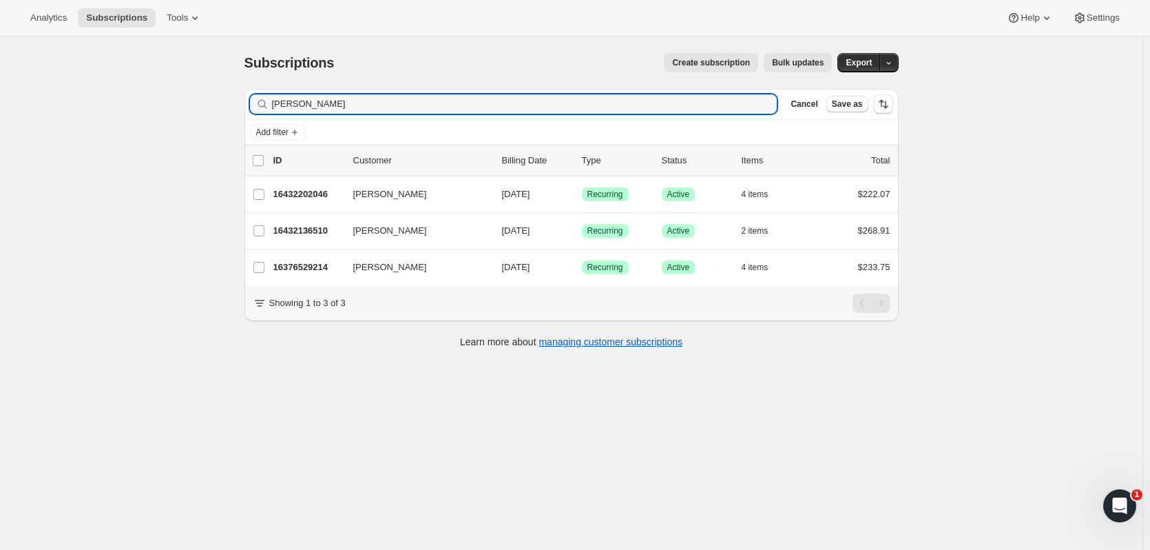
drag, startPoint x: 391, startPoint y: 99, endPoint x: 152, endPoint y: 101, distance: 238.3
click at [152, 101] on div "Subscriptions. This page is ready Subscriptions Create subscription Bulk update…" at bounding box center [571, 312] width 1143 height 550
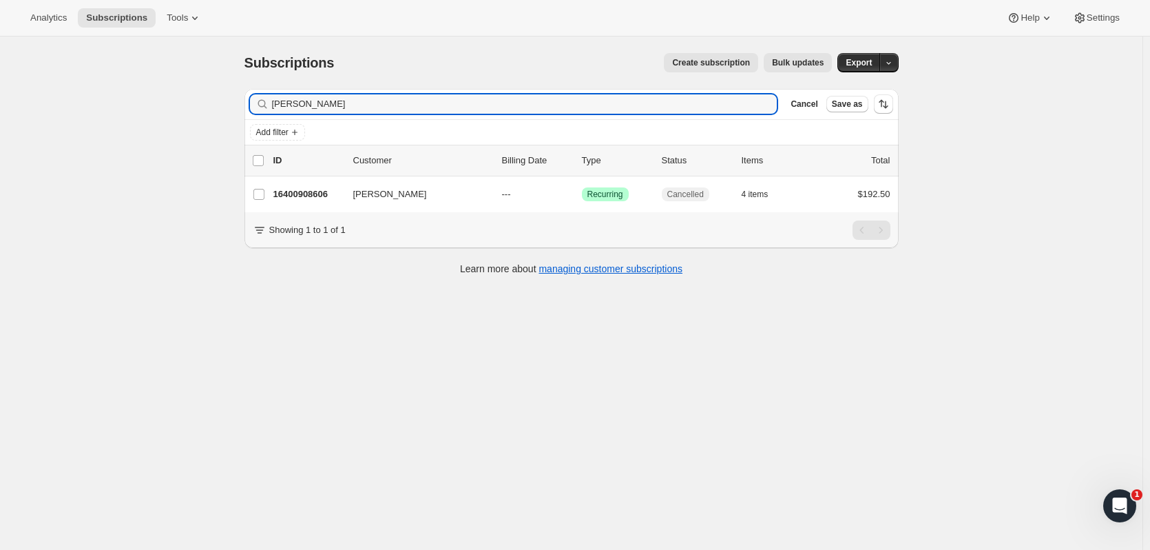
type input "[PERSON_NAME]"
click at [302, 187] on p "16400908606" at bounding box center [307, 194] width 69 height 14
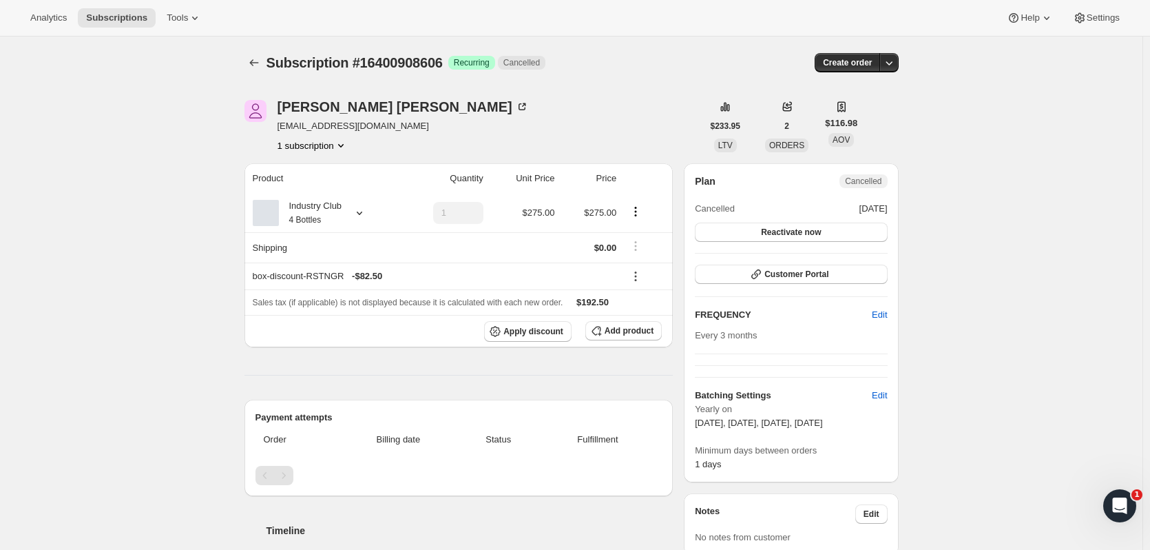
click at [253, 72] on div "Subscription #16400908606. This page is ready Subscription #16400908606 Success…" at bounding box center [572, 63] width 654 height 52
click at [253, 63] on icon "Subscriptions" at bounding box center [253, 62] width 9 height 7
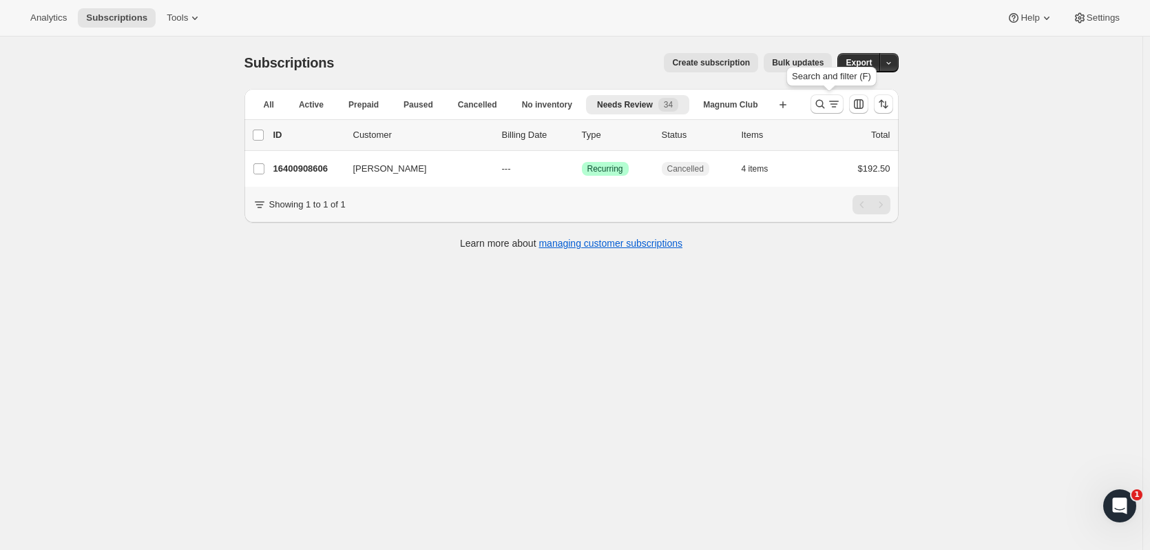
click at [816, 104] on icon "Search and filter results" at bounding box center [821, 104] width 14 height 14
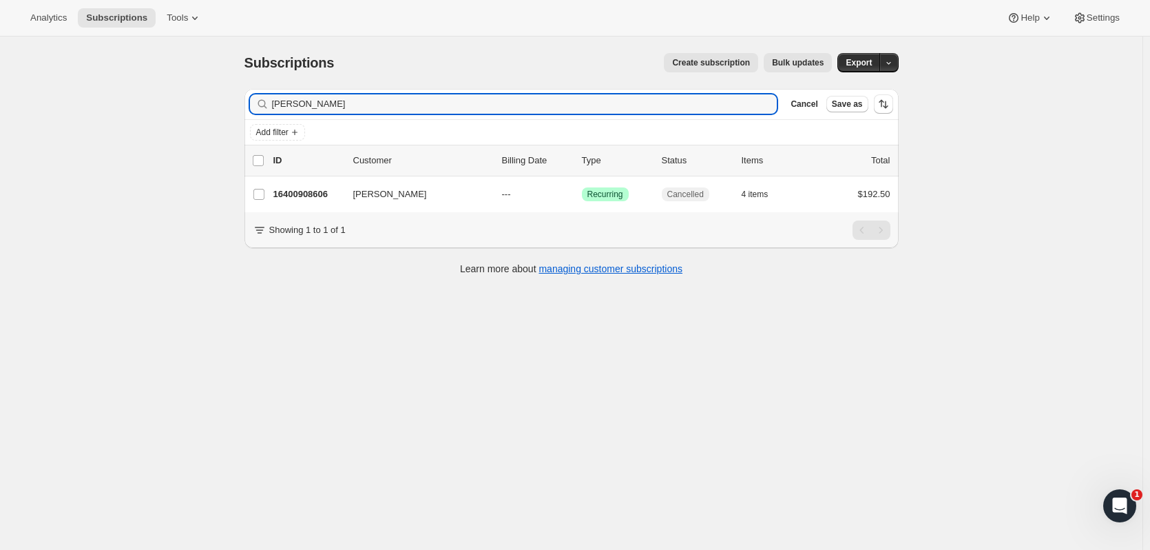
drag, startPoint x: 493, startPoint y: 101, endPoint x: 123, endPoint y: 96, distance: 369.9
click at [123, 96] on div "Subscriptions. This page is ready Subscriptions Create subscription Bulk update…" at bounding box center [571, 312] width 1143 height 550
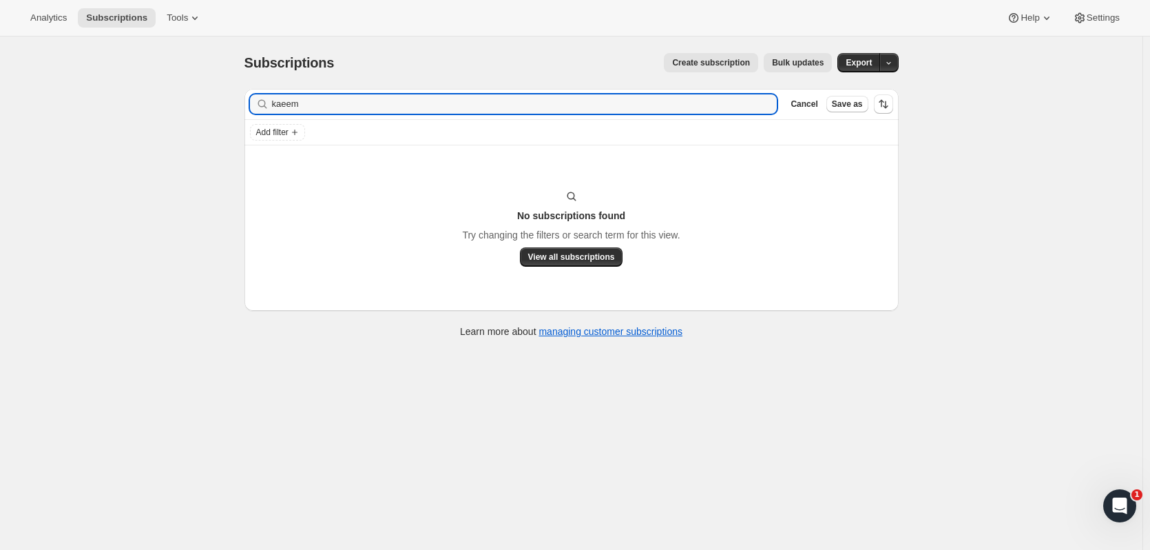
click at [285, 101] on input "kaeem" at bounding box center [525, 103] width 506 height 19
type input "kazeem"
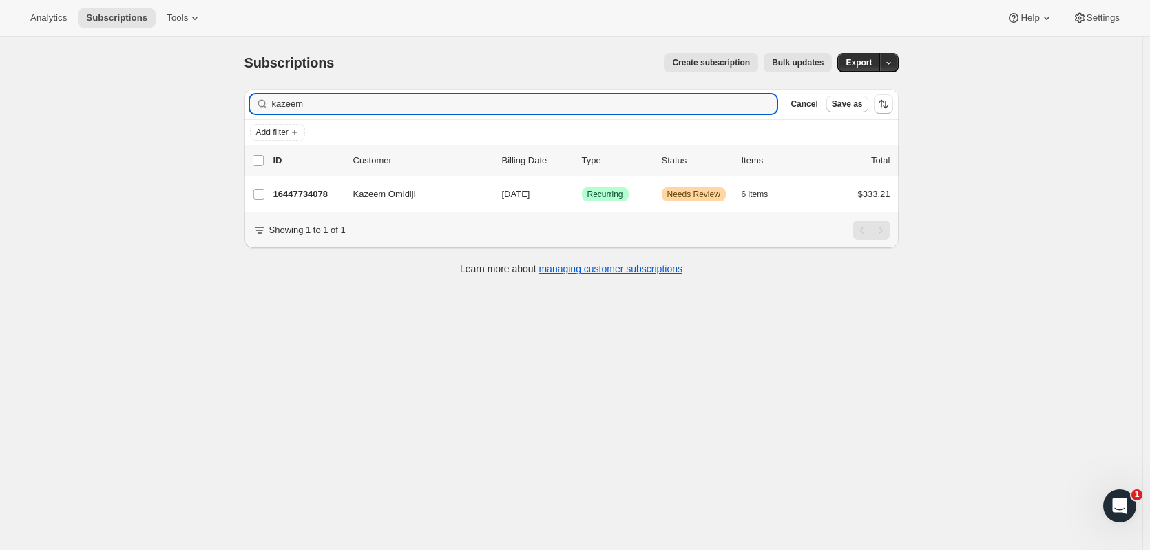
click at [313, 196] on p "16447734078" at bounding box center [307, 194] width 69 height 14
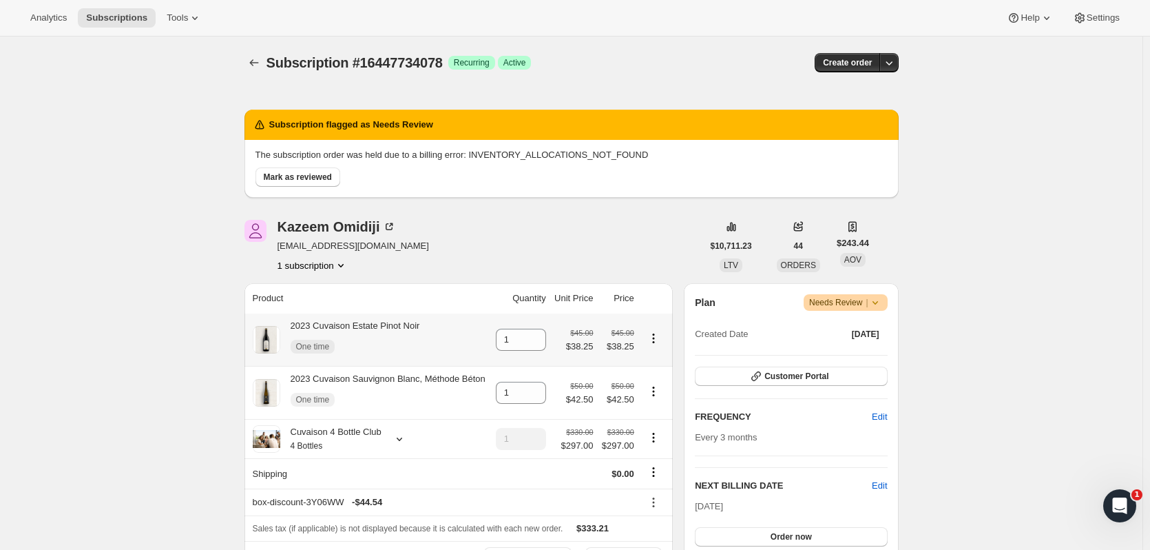
click at [659, 341] on icon "Product actions" at bounding box center [654, 338] width 14 height 14
click at [659, 362] on span "Remove" at bounding box center [648, 365] width 33 height 10
type input "0"
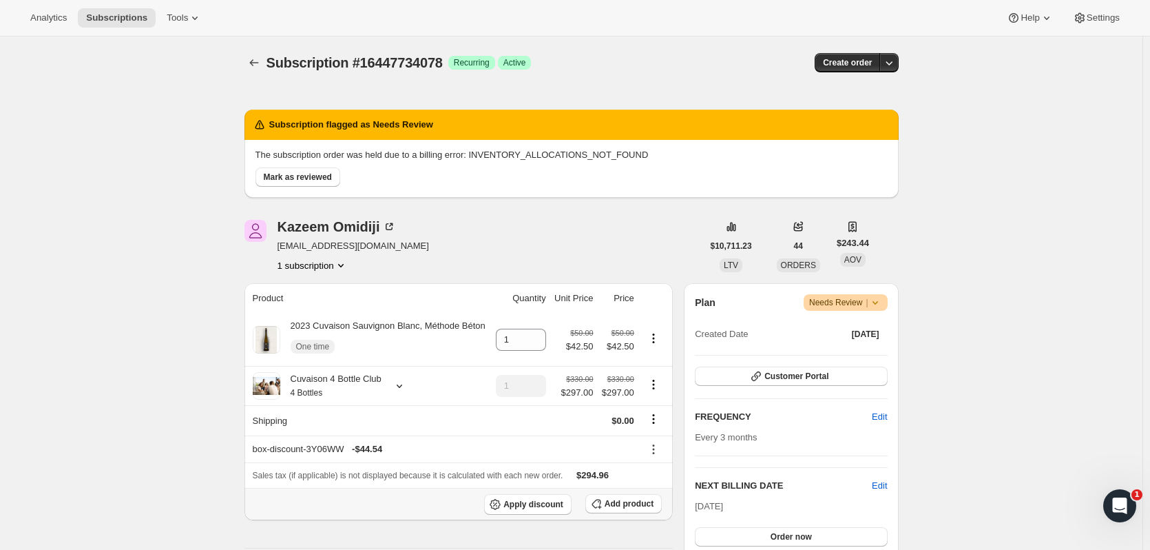
click at [636, 509] on button "Add product" at bounding box center [624, 503] width 76 height 19
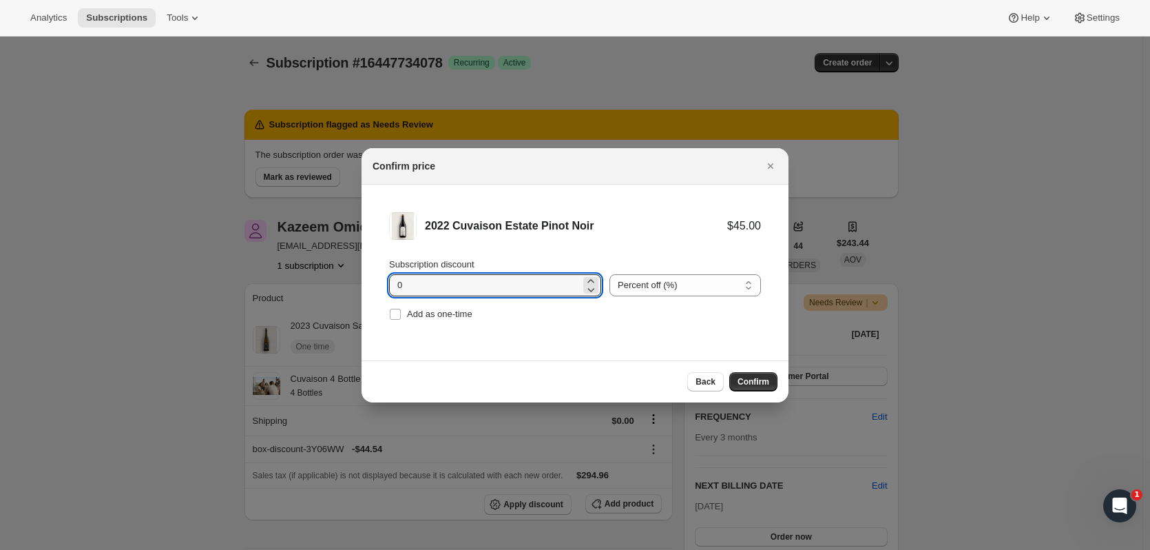
drag, startPoint x: 419, startPoint y: 285, endPoint x: 372, endPoint y: 286, distance: 47.5
click at [371, 286] on li "2022 Cuvaison Estate Pinot Noir $45.00 Subscription discount 0 Percent off (%) …" at bounding box center [575, 268] width 427 height 167
type input "15"
click at [410, 309] on span "Add as one-time" at bounding box center [439, 314] width 65 height 10
click at [401, 309] on input "Add as one-time" at bounding box center [395, 314] width 11 height 11
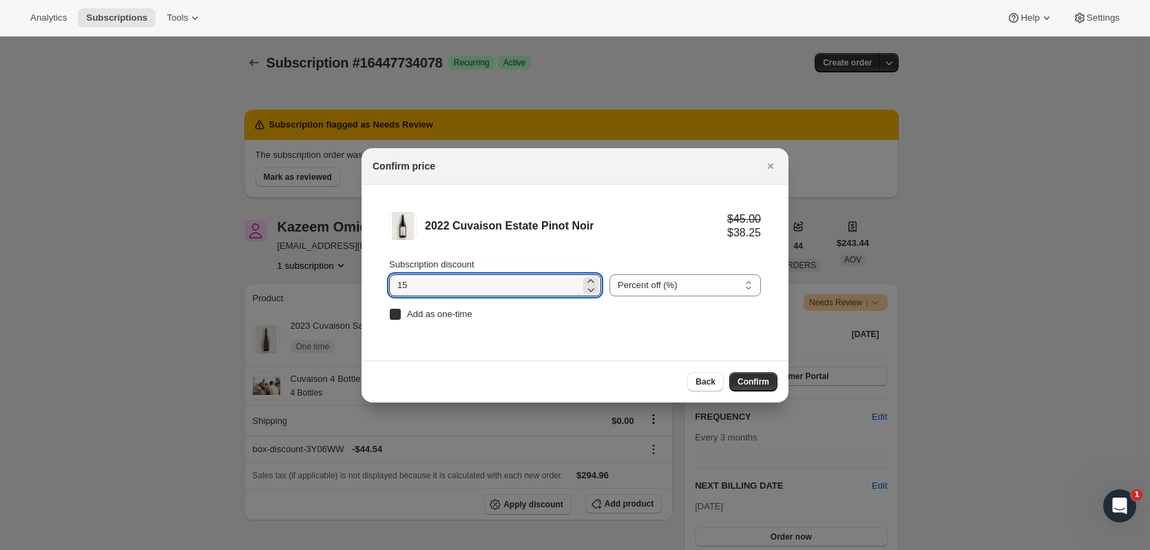
checkbox input "true"
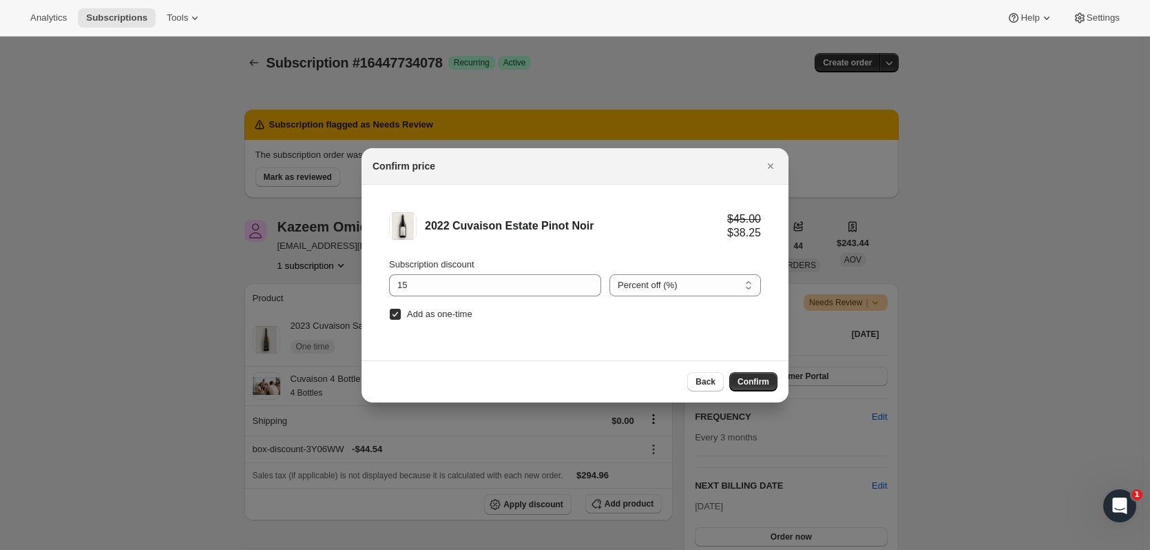
click at [743, 373] on button "Confirm" at bounding box center [753, 381] width 48 height 19
